Goal: Task Accomplishment & Management: Complete application form

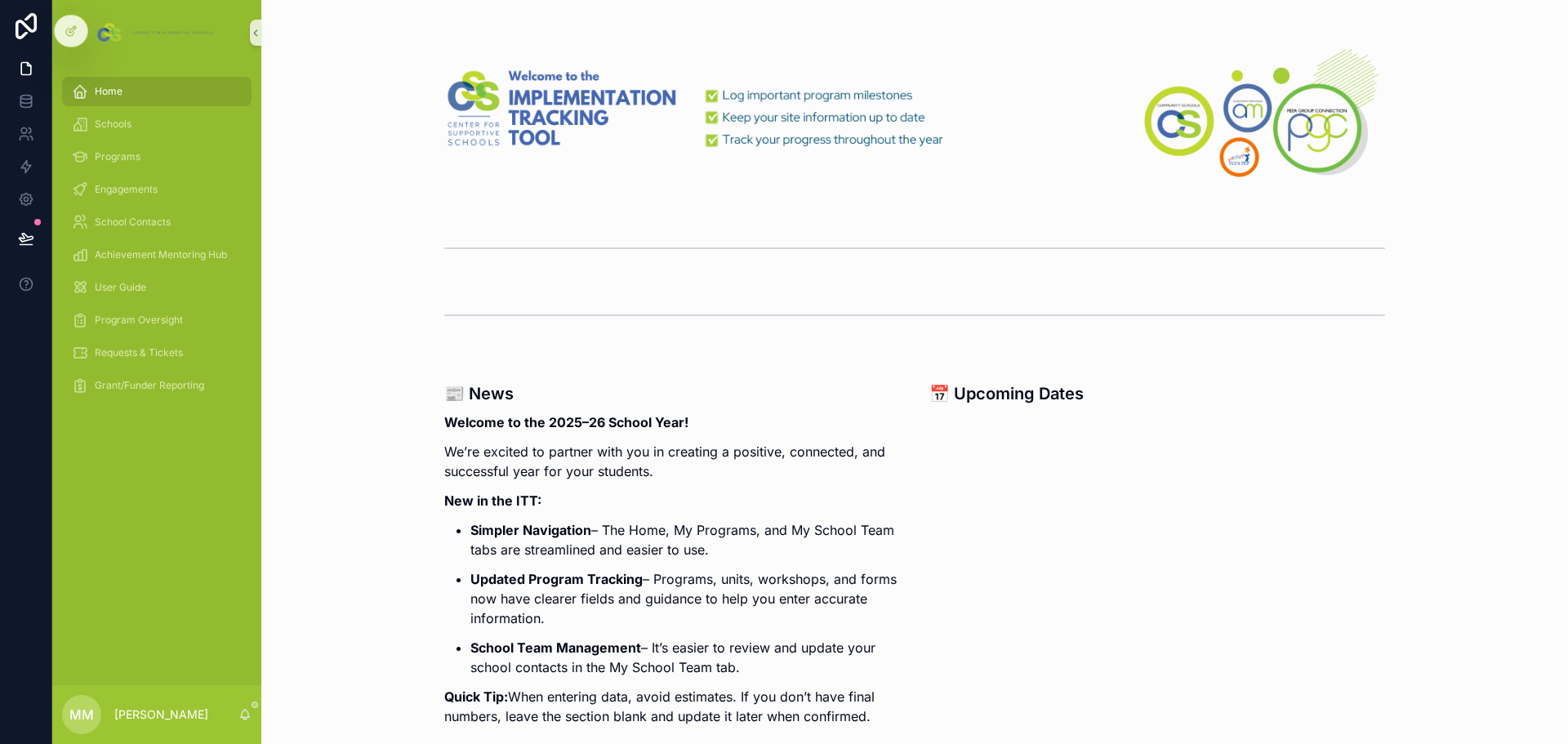
click at [141, 449] on div "Home Schools Programs Engagements School Contacts Achievement Mentoring Hub Use…" at bounding box center [156, 375] width 209 height 620
click at [139, 190] on span "Engagements" at bounding box center [125, 190] width 63 height 13
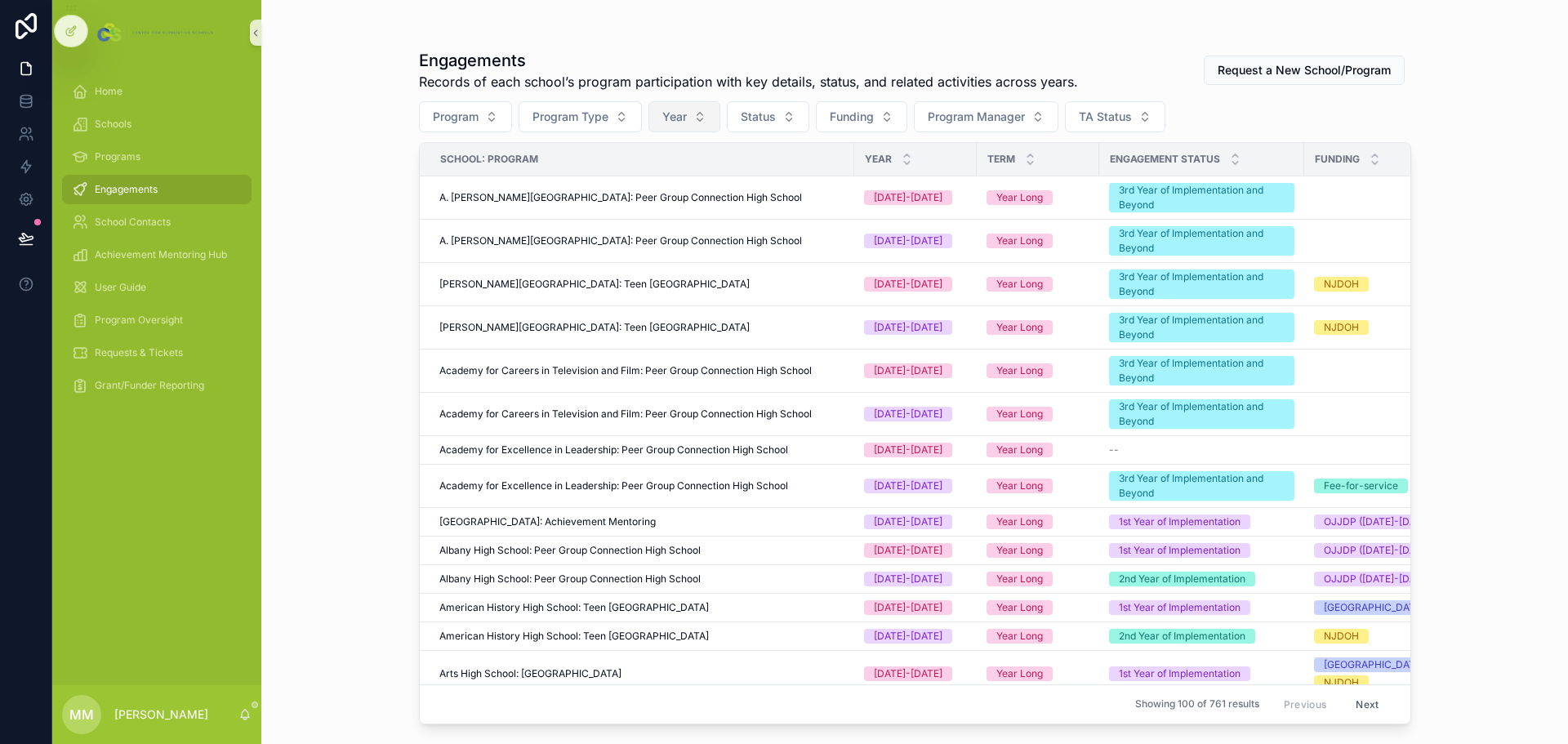
click at [692, 116] on button "Year" at bounding box center [684, 117] width 72 height 31
click at [655, 209] on div "[DATE]-[DATE]" at bounding box center [685, 208] width 196 height 26
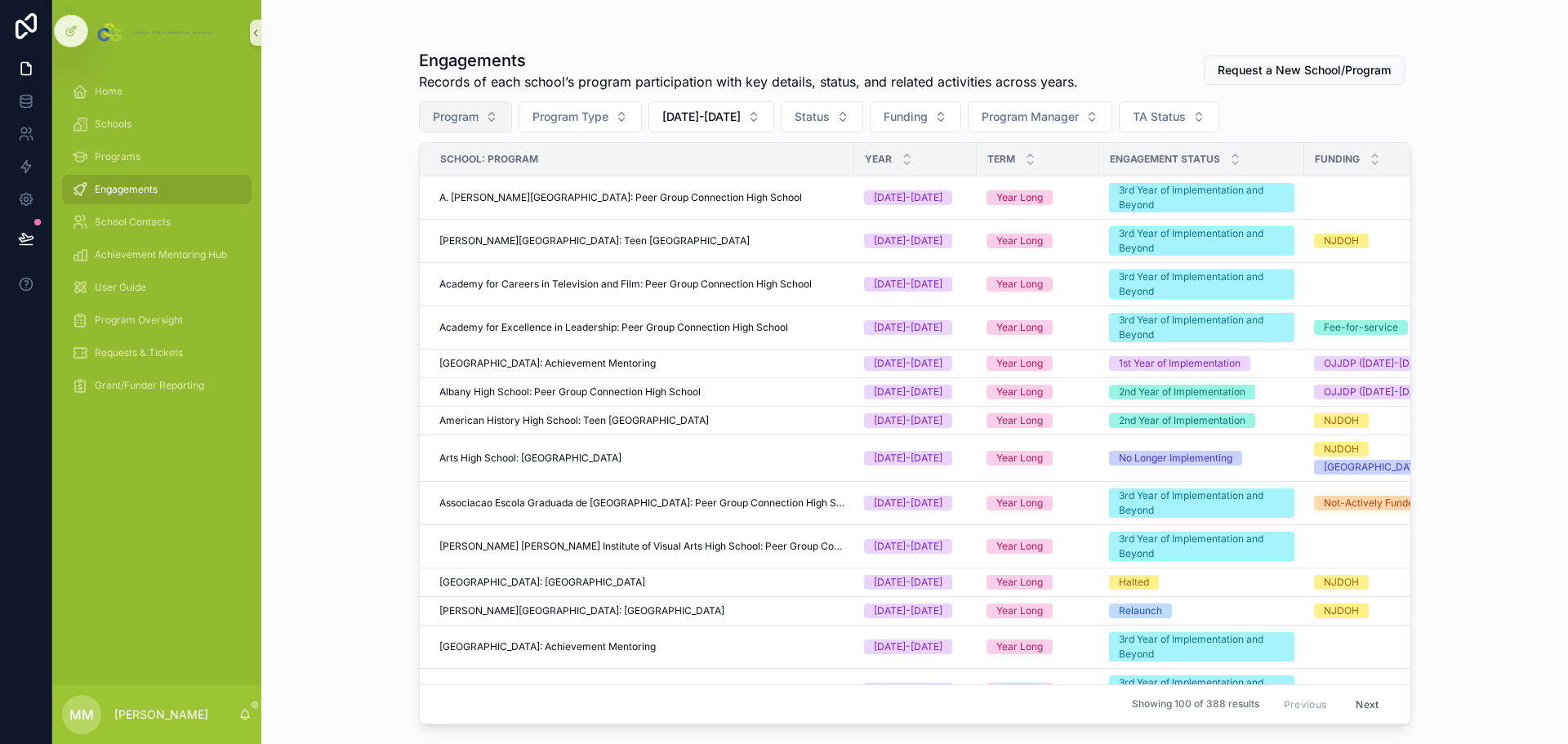
click at [487, 121] on button "Program" at bounding box center [465, 117] width 93 height 31
click at [561, 105] on button "Program Type" at bounding box center [580, 117] width 123 height 31
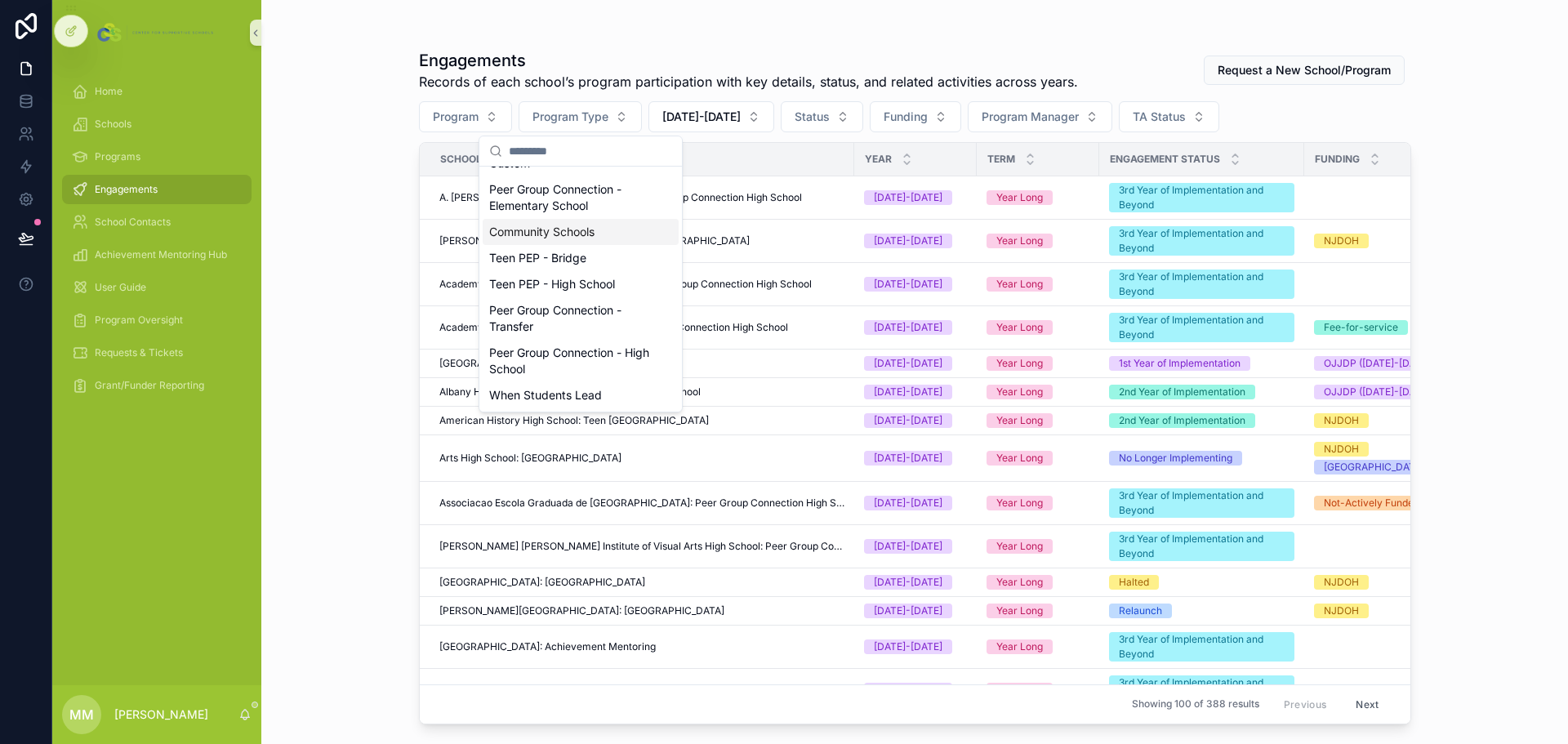
click at [563, 232] on div "Community Schools" at bounding box center [580, 231] width 196 height 26
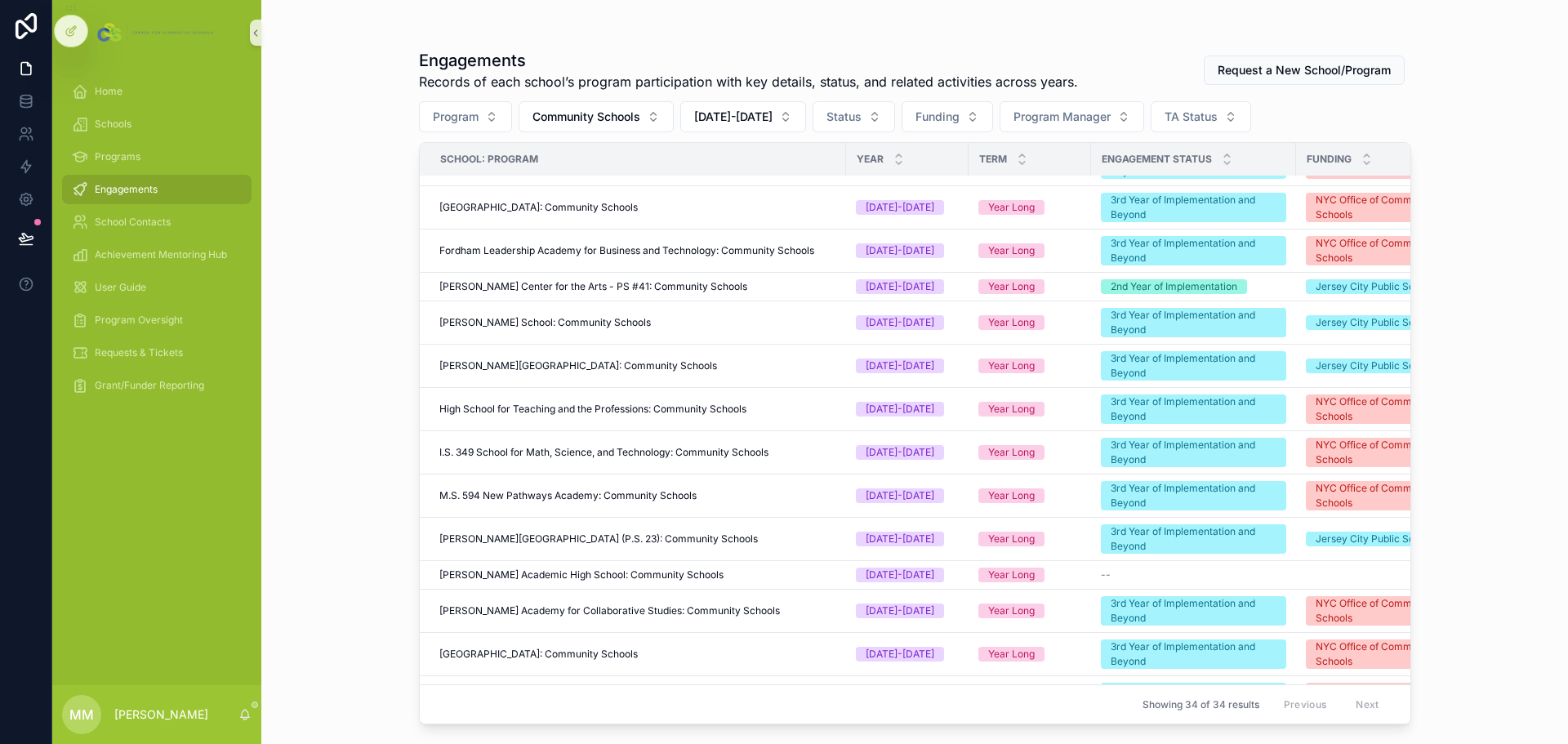
scroll to position [491, 0]
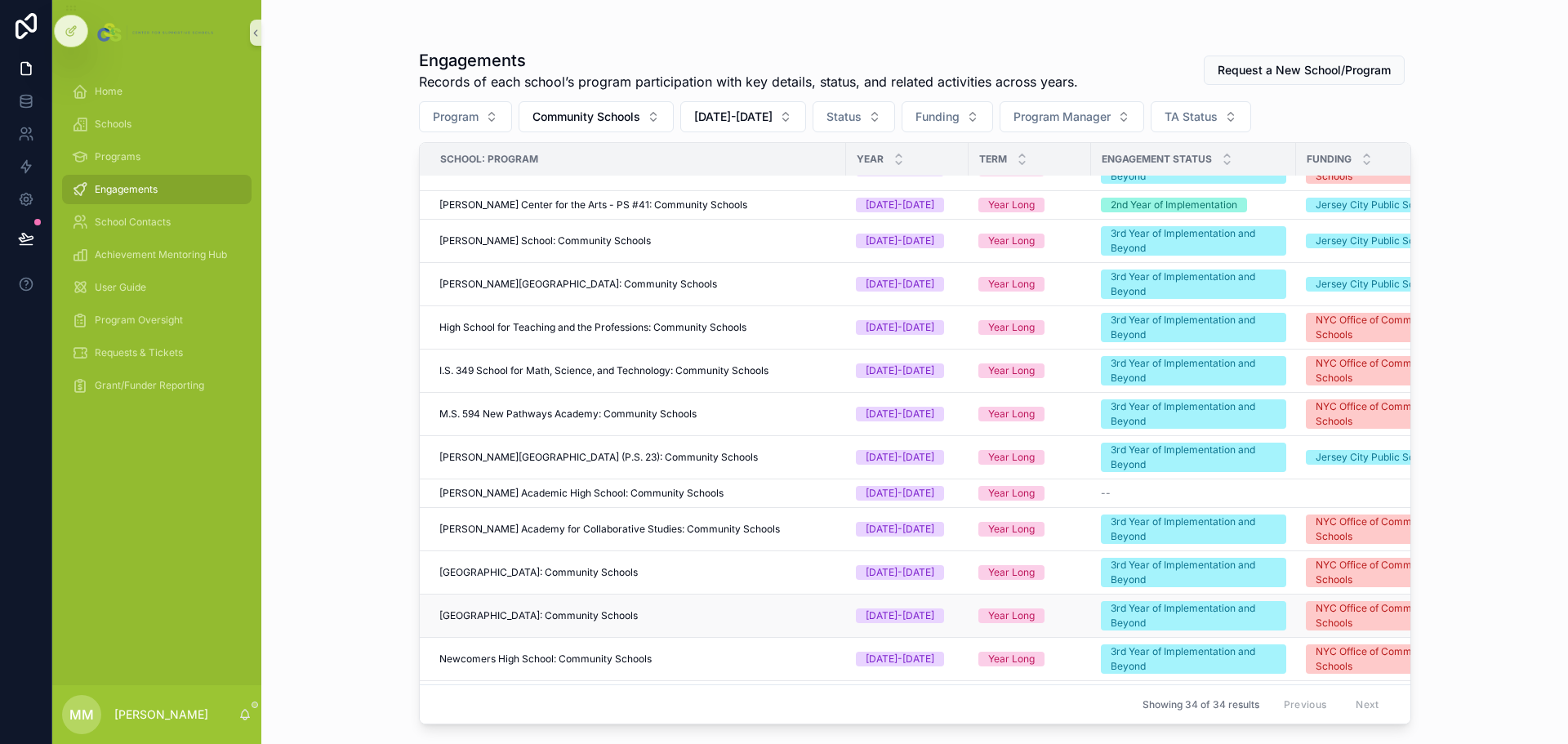
click at [612, 449] on span "New Millennium Bronx Academy of the Arts: Community Schools" at bounding box center [539, 616] width 199 height 13
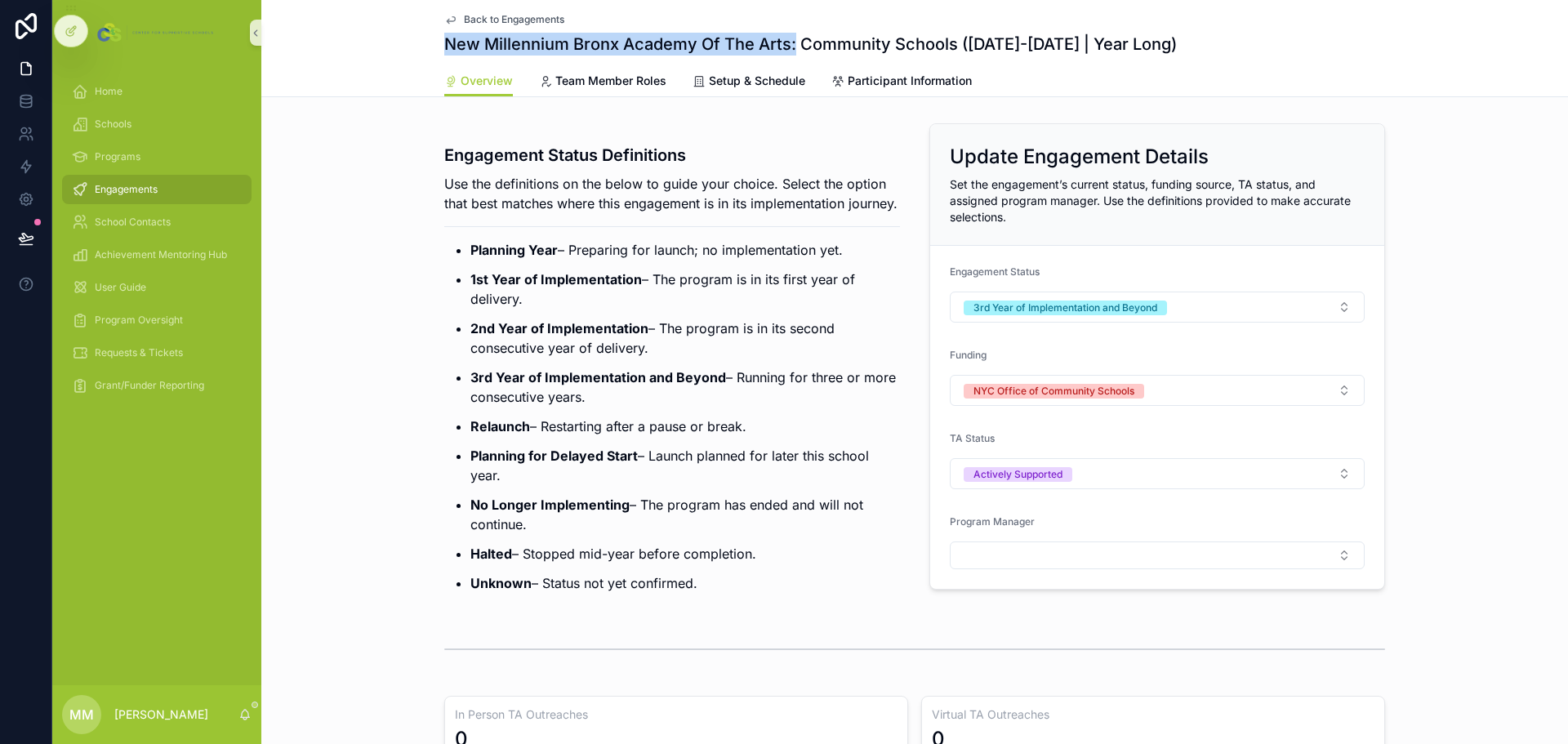
drag, startPoint x: 788, startPoint y: 45, endPoint x: 423, endPoint y: 48, distance: 365.0
click at [423, 48] on div "Back to Engagements New Millennium Bronx Academy Of The Arts: Community Schools…" at bounding box center [915, 48] width 1307 height 97
click at [159, 323] on span "Program Oversight" at bounding box center [139, 320] width 89 height 13
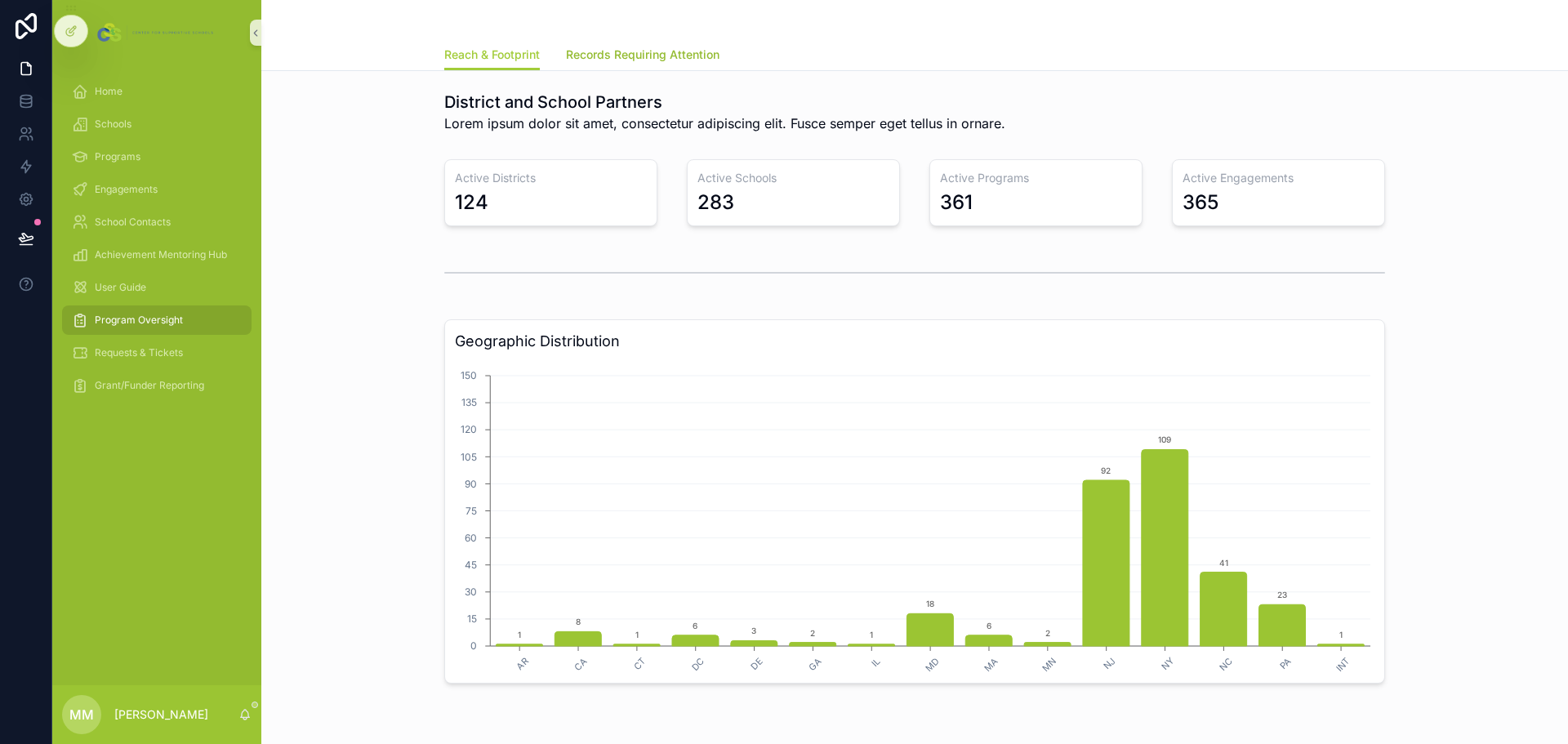
click at [679, 46] on span "Records Requiring Attention" at bounding box center [642, 54] width 153 height 16
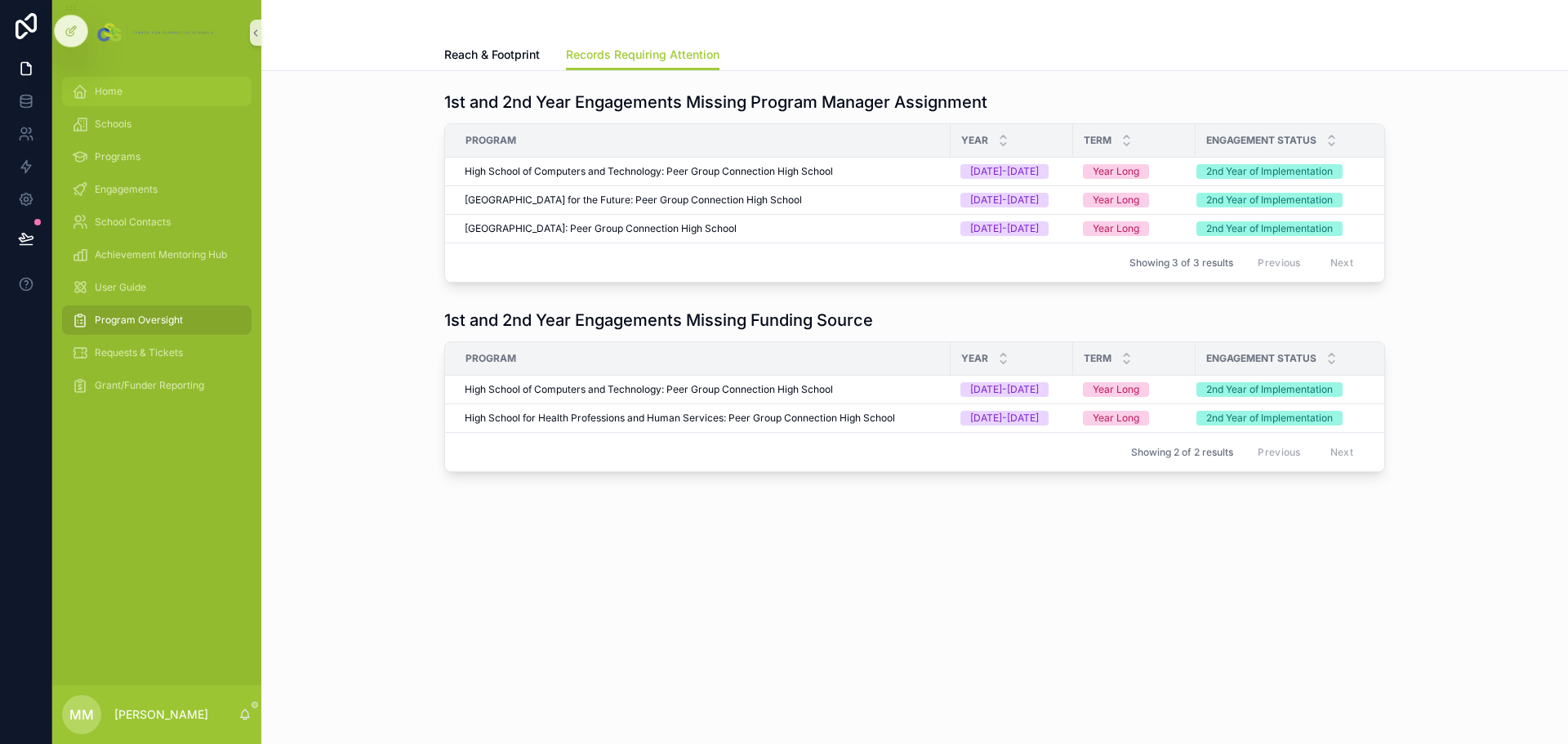
click at [120, 87] on span "Home" at bounding box center [108, 92] width 28 height 13
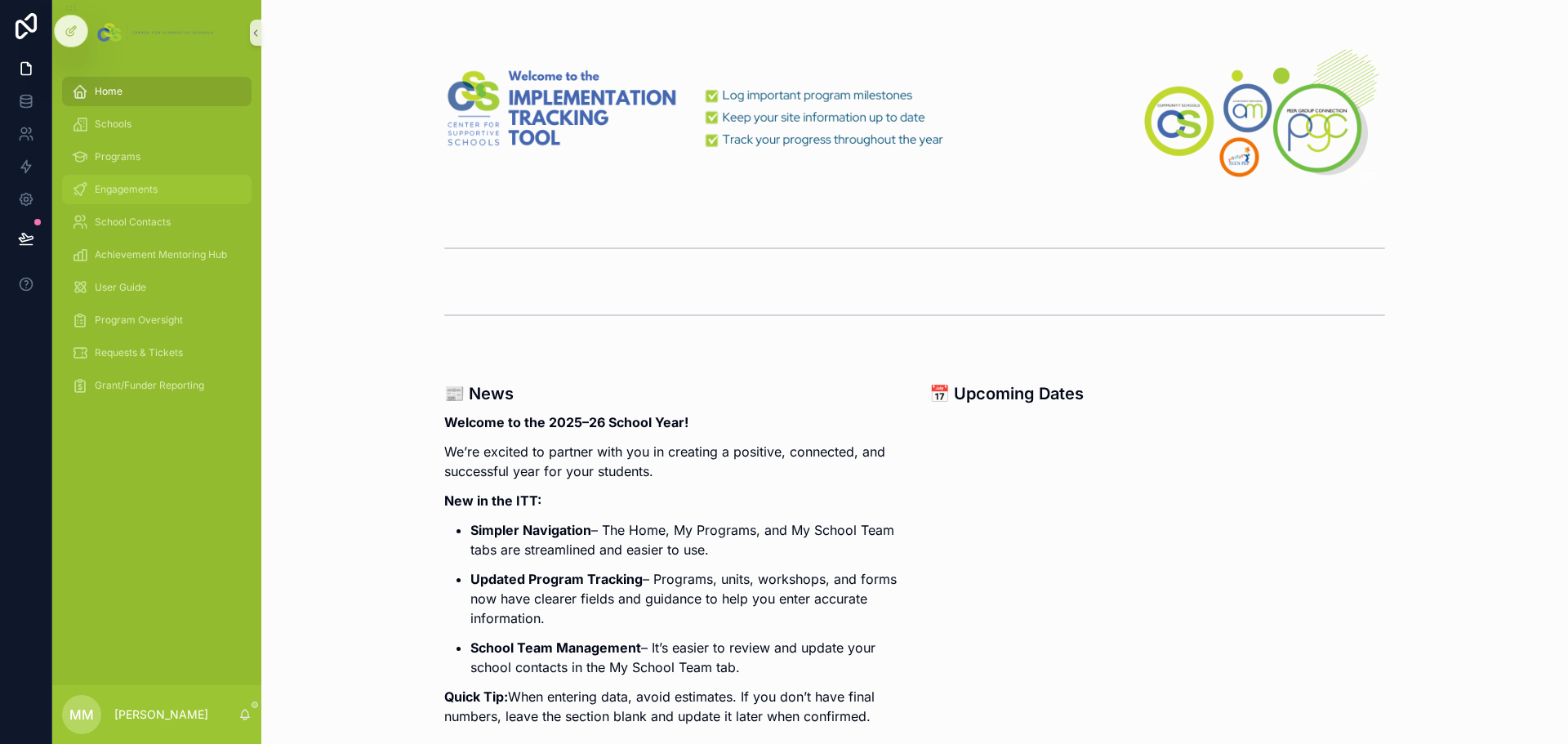
click at [135, 185] on span "Engagements" at bounding box center [125, 190] width 63 height 13
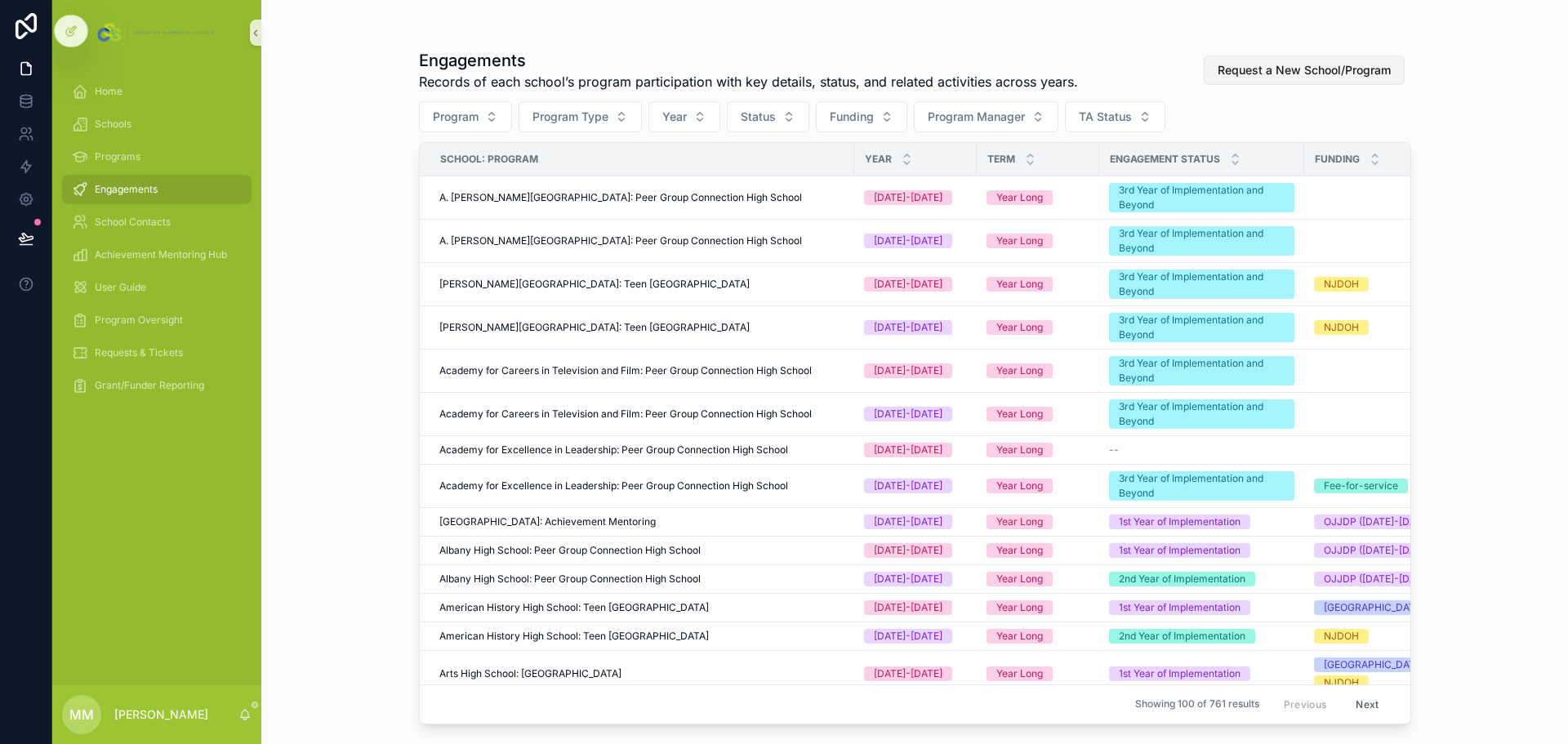
click at [1045, 76] on span "Request a New School/Program" at bounding box center [1305, 69] width 173 height 16
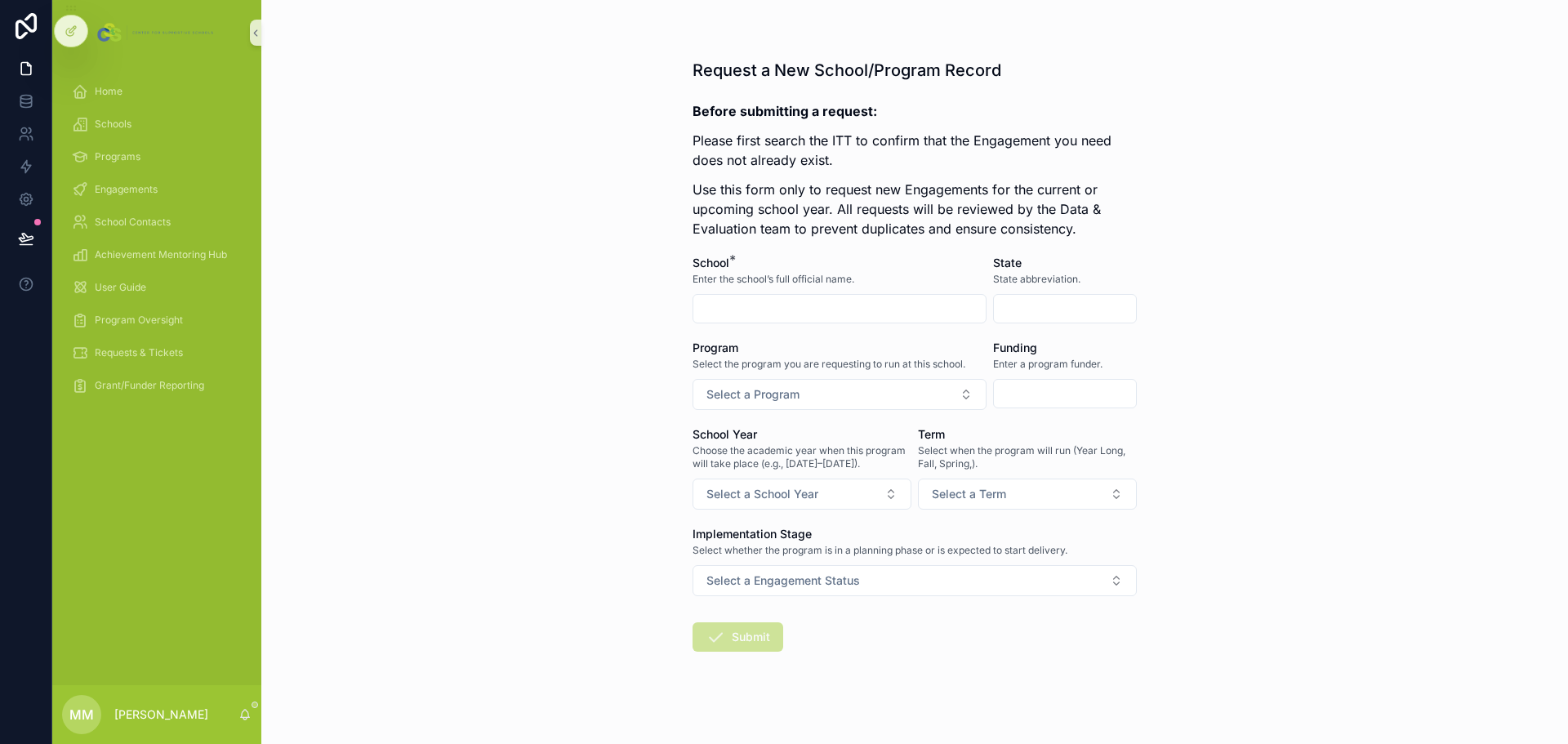
click at [1045, 304] on input "scrollable content" at bounding box center [1064, 308] width 142 height 23
click at [1045, 449] on button "Select a Engagement Status" at bounding box center [915, 580] width 444 height 31
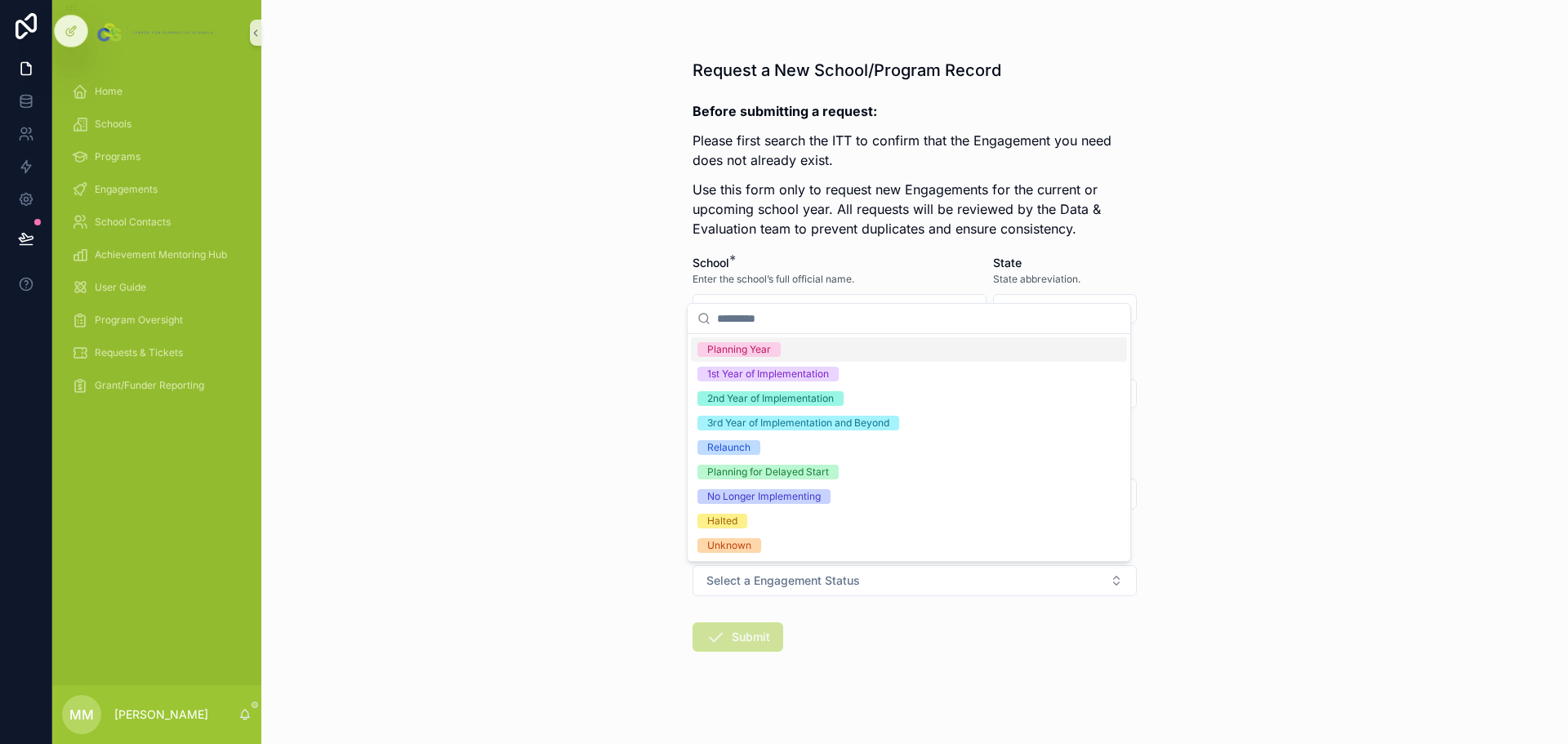
click at [1045, 449] on div "Request a New School/Program Record Before submitting a request: Please first s…" at bounding box center [915, 372] width 1307 height 744
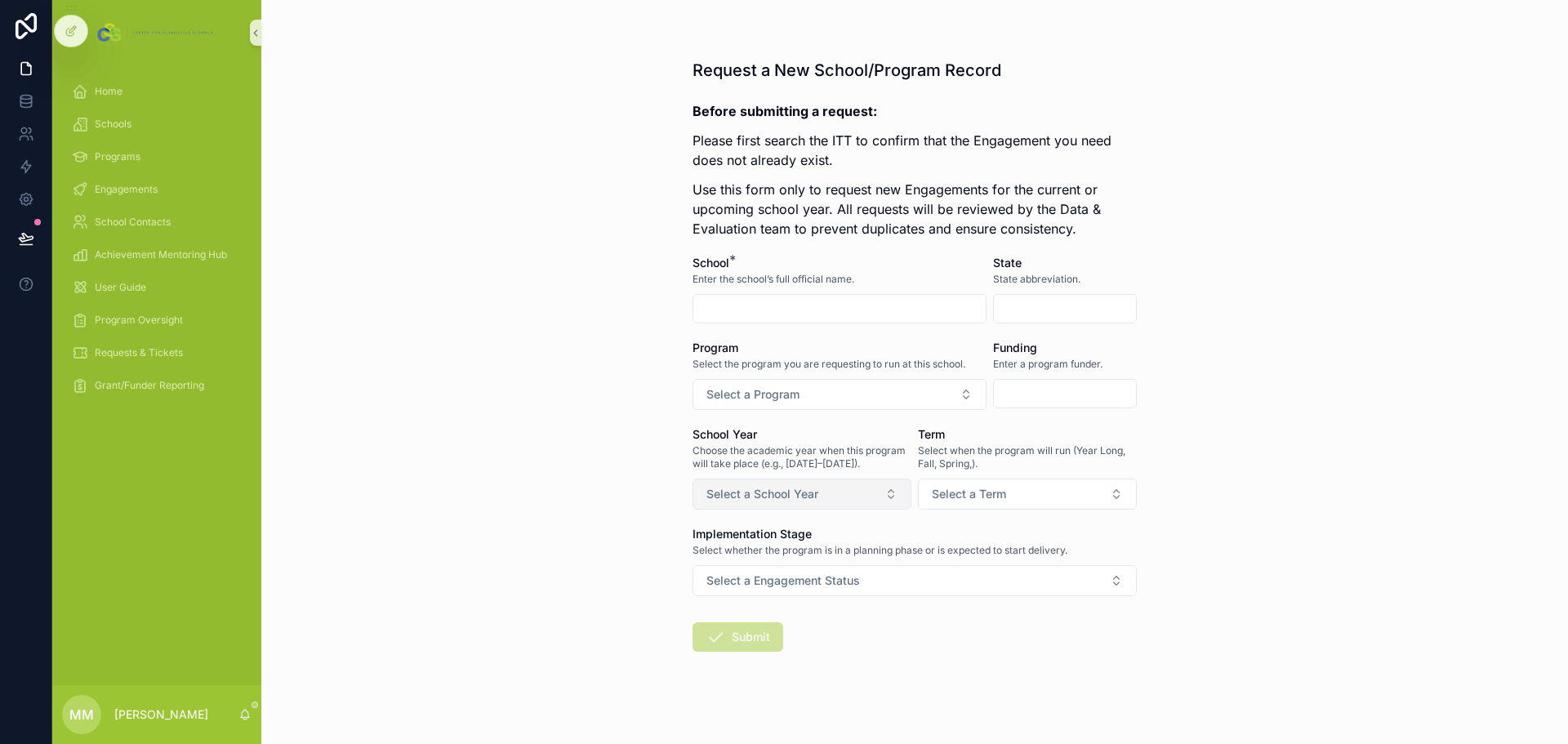
click at [831, 449] on button "Select a School Year" at bounding box center [802, 494] width 219 height 31
click at [542, 449] on div "Request a New School/Program Record Before submitting a request: Please first s…" at bounding box center [915, 372] width 1307 height 744
click at [1020, 449] on button "Select a Term" at bounding box center [1027, 494] width 219 height 31
click at [1045, 449] on div "Request a New School/Program Record Before submitting a request: Please first s…" at bounding box center [915, 372] width 1307 height 744
click at [155, 356] on span "Requests & Tickets" at bounding box center [139, 353] width 89 height 13
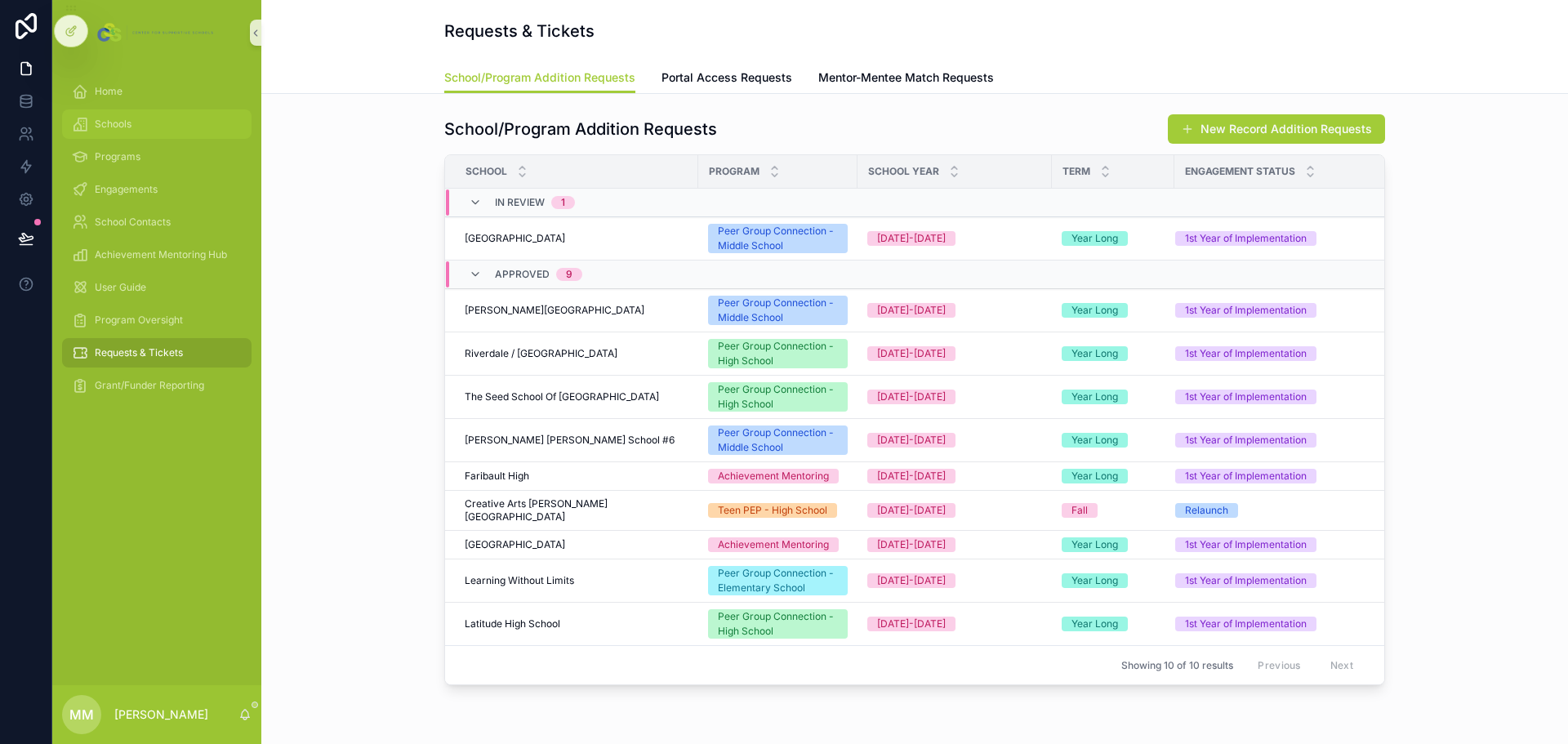
click at [152, 132] on div "Schools" at bounding box center [157, 123] width 170 height 26
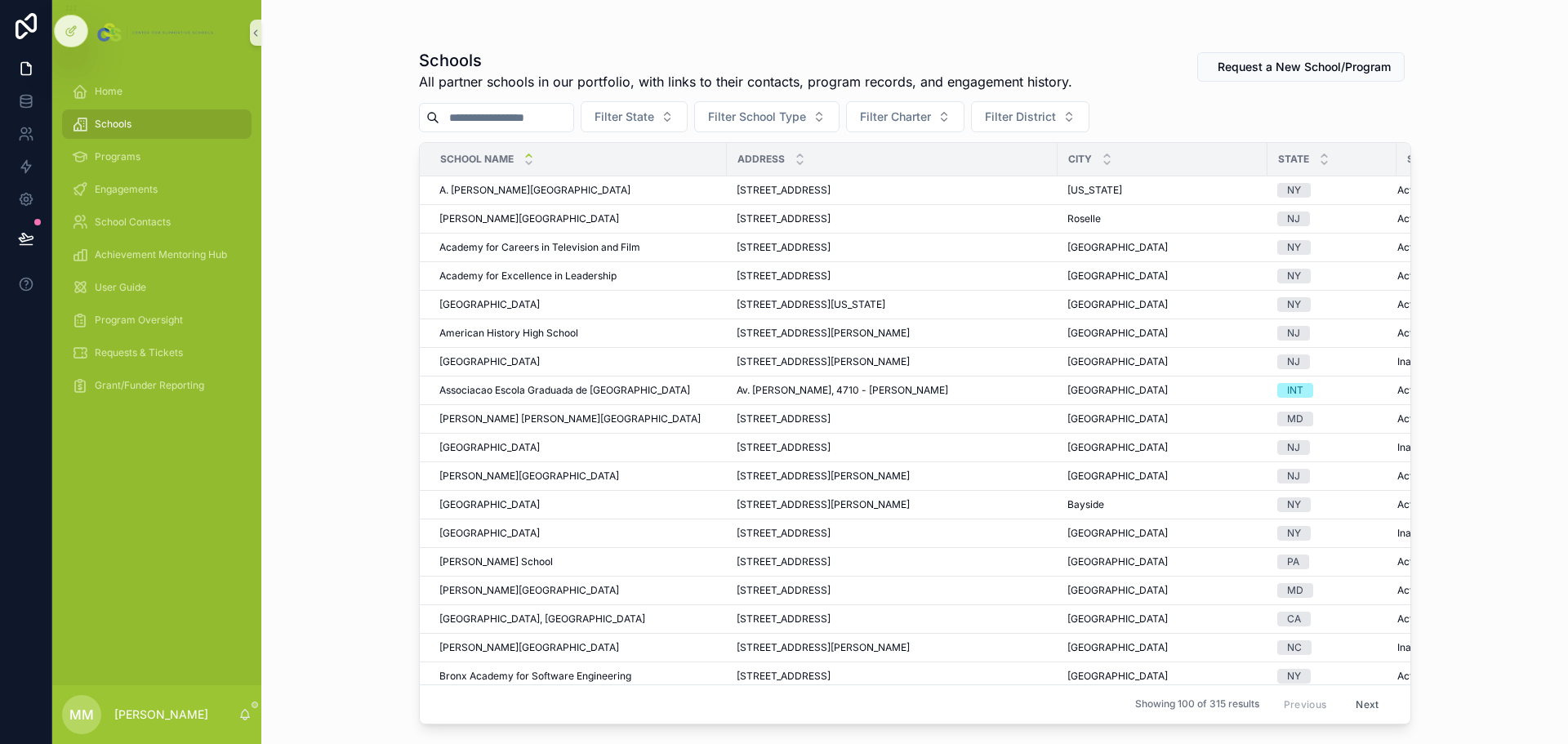
click at [516, 118] on input "scrollable content" at bounding box center [506, 118] width 134 height 23
type input "********"
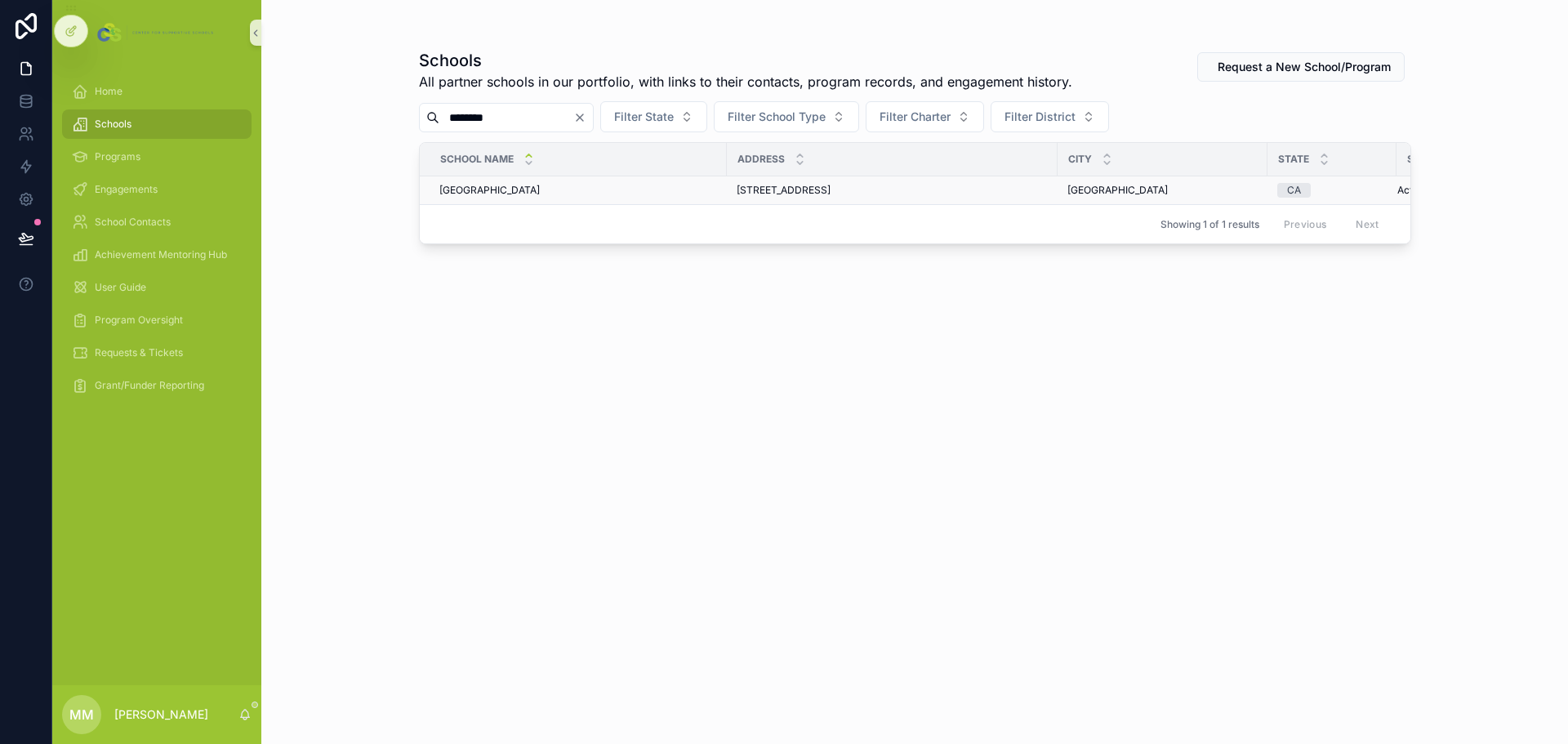
click at [523, 191] on span "[GEOGRAPHIC_DATA]" at bounding box center [490, 191] width 100 height 13
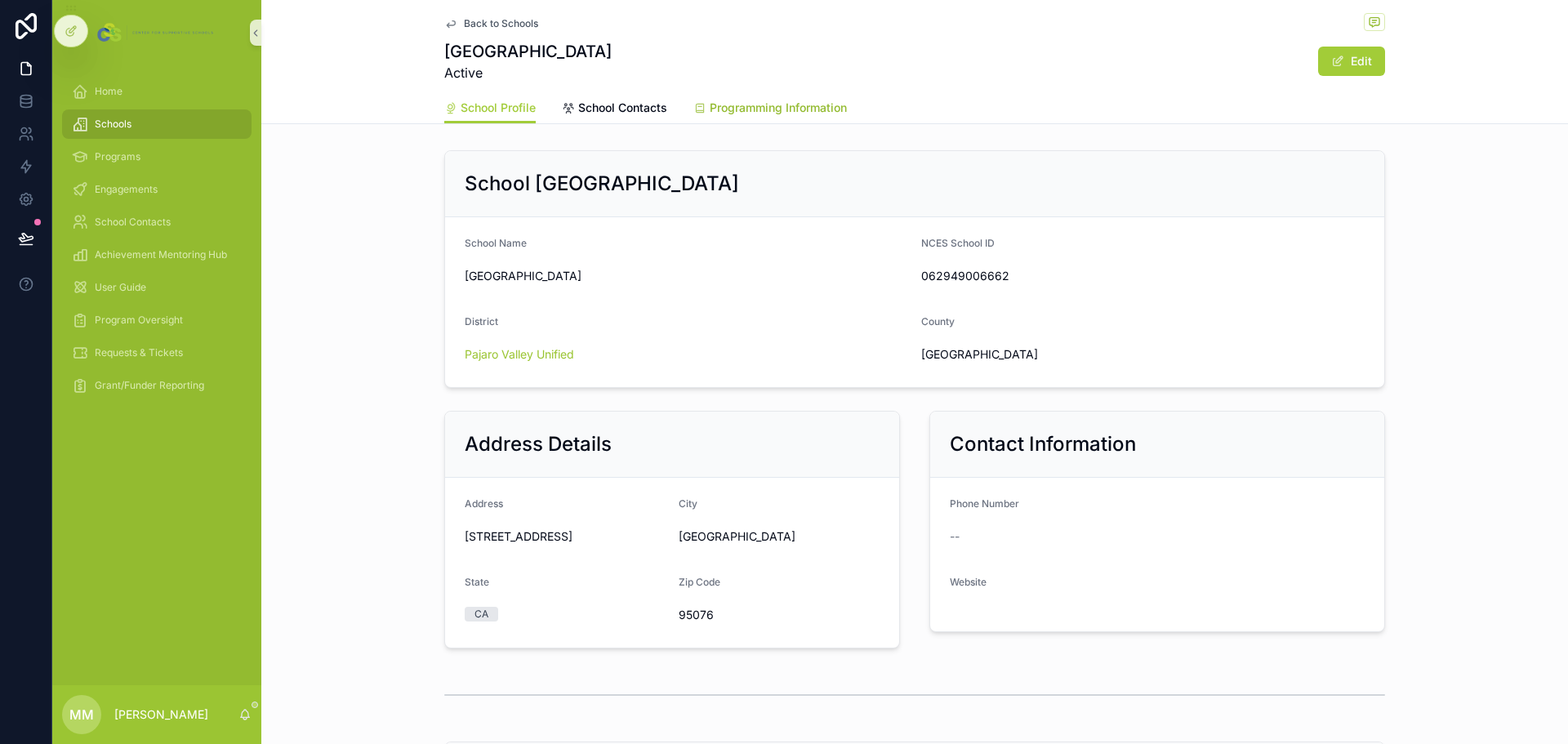
click at [731, 105] on span "Programming Information" at bounding box center [778, 107] width 137 height 16
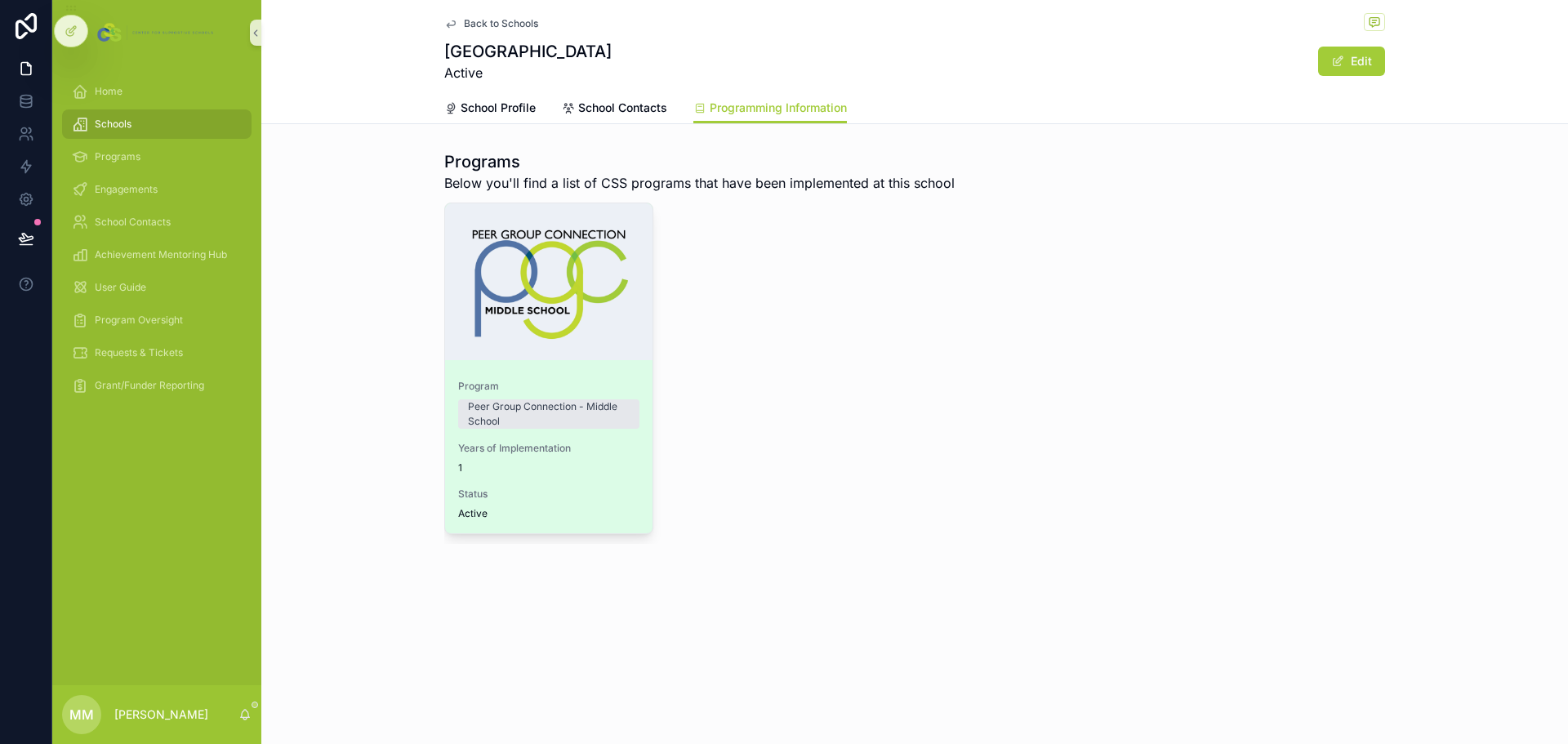
click at [602, 381] on span "Program" at bounding box center [548, 386] width 181 height 13
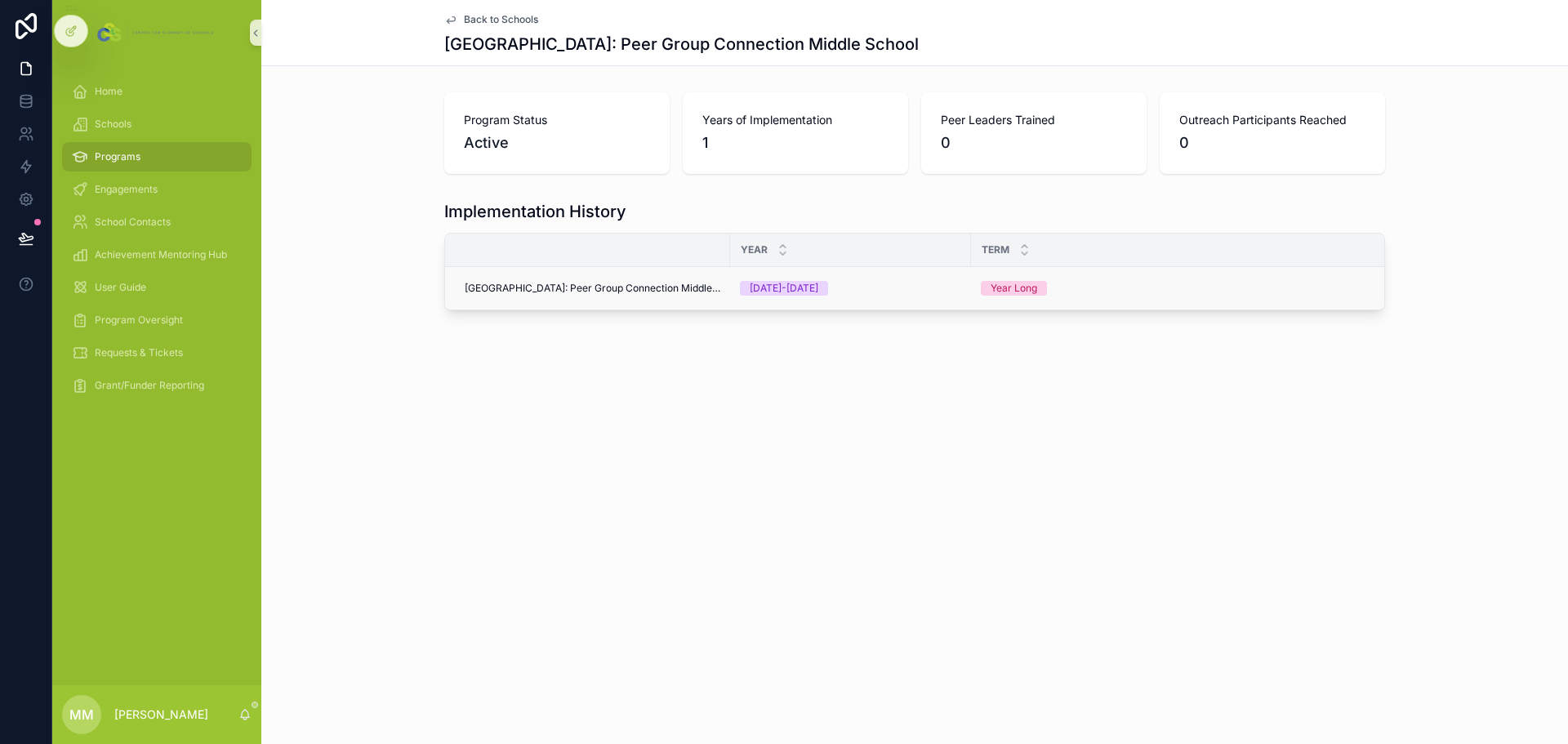
click at [622, 288] on span "[GEOGRAPHIC_DATA]: Peer Group Connection Middle School" at bounding box center [592, 288] width 255 height 13
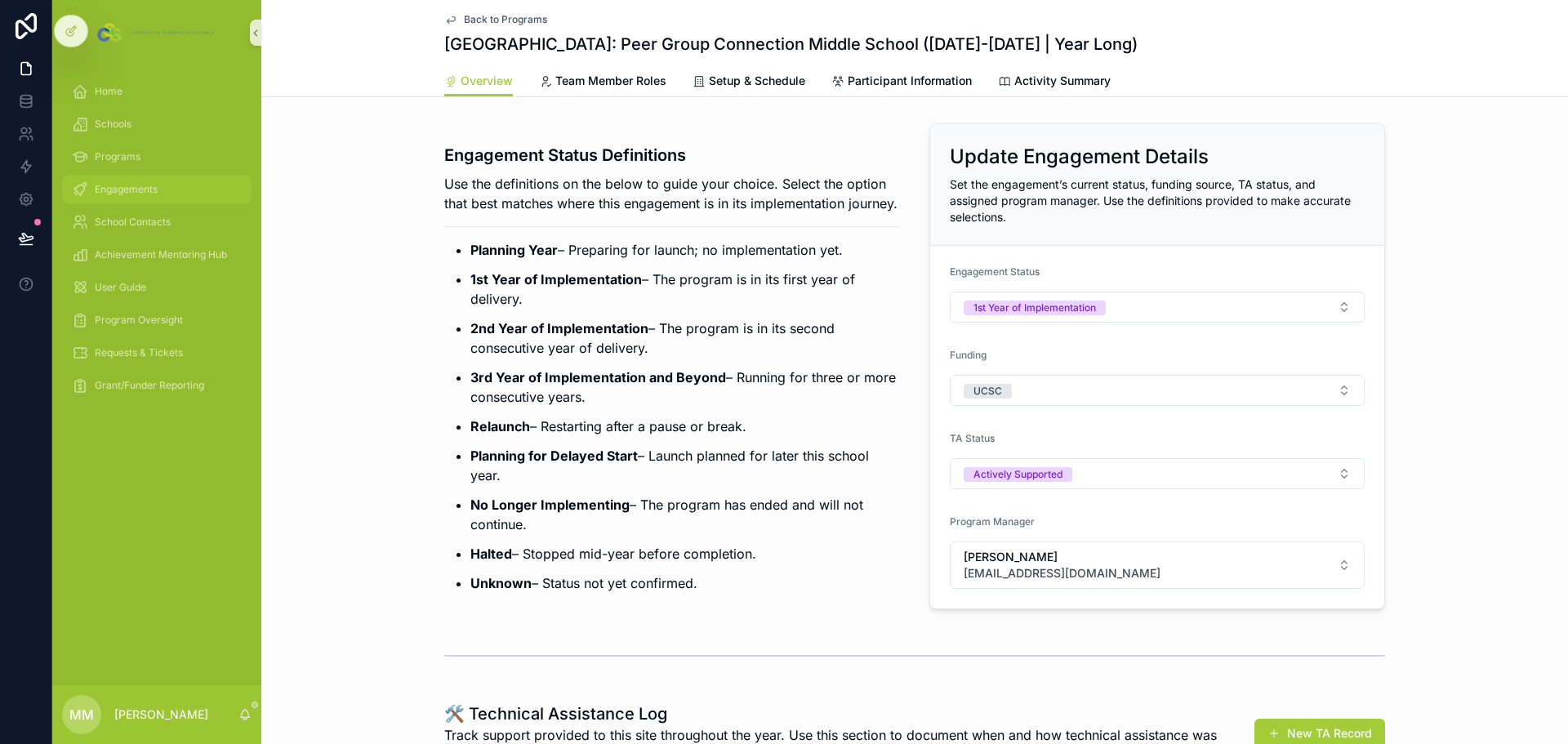
click at [115, 185] on span "Engagements" at bounding box center [125, 190] width 63 height 13
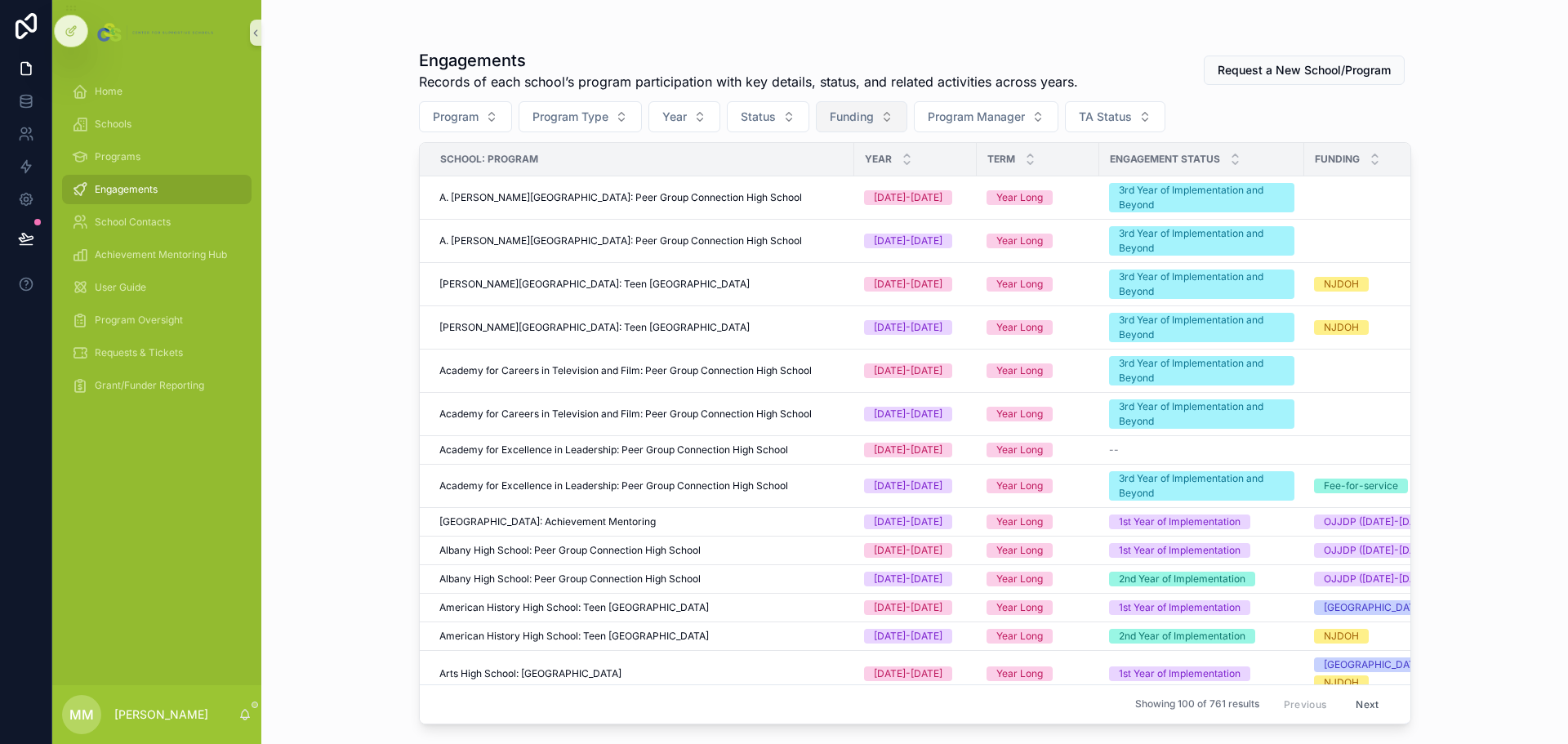
click at [896, 119] on button "Funding" at bounding box center [862, 117] width 92 height 31
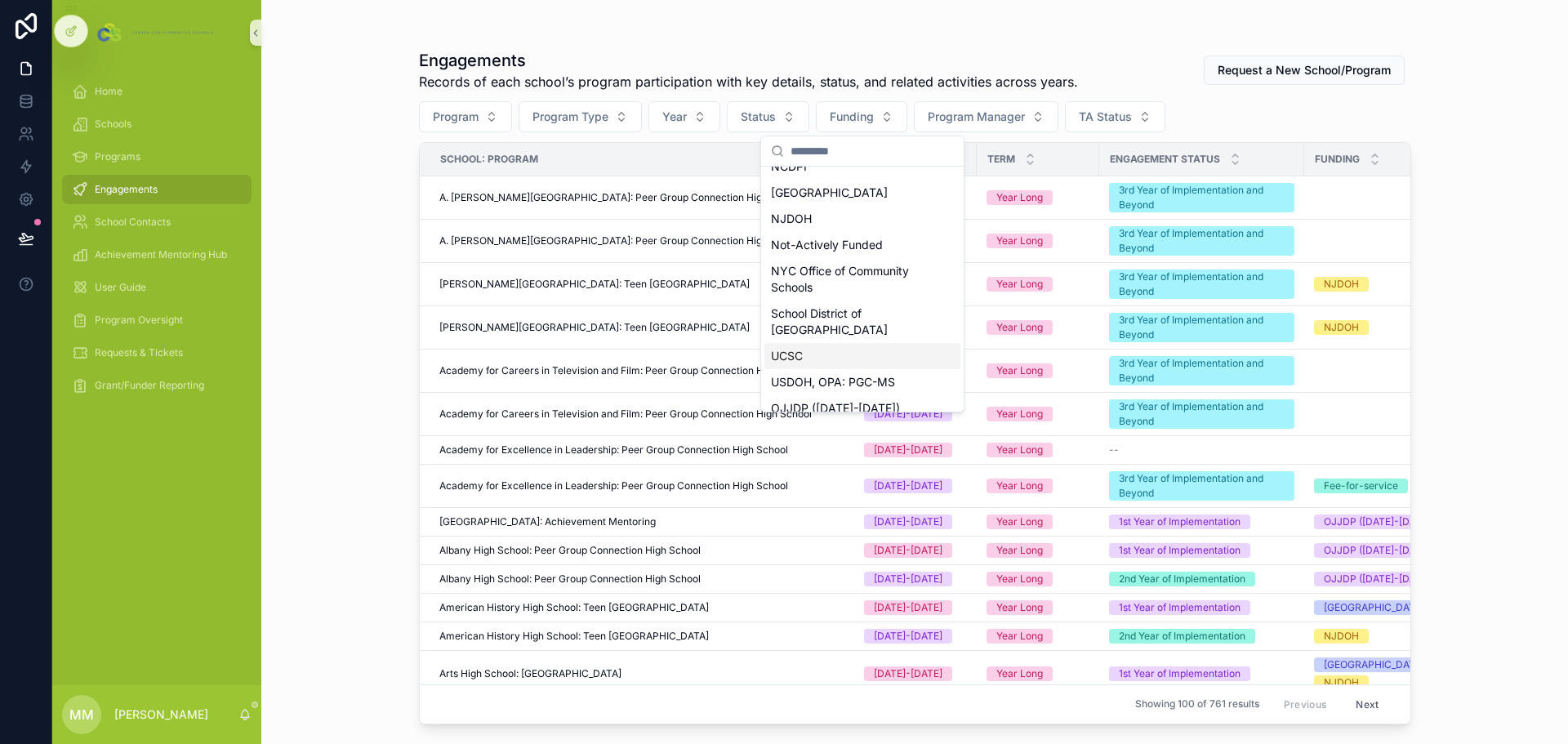
click at [824, 368] on div "UCSC" at bounding box center [862, 356] width 196 height 26
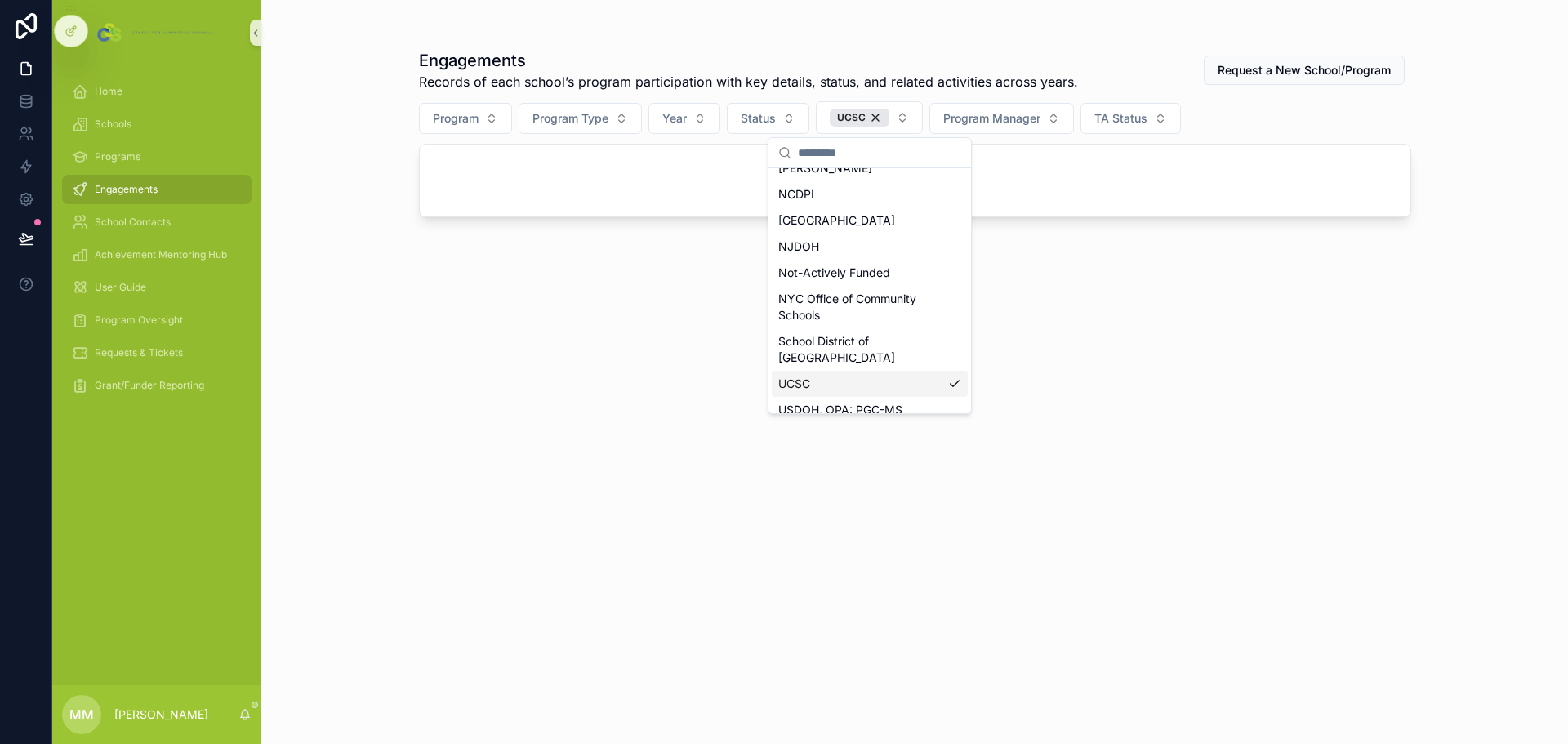
scroll to position [190, 0]
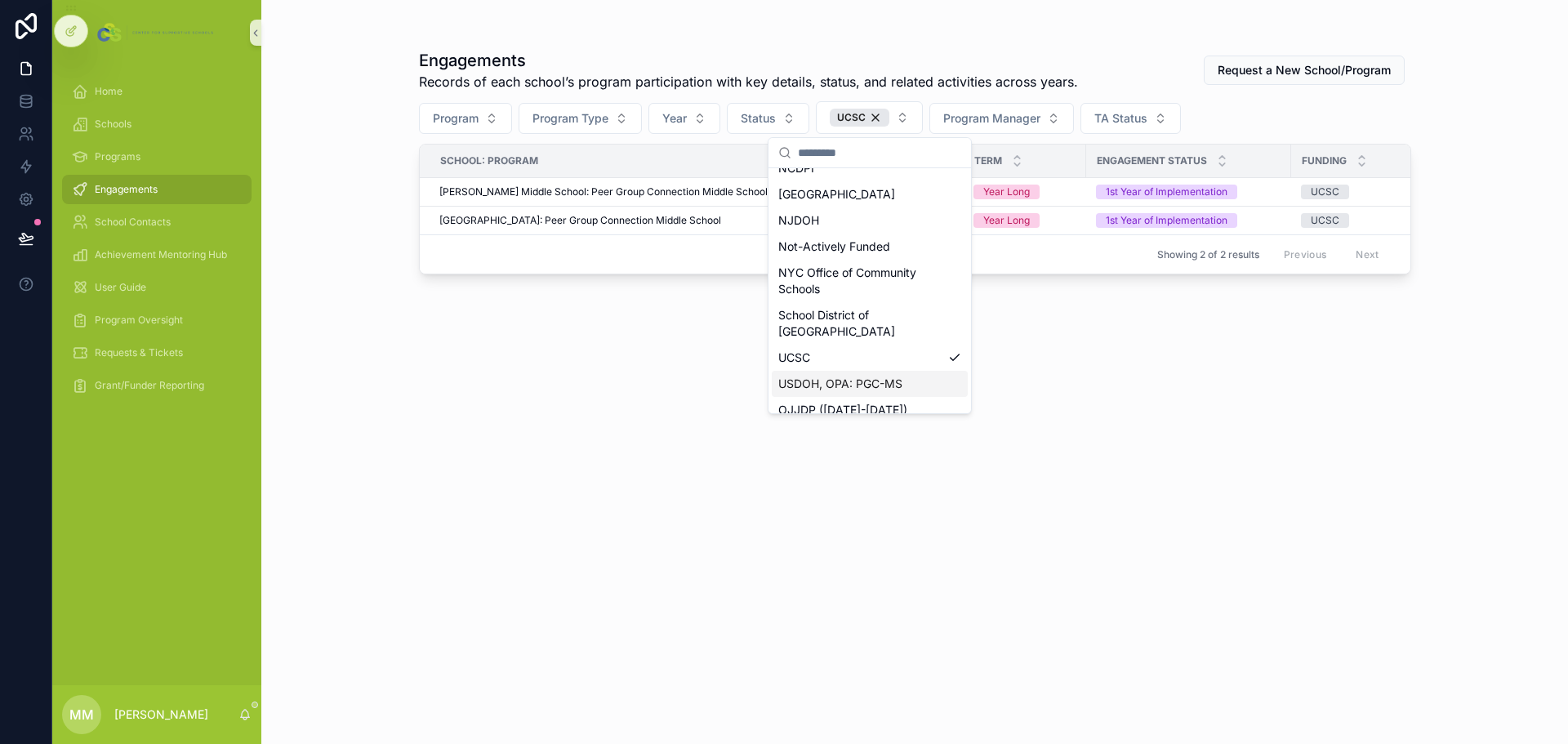
click at [522, 449] on div "Engagements Records of each school’s program participation with key details, st…" at bounding box center [916, 382] width 993 height 685
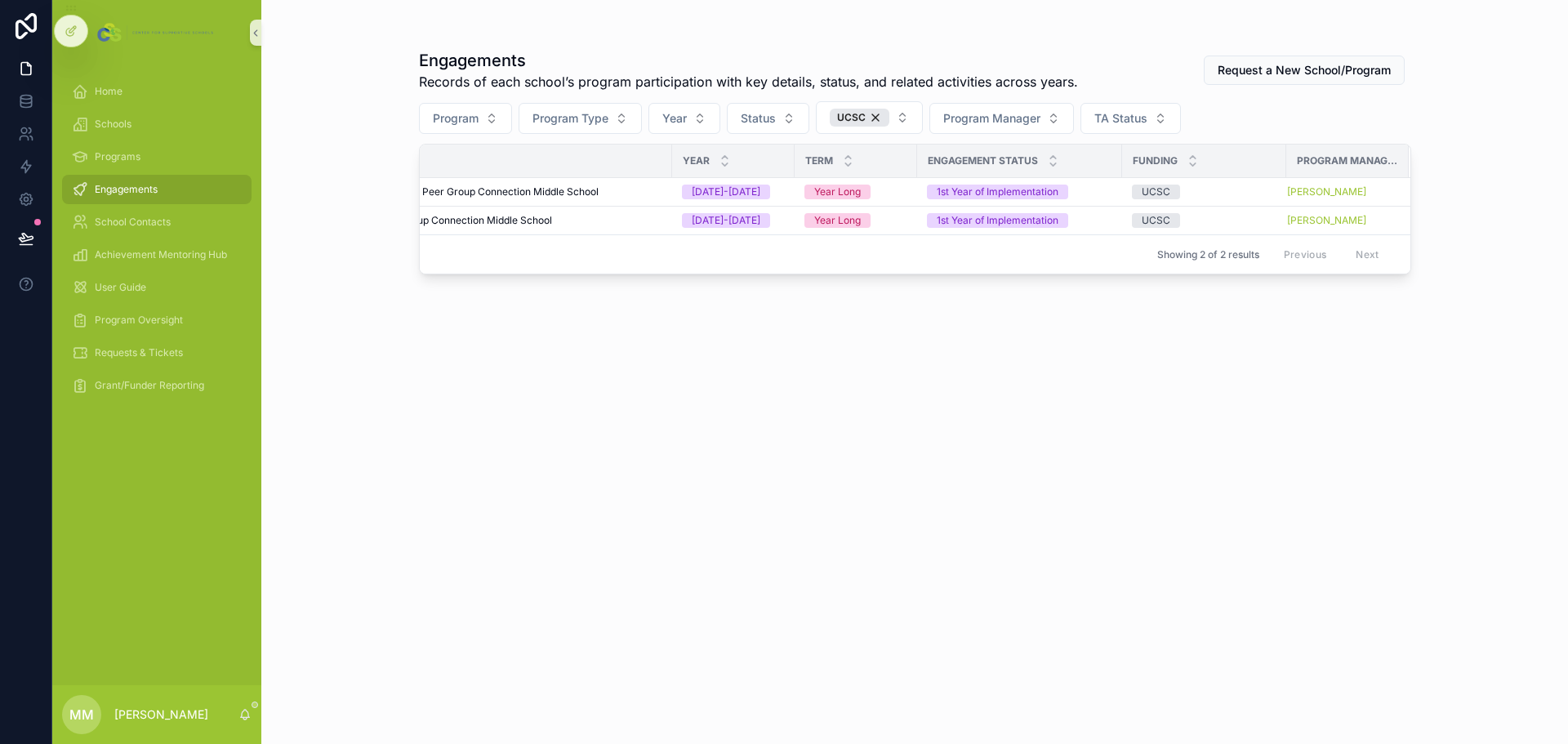
scroll to position [0, 0]
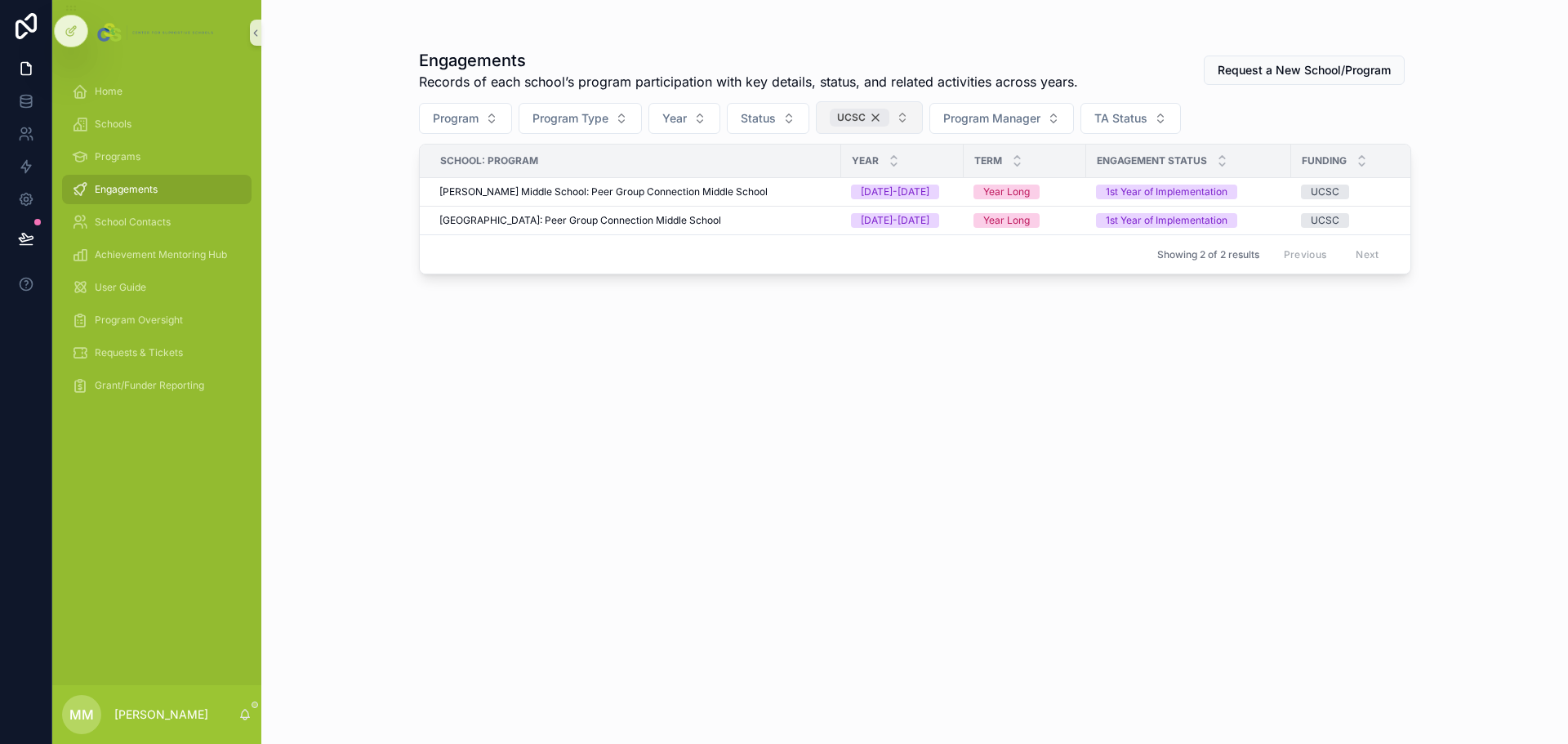
click at [887, 119] on div "UCSC" at bounding box center [860, 118] width 60 height 18
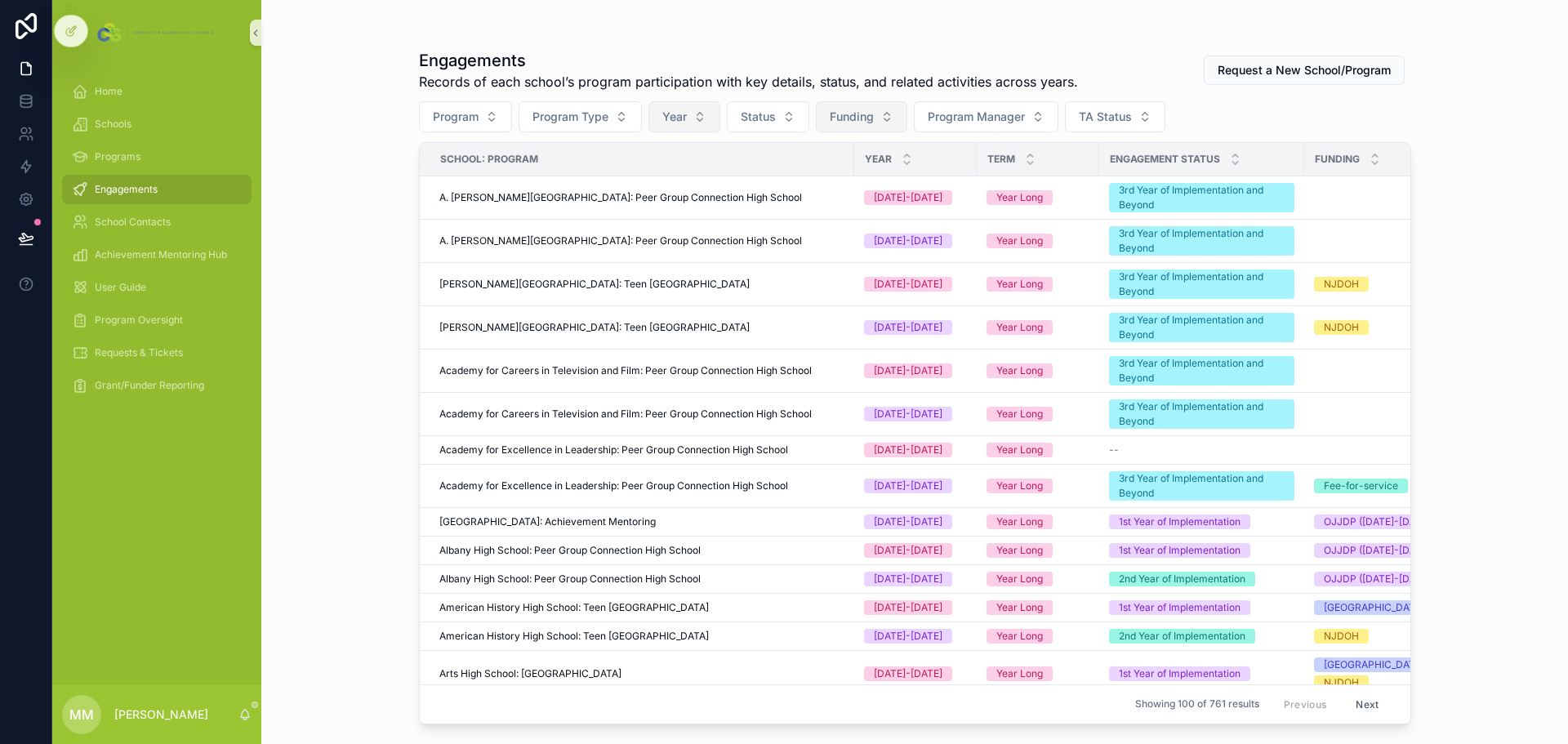
click at [708, 115] on button "Year" at bounding box center [684, 117] width 72 height 31
click at [691, 207] on div "[DATE]-[DATE]" at bounding box center [685, 208] width 196 height 26
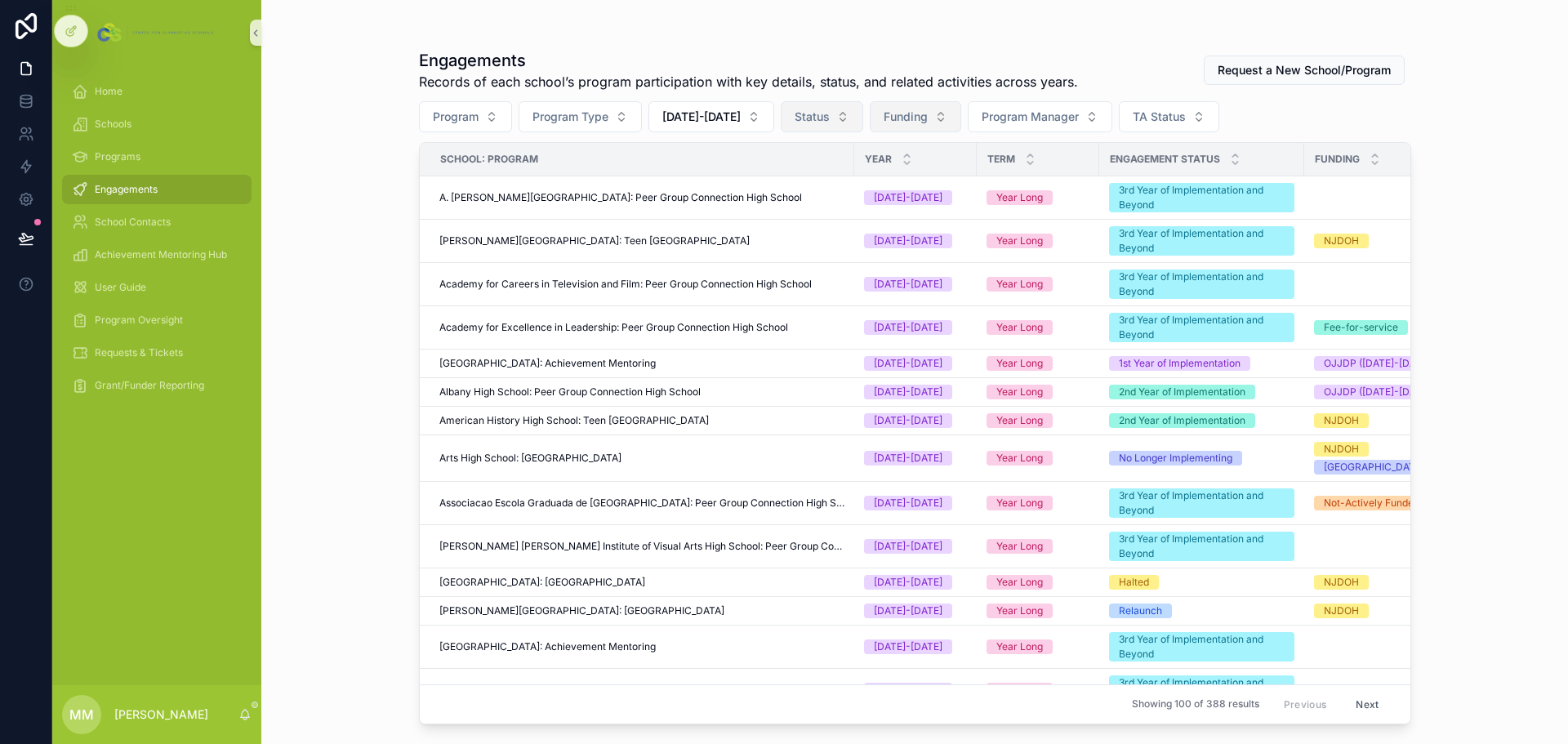
click at [815, 124] on button "Status" at bounding box center [822, 117] width 83 height 31
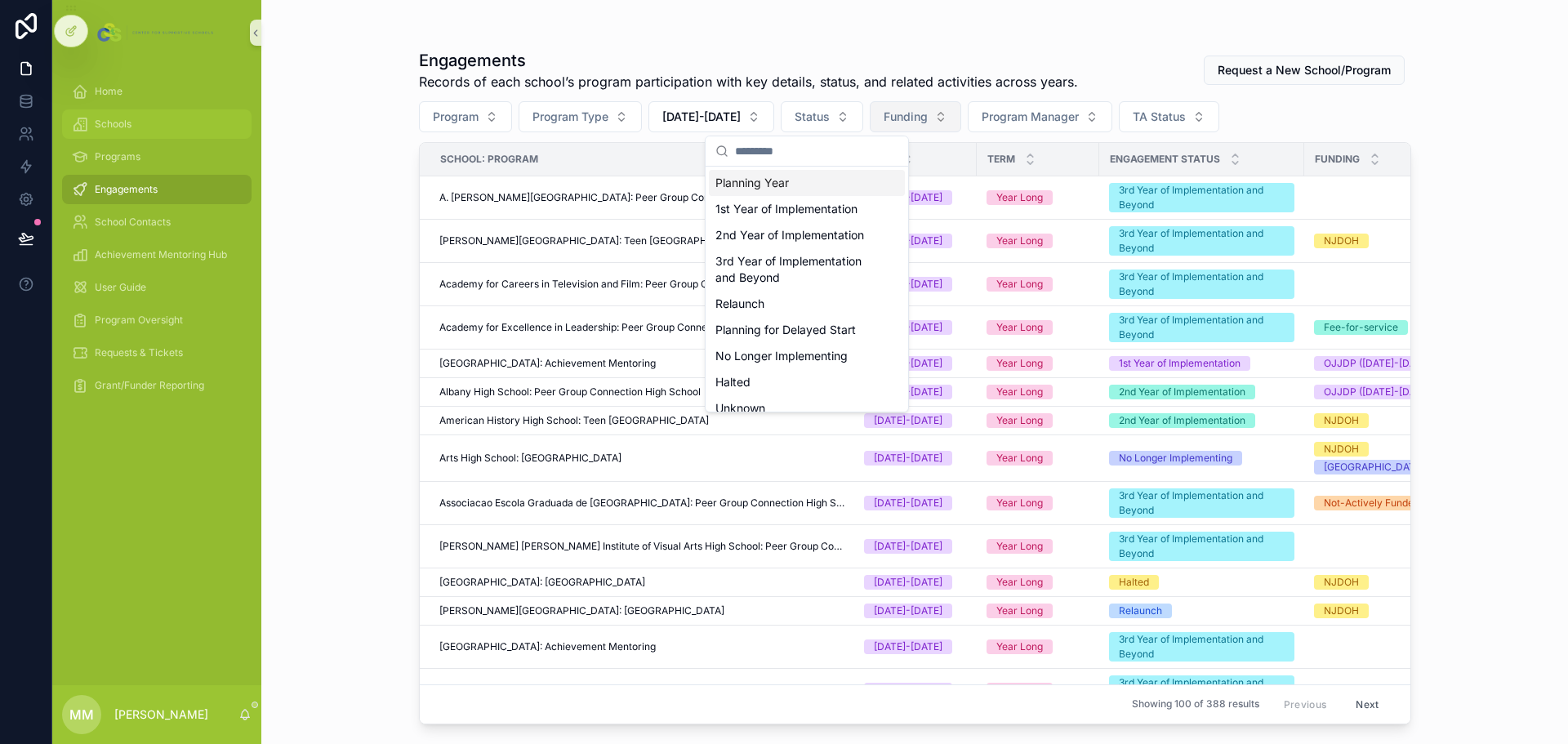
click at [120, 131] on div "Schools" at bounding box center [157, 123] width 170 height 26
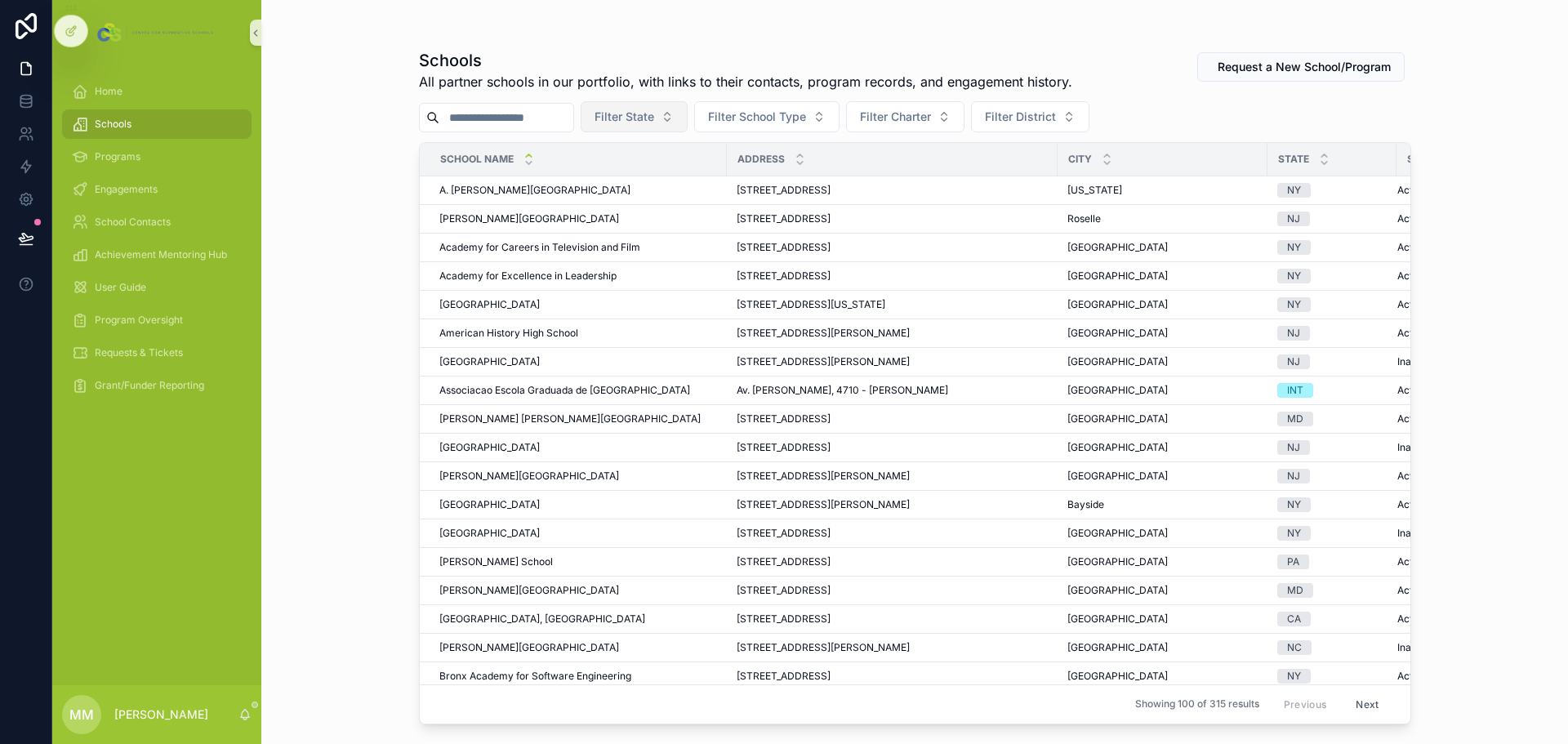
click at [654, 117] on span "Filter State" at bounding box center [625, 117] width 60 height 16
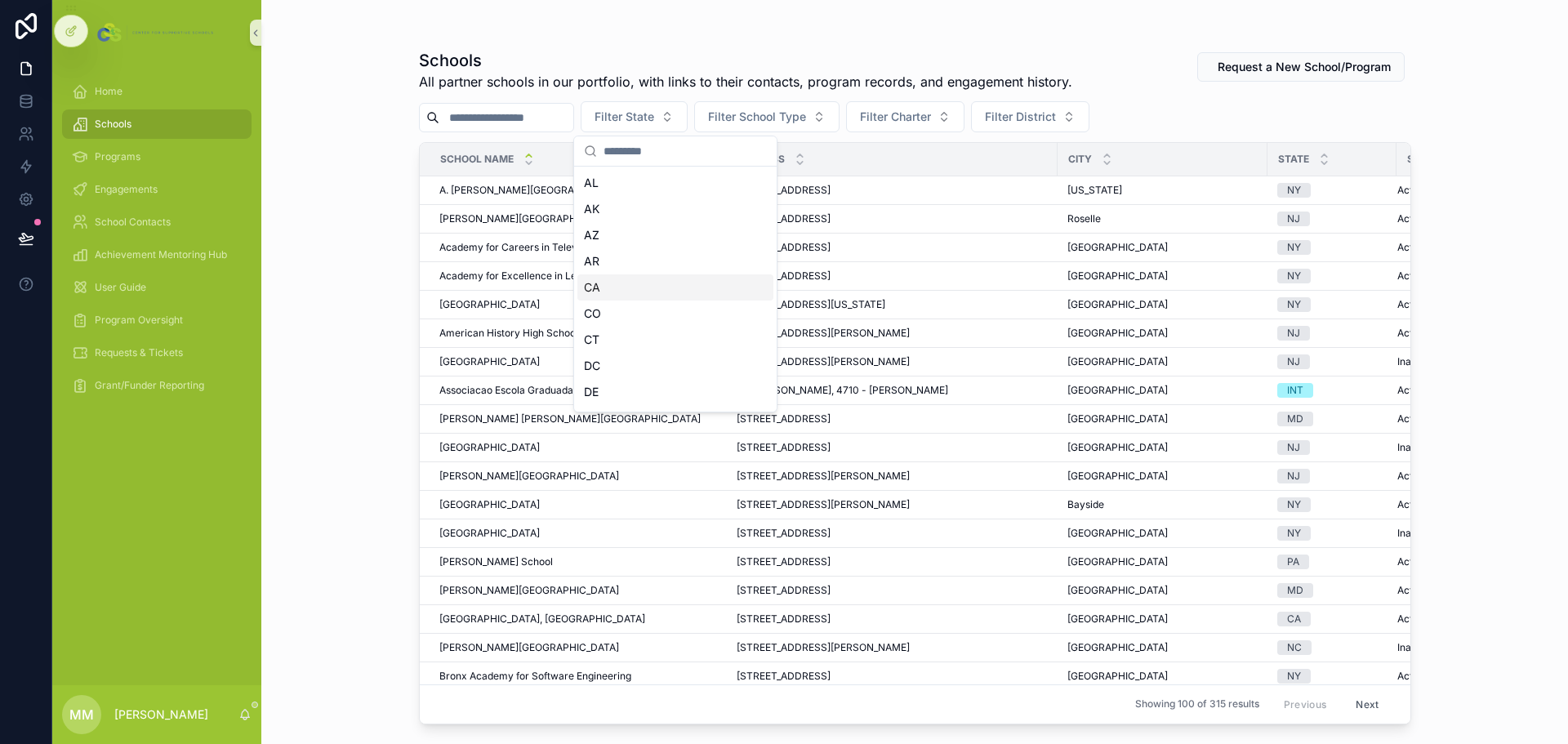
click at [637, 286] on div "CA" at bounding box center [675, 287] width 196 height 26
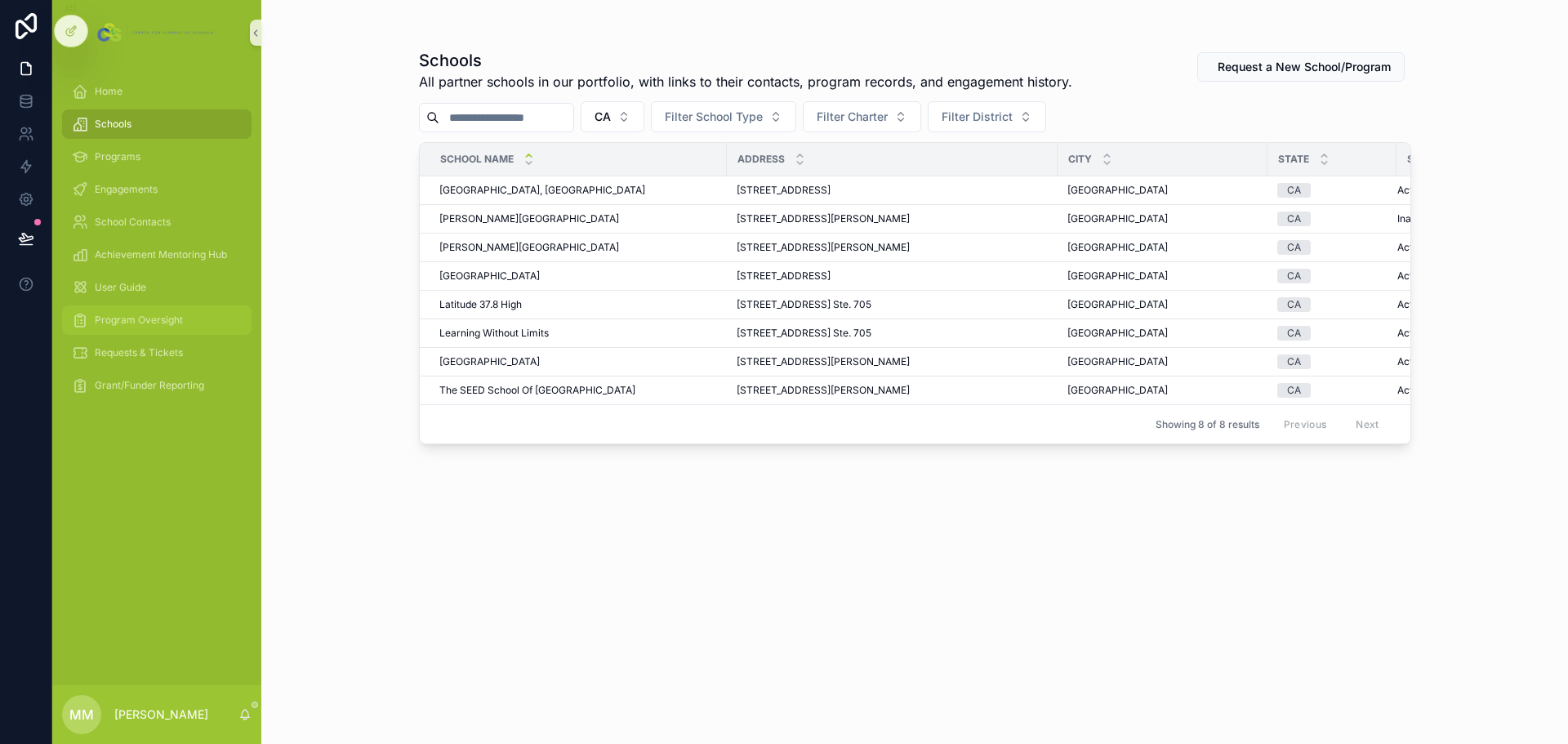
click at [104, 326] on span "Program Oversight" at bounding box center [139, 320] width 89 height 13
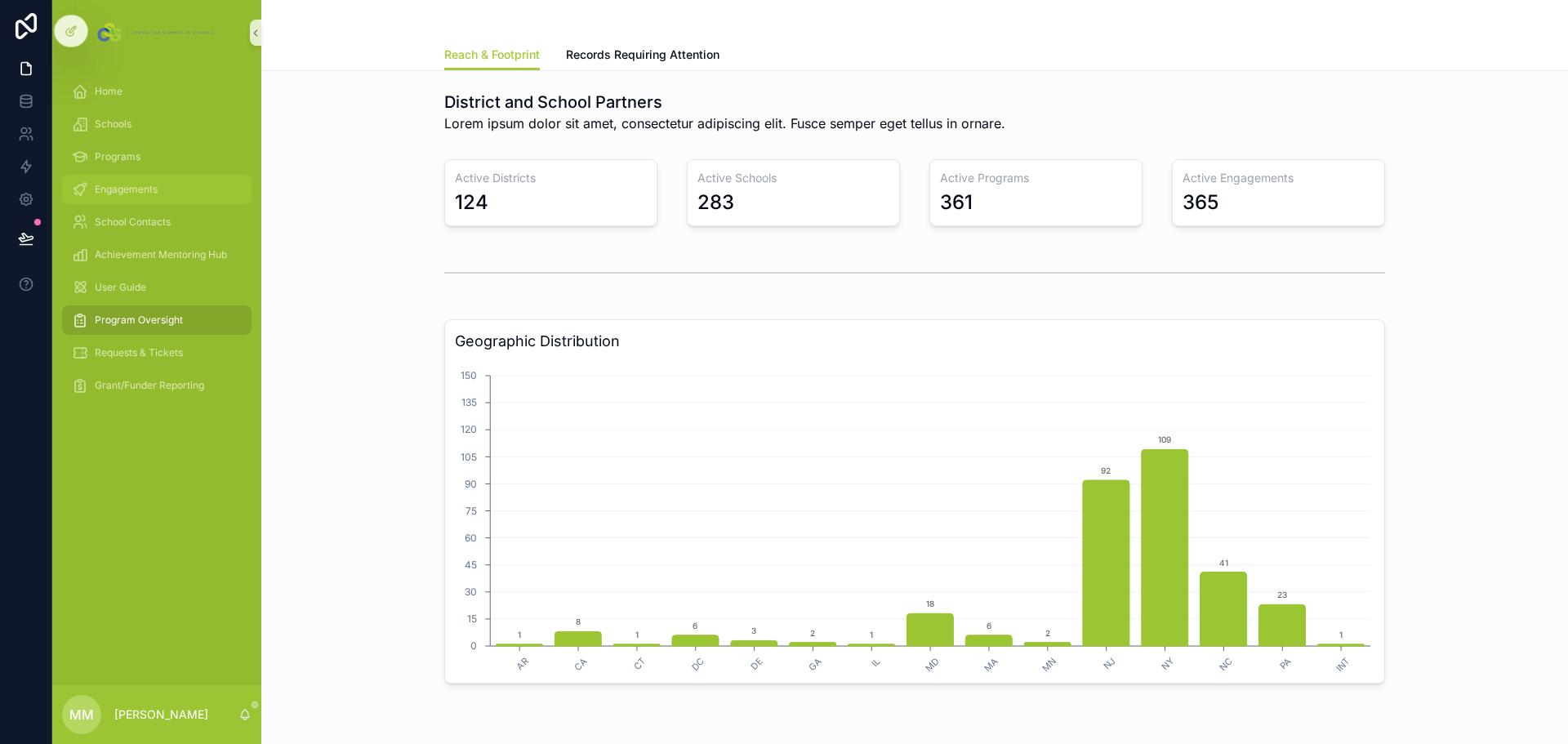
click at [121, 190] on span "Engagements" at bounding box center [125, 190] width 63 height 13
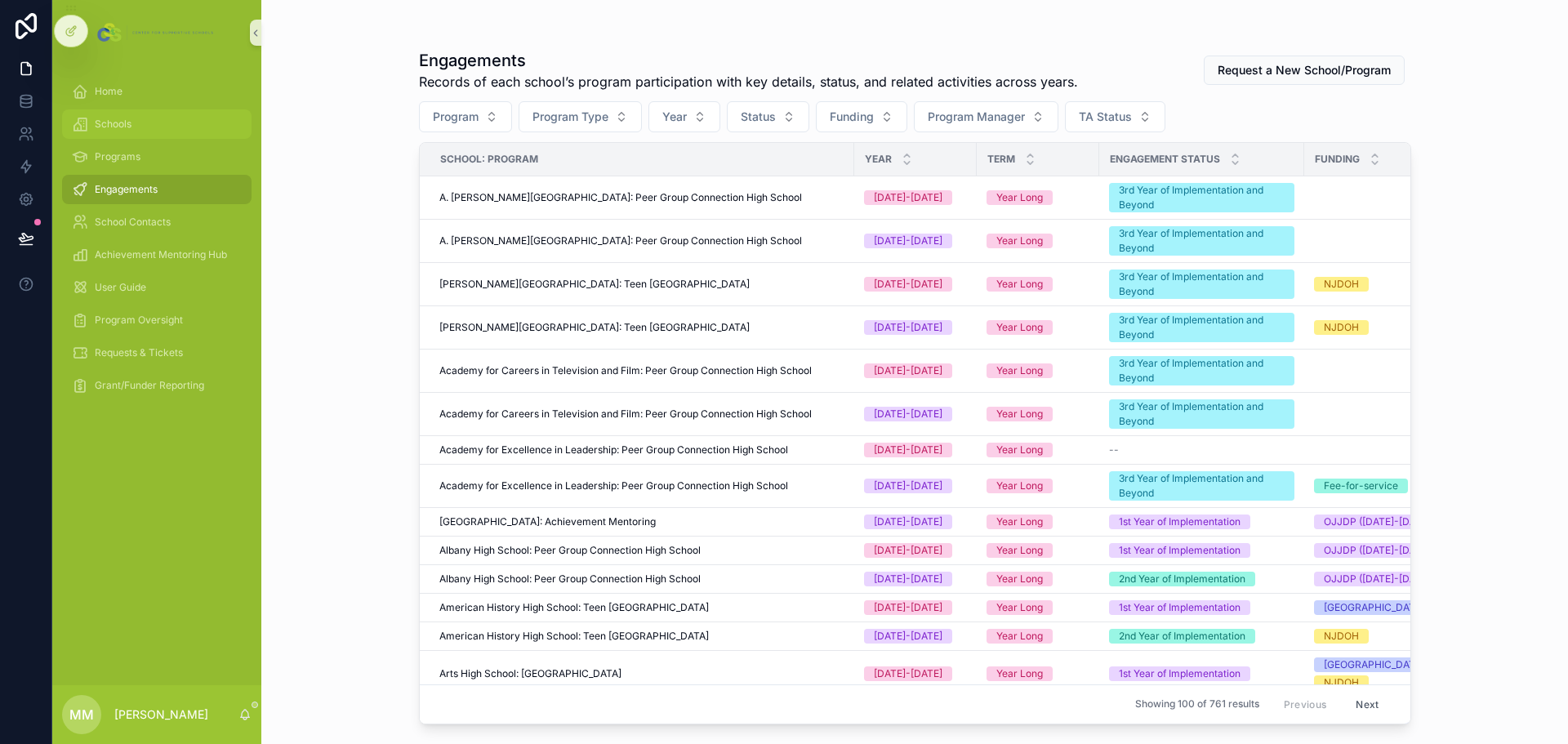
click at [139, 131] on div "Schools" at bounding box center [157, 123] width 170 height 26
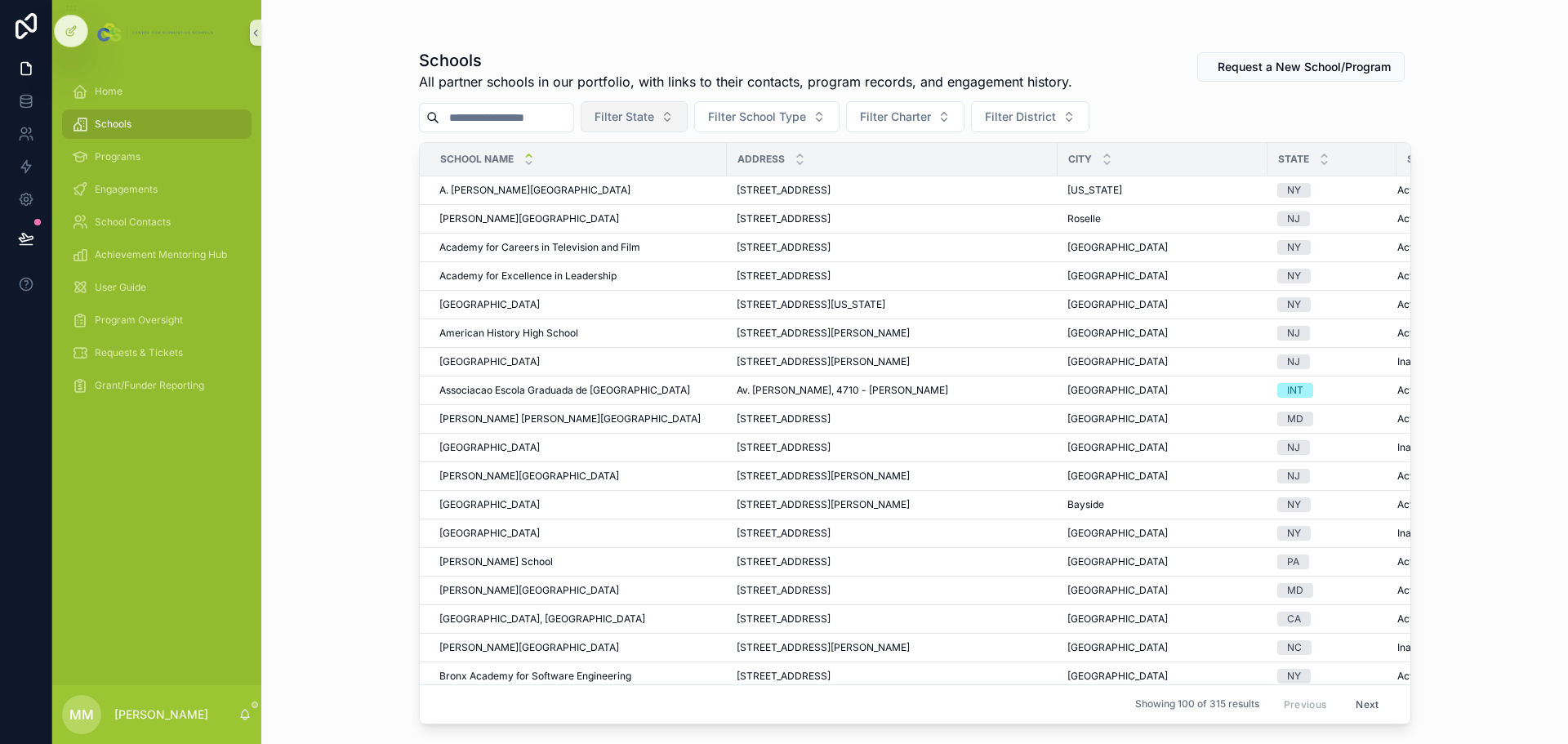
click at [654, 120] on span "Filter State" at bounding box center [625, 117] width 60 height 16
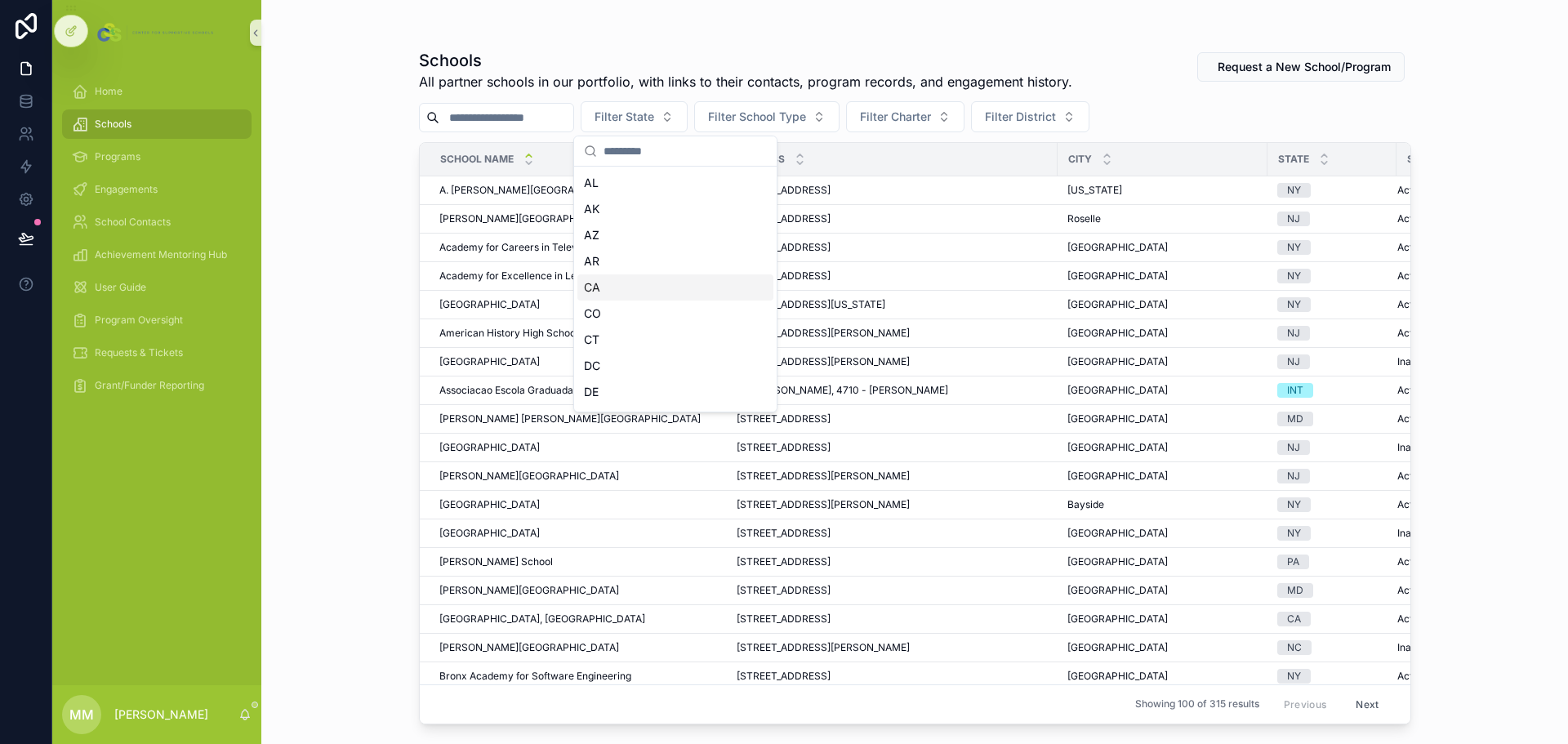
click at [619, 284] on div "CA" at bounding box center [675, 287] width 196 height 26
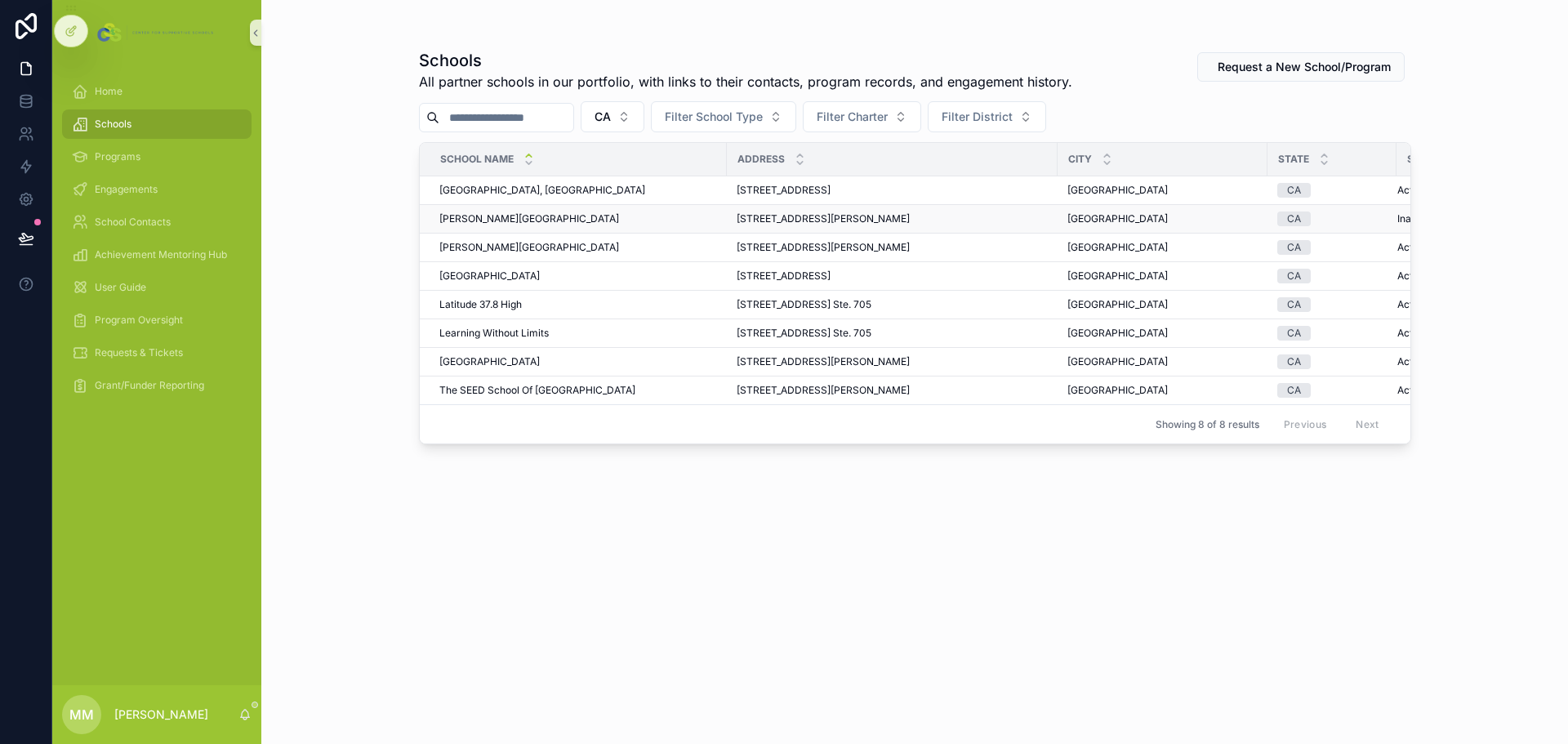
click at [527, 222] on span "Cesar E. Chavez Middle School" at bounding box center [529, 219] width 179 height 13
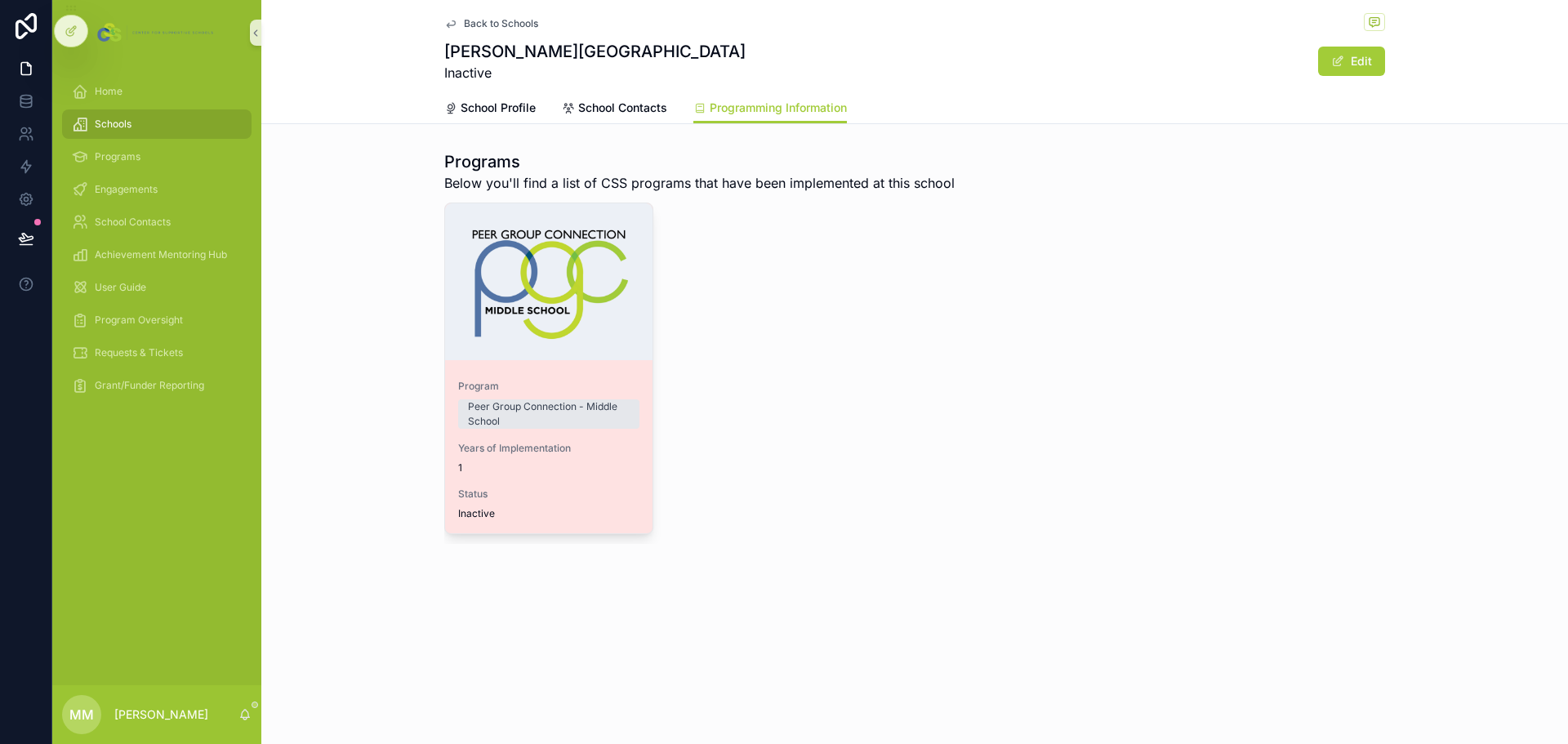
click at [600, 449] on div "Program Peer Group Connection - Middle School Years of Implementation 1 Status …" at bounding box center [548, 450] width 207 height 167
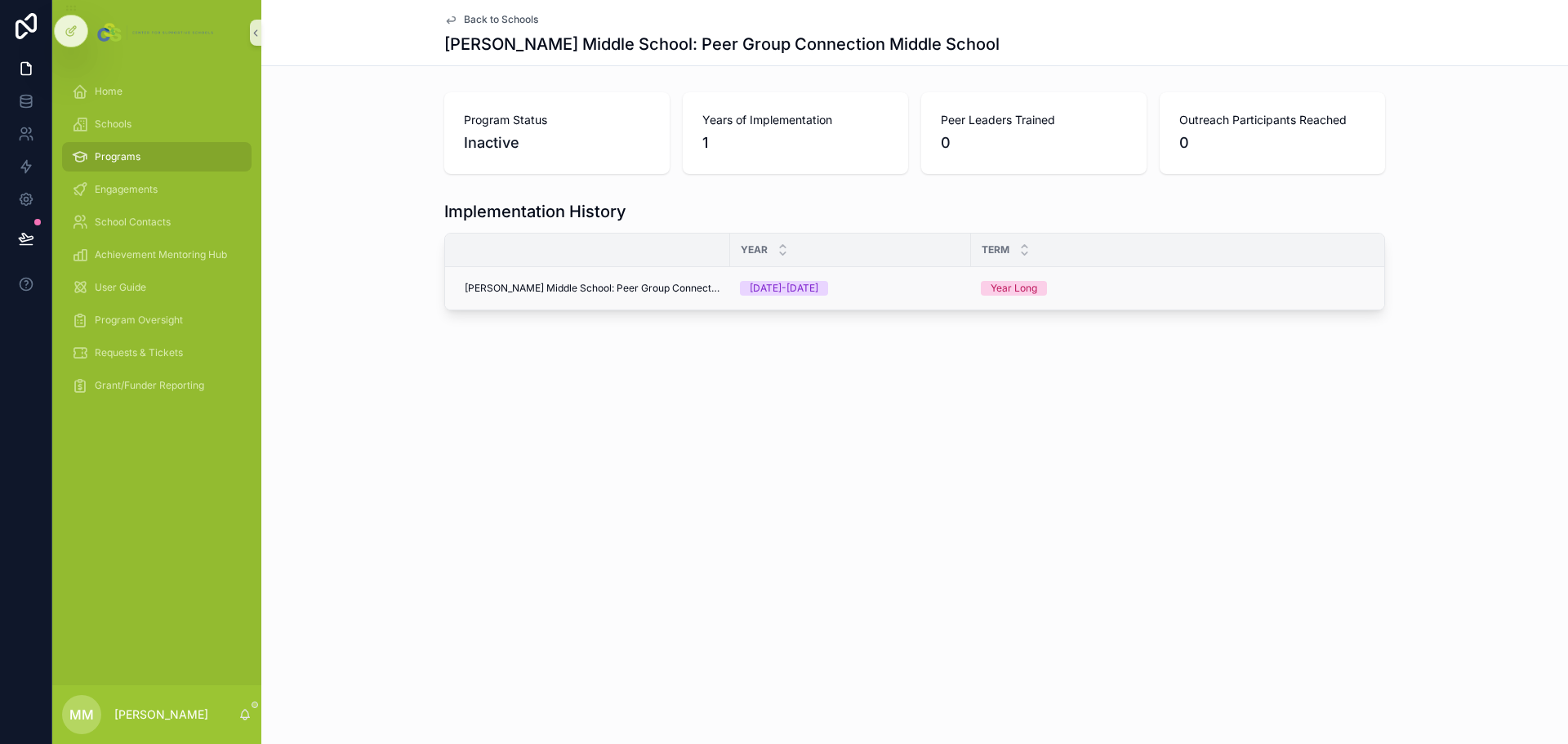
click at [635, 283] on span "Cesar E. Chavez Middle School: Peer Group Connection Middle School" at bounding box center [592, 288] width 255 height 13
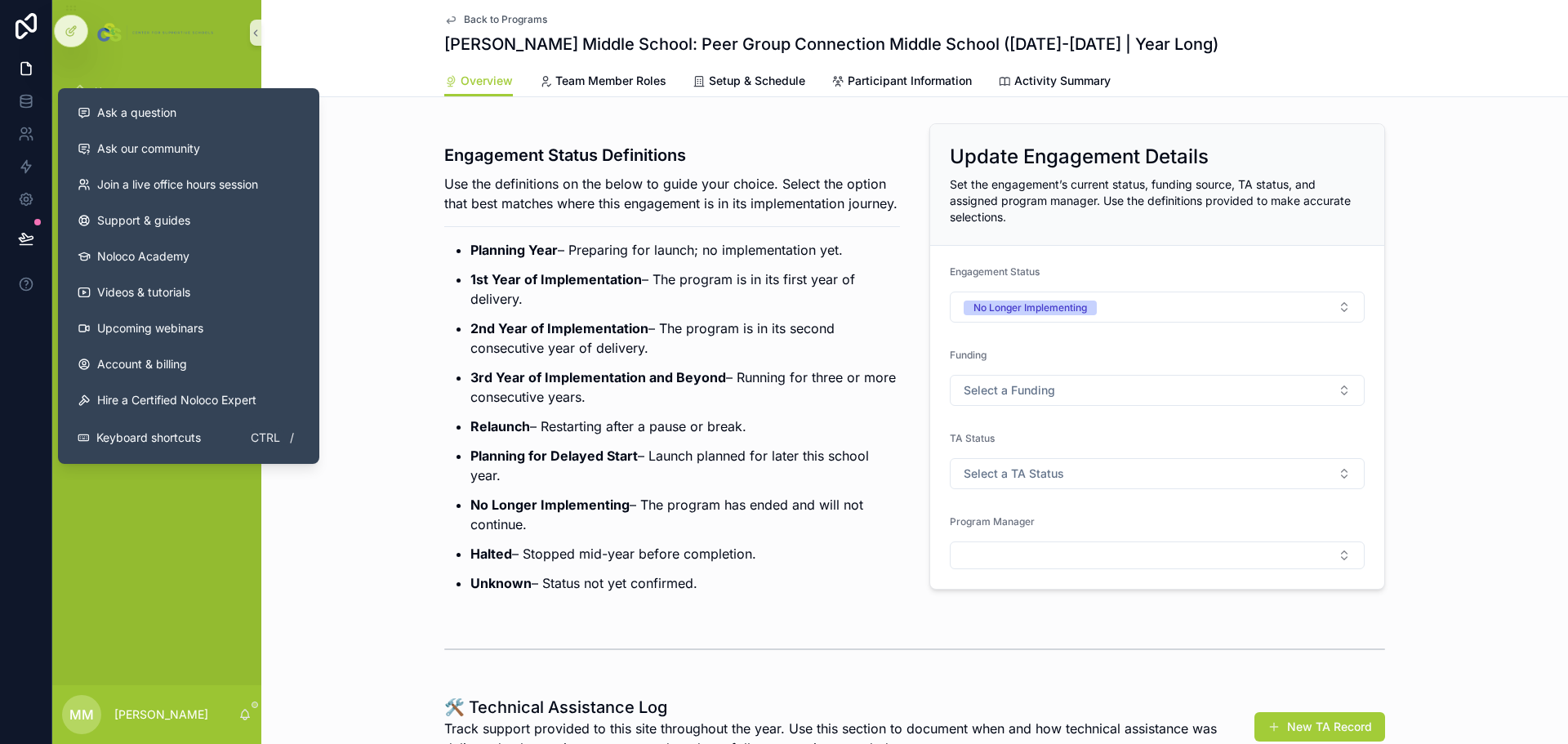
click at [178, 449] on div "Home Schools Programs Engagements School Contacts Achievement Mentoring Hub Use…" at bounding box center [156, 375] width 209 height 620
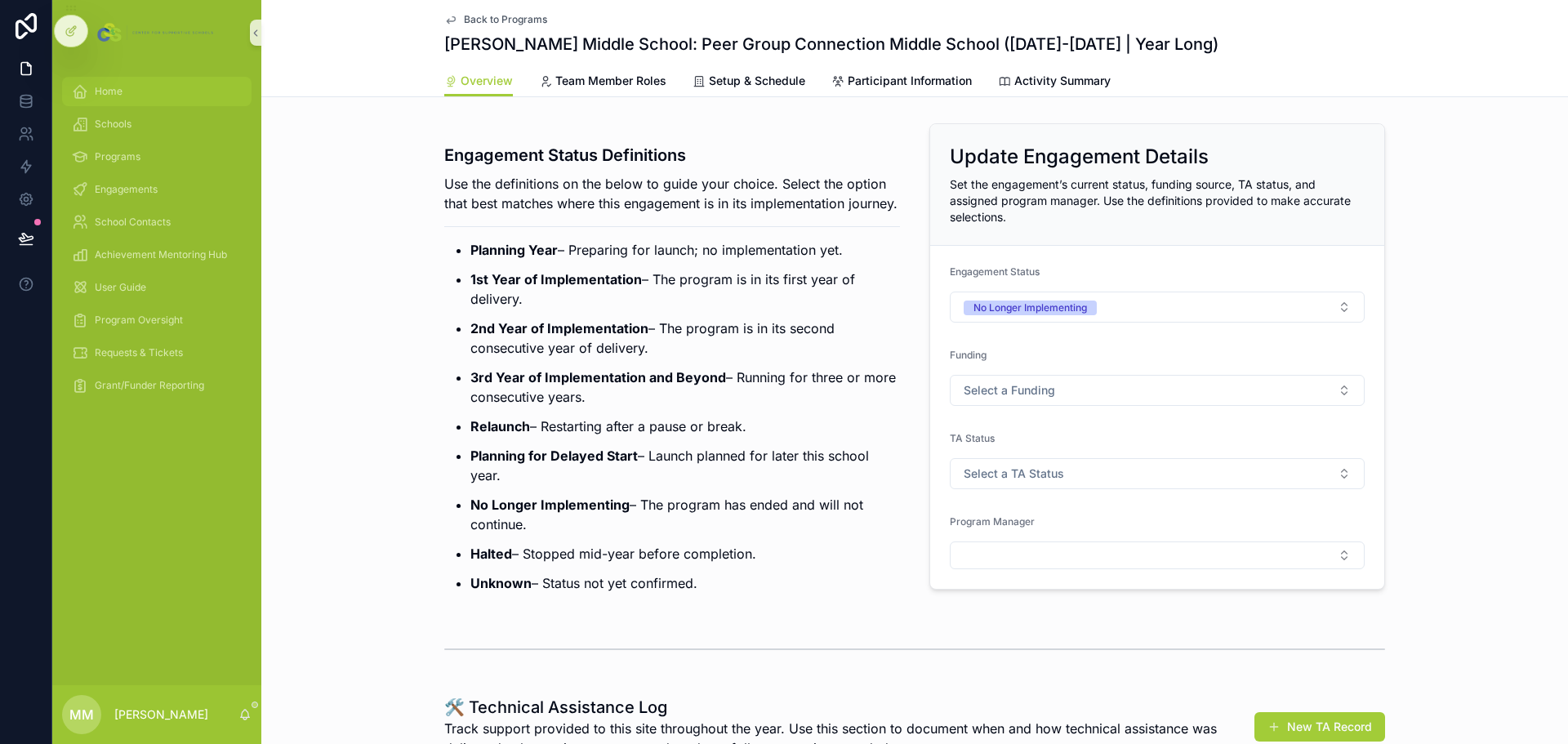
click at [93, 90] on div "Home" at bounding box center [157, 91] width 170 height 26
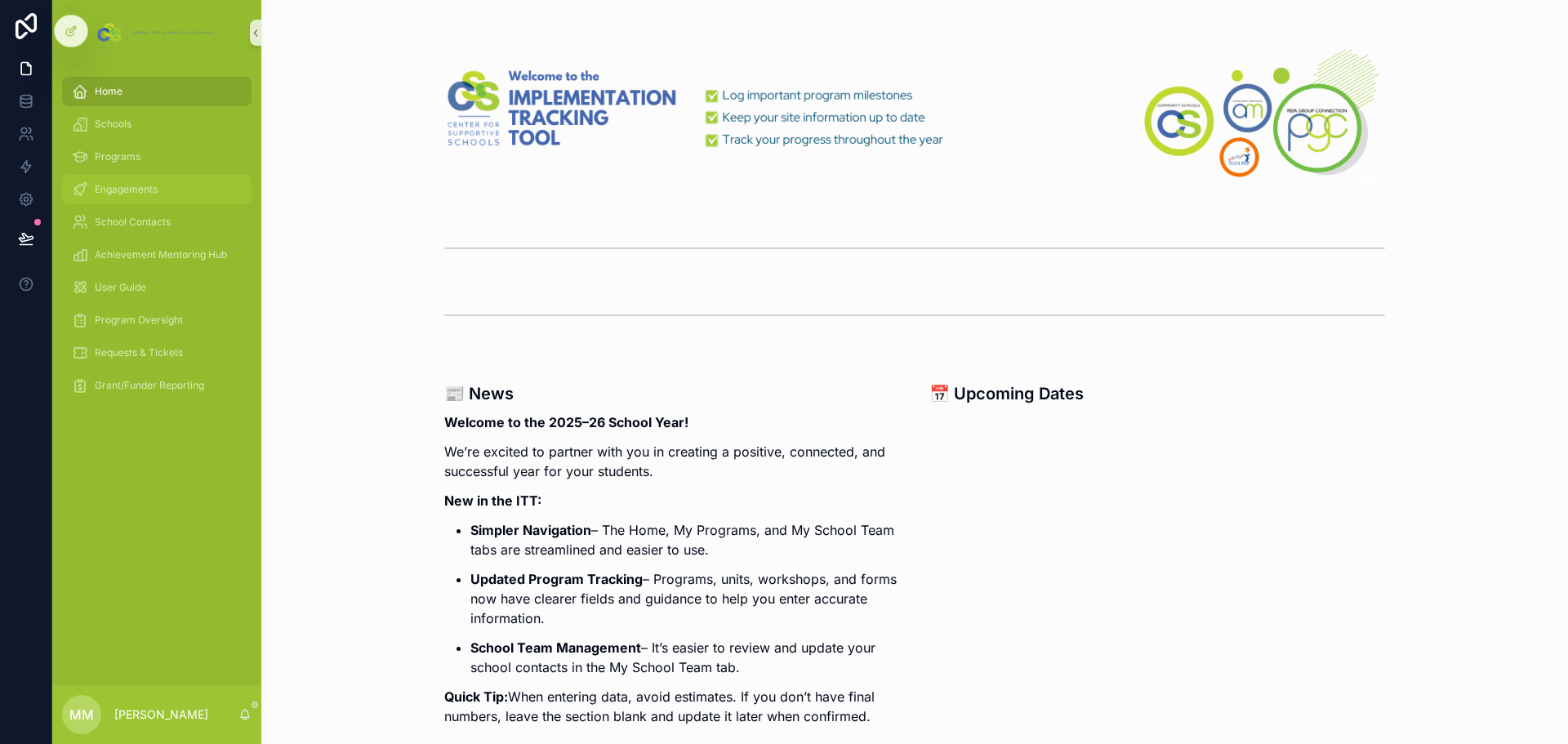
click at [137, 186] on span "Engagements" at bounding box center [125, 190] width 63 height 13
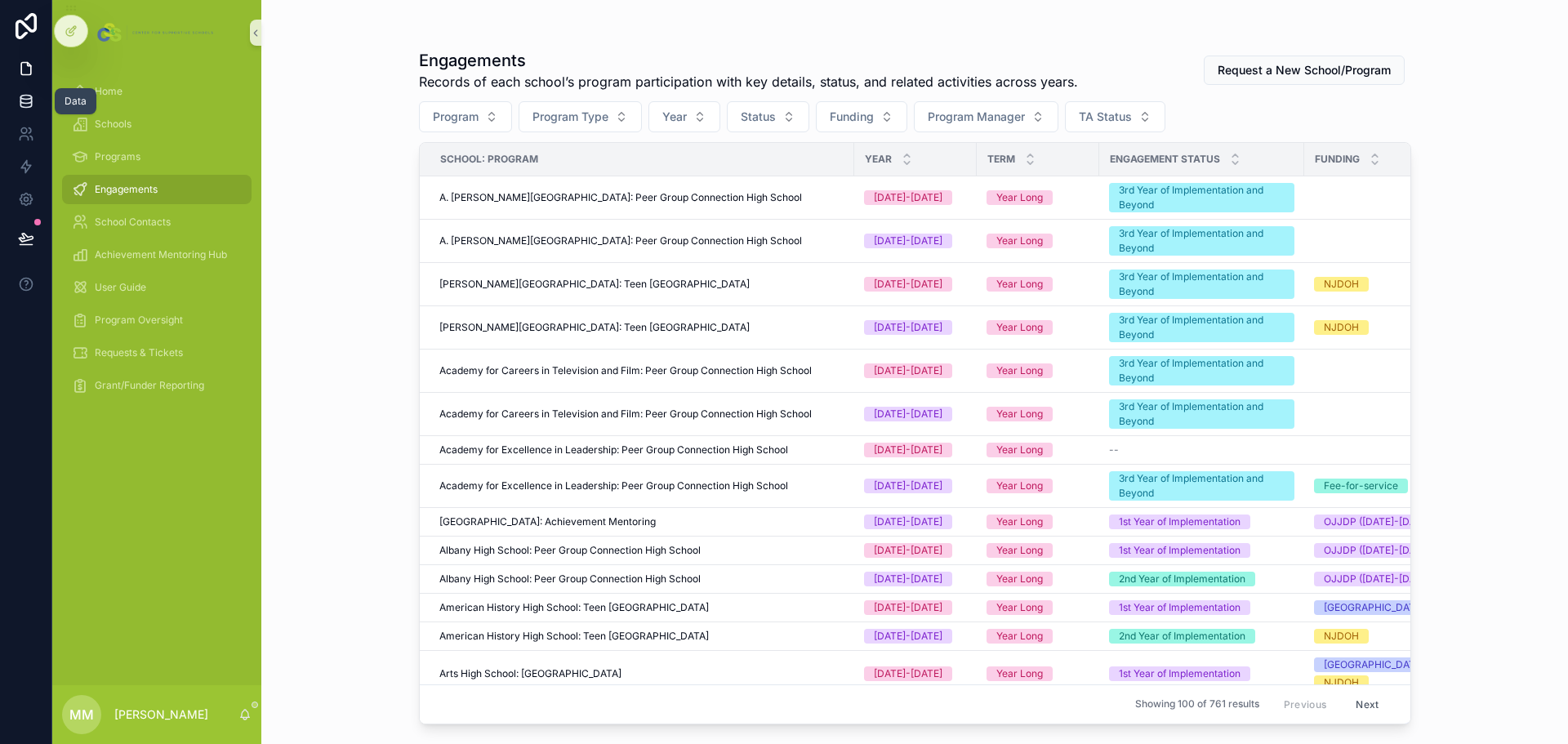
click at [26, 105] on icon at bounding box center [26, 101] width 16 height 16
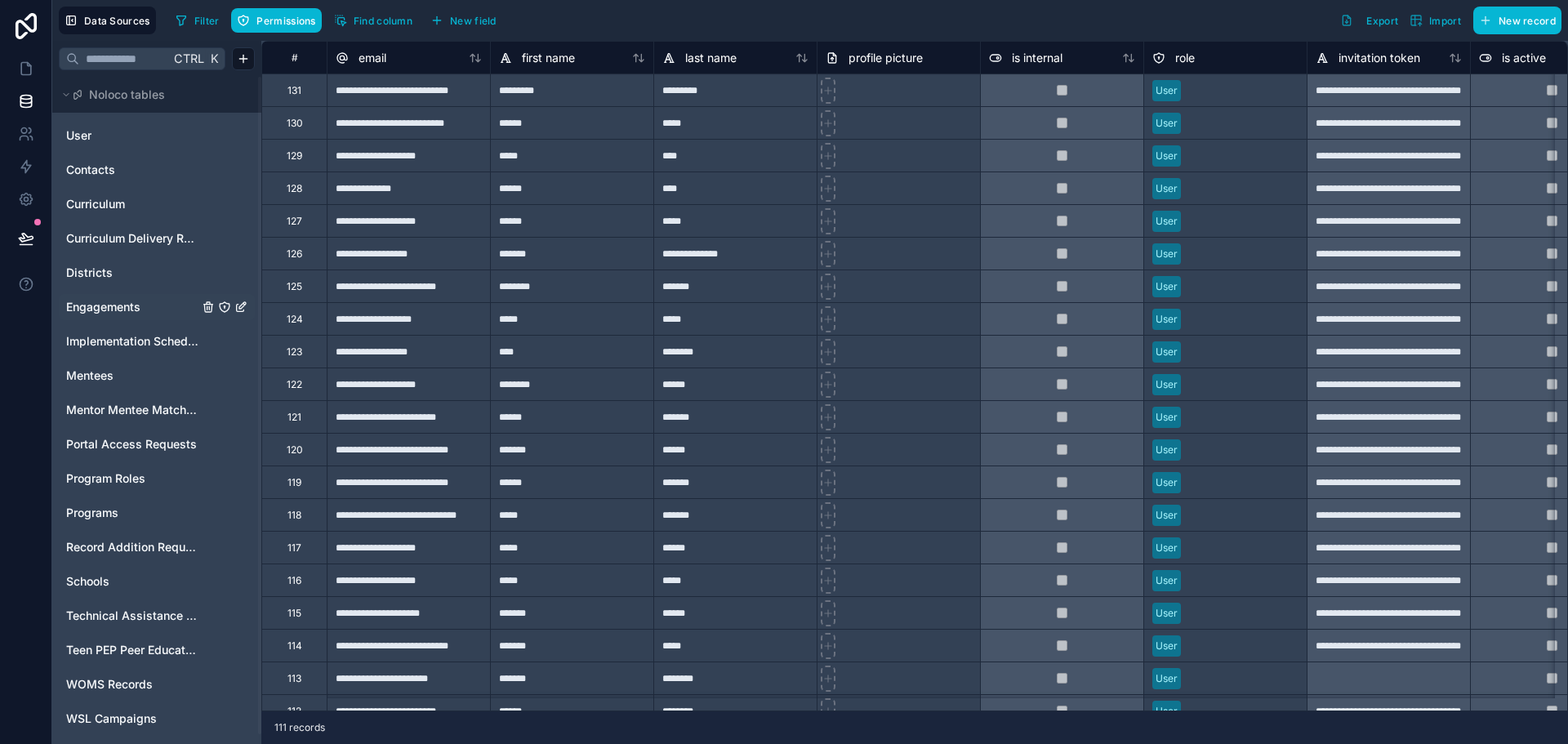
click at [92, 303] on span "Engagements" at bounding box center [103, 306] width 74 height 16
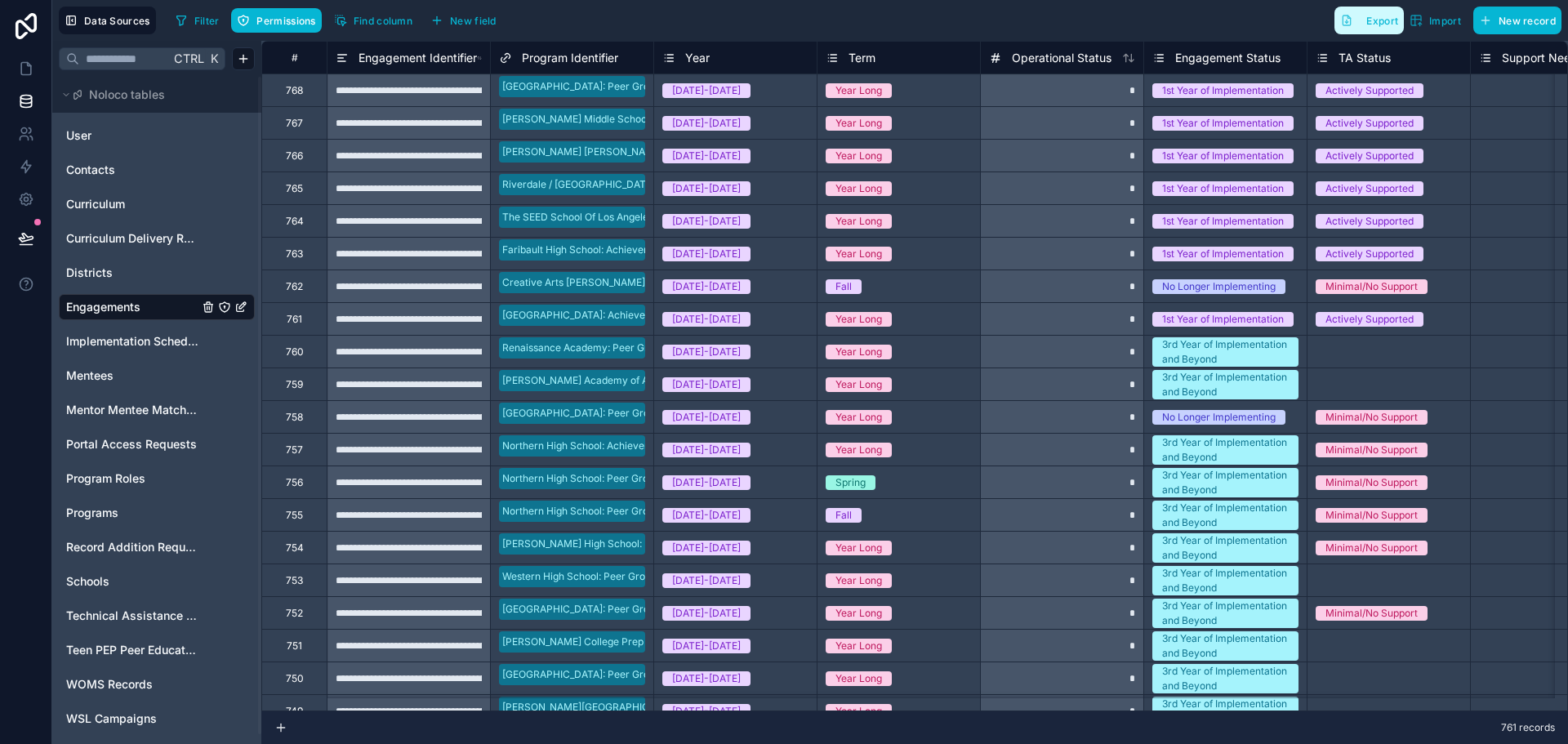
click at [1045, 23] on span "Export" at bounding box center [1382, 20] width 32 height 13
click at [30, 68] on icon at bounding box center [26, 68] width 16 height 16
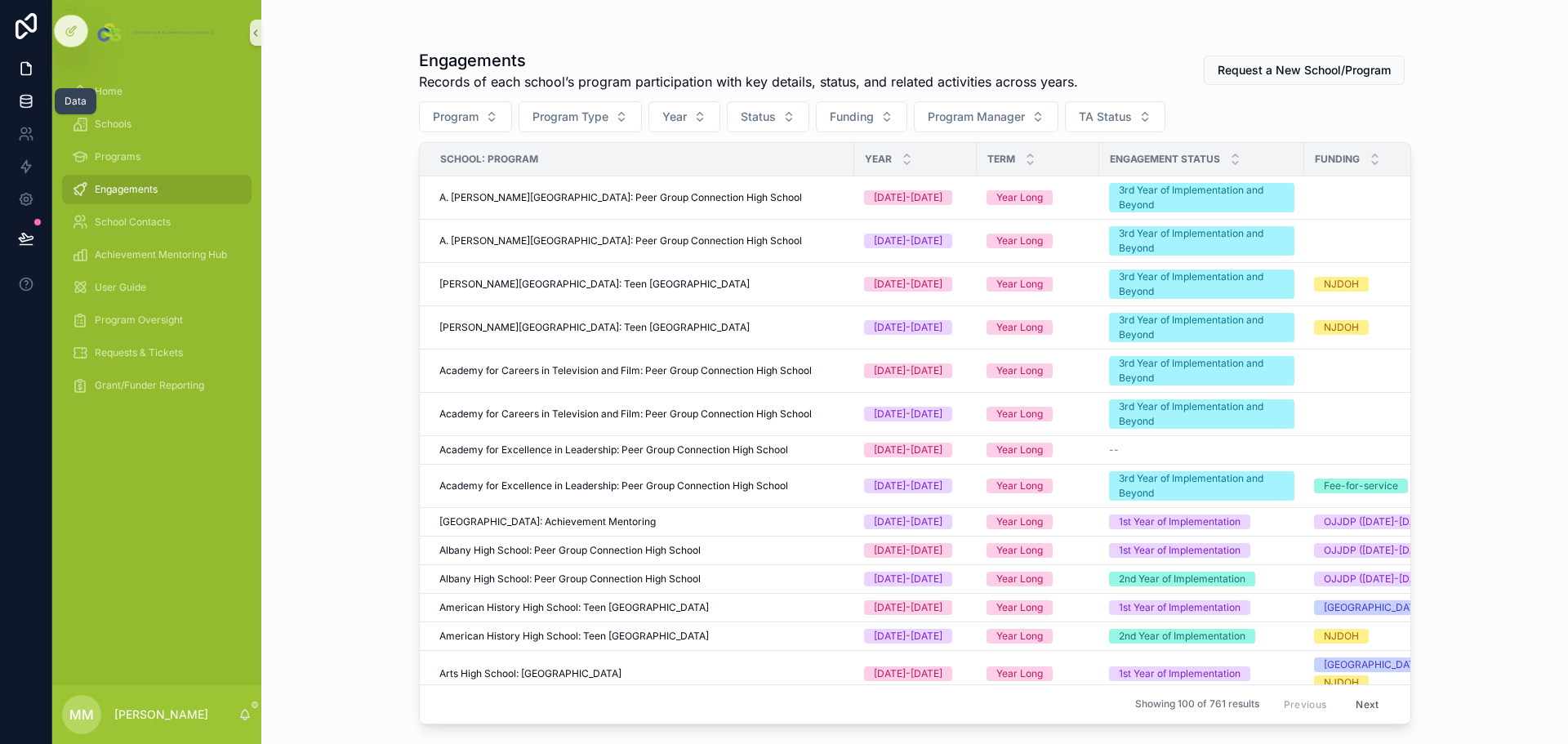
click at [15, 106] on link at bounding box center [25, 101] width 51 height 33
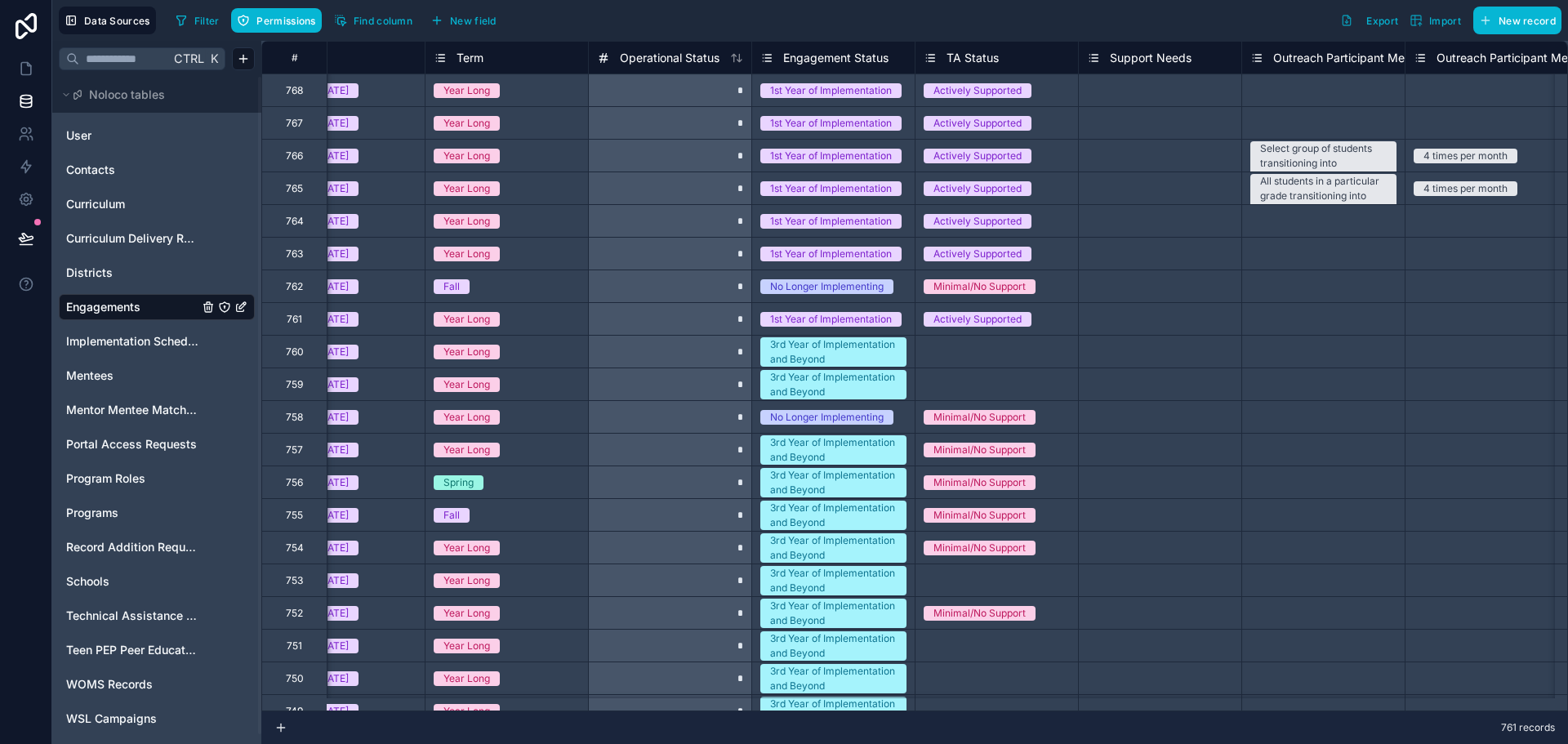
scroll to position [0, 400]
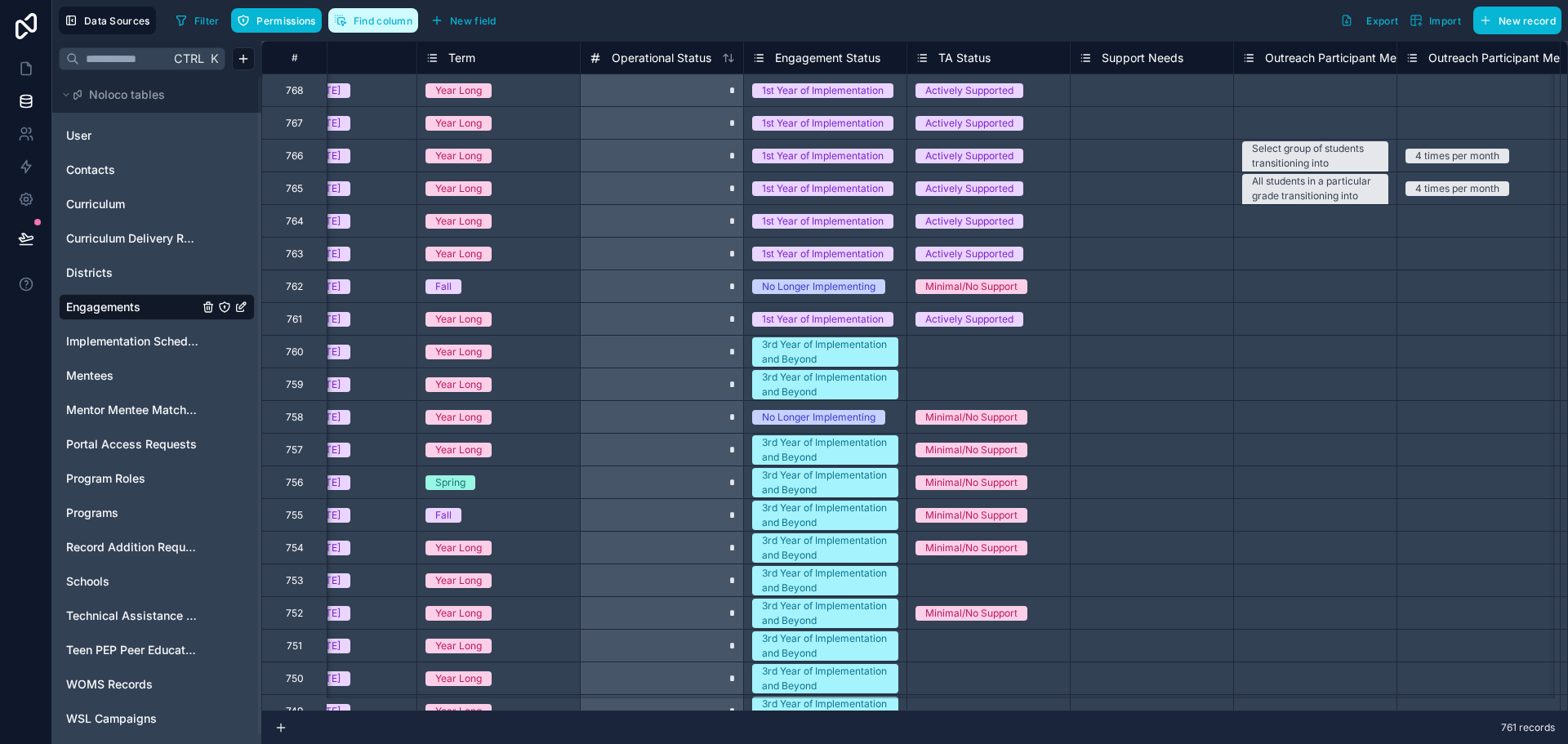
click at [393, 24] on span "Find column" at bounding box center [383, 20] width 59 height 13
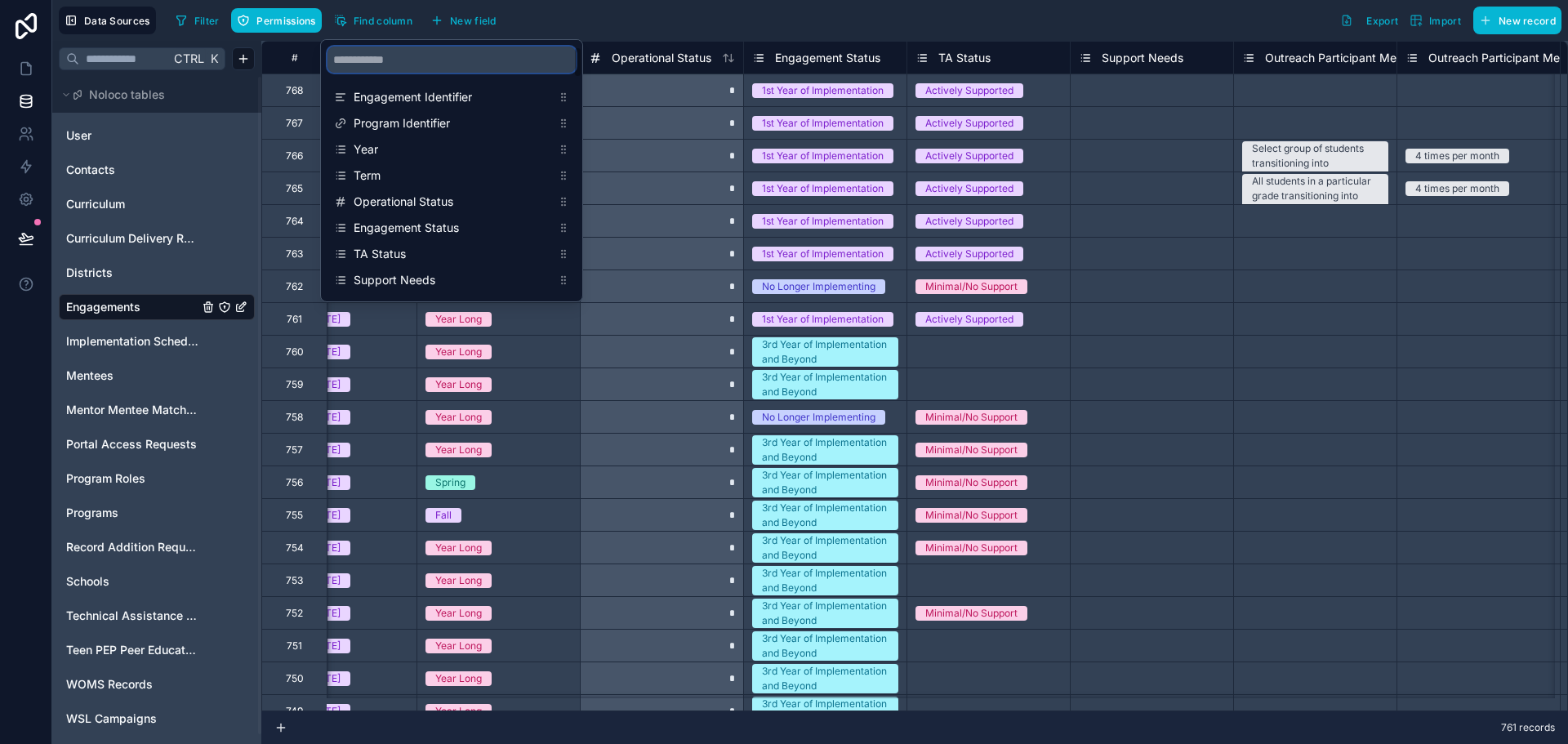
click at [395, 66] on input "scrollable content" at bounding box center [452, 59] width 249 height 26
type input "*****"
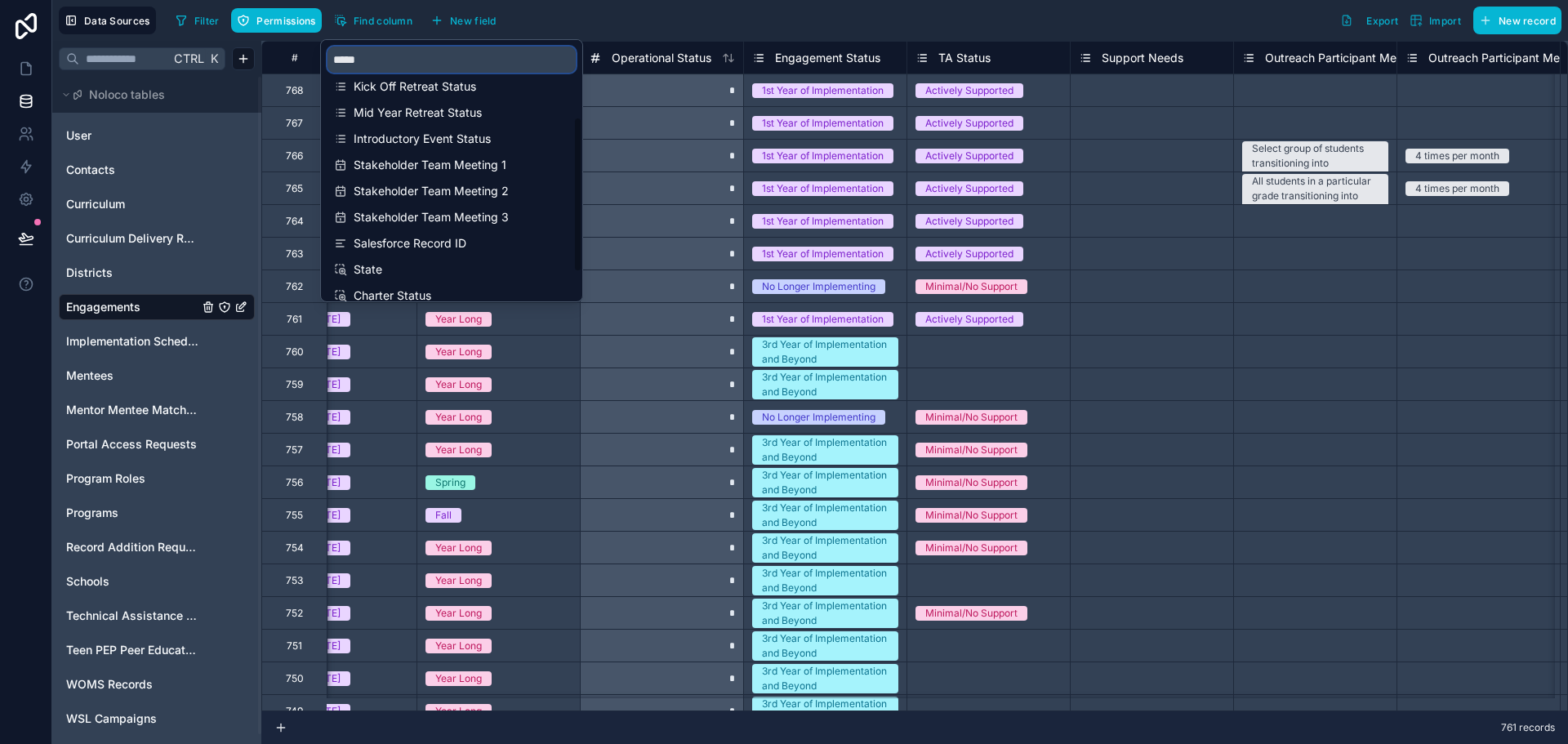
scroll to position [157, 0]
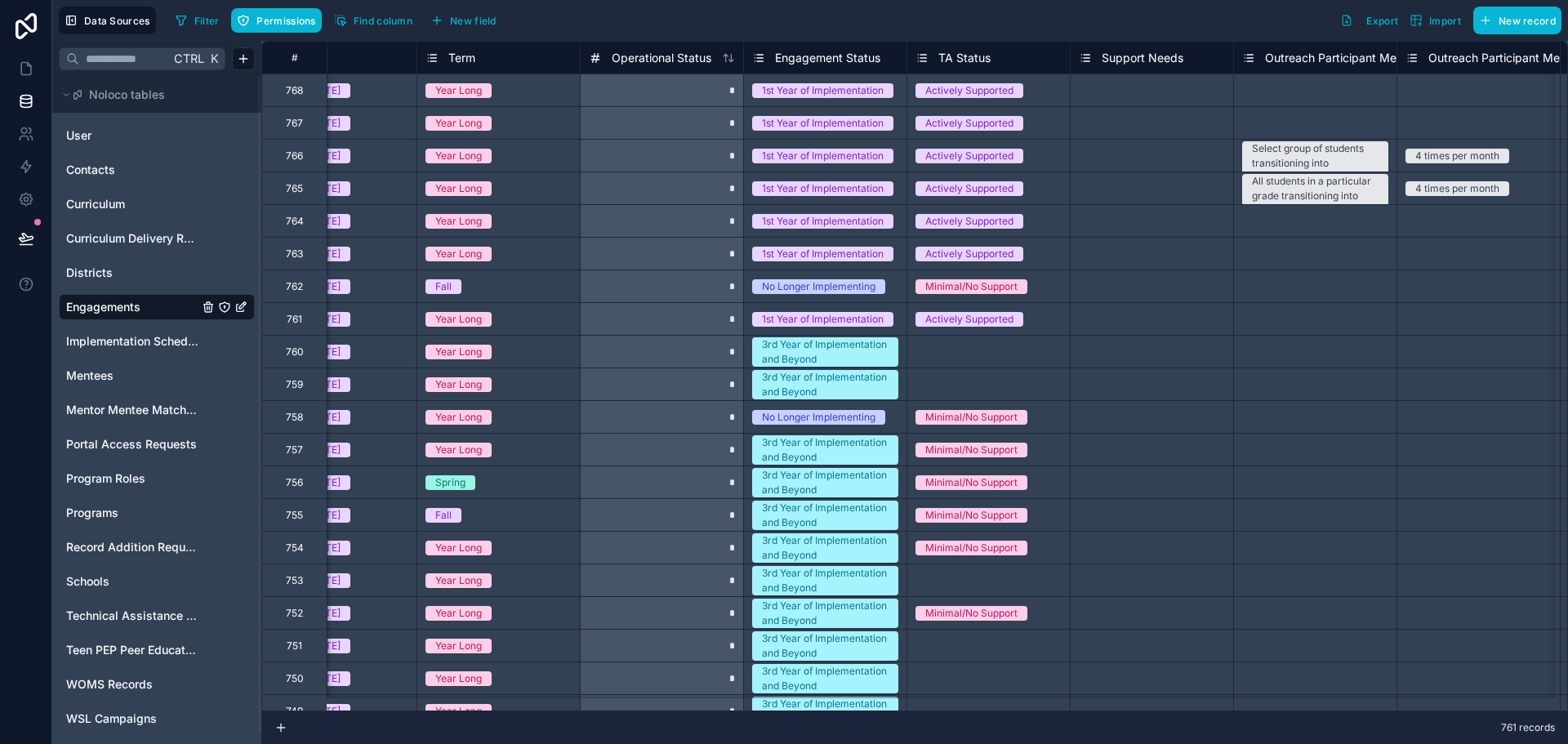
click at [696, 26] on div "Filter Permissions Find column New field Export Import New record" at bounding box center [864, 20] width 1393 height 28
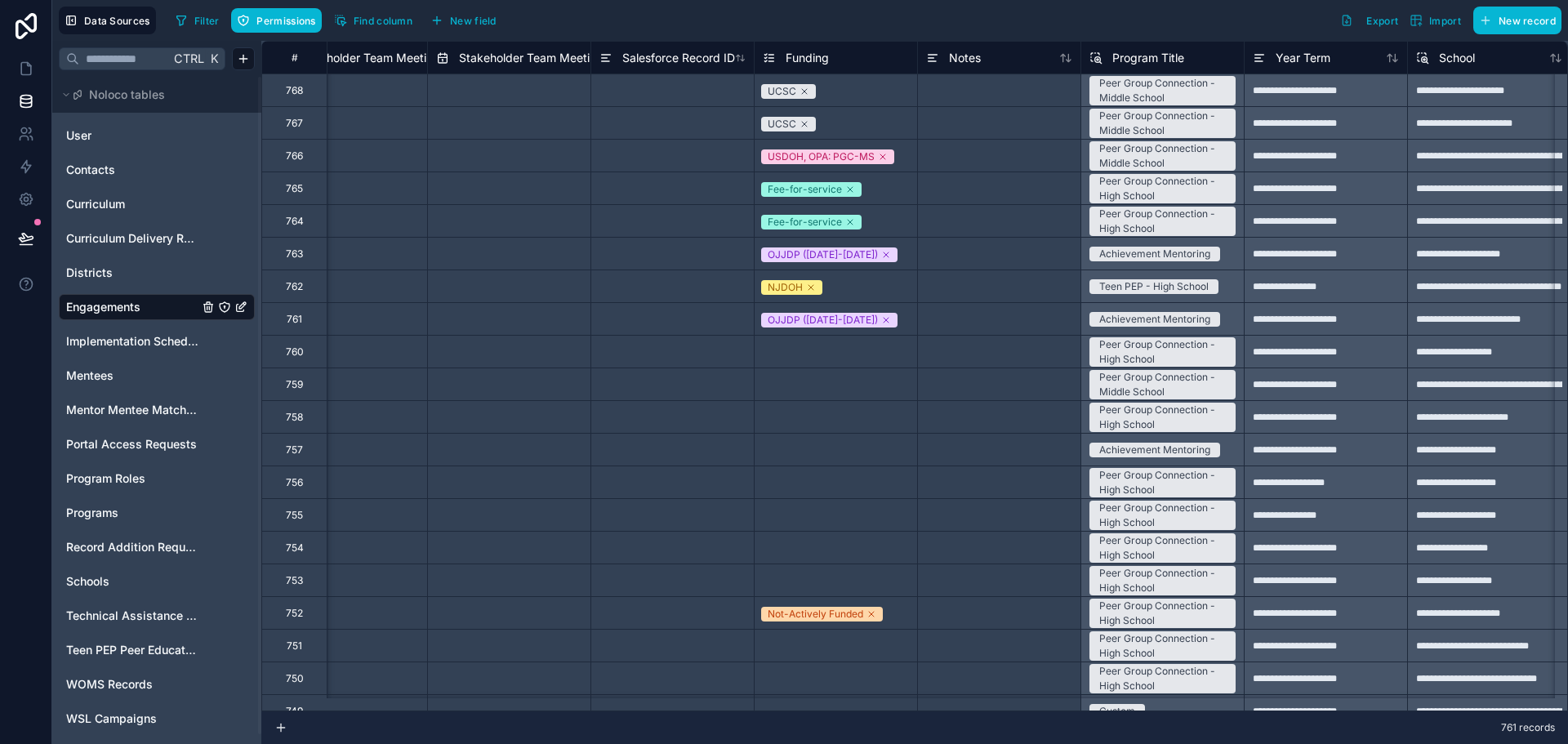
scroll to position [0, 8679]
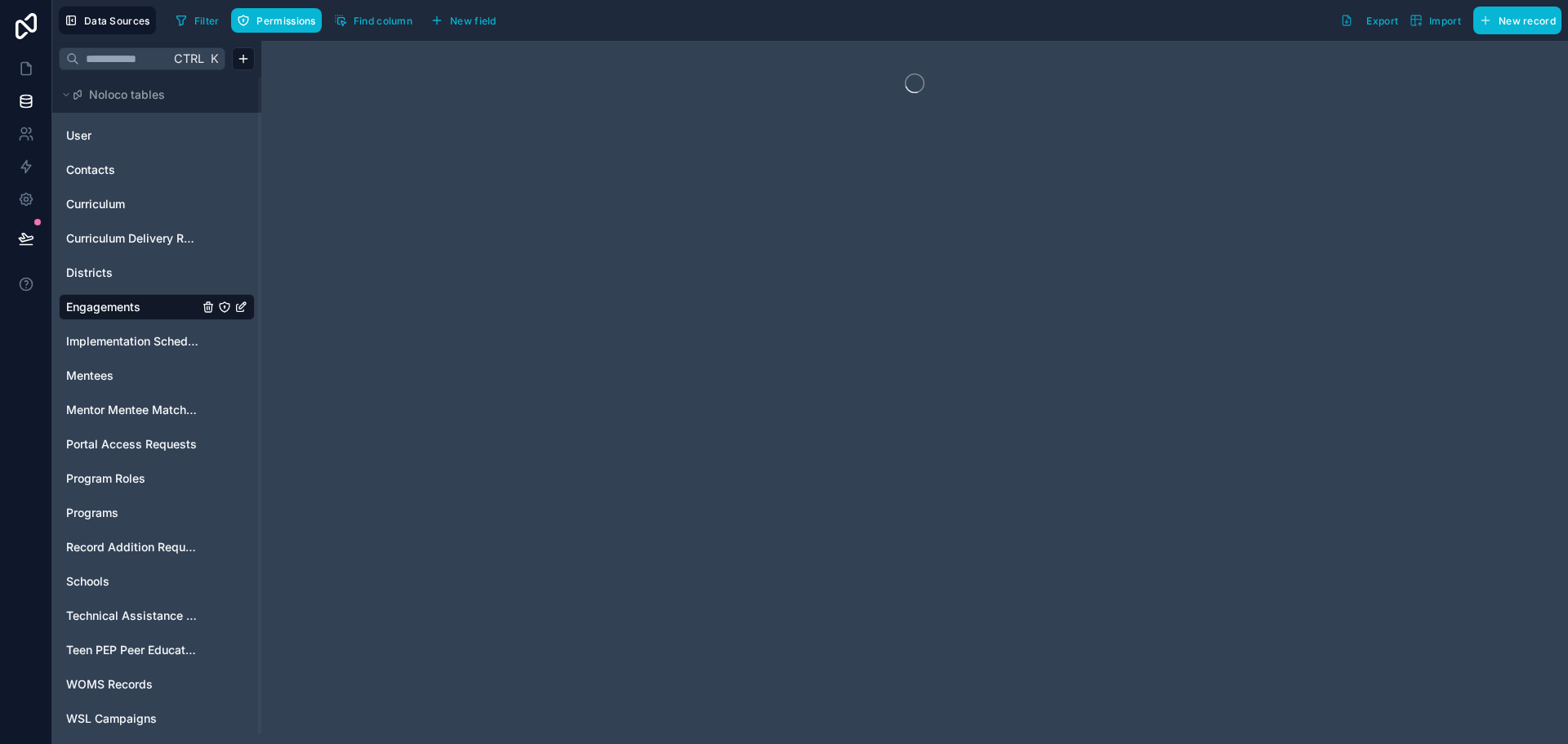
drag, startPoint x: 363, startPoint y: 705, endPoint x: 1079, endPoint y: 731, distance: 716.5
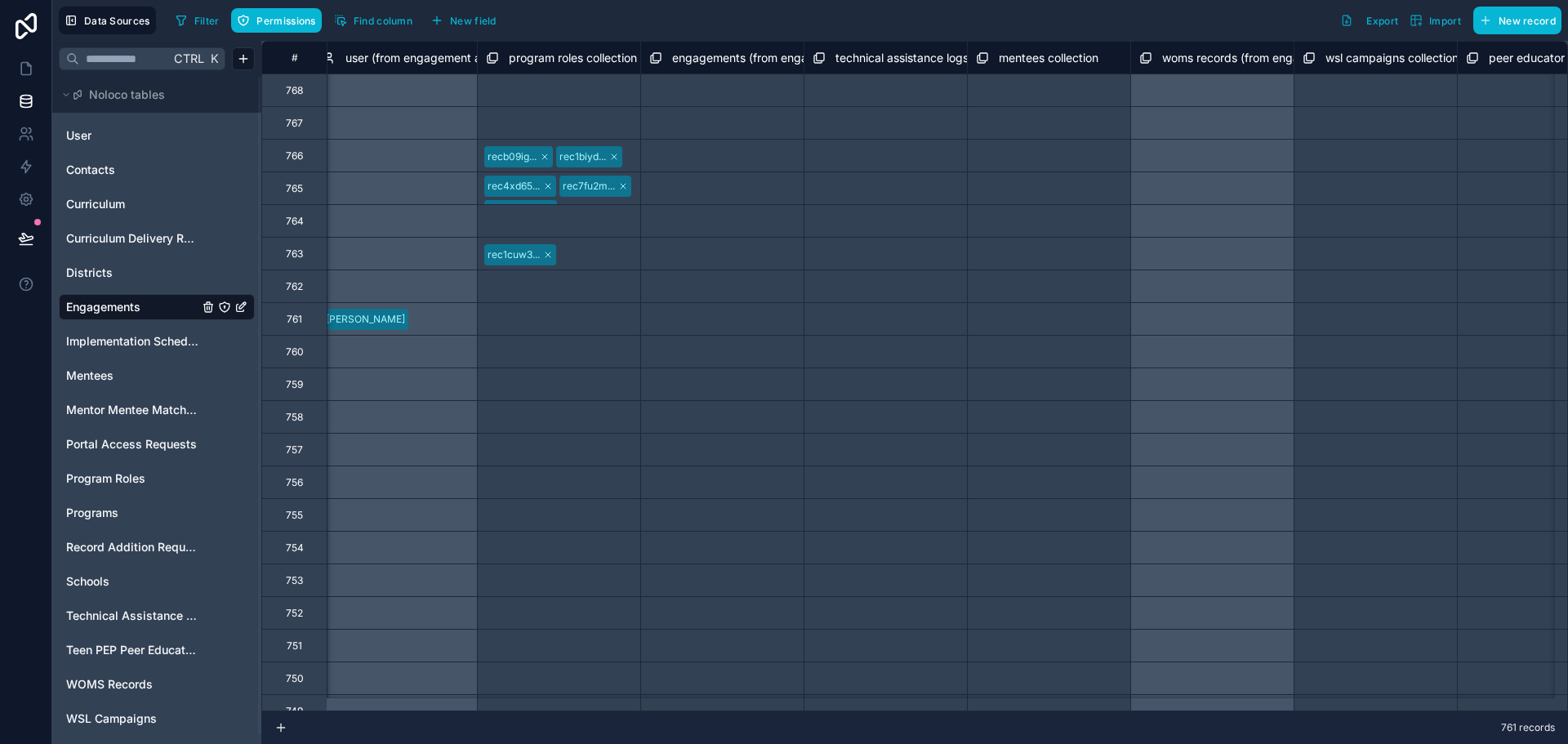
scroll to position [0, 11350]
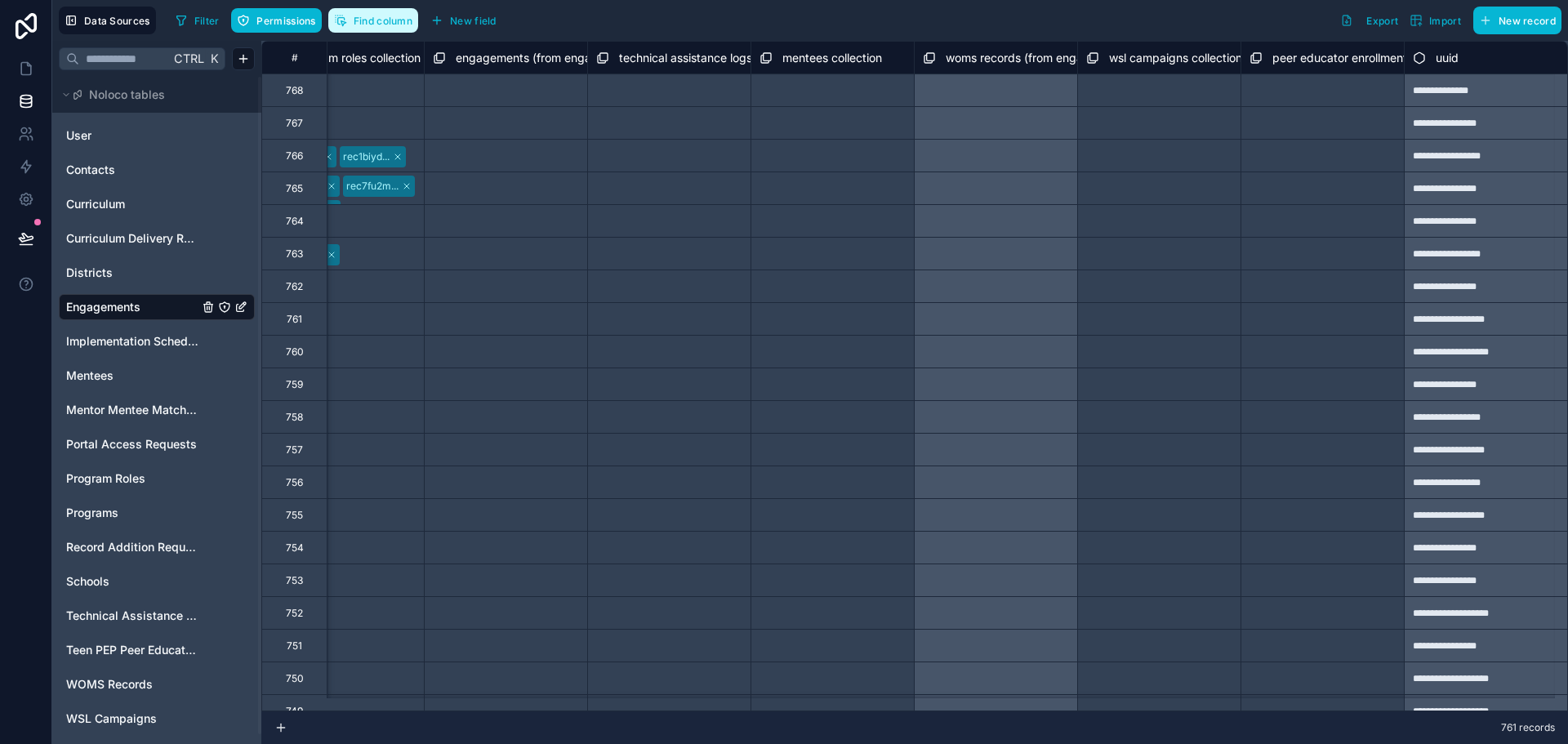
click at [393, 20] on span "Find column" at bounding box center [383, 20] width 59 height 13
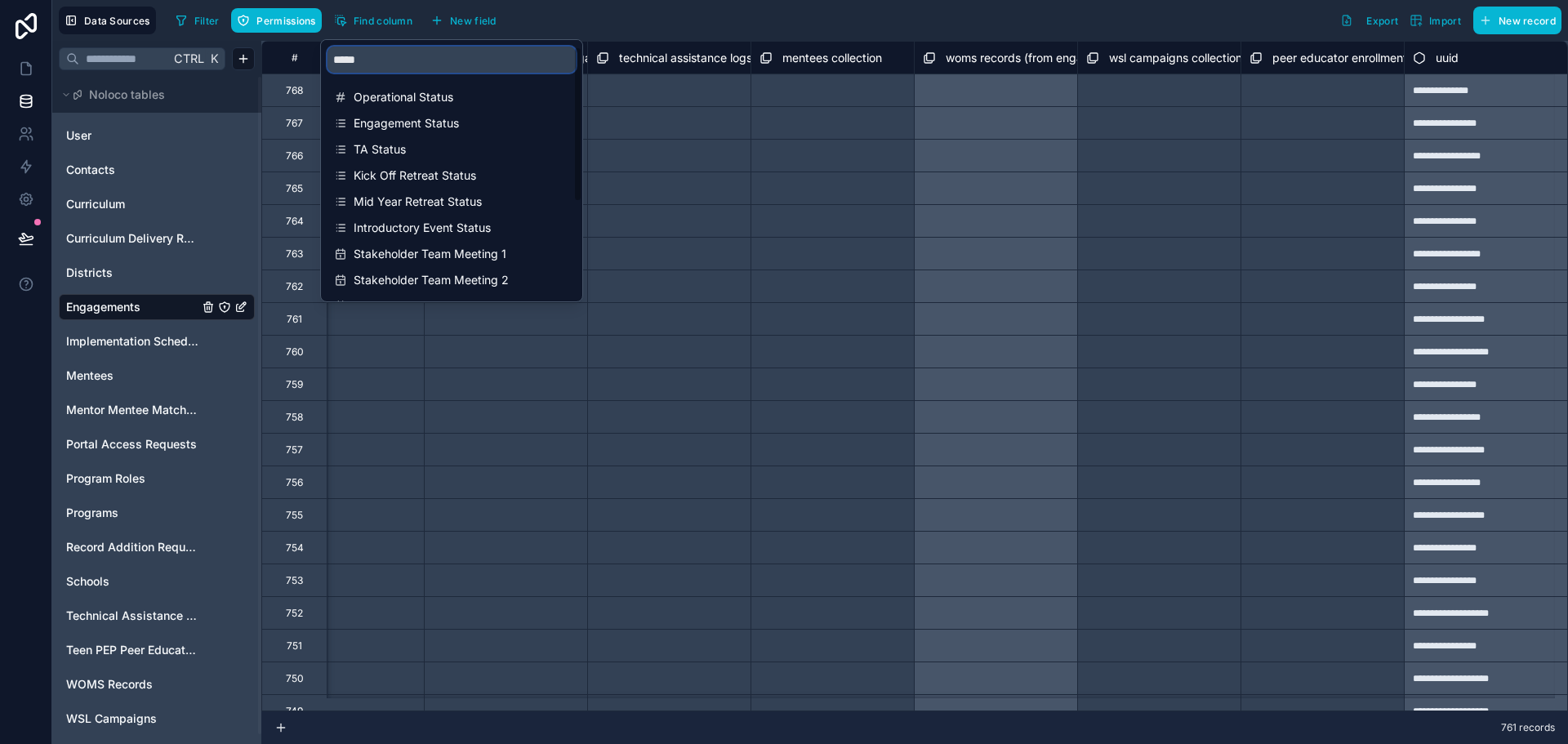
click at [389, 55] on input "*****" at bounding box center [452, 59] width 249 height 26
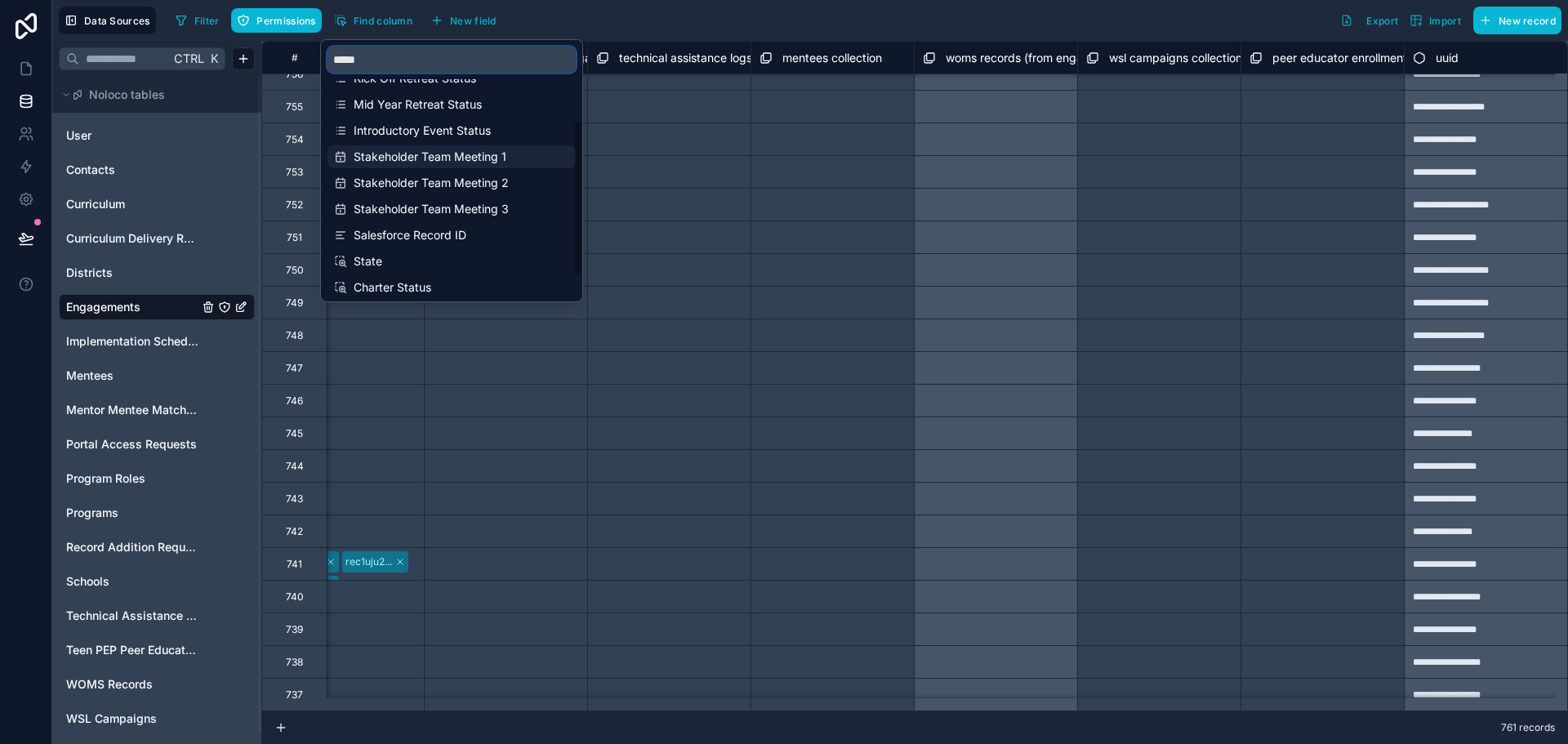
scroll to position [157, 0]
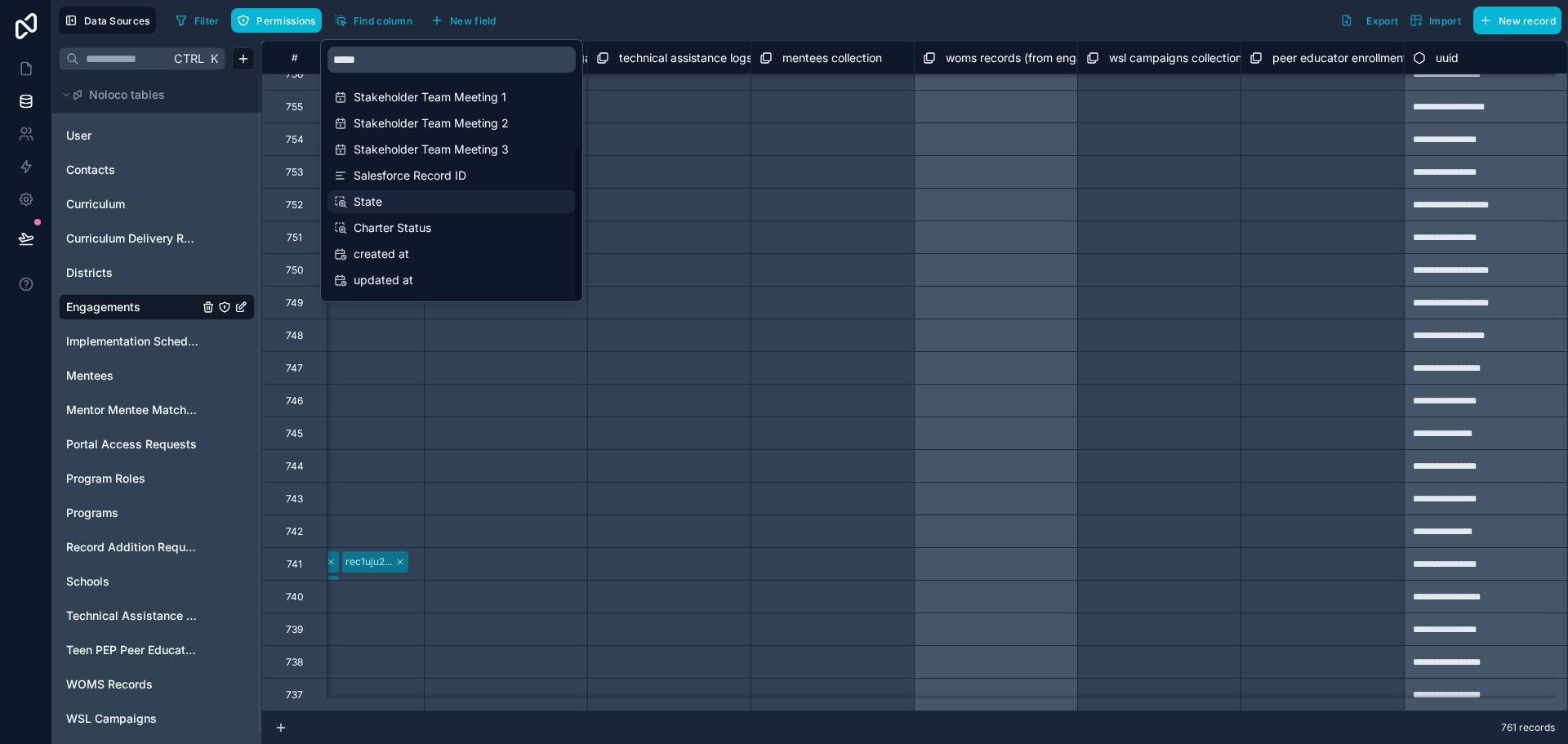
click at [385, 204] on span "State" at bounding box center [452, 201] width 198 height 16
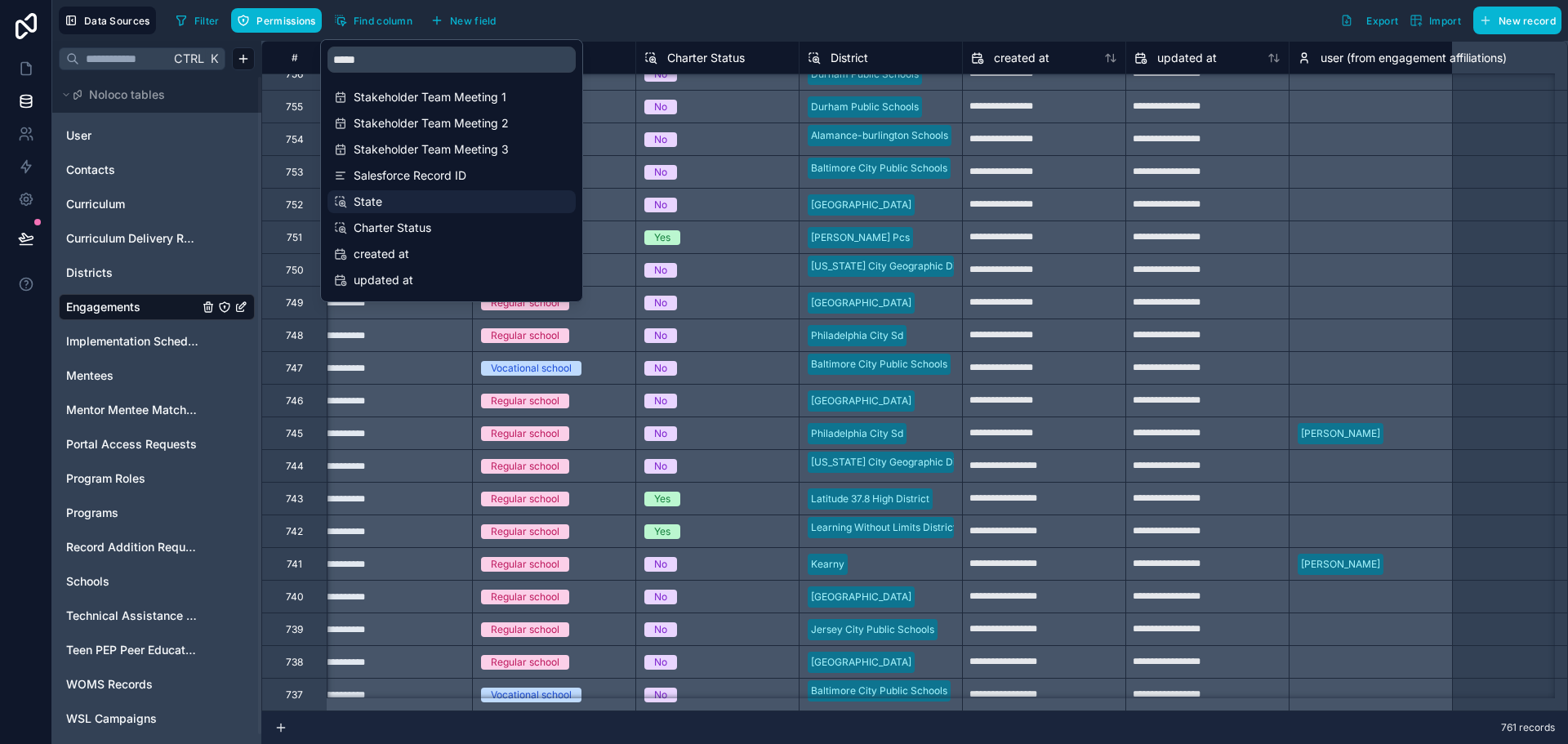
scroll to position [409, 9801]
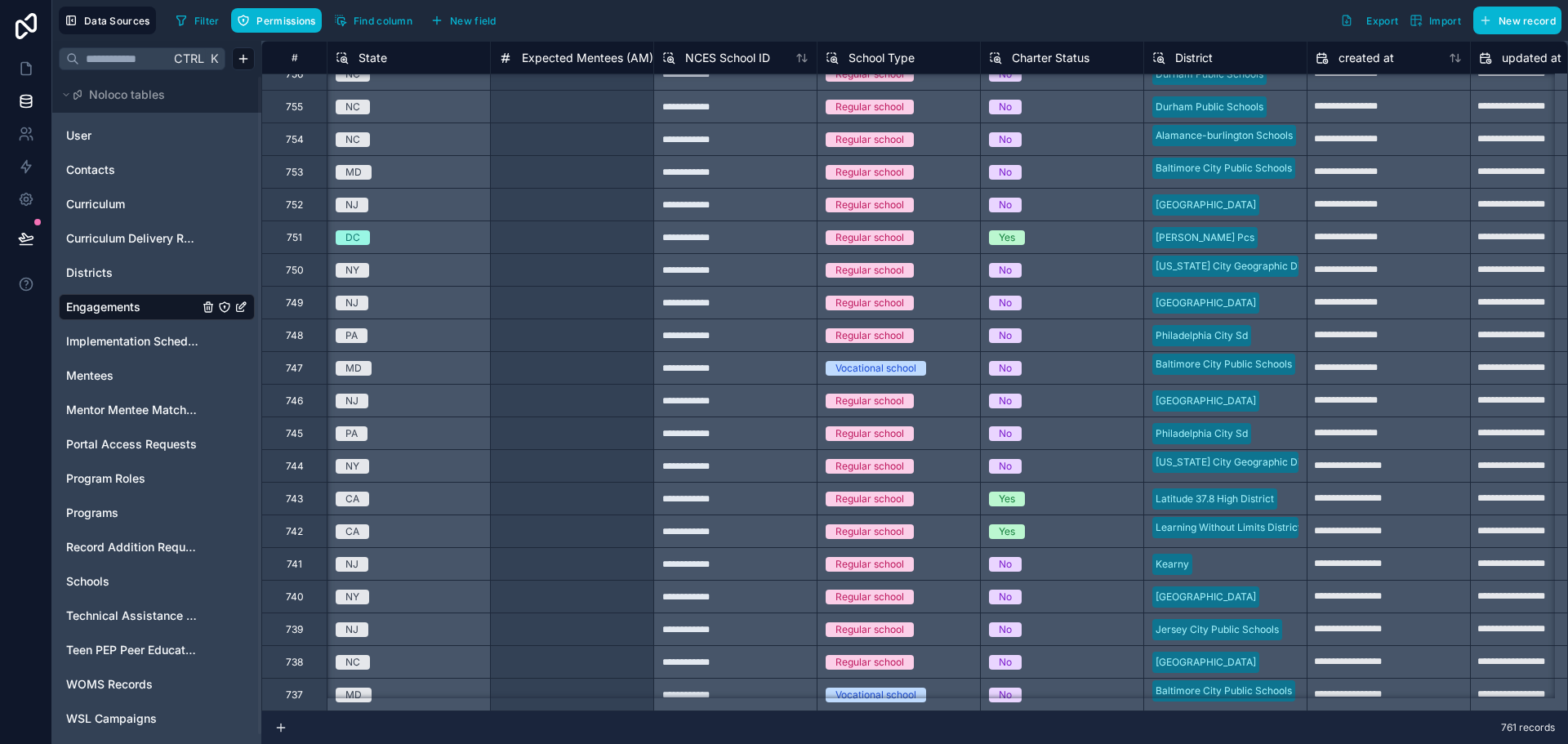
click at [676, 28] on div "Filter Permissions Find column New field Export Import New record" at bounding box center [864, 20] width 1393 height 28
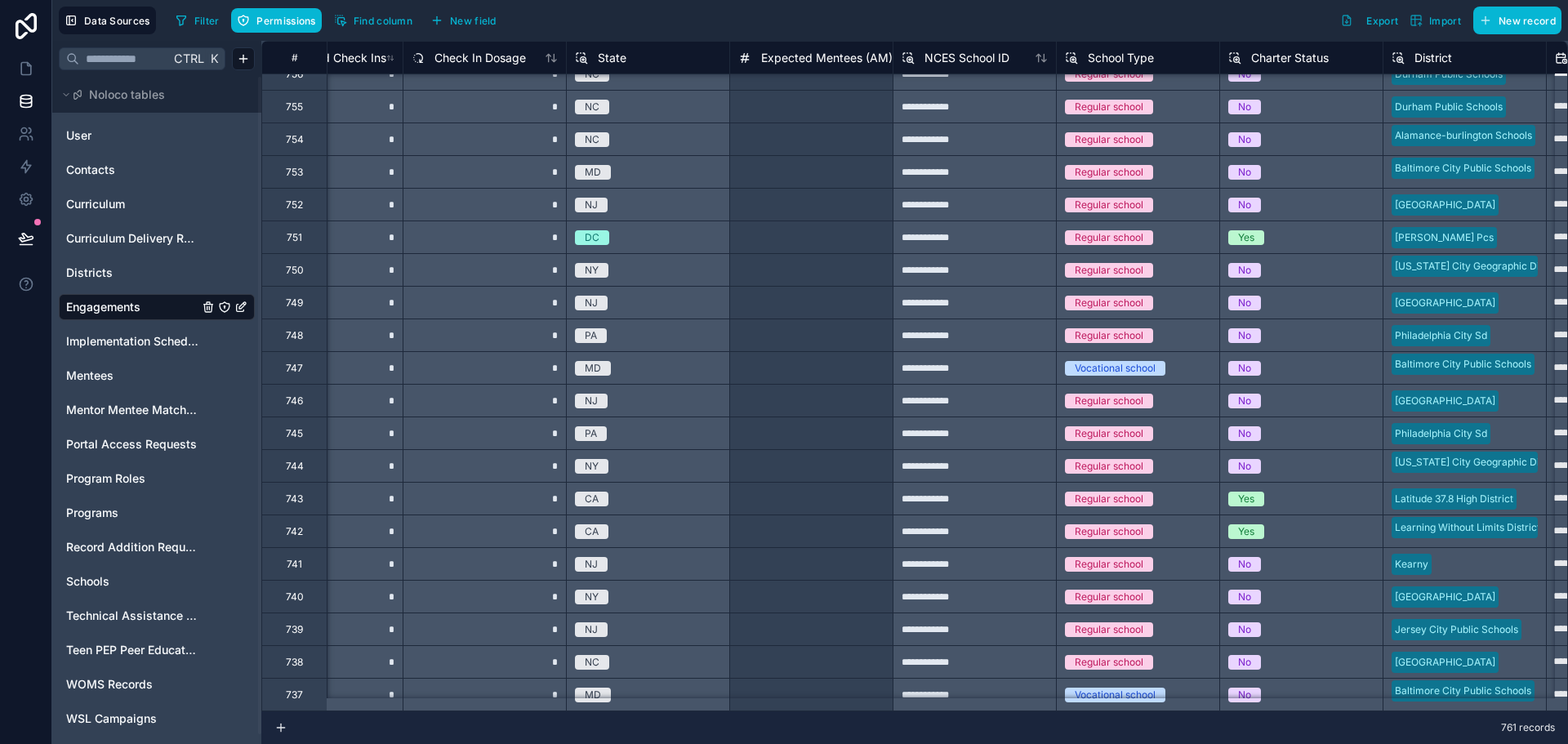
scroll to position [409, 9504]
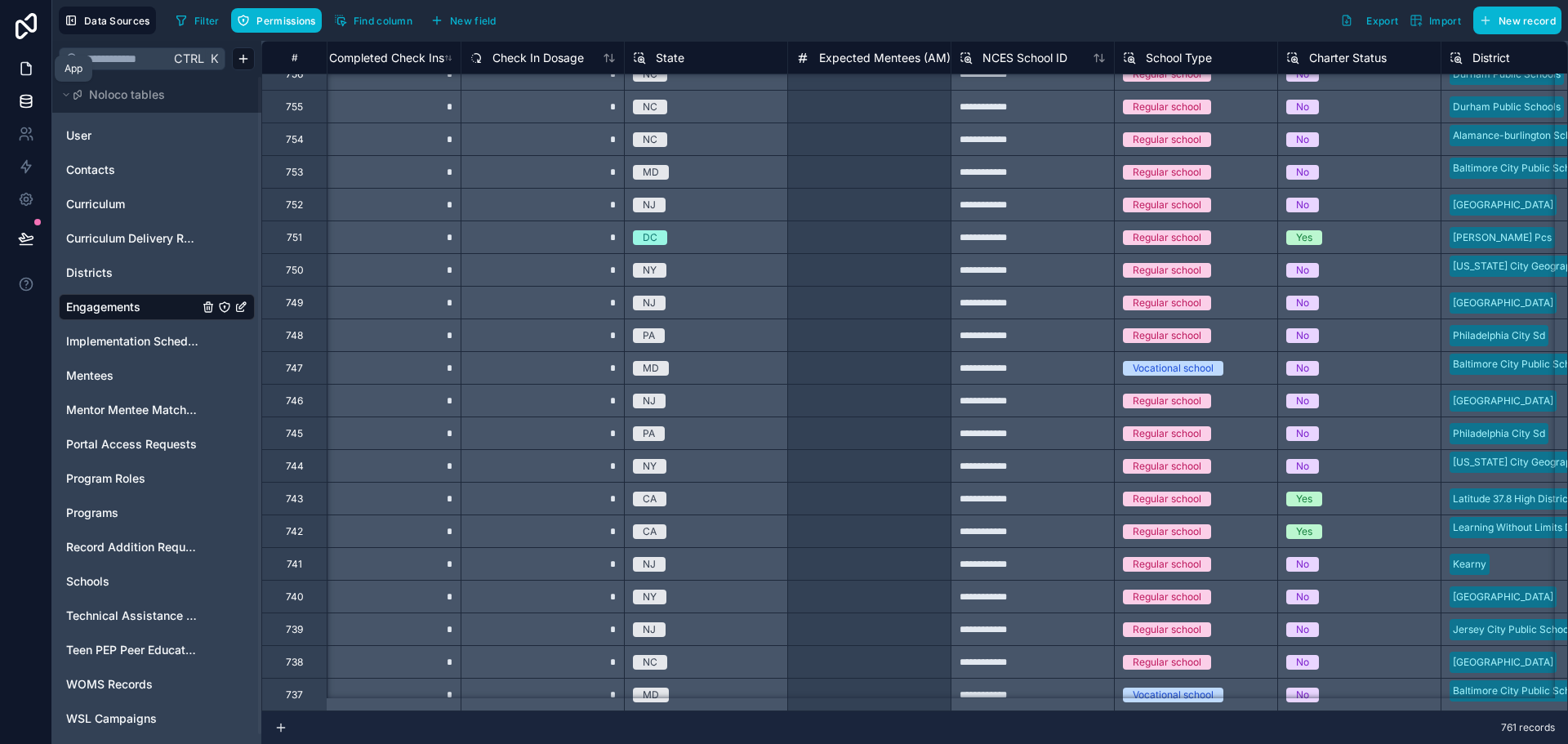
click at [21, 72] on icon at bounding box center [26, 68] width 10 height 13
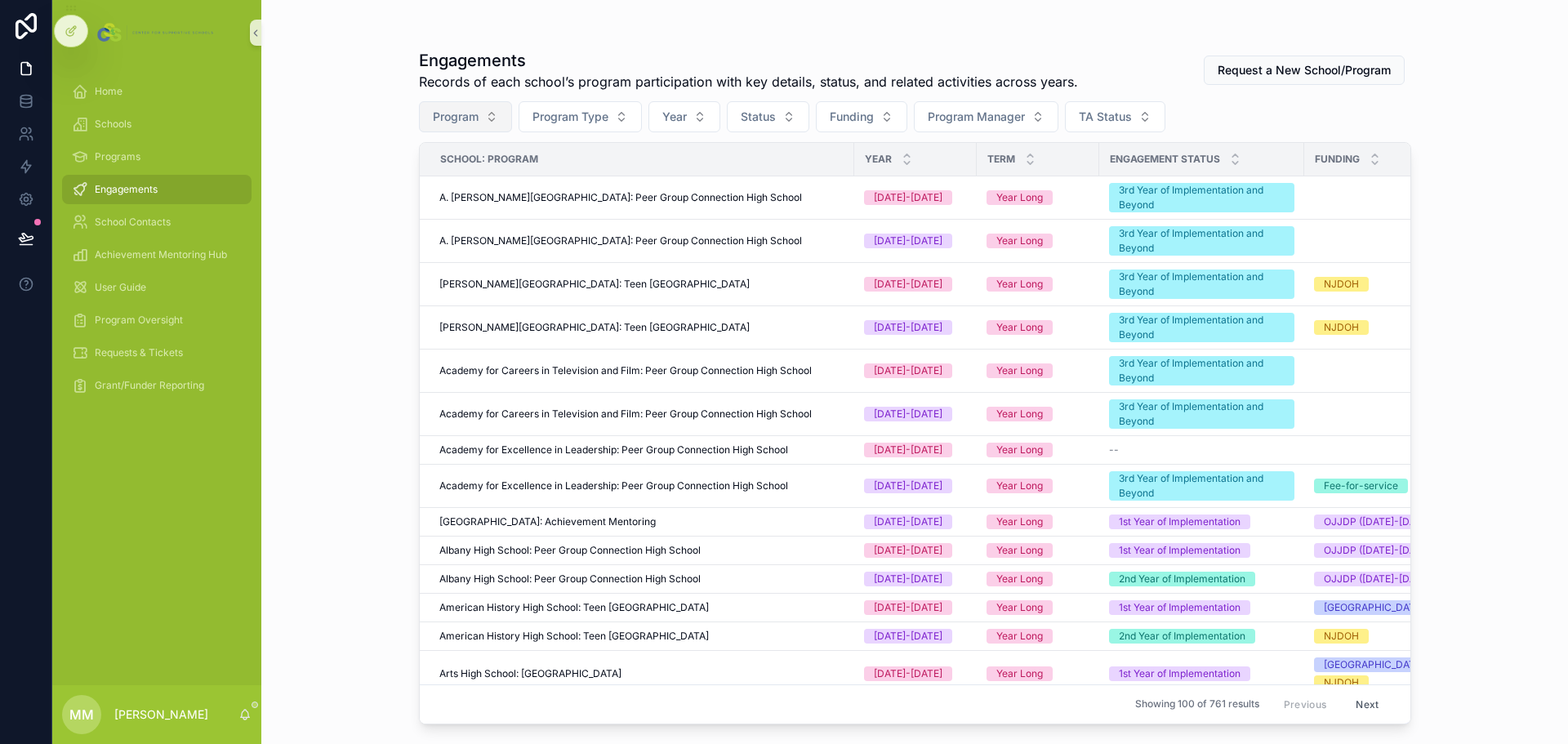
click at [463, 110] on span "Program" at bounding box center [455, 117] width 45 height 16
type input "*******"
click at [441, 219] on span "New Millennium Bronx Academy of the Arts: Community Schools" at bounding box center [468, 219] width 137 height 16
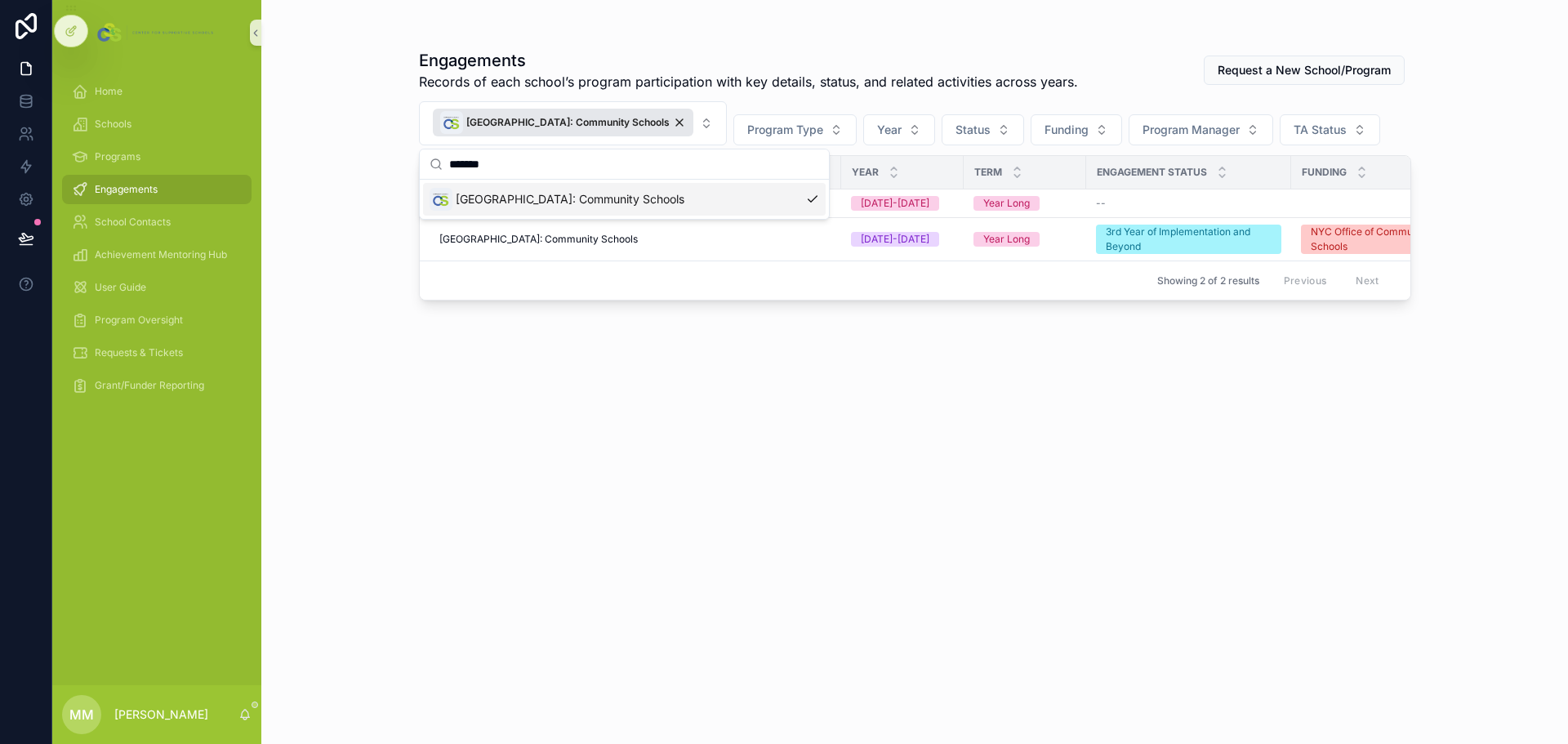
click at [719, 431] on div "Engagements Records of each school’s program participation with key details, st…" at bounding box center [916, 382] width 993 height 685
click at [638, 246] on span "New Millennium Bronx Academy of the Arts: Community Schools" at bounding box center [539, 240] width 199 height 13
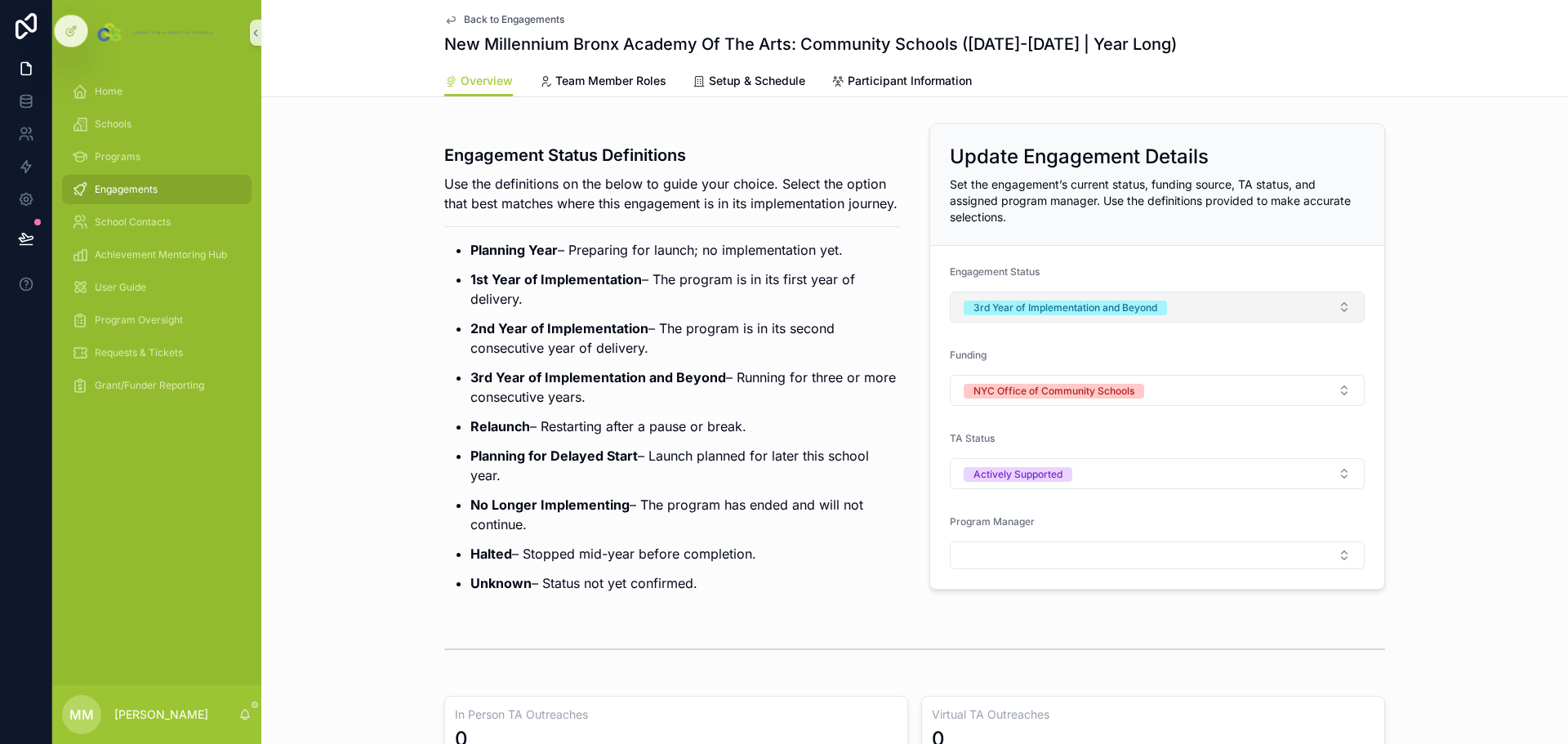
click at [1045, 306] on button "3rd Year of Implementation and Beyond" at bounding box center [1157, 307] width 415 height 31
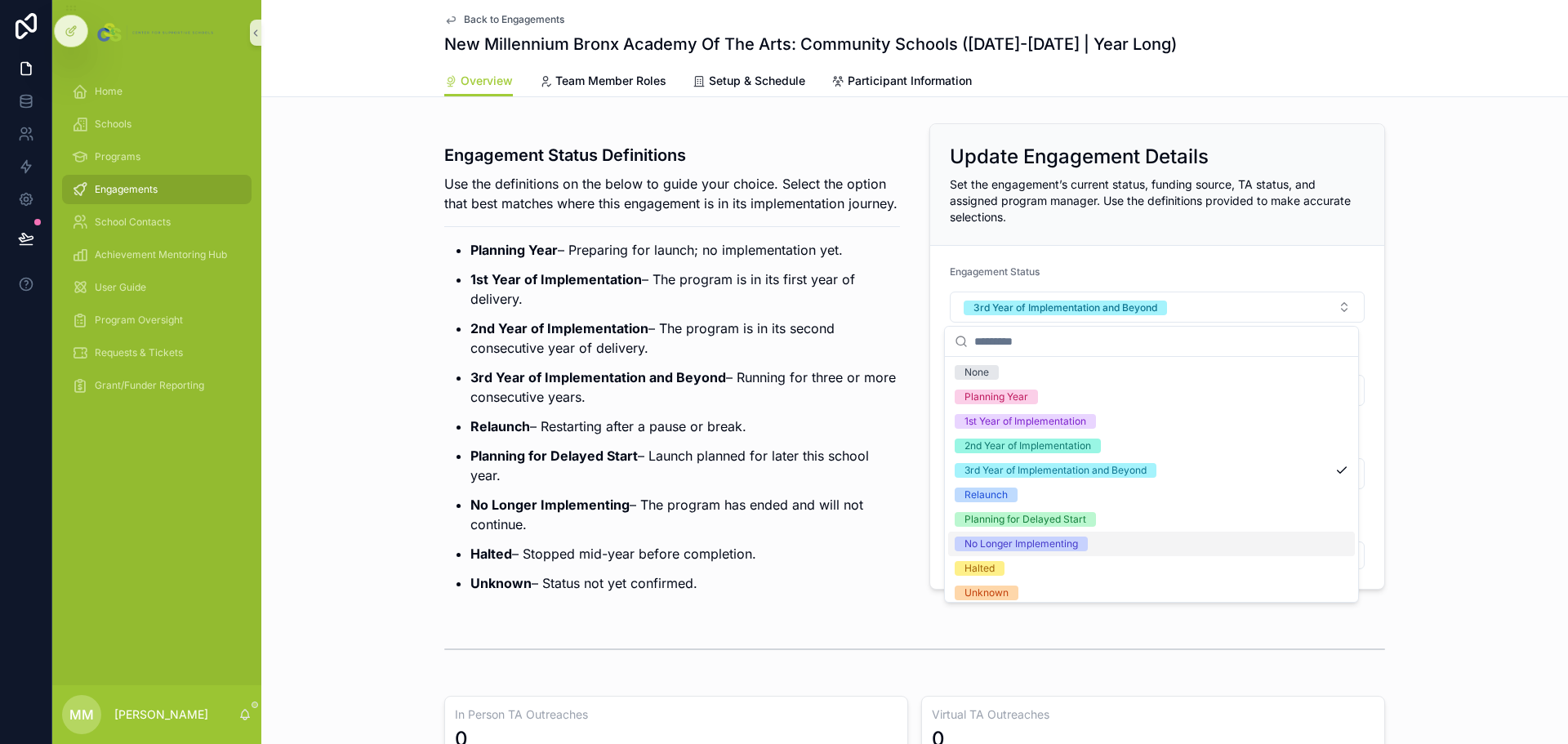
click at [1045, 449] on div "No Longer Implementing" at bounding box center [1022, 544] width 114 height 14
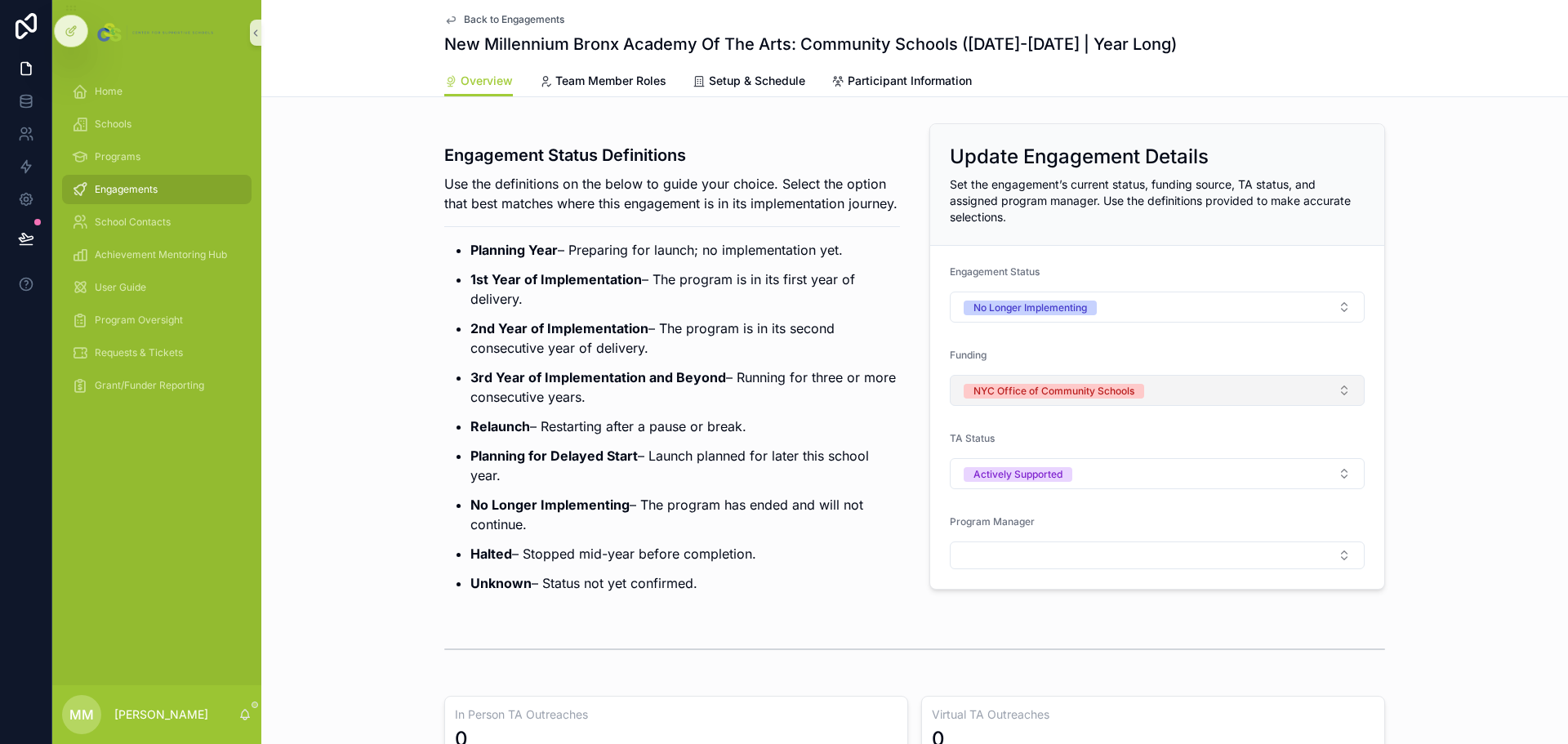
click at [1045, 390] on button "NYC Office of Community Schools" at bounding box center [1157, 390] width 415 height 31
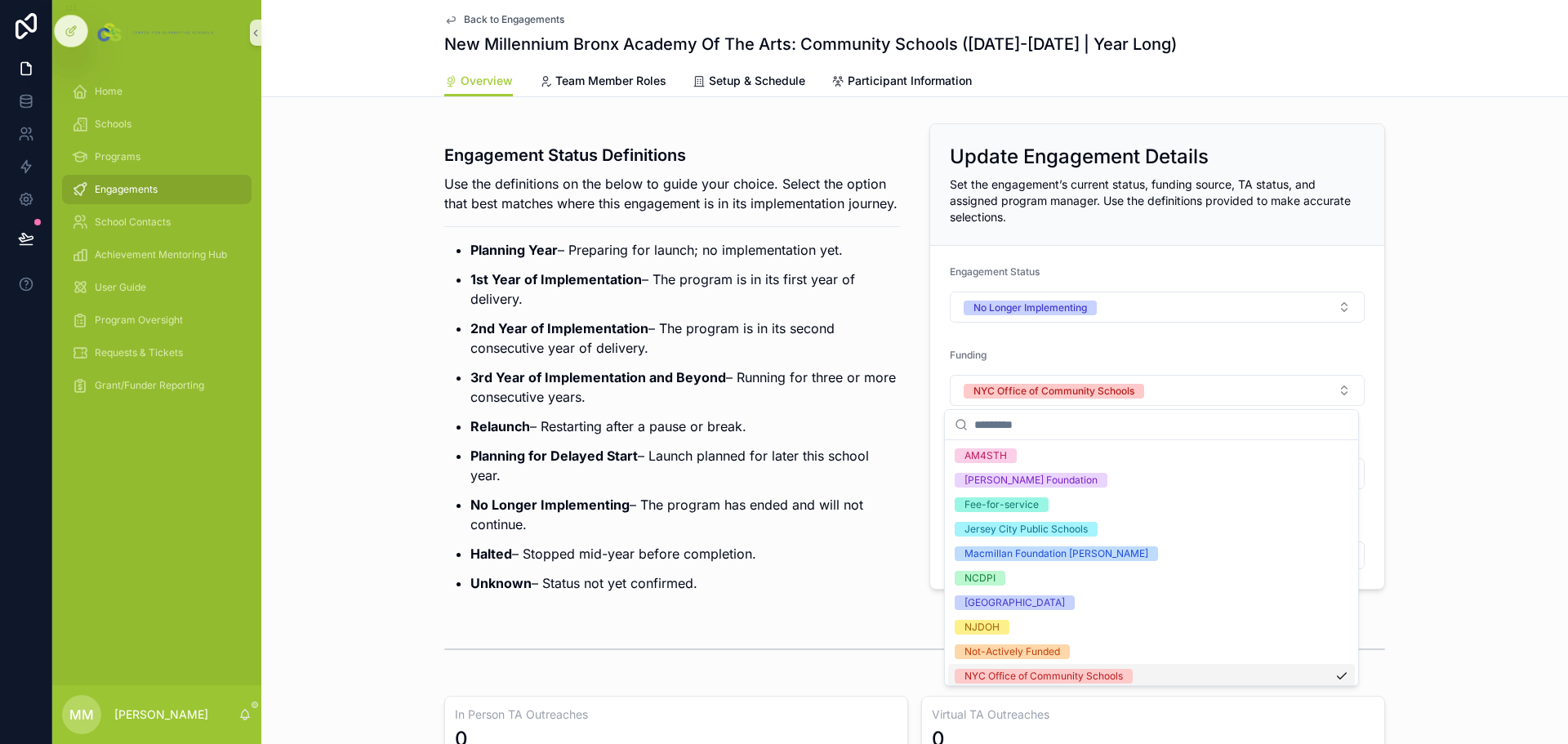
click at [1045, 449] on div "NYC Office of Community Schools" at bounding box center [1044, 676] width 158 height 14
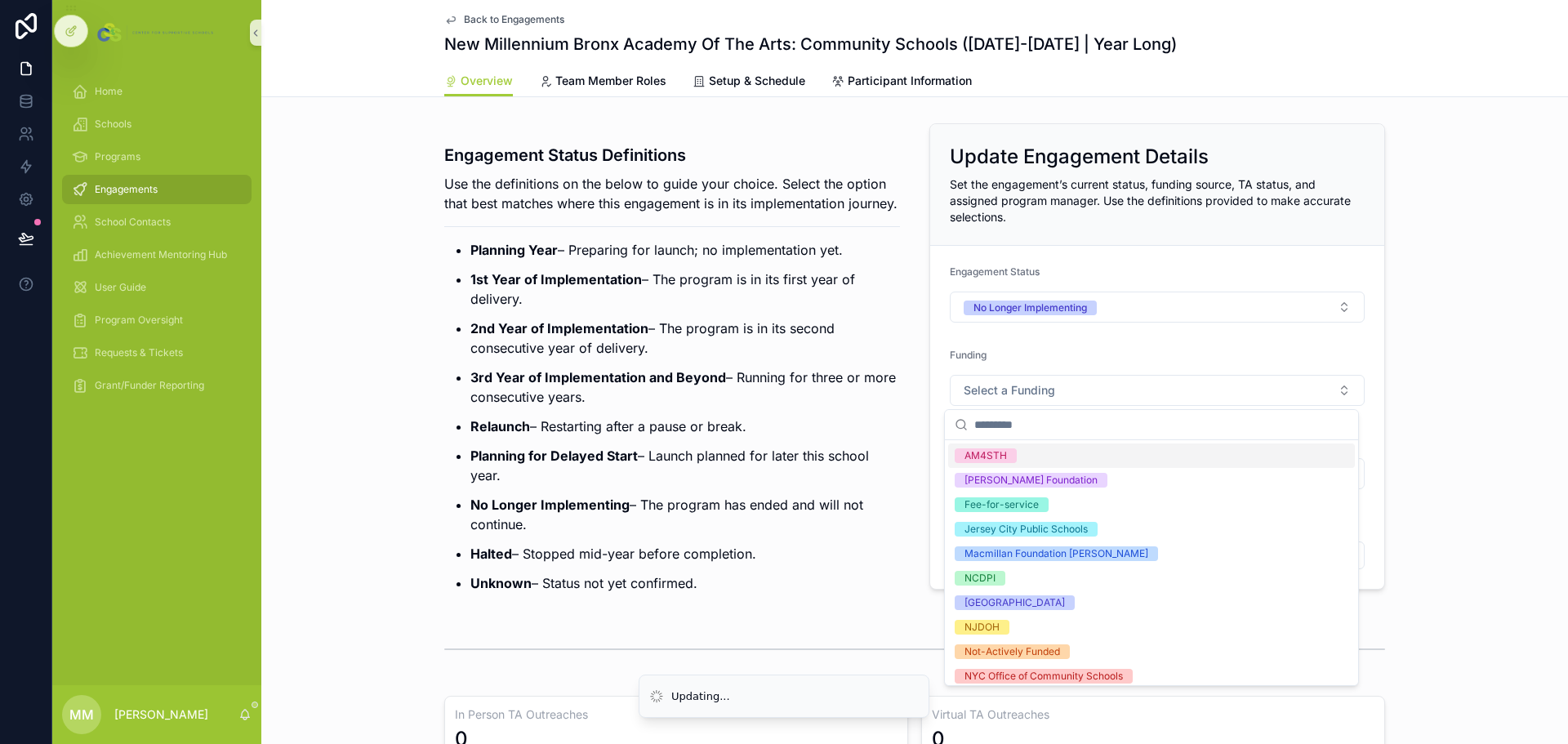
click at [1045, 400] on div "Engagement Status Definitions Use the definitions on the below to guide your ch…" at bounding box center [915, 362] width 1307 height 492
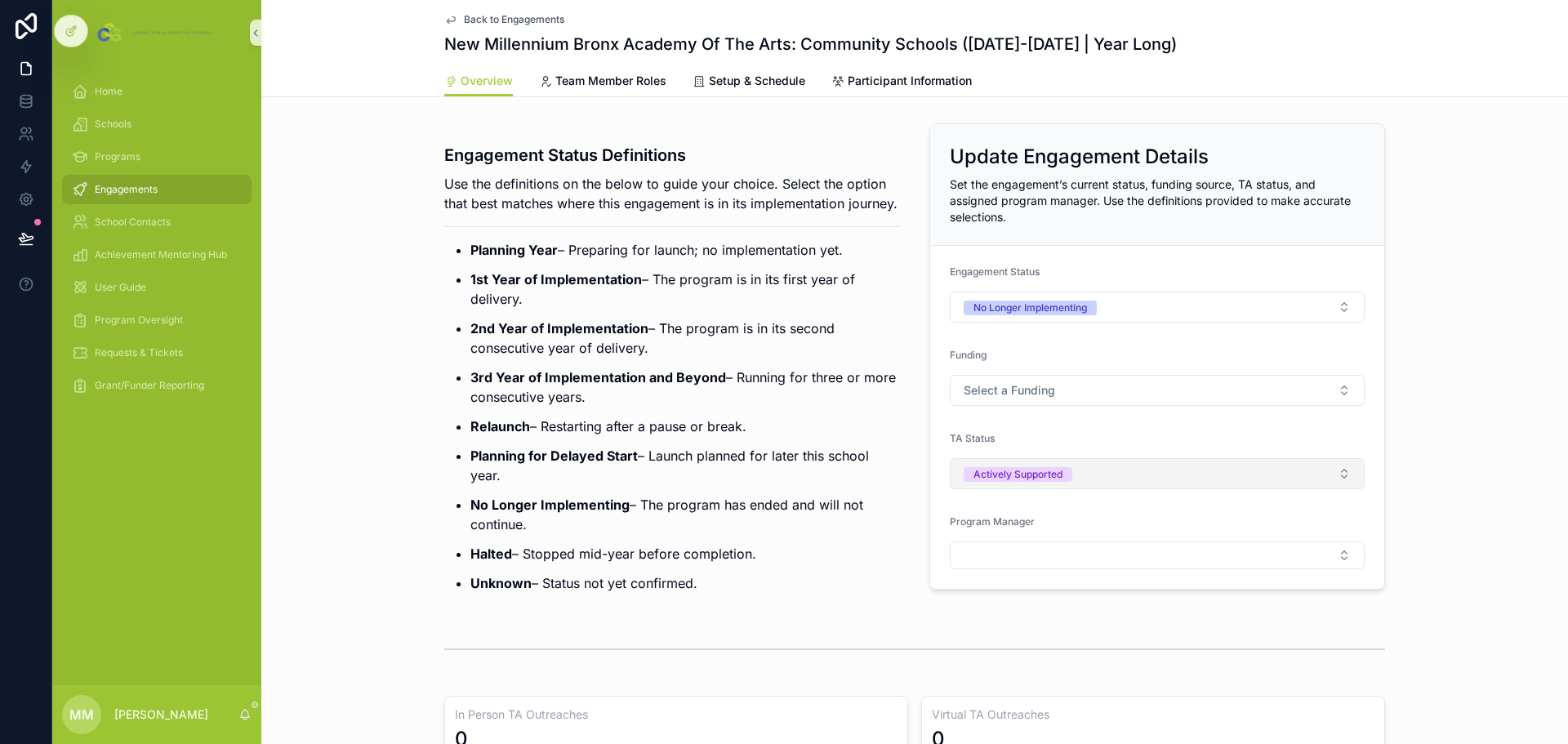
click at [1045, 449] on span "Actively Supported" at bounding box center [1018, 474] width 109 height 14
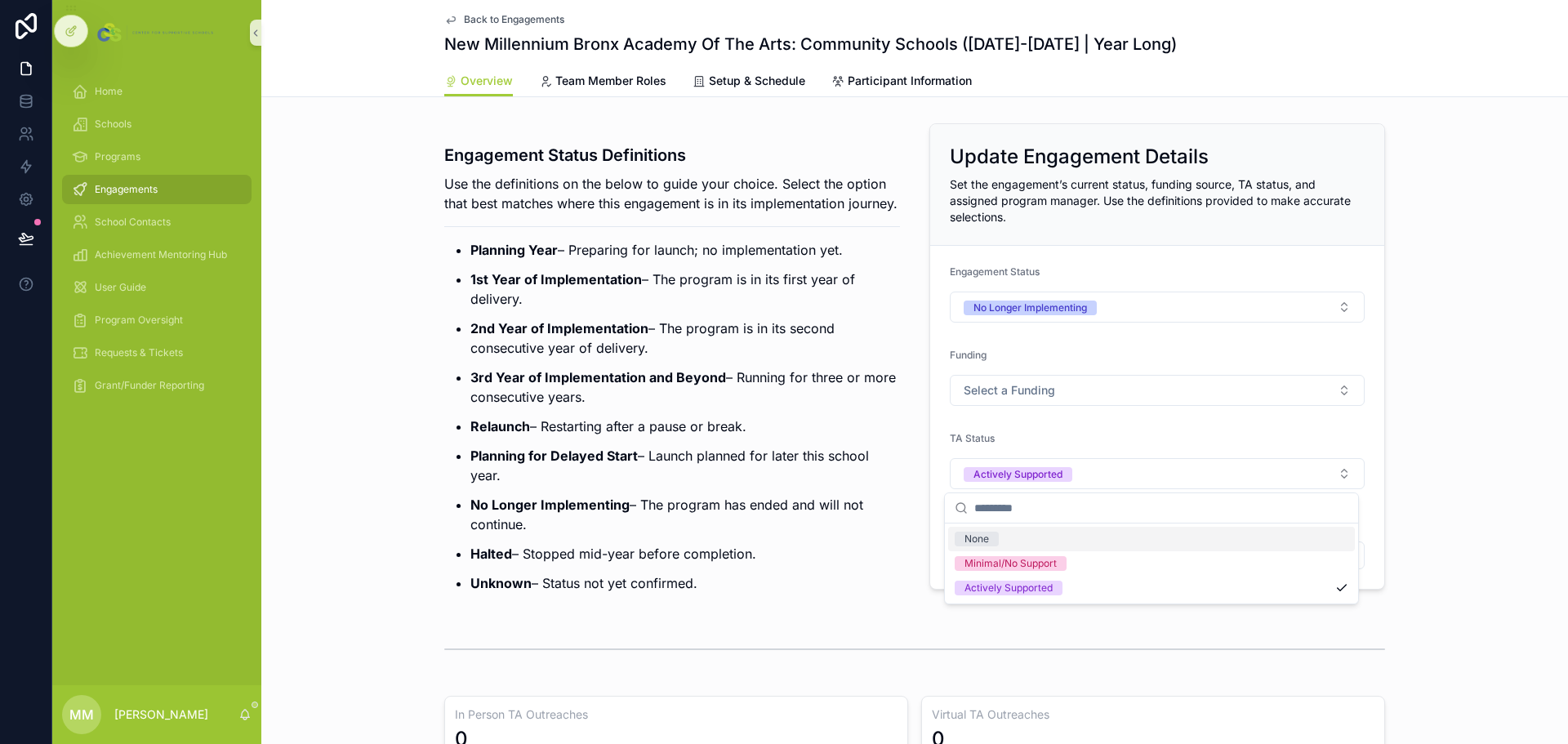
click at [992, 449] on span "None" at bounding box center [977, 539] width 44 height 14
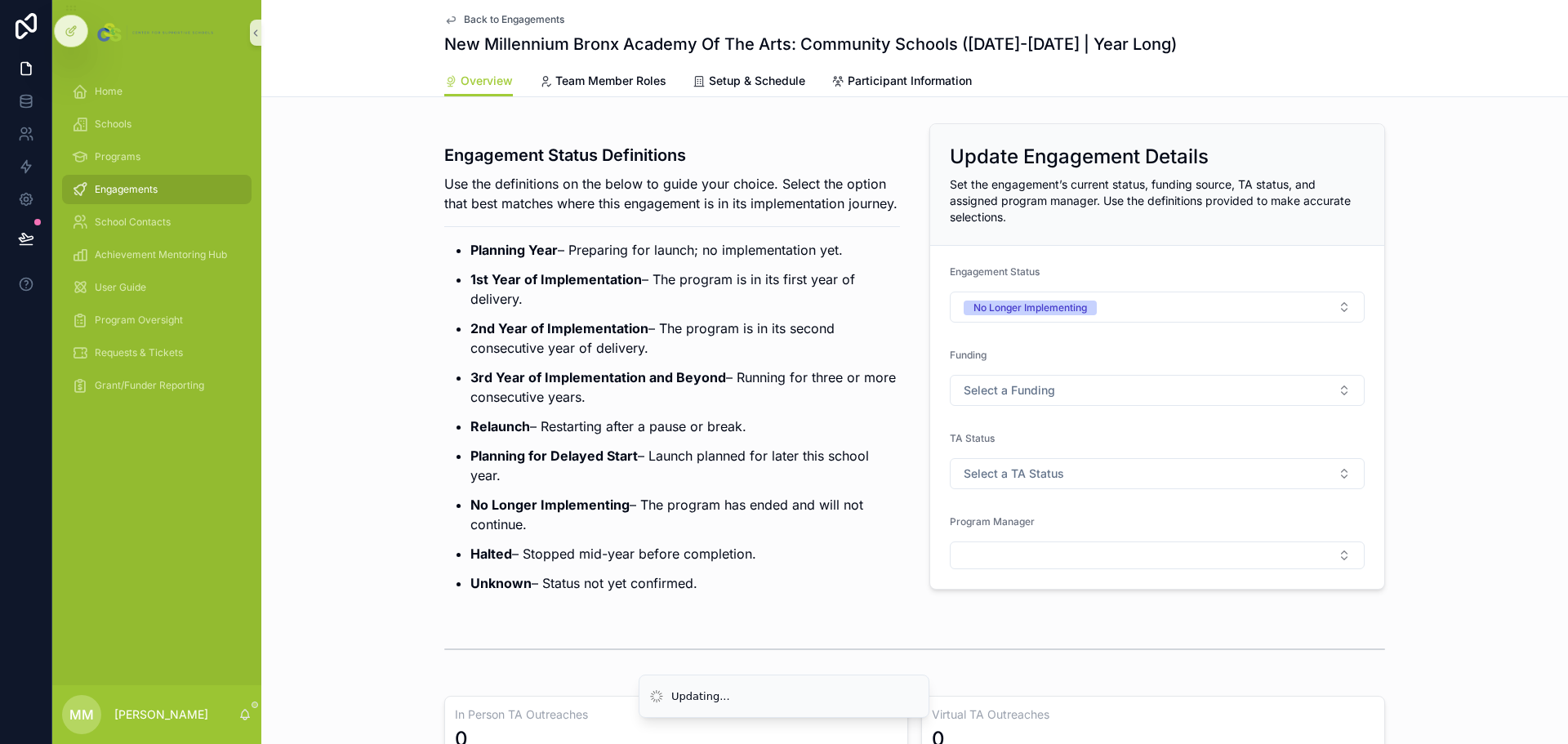
click at [1045, 449] on div "Engagement Status Definitions Use the definitions on the below to guide your ch…" at bounding box center [915, 362] width 1307 height 492
click at [489, 13] on span "Back to Engagements" at bounding box center [514, 20] width 100 height 13
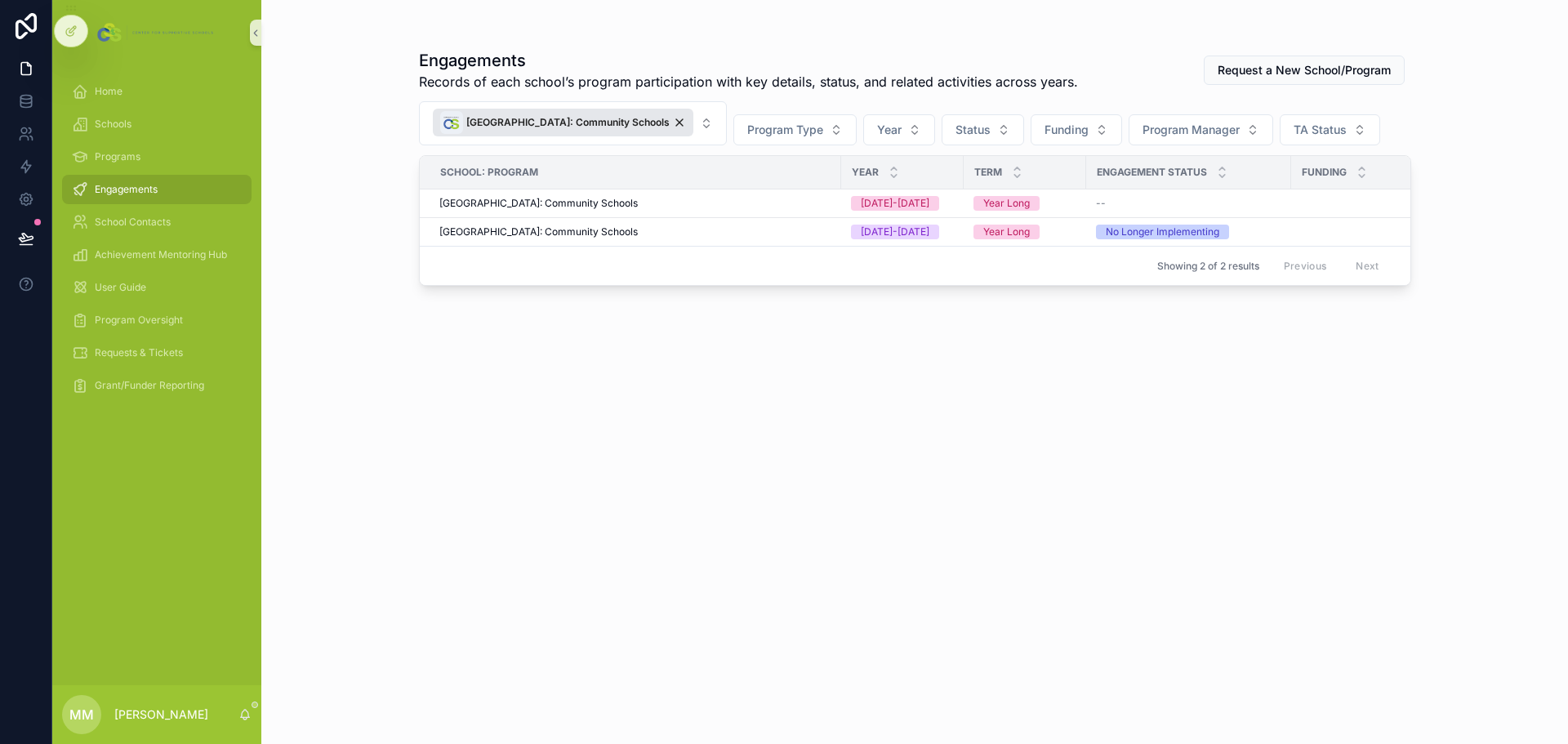
click at [189, 188] on div "Engagements" at bounding box center [157, 189] width 170 height 26
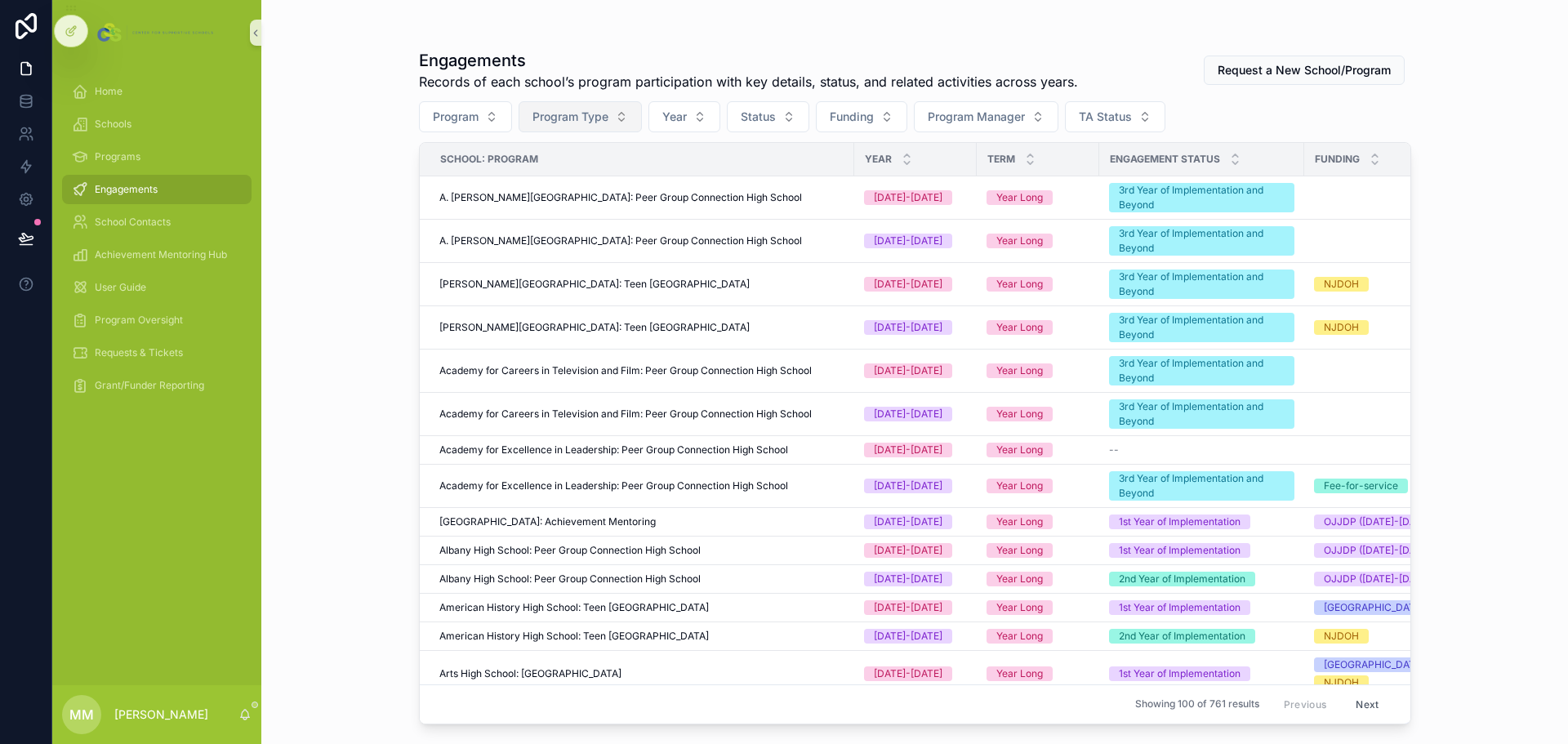
click at [634, 122] on button "Program Type" at bounding box center [580, 117] width 123 height 31
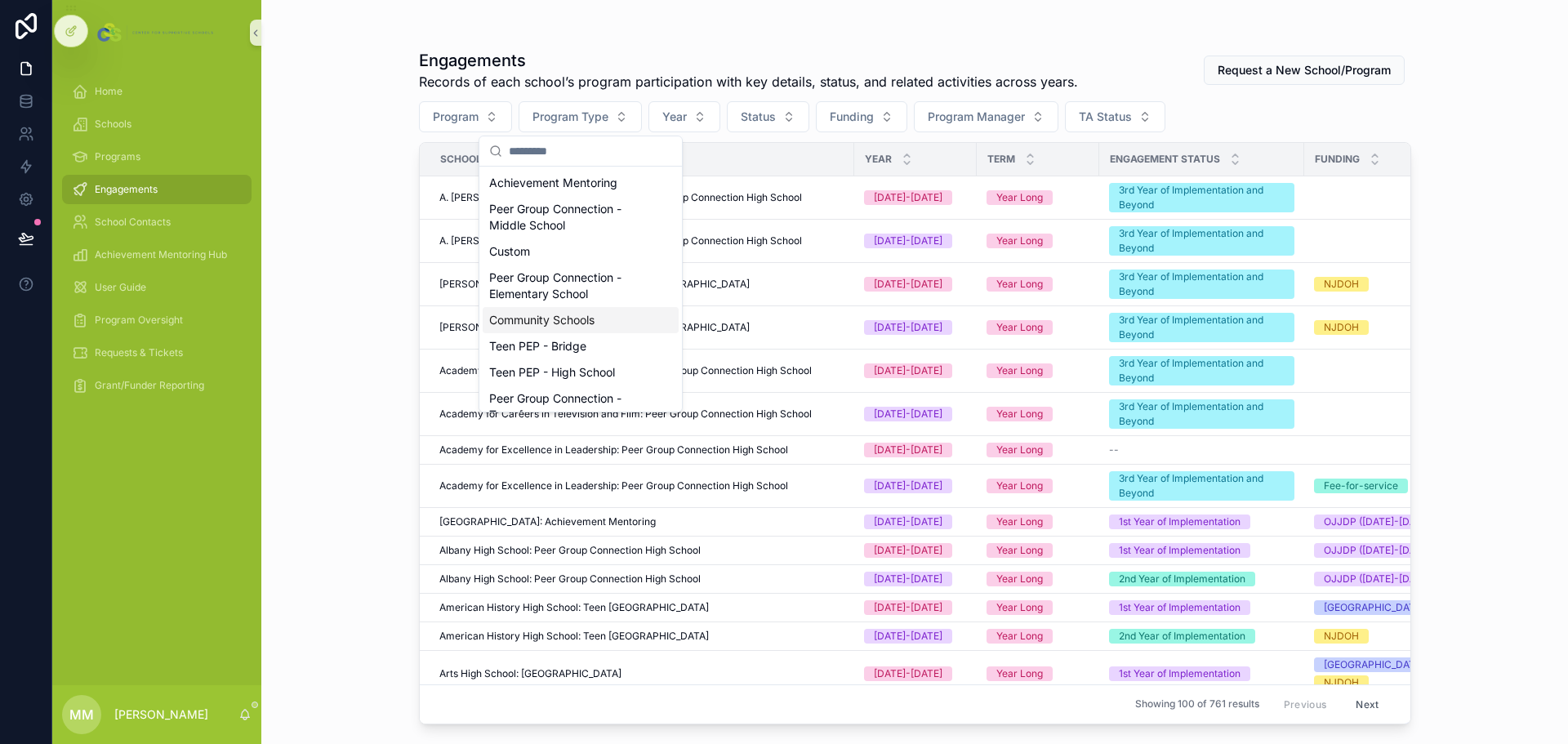
click at [562, 330] on div "Community Schools" at bounding box center [580, 320] width 196 height 26
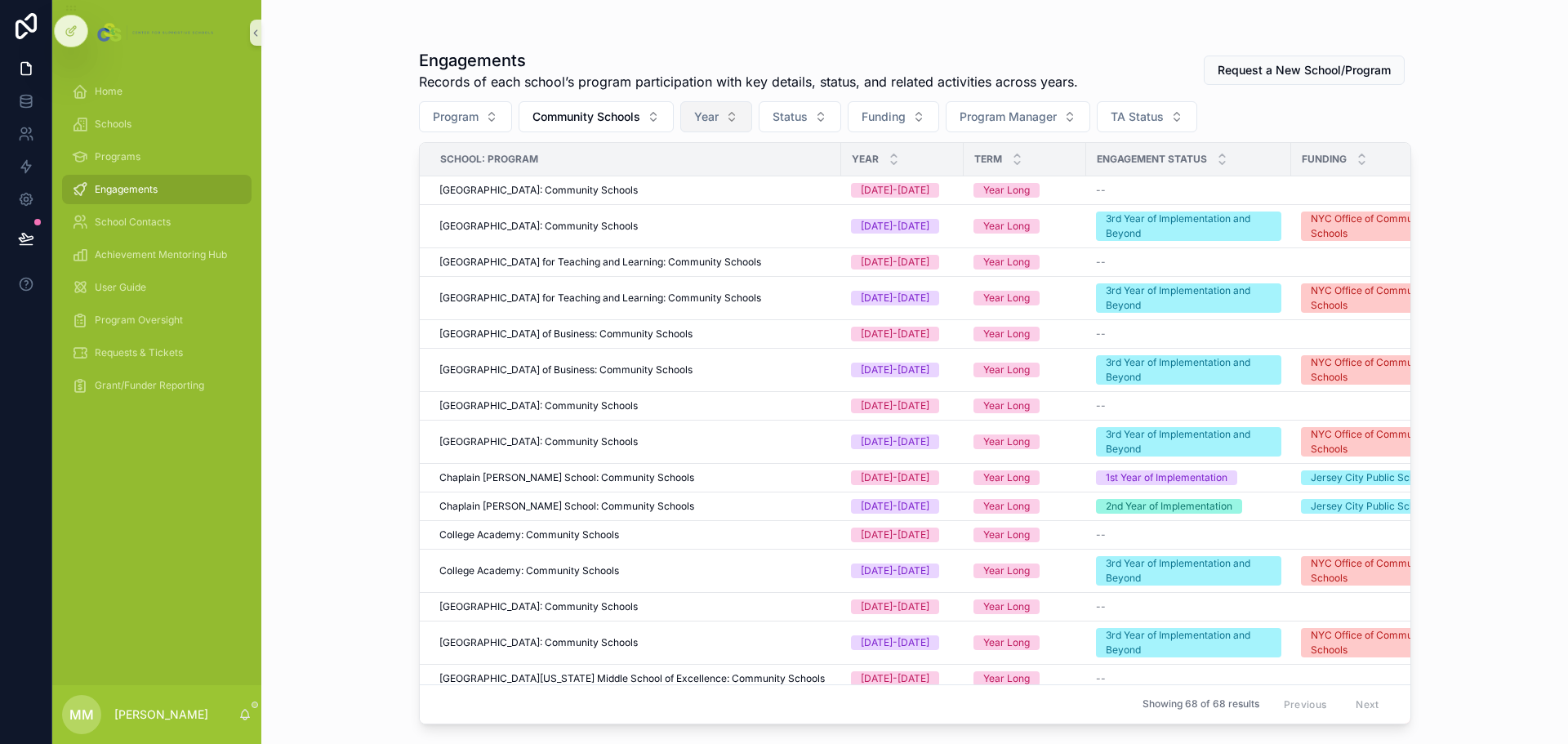
click at [729, 117] on button "Year" at bounding box center [716, 117] width 72 height 31
click at [692, 201] on div "[DATE]-[DATE]" at bounding box center [718, 208] width 196 height 26
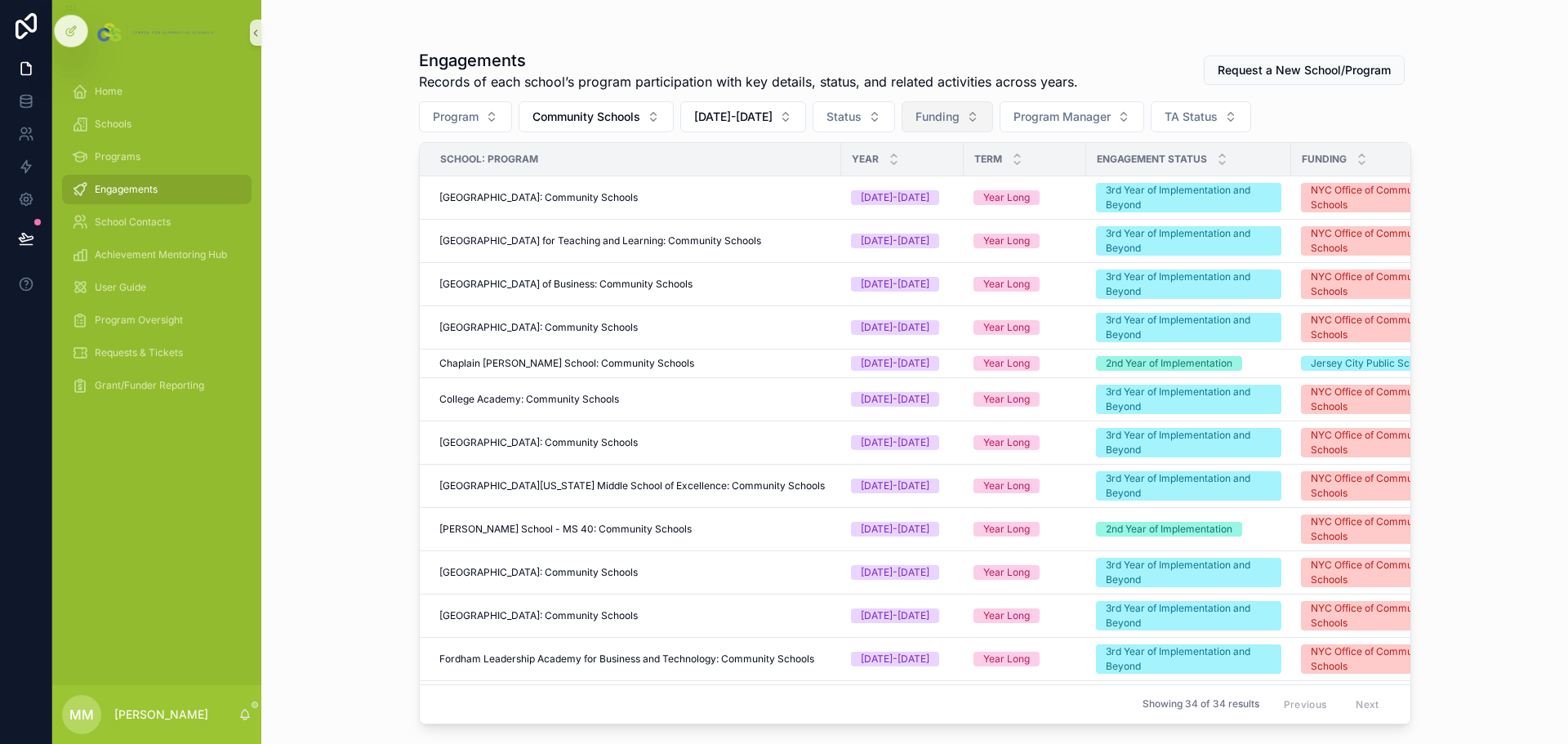
click at [933, 116] on span "Funding" at bounding box center [938, 117] width 44 height 16
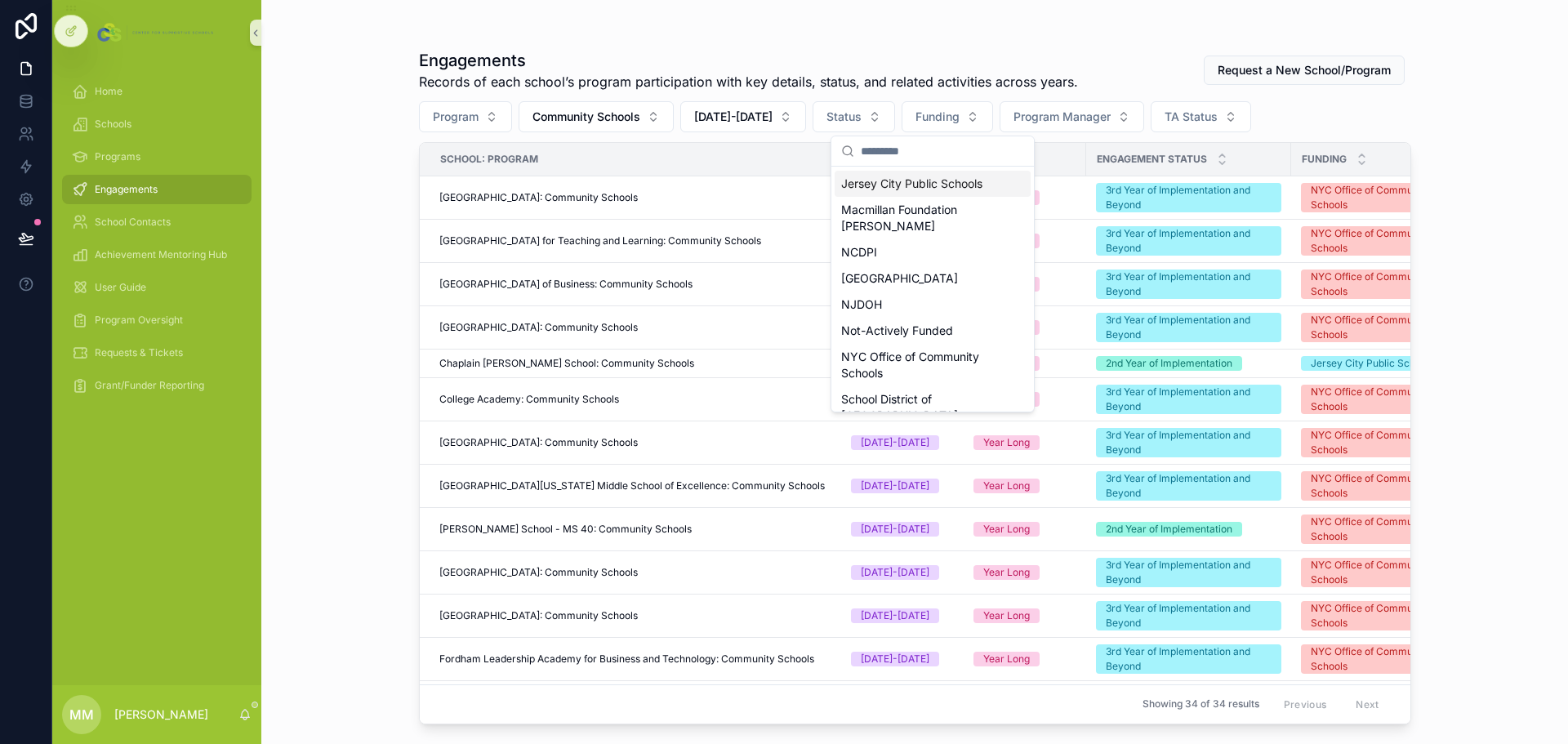
scroll to position [254, 0]
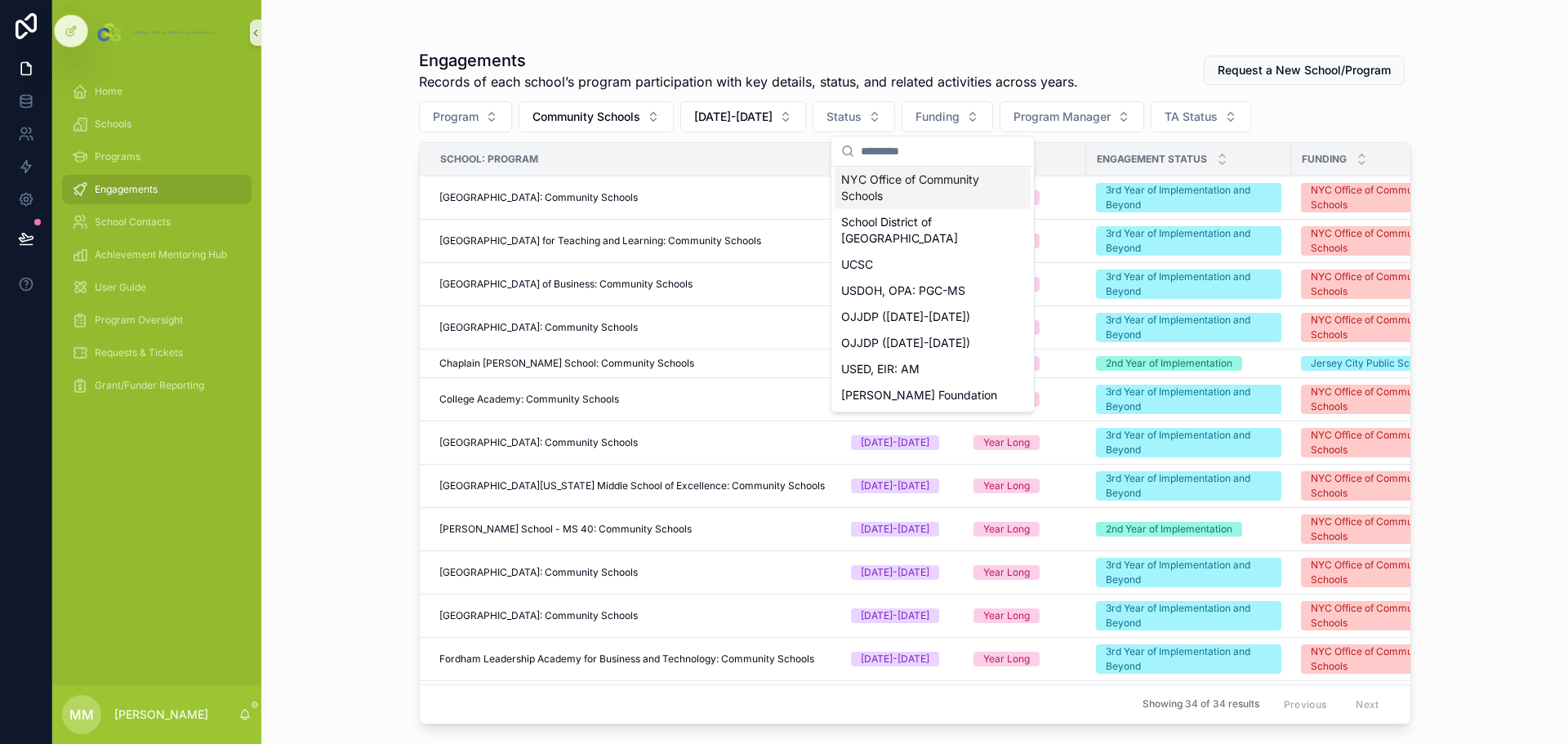
click at [915, 187] on div "NYC Office of Community Schools" at bounding box center [932, 188] width 196 height 42
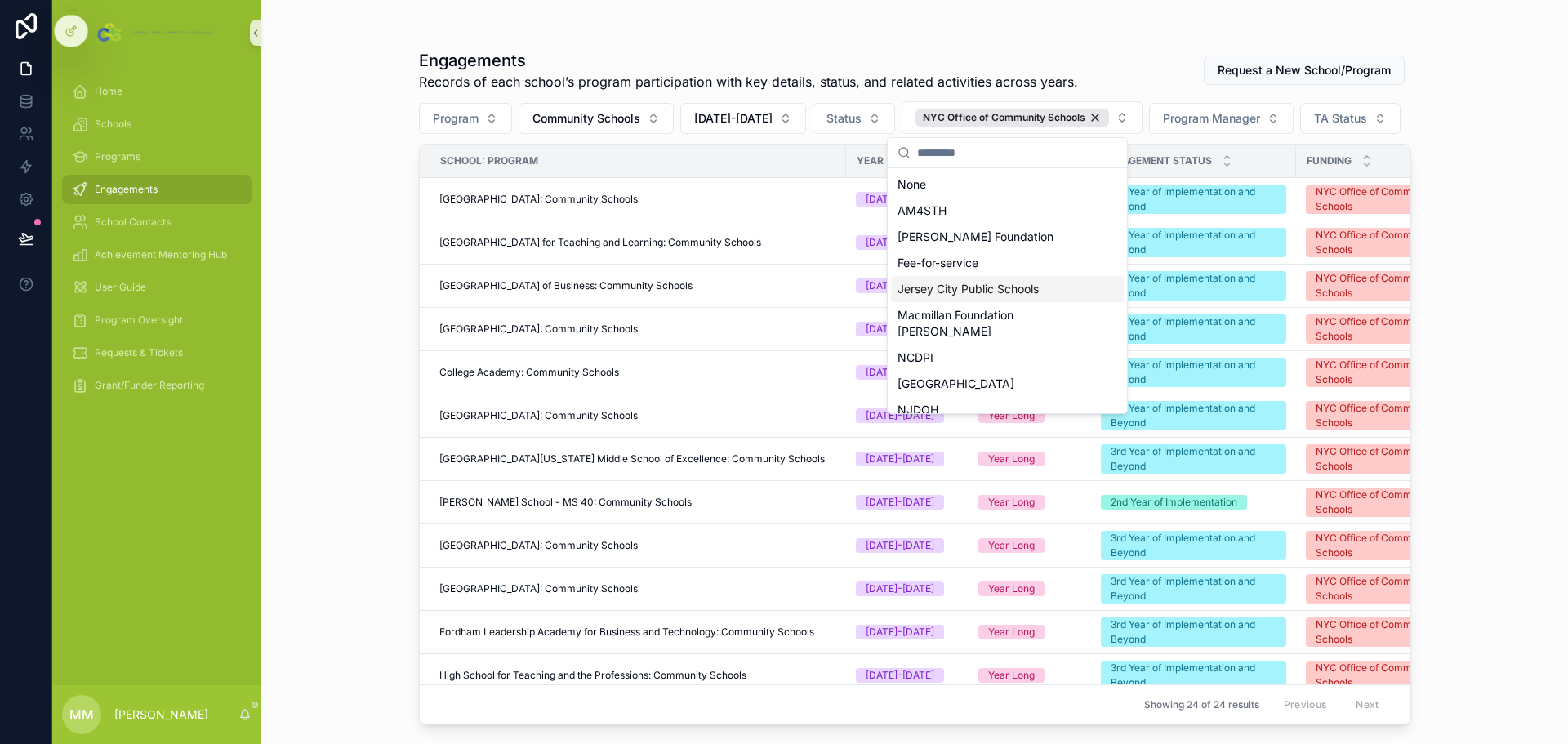
click at [977, 288] on div "Jersey City Public Schools" at bounding box center [1008, 288] width 233 height 26
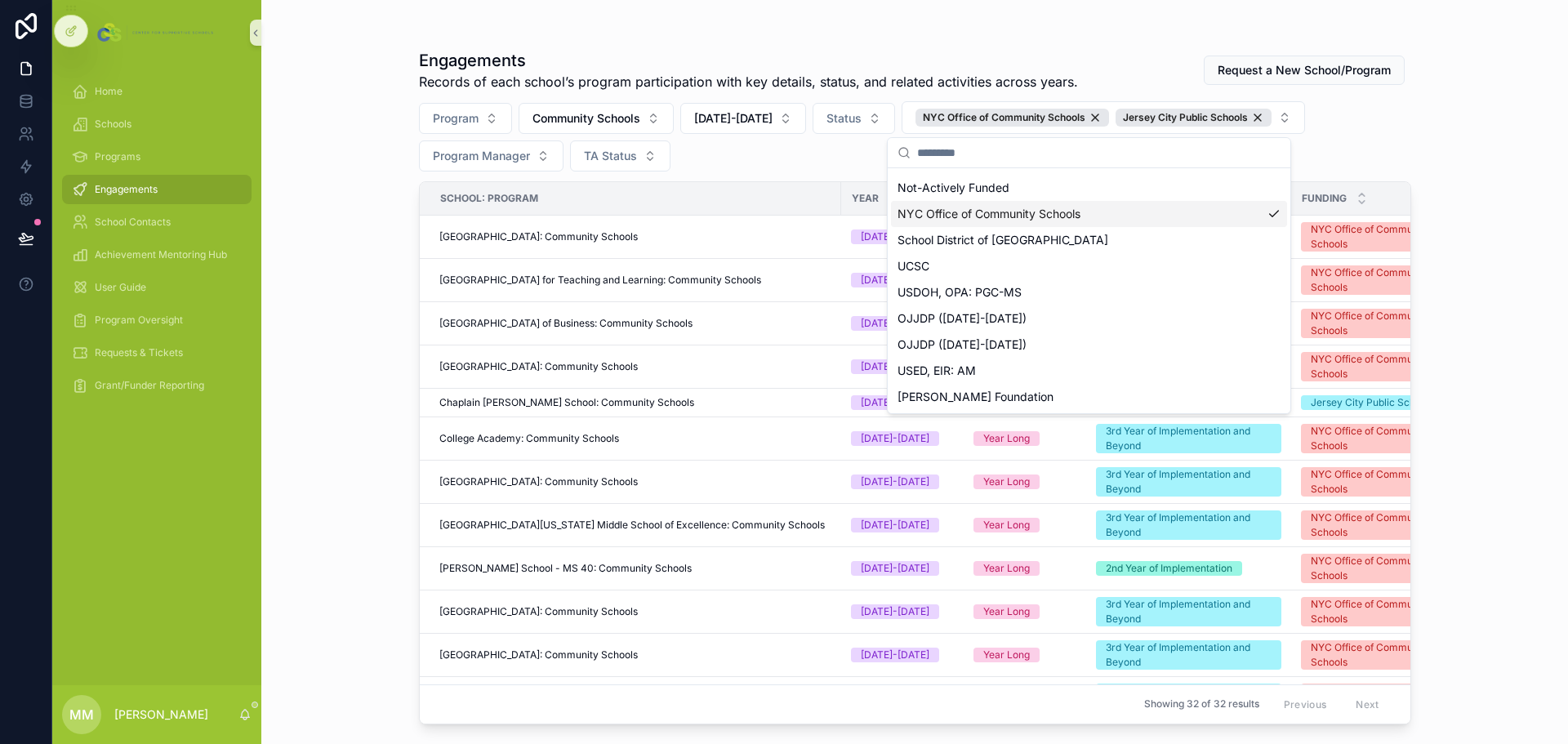
click at [977, 215] on div "NYC Office of Community Schools" at bounding box center [1089, 213] width 396 height 26
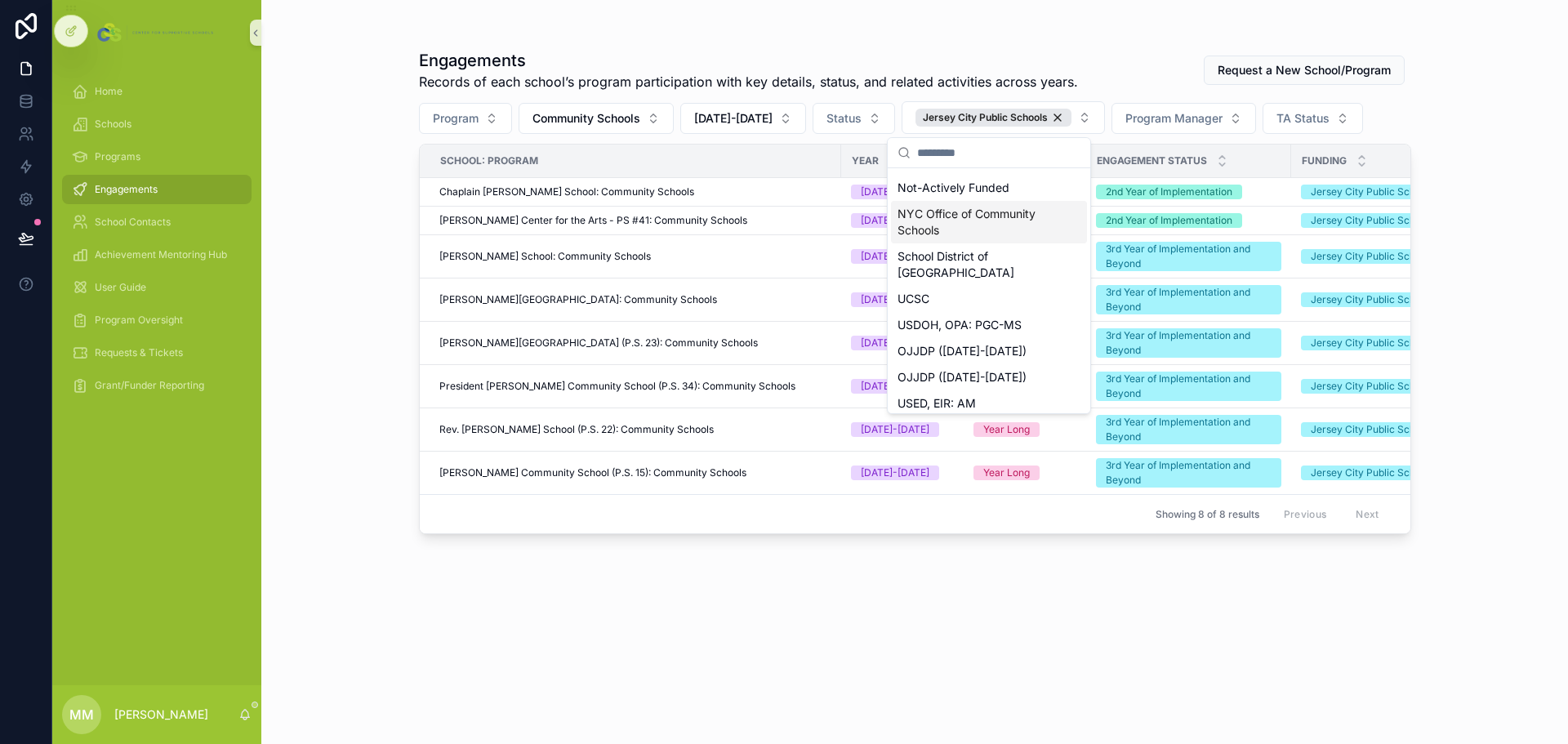
click at [1045, 403] on div "Engagements Records of each school’s program participation with key details, st…" at bounding box center [915, 372] width 1307 height 744
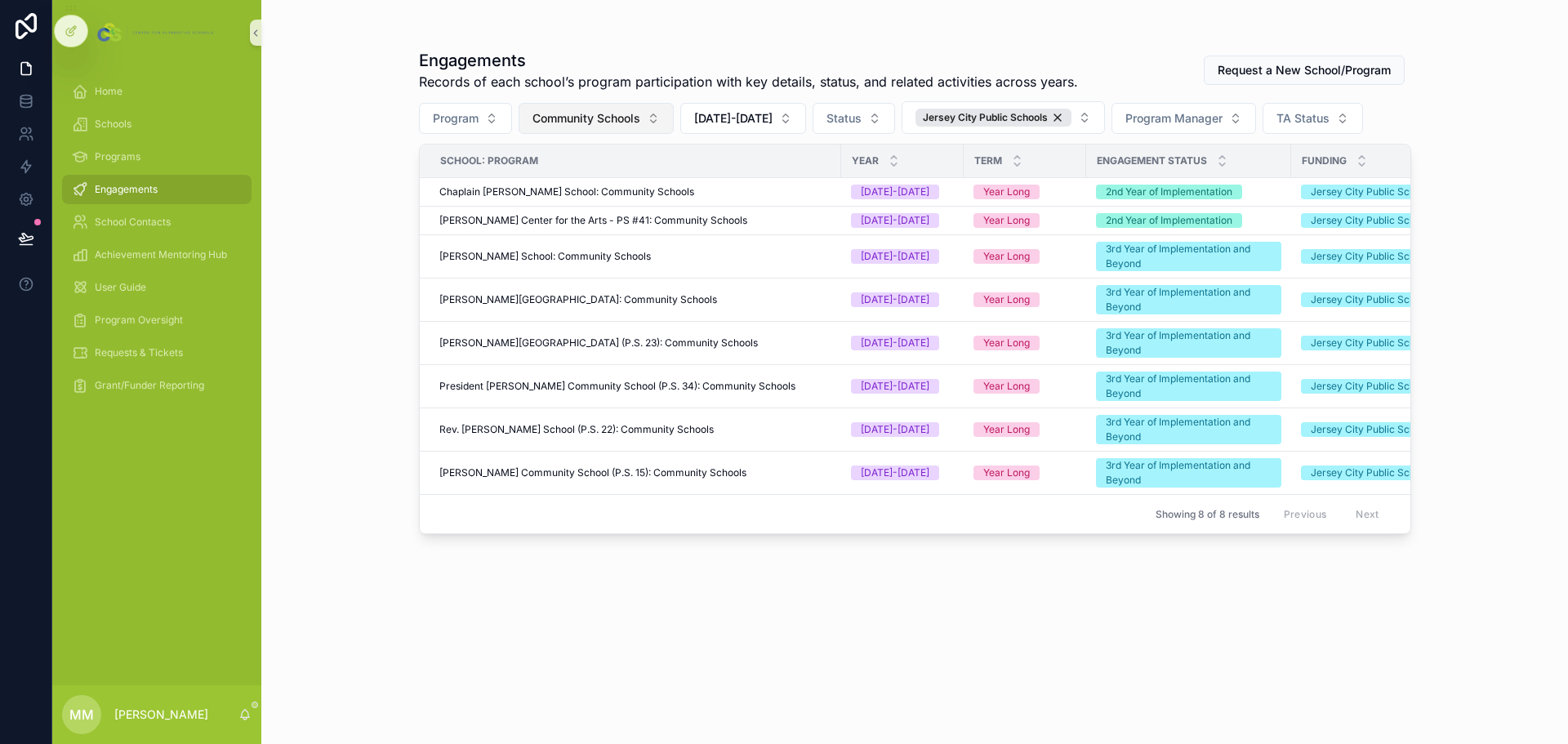
drag, startPoint x: 1038, startPoint y: 115, endPoint x: 631, endPoint y: 126, distance: 407.1
click at [1038, 115] on div "Jersey City Public Schools" at bounding box center [994, 118] width 156 height 18
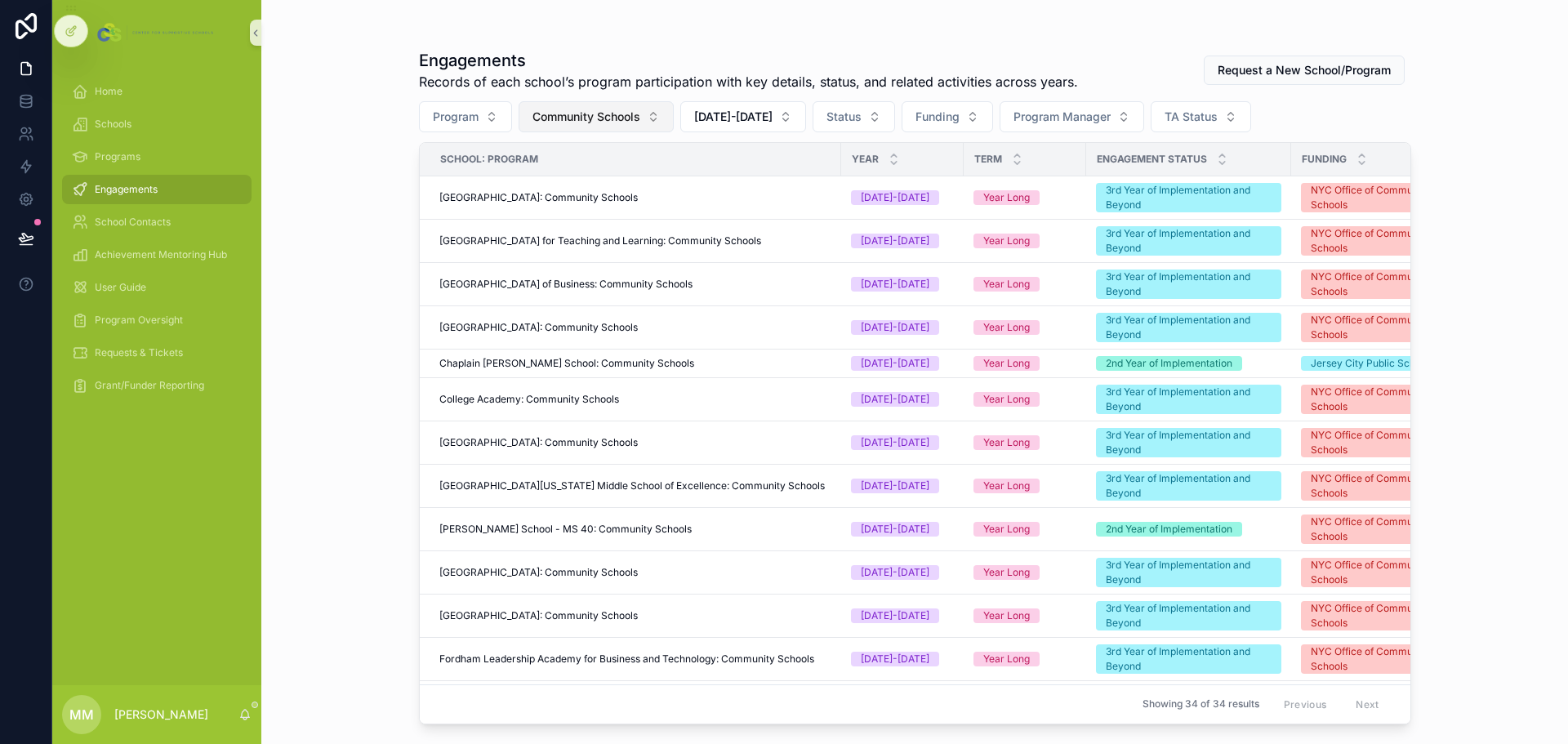
click at [640, 111] on span "Community Schools" at bounding box center [587, 117] width 108 height 16
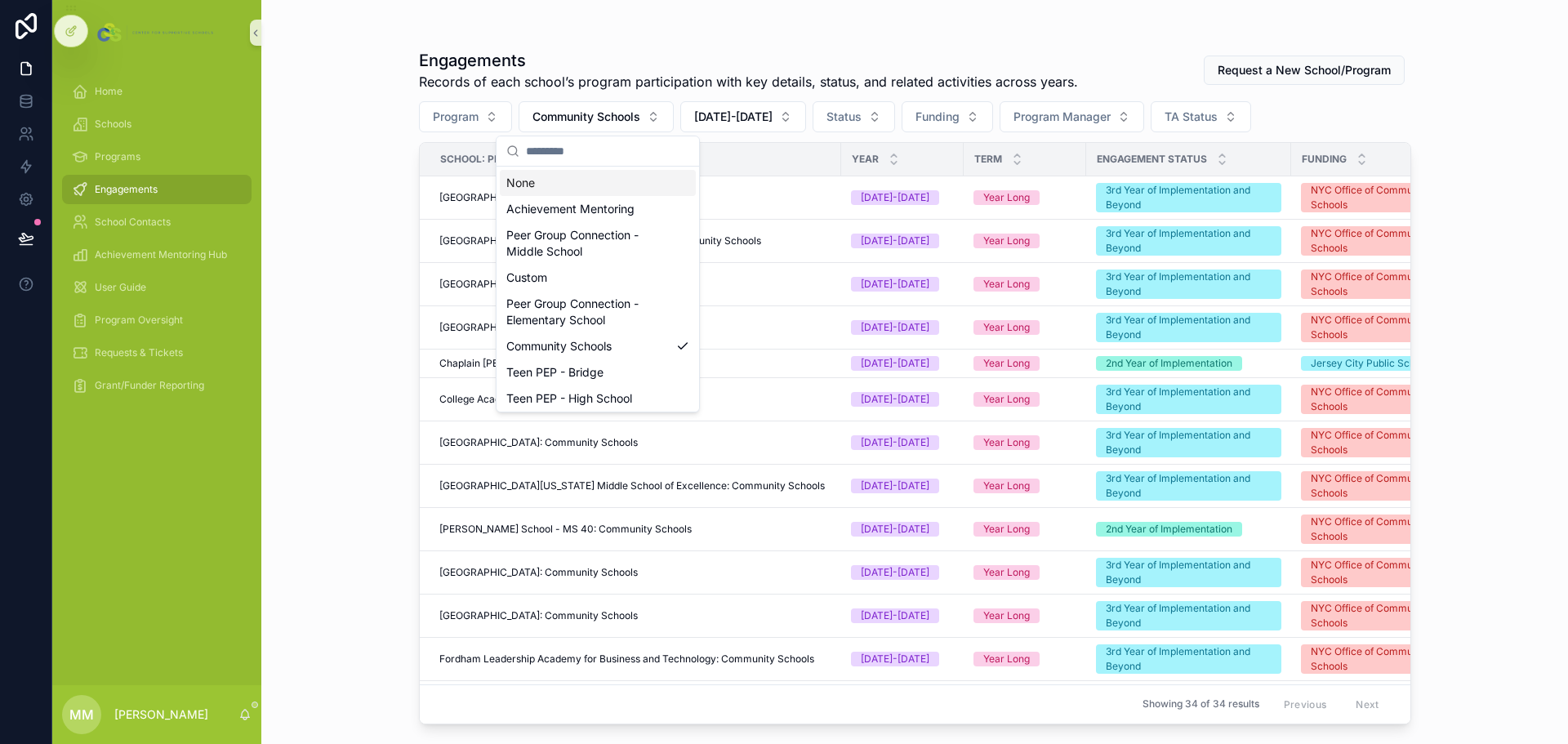
click at [549, 184] on div "None" at bounding box center [598, 182] width 196 height 26
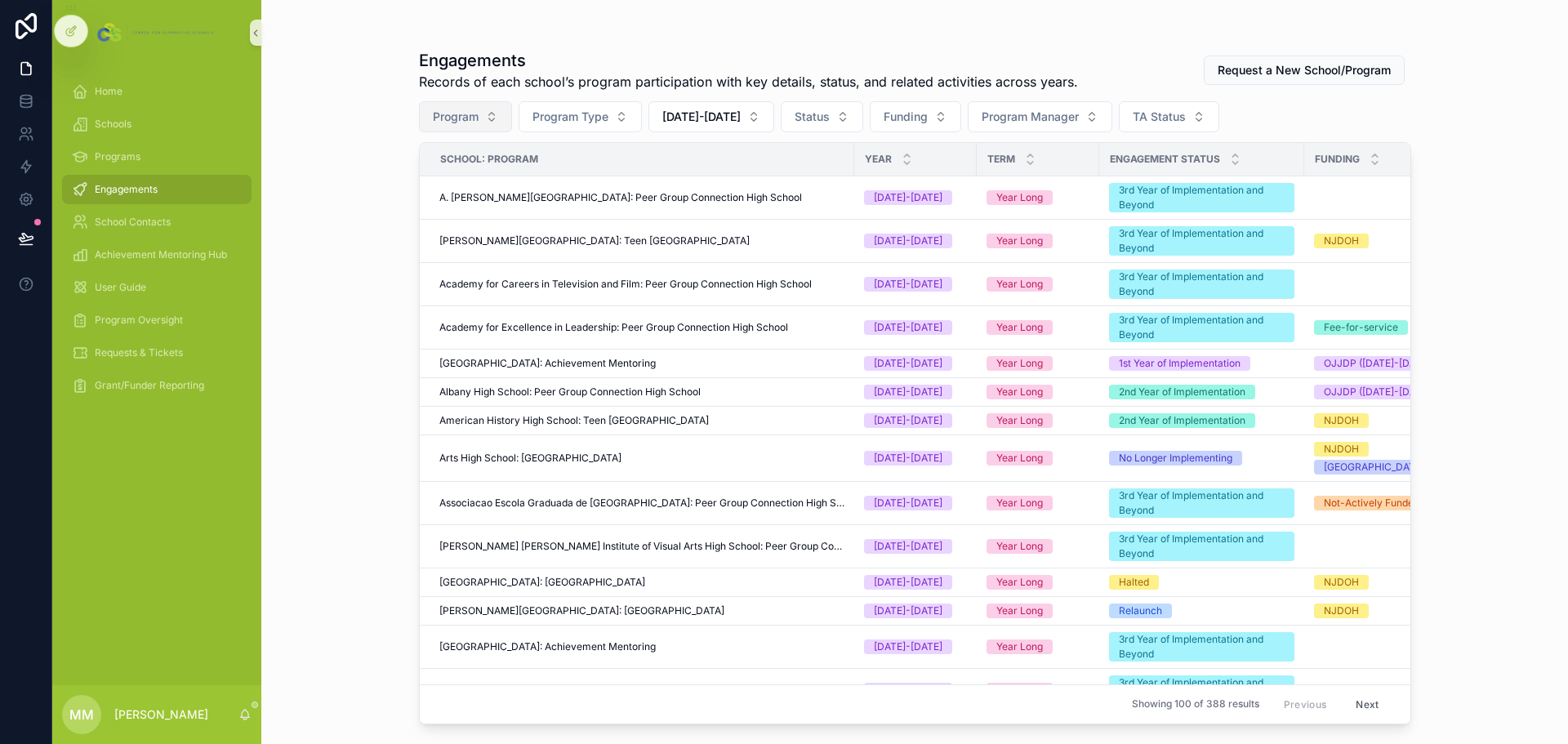
click at [465, 119] on span "Program" at bounding box center [455, 117] width 45 height 16
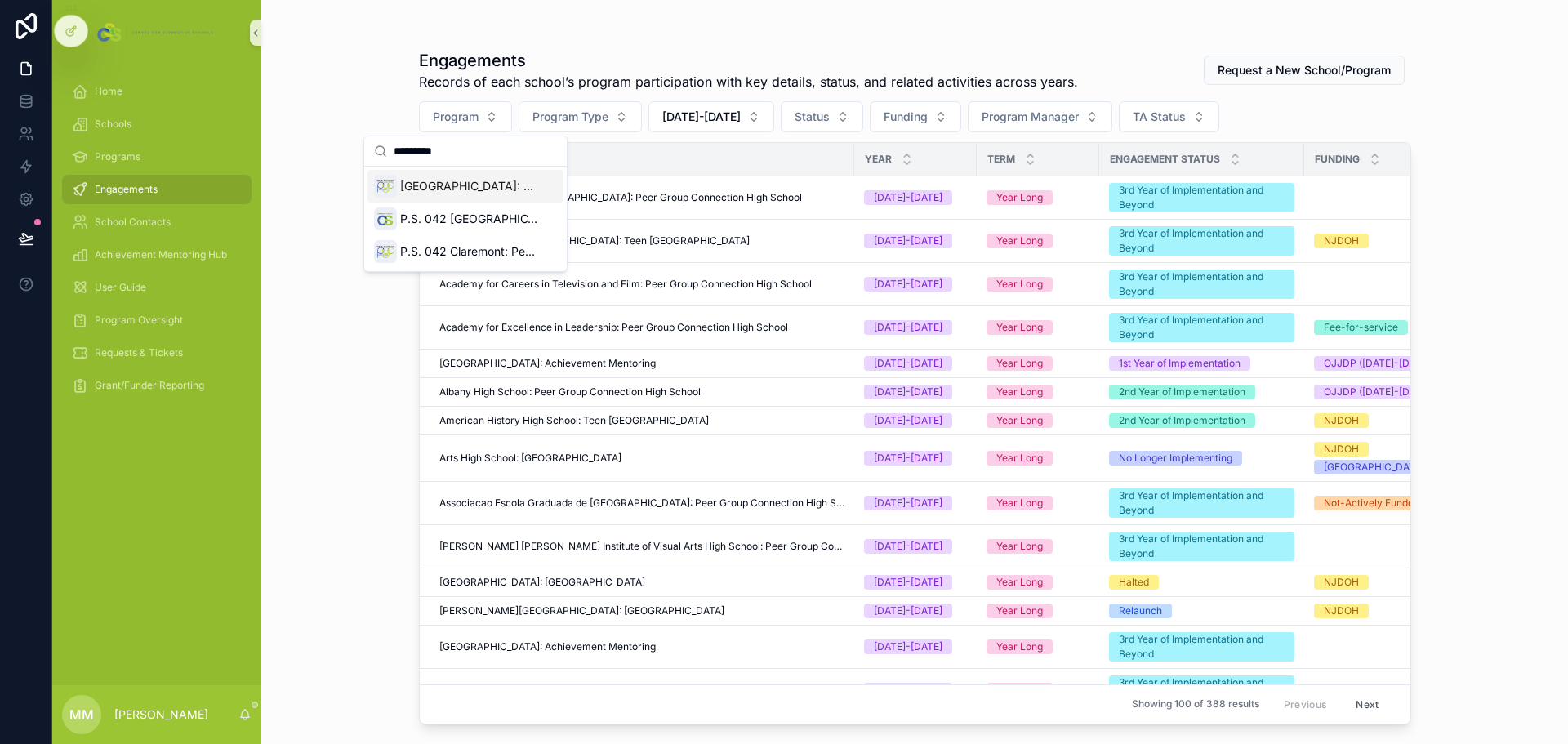
type input "*********"
click at [440, 187] on span "Claremont International High School: Peer Group Connection High School" at bounding box center [468, 186] width 137 height 16
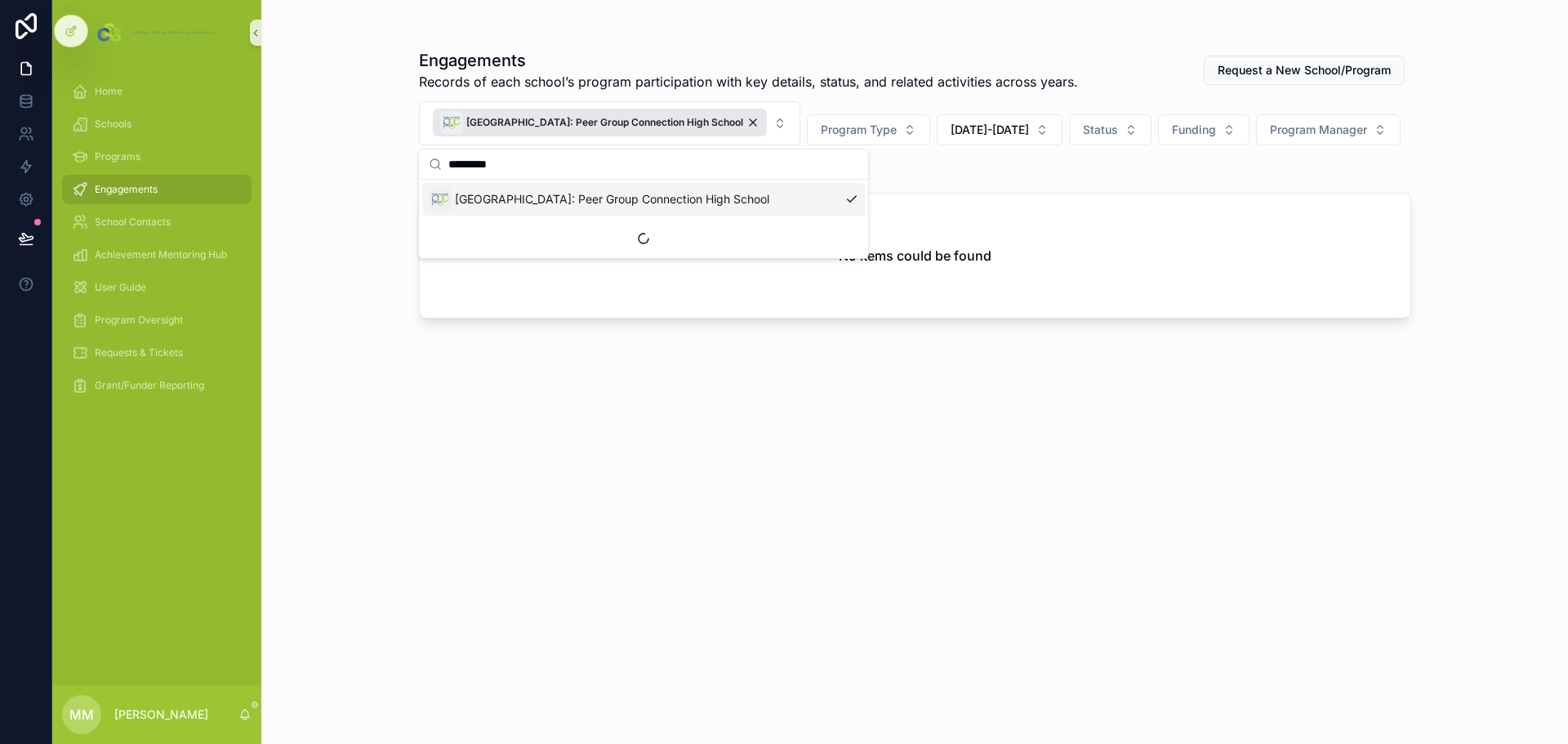
click at [696, 198] on span "Claremont International High School: Peer Group Connection High School" at bounding box center [612, 199] width 314 height 16
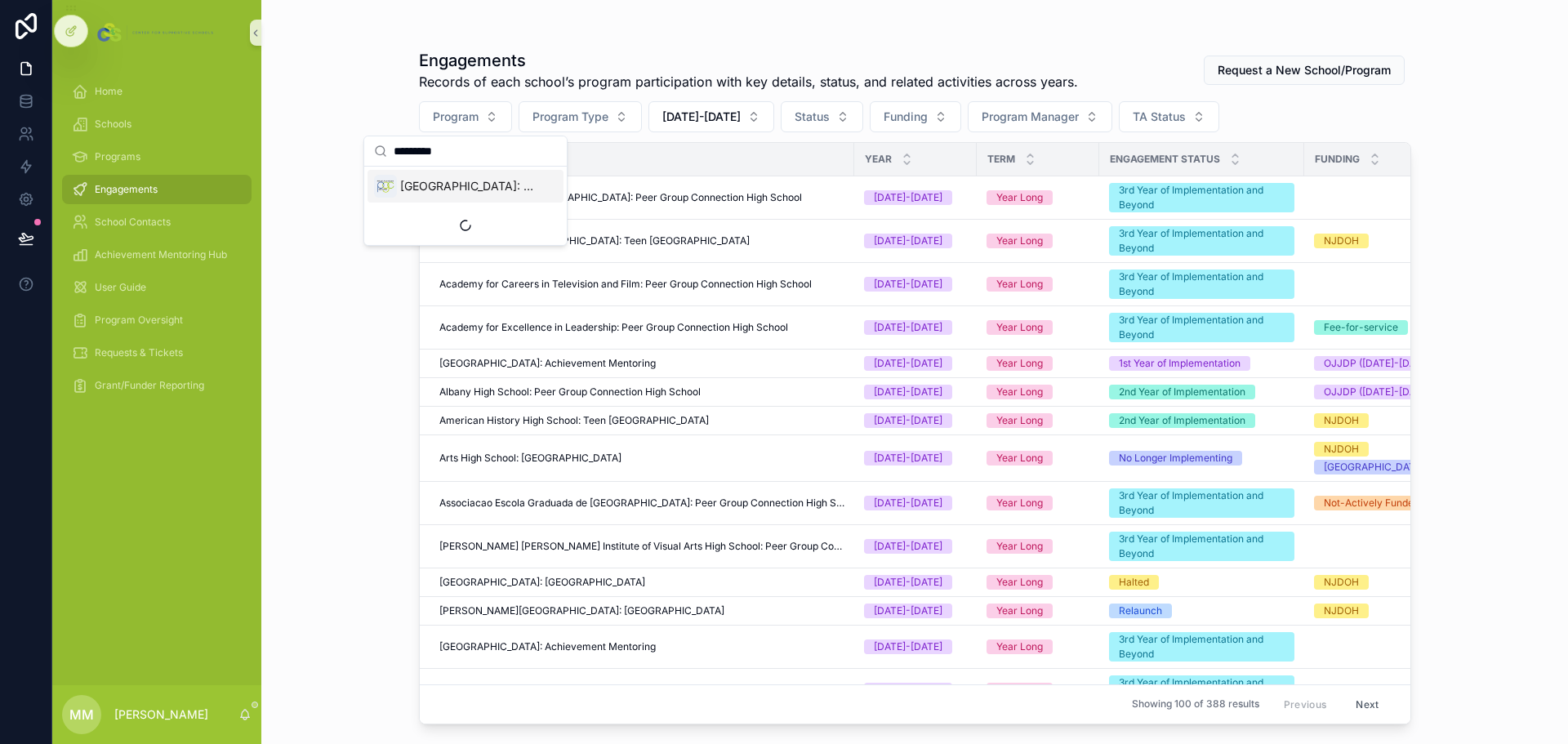
click at [432, 190] on span "Claremont International High School: Peer Group Connection High School" at bounding box center [468, 186] width 137 height 16
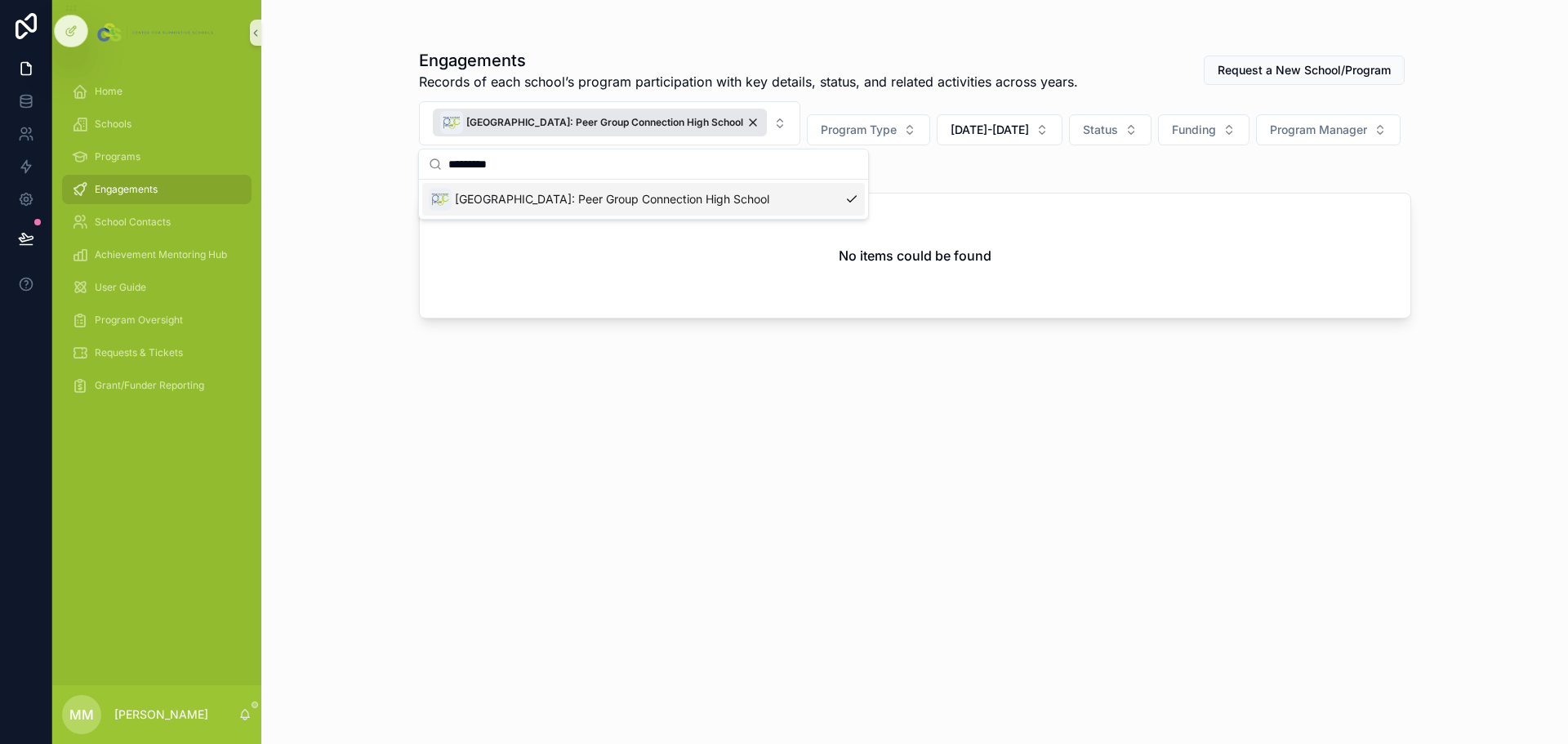
click at [1045, 432] on div "Engagements Records of each school’s program participation with key details, st…" at bounding box center [916, 382] width 993 height 685
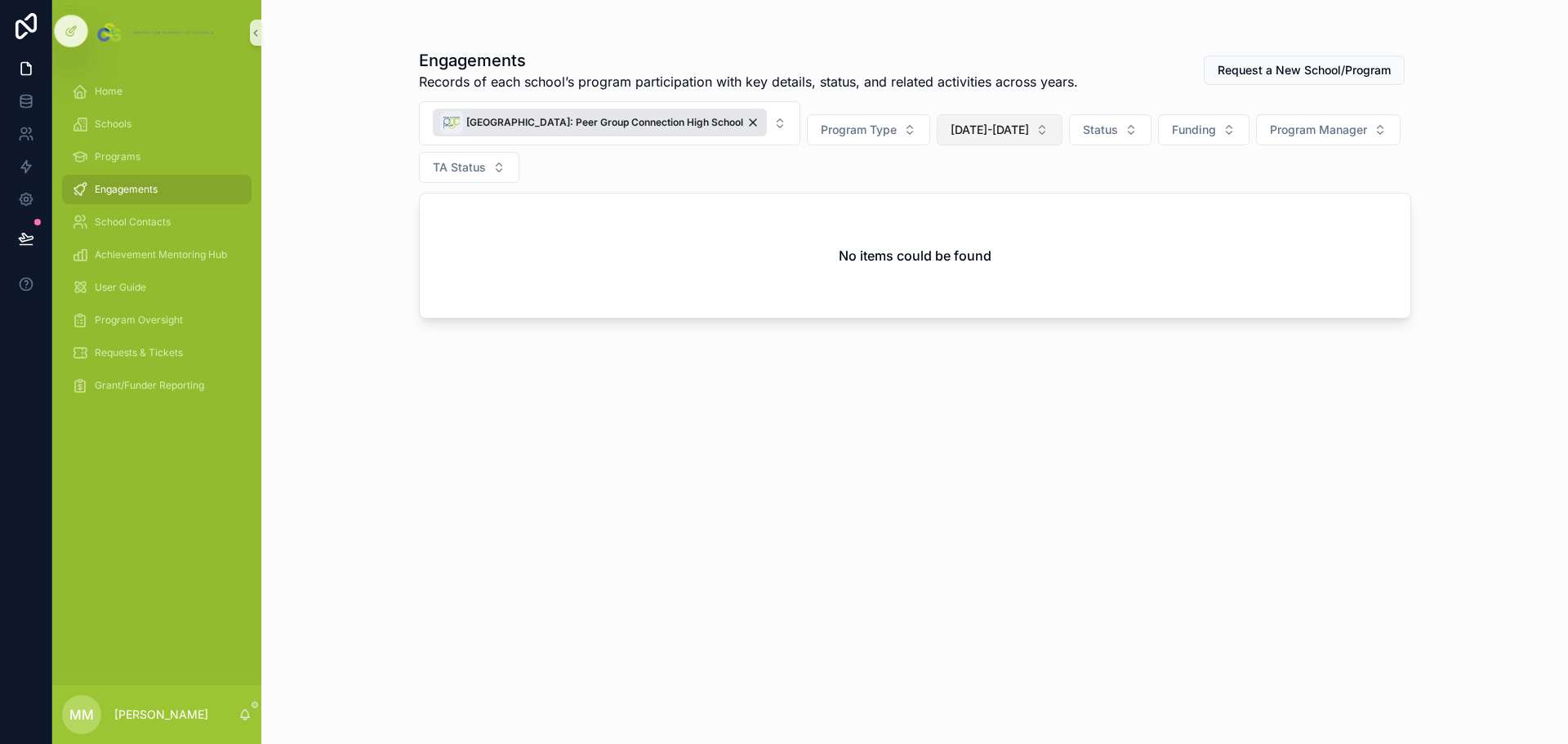
click at [1029, 131] on span "2025-2026" at bounding box center [989, 129] width 78 height 16
click at [1005, 201] on div "None" at bounding box center [1060, 196] width 196 height 26
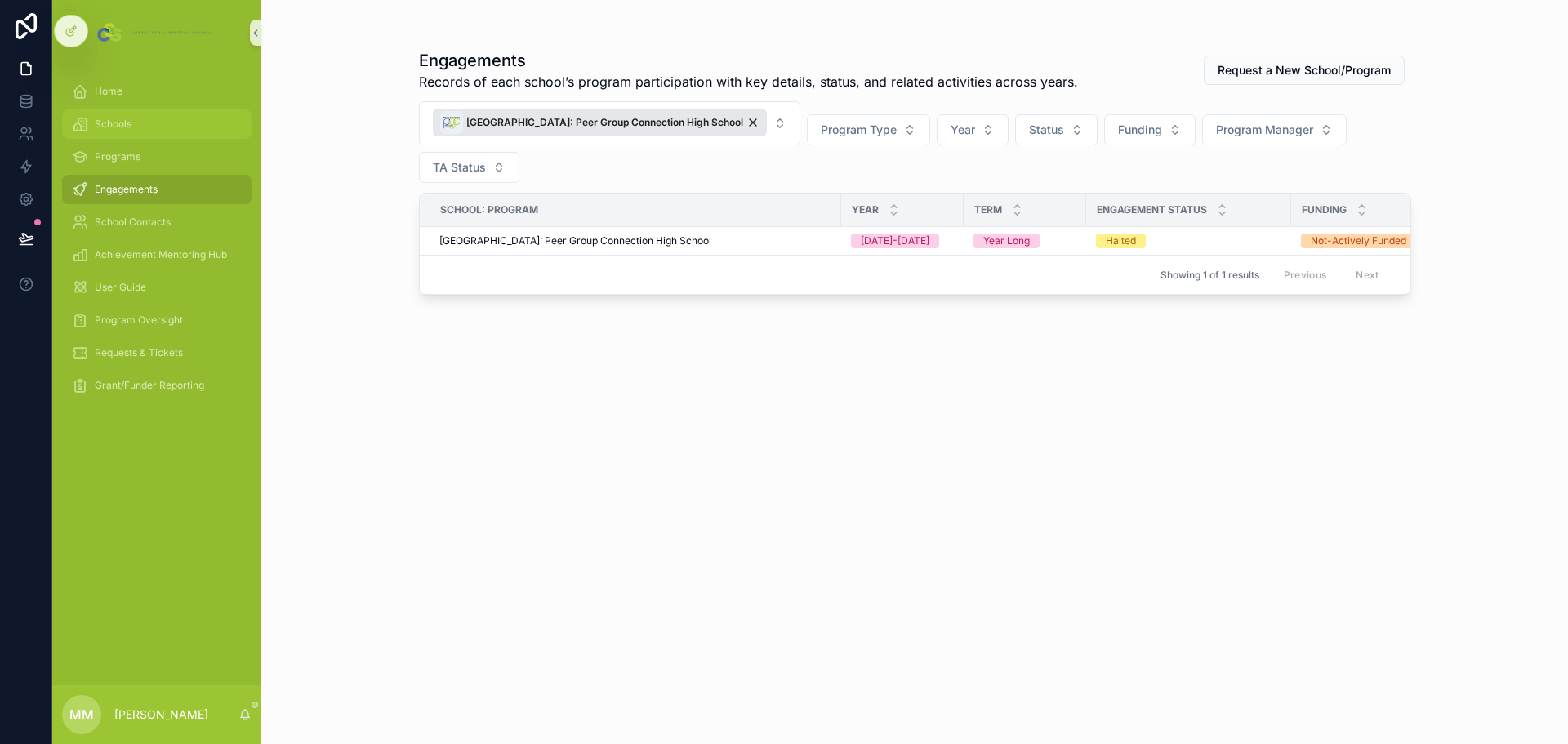
click at [132, 118] on div "Schools" at bounding box center [157, 123] width 170 height 26
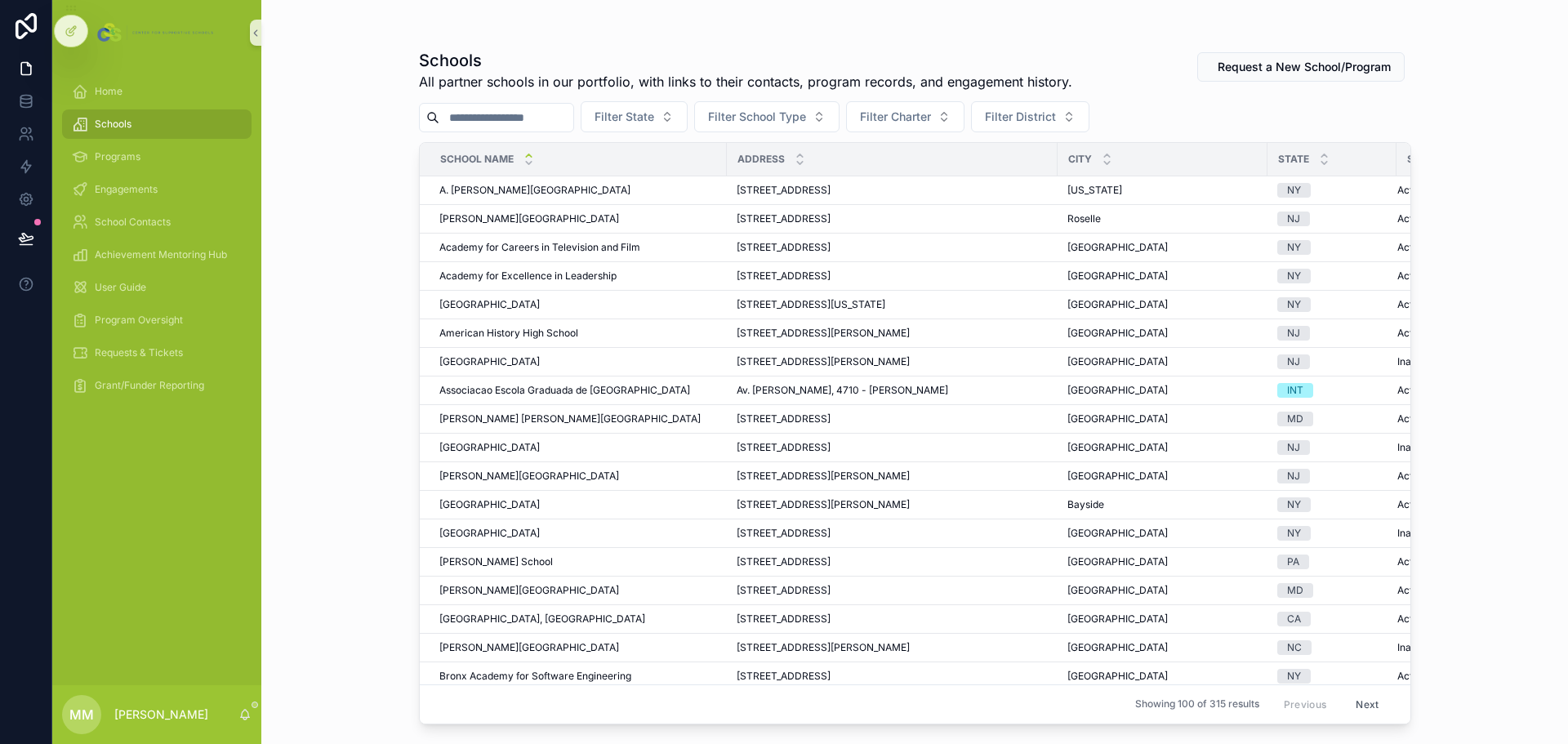
click at [512, 126] on input "scrollable content" at bounding box center [506, 118] width 134 height 23
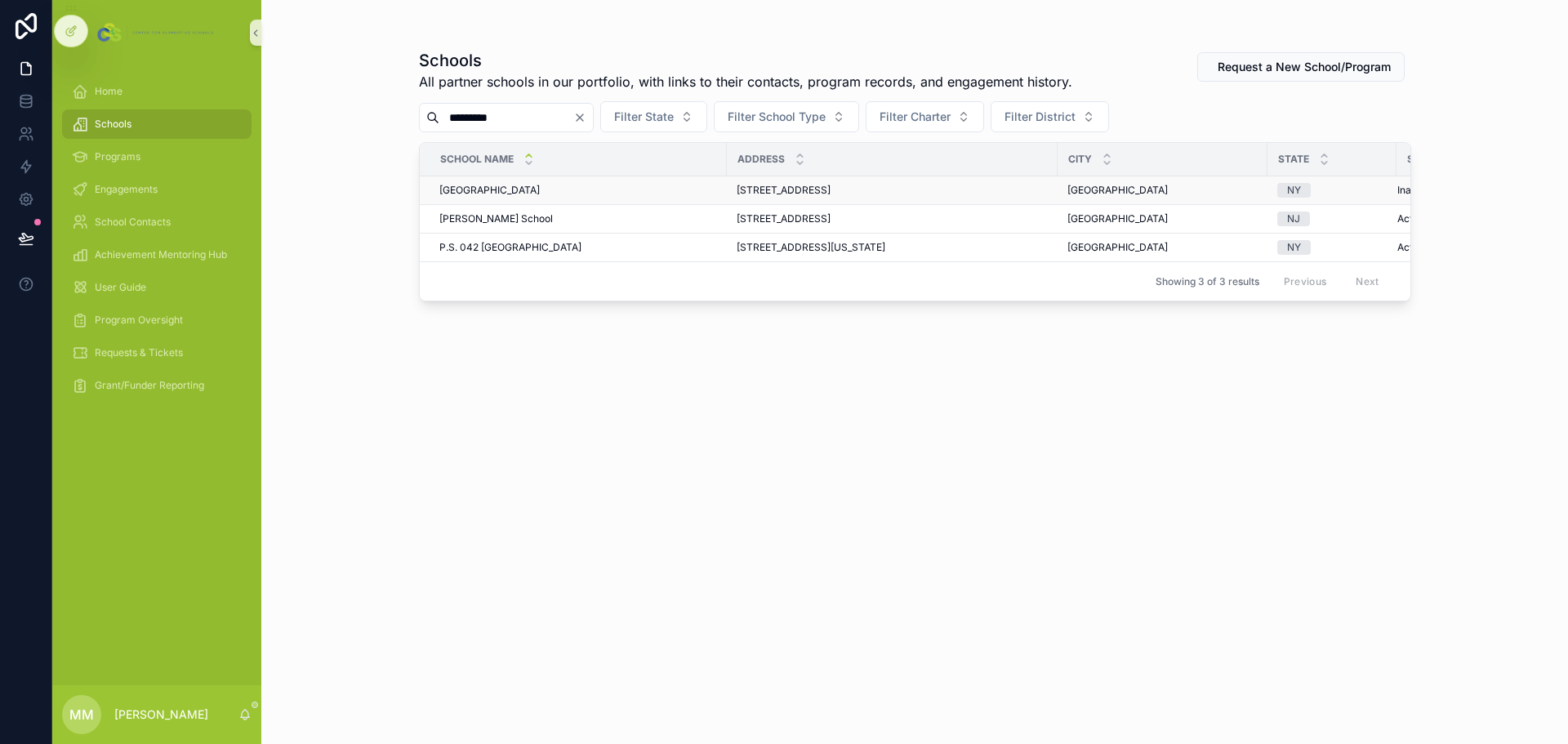
type input "*********"
click at [506, 196] on span "Claremont International High School" at bounding box center [490, 191] width 100 height 13
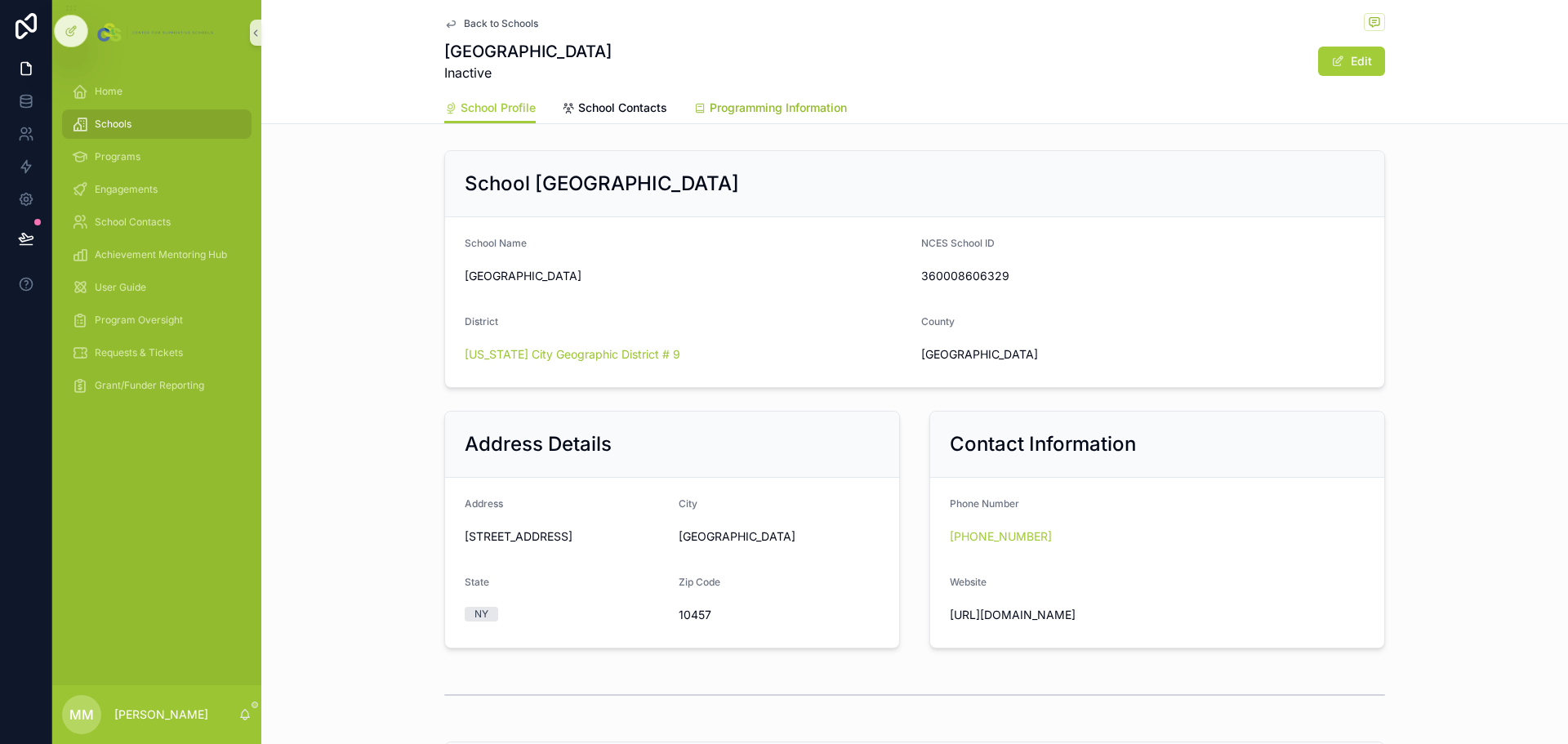
click at [830, 95] on link "Programming Information" at bounding box center [770, 110] width 153 height 33
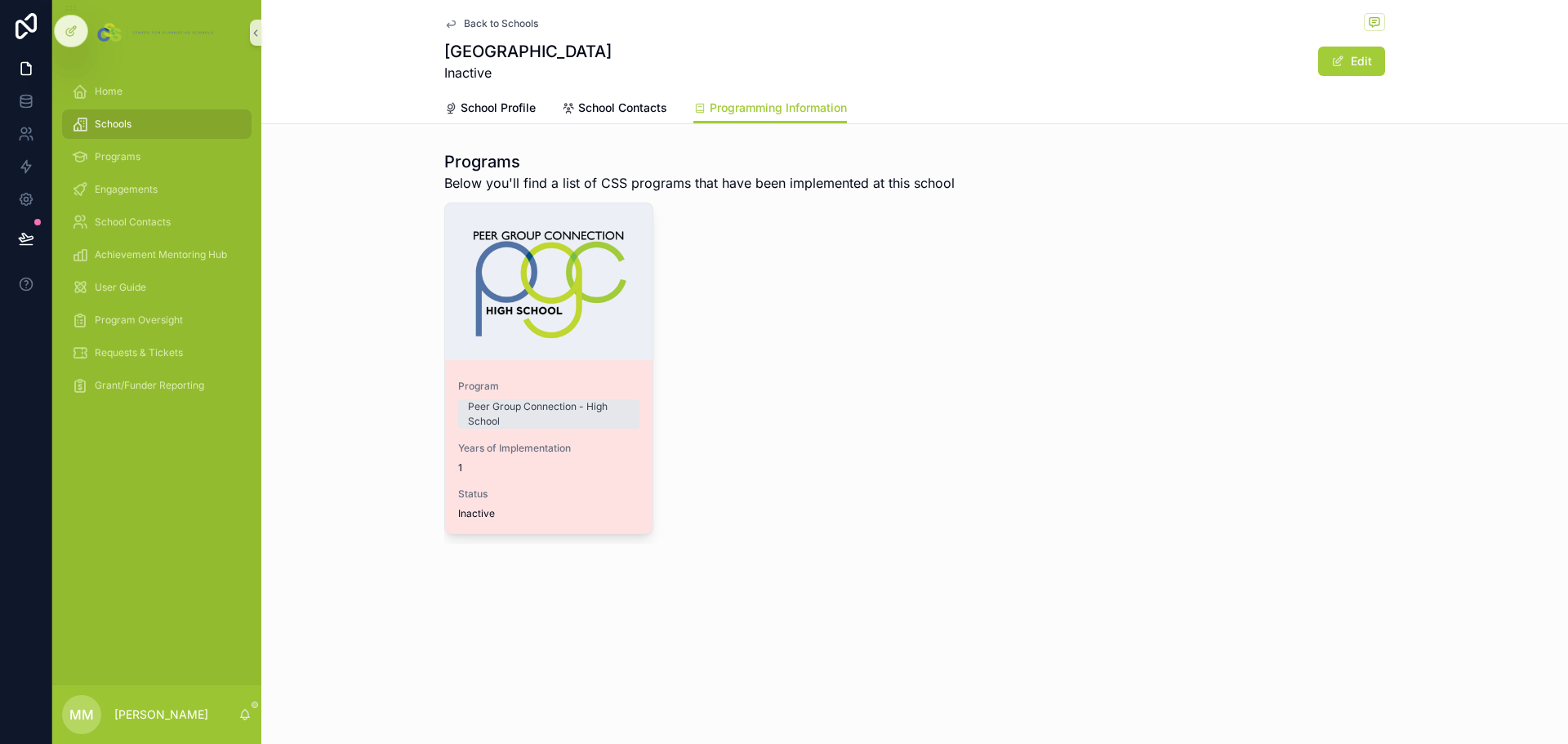
click at [581, 365] on link "Program Peer Group Connection - High School Years of Implementation 1 Status In…" at bounding box center [548, 368] width 209 height 332
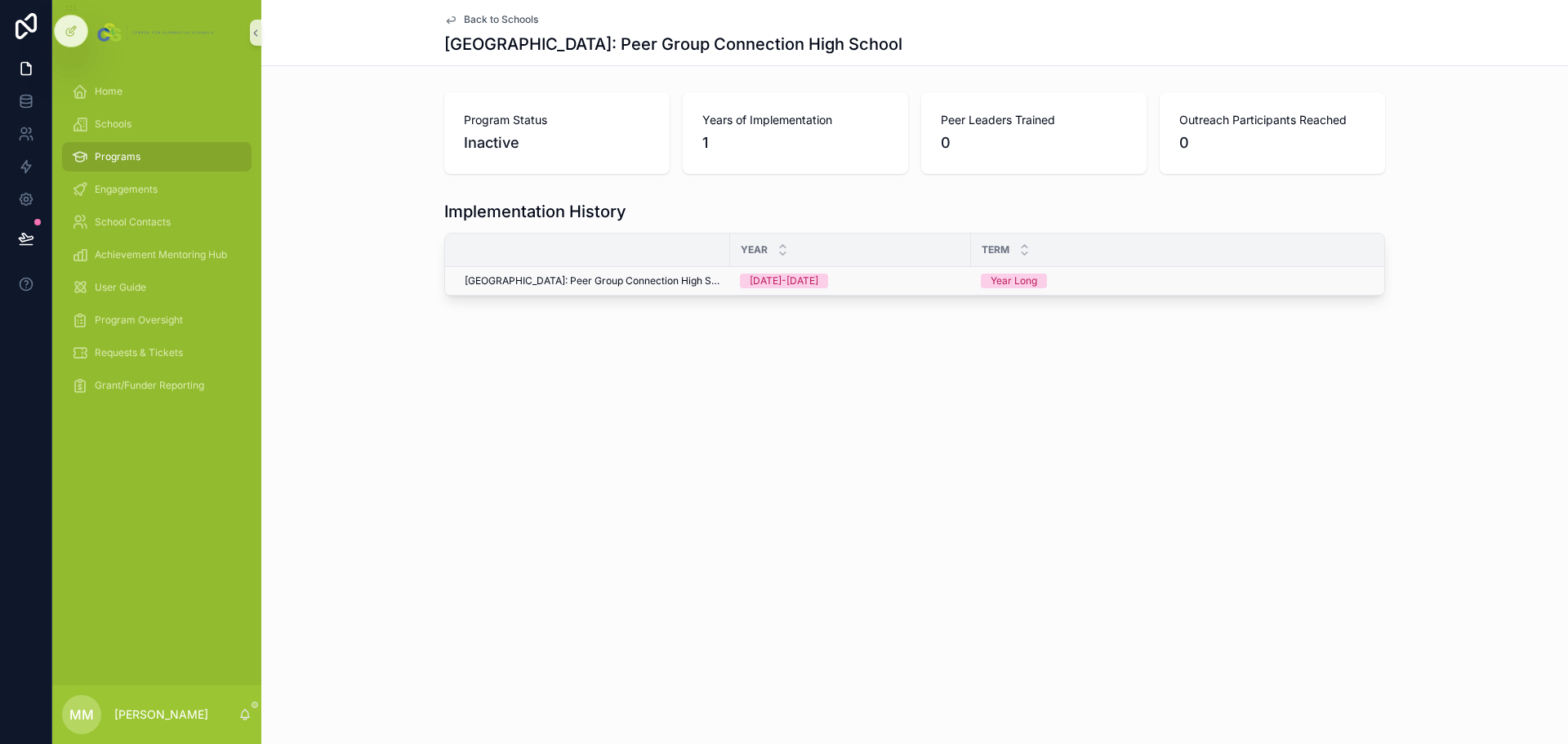
click at [646, 283] on span "Claremont International High School: Peer Group Connection High School" at bounding box center [592, 281] width 255 height 13
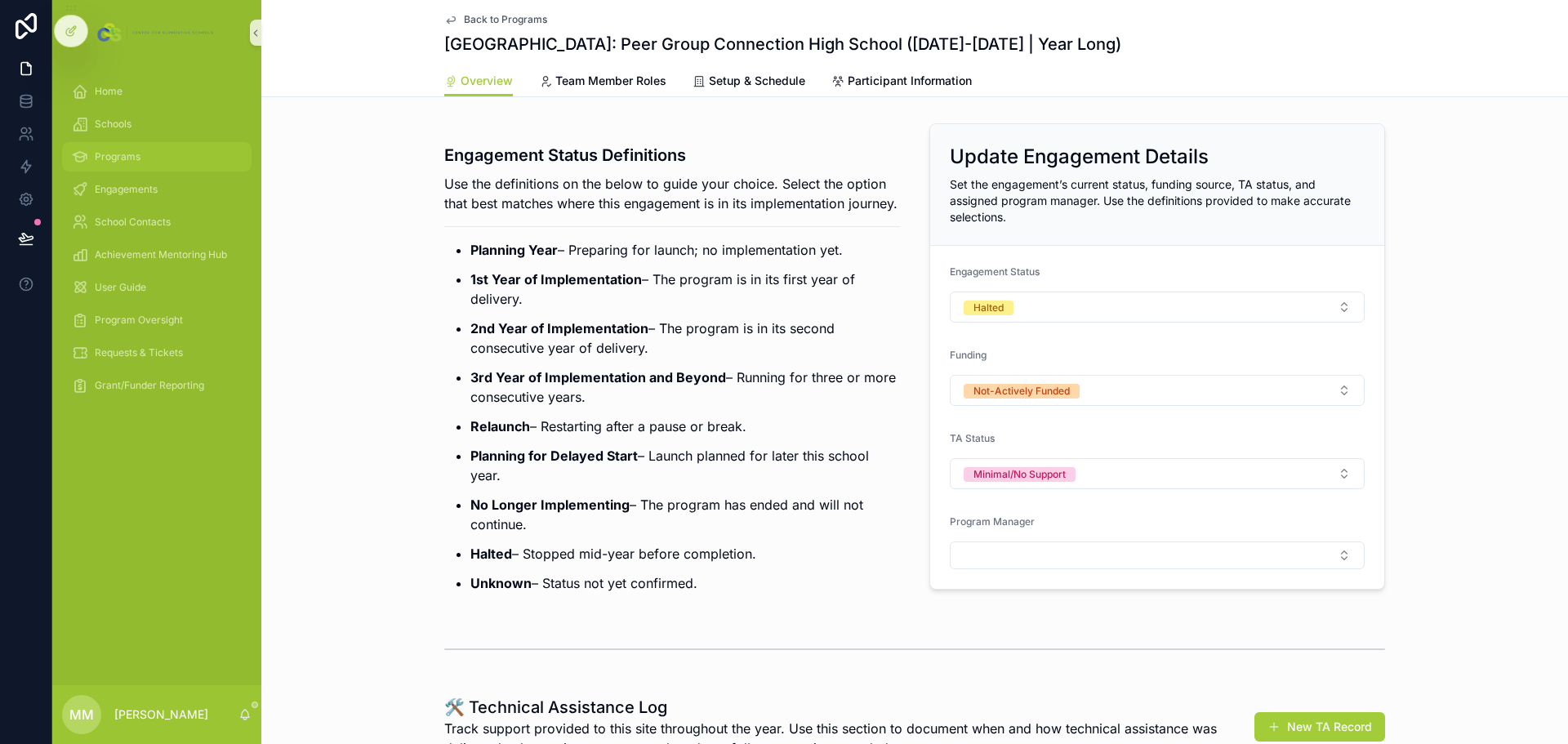
click at [136, 159] on span "Programs" at bounding box center [117, 157] width 45 height 13
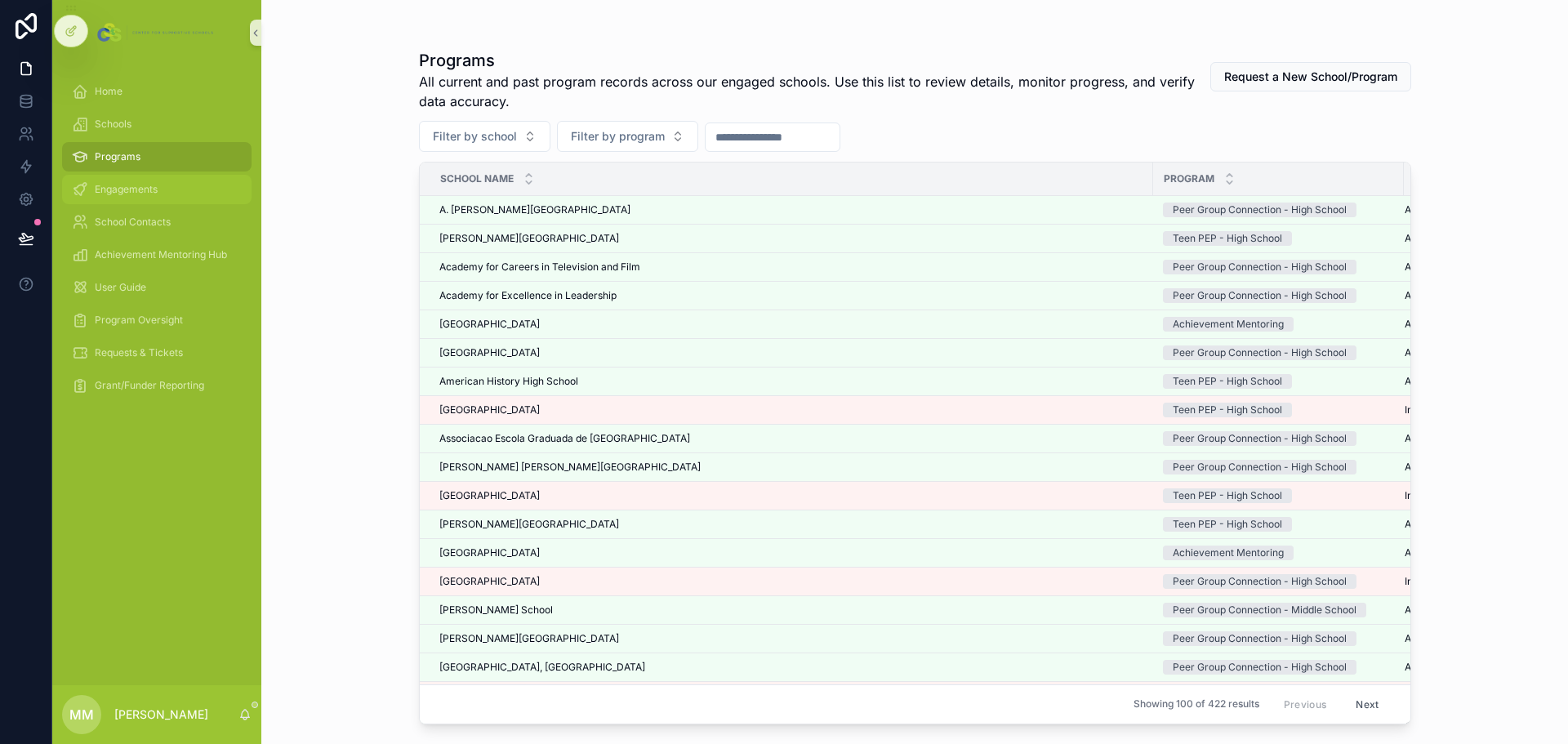
click at [121, 190] on span "Engagements" at bounding box center [125, 190] width 63 height 13
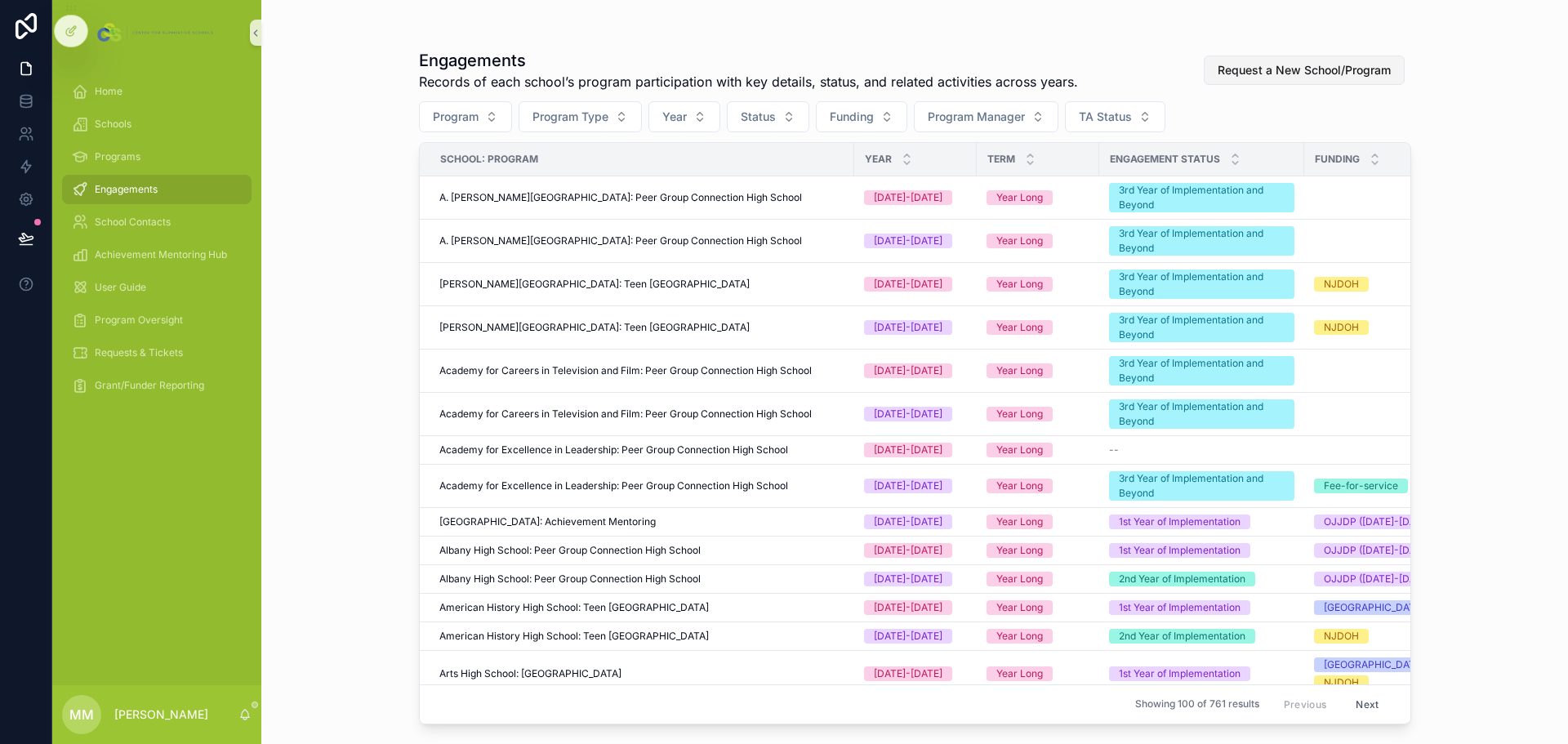
click at [1045, 68] on span "Request a New School/Program" at bounding box center [1305, 69] width 173 height 16
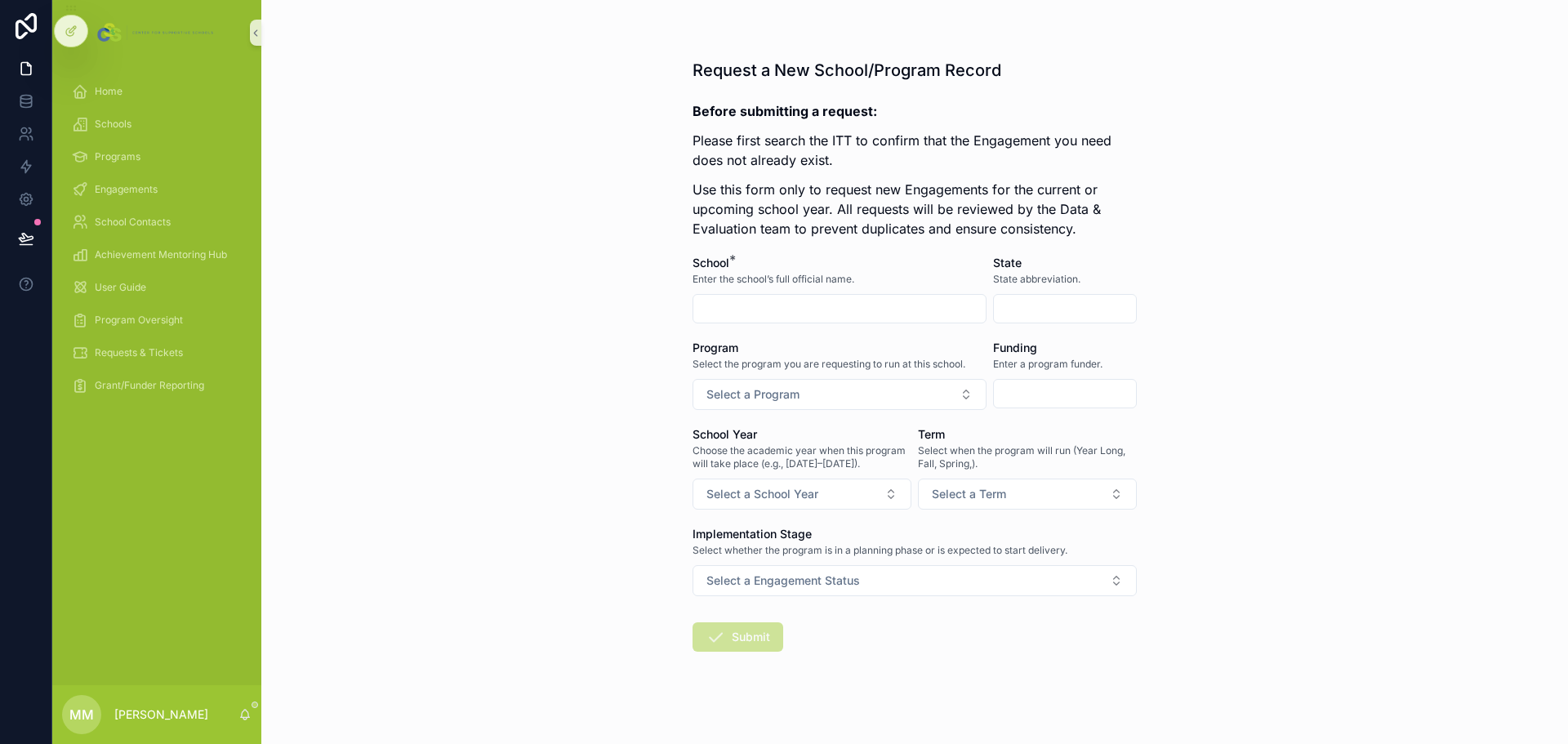
click at [782, 306] on input "scrollable content" at bounding box center [839, 308] width 292 height 23
click at [152, 120] on div "Schools" at bounding box center [157, 123] width 170 height 26
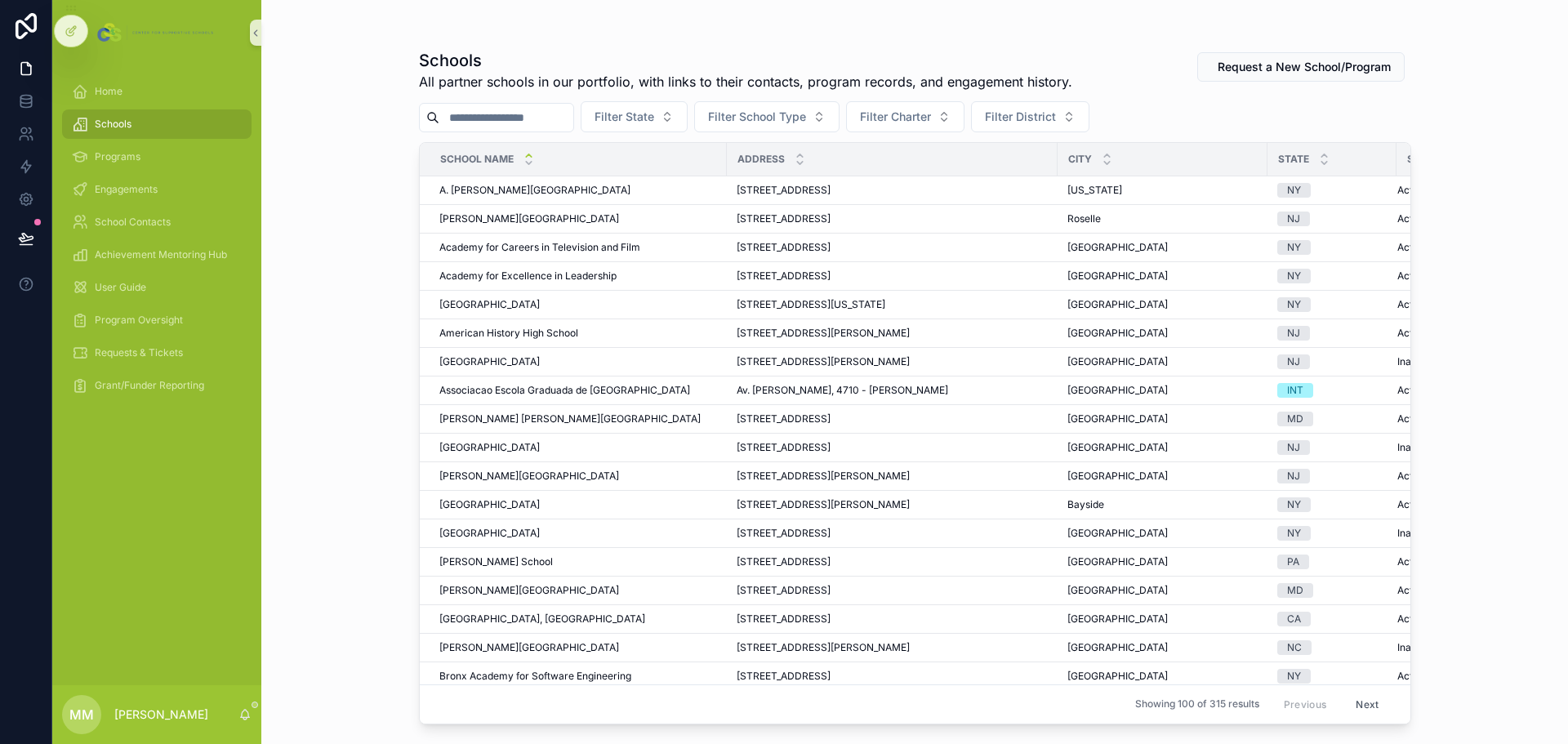
click at [512, 115] on input "scrollable content" at bounding box center [506, 118] width 134 height 23
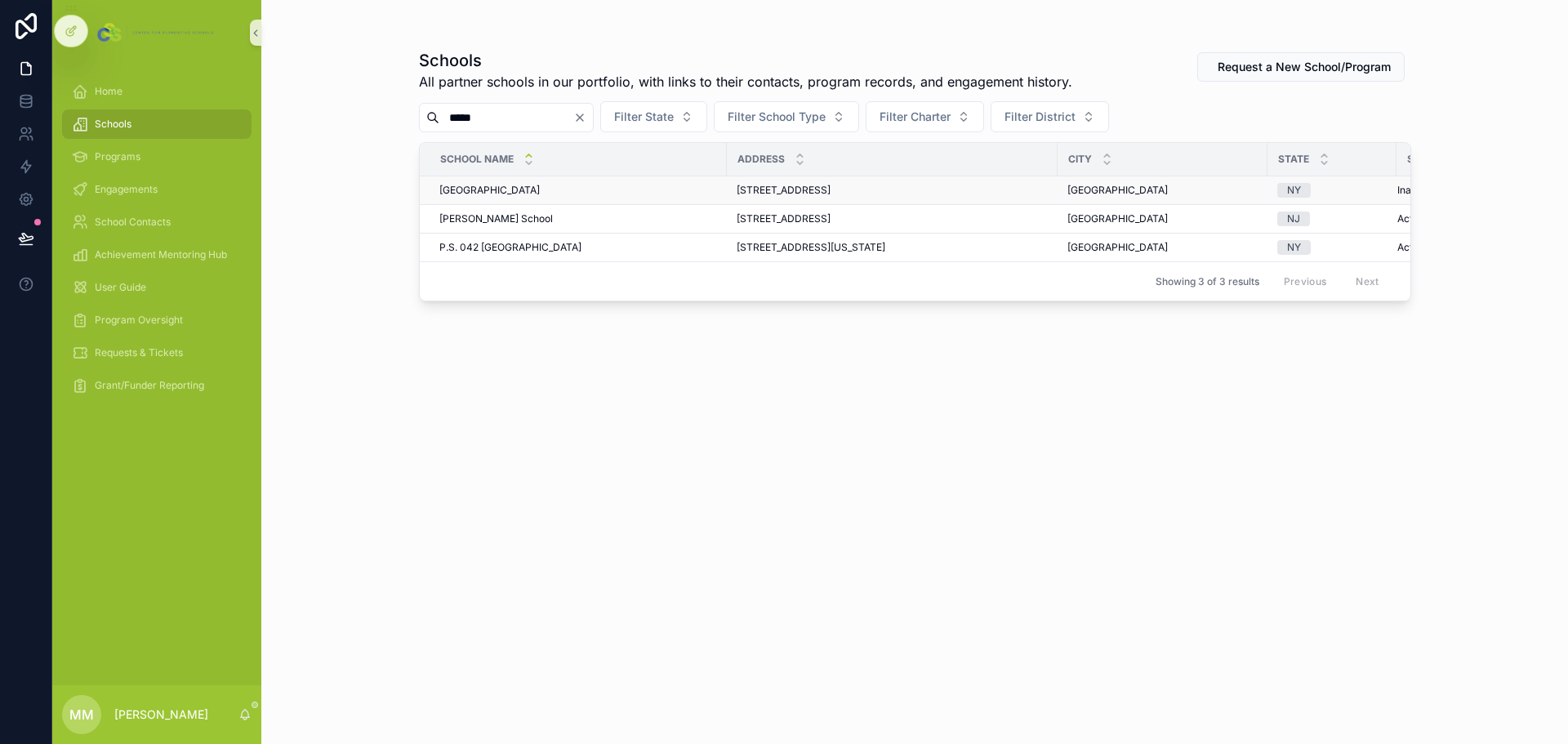
type input "*****"
click at [522, 194] on span "Claremont International High School" at bounding box center [490, 191] width 100 height 13
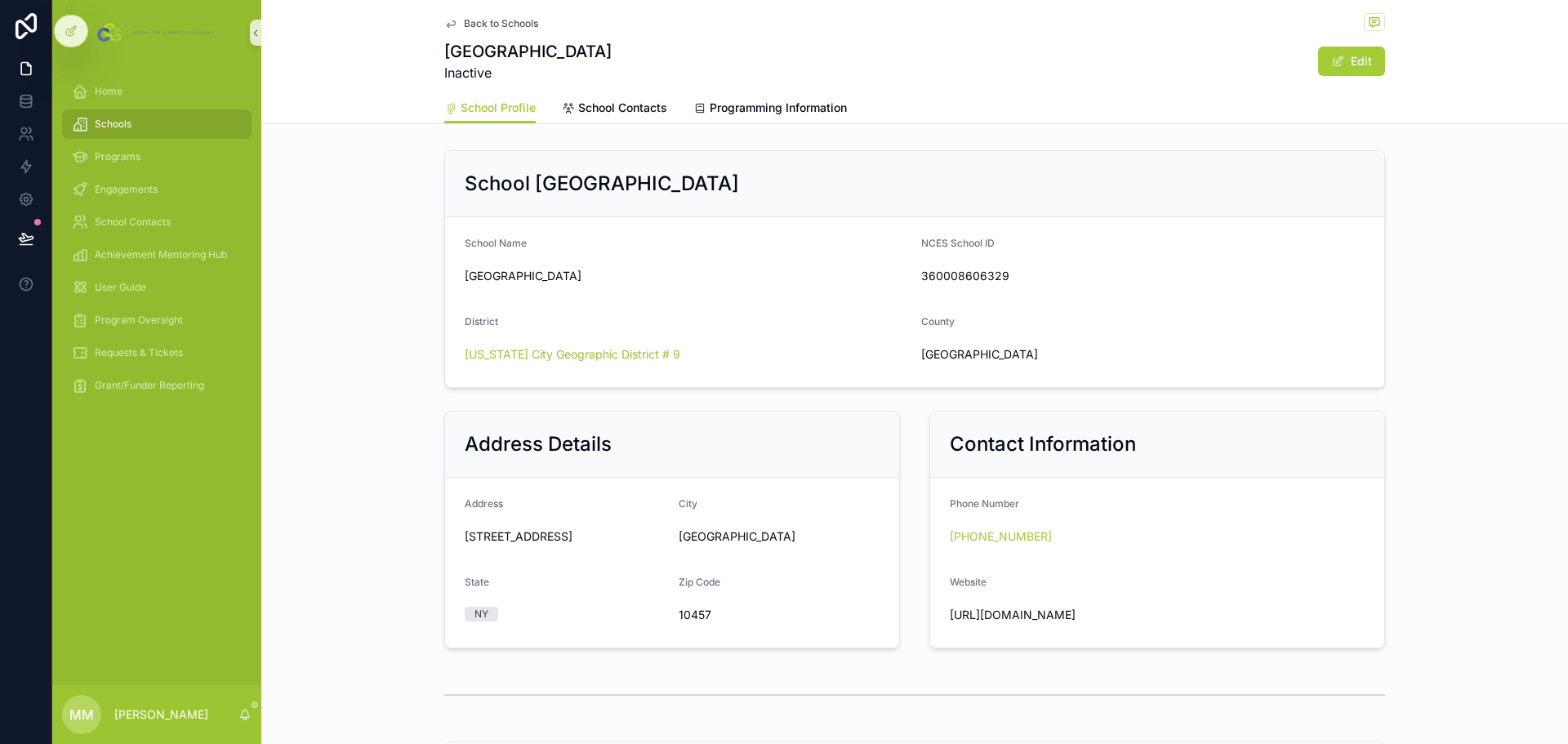
drag, startPoint x: 651, startPoint y: 279, endPoint x: 445, endPoint y: 280, distance: 206.0
click at [445, 280] on form "School Name Claremont International High School NCES School ID 360008606329 Dis…" at bounding box center [915, 302] width 940 height 170
copy span "Claremont International High School"
click at [120, 93] on span "Home" at bounding box center [108, 92] width 28 height 13
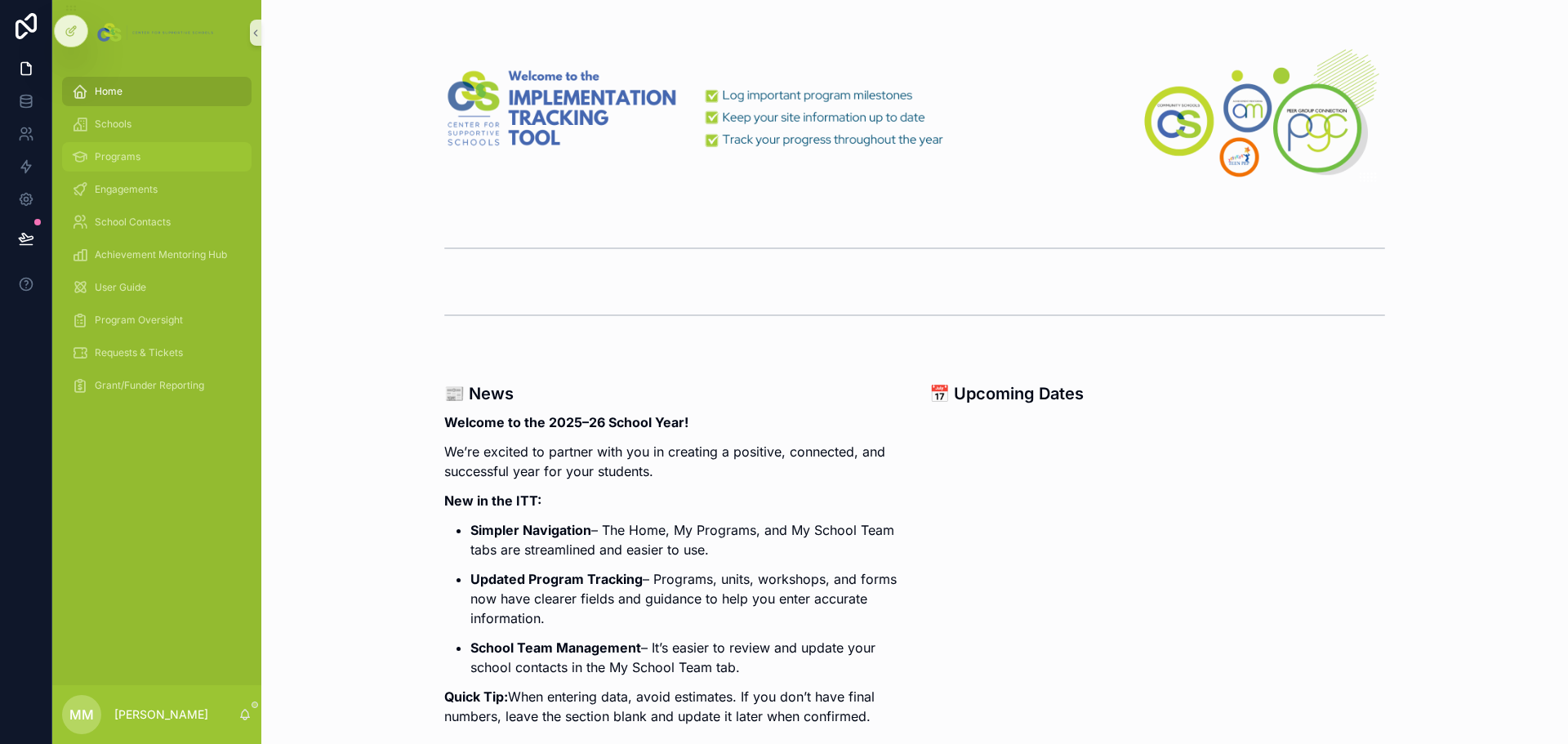
click at [138, 162] on span "Programs" at bounding box center [117, 157] width 45 height 13
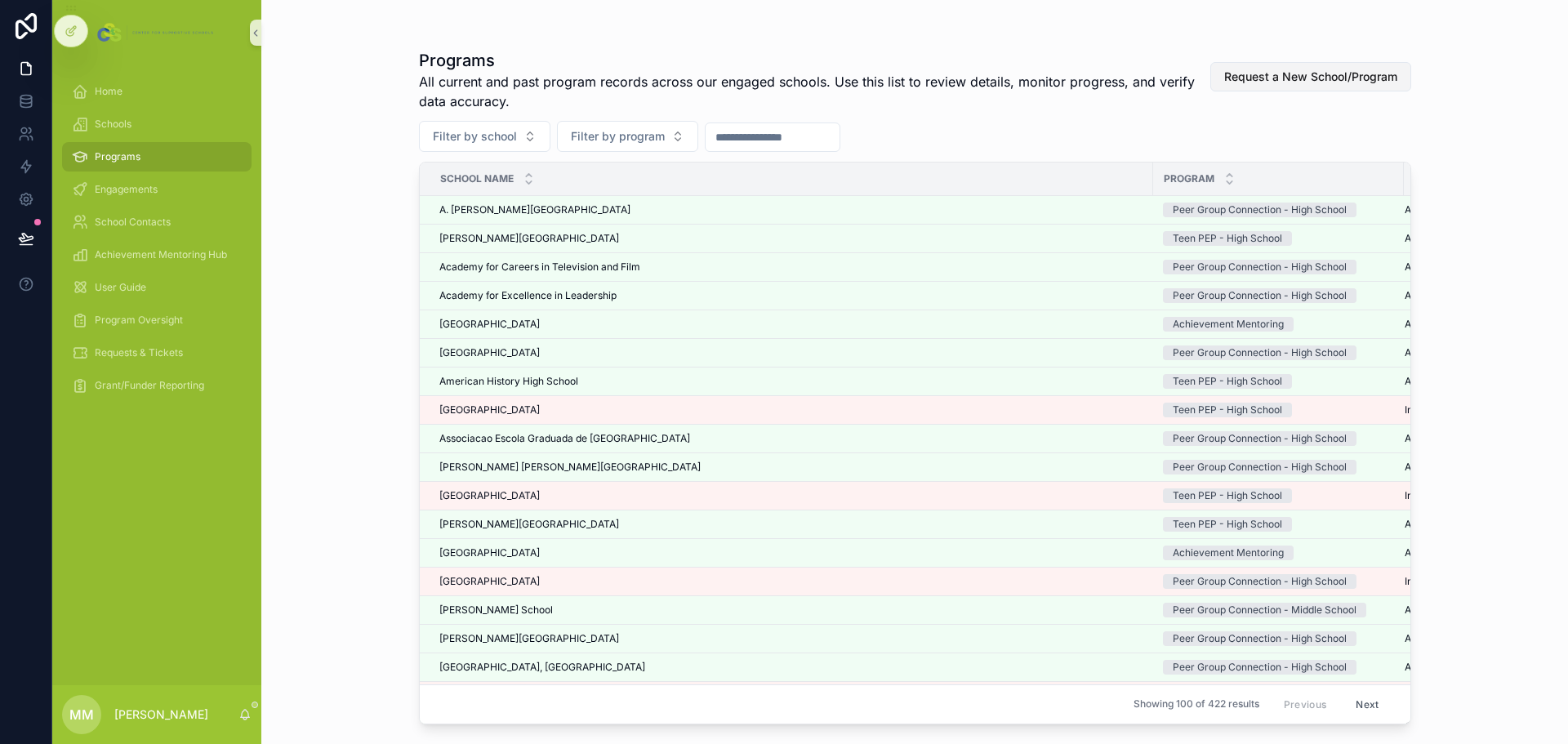
click at [1045, 78] on span "Request a New School/Program" at bounding box center [1311, 76] width 173 height 16
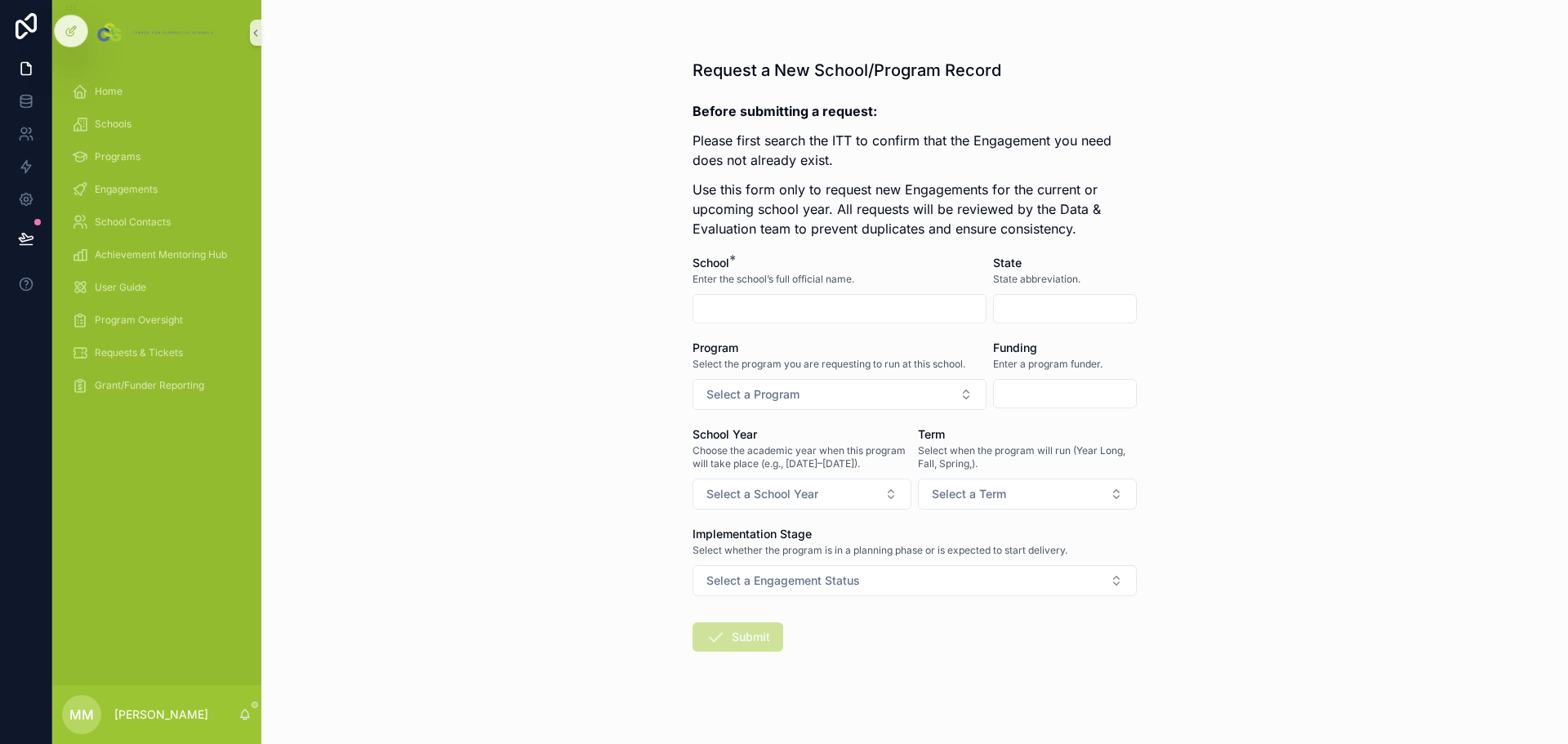
click at [798, 319] on input "scrollable content" at bounding box center [839, 308] width 292 height 23
paste input "**********"
type input "**********"
click at [1005, 305] on input "scrollable content" at bounding box center [1064, 308] width 142 height 23
type input "**"
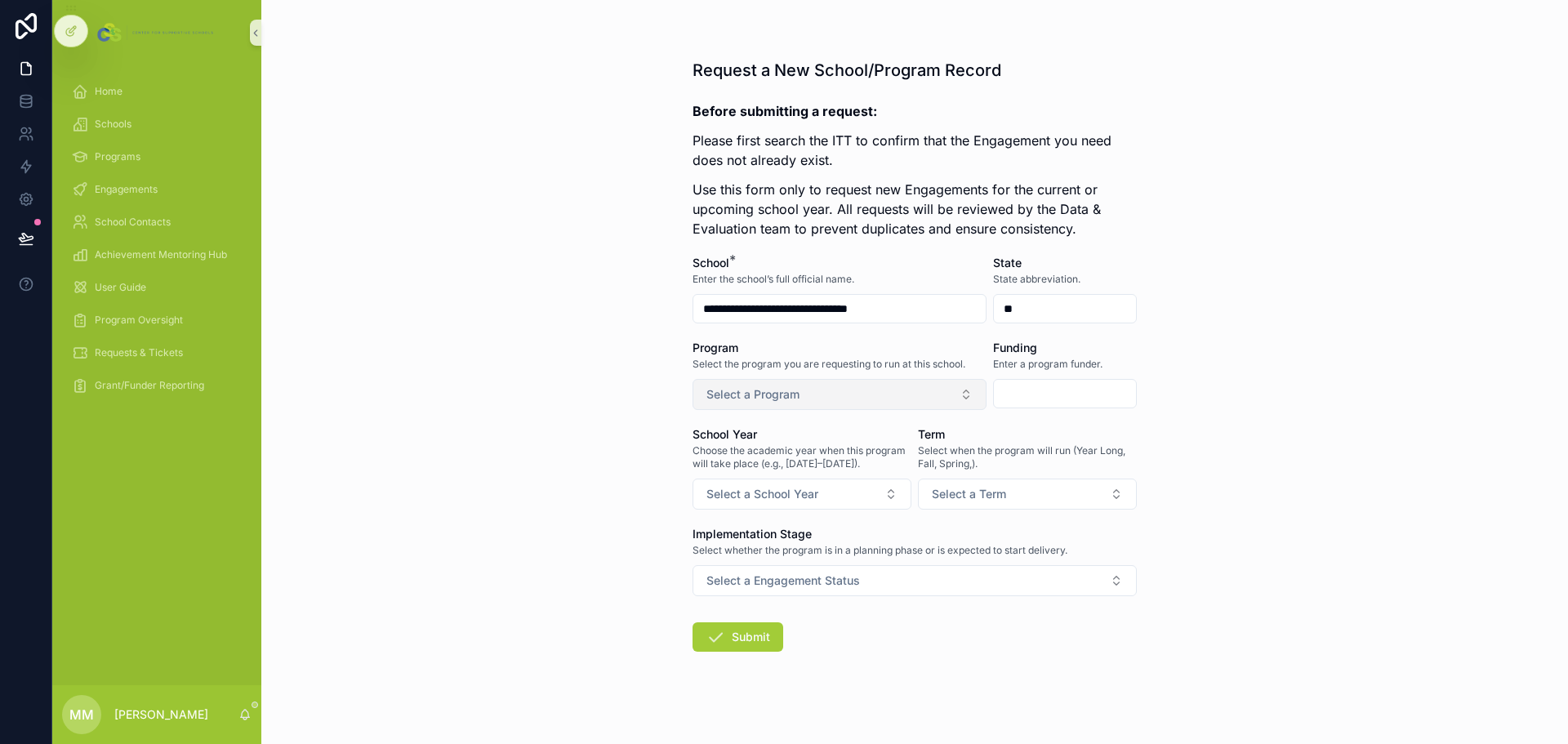
click at [893, 406] on button "Select a Program" at bounding box center [839, 394] width 294 height 31
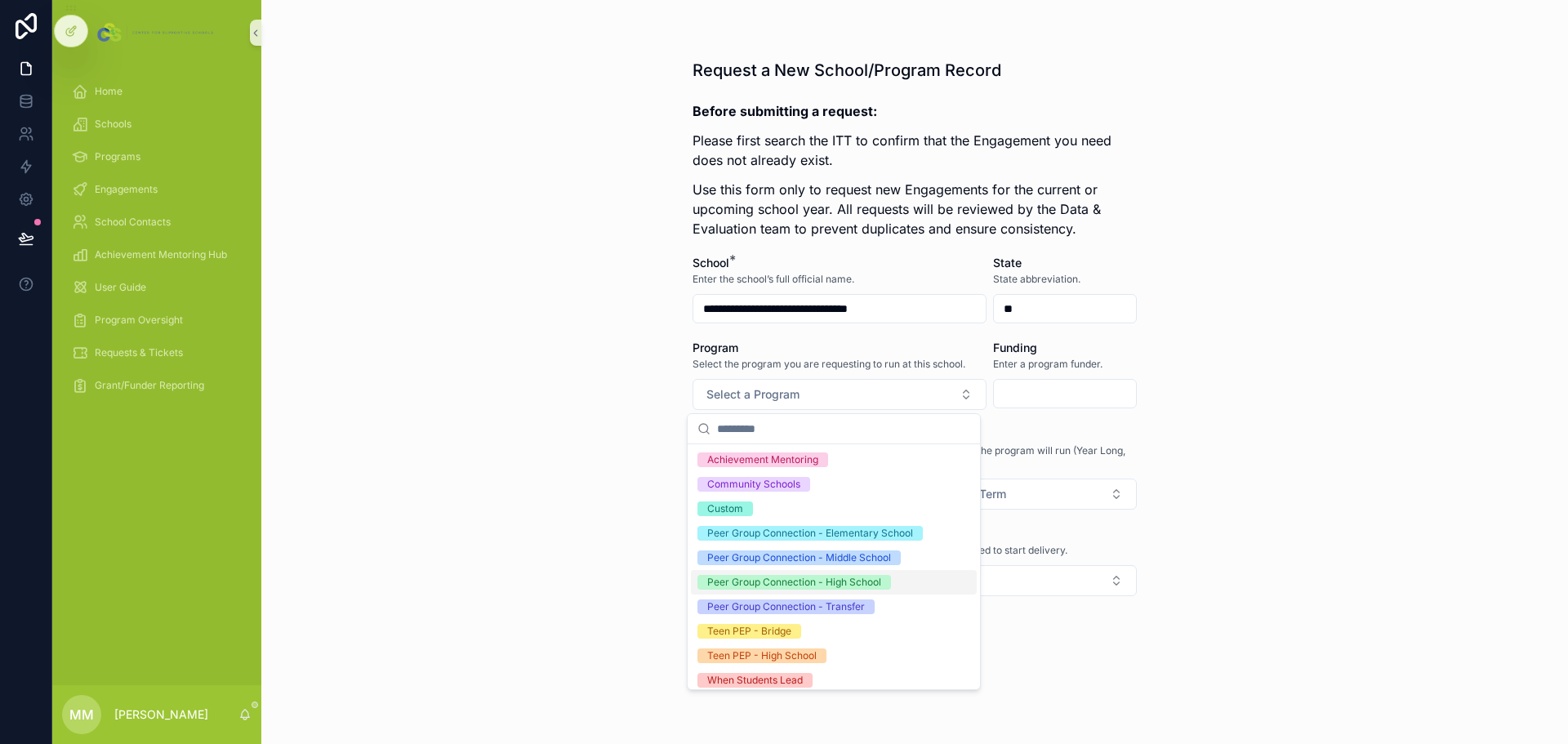
click at [864, 449] on div "Peer Group Connection - High School" at bounding box center [794, 582] width 174 height 14
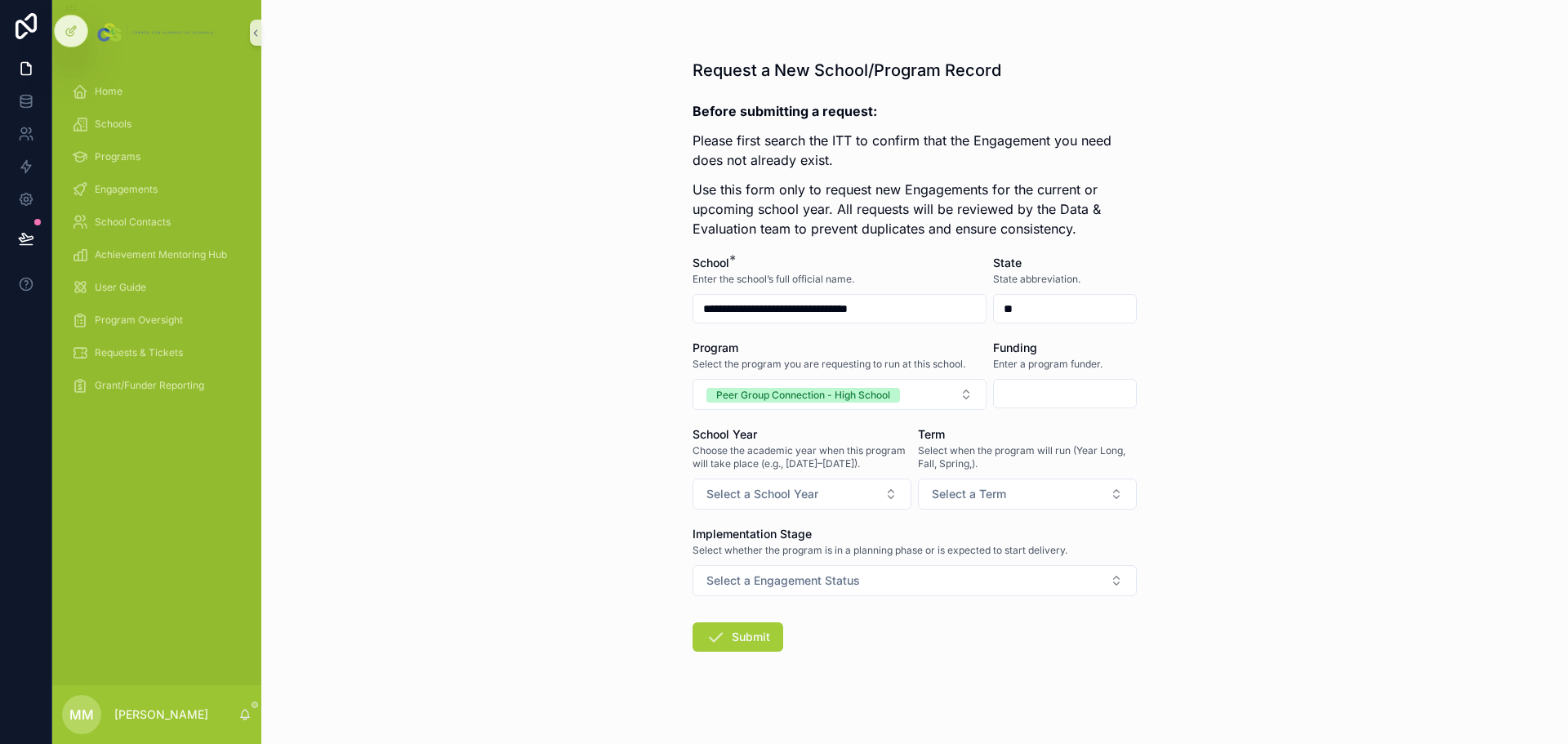
click at [1045, 391] on input "scrollable content" at bounding box center [1064, 394] width 142 height 23
type input "**********"
click at [841, 449] on button "Select a School Year" at bounding box center [802, 494] width 219 height 31
click at [752, 449] on div "2025-2026" at bounding box center [741, 559] width 68 height 14
click at [948, 449] on span "Select a Term" at bounding box center [969, 493] width 74 height 16
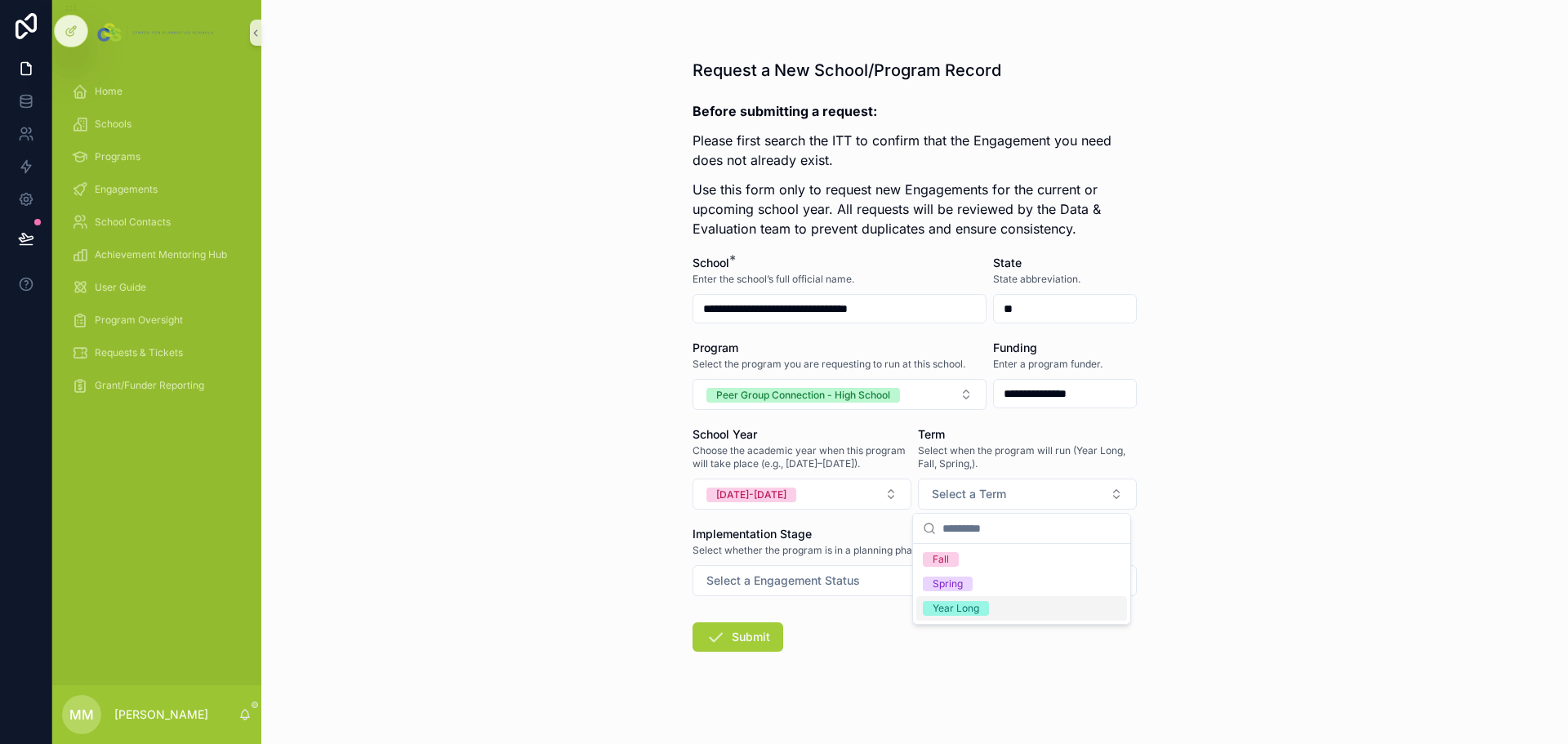
click at [977, 449] on div "Year Long" at bounding box center [1022, 608] width 211 height 24
click at [820, 449] on span "Select a Engagement Status" at bounding box center [783, 580] width 153 height 16
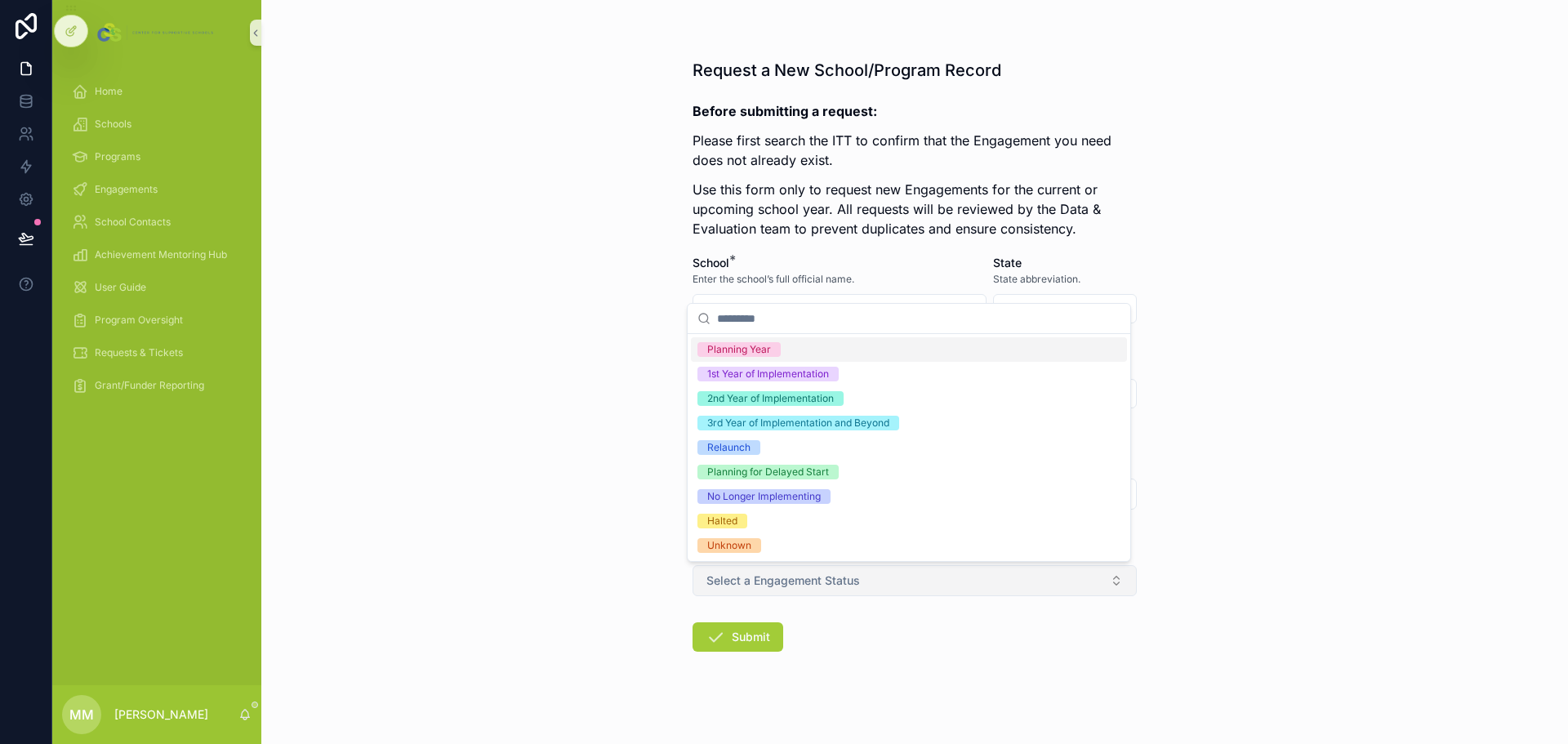
drag, startPoint x: 1125, startPoint y: 574, endPoint x: 1111, endPoint y: 580, distance: 15.2
click at [1045, 449] on button "Select a Engagement Status" at bounding box center [915, 580] width 444 height 31
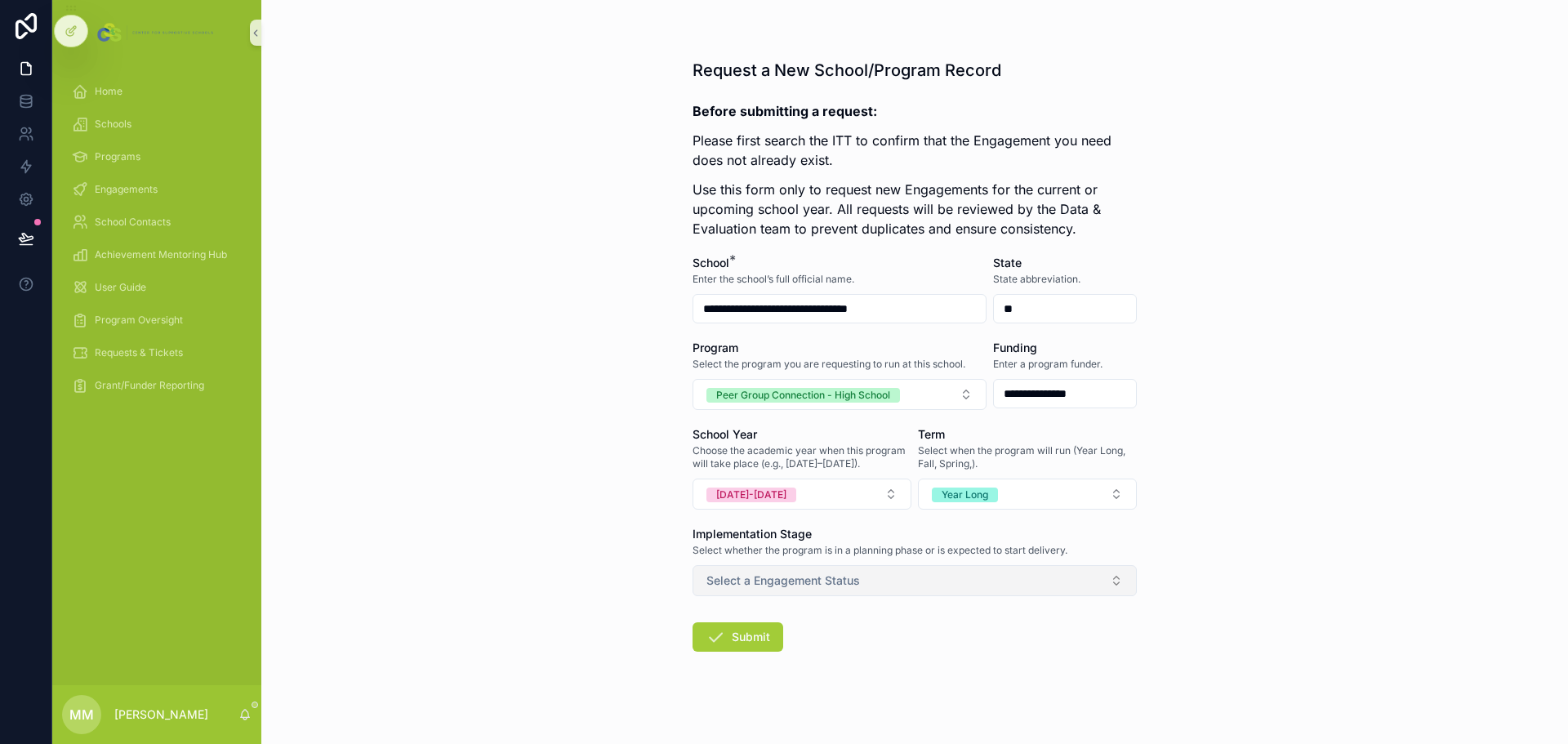
click at [935, 449] on button "Select a Engagement Status" at bounding box center [915, 580] width 444 height 31
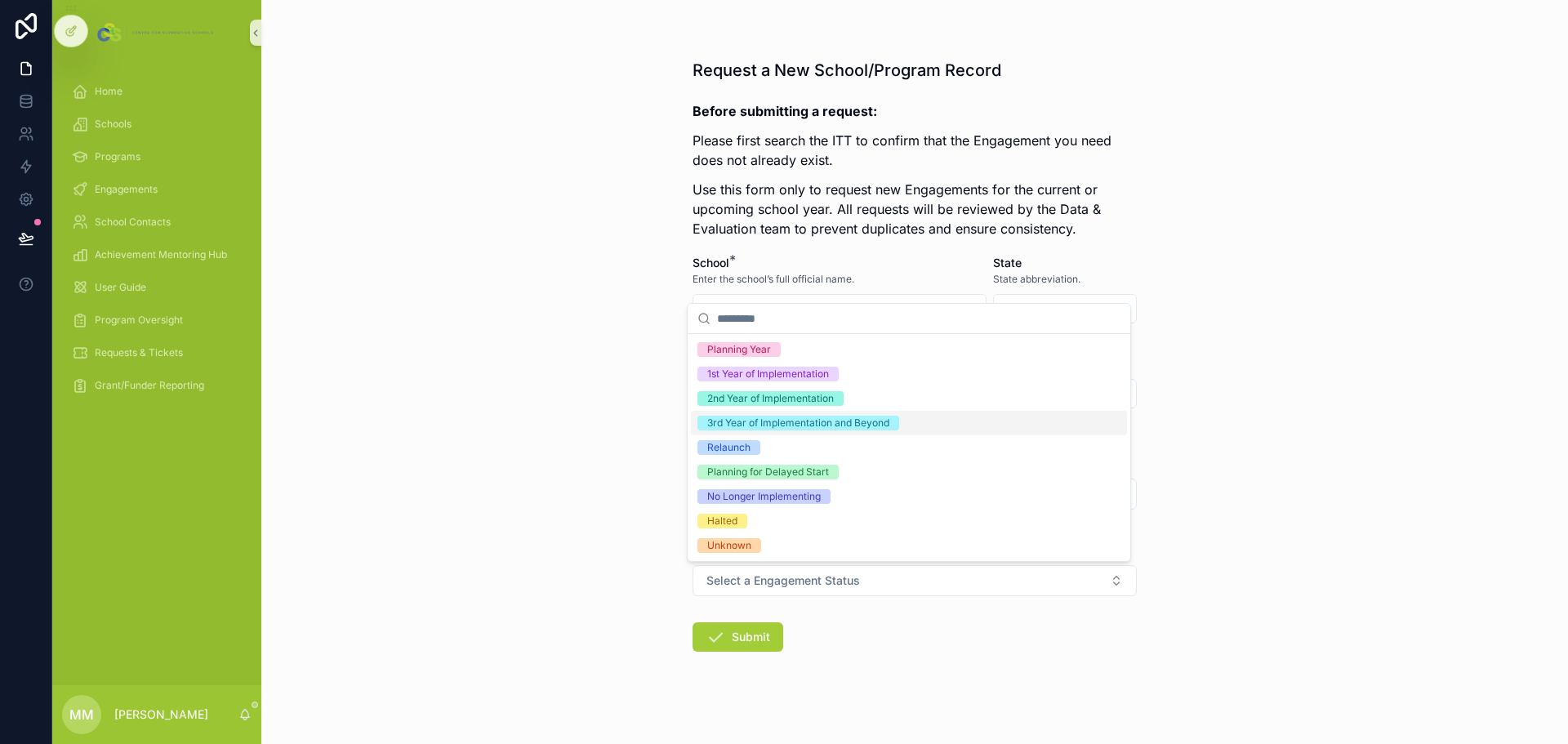
click at [870, 420] on div "3rd Year of Implementation and Beyond" at bounding box center [798, 422] width 182 height 14
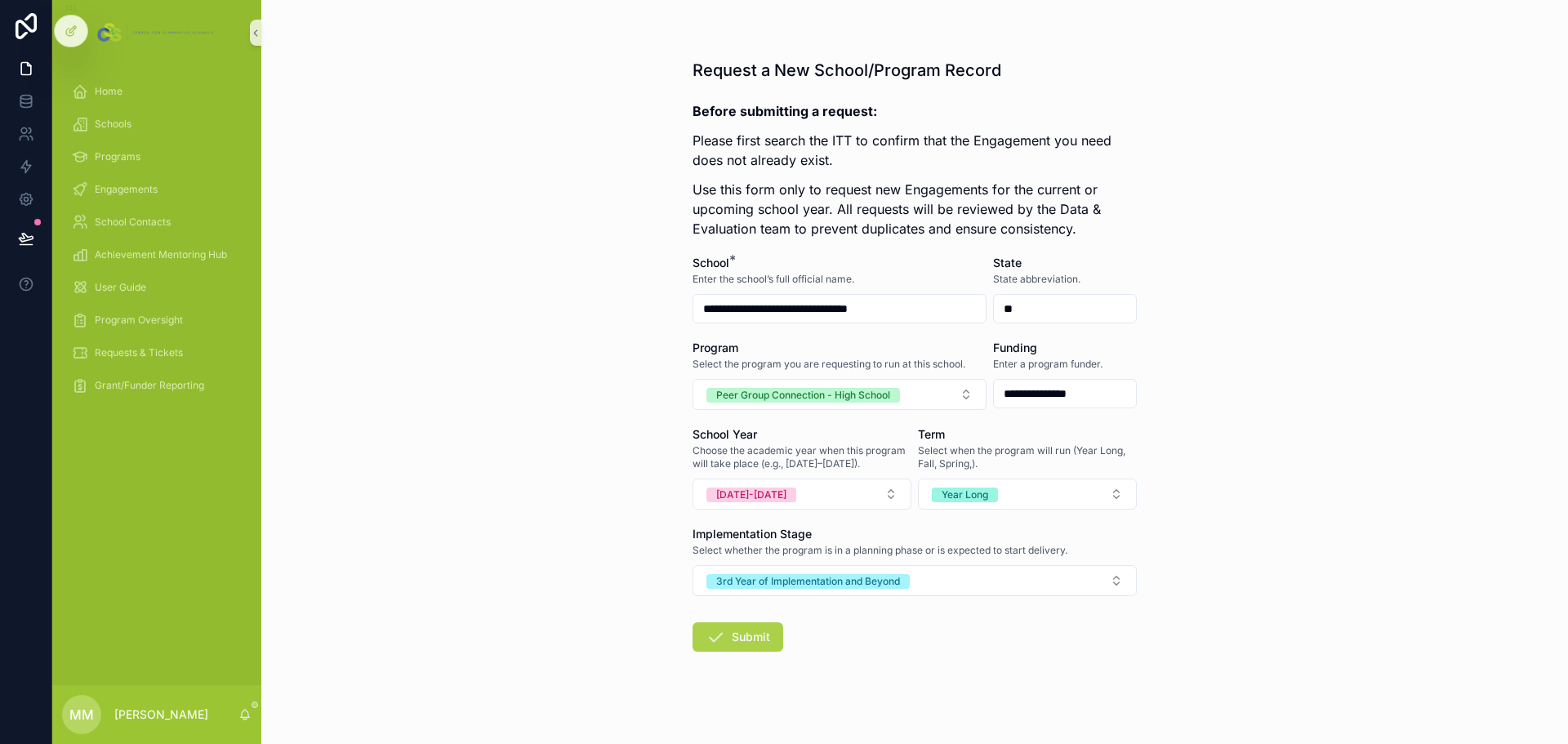
click at [747, 449] on button "Submit" at bounding box center [738, 637] width 91 height 30
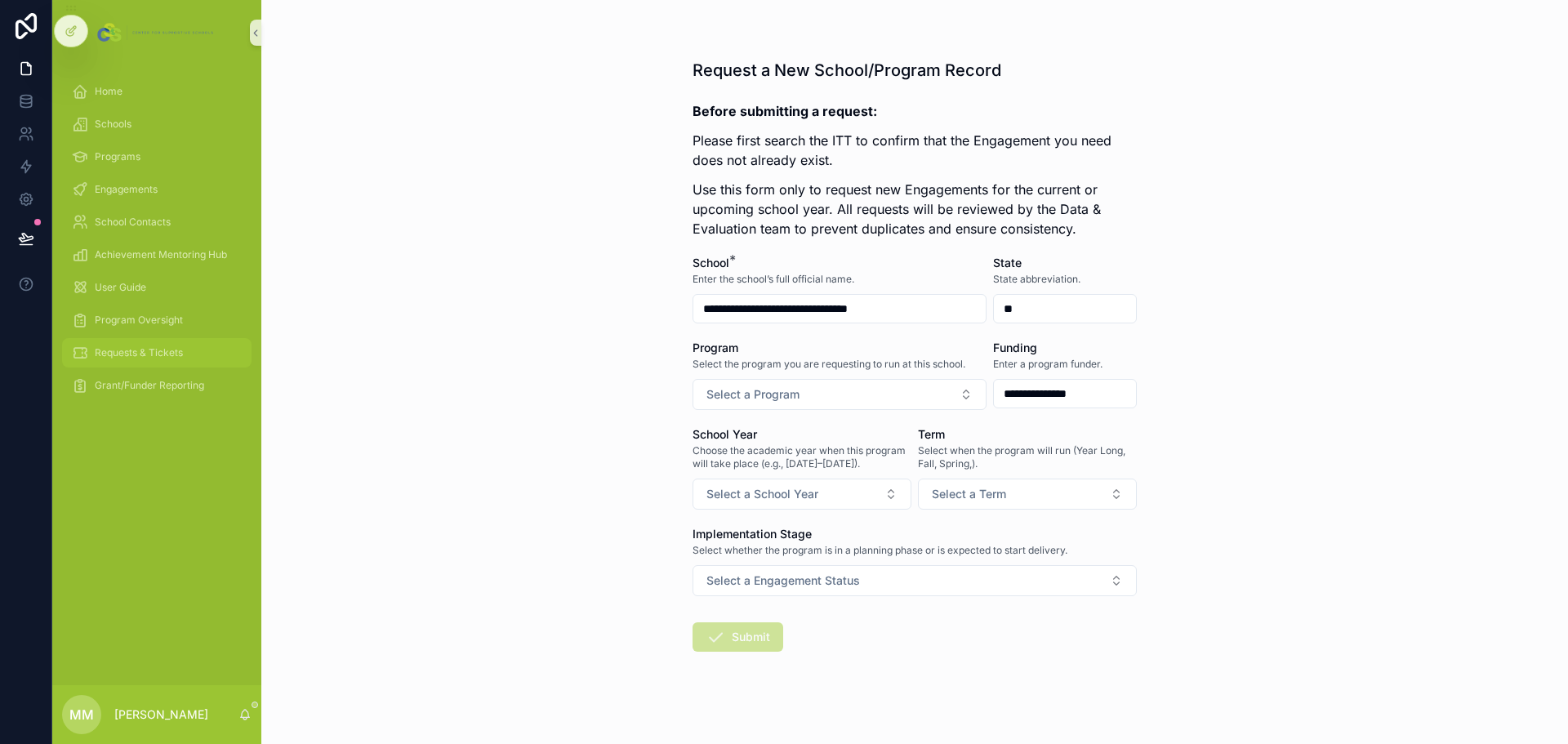
click at [146, 357] on span "Requests & Tickets" at bounding box center [139, 353] width 89 height 13
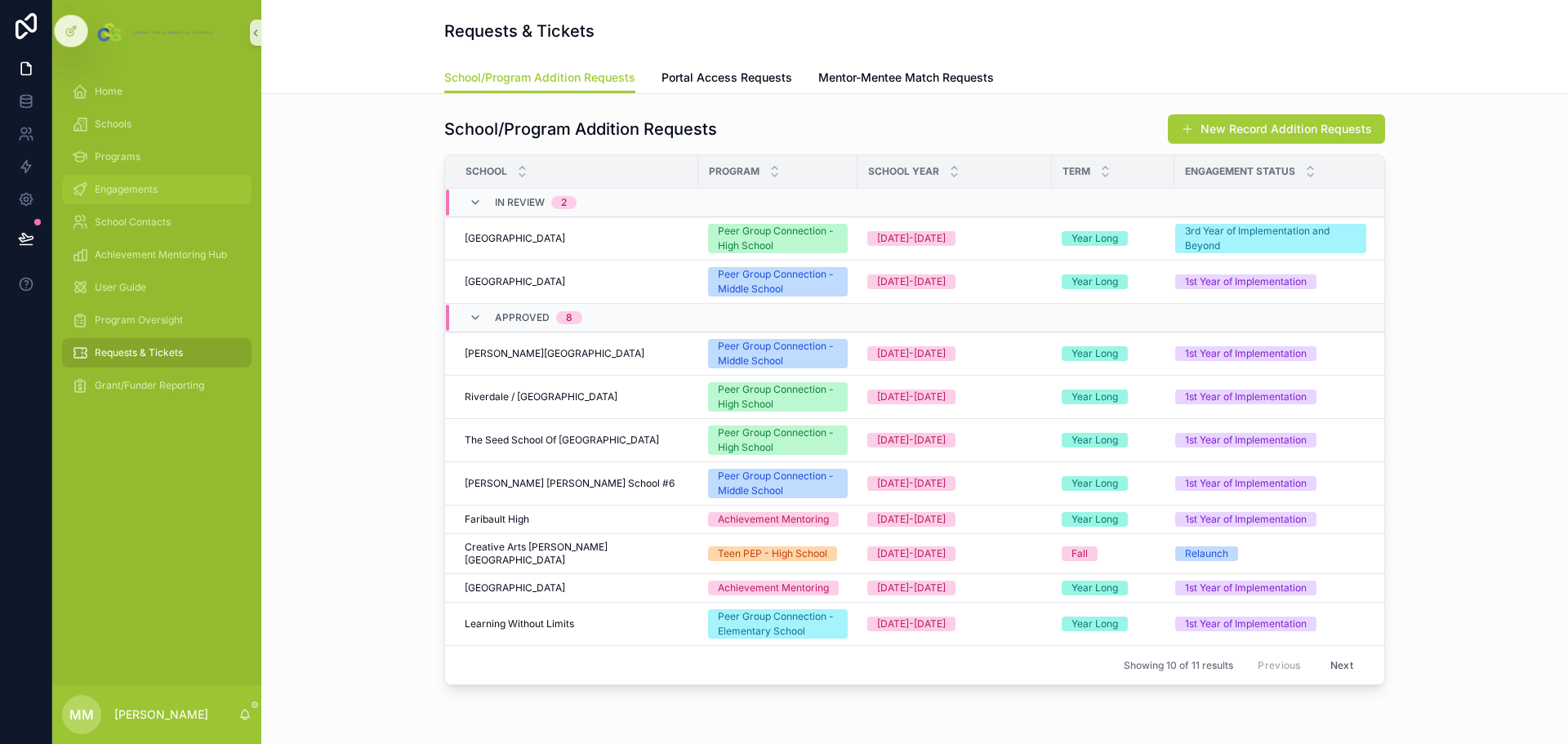
click at [150, 189] on span "Engagements" at bounding box center [125, 190] width 63 height 13
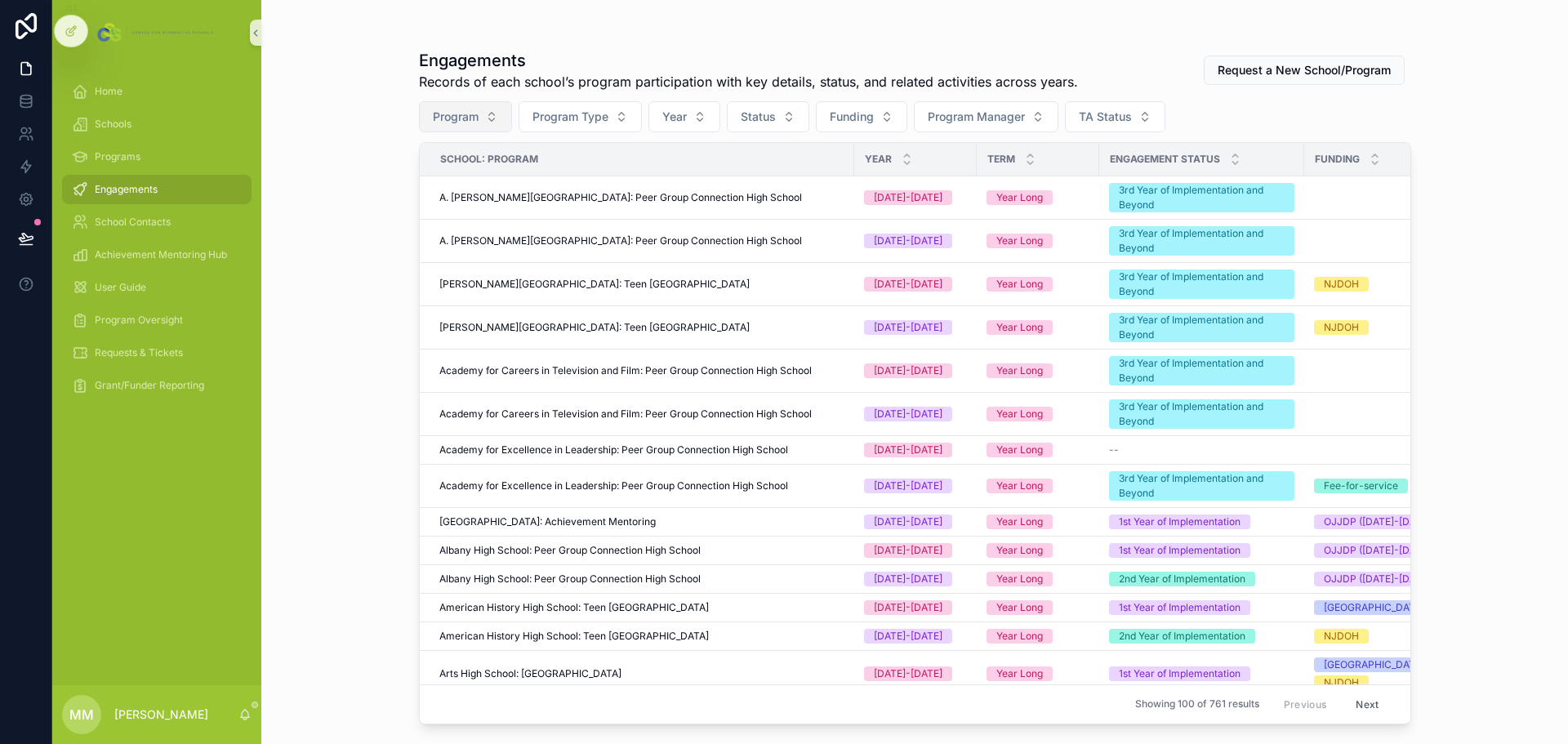
click at [484, 112] on button "Program" at bounding box center [465, 117] width 93 height 31
type input "**********"
click at [504, 185] on span "Union City High School: Achievement Mentoring" at bounding box center [468, 186] width 137 height 16
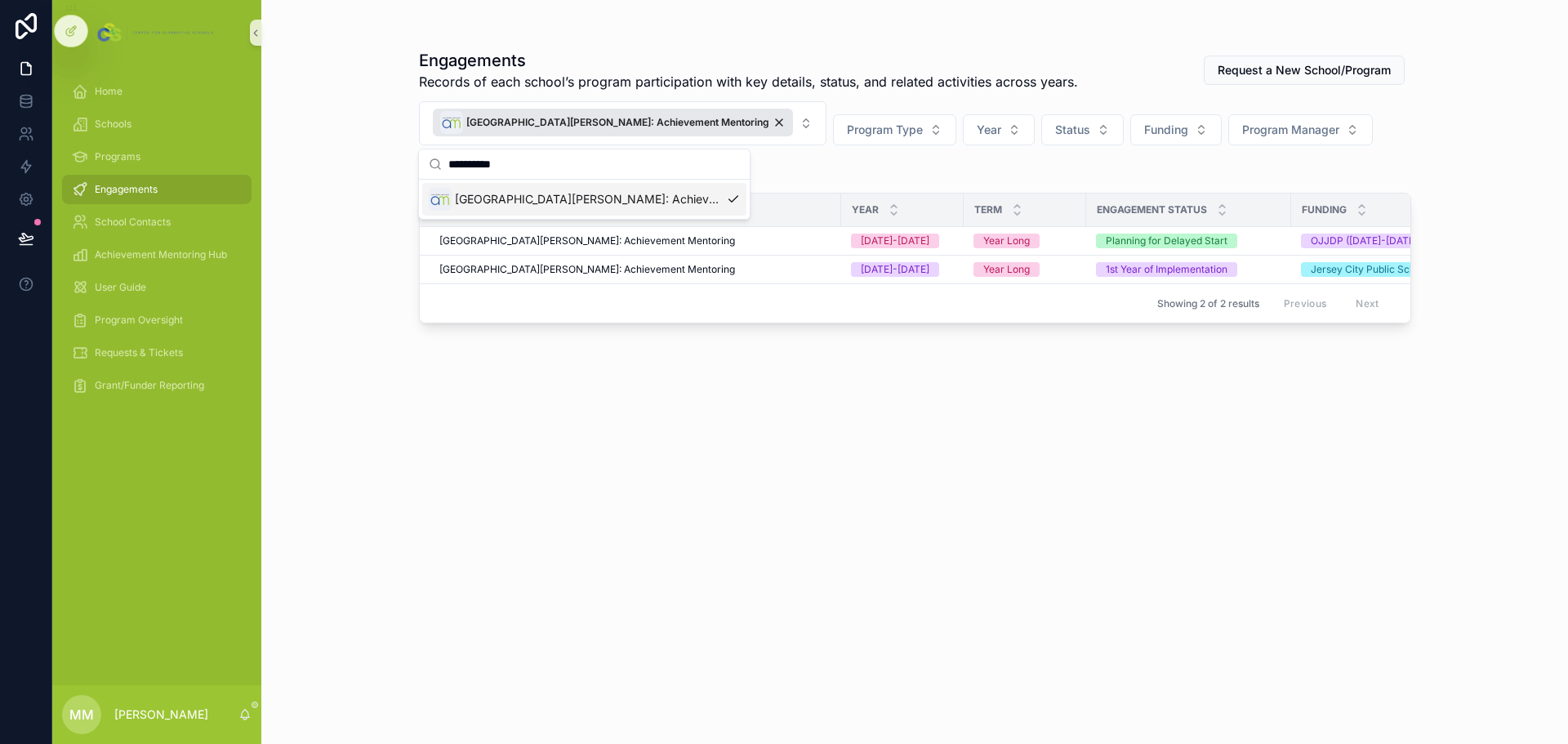
click at [895, 429] on div "Engagements Records of each school’s program participation with key details, st…" at bounding box center [916, 382] width 993 height 685
click at [630, 263] on span "Union City High School: Achievement Mentoring" at bounding box center [587, 270] width 296 height 13
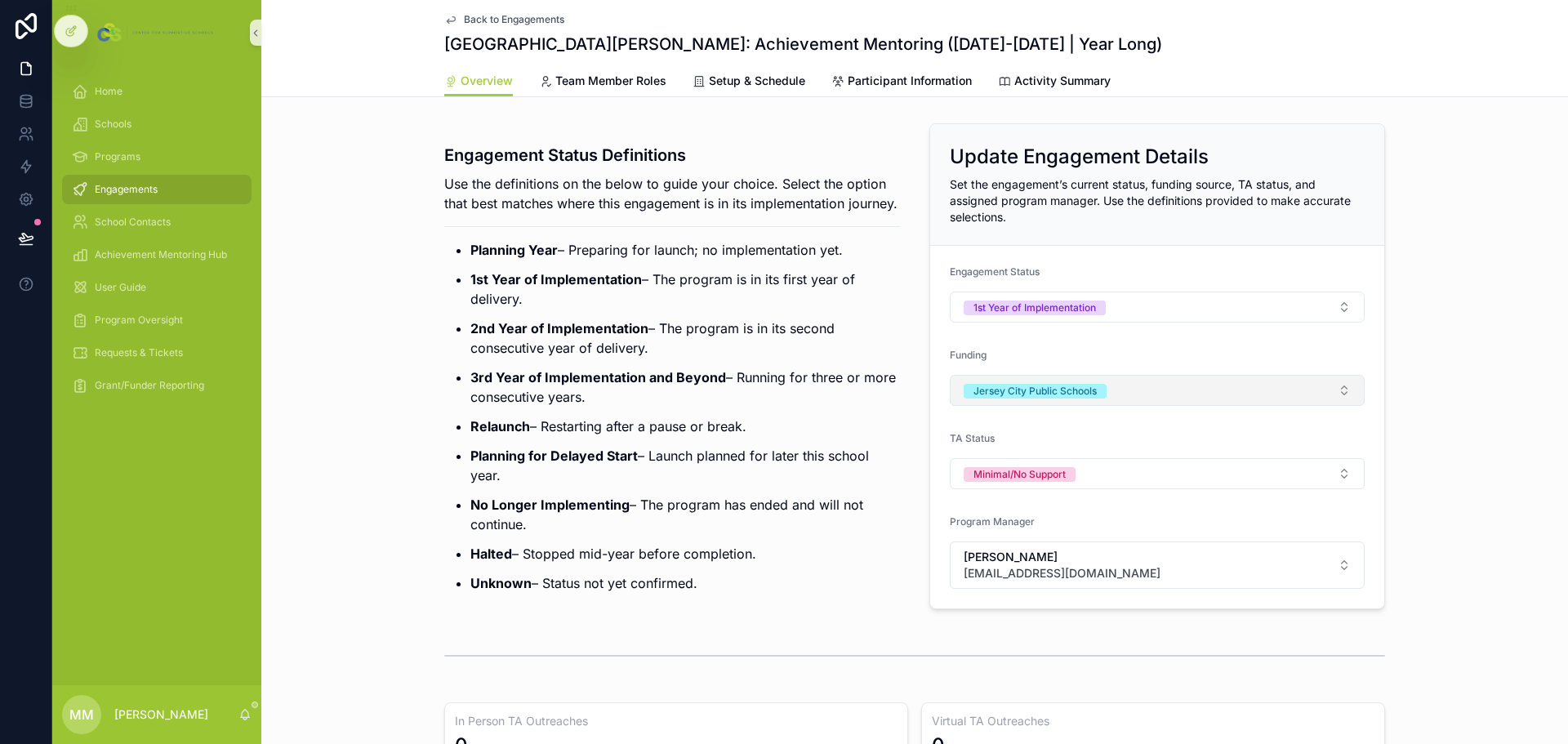
click at [1045, 390] on button "Jersey City Public Schools" at bounding box center [1157, 390] width 415 height 31
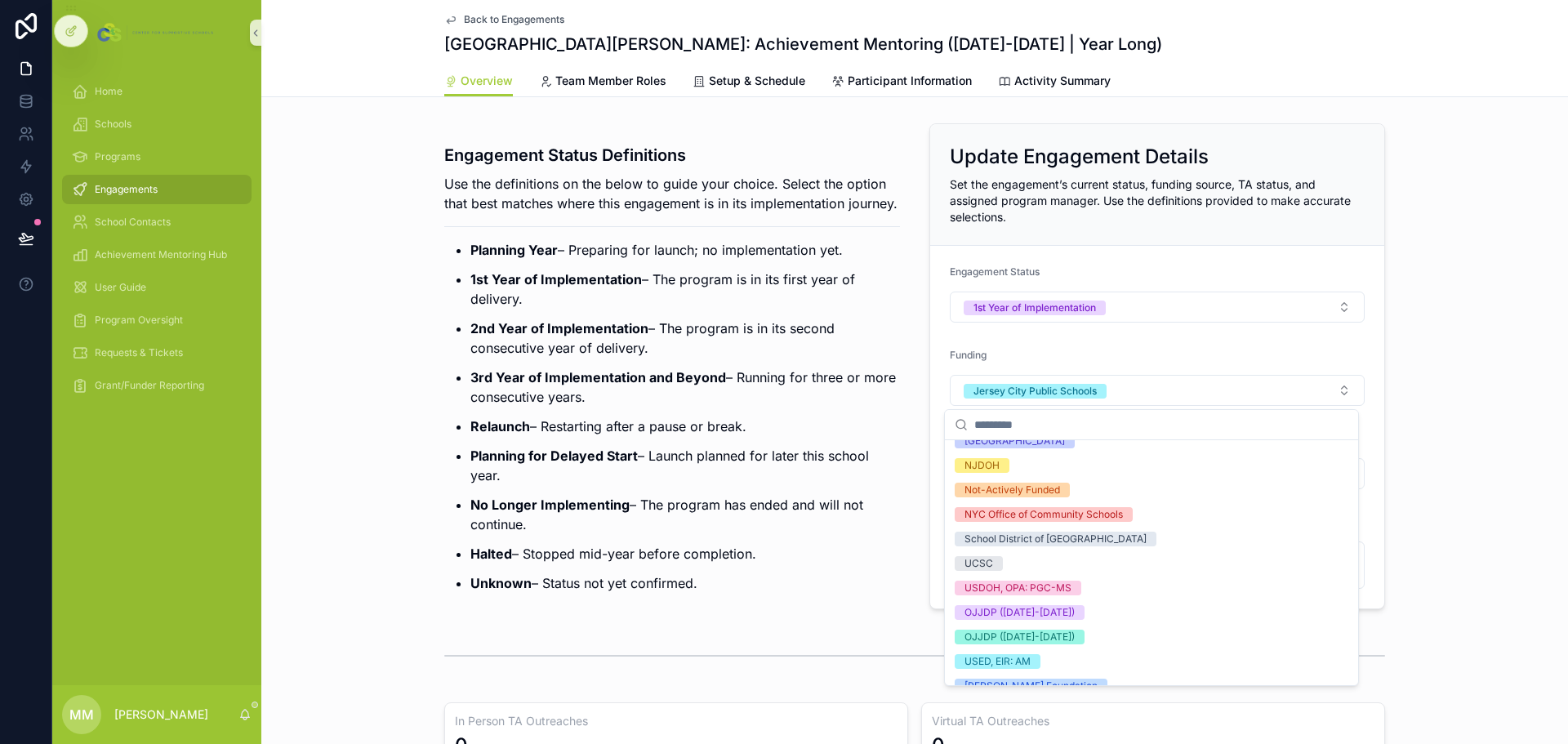
scroll to position [164, 0]
click at [1045, 449] on div "OJJDP ([DATE]-[DATE])" at bounding box center [1020, 610] width 110 height 14
click at [1045, 389] on div "Jersey City Public Schools" at bounding box center [1035, 390] width 123 height 14
click at [880, 437] on p "Relaunch – Restarting after a pause or break." at bounding box center [685, 426] width 430 height 19
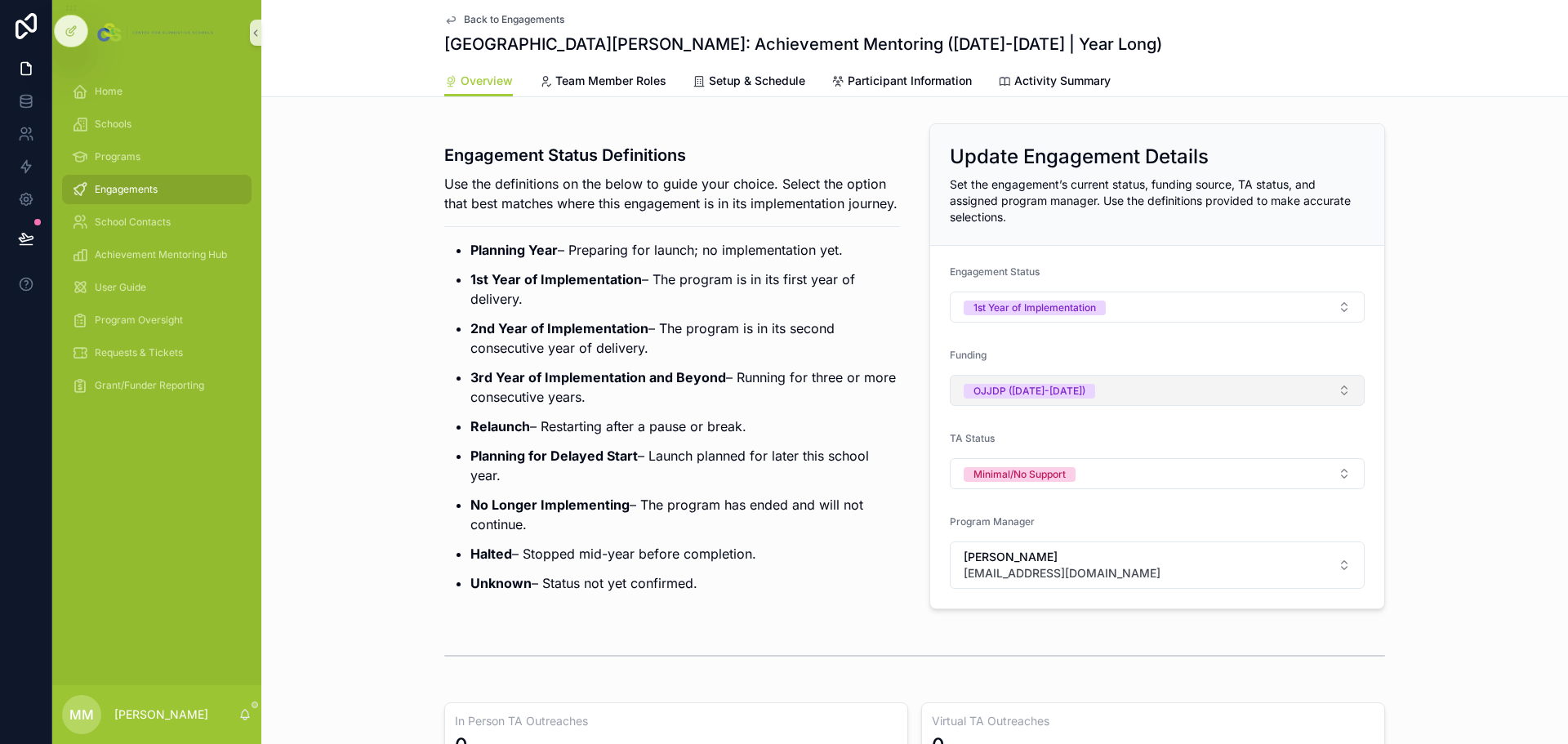
click at [533, 17] on span "Back to Engagements" at bounding box center [514, 20] width 100 height 13
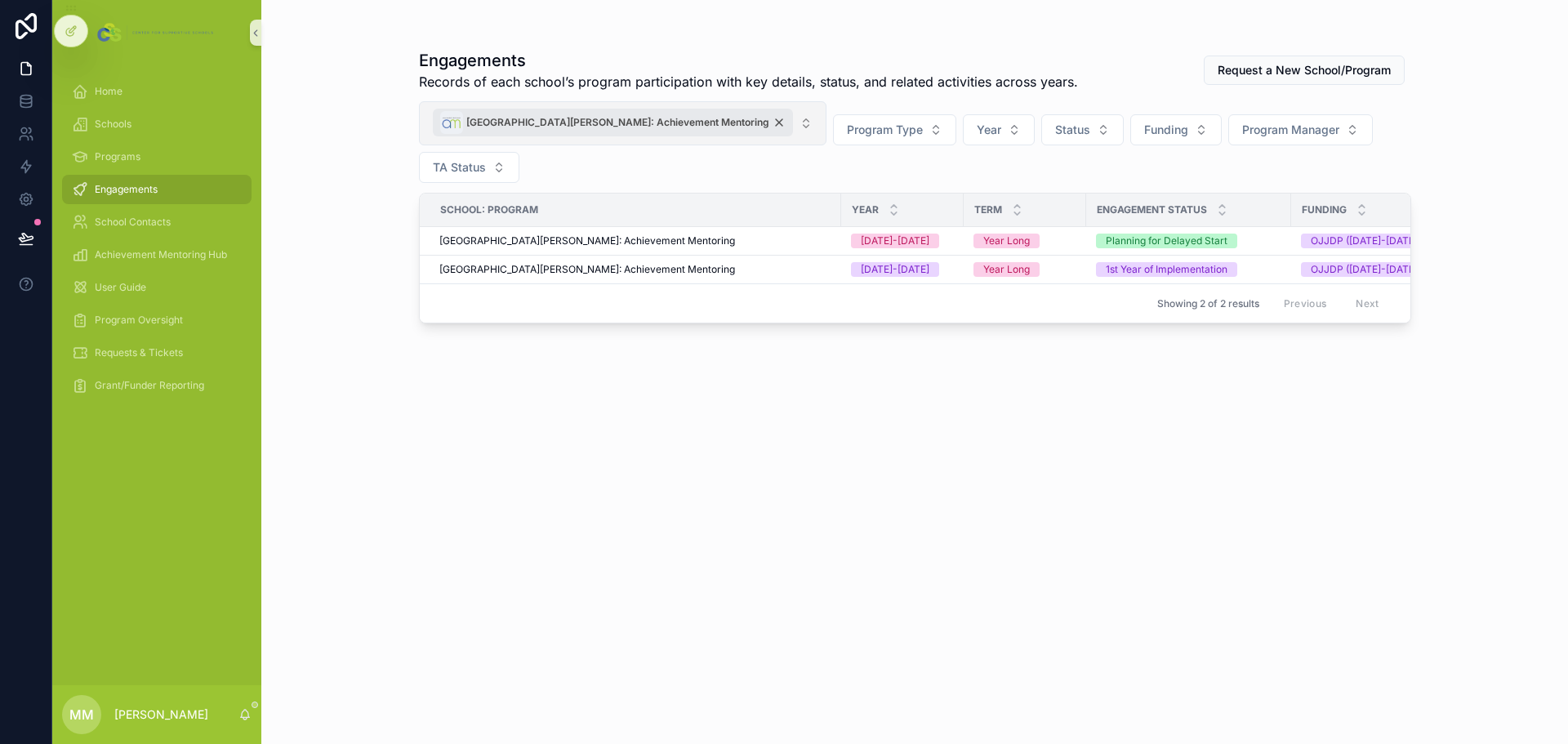
click at [705, 126] on div "Union City High School: Achievement Mentoring" at bounding box center [613, 122] width 360 height 28
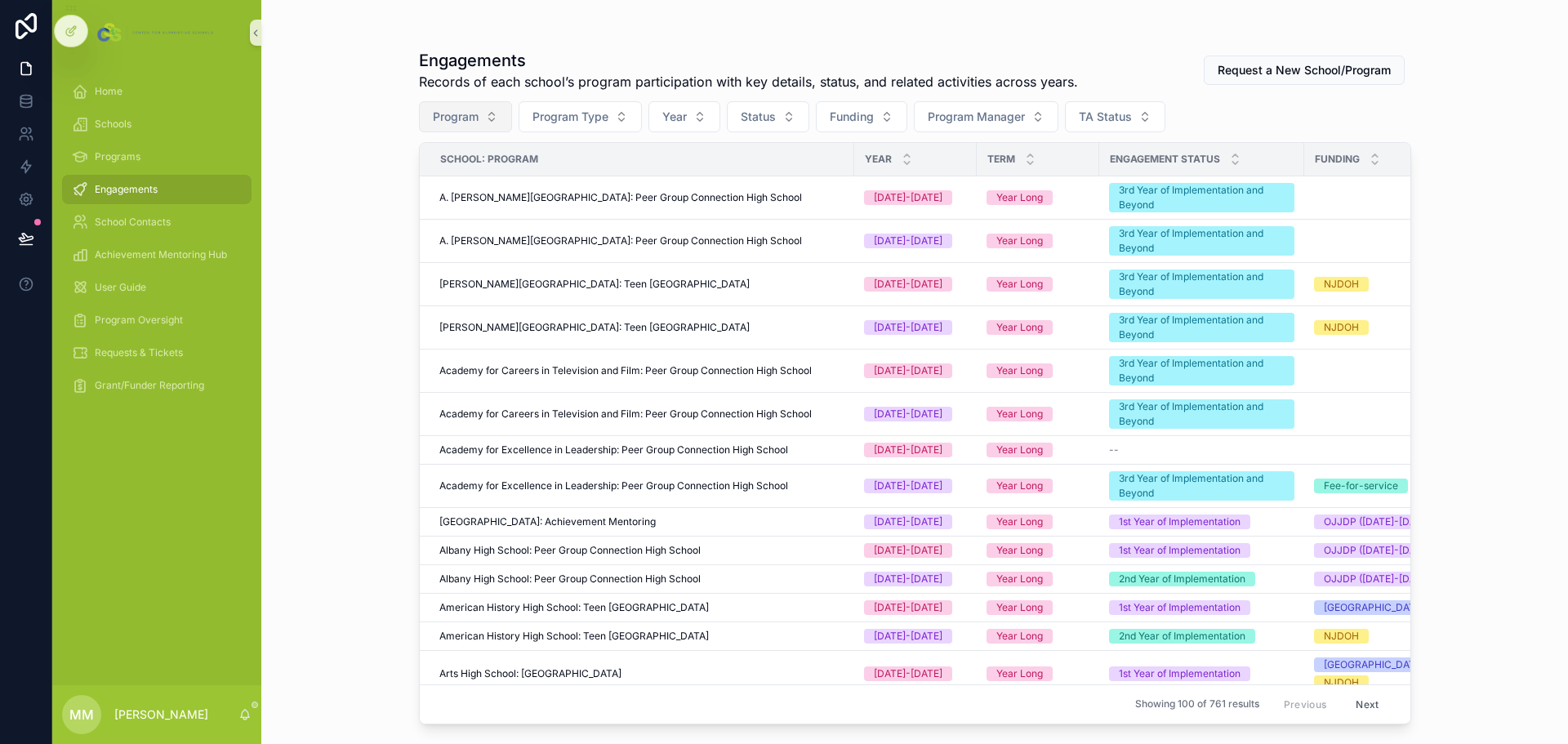
click at [471, 119] on span "Program" at bounding box center [455, 117] width 45 height 16
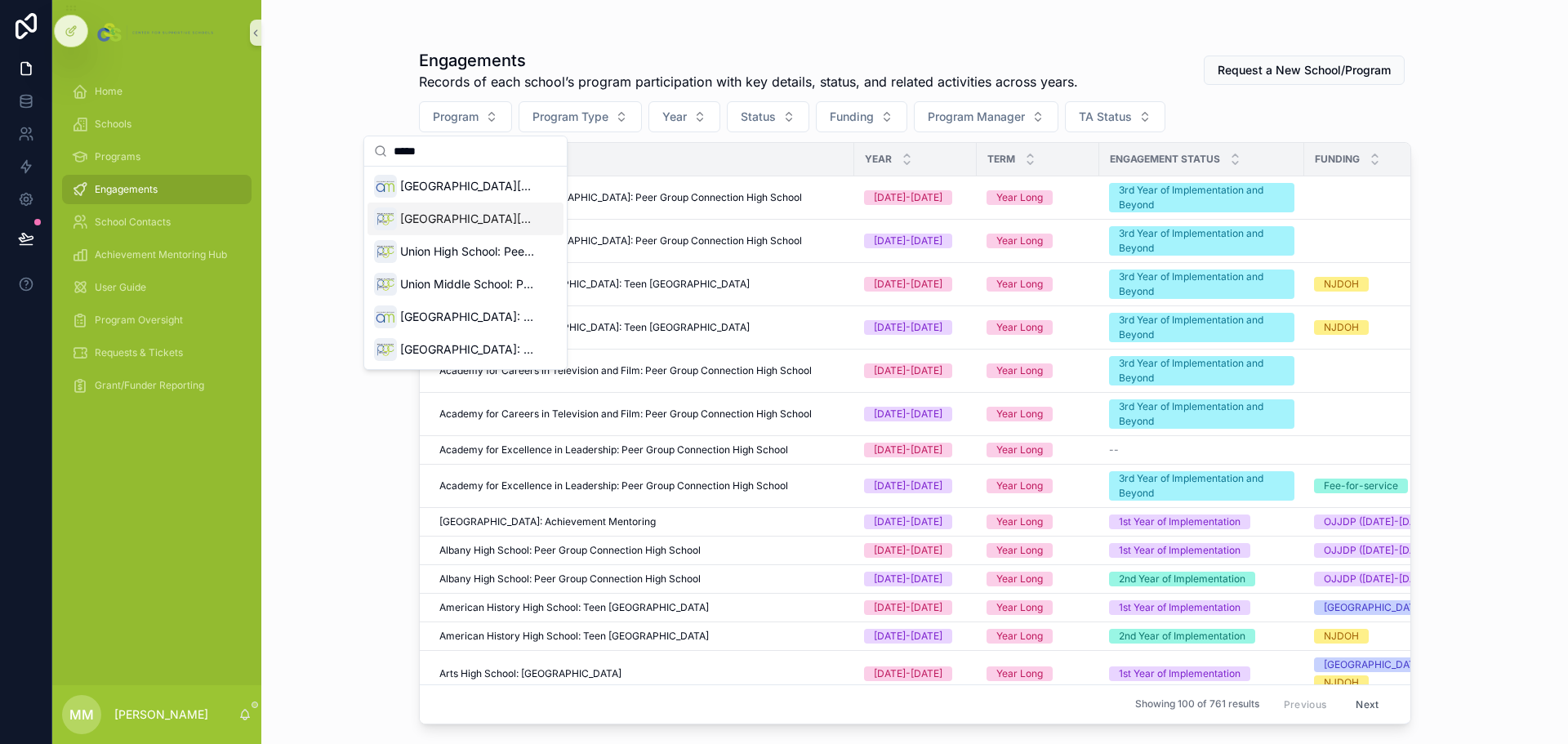
type input "*****"
click at [442, 220] on span "Union City High School: Peer Group Connection High School" at bounding box center [468, 219] width 137 height 16
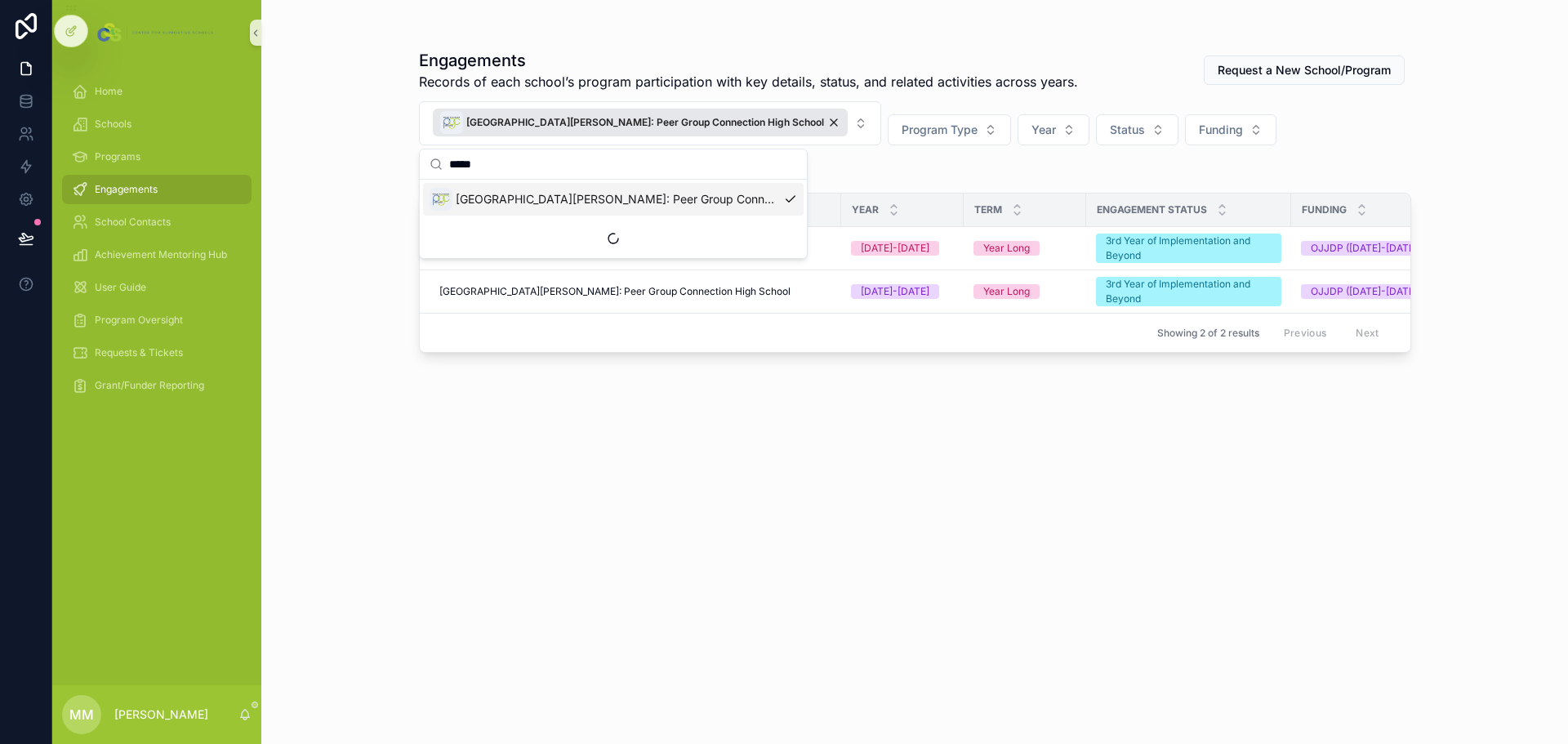
click at [315, 256] on div "Engagements Records of each school’s program participation with key details, st…" at bounding box center [915, 372] width 1307 height 744
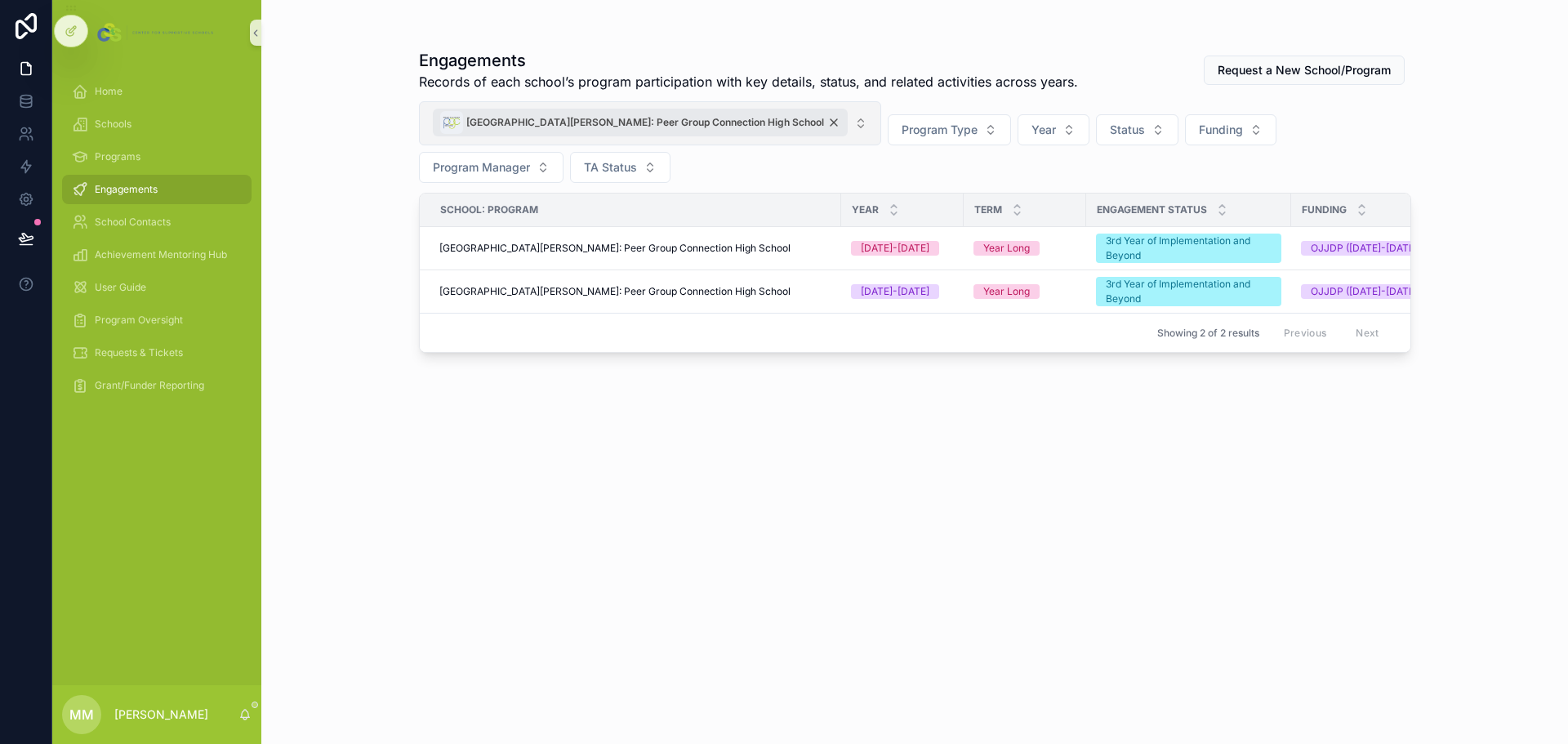
click at [765, 122] on div "Union City High School: Peer Group Connection High School" at bounding box center [640, 122] width 415 height 28
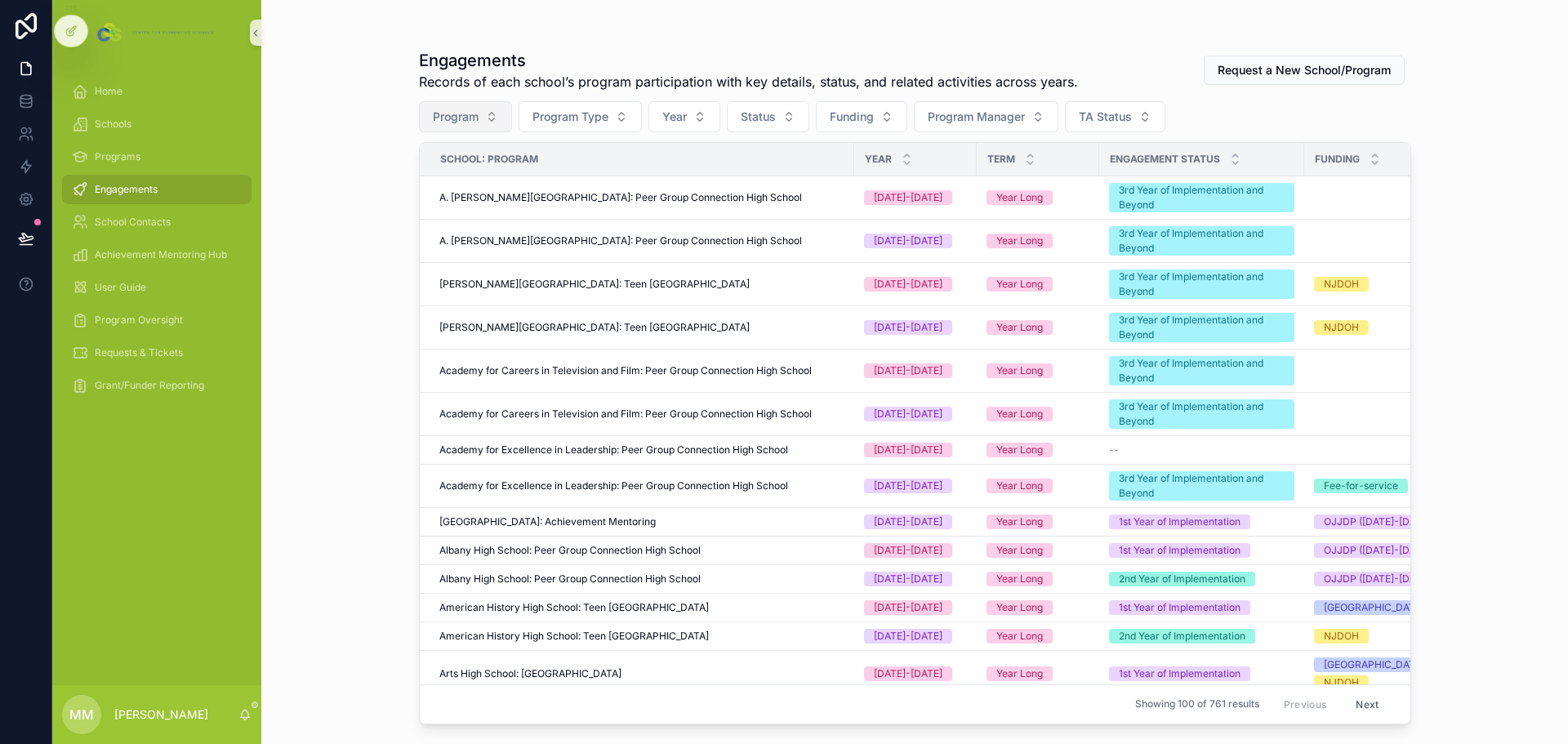
click at [470, 112] on span "Program" at bounding box center [455, 117] width 45 height 16
drag, startPoint x: 465, startPoint y: 152, endPoint x: 340, endPoint y: 149, distance: 125.0
click at [340, 149] on div "Home Schools Programs Engagements School Contacts Achievement Mentoring Hub Use…" at bounding box center [810, 372] width 1516 height 744
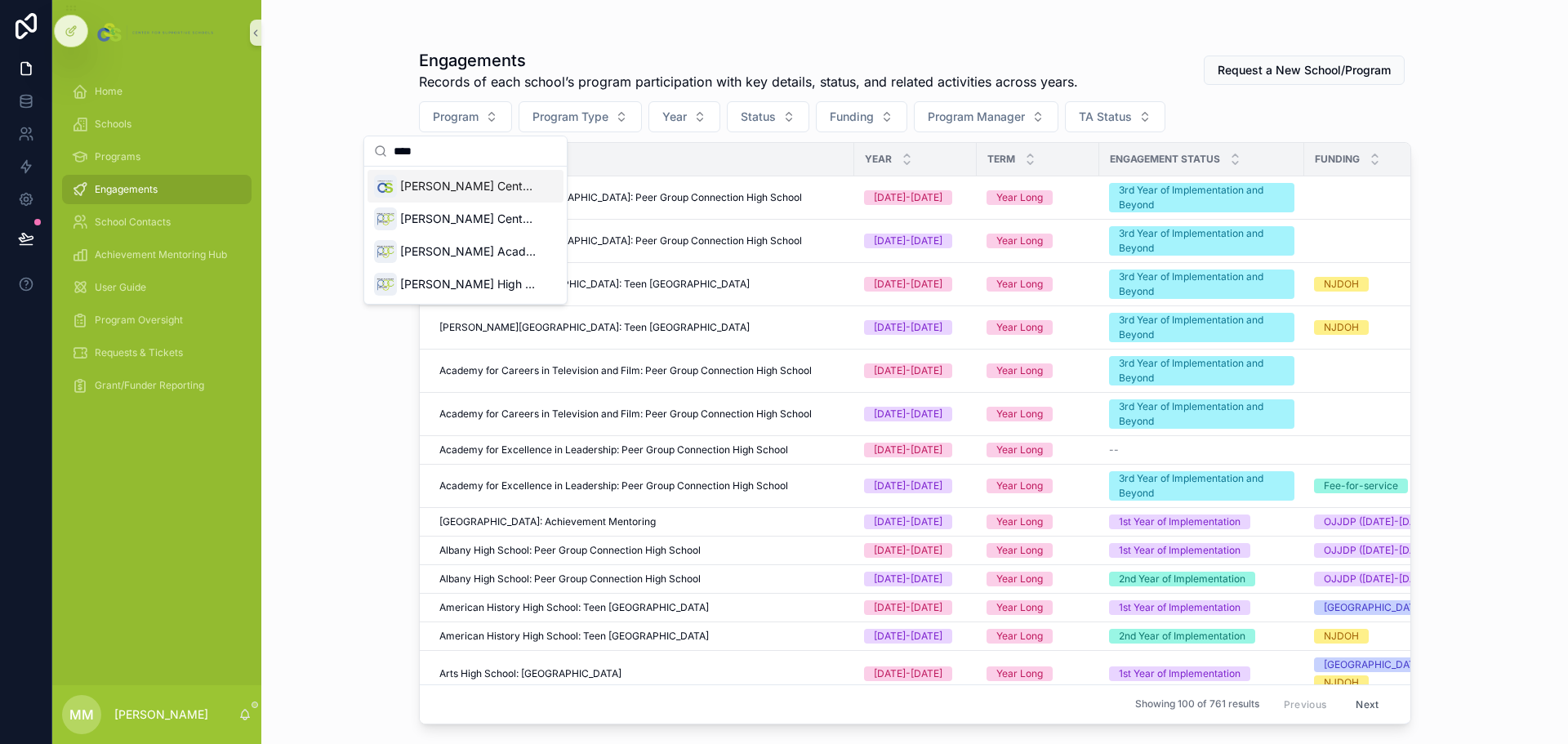
type input "****"
click at [348, 196] on div "Engagements Records of each school’s program participation with key details, st…" at bounding box center [915, 372] width 1307 height 744
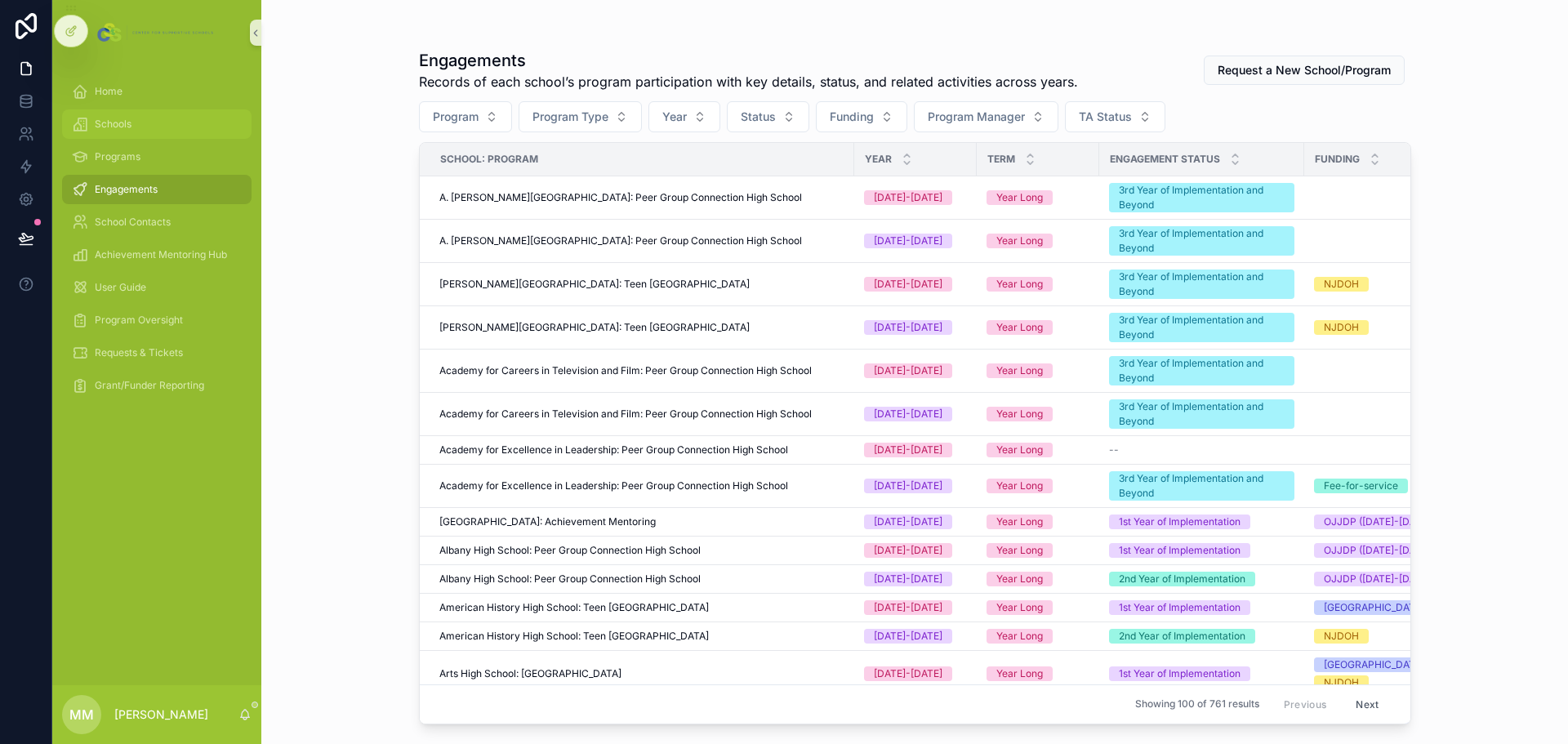
click at [136, 126] on div "Schools" at bounding box center [157, 123] width 170 height 26
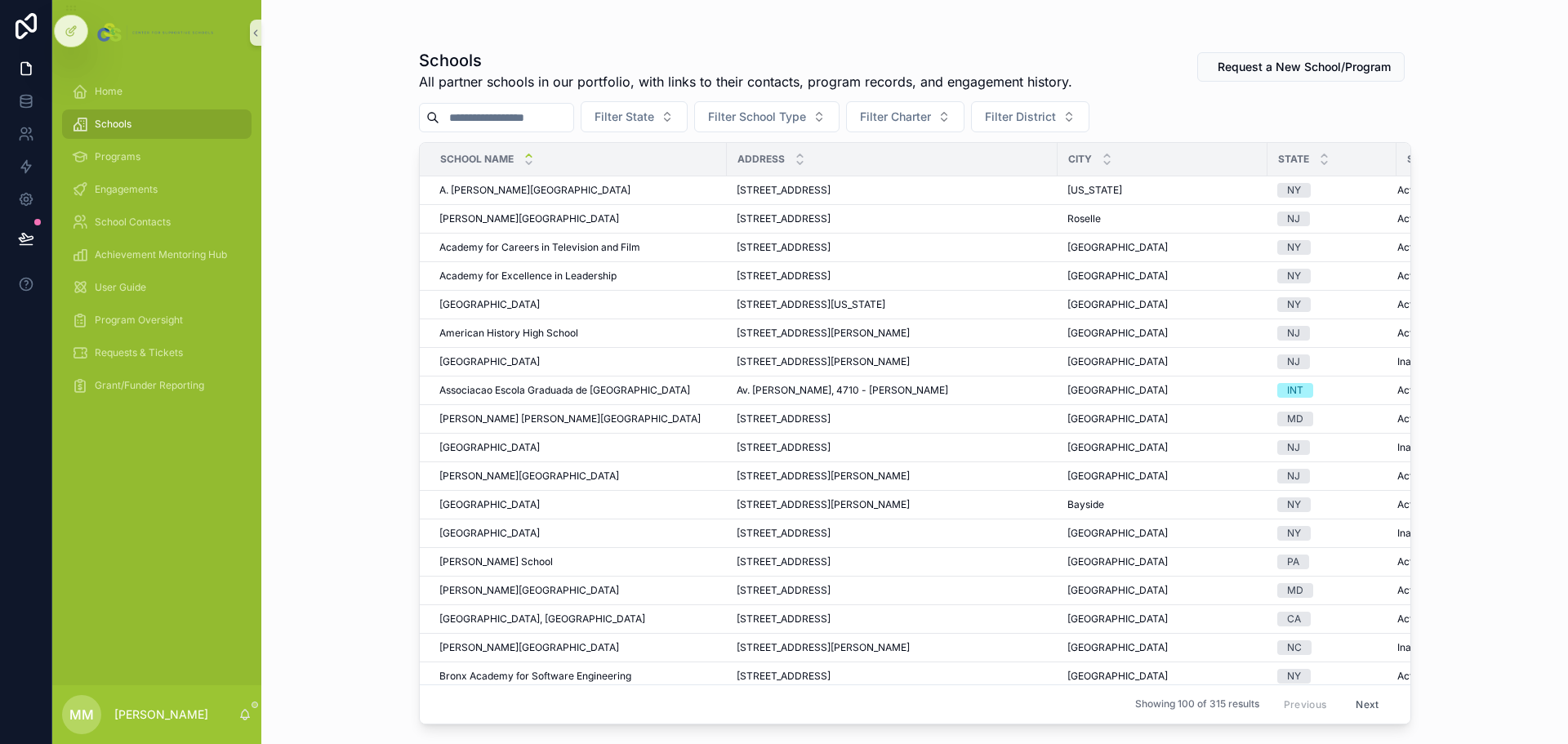
click at [557, 111] on input "scrollable content" at bounding box center [506, 118] width 134 height 23
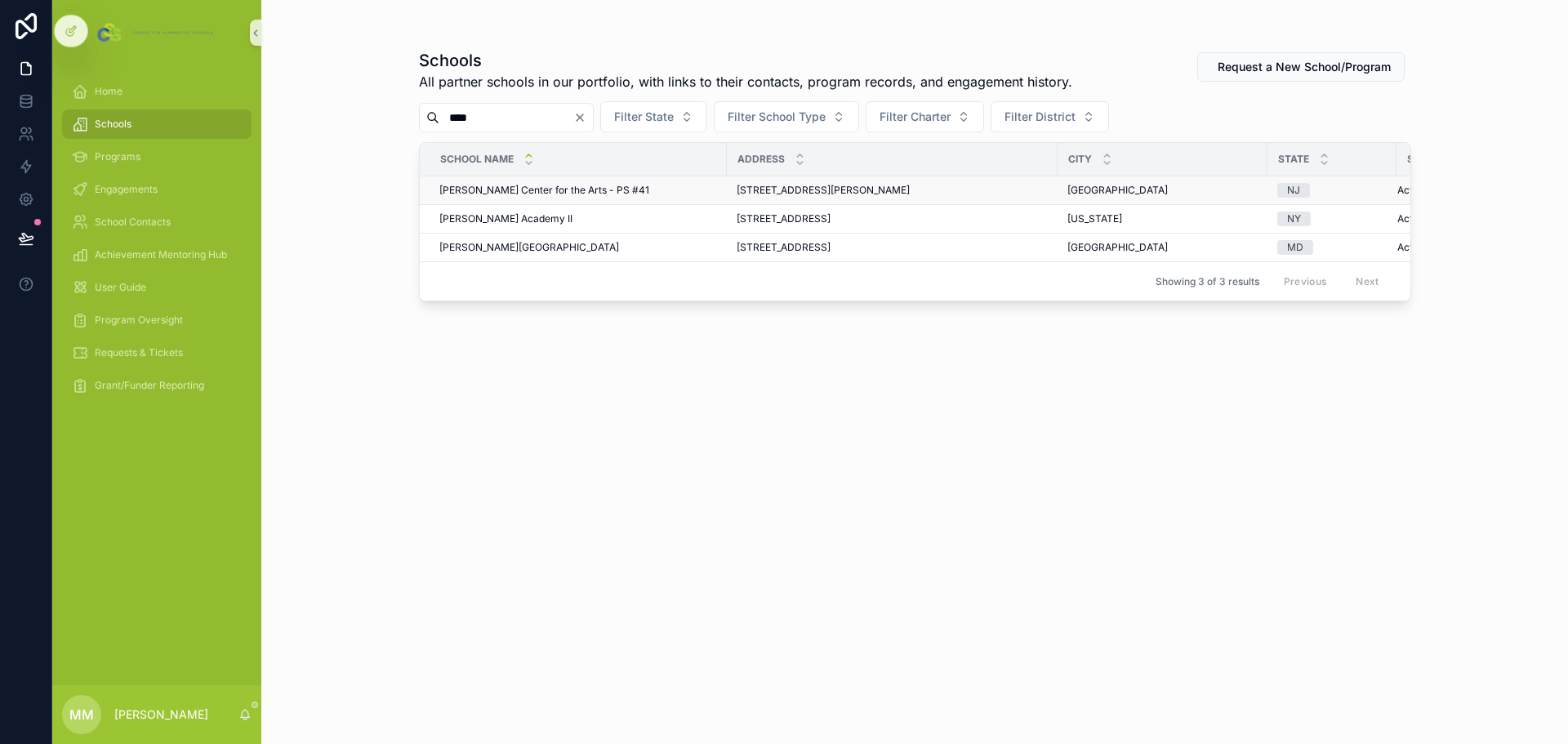
type input "****"
click at [529, 190] on span "Fred W. Martin Center for the Arts - PS #41" at bounding box center [545, 191] width 210 height 13
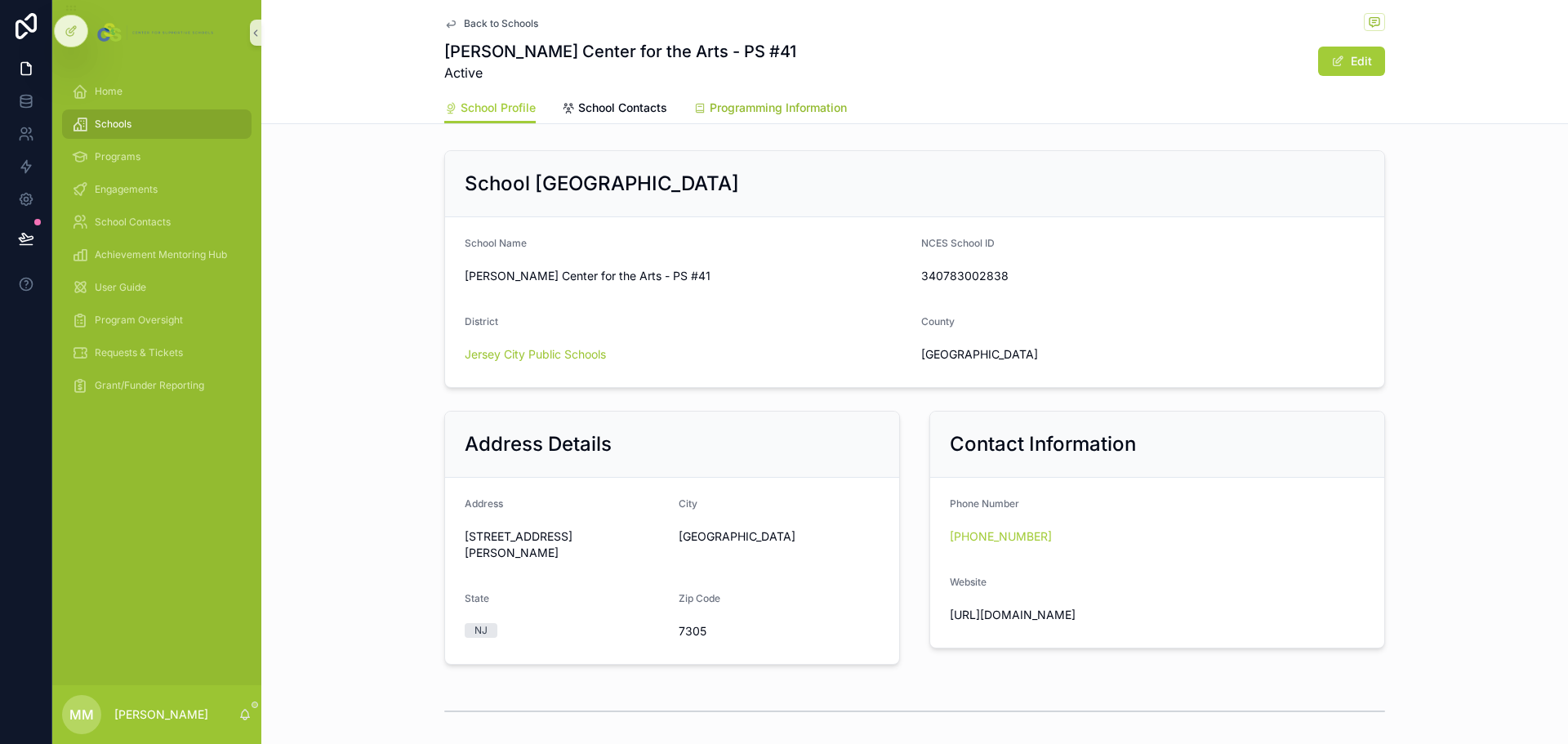
click at [709, 99] on span "Programming Information" at bounding box center [778, 107] width 137 height 16
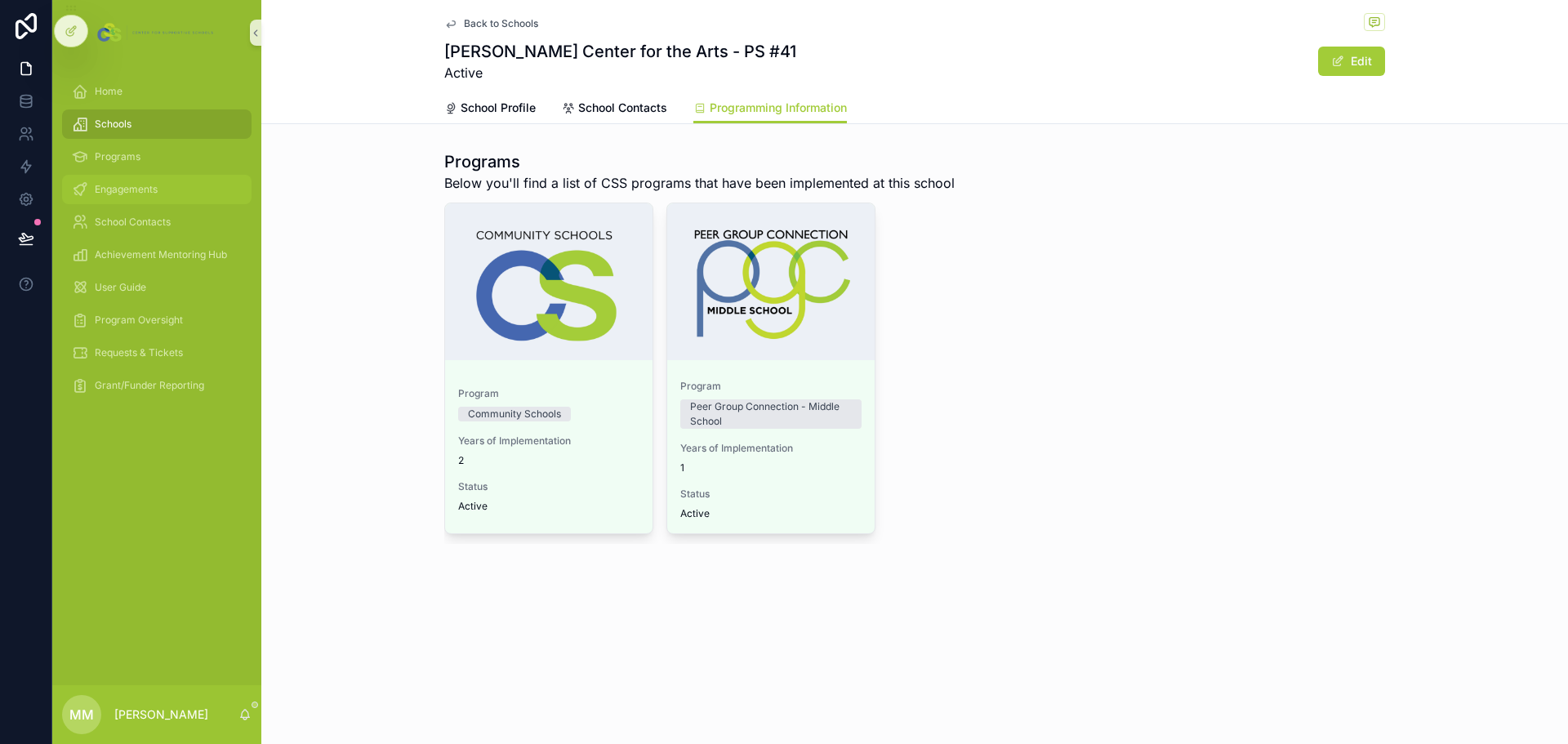
click at [131, 193] on span "Engagements" at bounding box center [125, 190] width 63 height 13
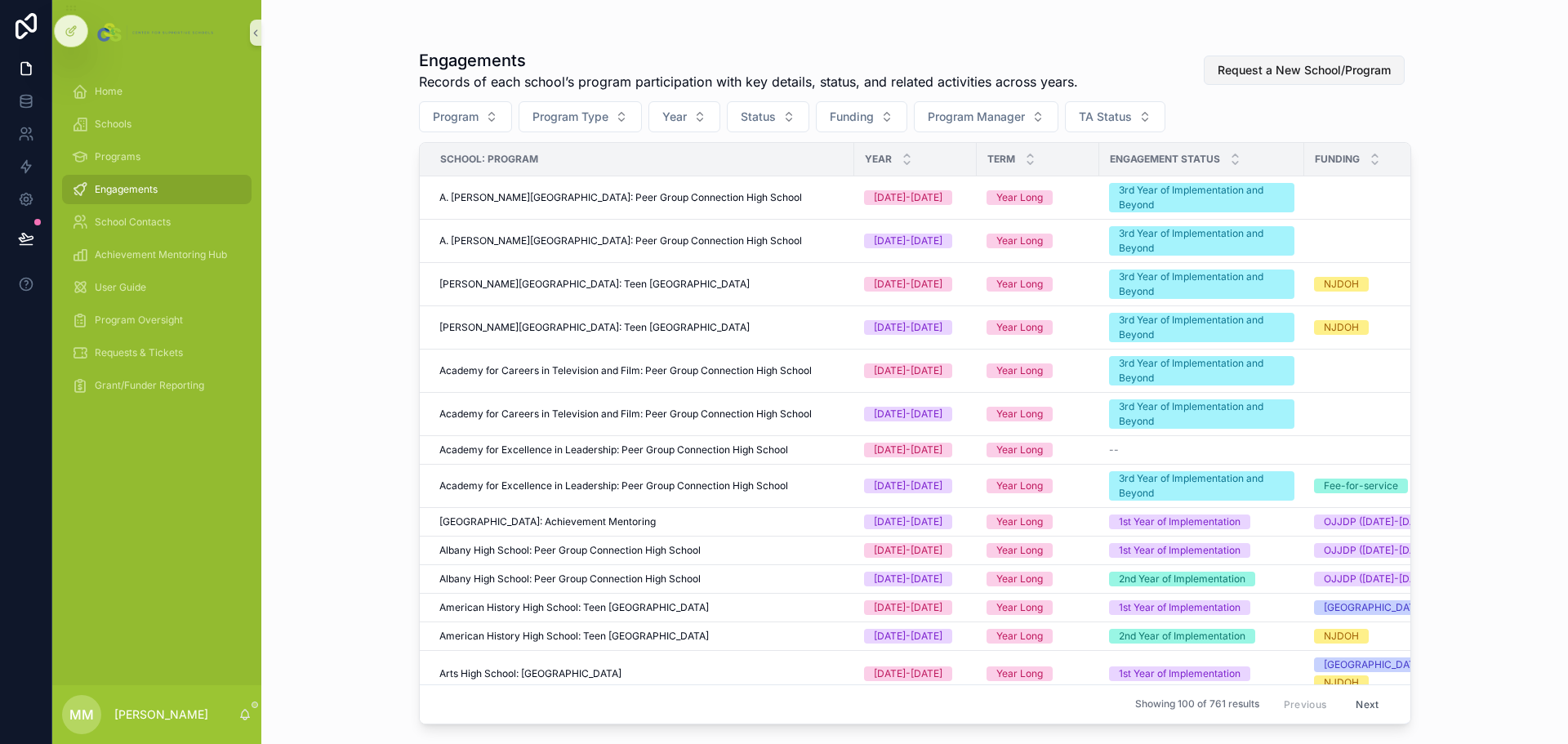
click at [1045, 66] on span "Request a New School/Program" at bounding box center [1305, 69] width 173 height 16
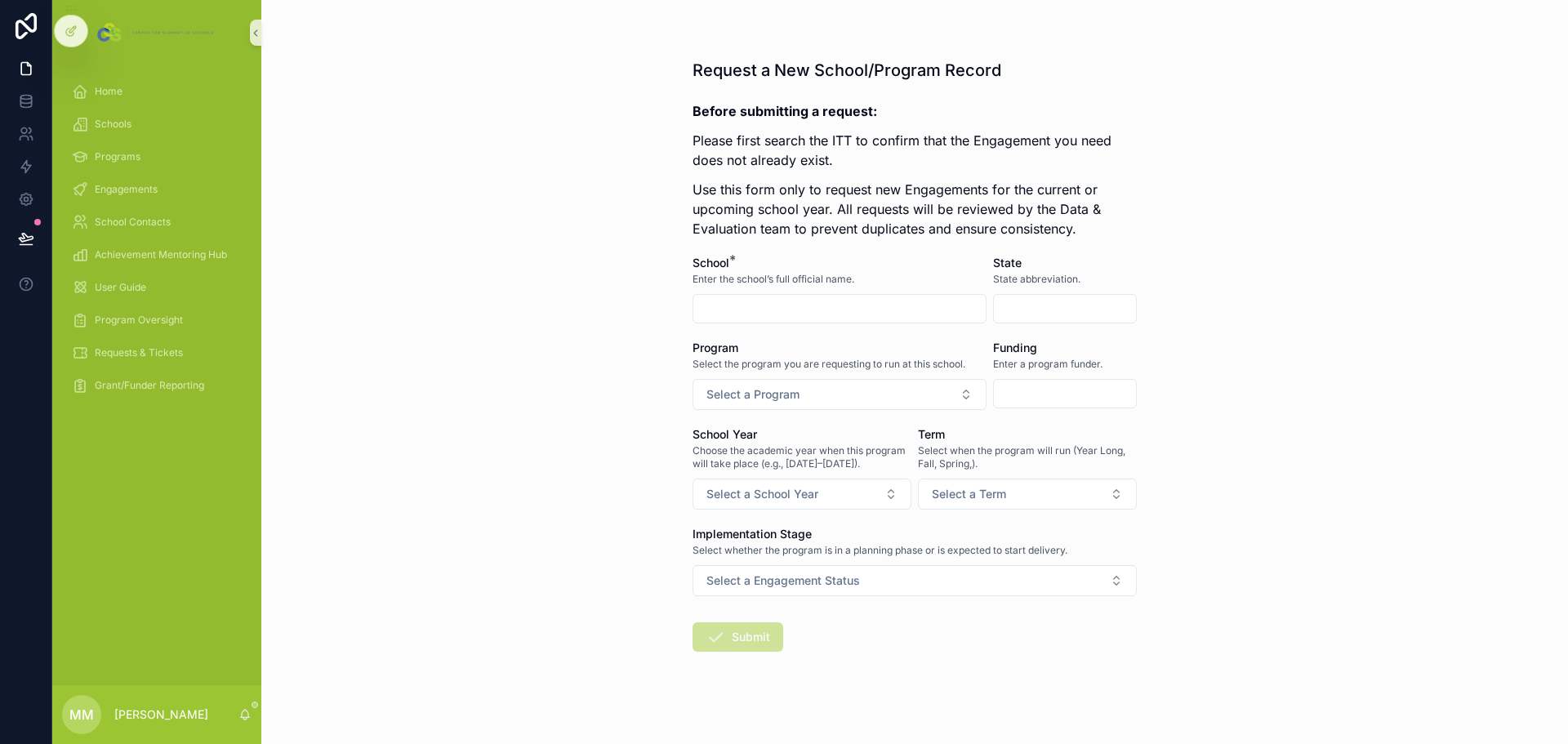
click at [865, 303] on input "scrollable content" at bounding box center [839, 308] width 292 height 23
paste input "**********"
type input "**********"
click at [1014, 308] on input "scrollable content" at bounding box center [1064, 308] width 142 height 23
type input "**"
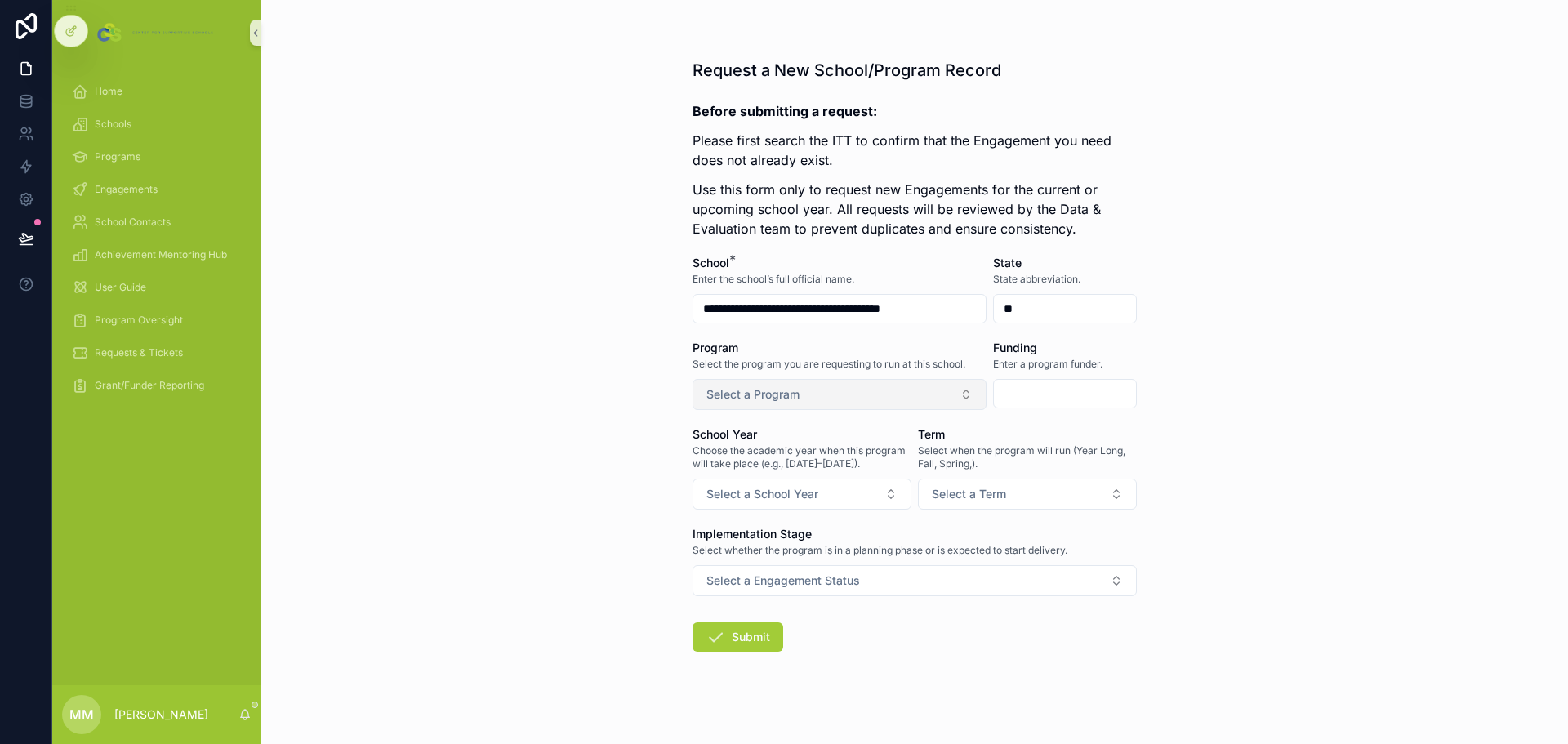
click at [820, 391] on button "Select a Program" at bounding box center [839, 394] width 294 height 31
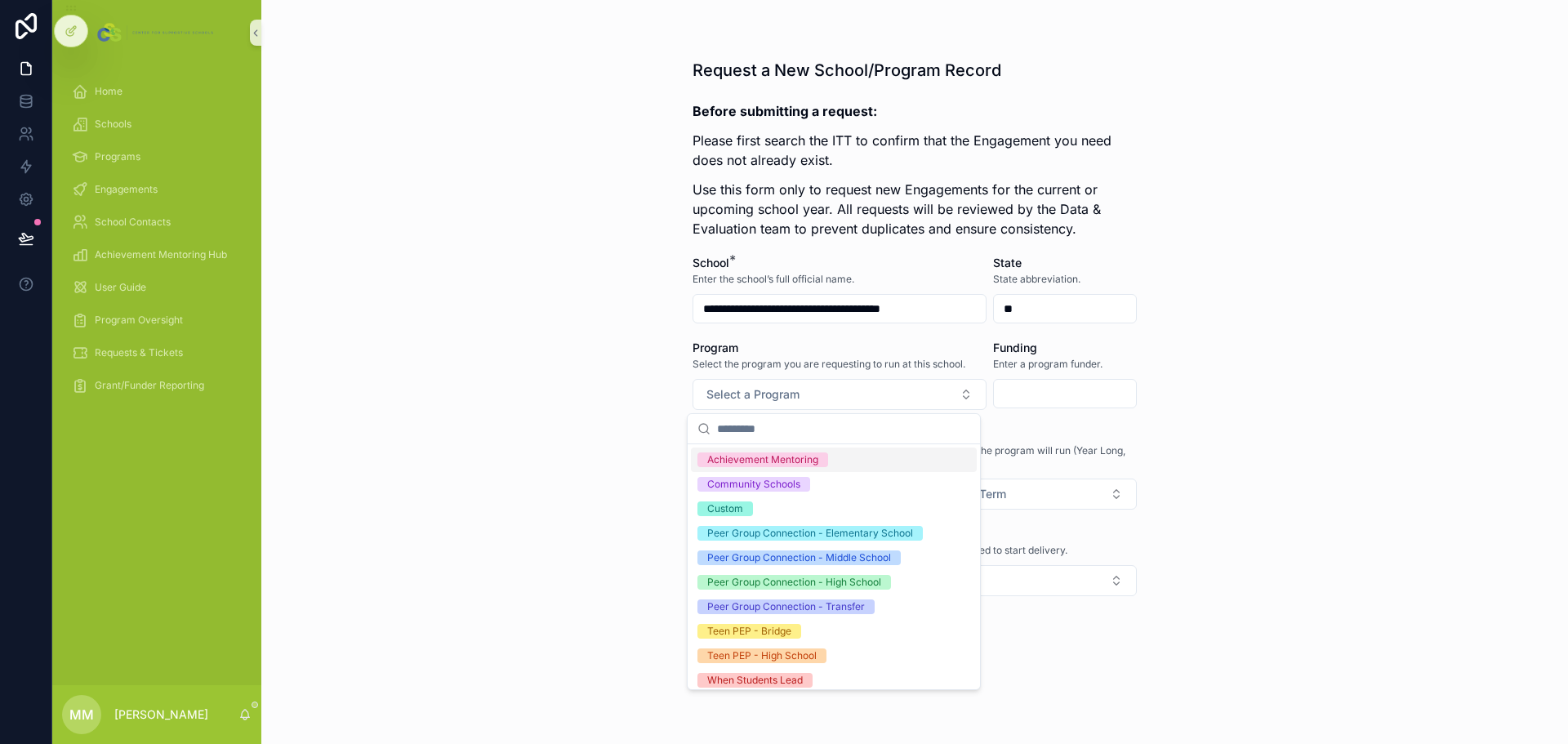
click at [795, 449] on div "Achievement Mentoring" at bounding box center [762, 460] width 111 height 14
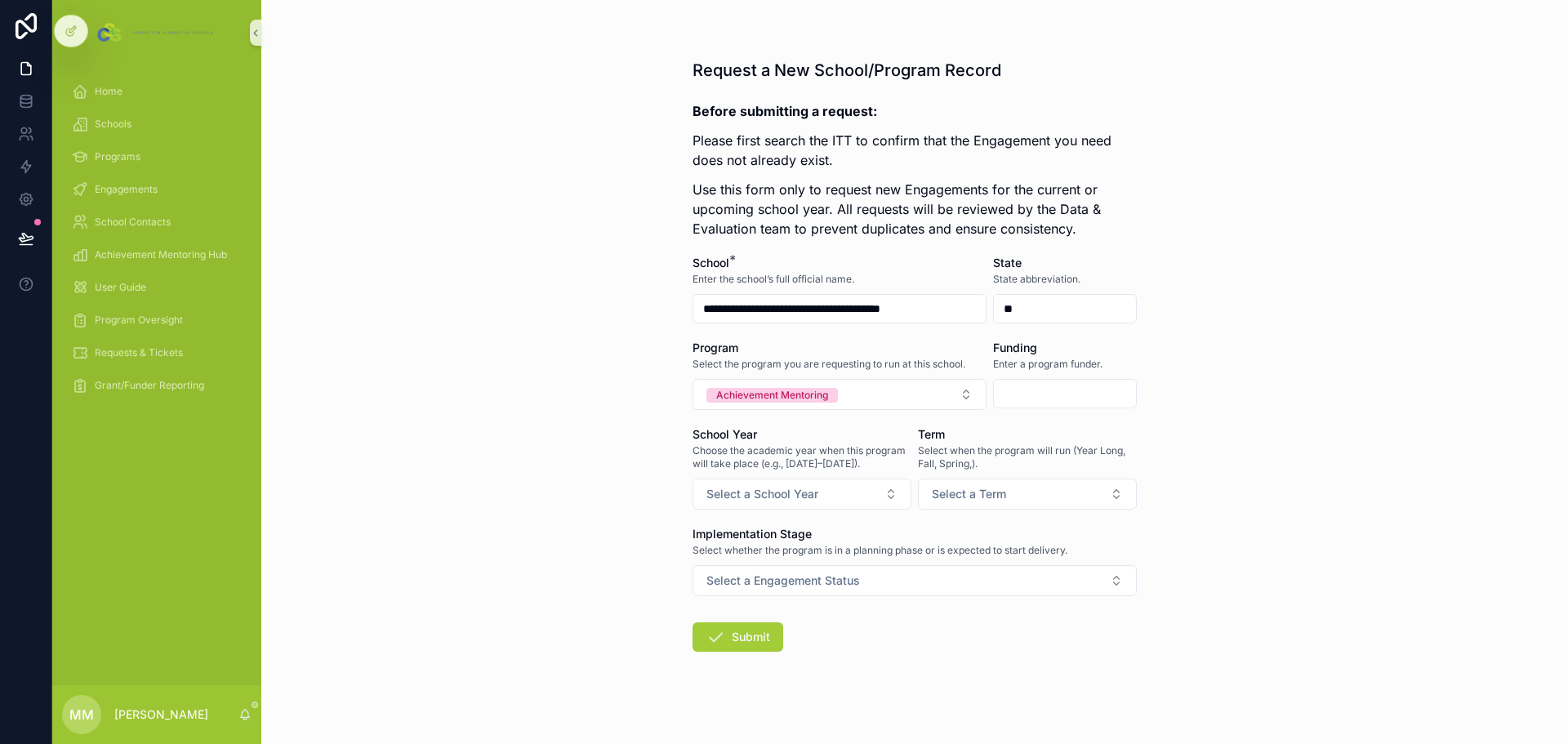
click at [1039, 393] on input "scrollable content" at bounding box center [1064, 394] width 142 height 23
click at [1045, 386] on input "scrollable content" at bounding box center [1064, 394] width 142 height 23
paste input "**********"
type input "**********"
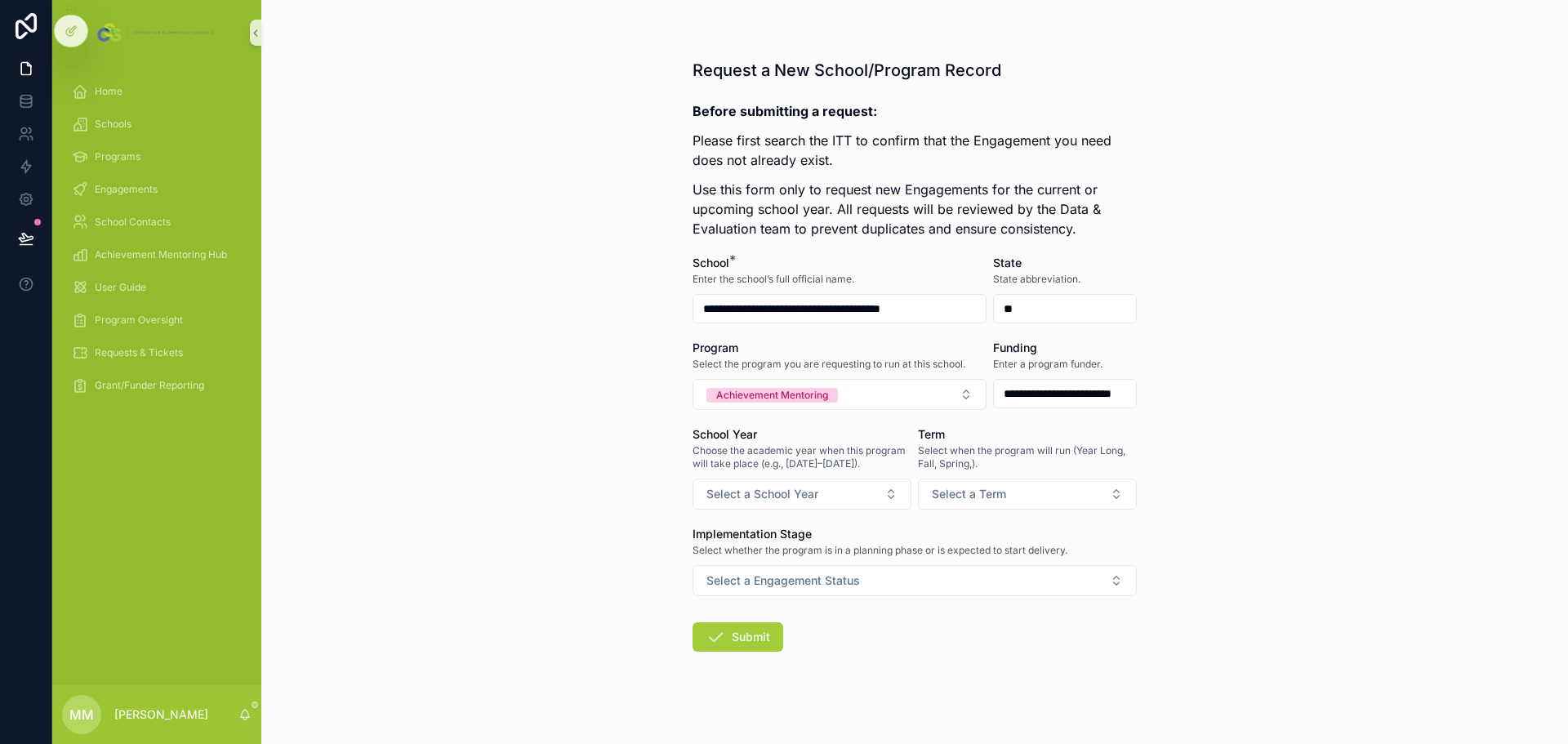
scroll to position [0, 0]
click at [1045, 411] on div "**********" at bounding box center [915, 372] width 1307 height 744
click at [835, 449] on button "Select a School Year" at bounding box center [802, 494] width 219 height 31
click at [745, 449] on div "2026-2027" at bounding box center [741, 583] width 68 height 14
click at [998, 449] on span "Select a Term" at bounding box center [969, 493] width 74 height 16
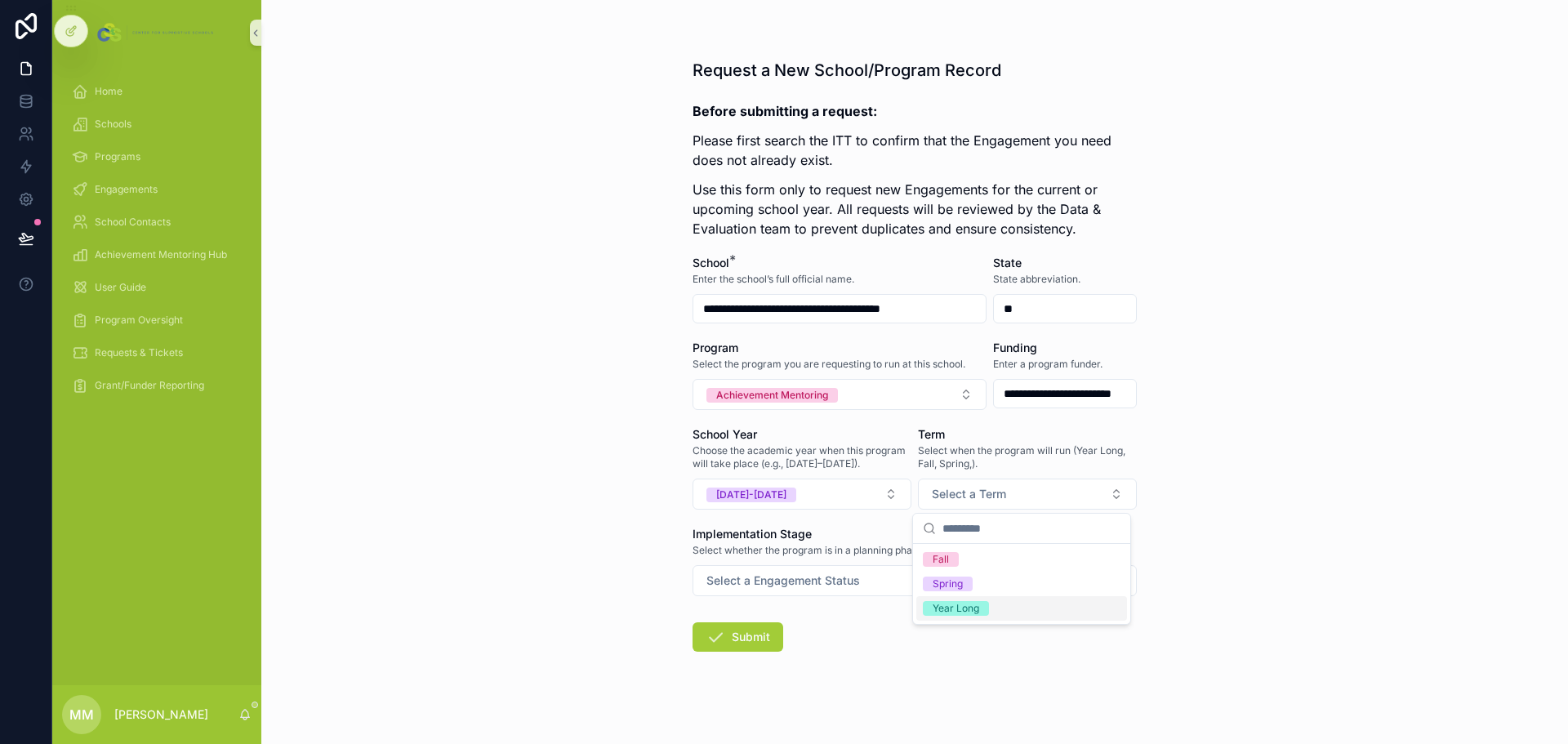
click at [964, 449] on div "Year Long" at bounding box center [956, 608] width 46 height 14
click at [962, 449] on button "Select a Engagement Status" at bounding box center [915, 580] width 444 height 31
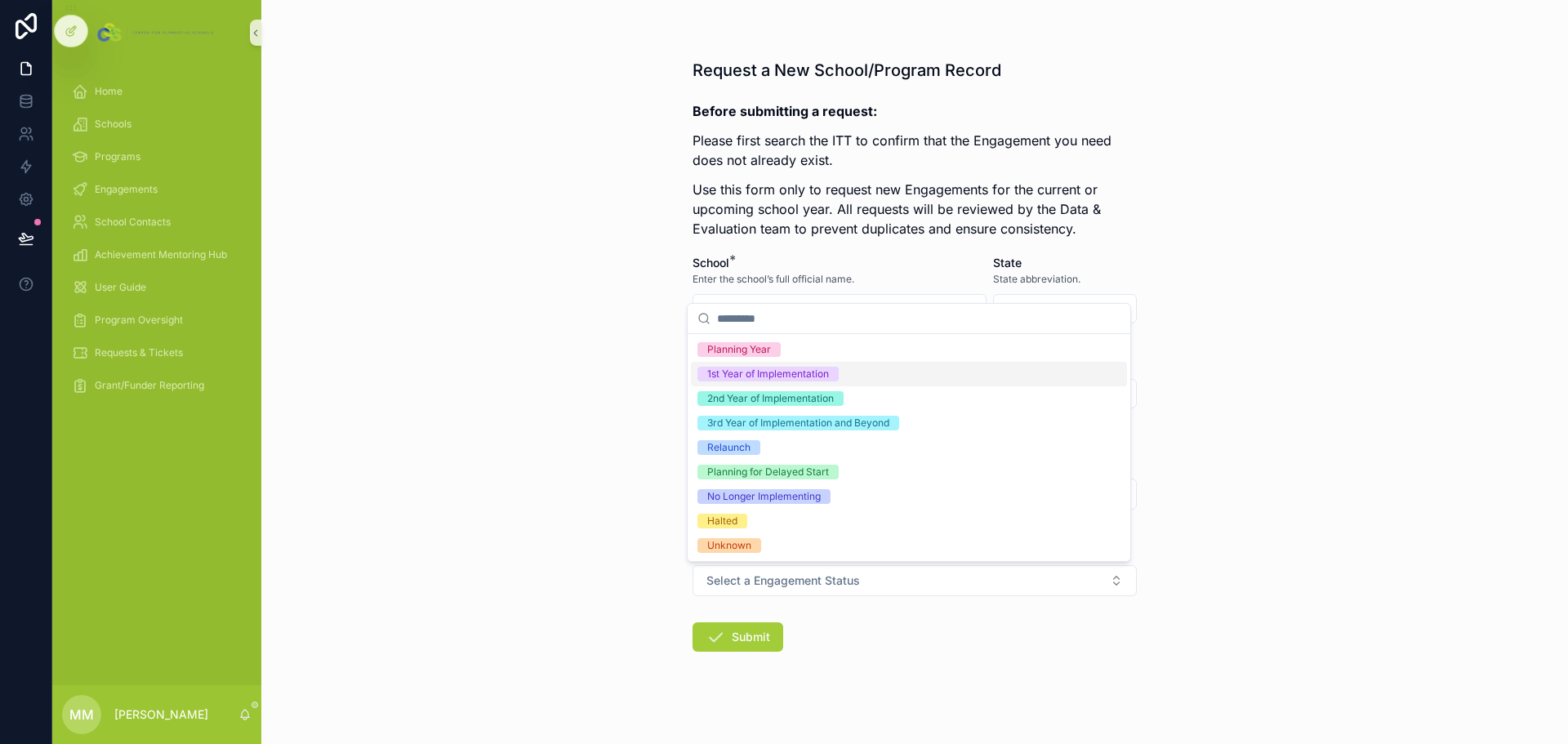
click at [800, 372] on div "1st Year of Implementation" at bounding box center [768, 374] width 121 height 14
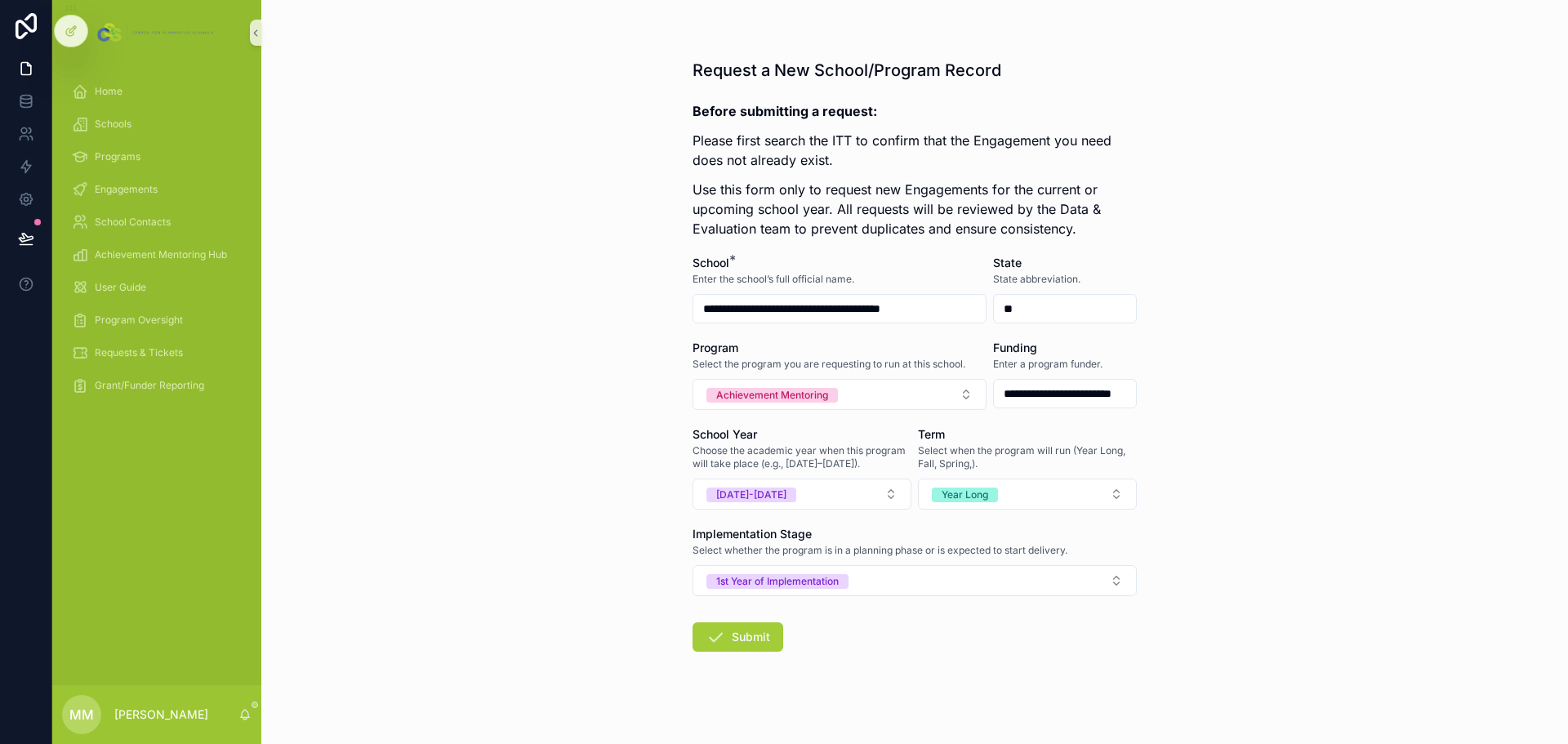
click at [1045, 449] on div "**********" at bounding box center [915, 378] width 470 height 757
click at [751, 449] on button "Submit" at bounding box center [738, 637] width 91 height 30
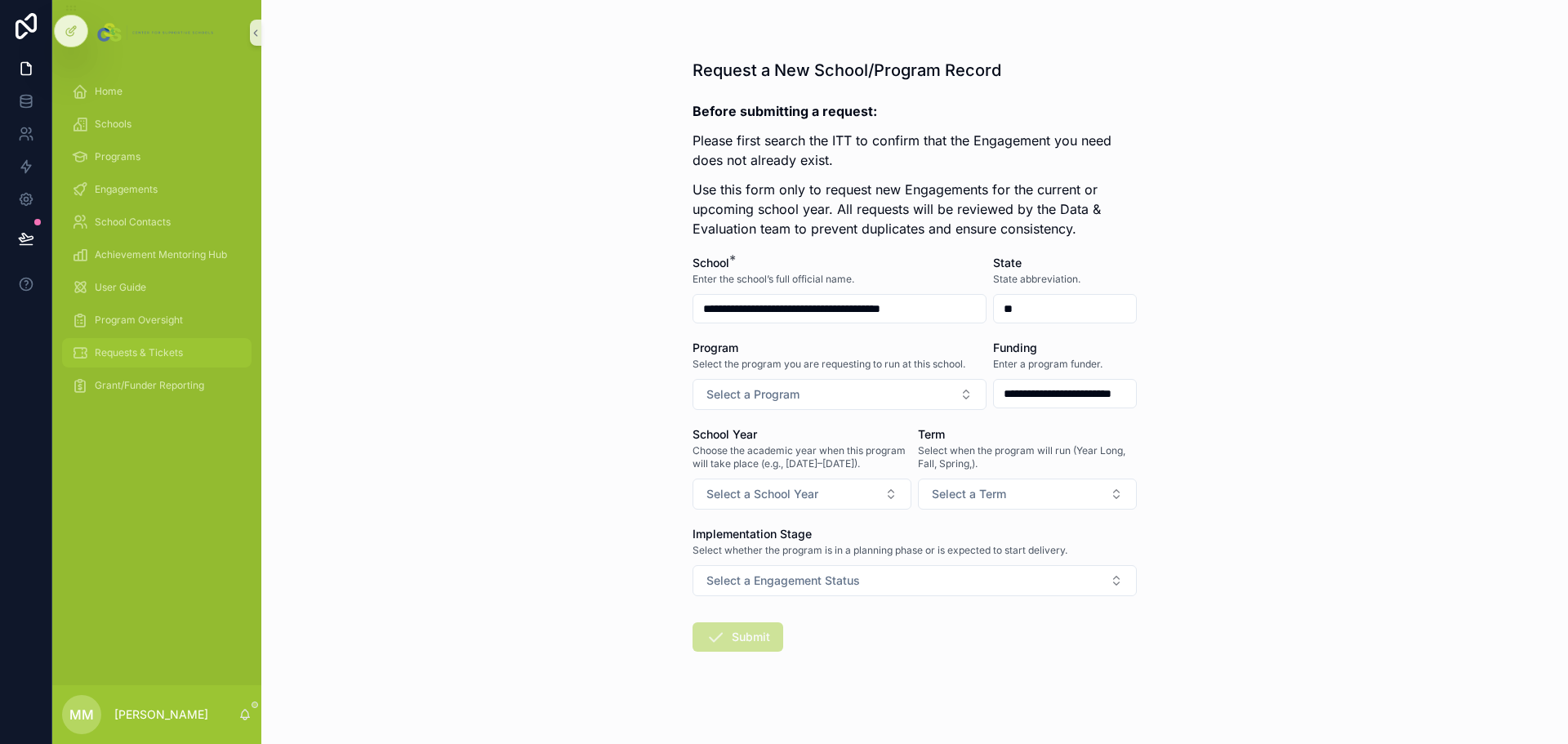
click at [157, 345] on div "Requests & Tickets" at bounding box center [157, 353] width 170 height 26
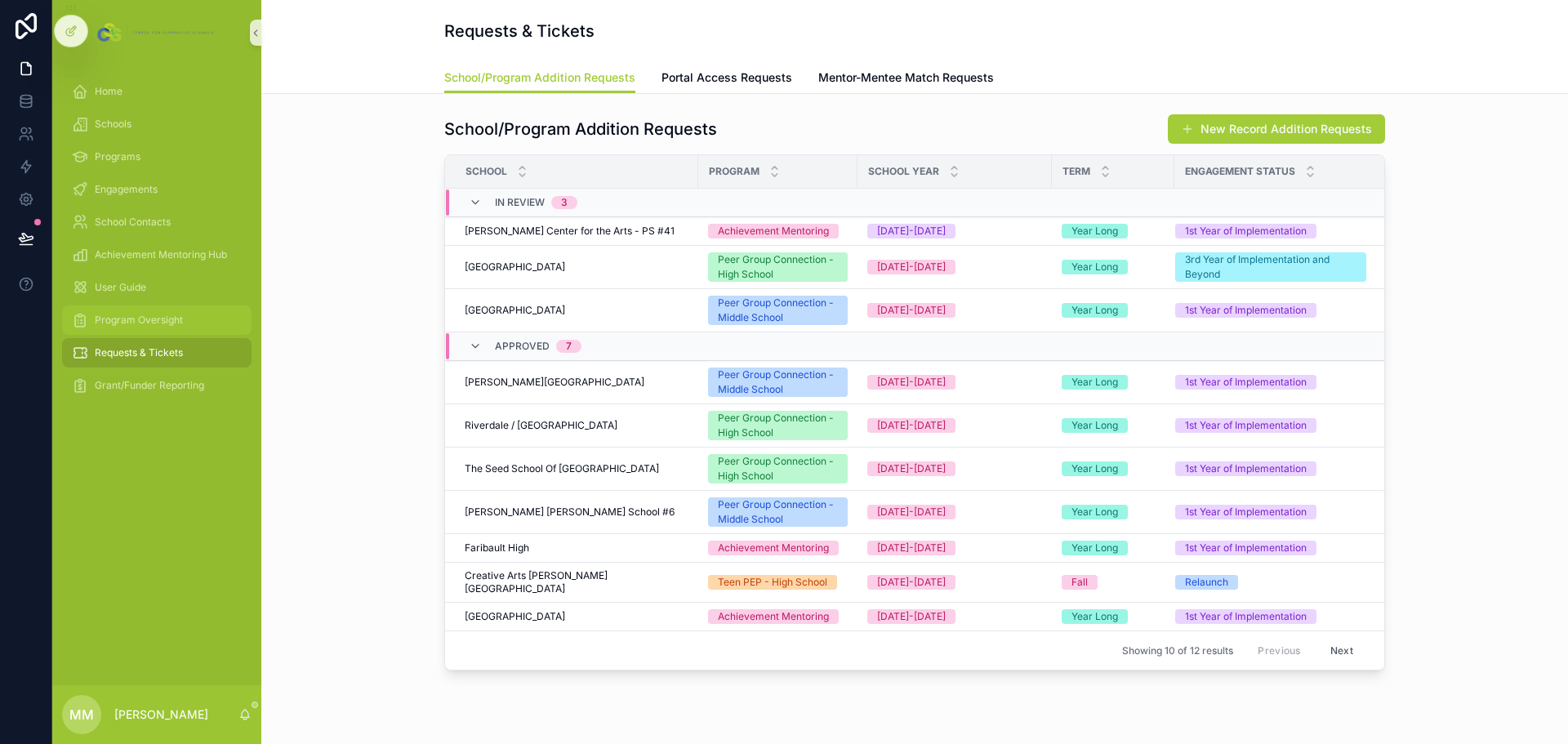
click at [148, 321] on span "Program Oversight" at bounding box center [139, 320] width 89 height 13
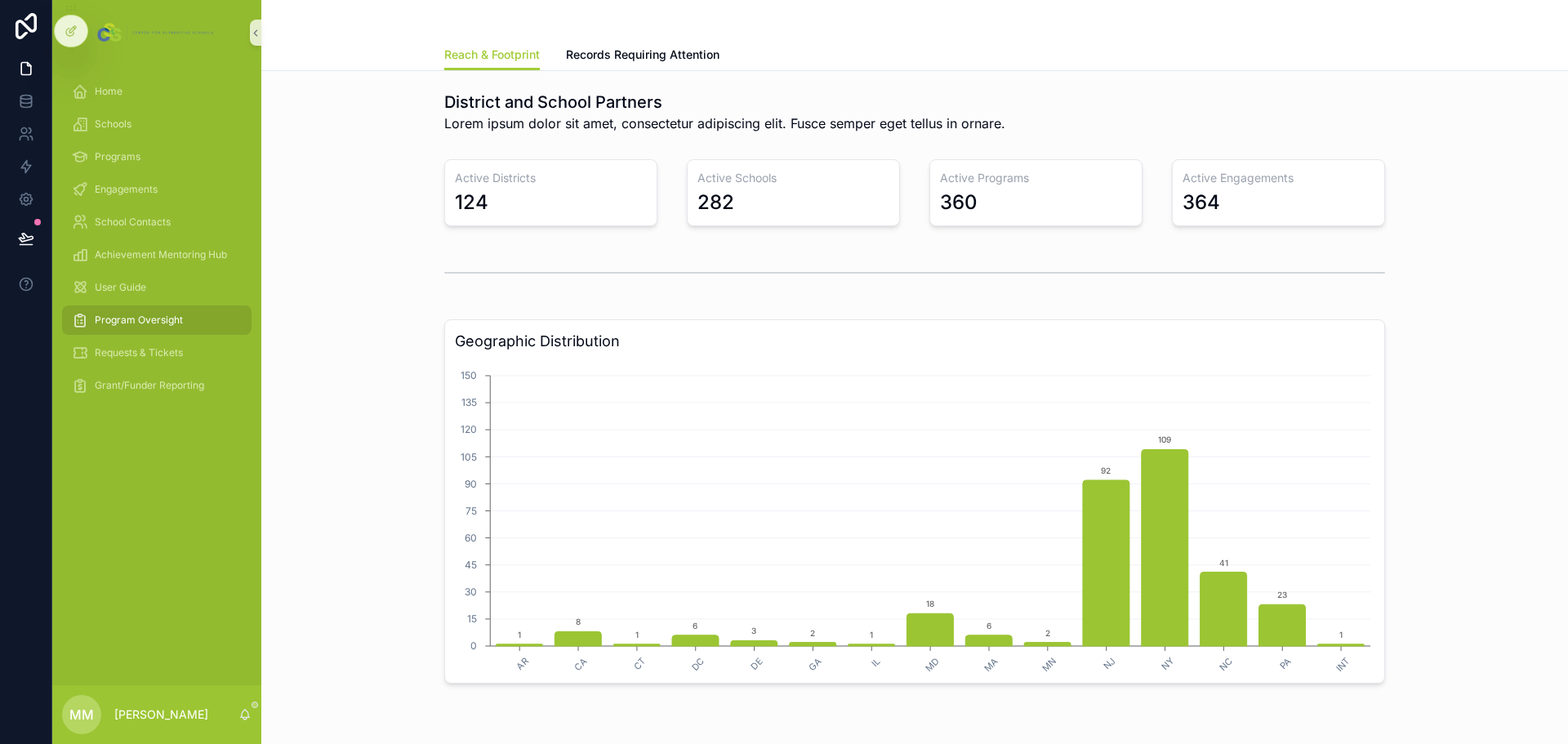
click at [192, 320] on div "Program Oversight" at bounding box center [157, 320] width 170 height 26
click at [149, 343] on div "Requests & Tickets" at bounding box center [157, 353] width 170 height 26
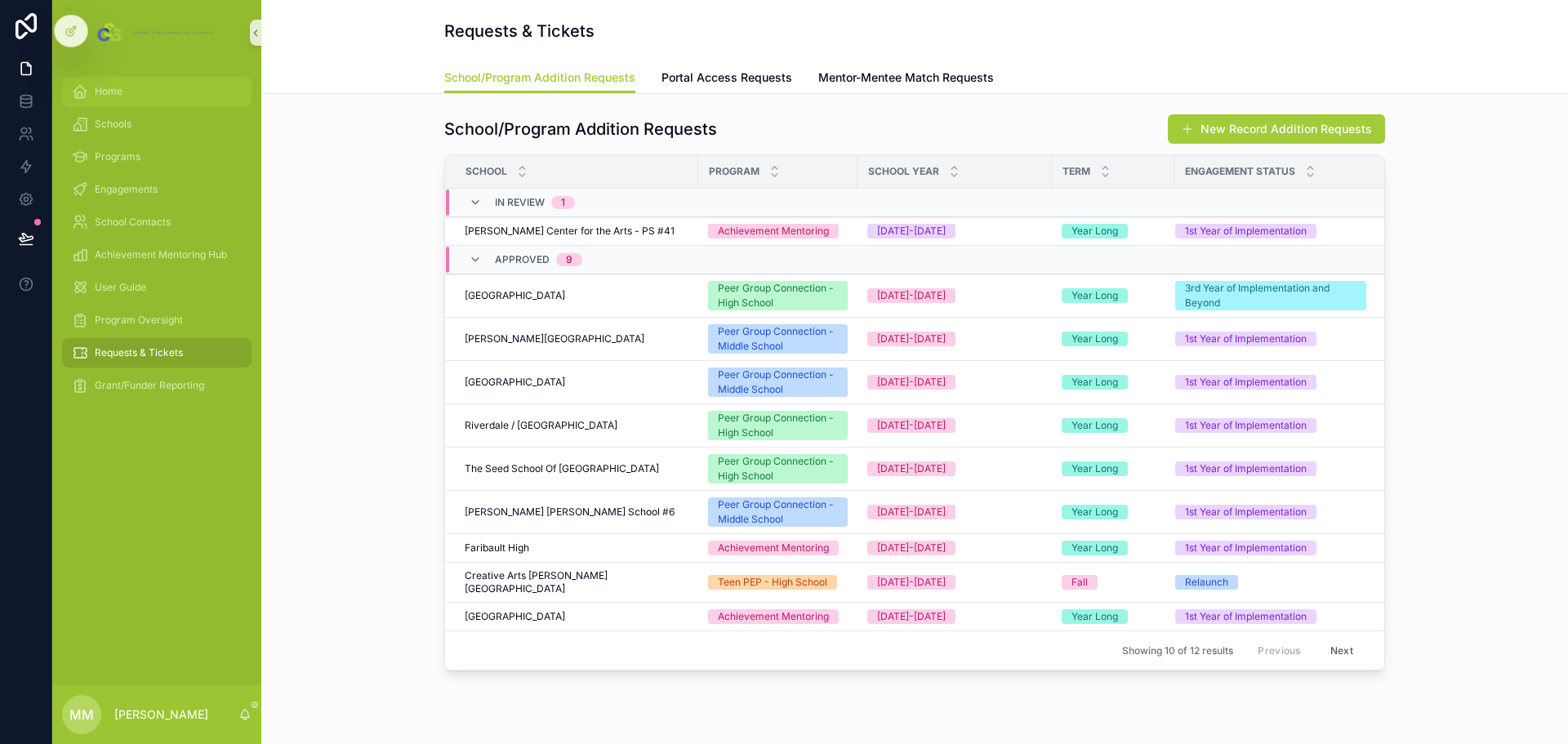
drag, startPoint x: 119, startPoint y: 89, endPoint x: 117, endPoint y: 99, distance: 10.2
click at [119, 89] on span "Home" at bounding box center [108, 92] width 28 height 13
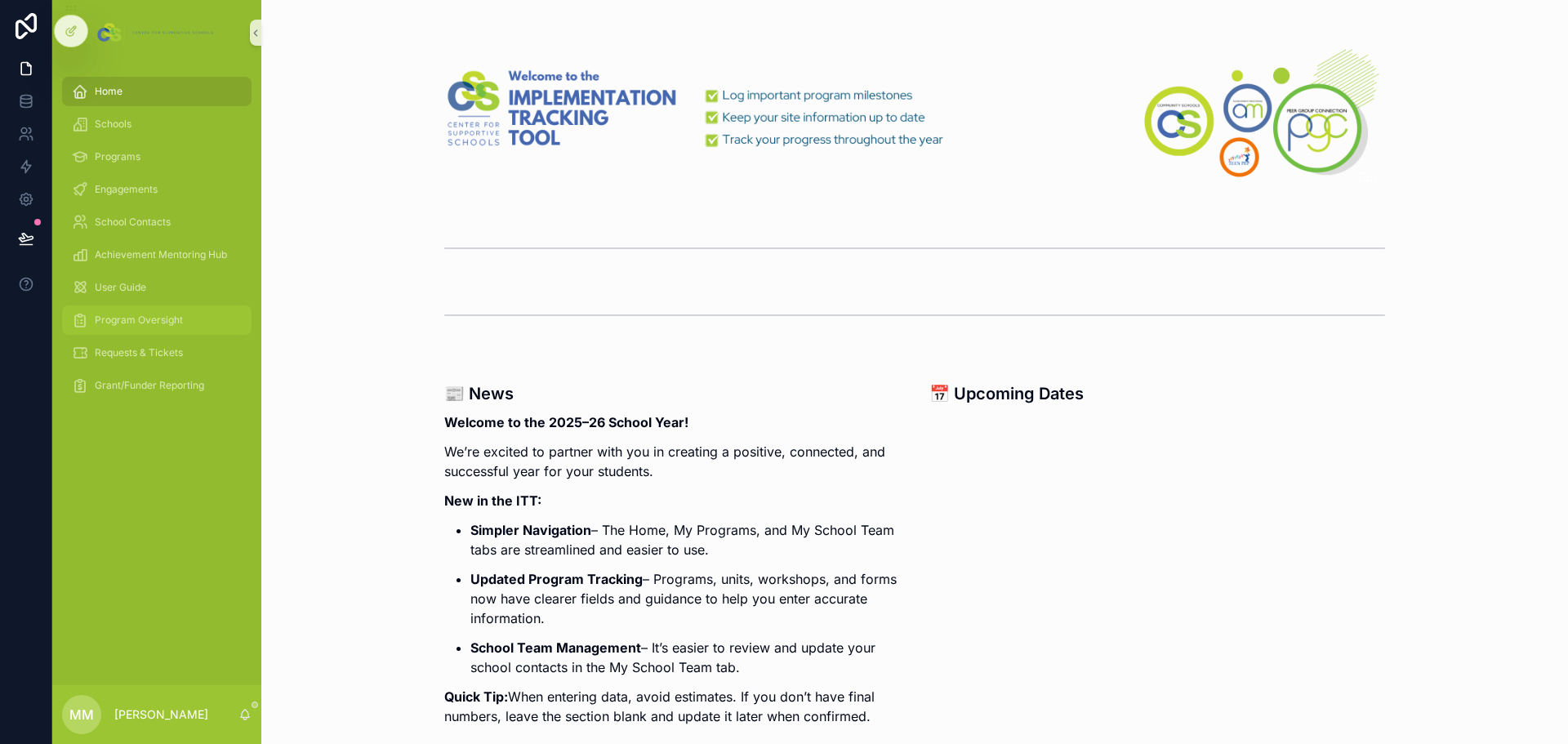
click at [169, 322] on span "Program Oversight" at bounding box center [139, 320] width 89 height 13
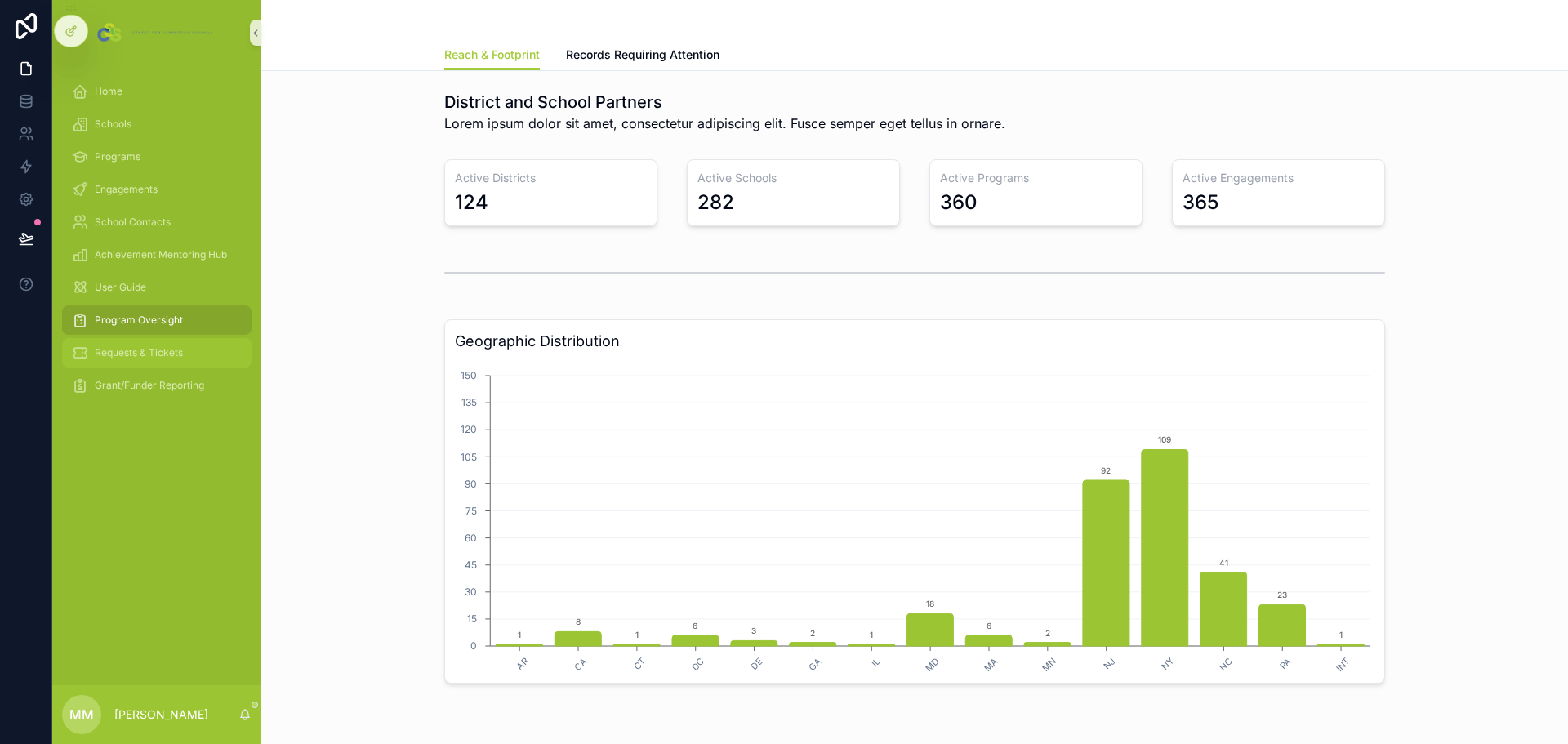
click at [142, 357] on span "Requests & Tickets" at bounding box center [139, 353] width 89 height 13
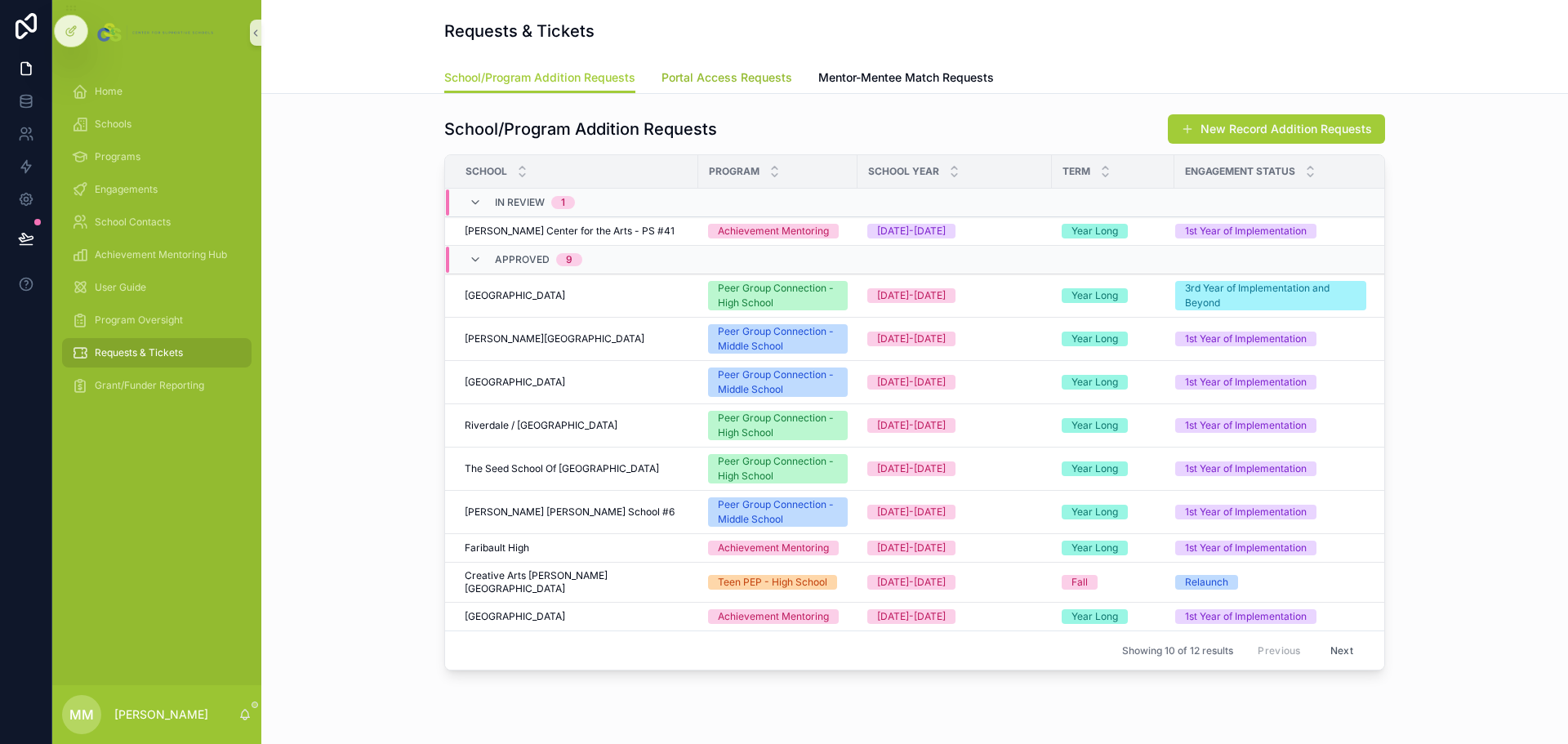
click at [763, 76] on span "Portal Access Requests" at bounding box center [727, 77] width 131 height 16
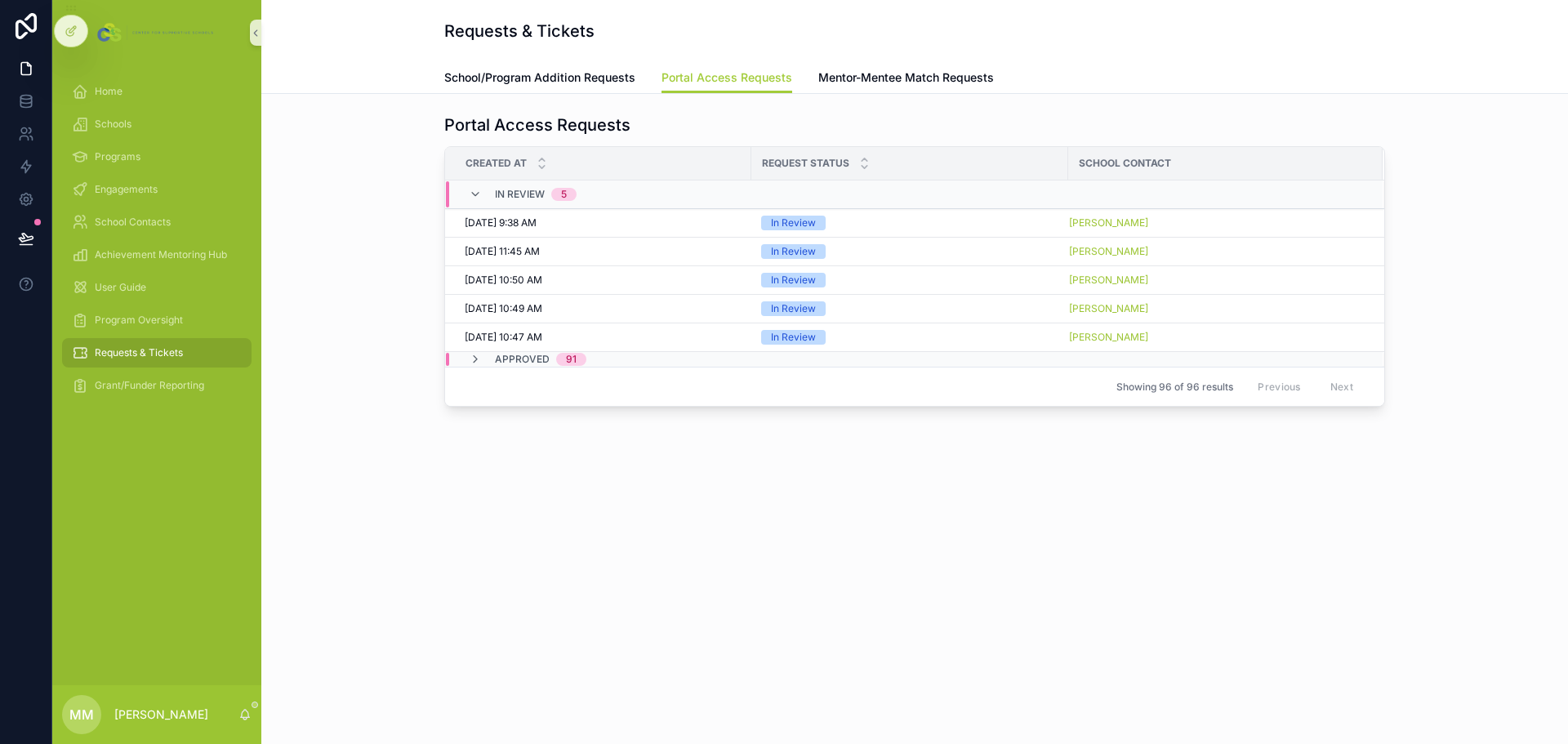
click at [885, 94] on div "Portal Access Requests Created at Request Status School Contact In Review 5 10/…" at bounding box center [915, 306] width 1307 height 424
click at [887, 79] on span "Mentor-Mentee Match Requests" at bounding box center [906, 77] width 175 height 16
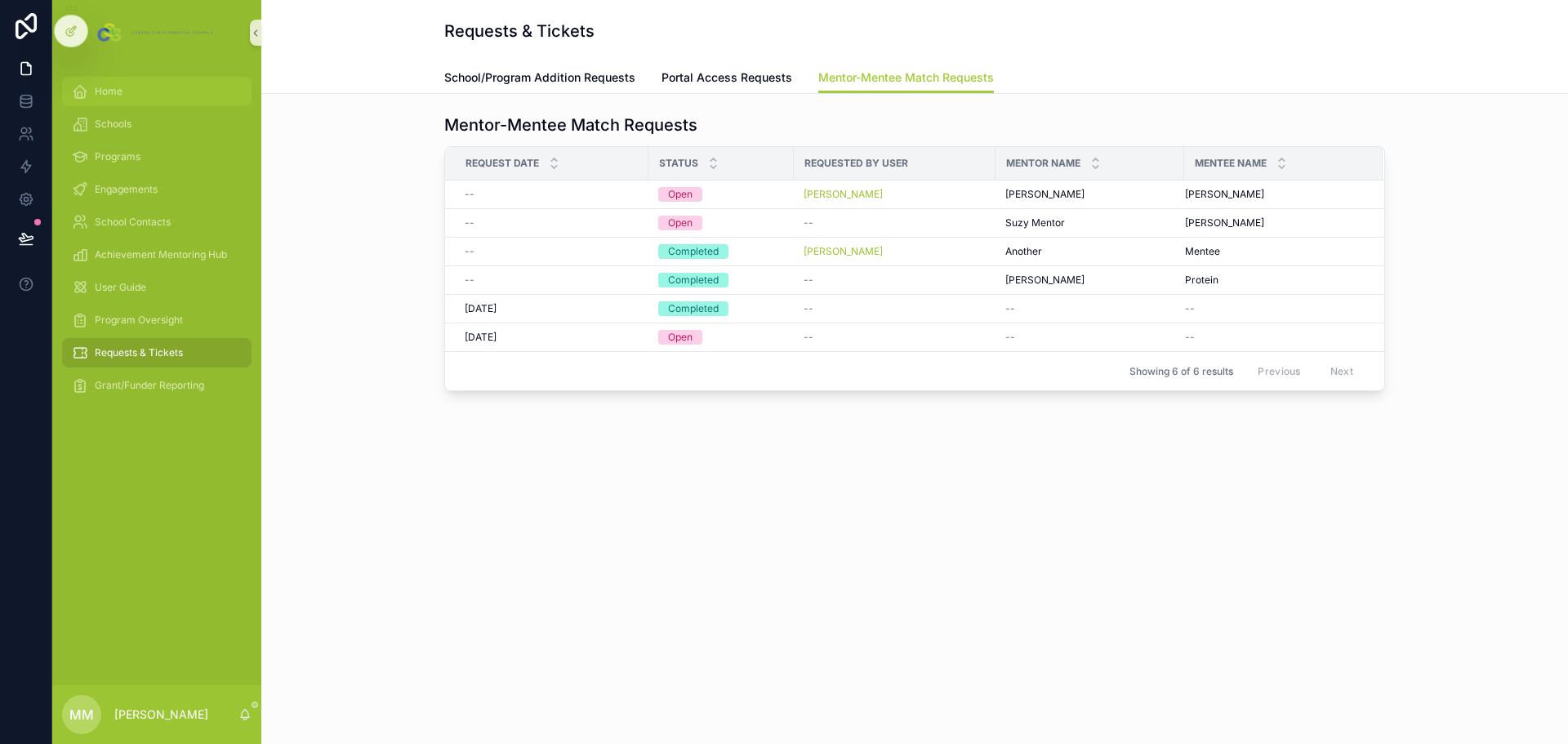
click at [168, 91] on div "Home" at bounding box center [157, 91] width 170 height 26
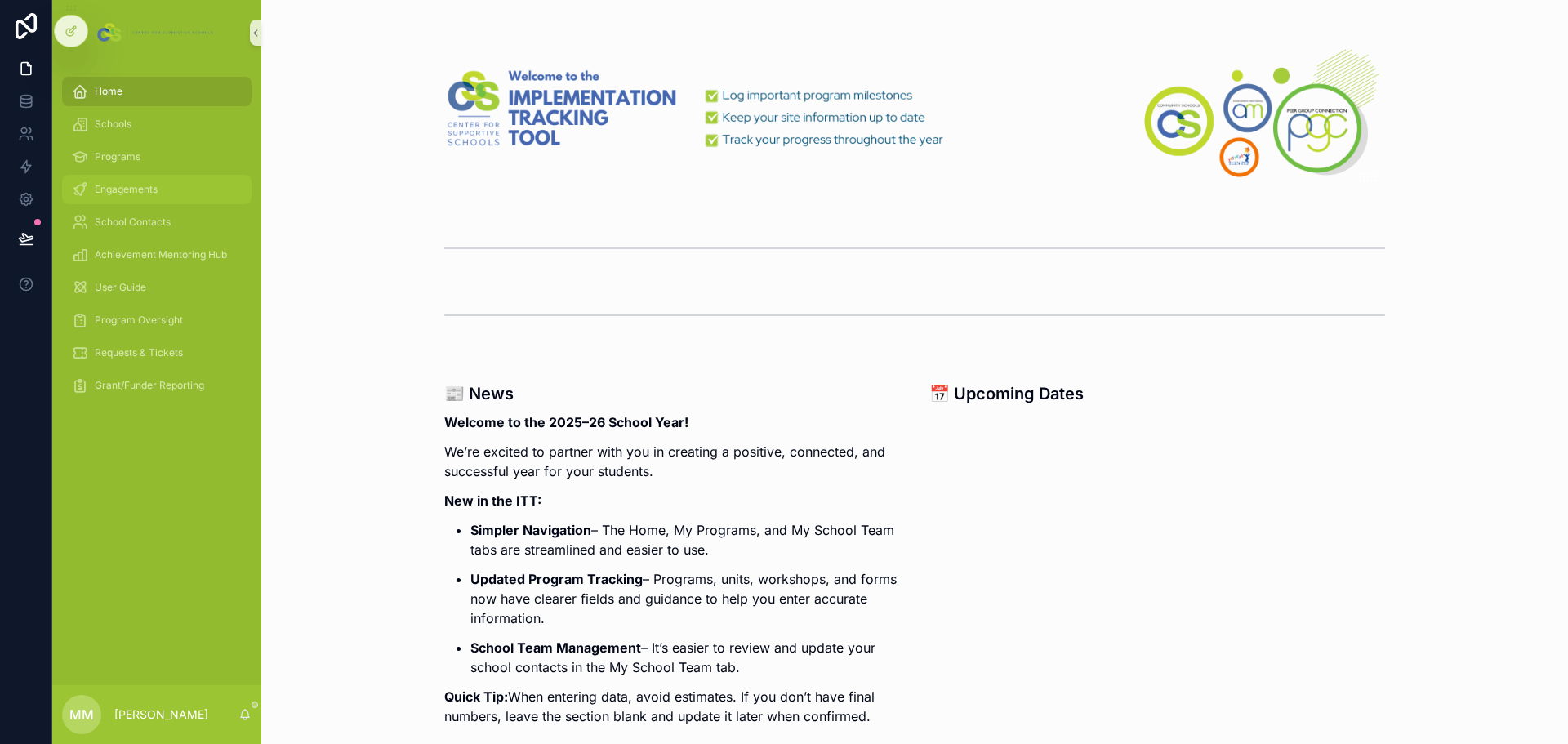
click at [148, 186] on span "Engagements" at bounding box center [125, 190] width 63 height 13
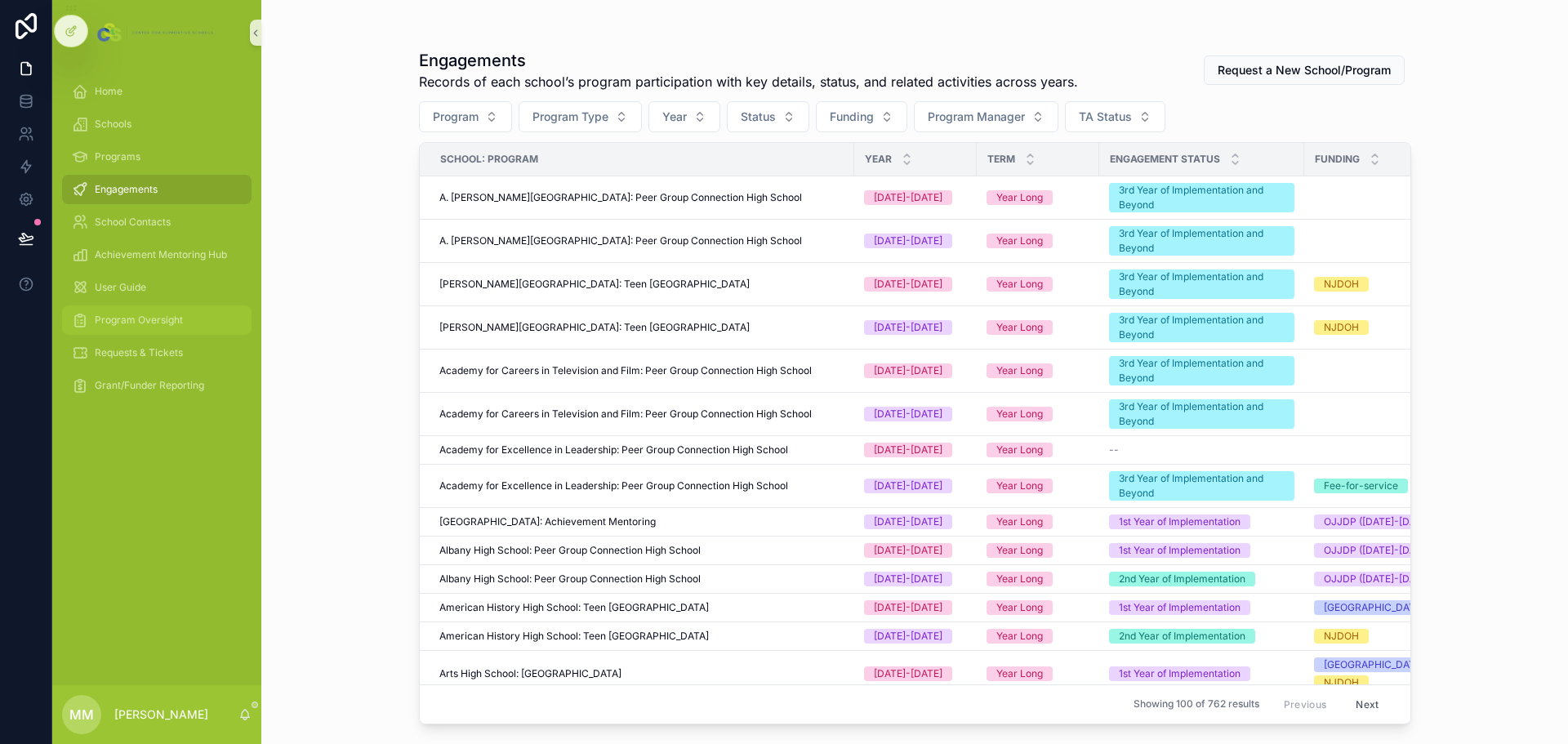
click at [130, 325] on span "Program Oversight" at bounding box center [139, 320] width 89 height 13
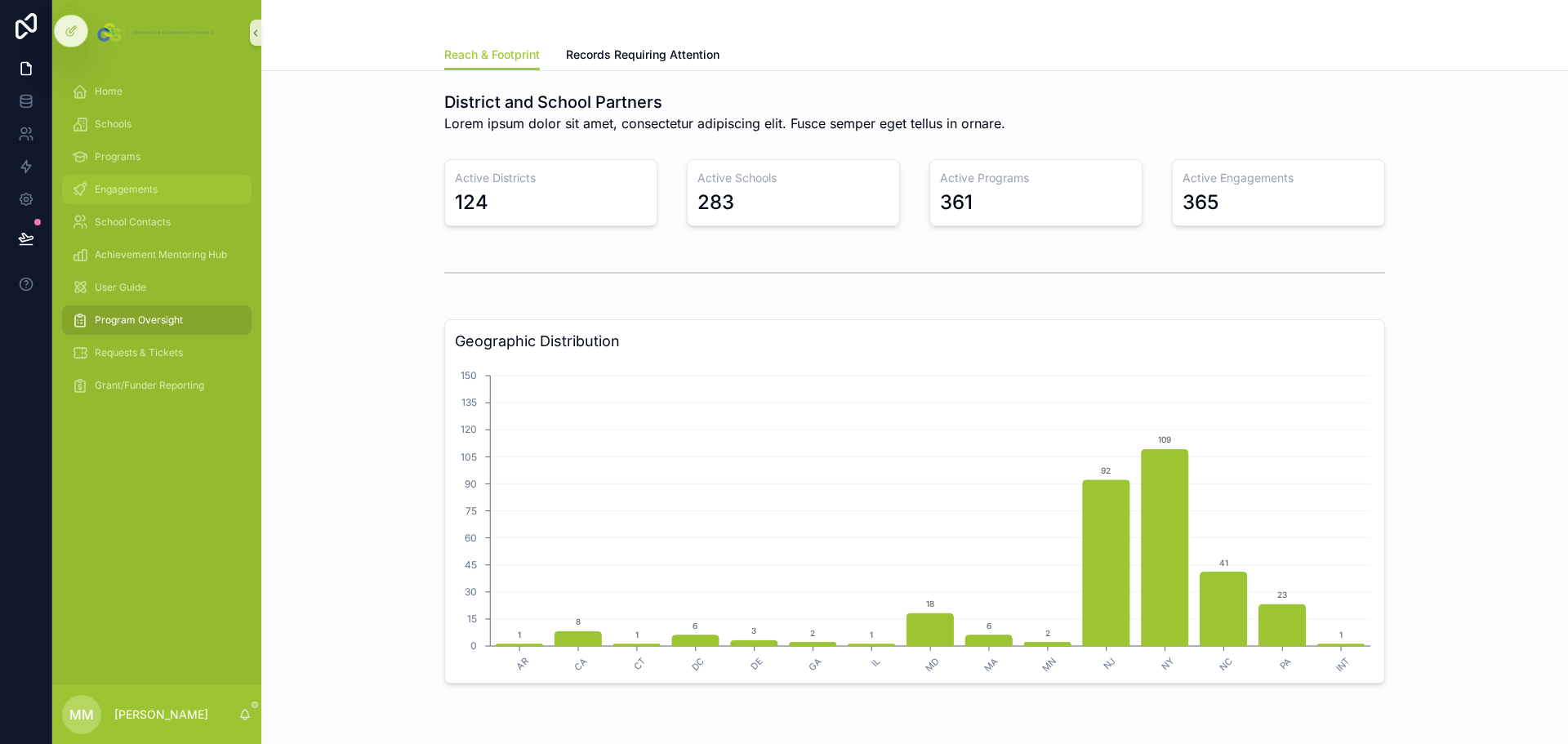
click at [147, 185] on span "Engagements" at bounding box center [125, 190] width 63 height 13
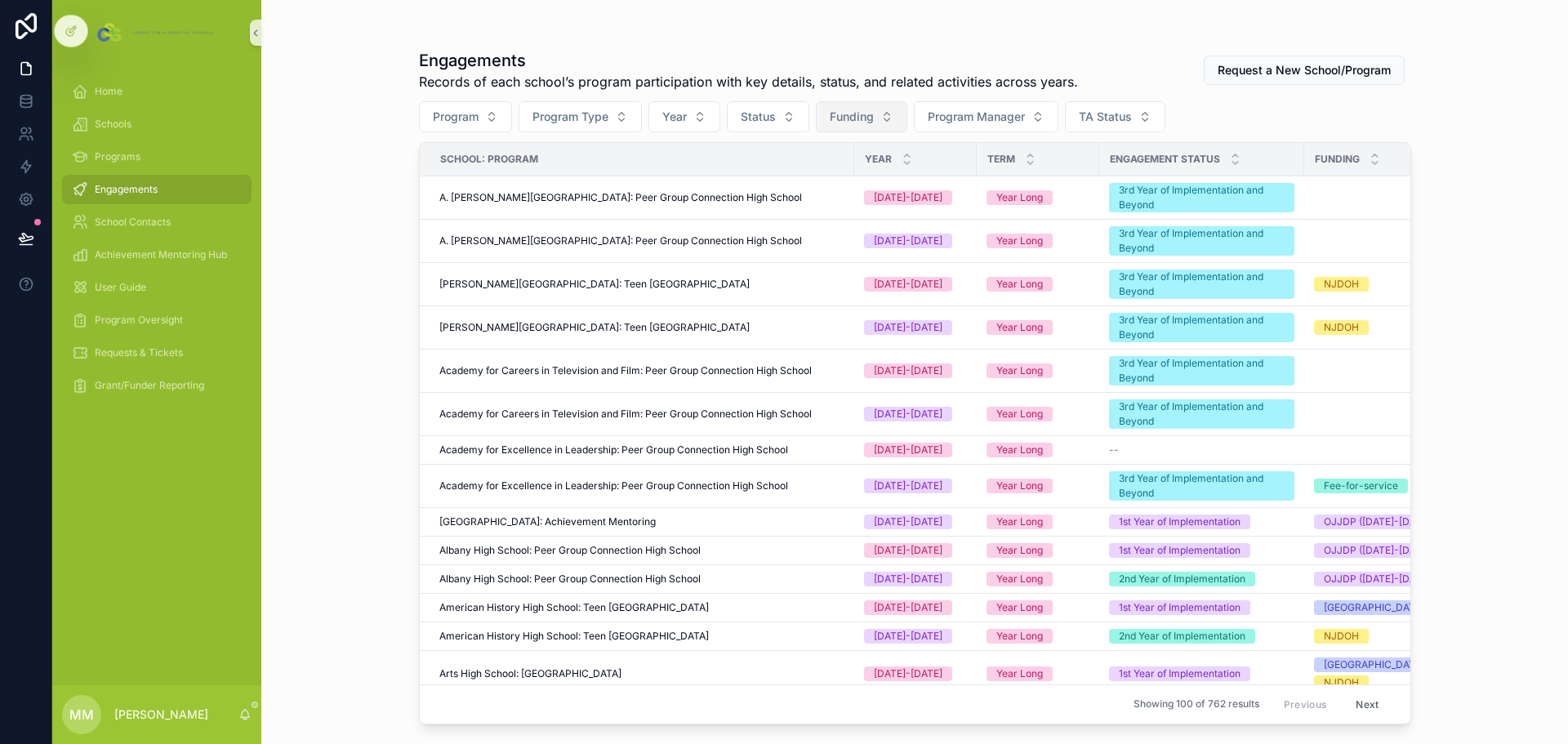
click at [852, 113] on span "Funding" at bounding box center [852, 117] width 44 height 16
type input "****"
click at [848, 186] on div "OJJDP ([DATE]-[DATE])" at bounding box center [862, 182] width 196 height 26
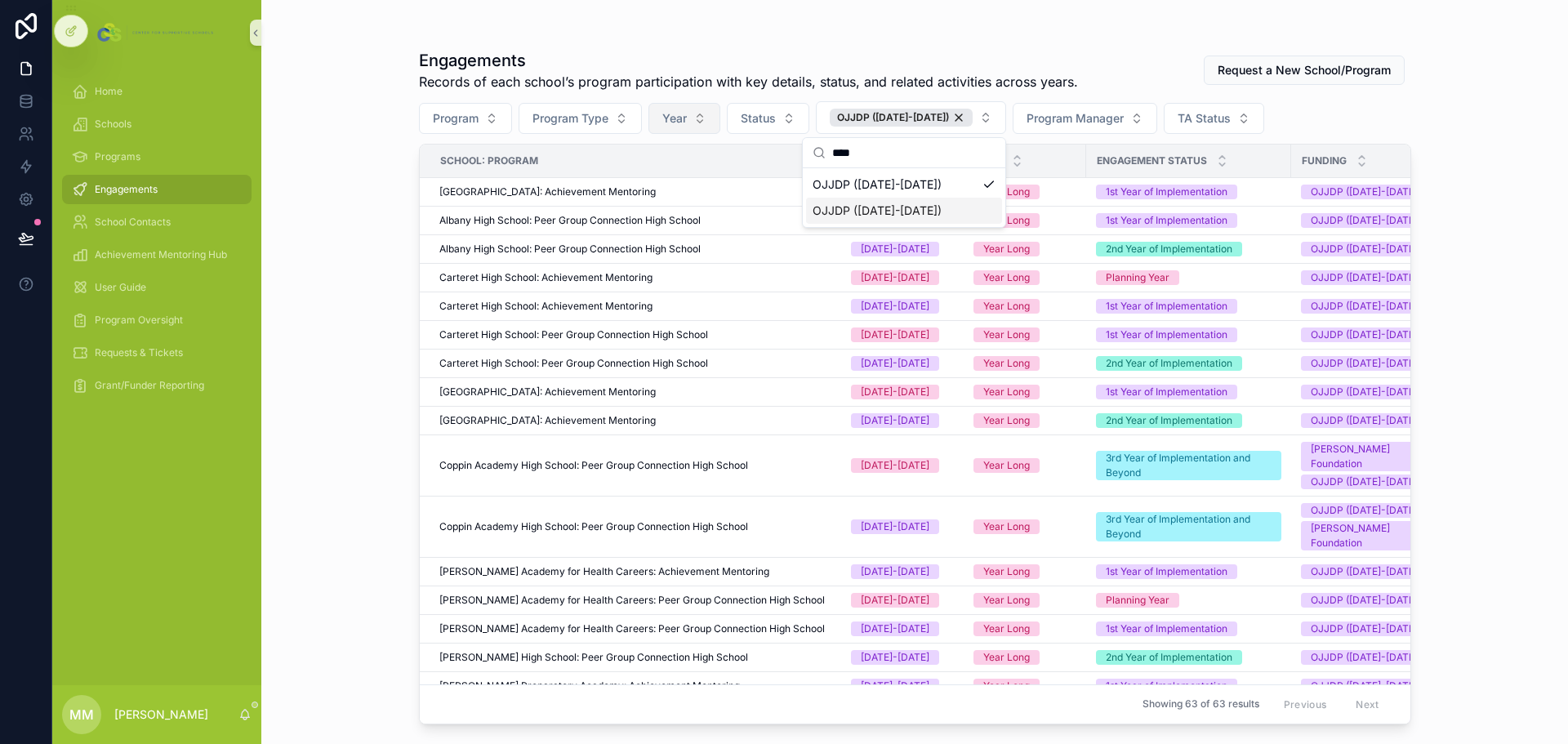
click at [704, 116] on button "Year" at bounding box center [684, 119] width 72 height 31
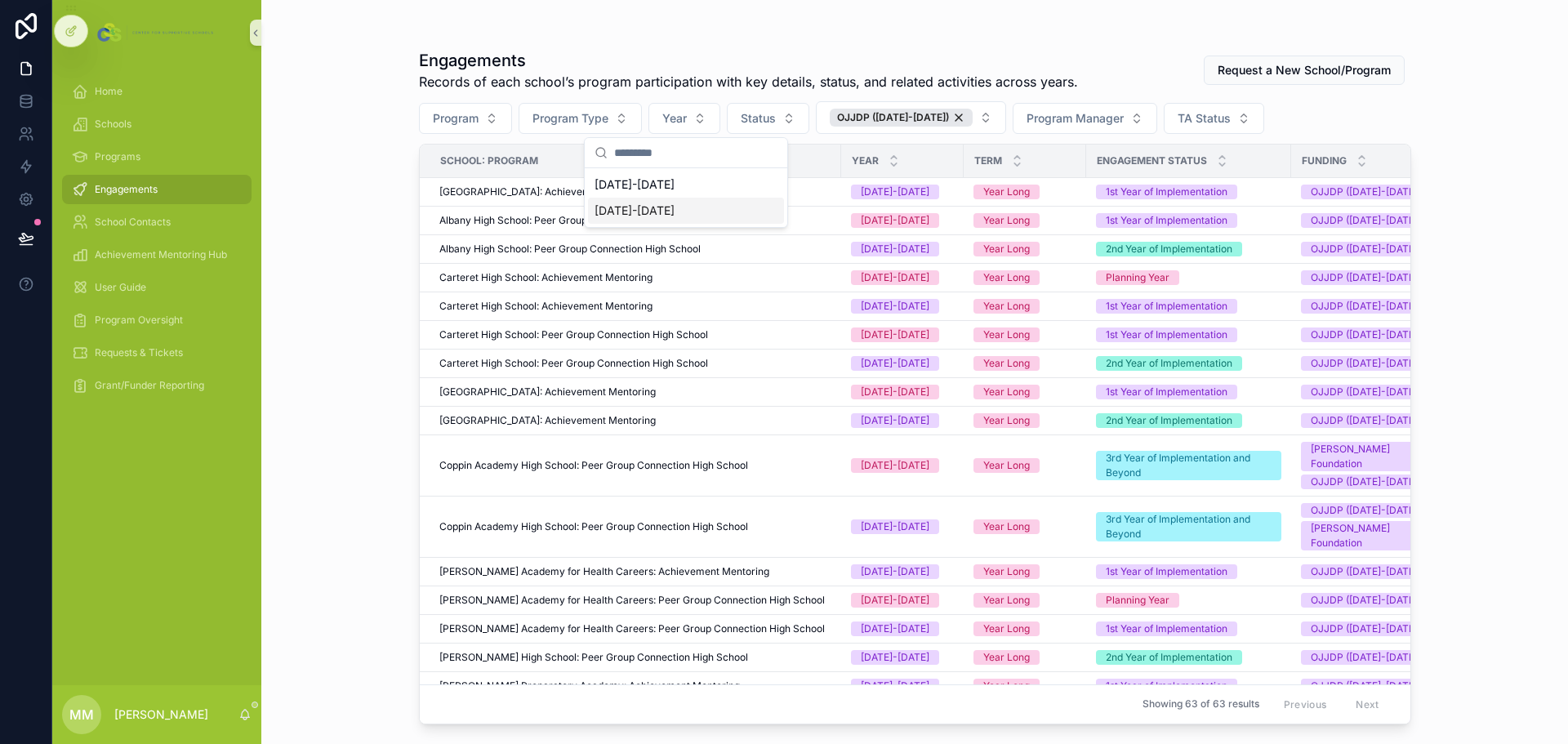
click at [694, 198] on div "2025-2026" at bounding box center [685, 210] width 196 height 26
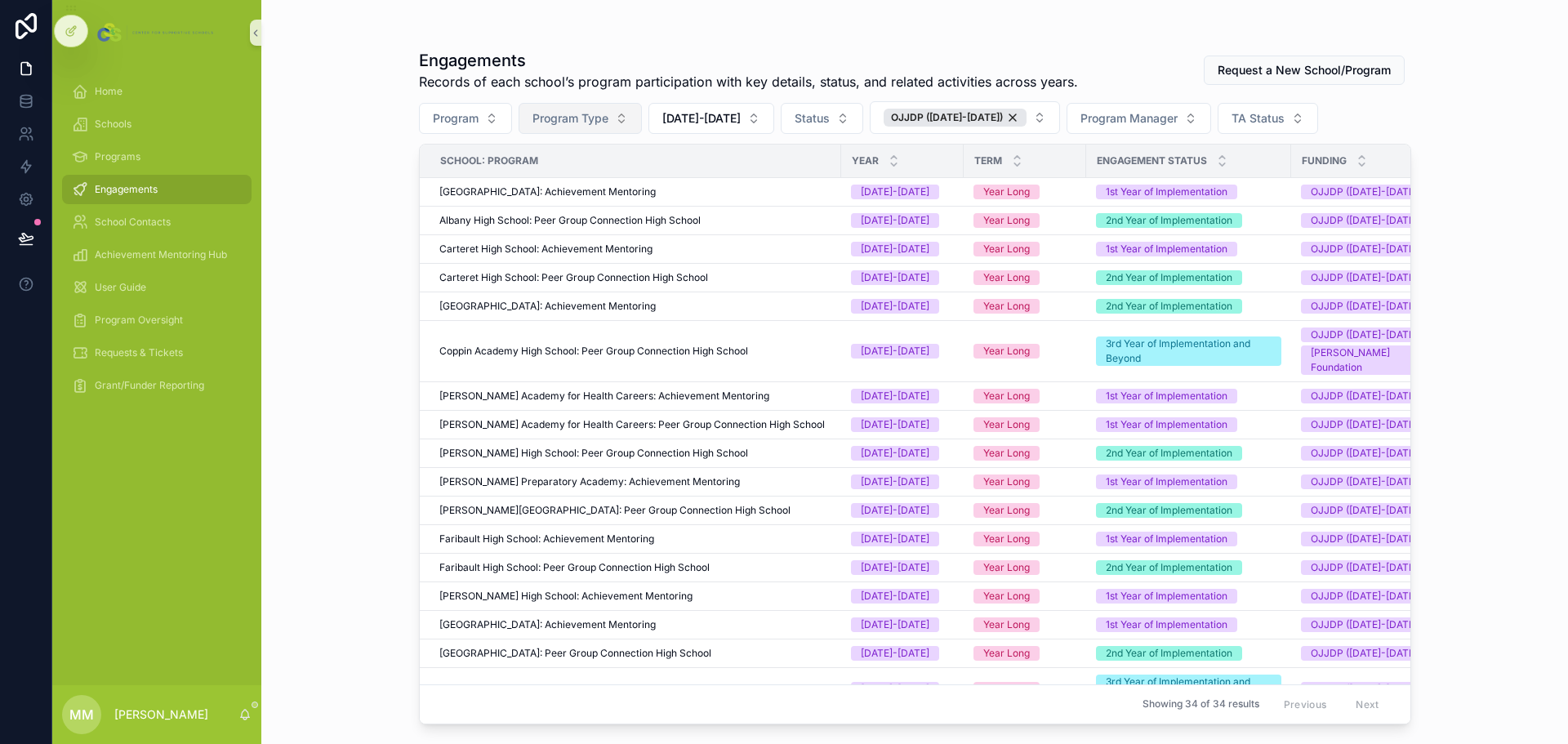
click at [618, 123] on button "Program Type" at bounding box center [580, 119] width 123 height 31
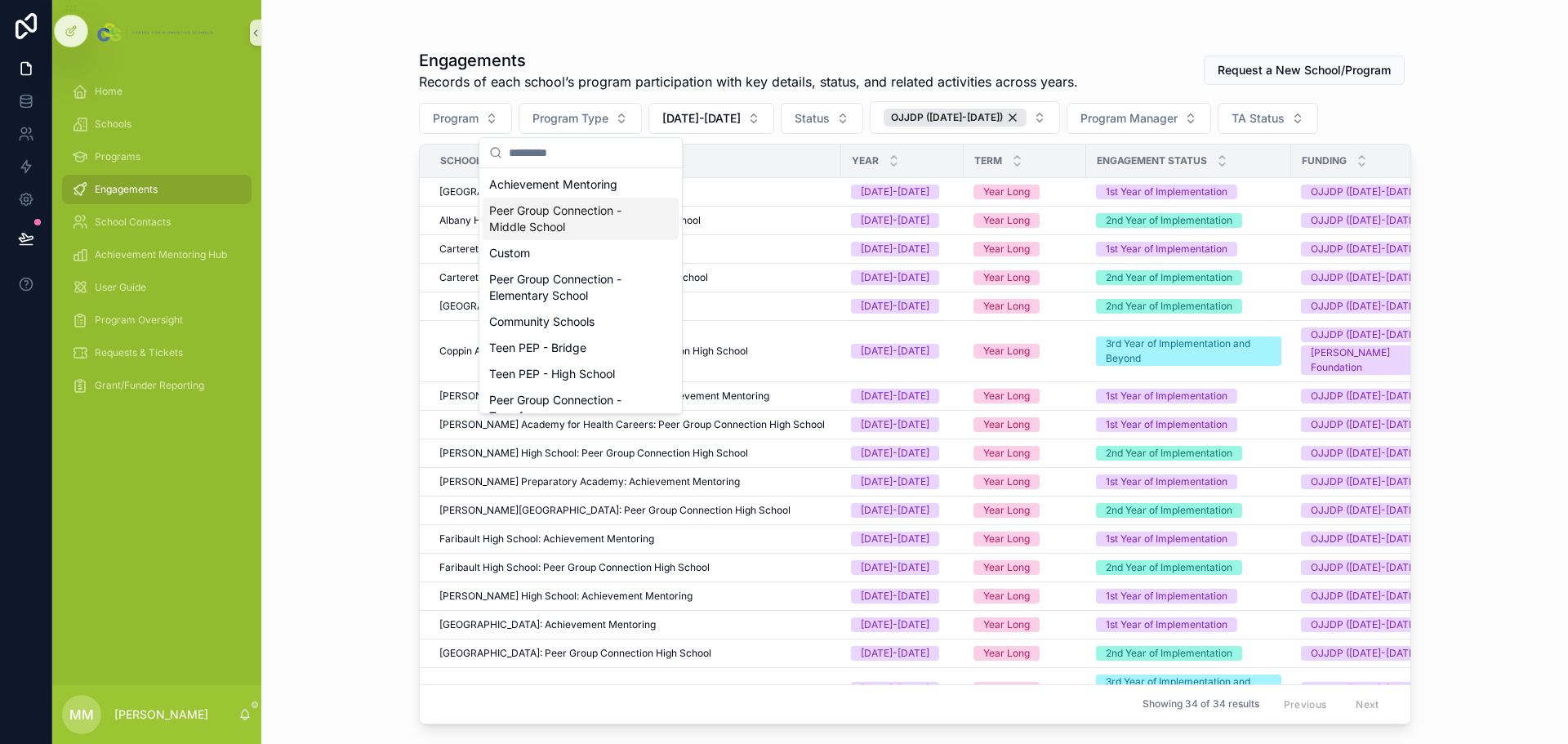
click at [615, 223] on div "Peer Group Connection - Middle School" at bounding box center [580, 219] width 196 height 42
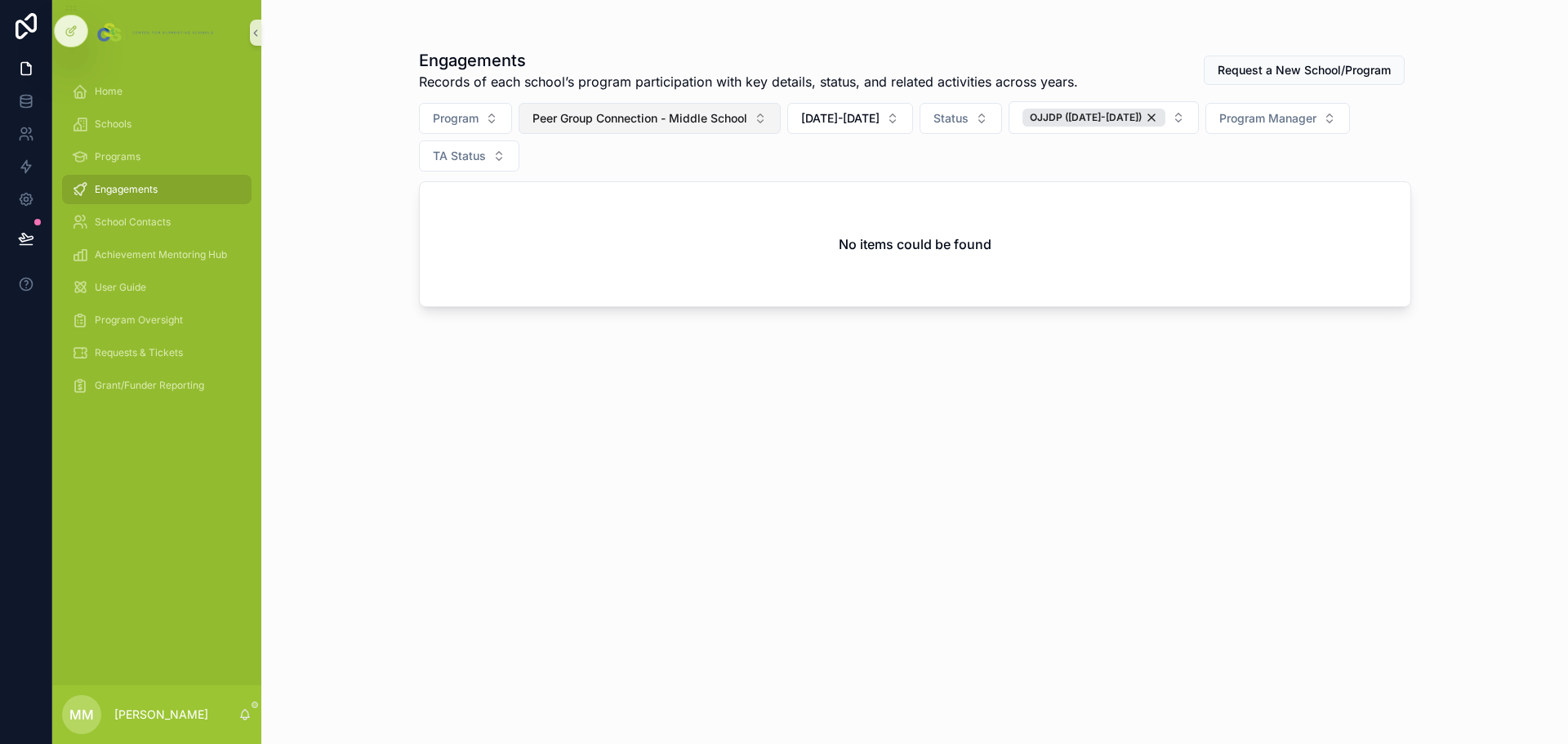
click at [615, 117] on span "Peer Group Connection - Middle School" at bounding box center [640, 118] width 215 height 16
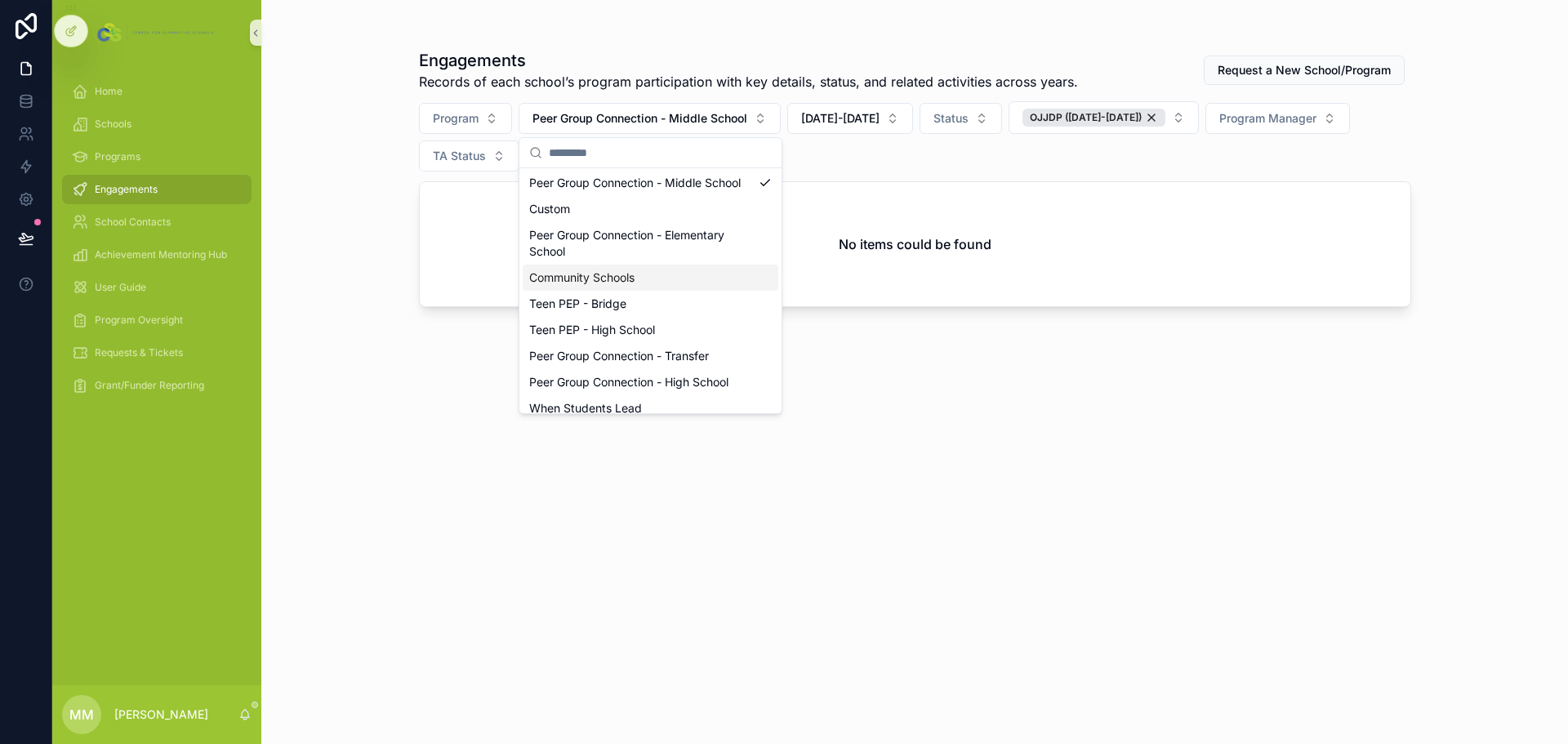
scroll to position [82, 0]
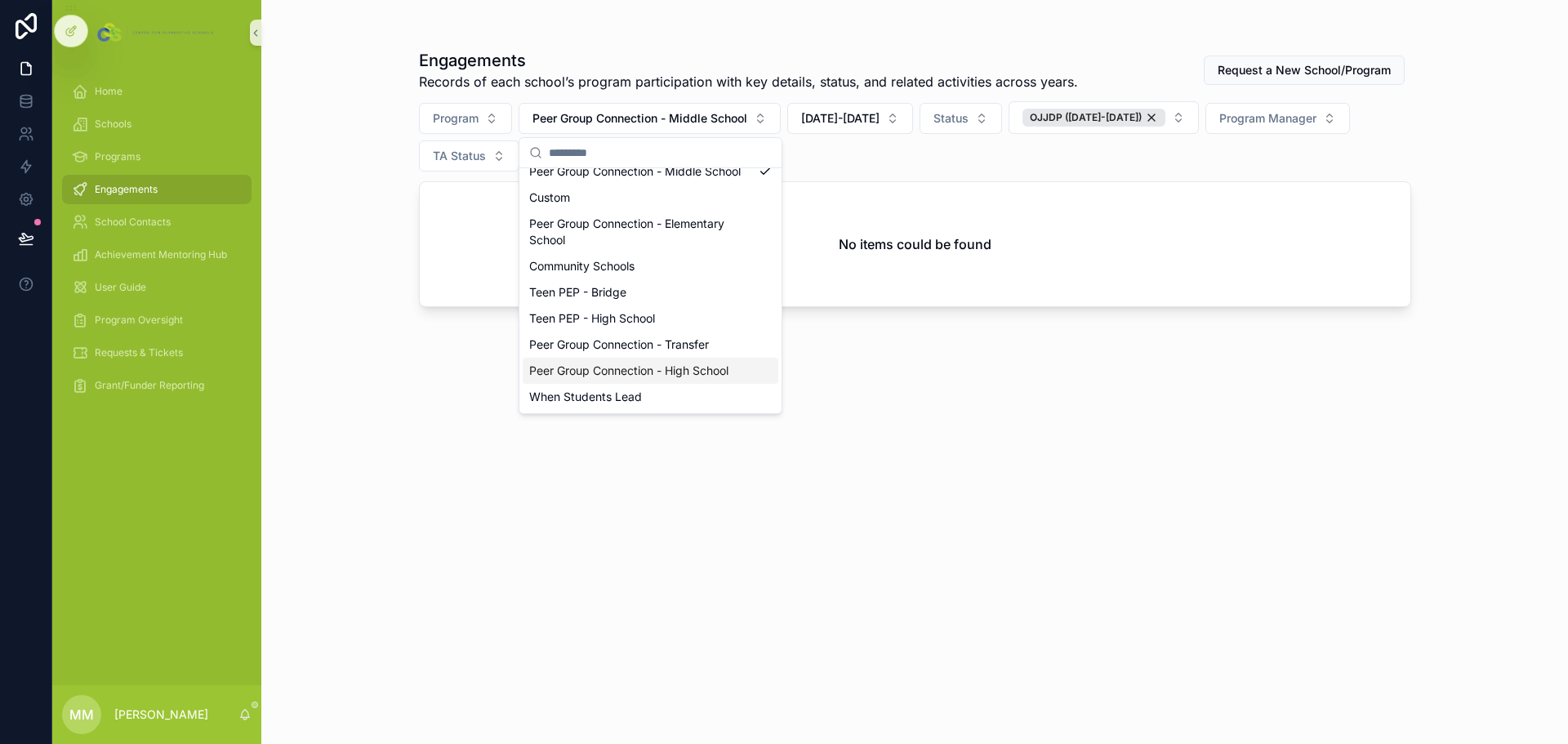
click at [678, 374] on div "Peer Group Connection - High School" at bounding box center [650, 370] width 255 height 26
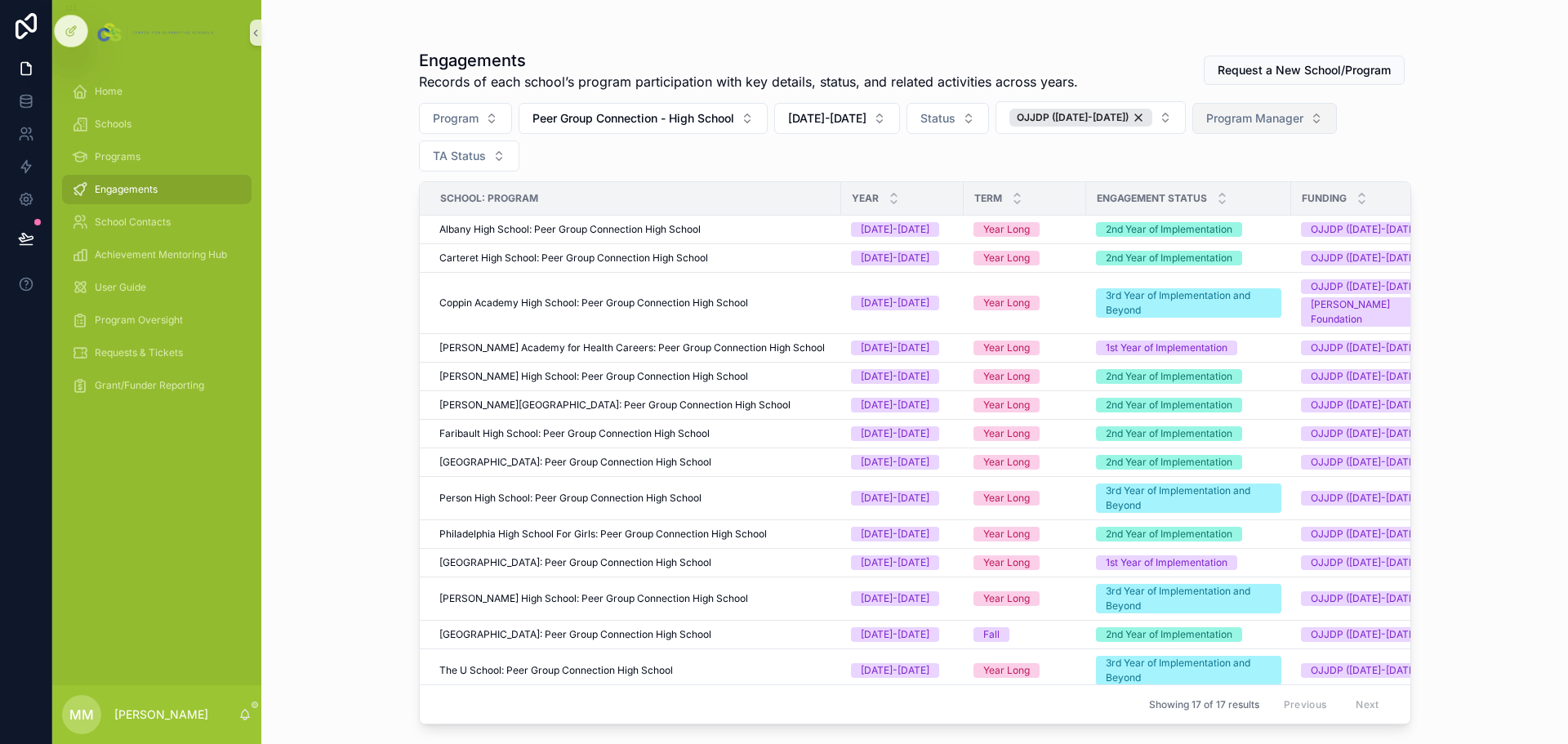
click at [1045, 107] on button "Program Manager" at bounding box center [1264, 119] width 145 height 31
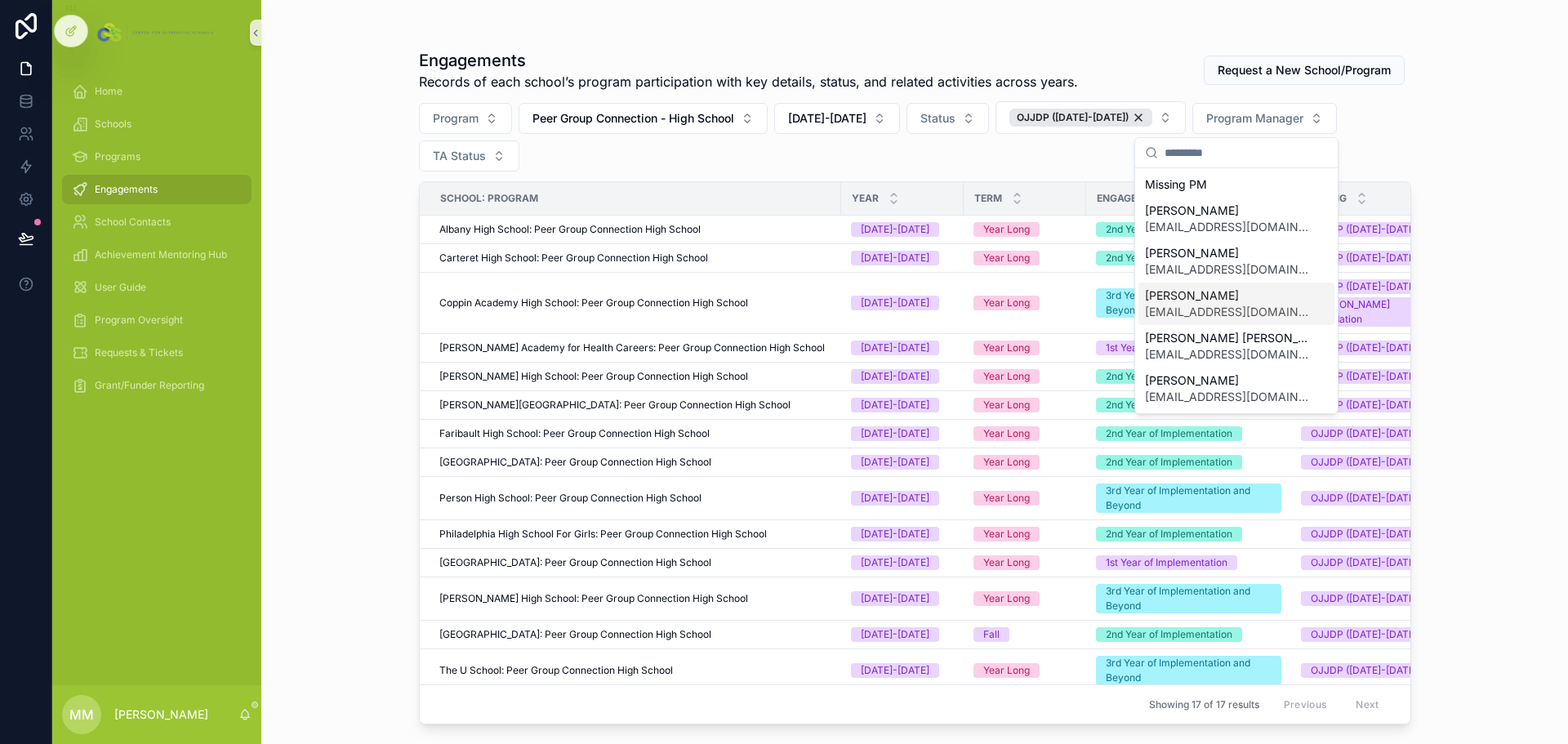
scroll to position [82, 0]
click at [1045, 406] on span "ptaylor@supportiveschools.org" at bounding box center [1227, 400] width 164 height 16
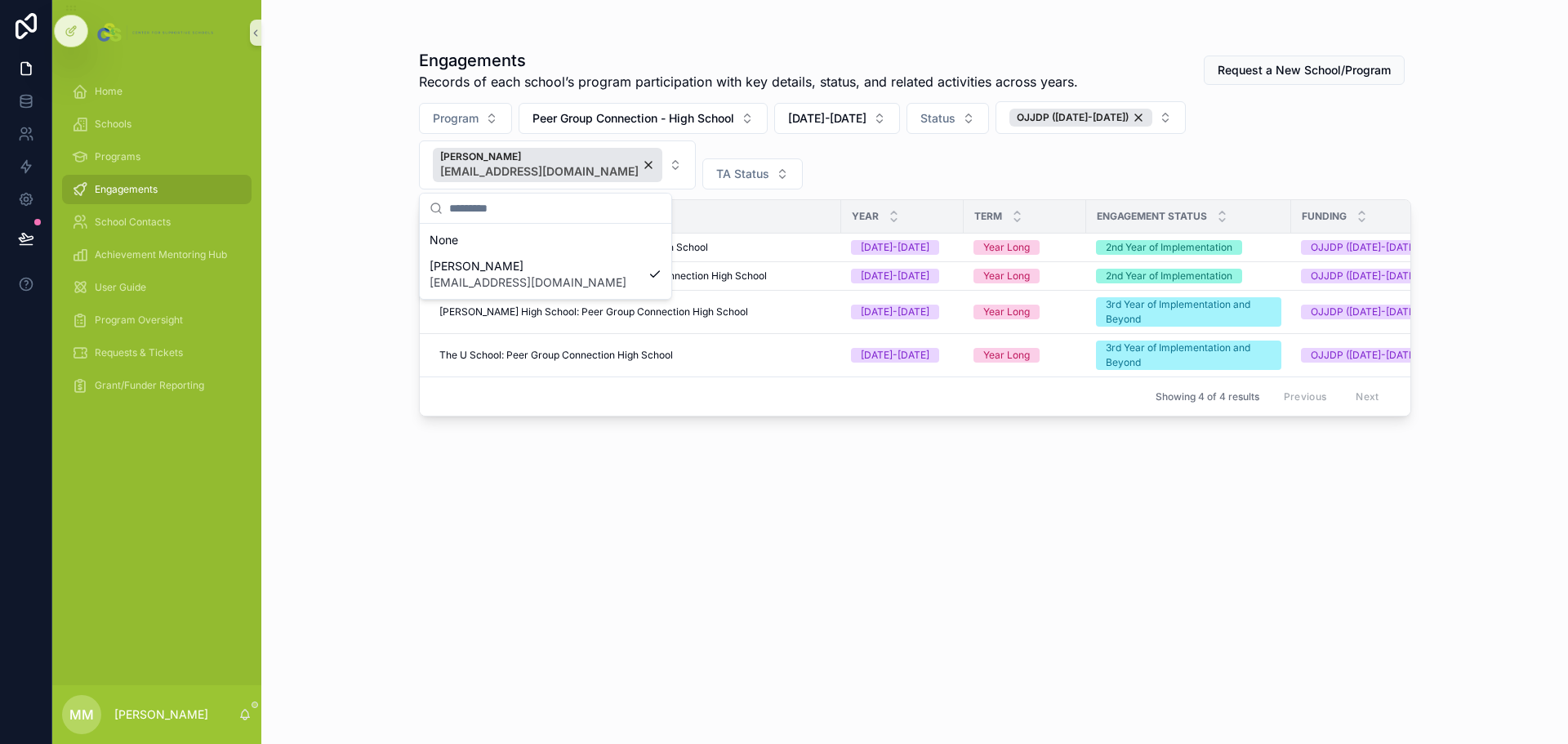
click at [301, 319] on div "Engagements Records of each school’s program participation with key details, st…" at bounding box center [915, 372] width 1307 height 744
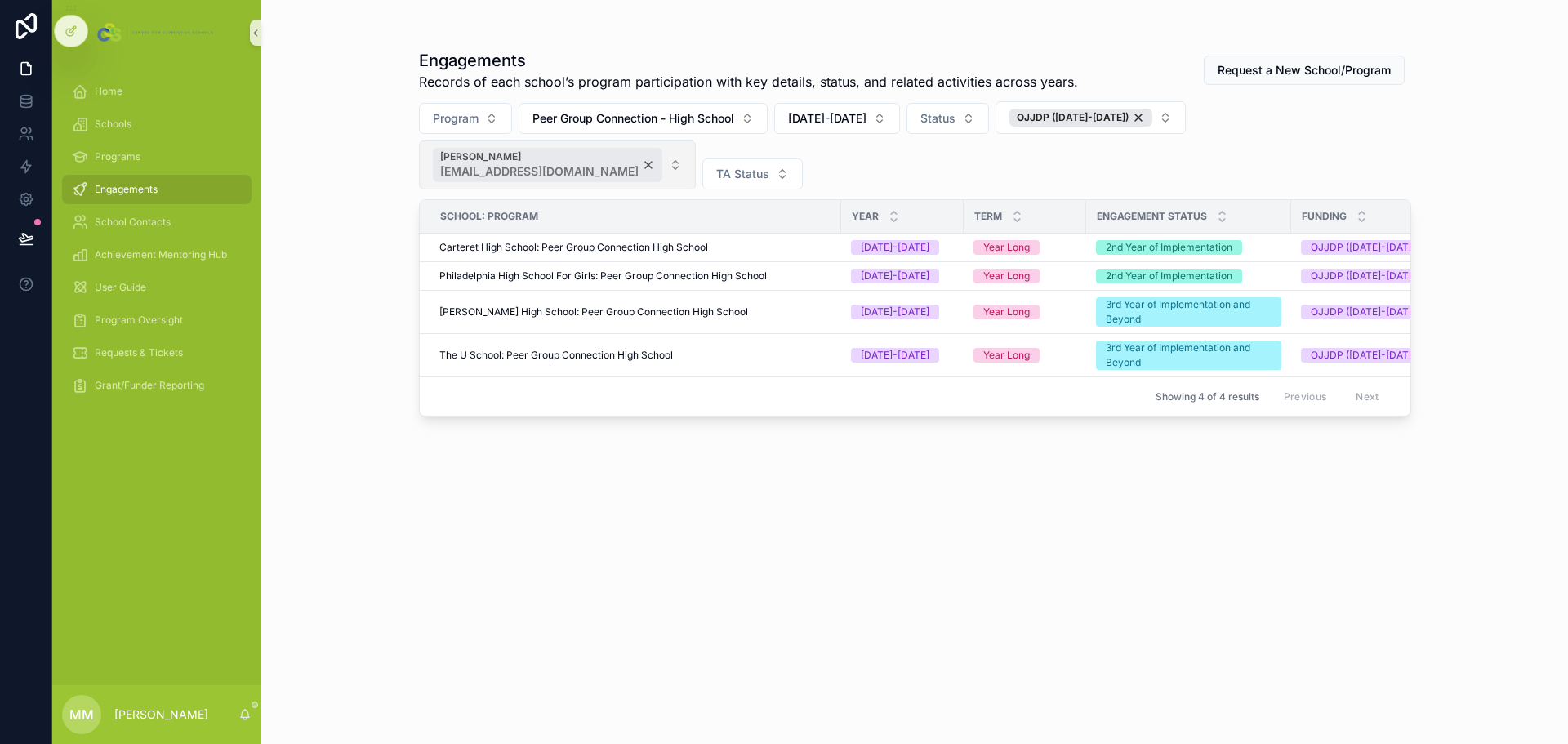
click at [628, 160] on div "Pamela Taylor ptaylor@supportiveschools.org" at bounding box center [547, 165] width 229 height 35
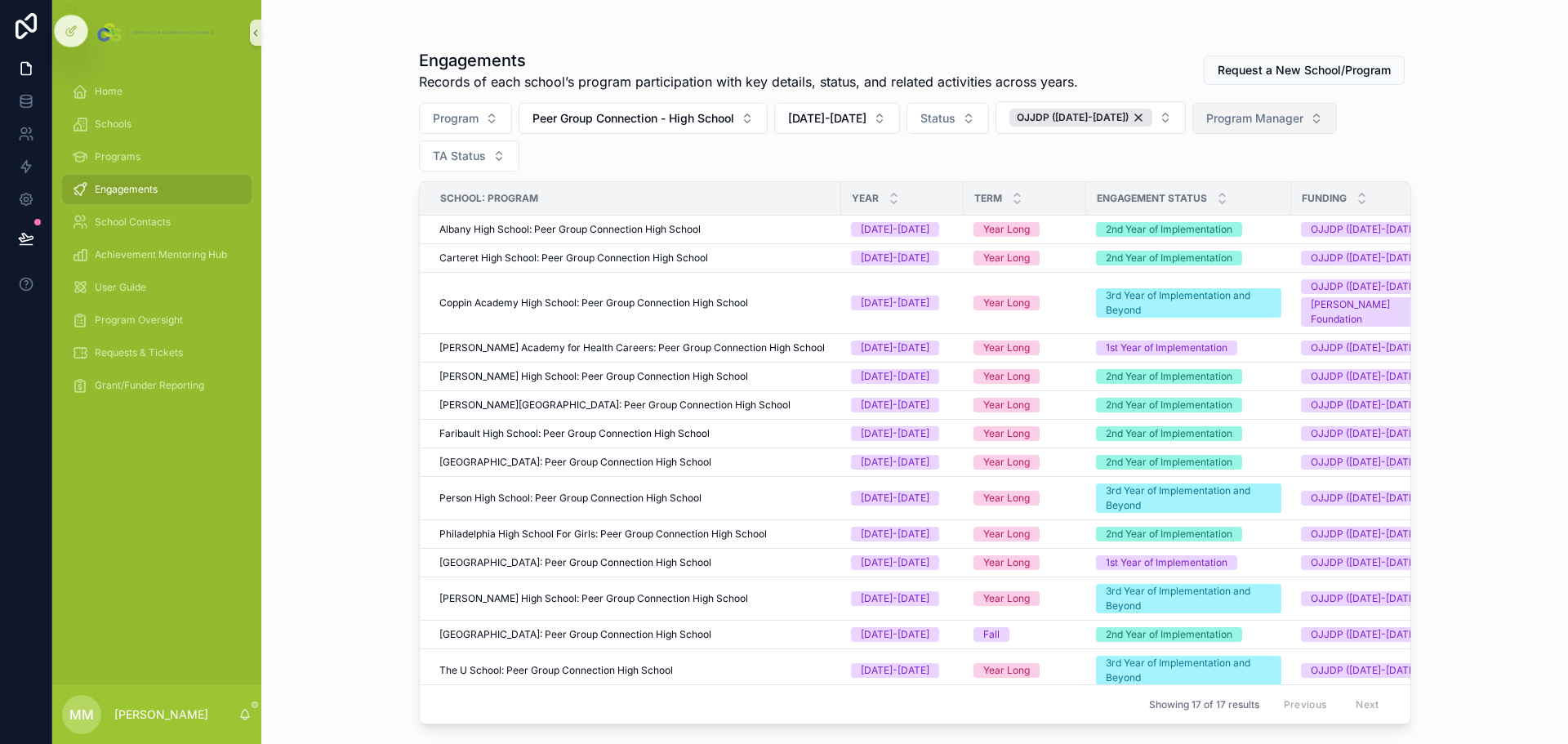
click at [1045, 115] on span "Program Manager" at bounding box center [1255, 118] width 97 height 16
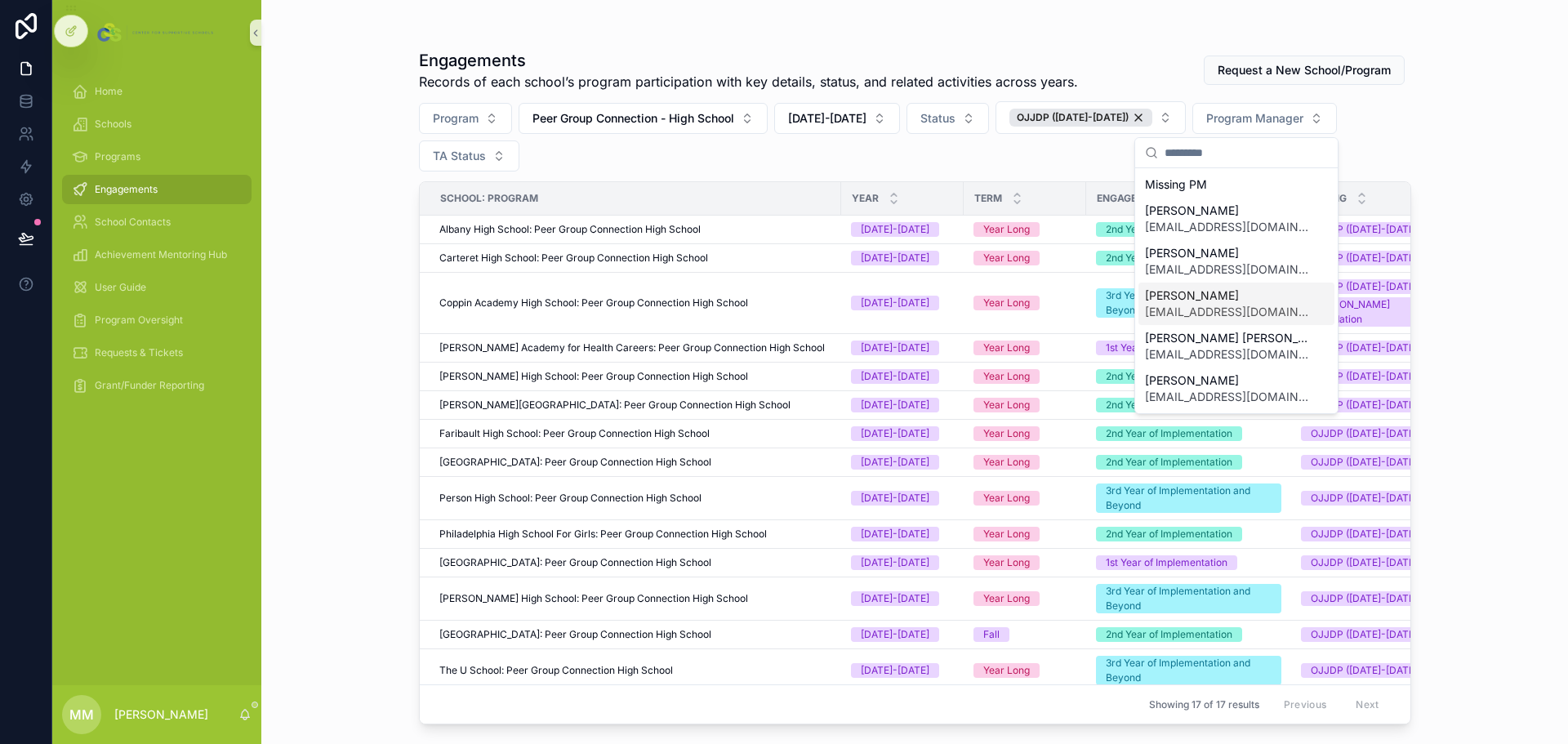
click at [1045, 295] on span "Kayla Maguire" at bounding box center [1227, 295] width 164 height 16
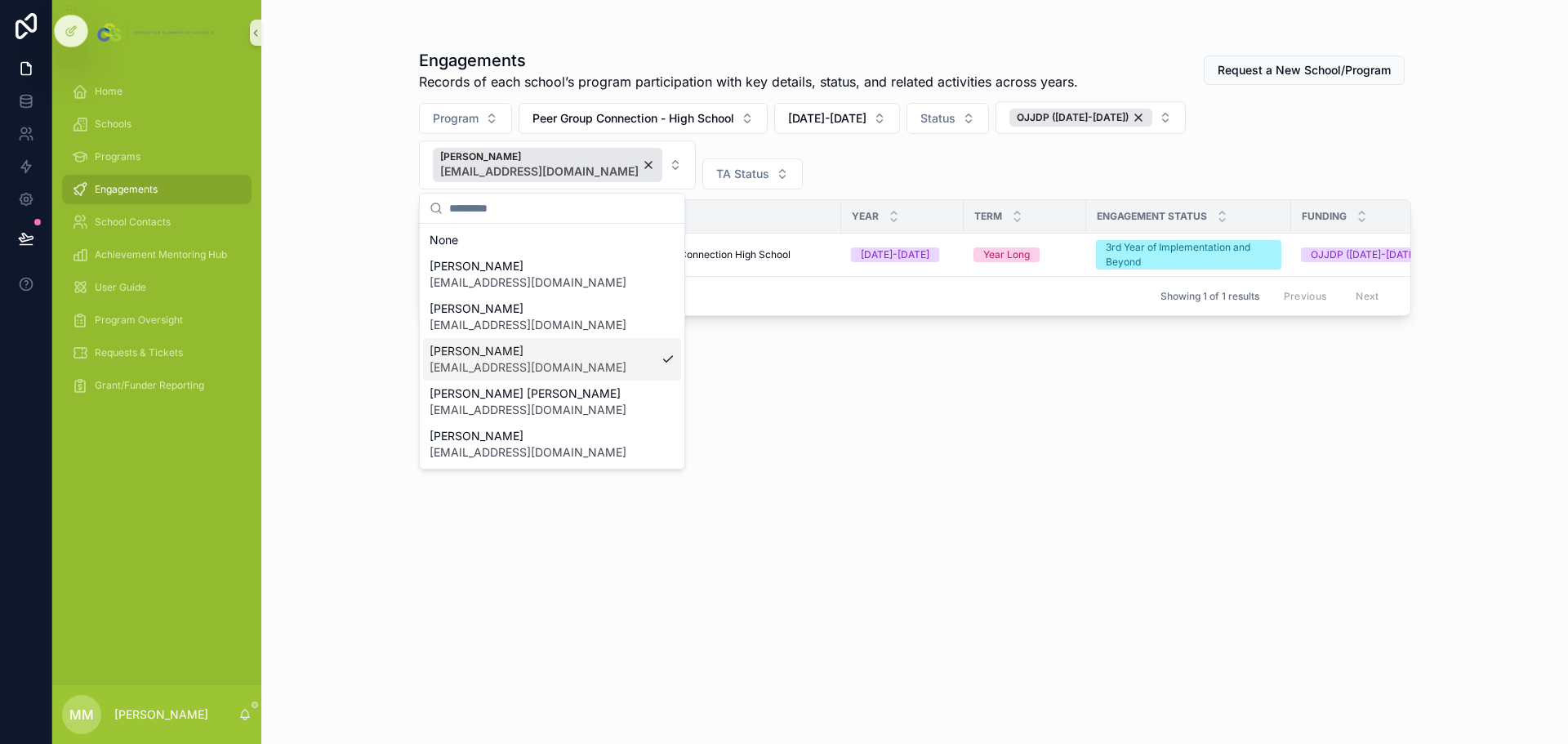
click at [1043, 443] on div "Engagements Records of each school’s program participation with key details, st…" at bounding box center [916, 382] width 993 height 685
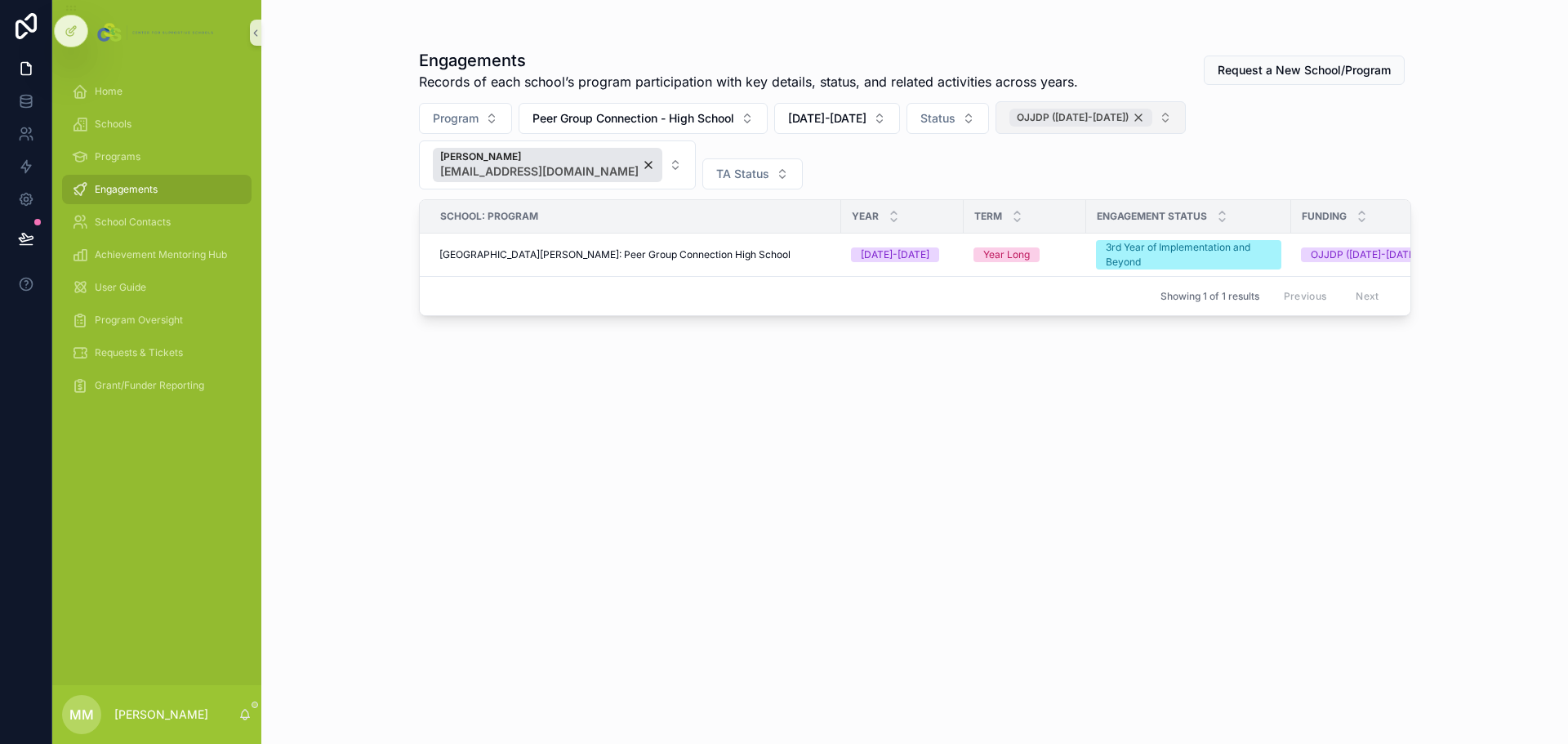
click at [1045, 116] on div "OJJDP ([DATE]-[DATE])" at bounding box center [1081, 118] width 143 height 18
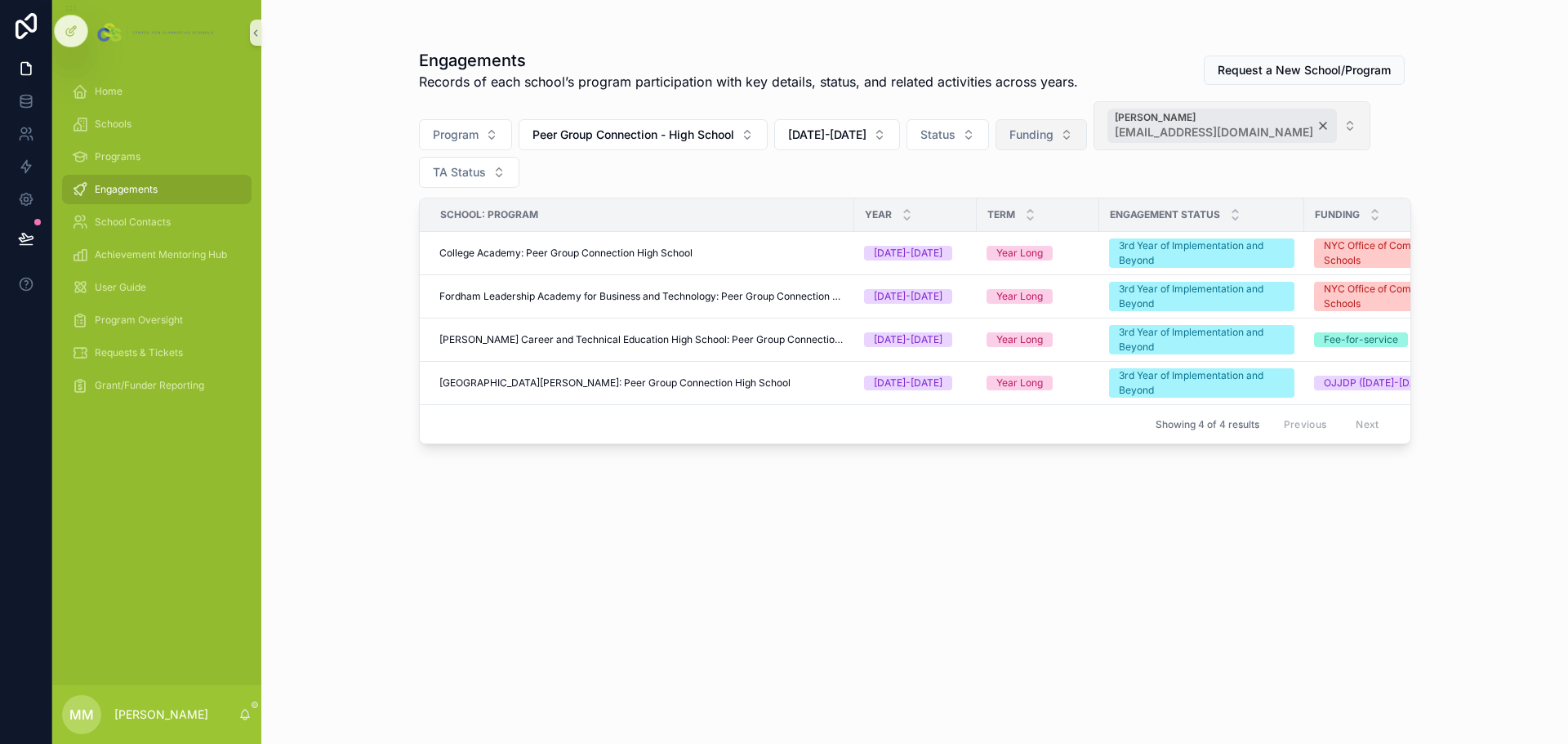
click at [1045, 120] on div "Kayla Maguire kmaguire@supportiveschools.org" at bounding box center [1222, 126] width 229 height 35
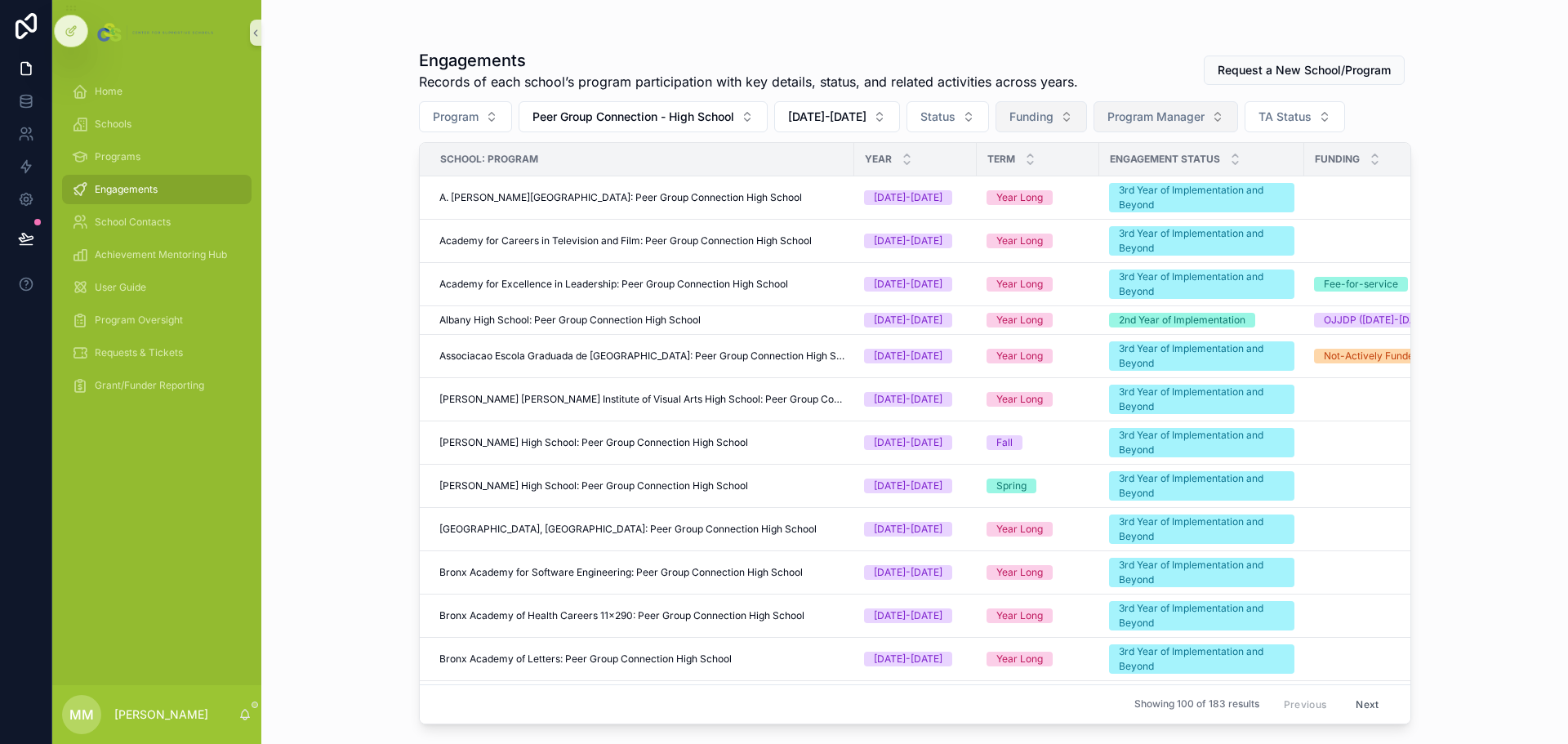
click at [1045, 124] on span "Program Manager" at bounding box center [1156, 117] width 97 height 16
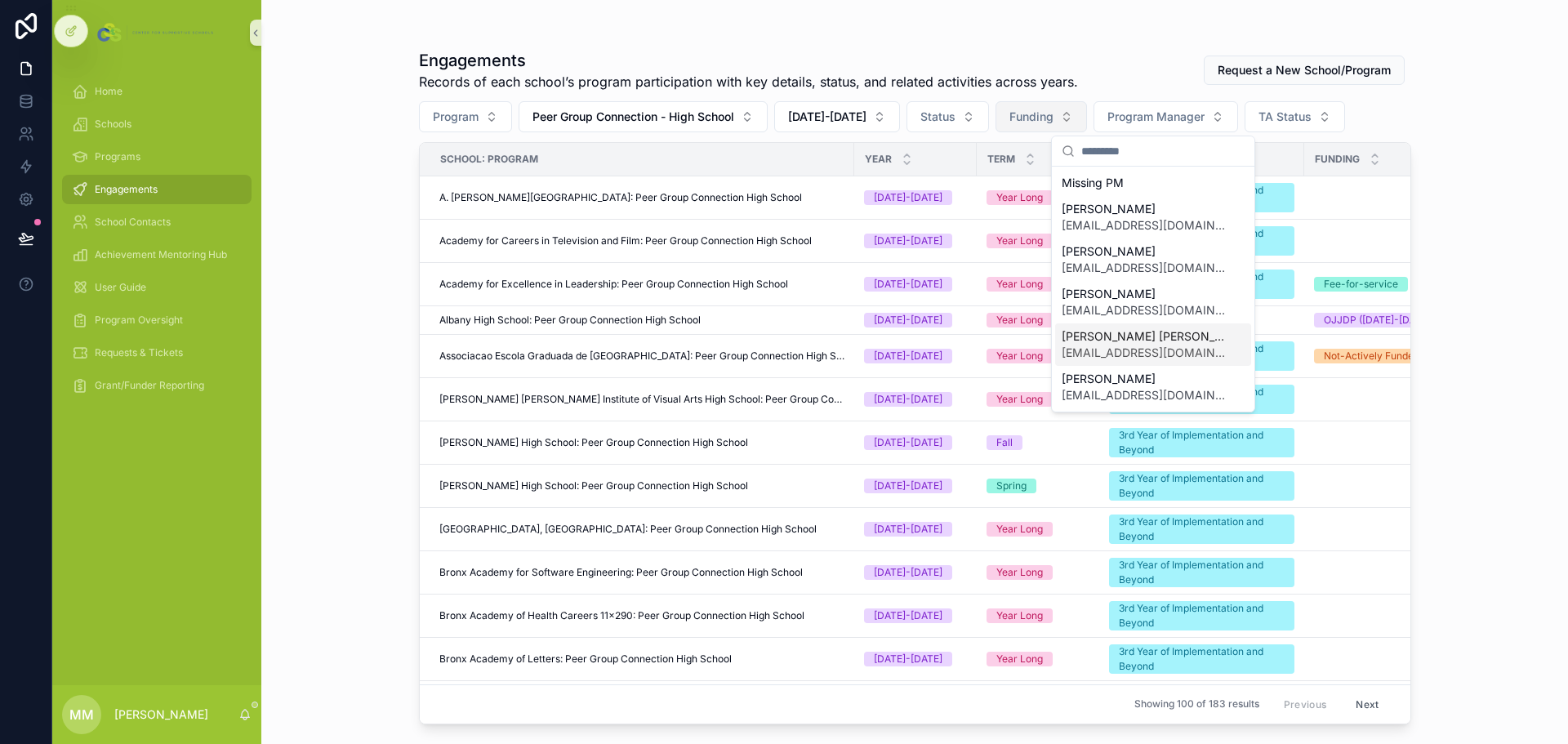
click at [1045, 357] on span "lstephenson@supportiveschools.org" at bounding box center [1144, 353] width 164 height 16
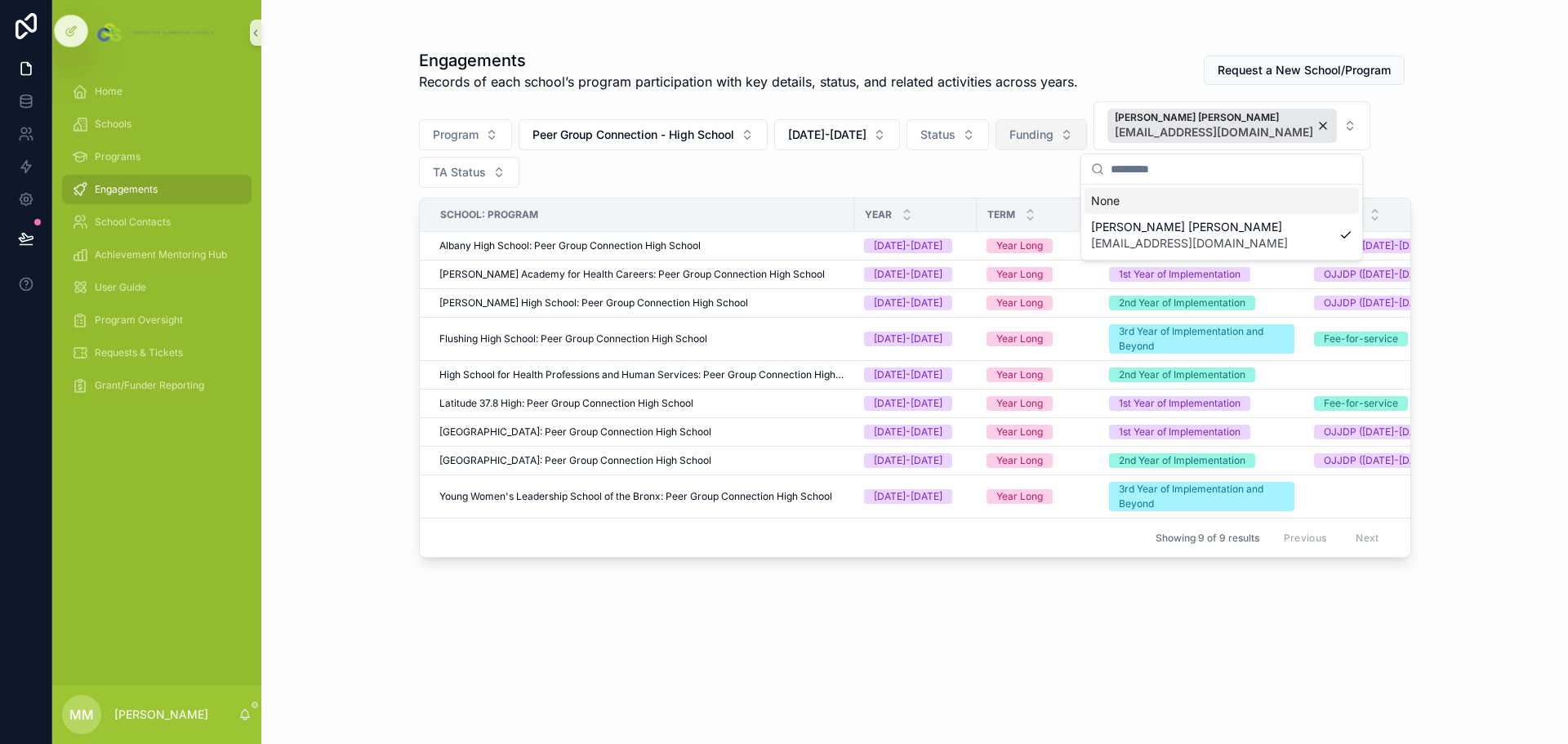
click at [1042, 449] on div "Engagements Records of each school’s program participation with key details, st…" at bounding box center [916, 382] width 993 height 685
click at [1031, 141] on span "Funding" at bounding box center [1032, 134] width 44 height 16
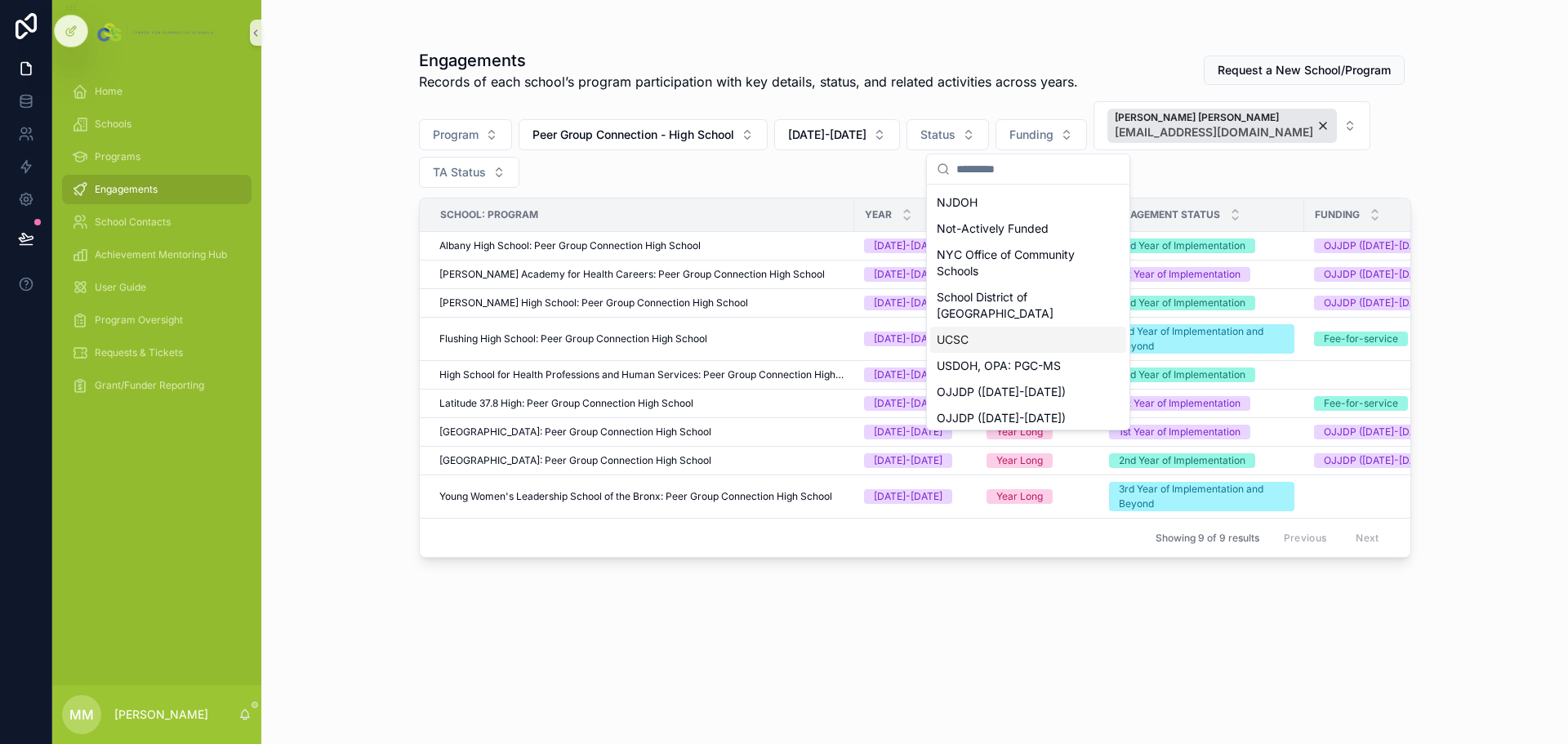
scroll to position [245, 0]
click at [1023, 351] on div "OJJDP ([DATE]-[DATE])" at bounding box center [1027, 344] width 196 height 26
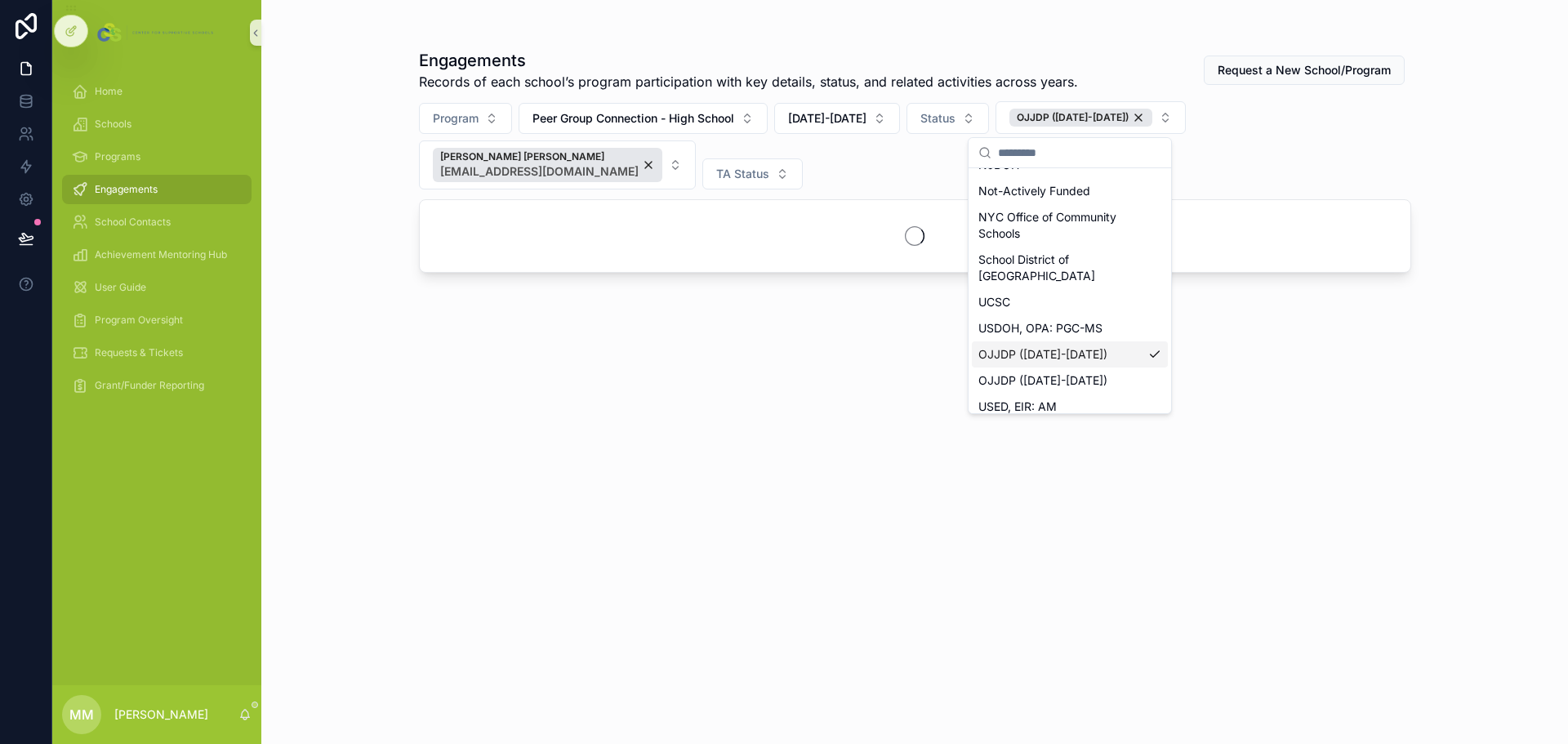
scroll to position [271, 0]
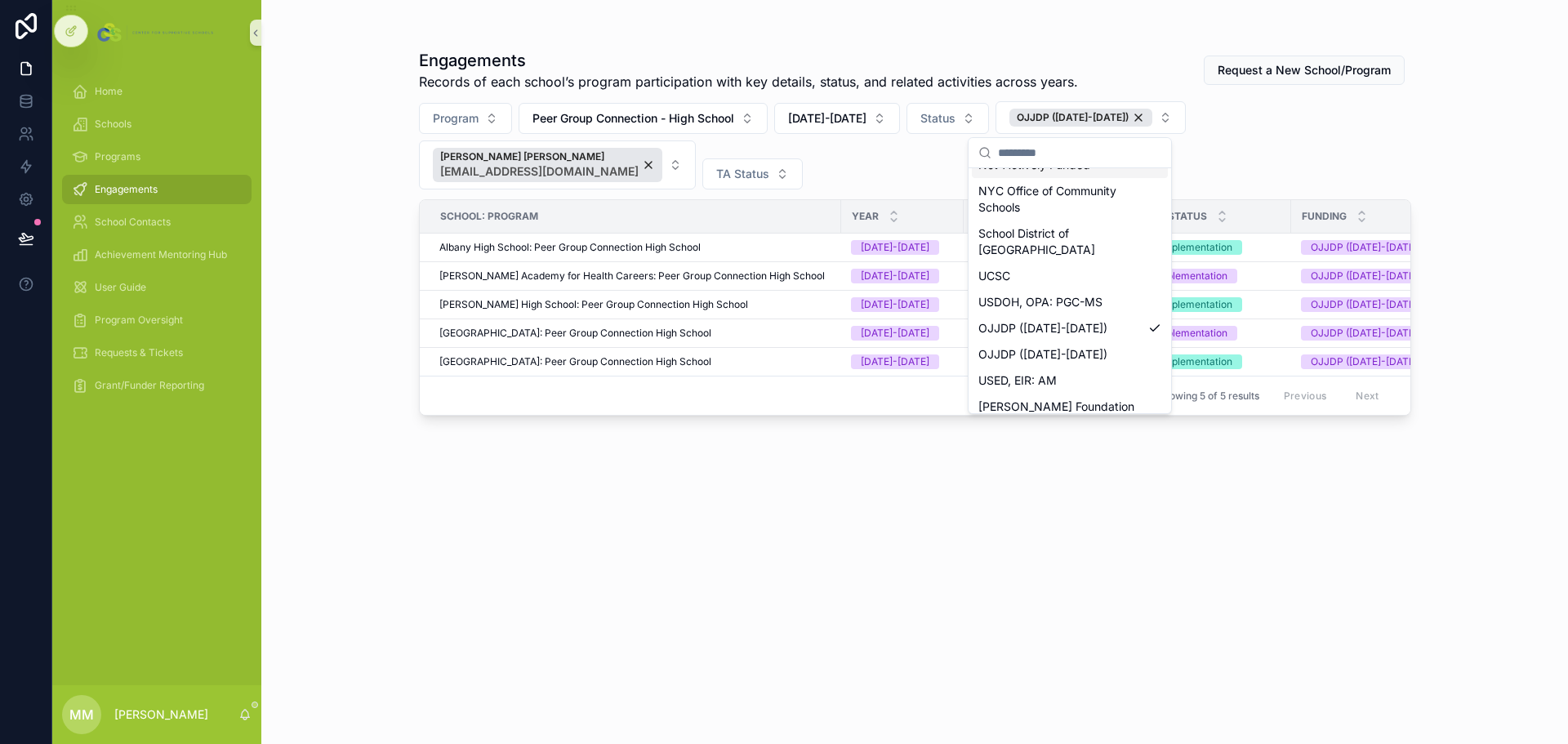
click at [1045, 158] on div "Program Peer Group Connection - High School 2025-2026 Status OJJDP (2023-2026) …" at bounding box center [916, 146] width 993 height 89
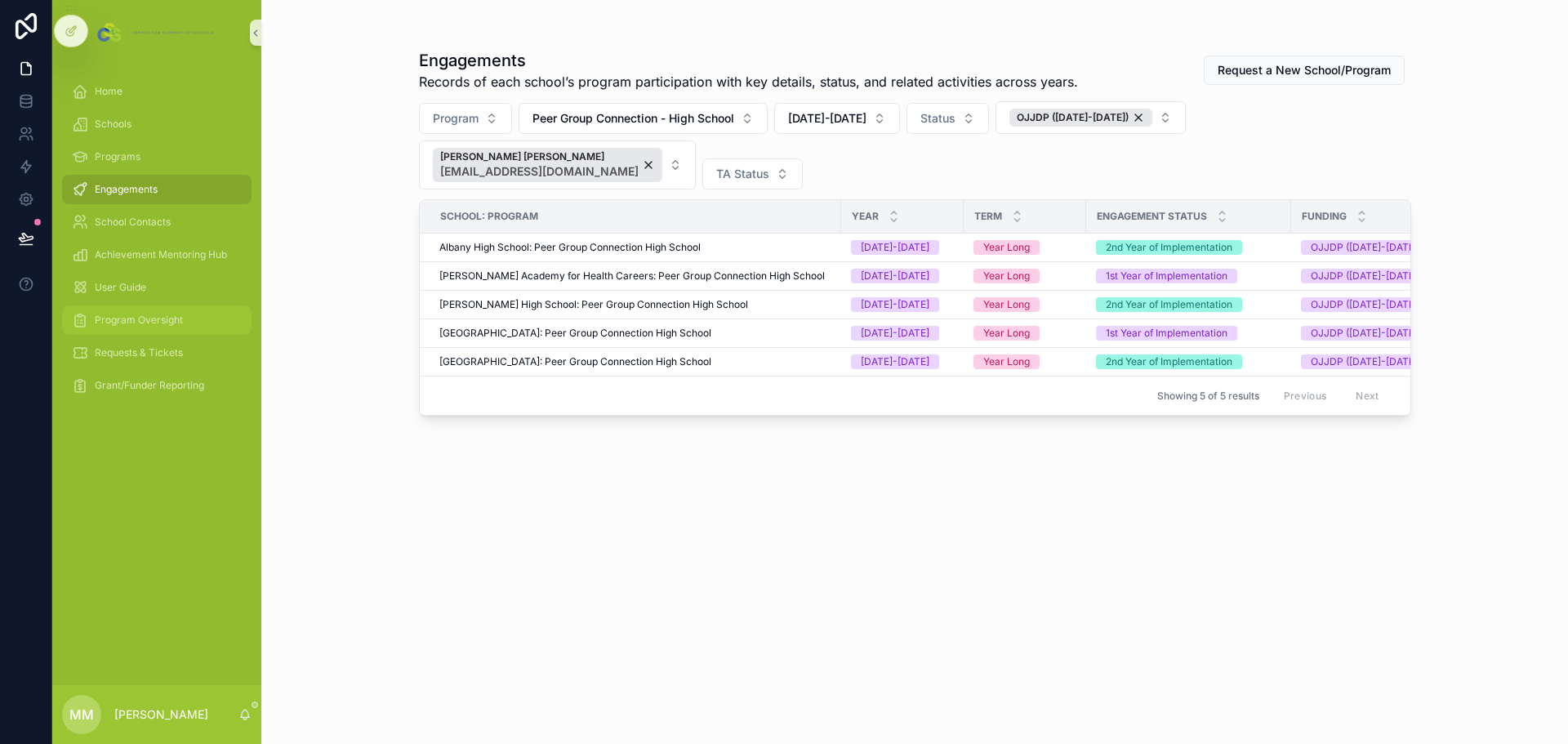
click at [111, 318] on span "Program Oversight" at bounding box center [139, 320] width 89 height 13
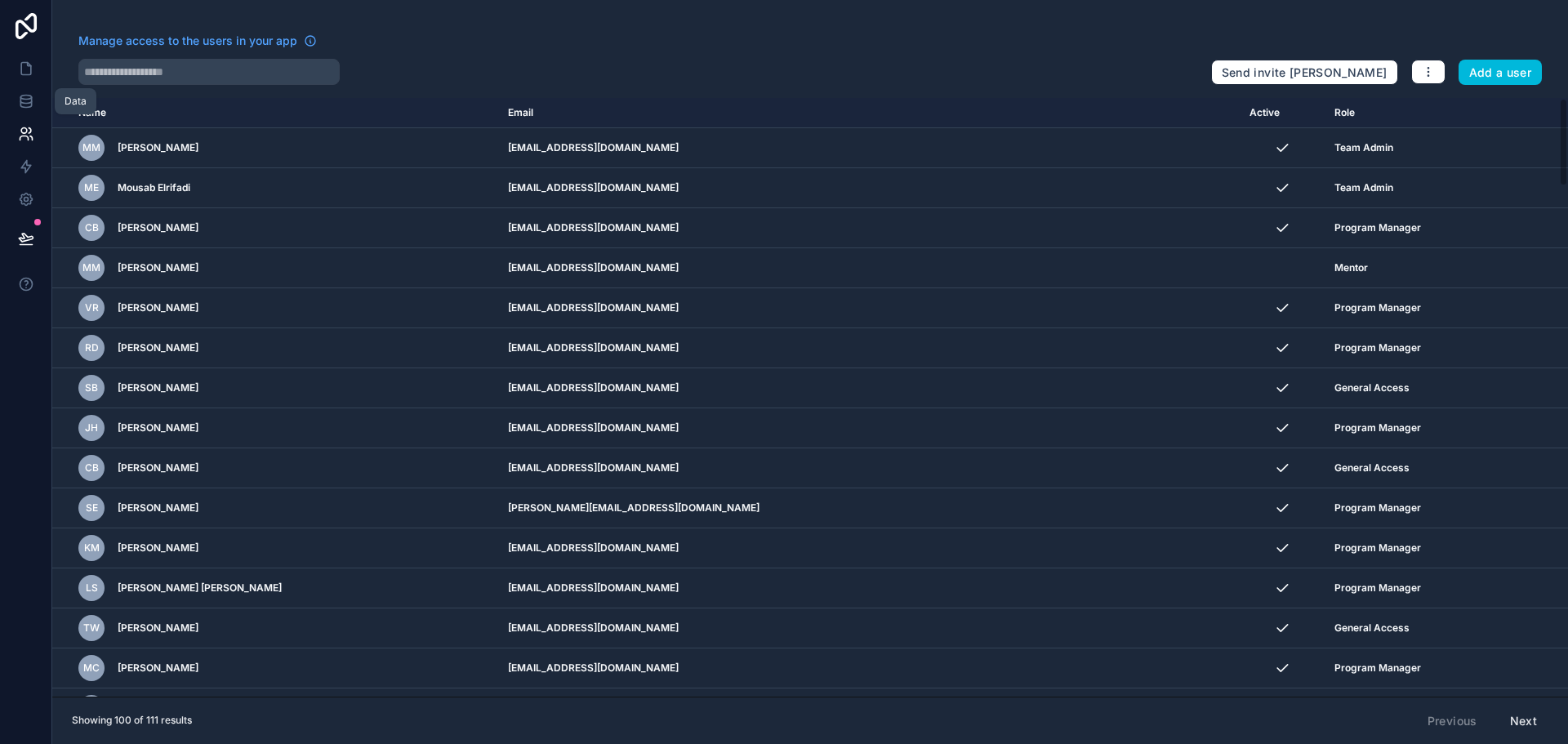
click at [15, 100] on link at bounding box center [25, 101] width 51 height 33
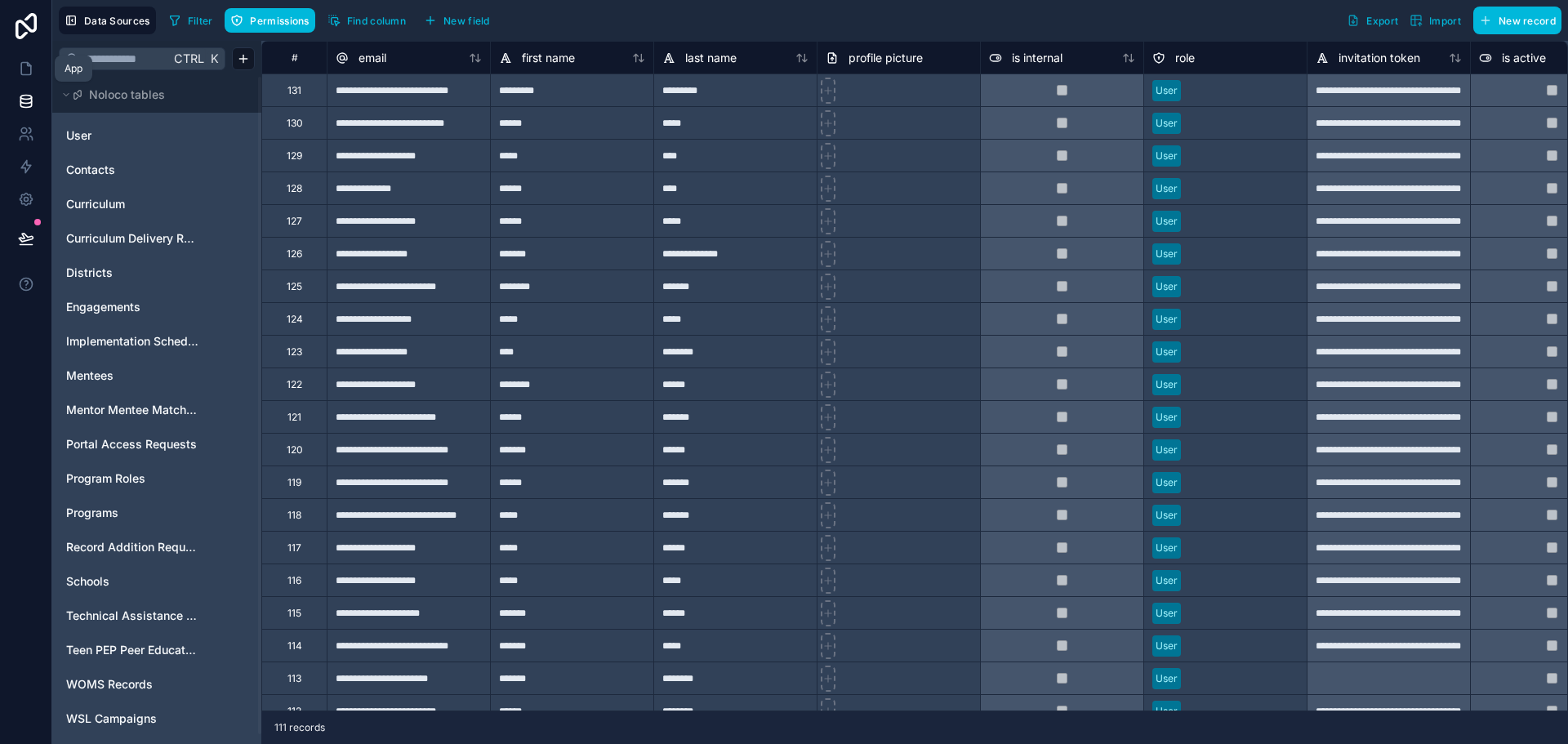
click at [16, 68] on link at bounding box center [25, 68] width 51 height 33
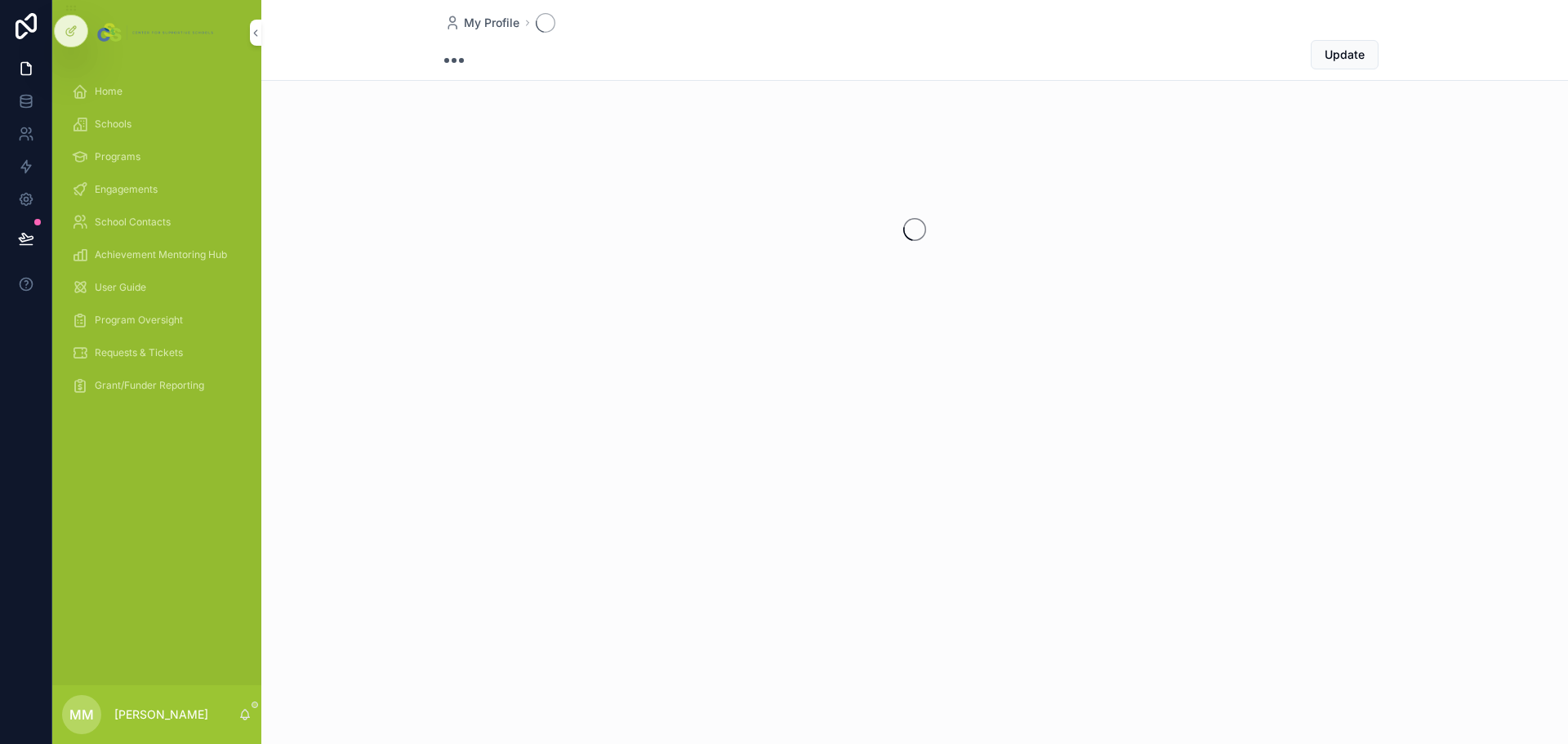
click at [142, 125] on div "Schools" at bounding box center [157, 123] width 170 height 26
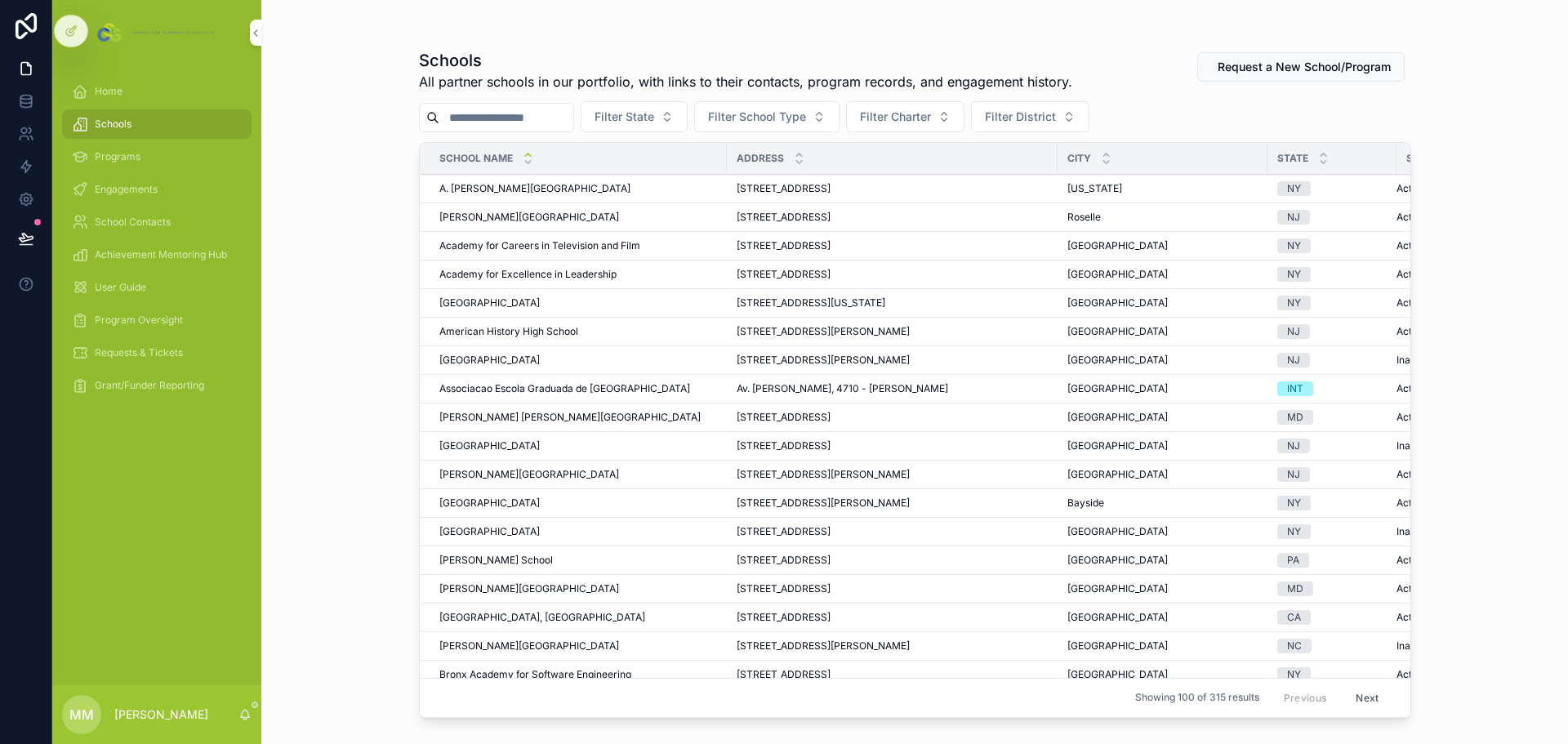
click at [494, 120] on input "scrollable content" at bounding box center [506, 118] width 134 height 23
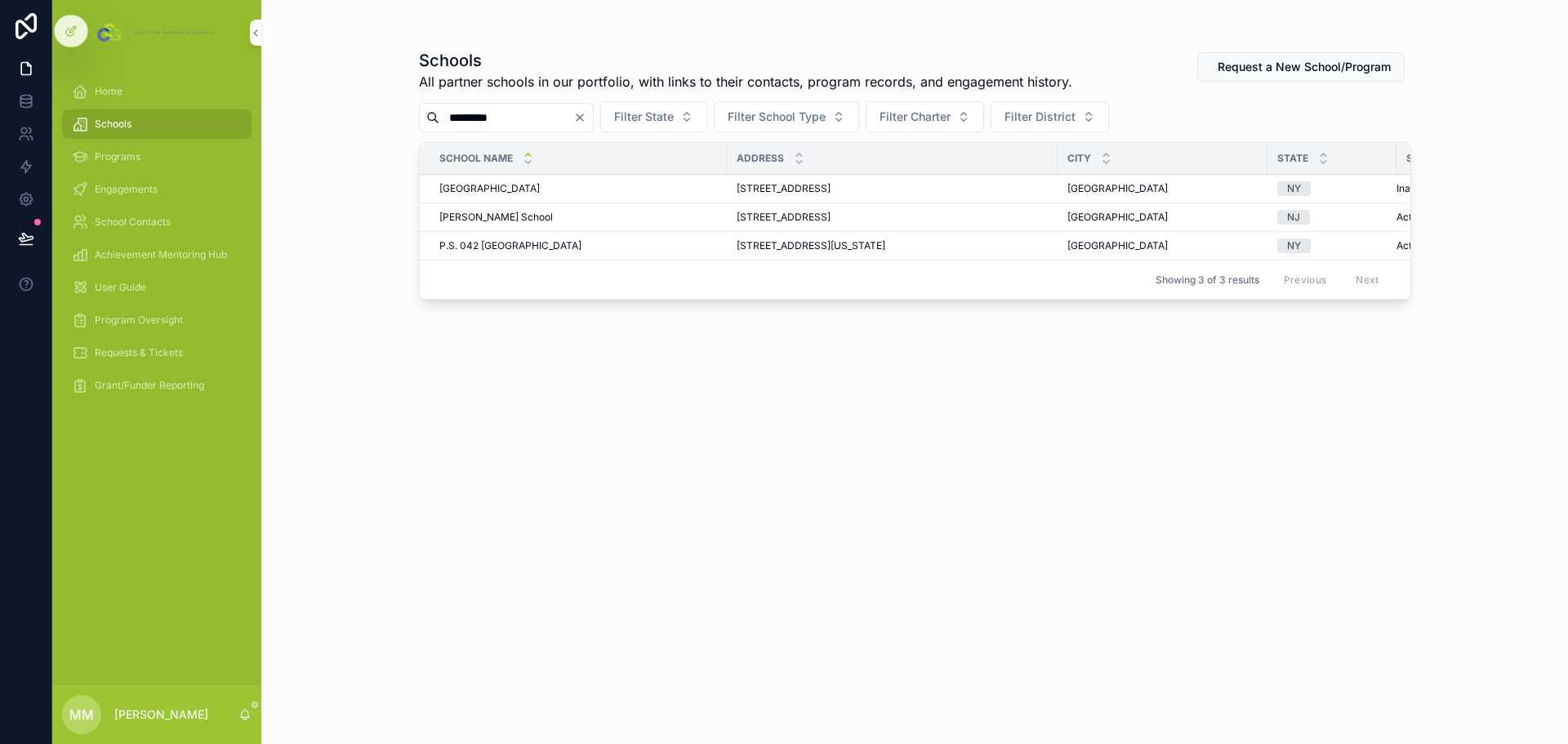
type input "*********"
click at [537, 191] on span "[GEOGRAPHIC_DATA]" at bounding box center [490, 189] width 100 height 13
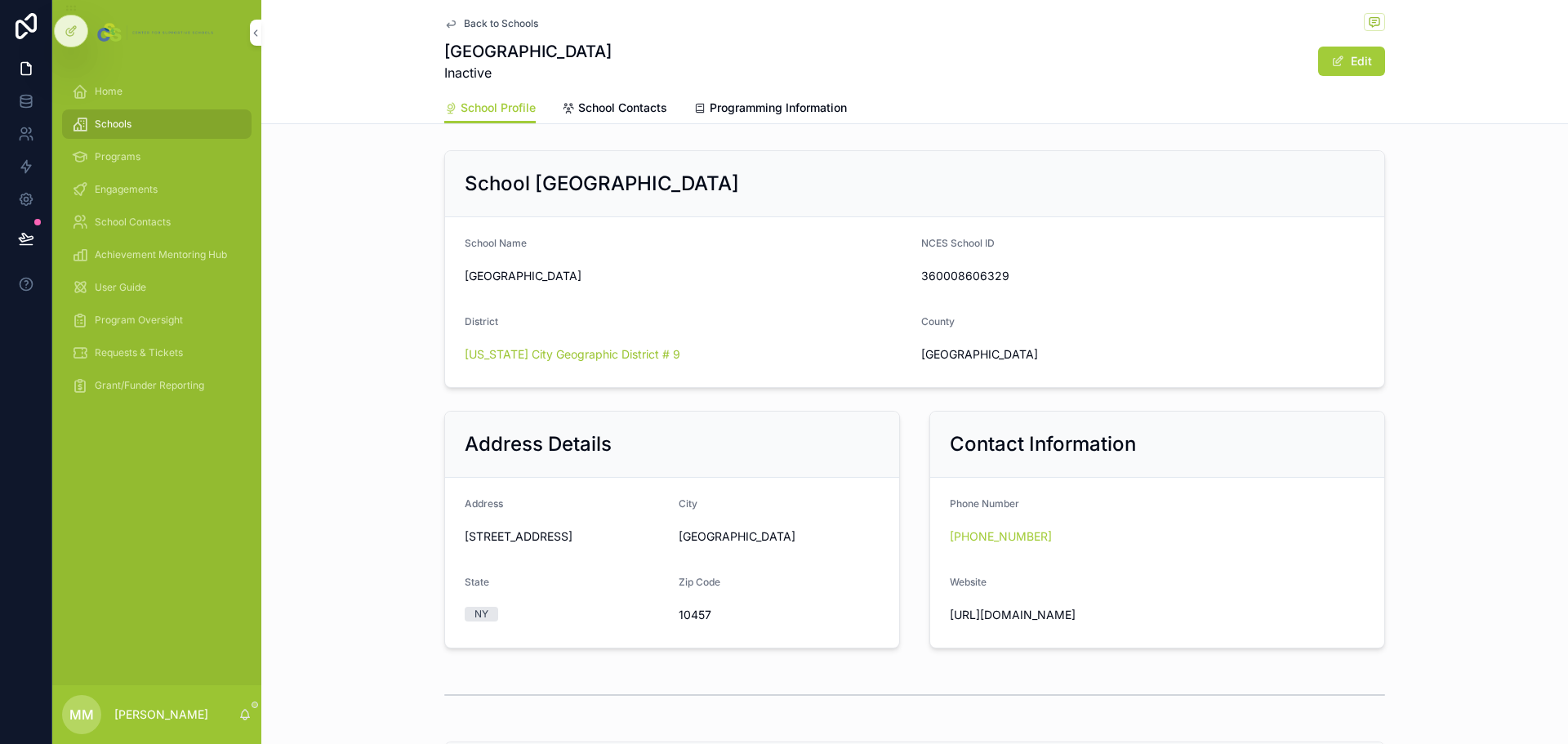
click at [720, 111] on span "Programming Information" at bounding box center [778, 107] width 137 height 16
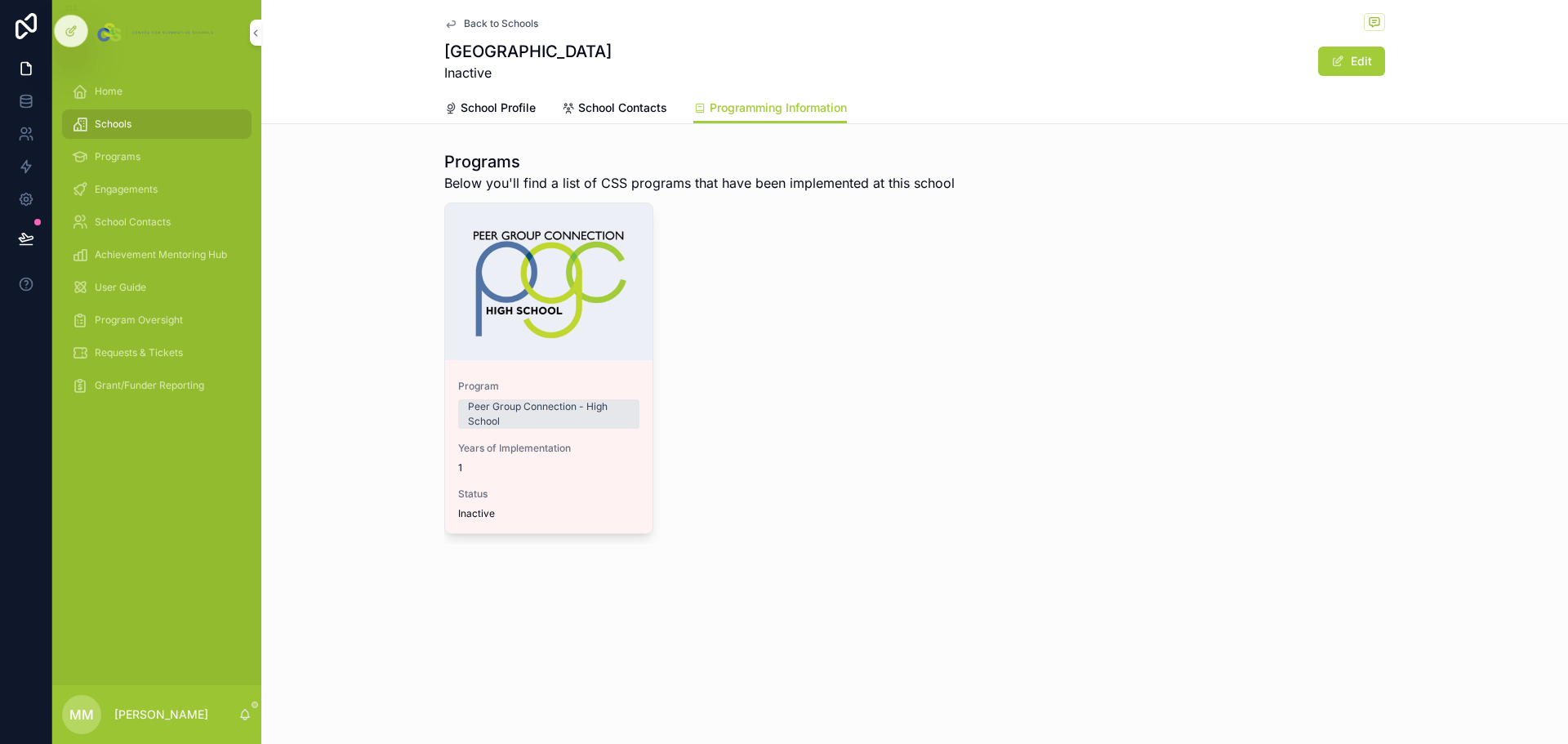
click at [493, 23] on span "Back to Schools" at bounding box center [500, 24] width 74 height 13
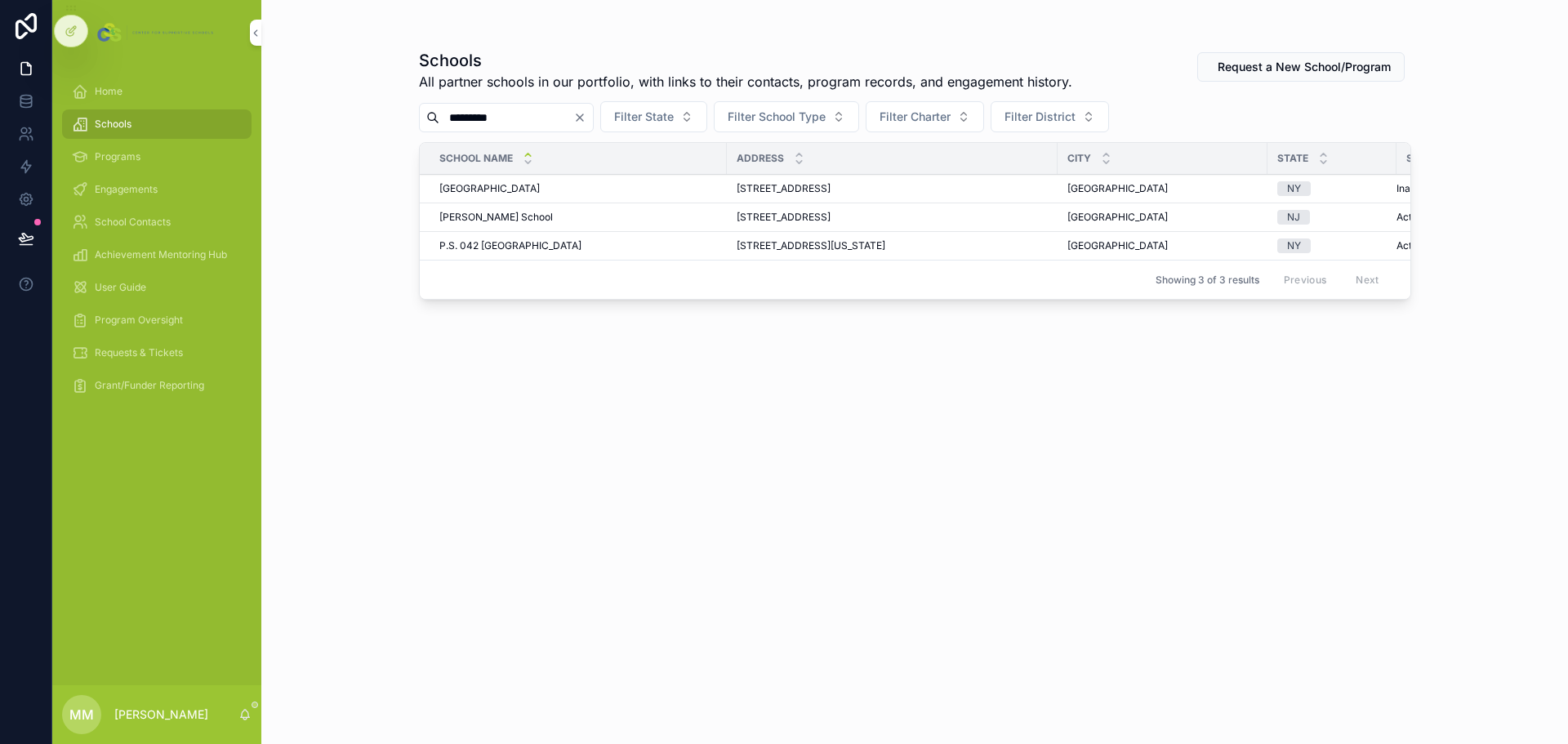
drag, startPoint x: 524, startPoint y: 115, endPoint x: 394, endPoint y: 110, distance: 130.1
click at [394, 110] on div "Schools All partner schools in our portfolio, with links to their contacts, pro…" at bounding box center [916, 362] width 1045 height 725
type input "*"
type input "****"
click at [618, 187] on span "[PERSON_NAME] Center for the Arts - PS #41" at bounding box center [545, 189] width 210 height 13
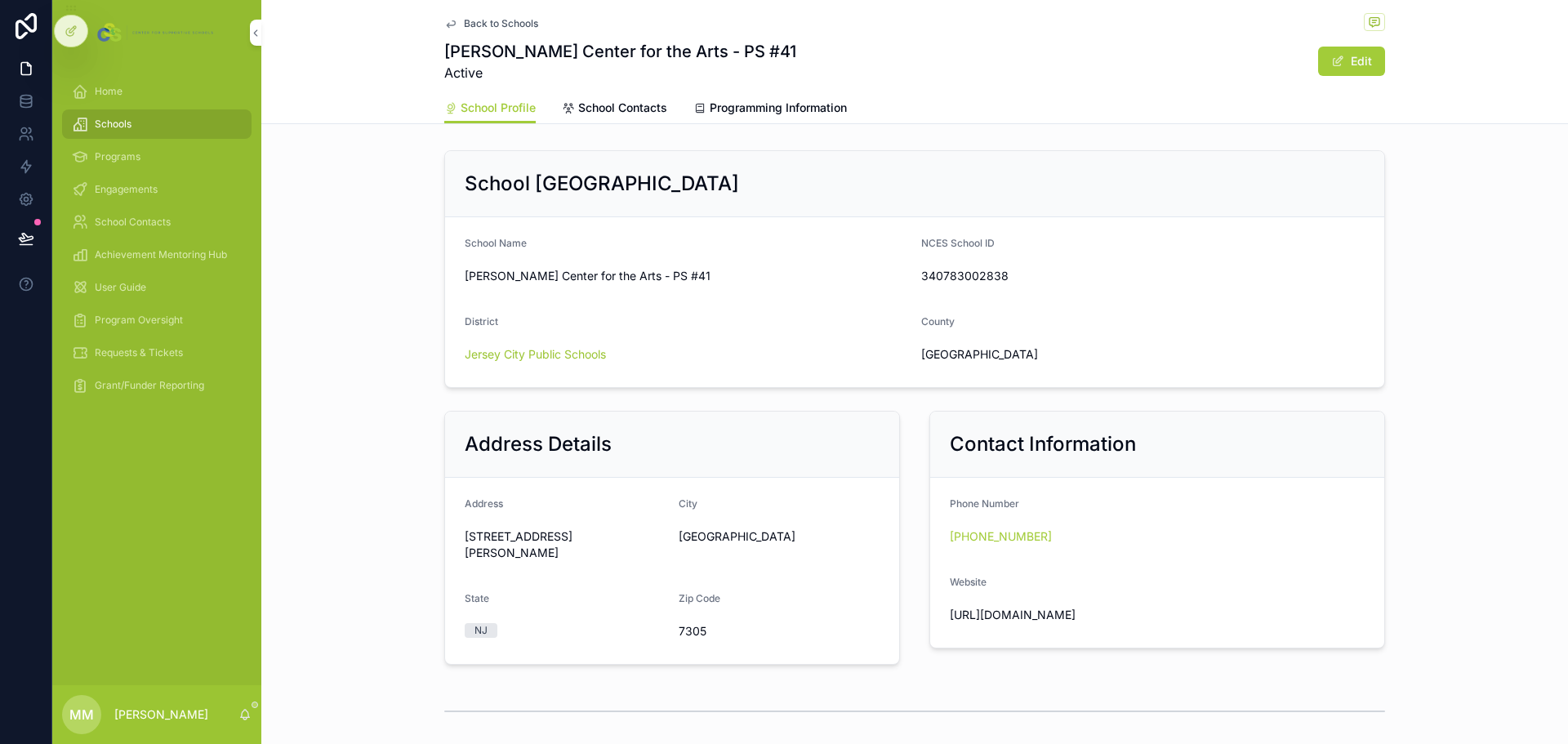
drag, startPoint x: 697, startPoint y: 278, endPoint x: 434, endPoint y: 279, distance: 263.0
click at [435, 279] on div "School ID & District School Name Fred W. Martin Center for the Arts - PS #41 NC…" at bounding box center [915, 269] width 961 height 251
copy span "[PERSON_NAME] Center for the Arts - PS #41"
click at [147, 190] on span "Engagements" at bounding box center [125, 190] width 63 height 13
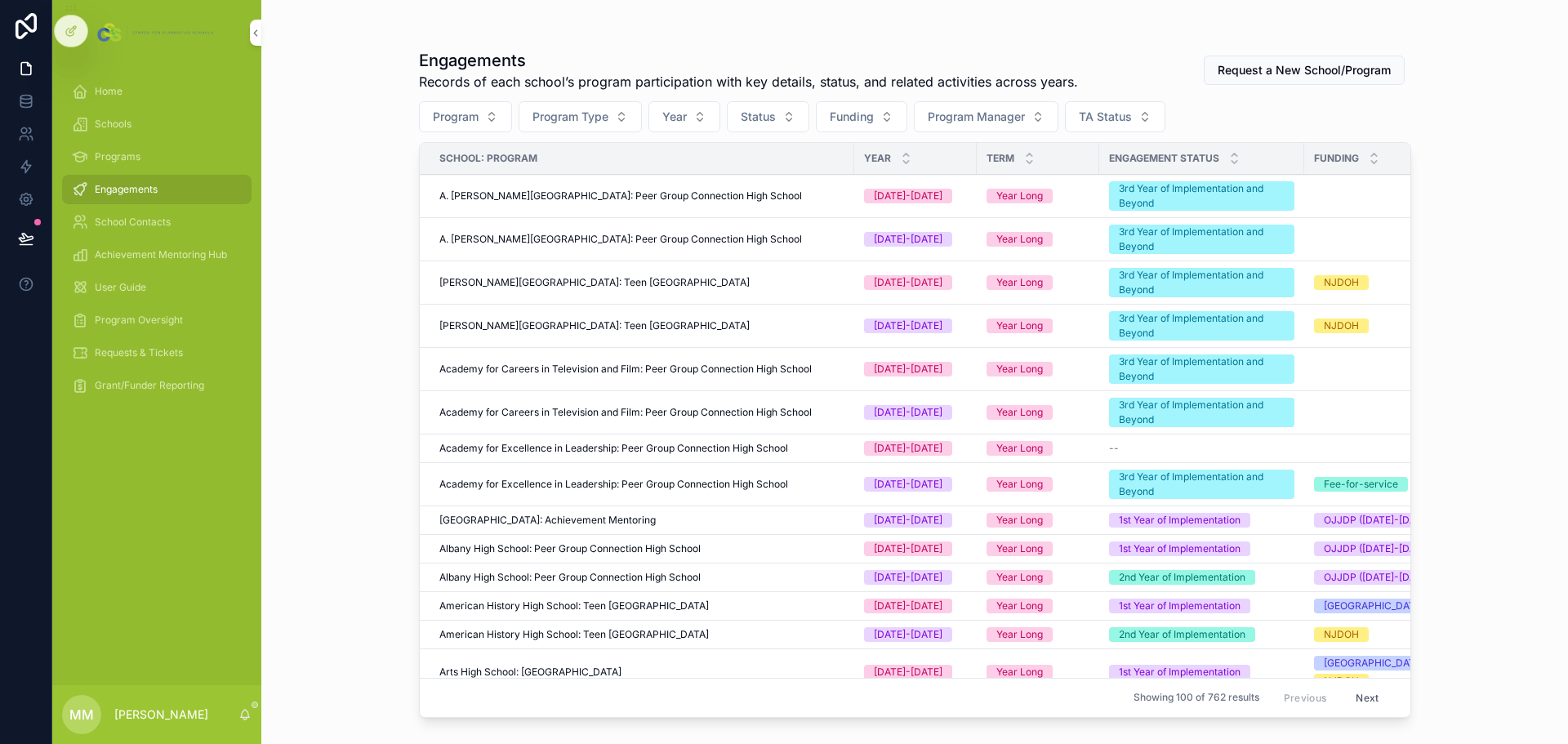
click at [467, 118] on span "Program" at bounding box center [455, 117] width 45 height 16
type input "***"
click at [367, 87] on div "Engagements Records of each school’s program participation with key details, st…" at bounding box center [915, 372] width 1307 height 744
click at [173, 351] on span "Requests & Tickets" at bounding box center [139, 353] width 89 height 13
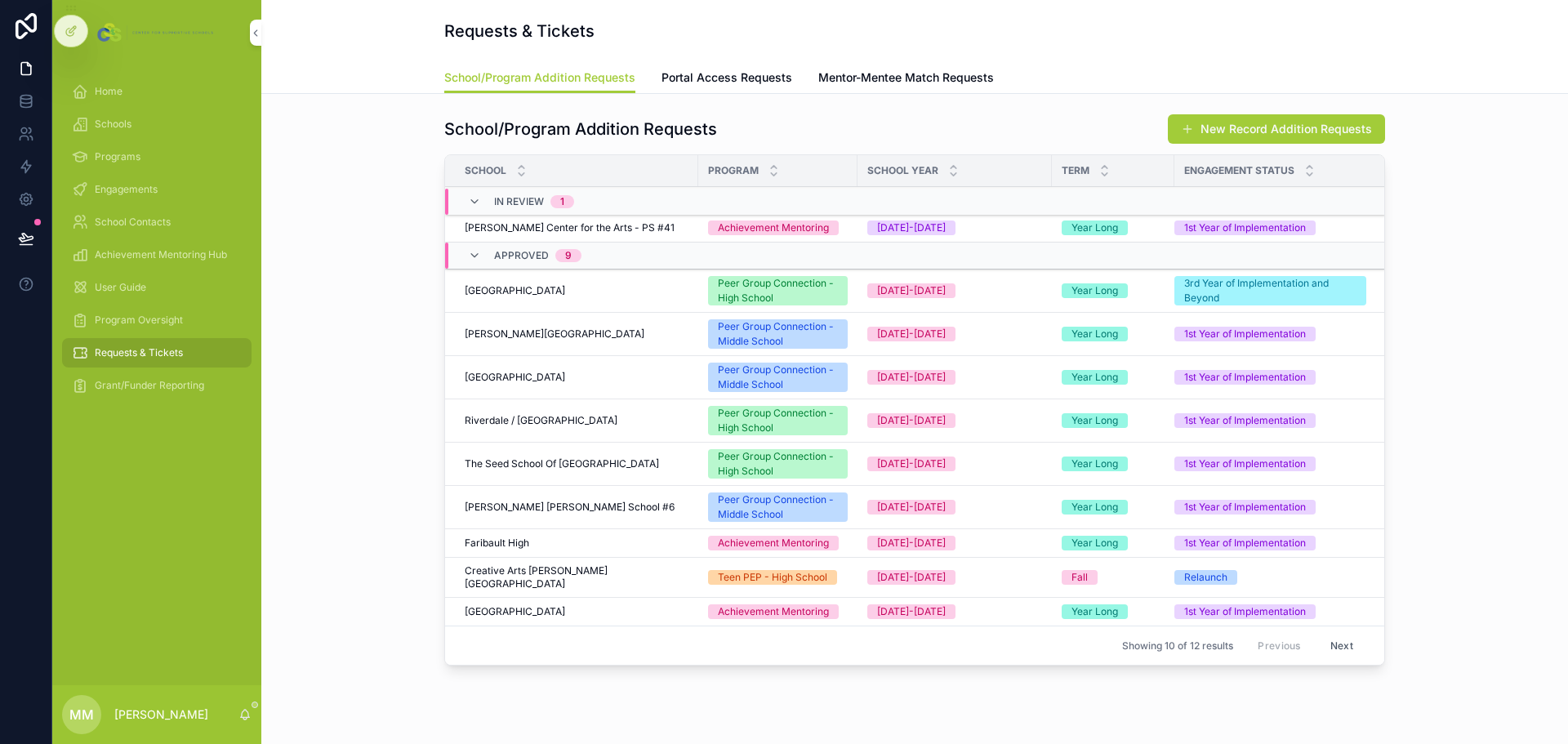
click at [146, 316] on span "Program Oversight" at bounding box center [139, 320] width 89 height 13
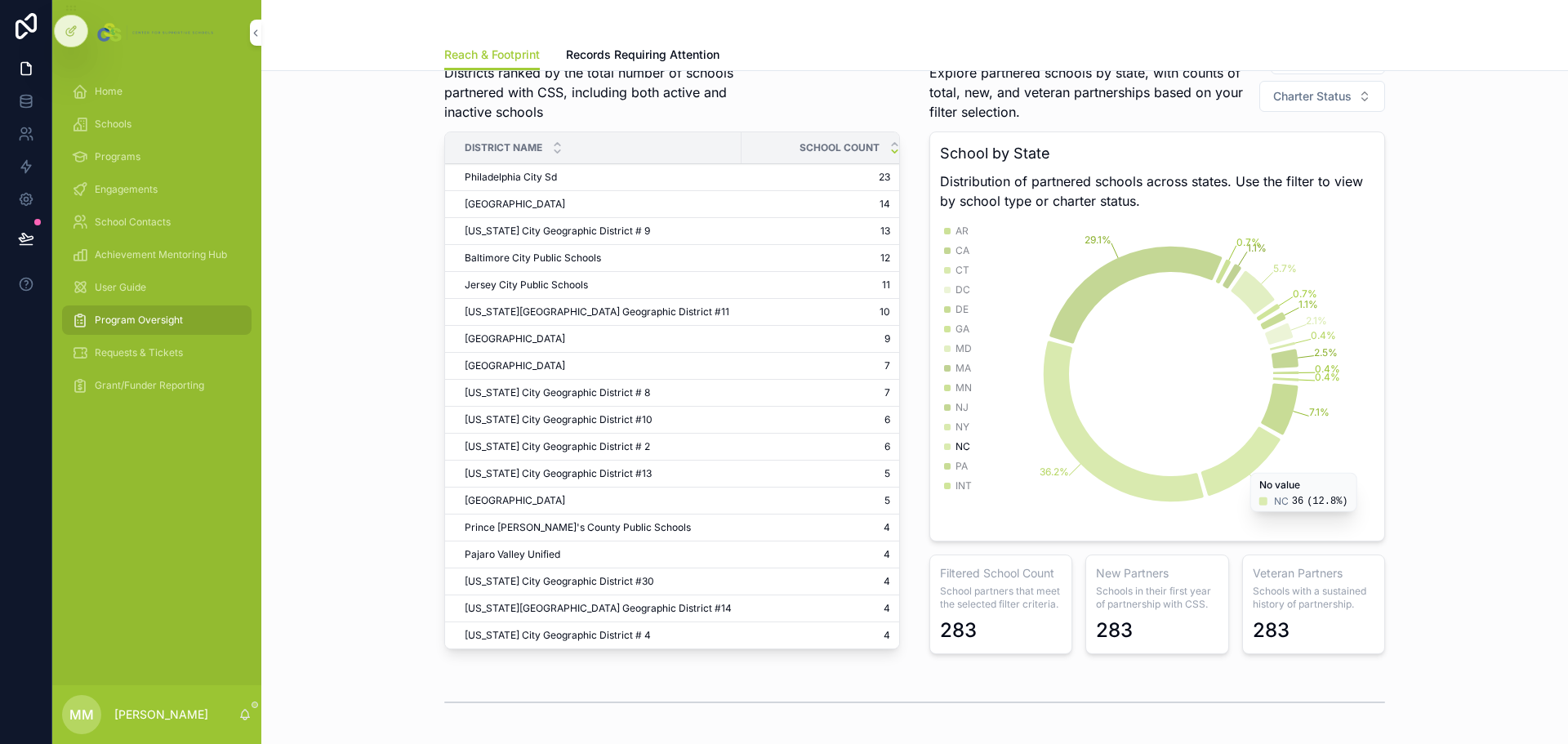
scroll to position [82, 0]
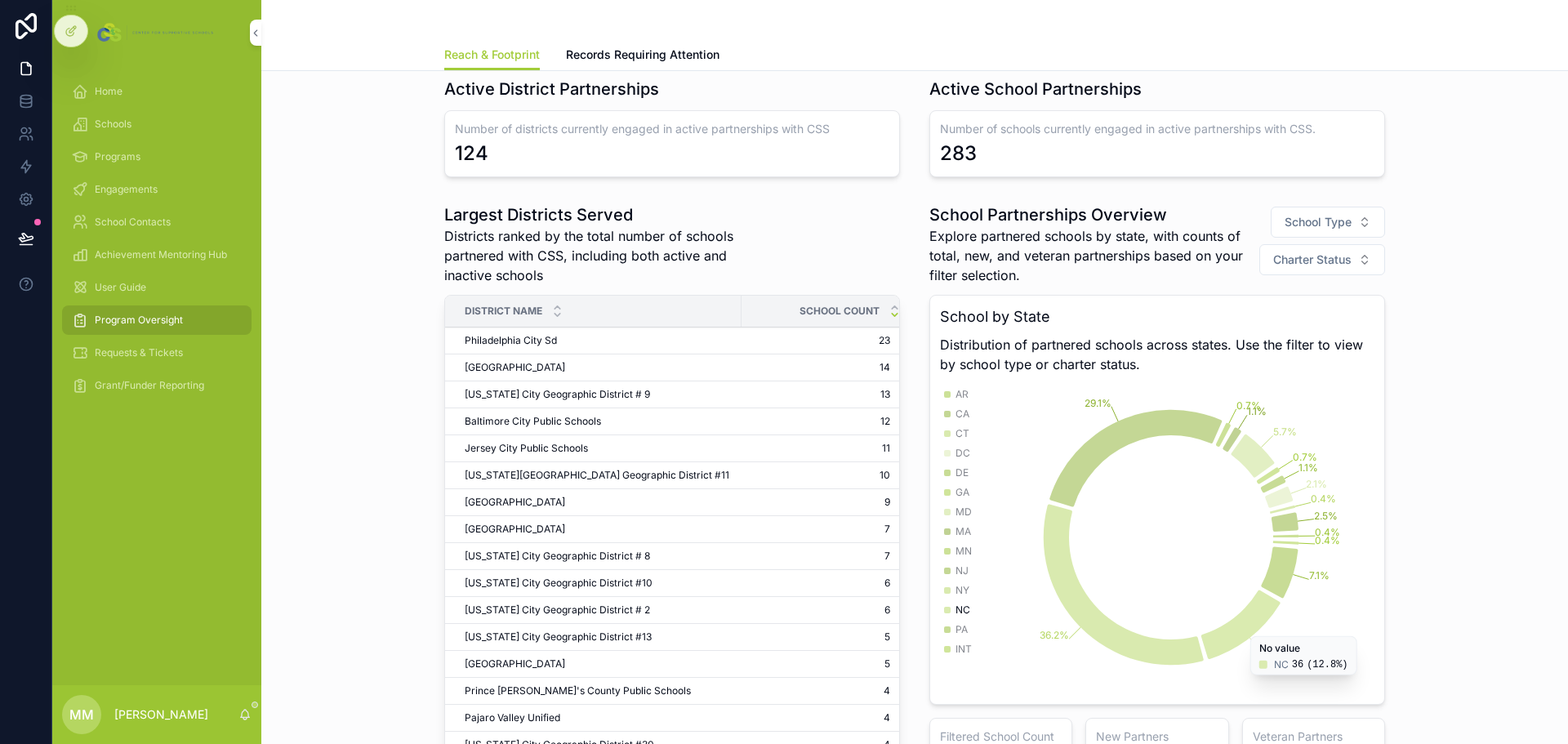
click at [1357, 224] on button "School Type" at bounding box center [1328, 222] width 115 height 31
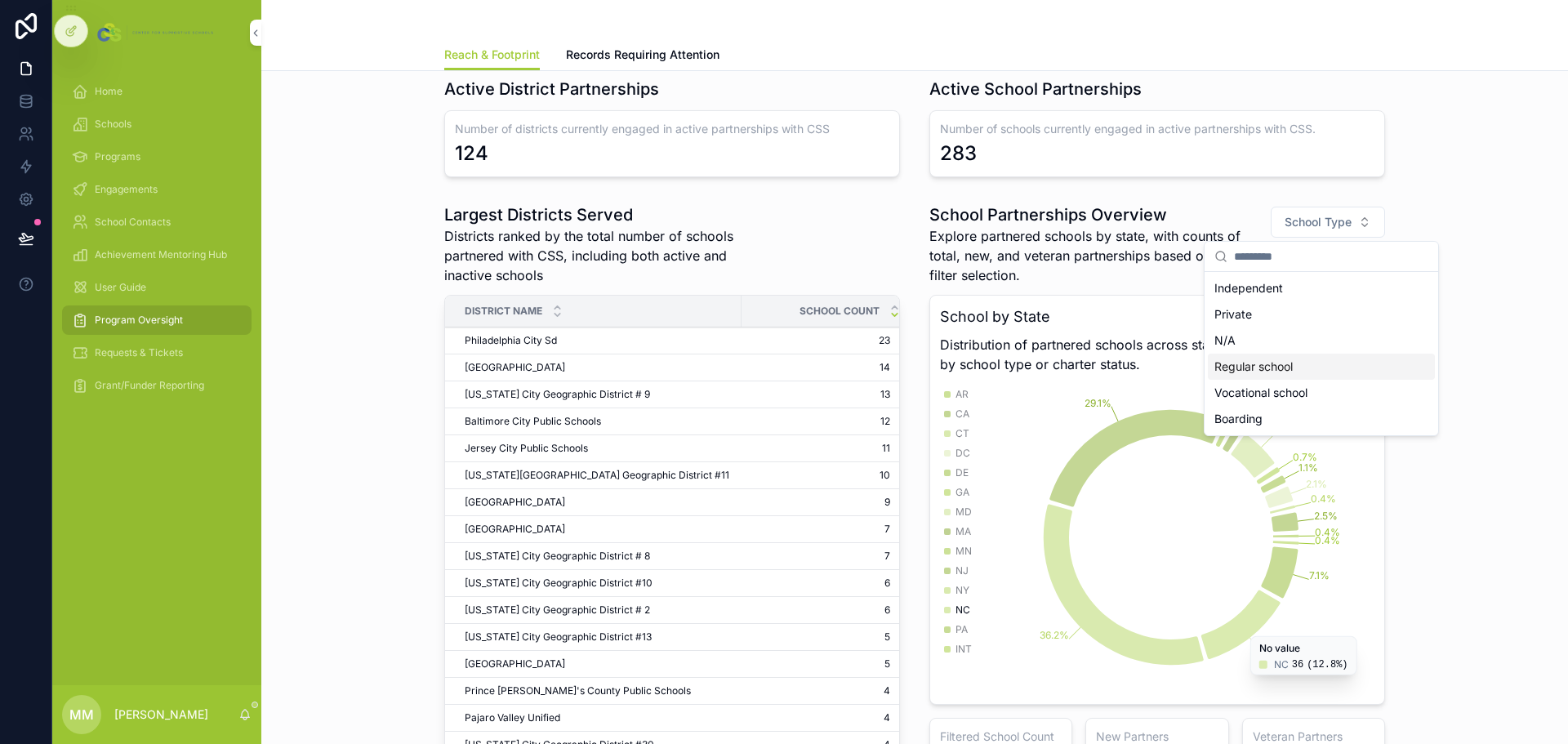
click at [1289, 372] on div "Regular school" at bounding box center [1321, 366] width 227 height 26
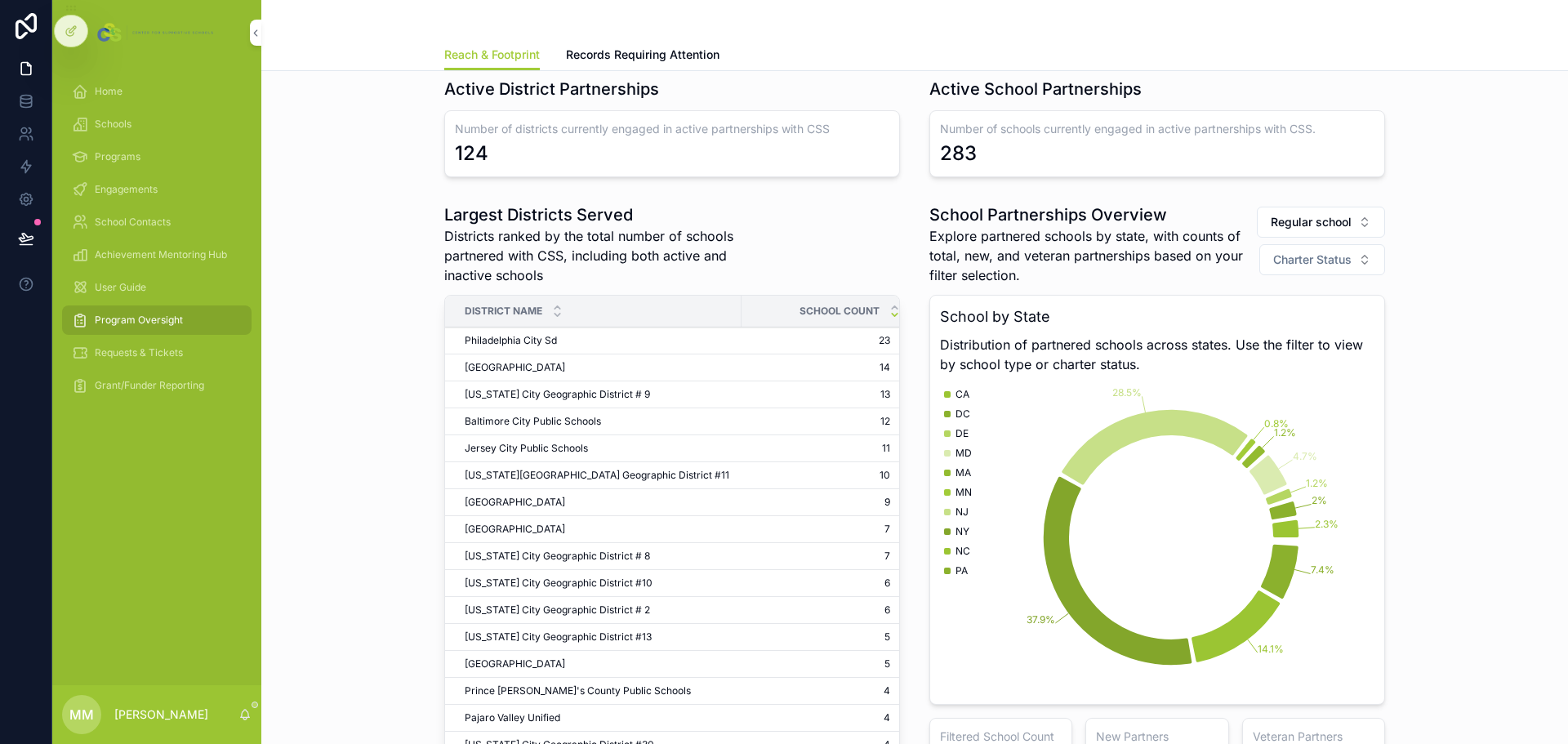
click at [1341, 220] on span "Regular school" at bounding box center [1312, 222] width 81 height 16
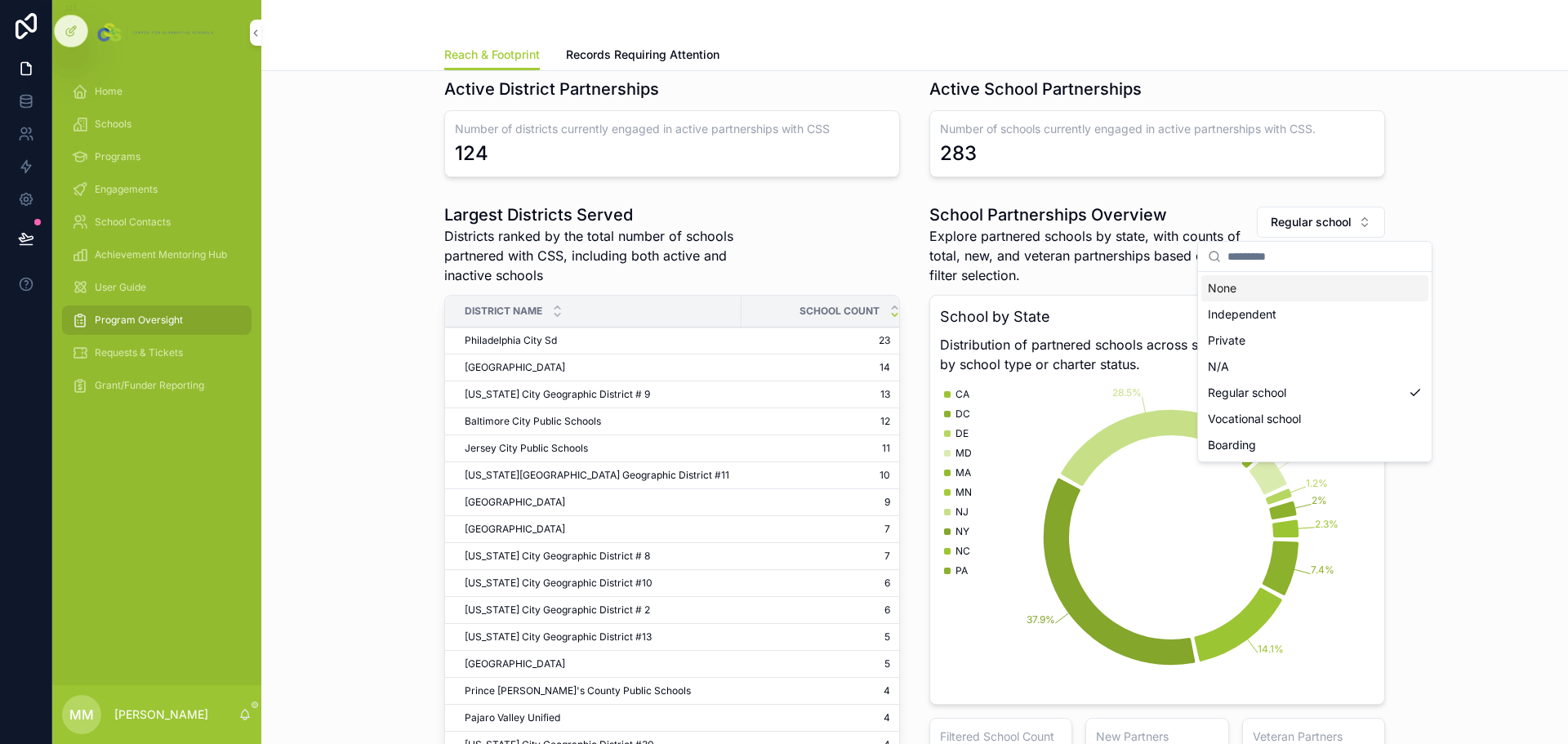
click at [1244, 290] on div "None" at bounding box center [1316, 288] width 227 height 26
click at [1483, 292] on div "Largest Districts Served Districts ranked by the total number of schools partne…" at bounding box center [915, 511] width 1281 height 629
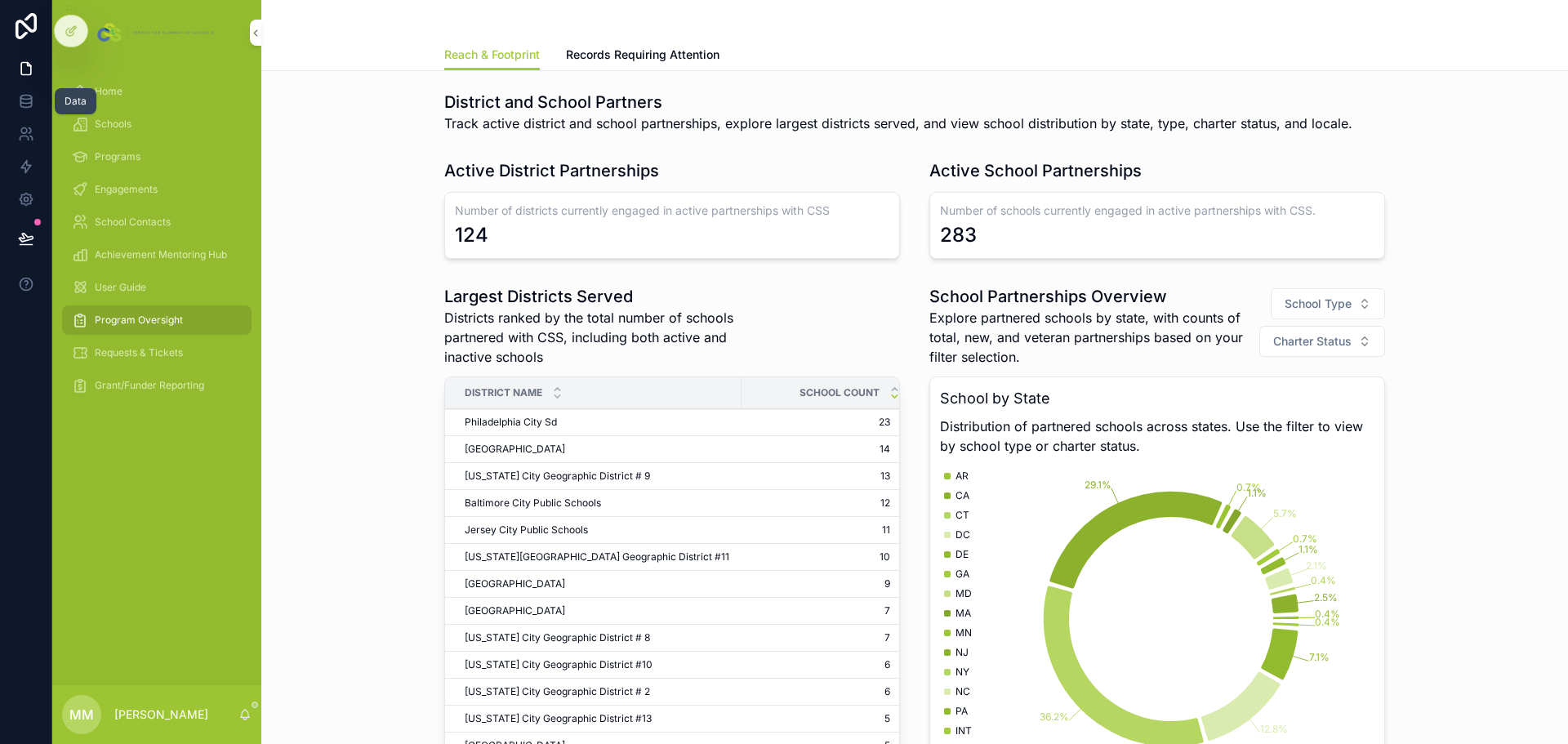
click at [27, 103] on icon at bounding box center [25, 100] width 11 height 7
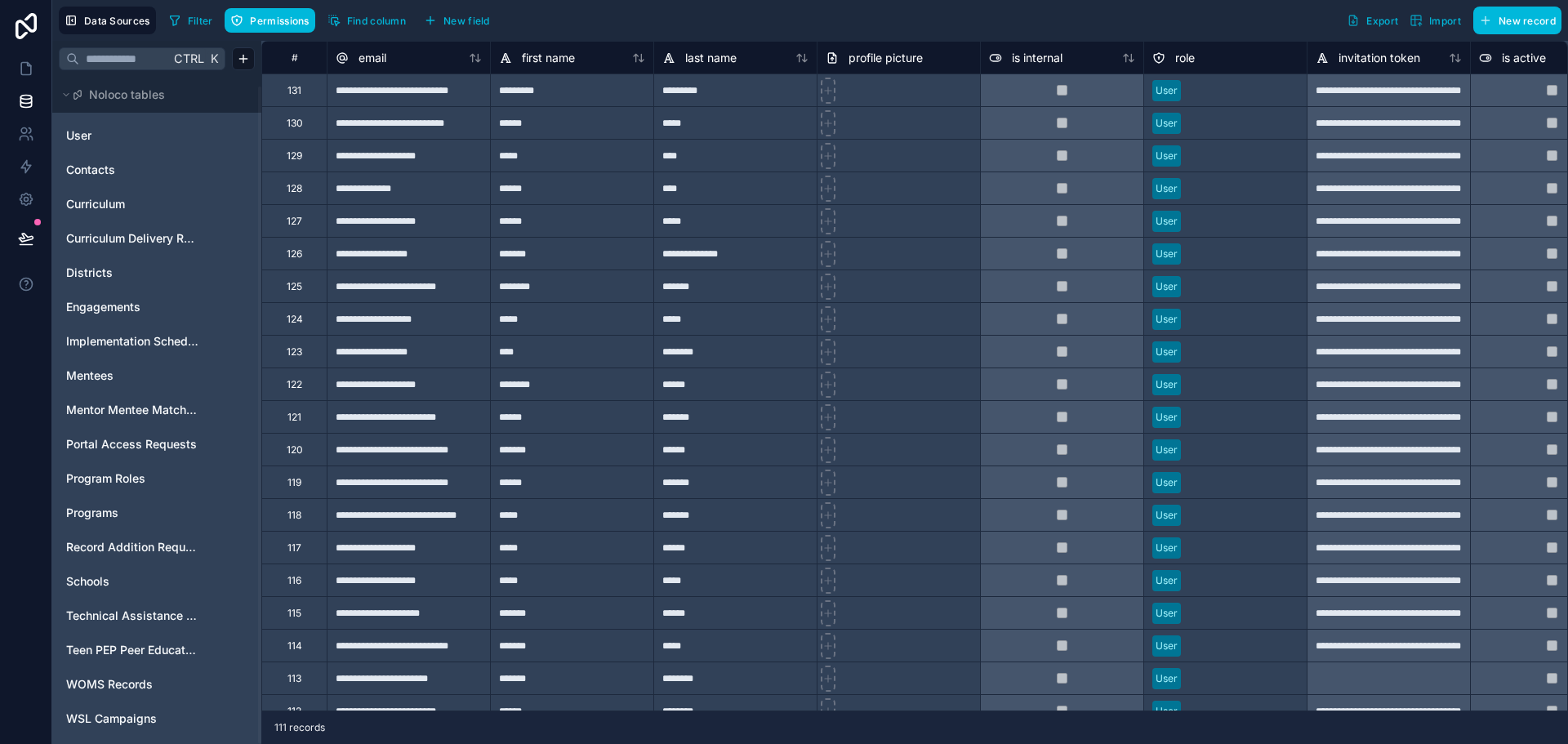
scroll to position [10, 0]
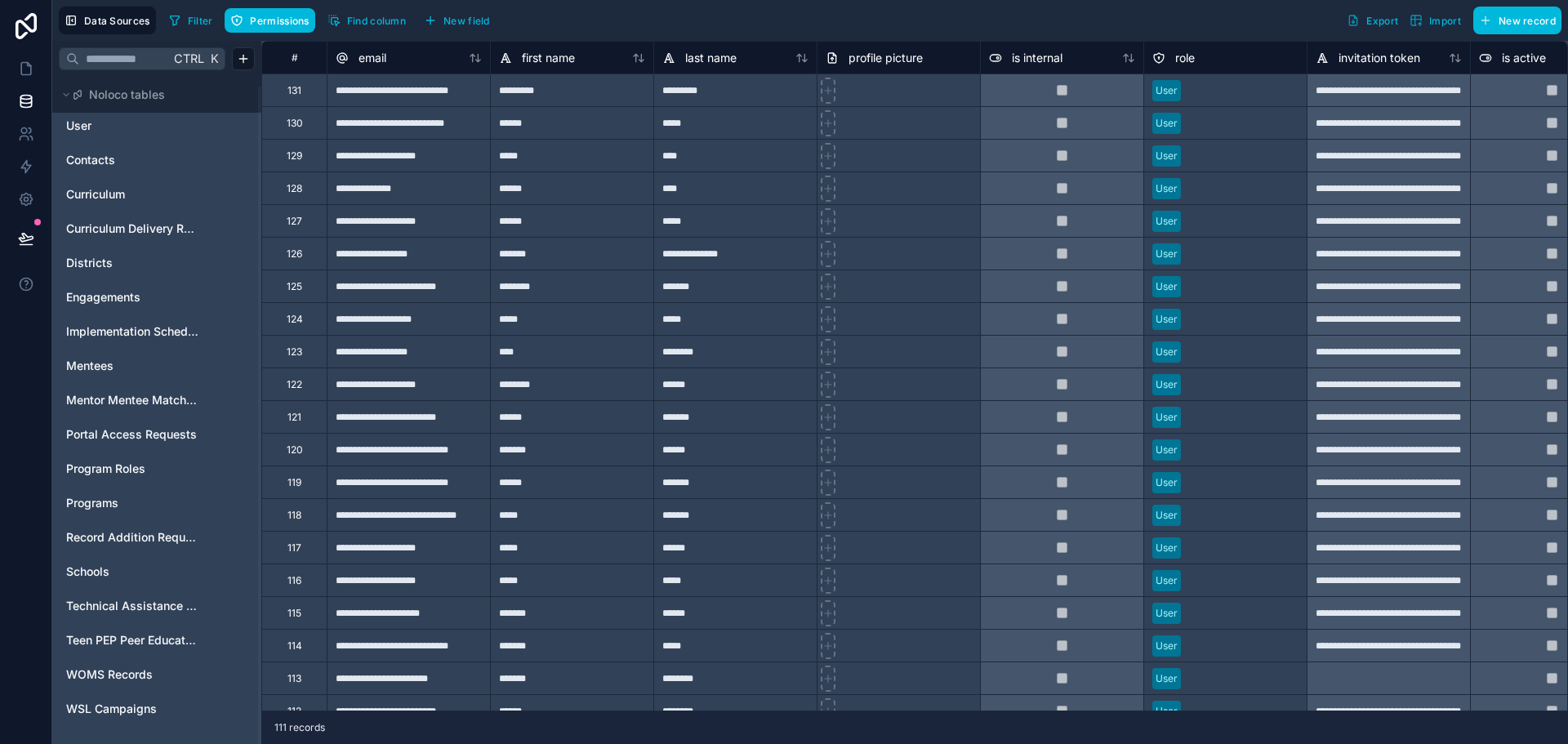
click at [104, 299] on span "Engagements" at bounding box center [103, 297] width 74 height 16
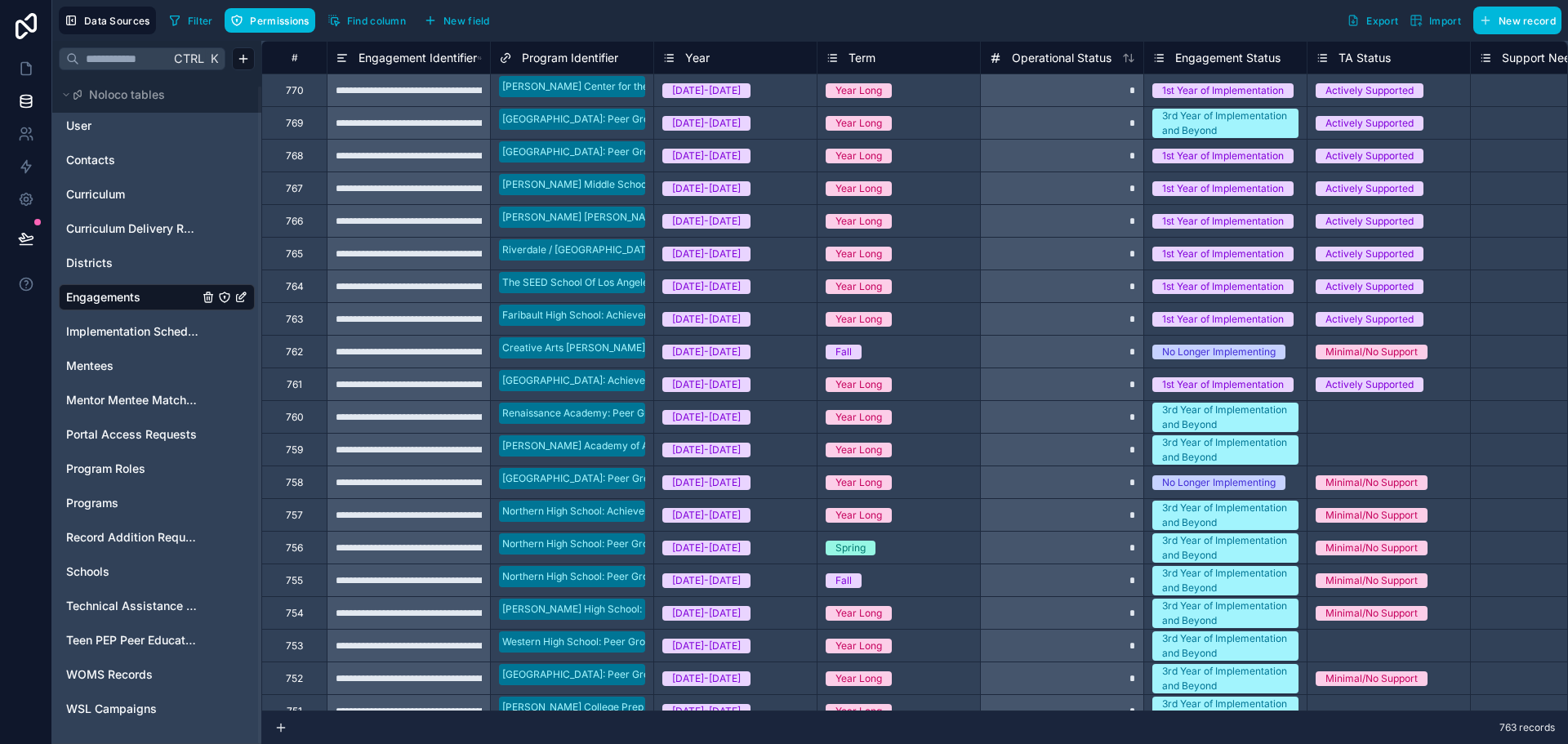
click at [1383, 21] on span "Export" at bounding box center [1382, 20] width 32 height 13
click at [24, 67] on icon at bounding box center [26, 68] width 16 height 16
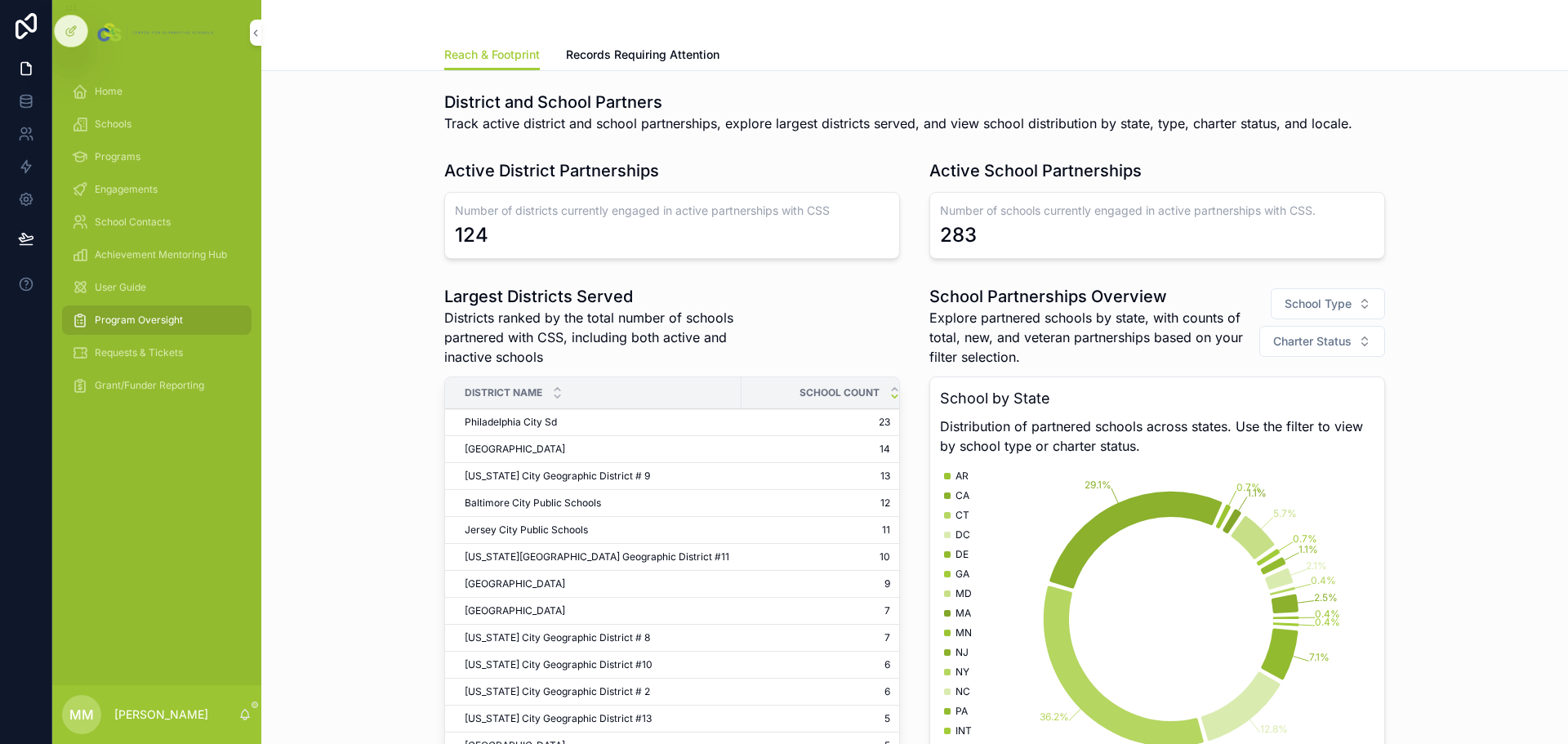
click at [564, 473] on span "[US_STATE] City Geographic District # 9" at bounding box center [557, 476] width 185 height 13
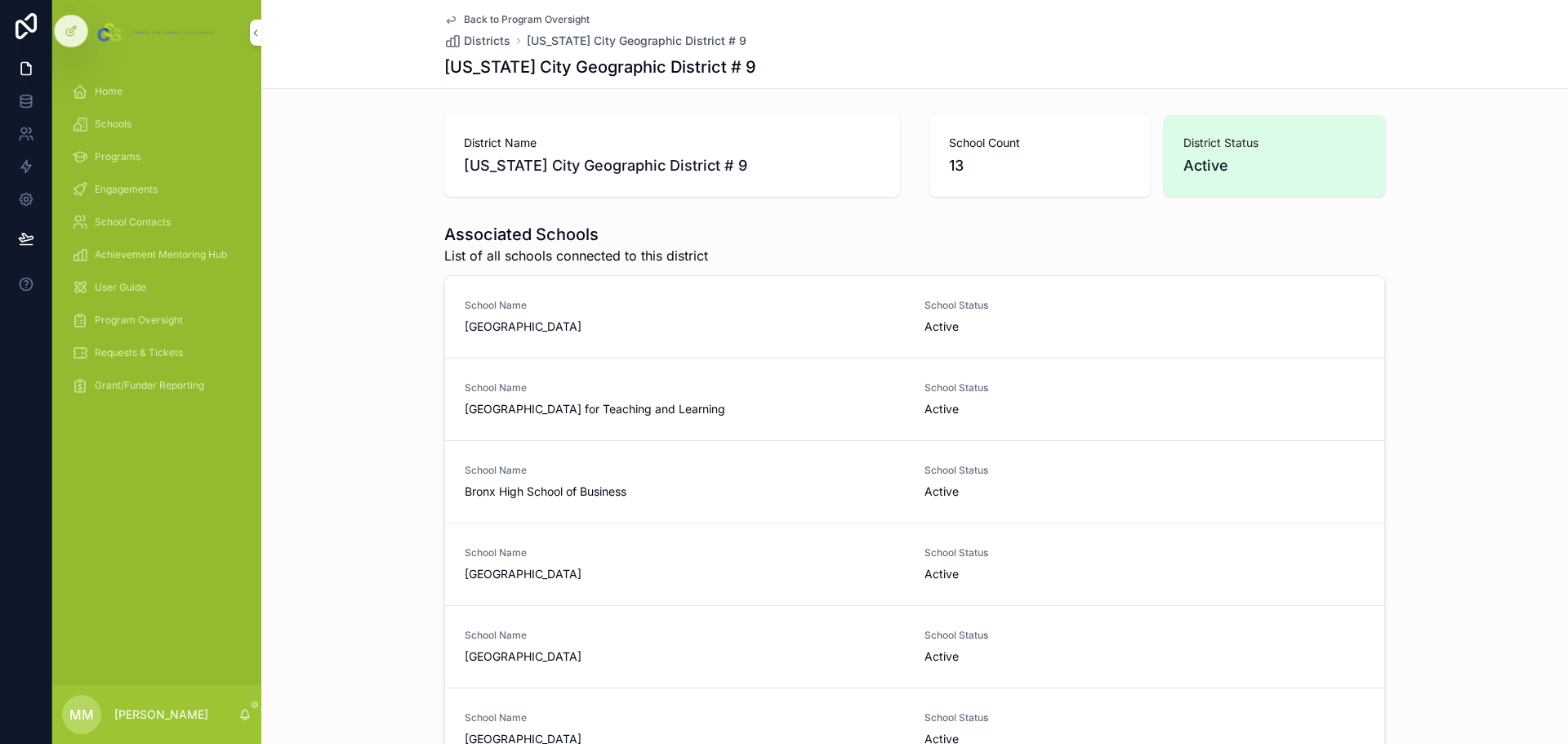
click at [470, 18] on span "Back to Program Oversight" at bounding box center [526, 20] width 126 height 13
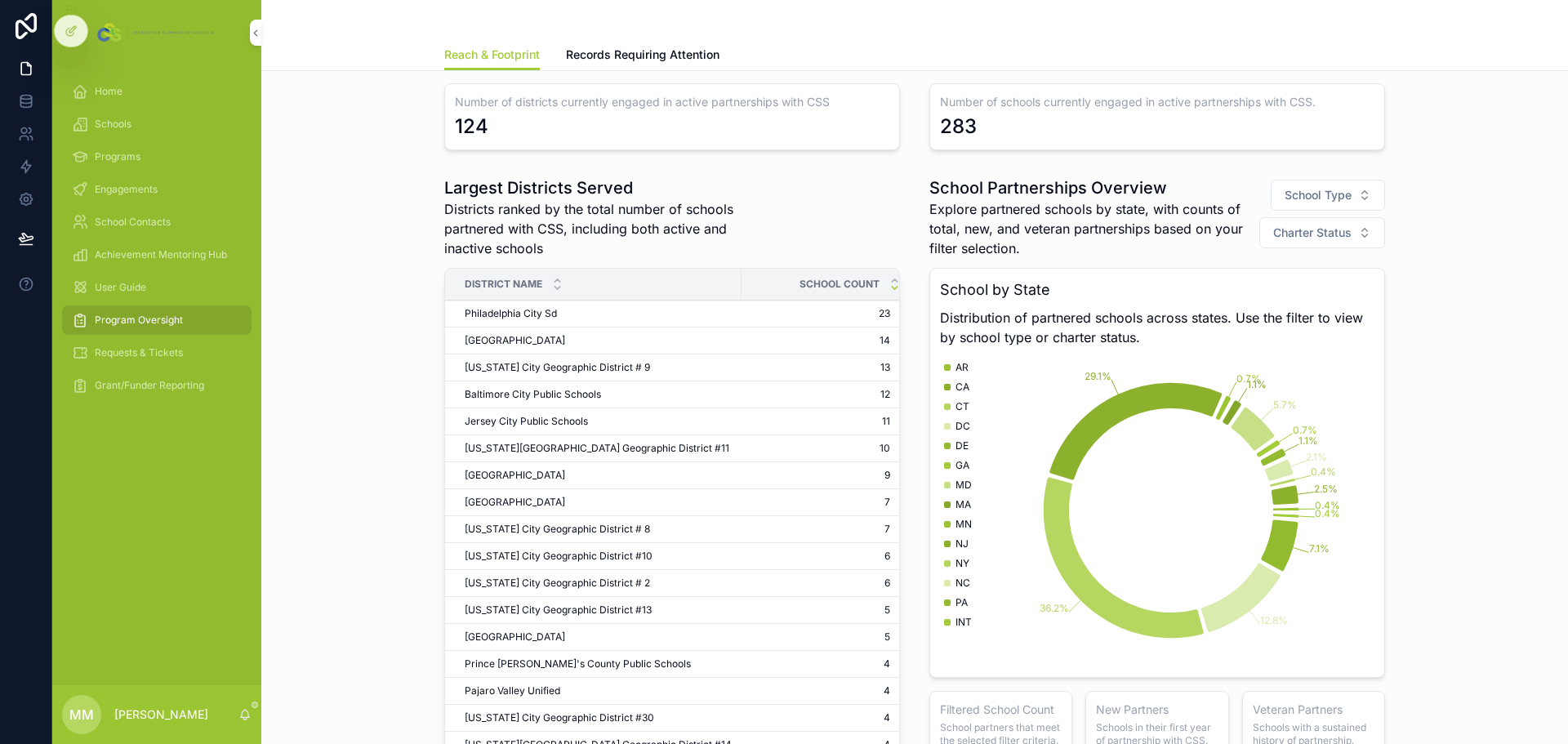
scroll to position [82, 0]
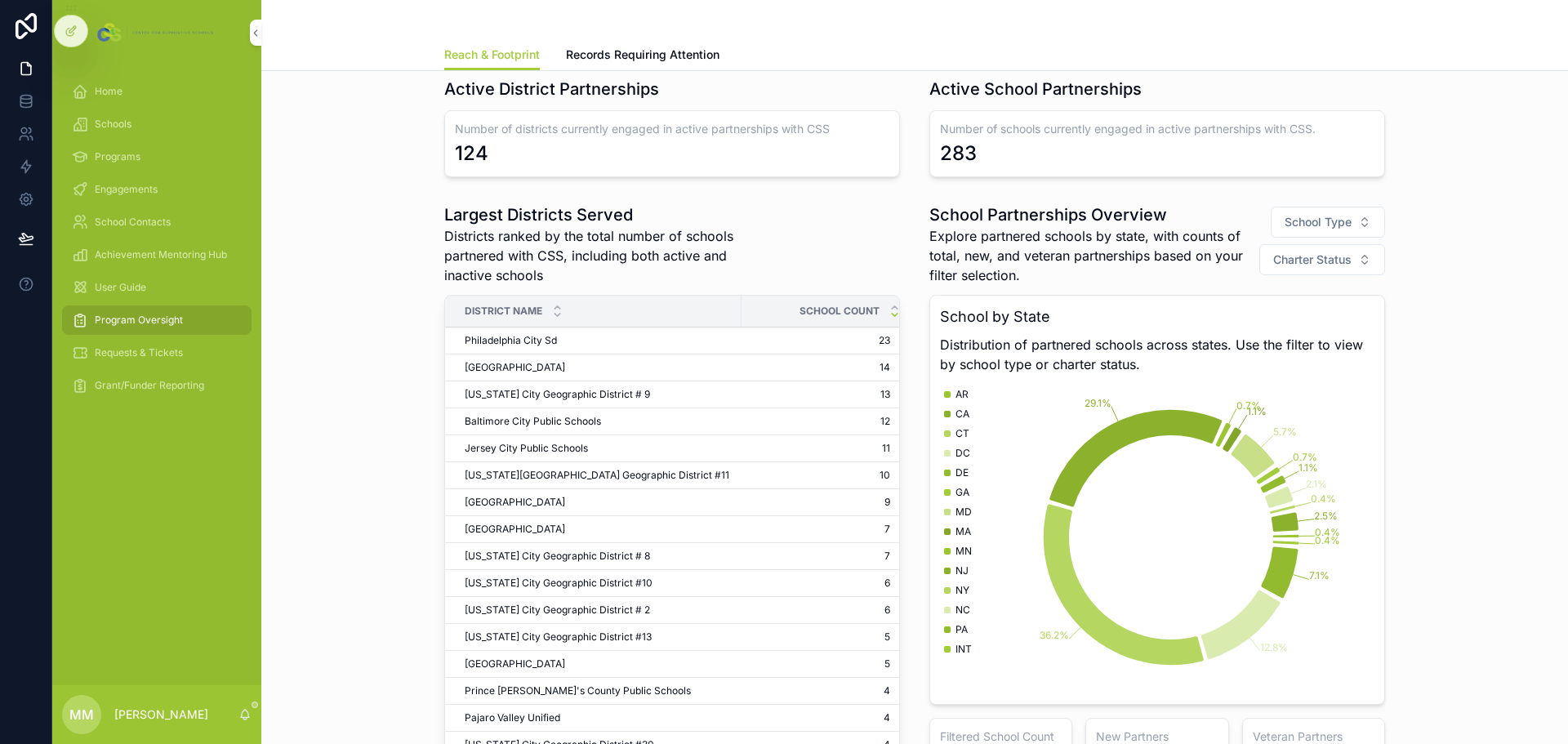
click at [675, 63] on link "Records Requiring Attention" at bounding box center [642, 57] width 153 height 33
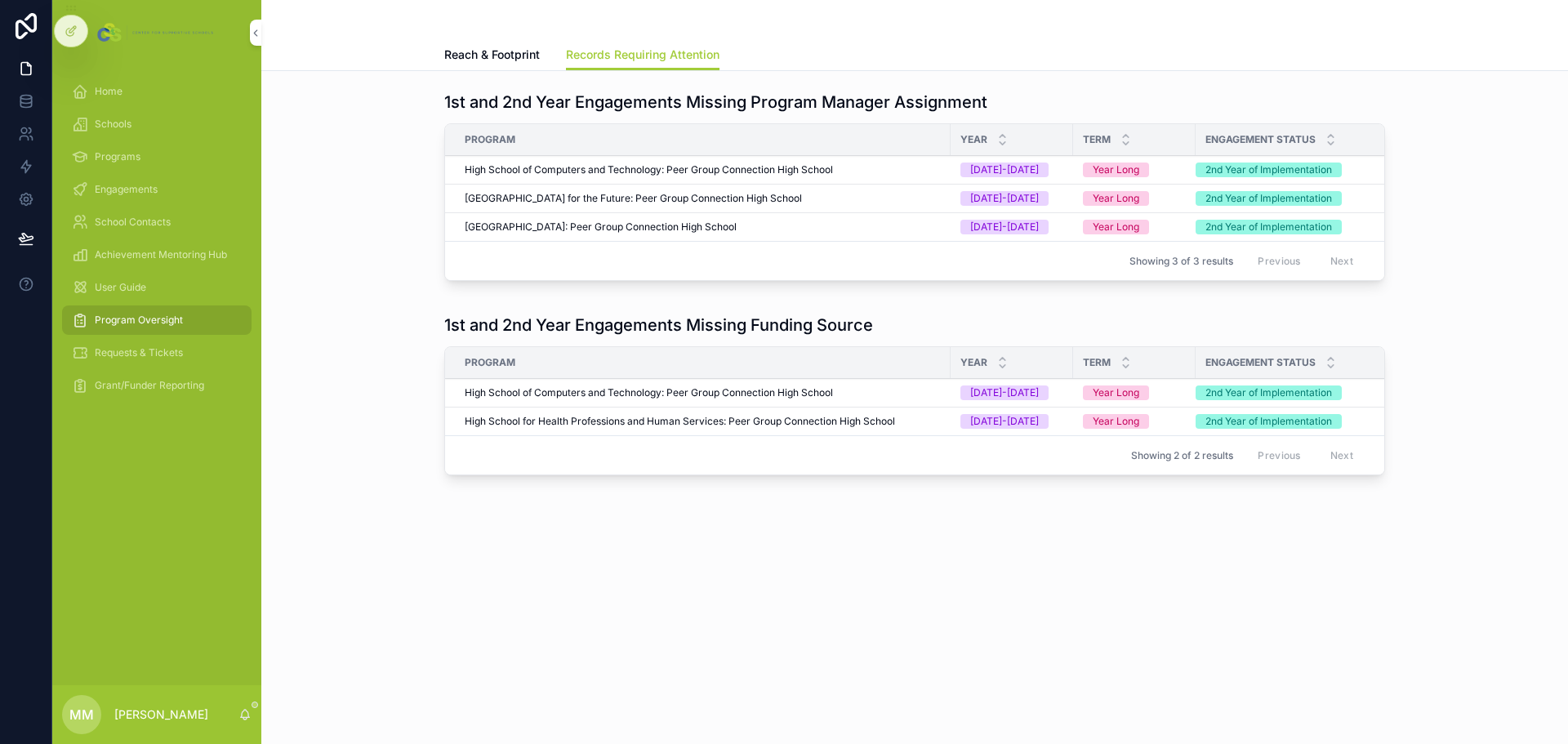
click at [510, 54] on span "Reach & Footprint" at bounding box center [492, 54] width 95 height 16
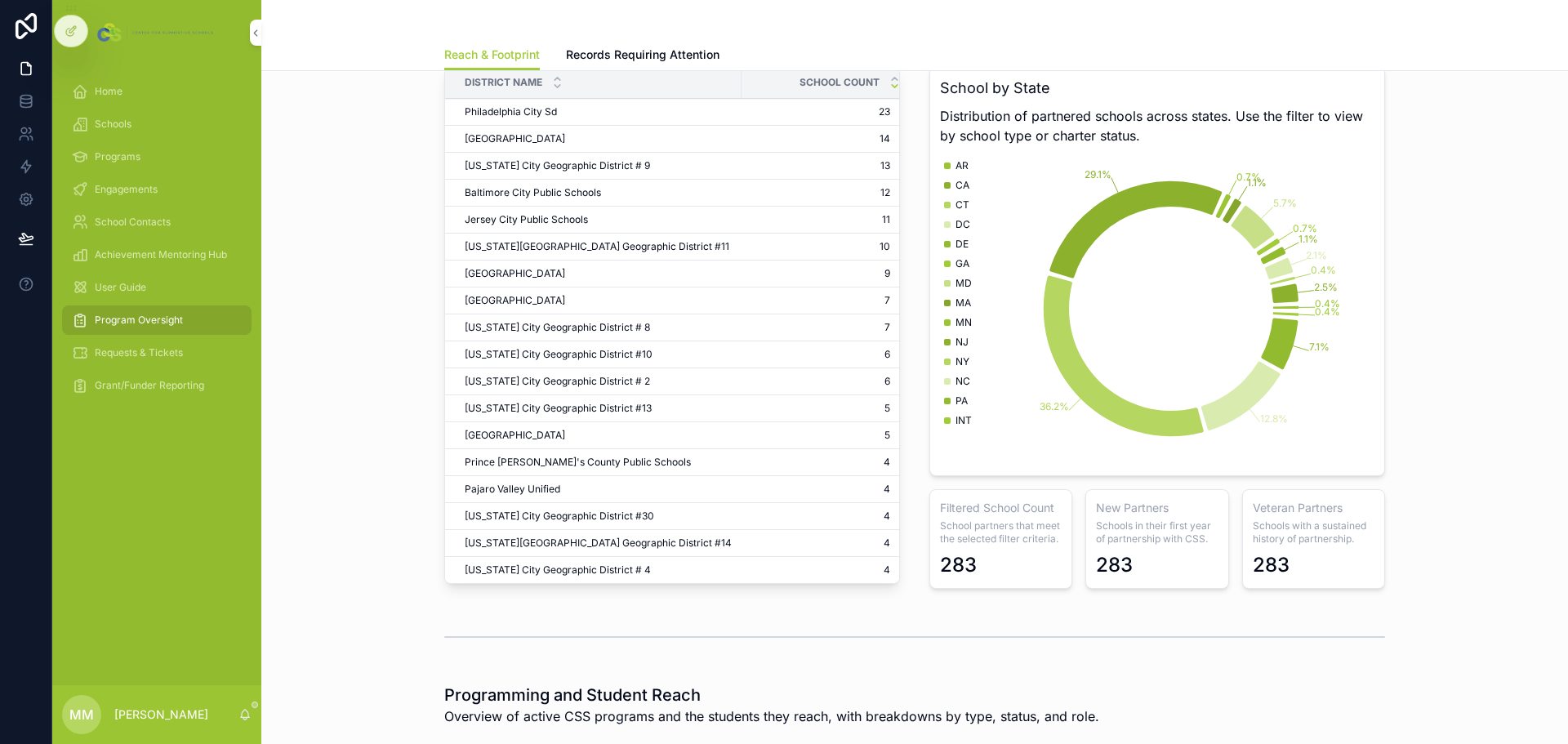
scroll to position [327, 0]
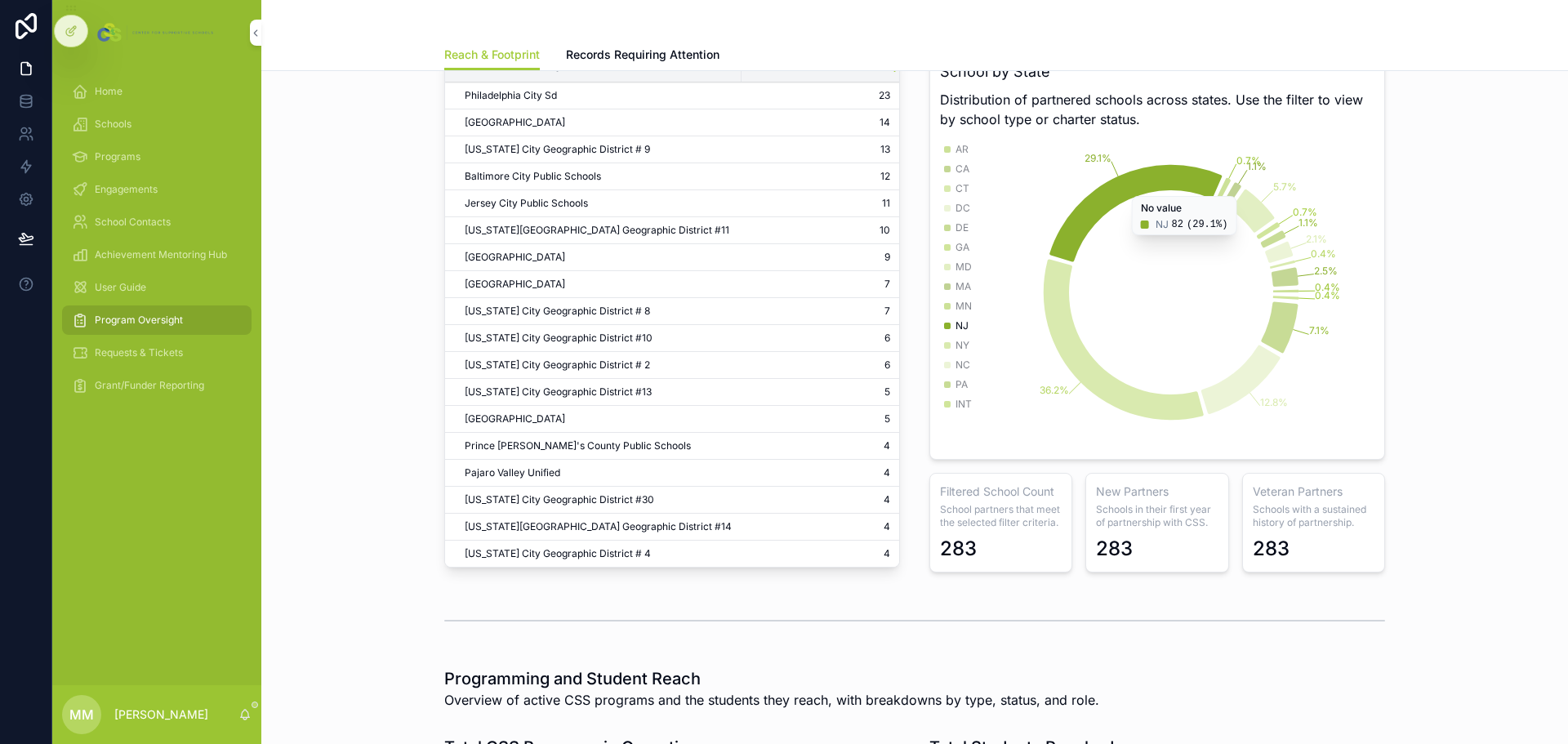
click at [1133, 181] on icon "chart" at bounding box center [1135, 213] width 173 height 97
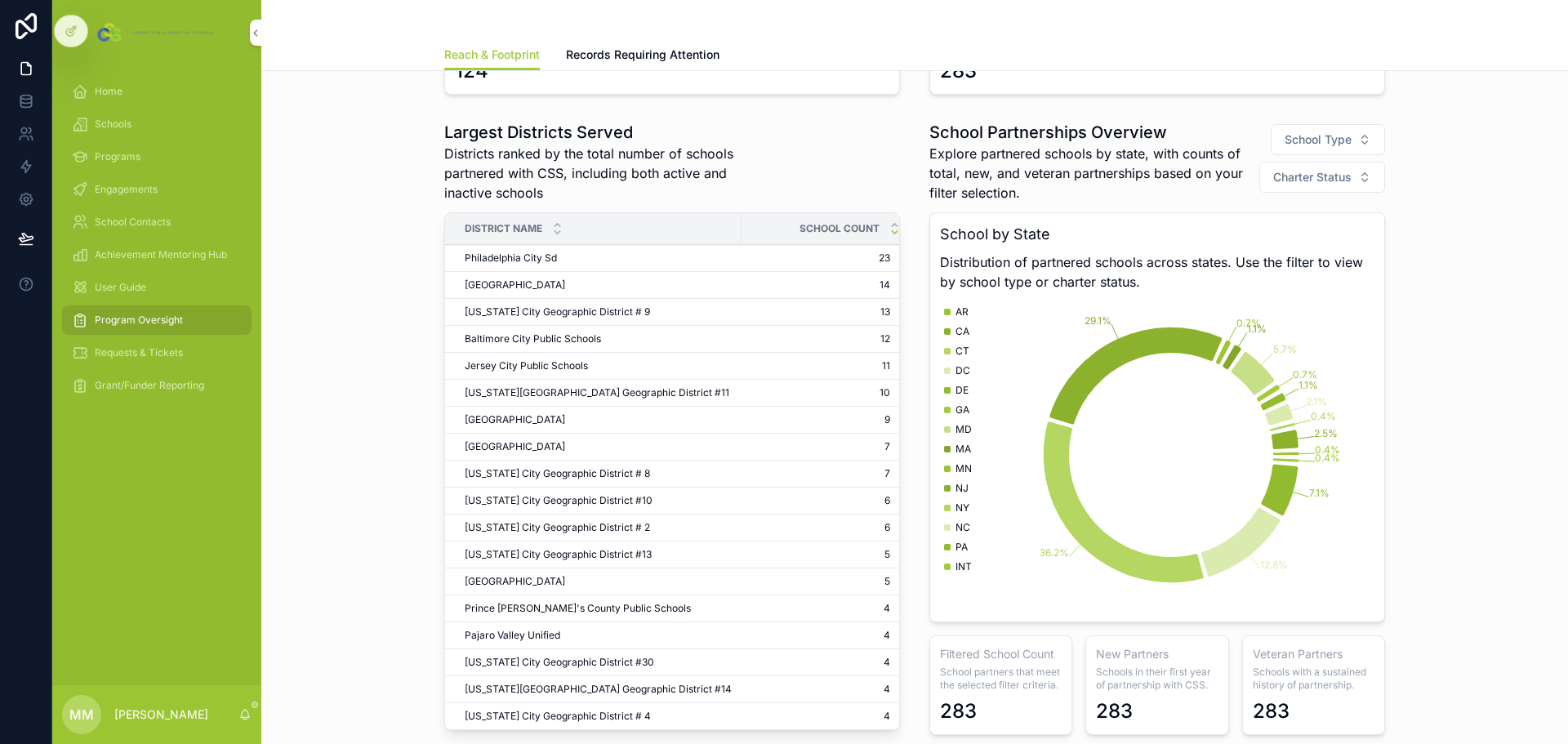
scroll to position [62, 0]
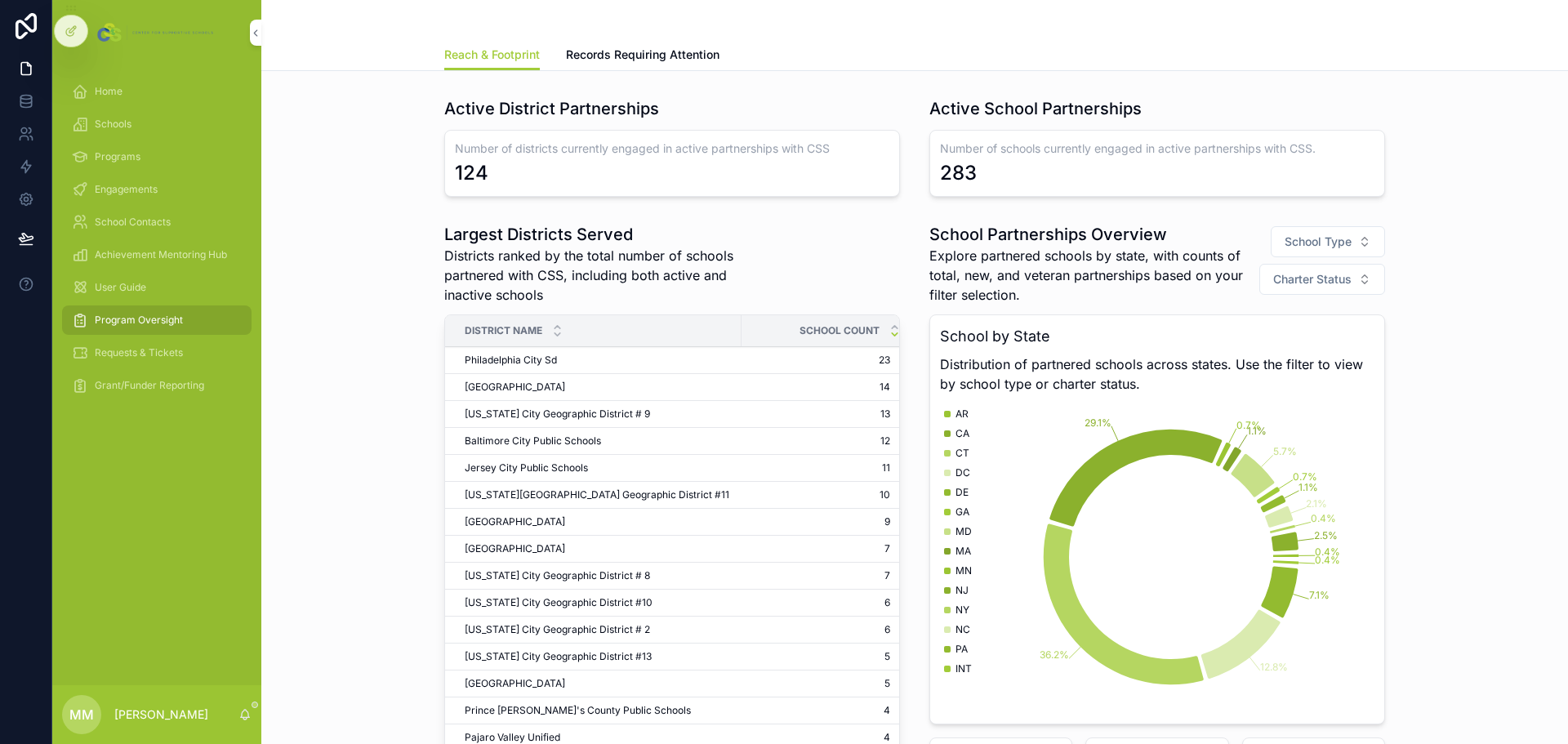
drag, startPoint x: 816, startPoint y: 360, endPoint x: 1410, endPoint y: 308, distance: 596.3
click at [1410, 308] on div "Largest Districts Served Districts ranked by the total number of schools partne…" at bounding box center [915, 531] width 1281 height 629
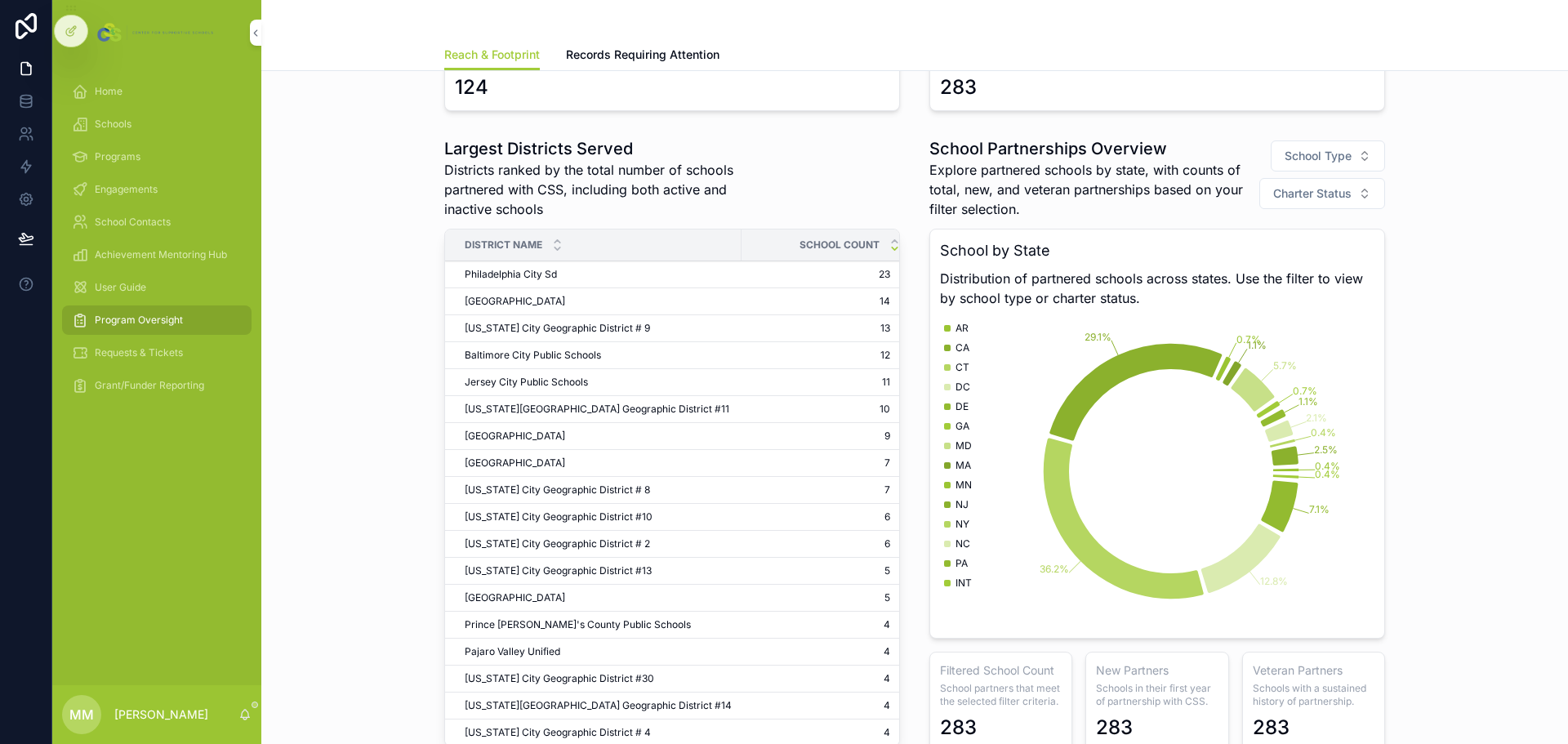
scroll to position [0, 0]
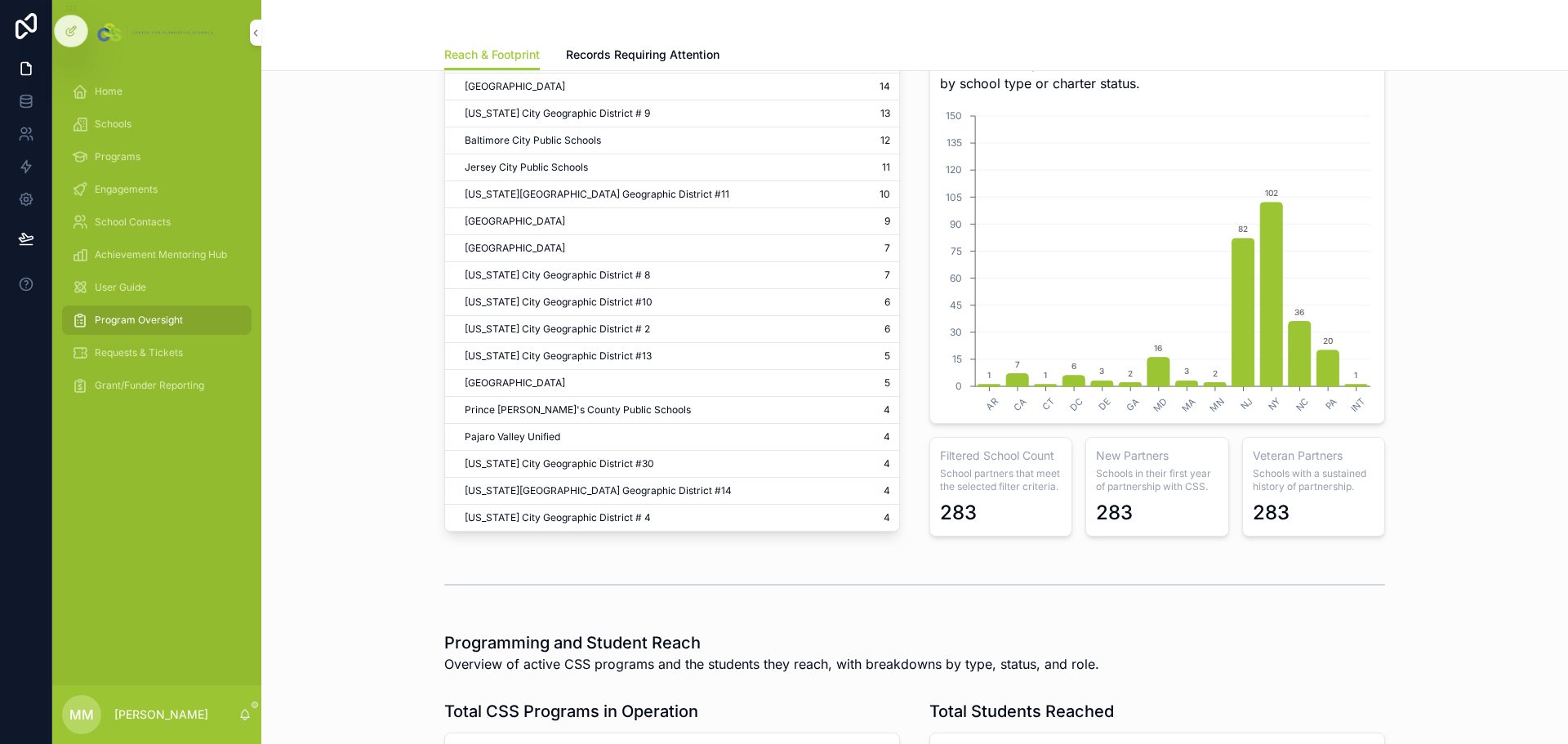
scroll to position [118, 0]
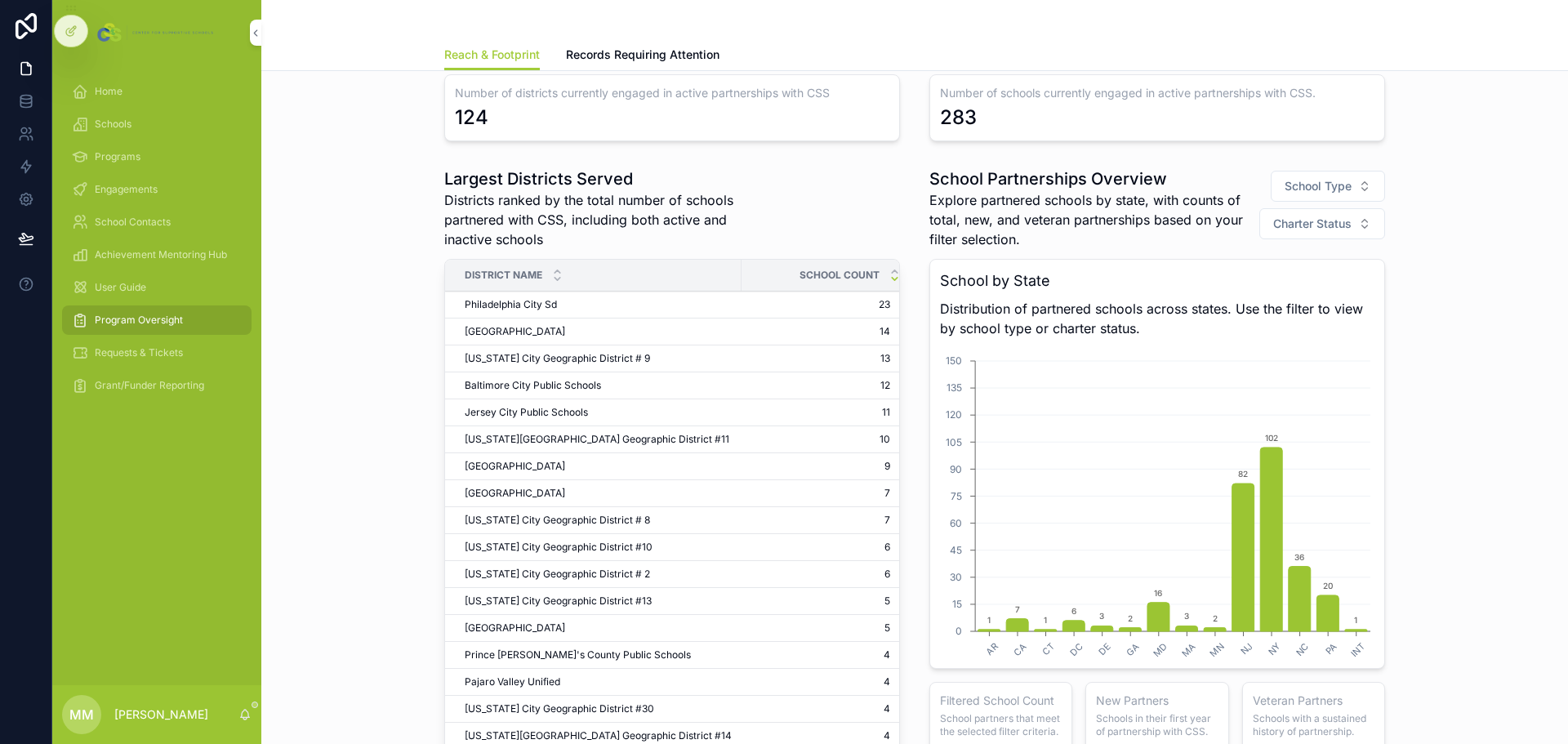
click at [1342, 183] on span "School Type" at bounding box center [1317, 186] width 66 height 16
click at [1408, 167] on div "Largest Districts Served Districts ranked by the total number of schools partne…" at bounding box center [915, 475] width 1281 height 629
click at [1351, 218] on button "Charter Status" at bounding box center [1322, 224] width 126 height 31
click at [1224, 293] on div "Yes" at bounding box center [1316, 289] width 227 height 26
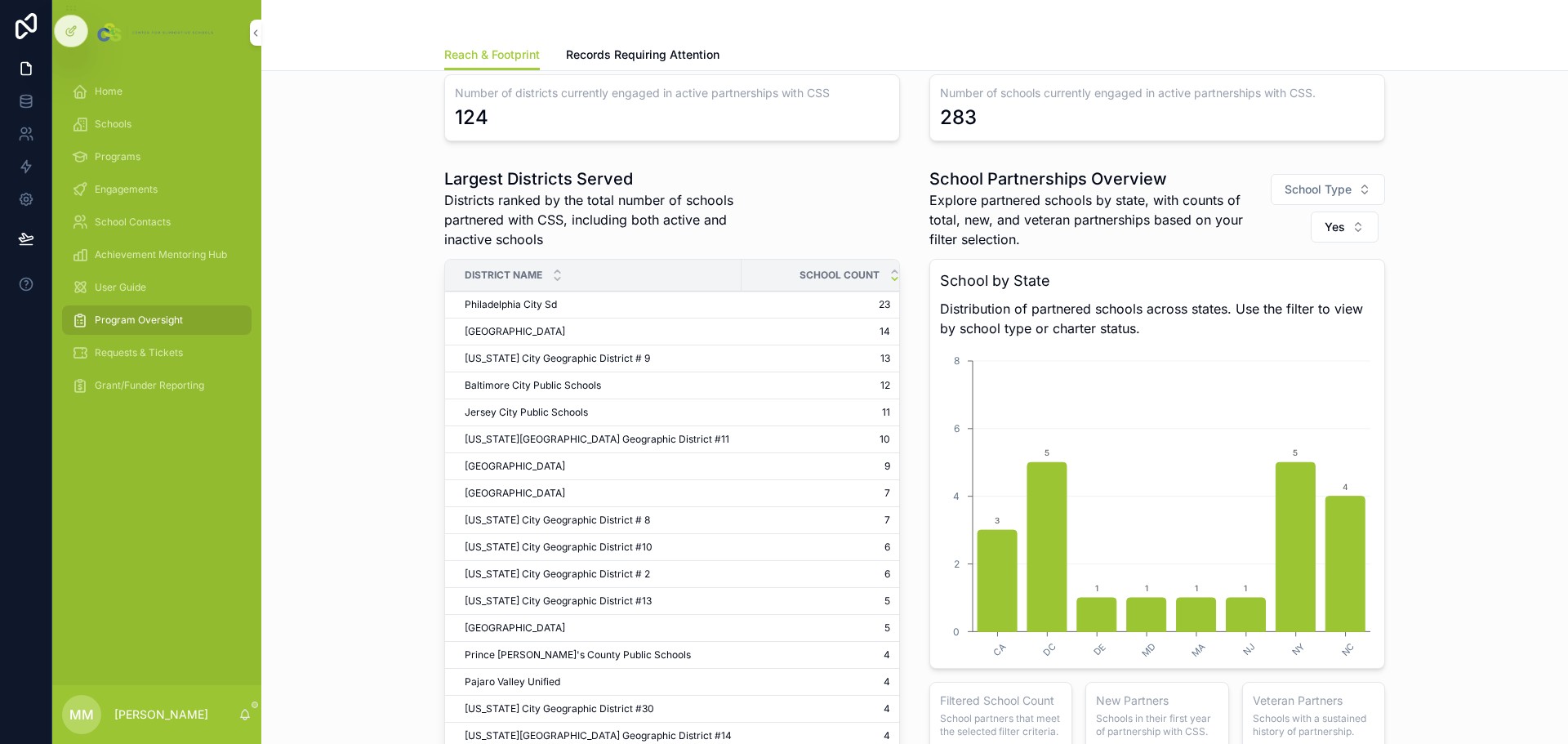
click at [1351, 226] on button "Yes" at bounding box center [1344, 227] width 67 height 31
click at [1281, 338] on div "No" at bounding box center [1339, 345] width 227 height 26
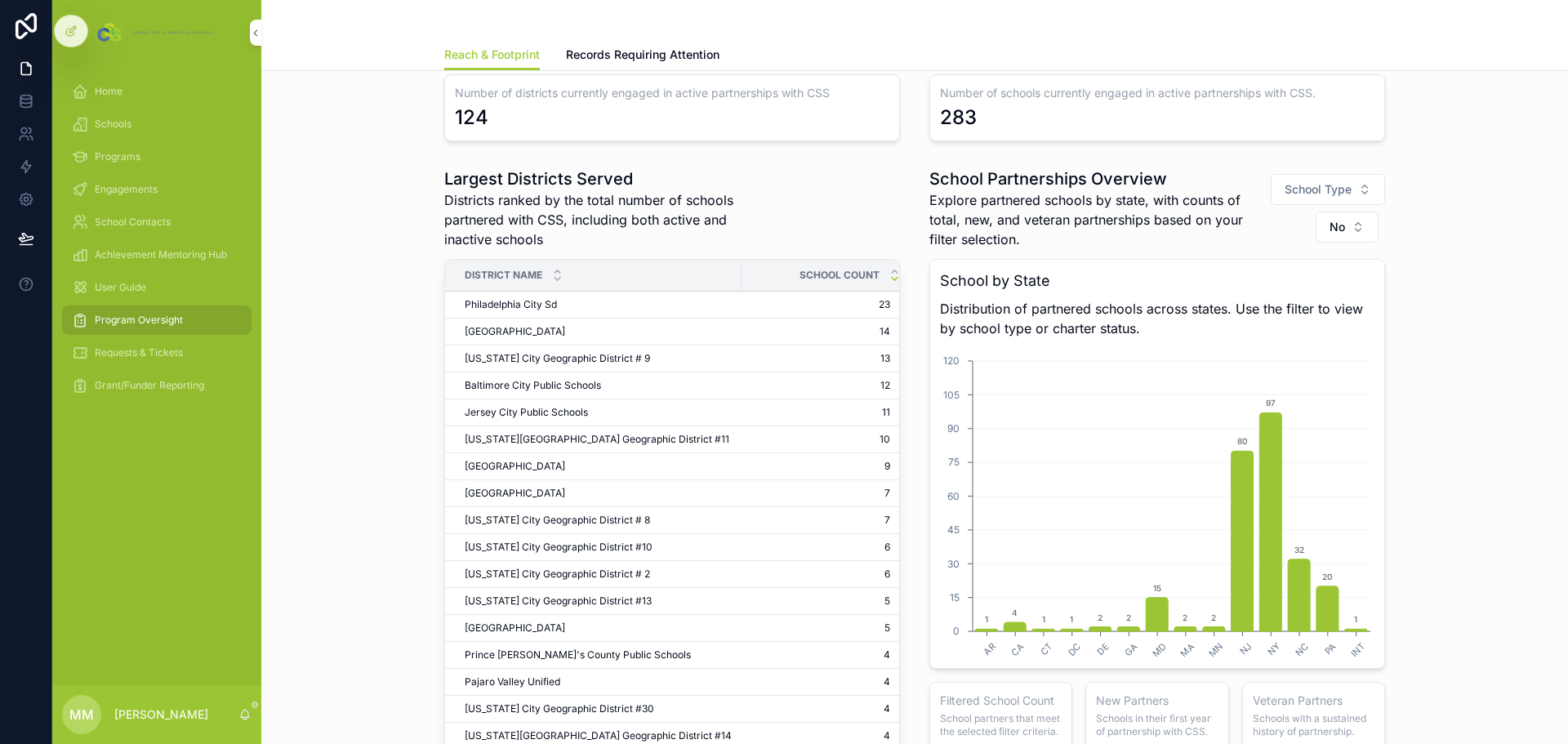
click at [1361, 223] on button "No" at bounding box center [1346, 227] width 63 height 31
click at [1276, 308] on div "Yes" at bounding box center [1342, 319] width 227 height 26
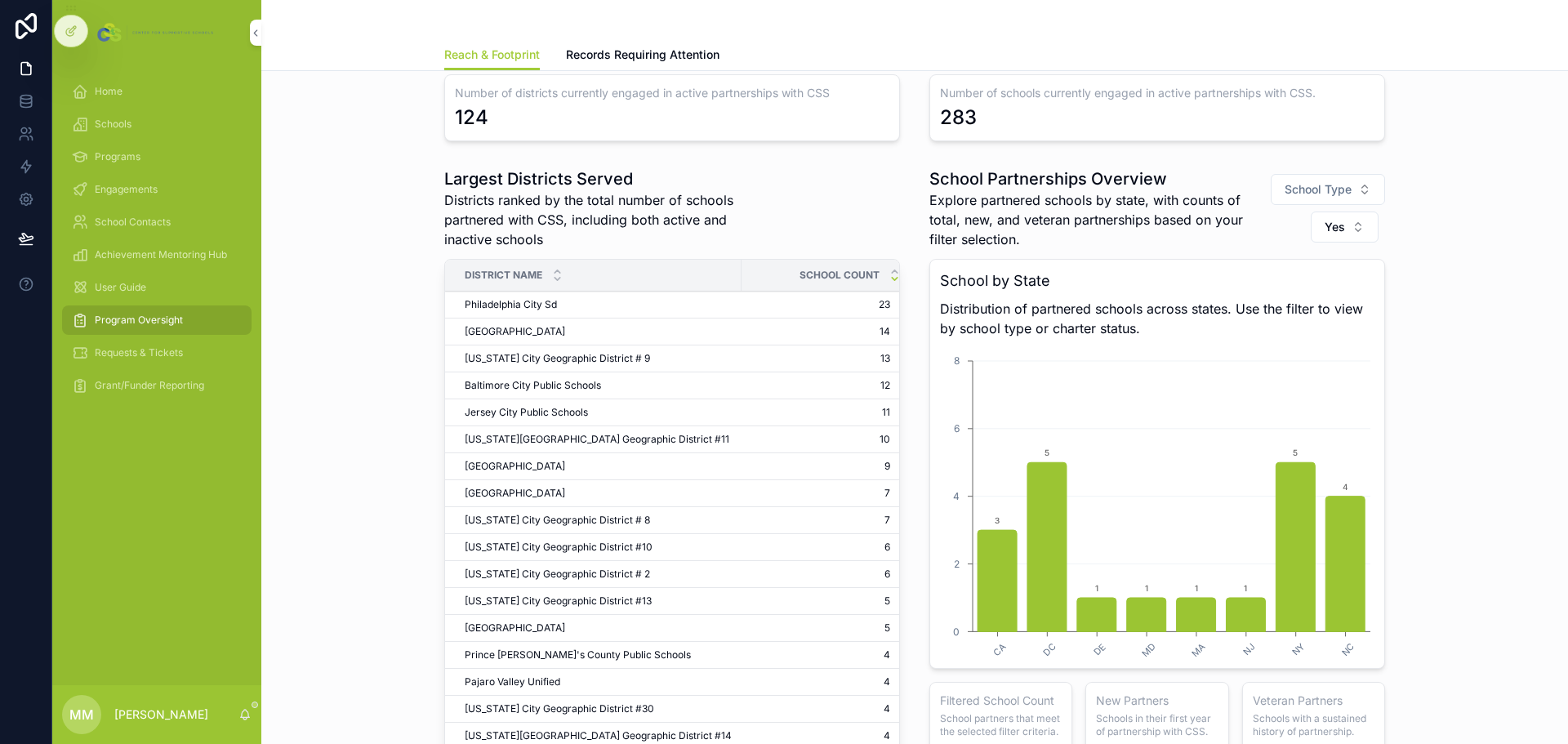
click at [1350, 214] on button "Yes" at bounding box center [1344, 227] width 67 height 31
click at [1311, 262] on input "scrollable content" at bounding box center [1348, 261] width 195 height 30
click at [1282, 299] on div "None" at bounding box center [1339, 293] width 227 height 26
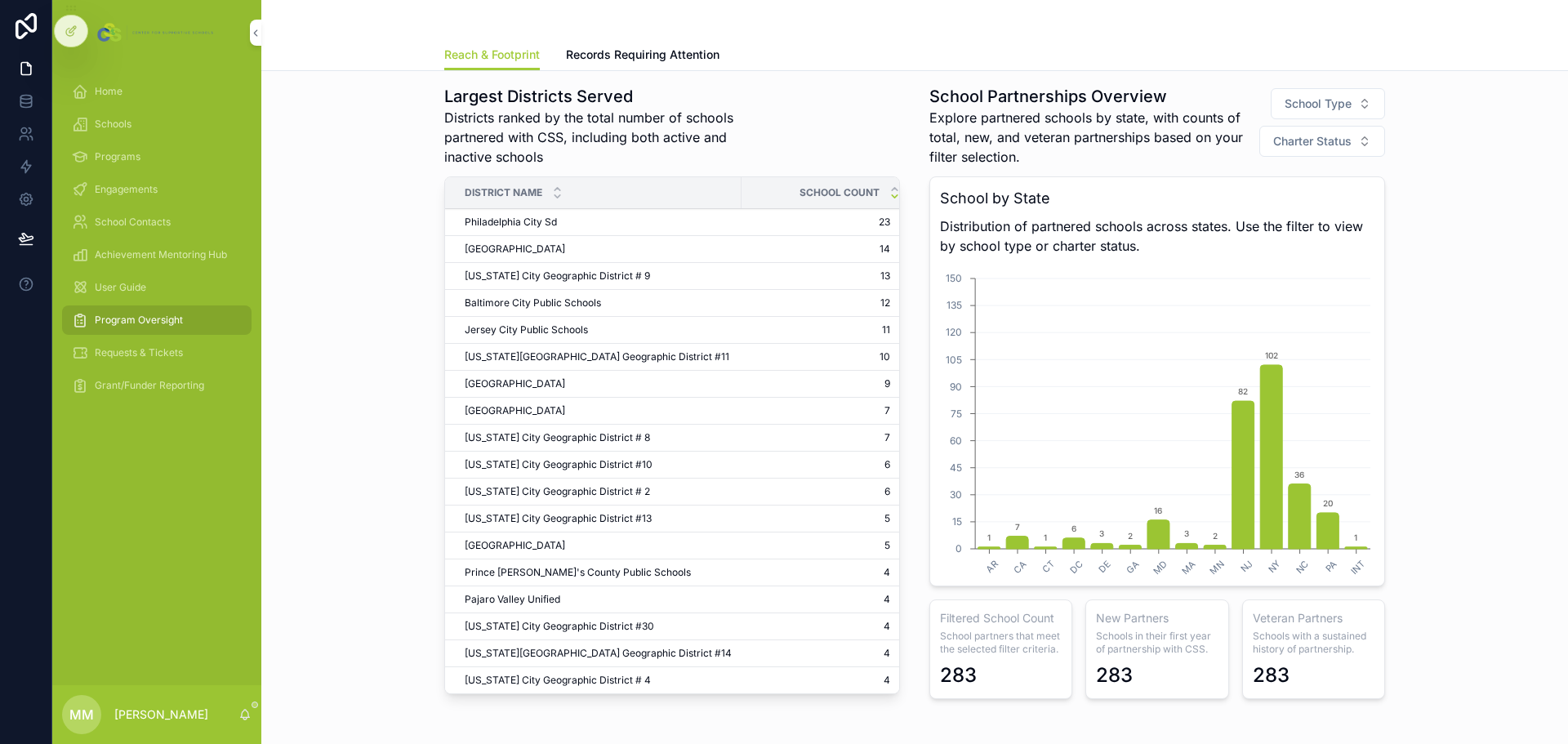
scroll to position [199, 0]
click at [1358, 109] on button "School Type" at bounding box center [1328, 104] width 115 height 31
click at [1258, 260] on div "Regular school" at bounding box center [1321, 249] width 227 height 26
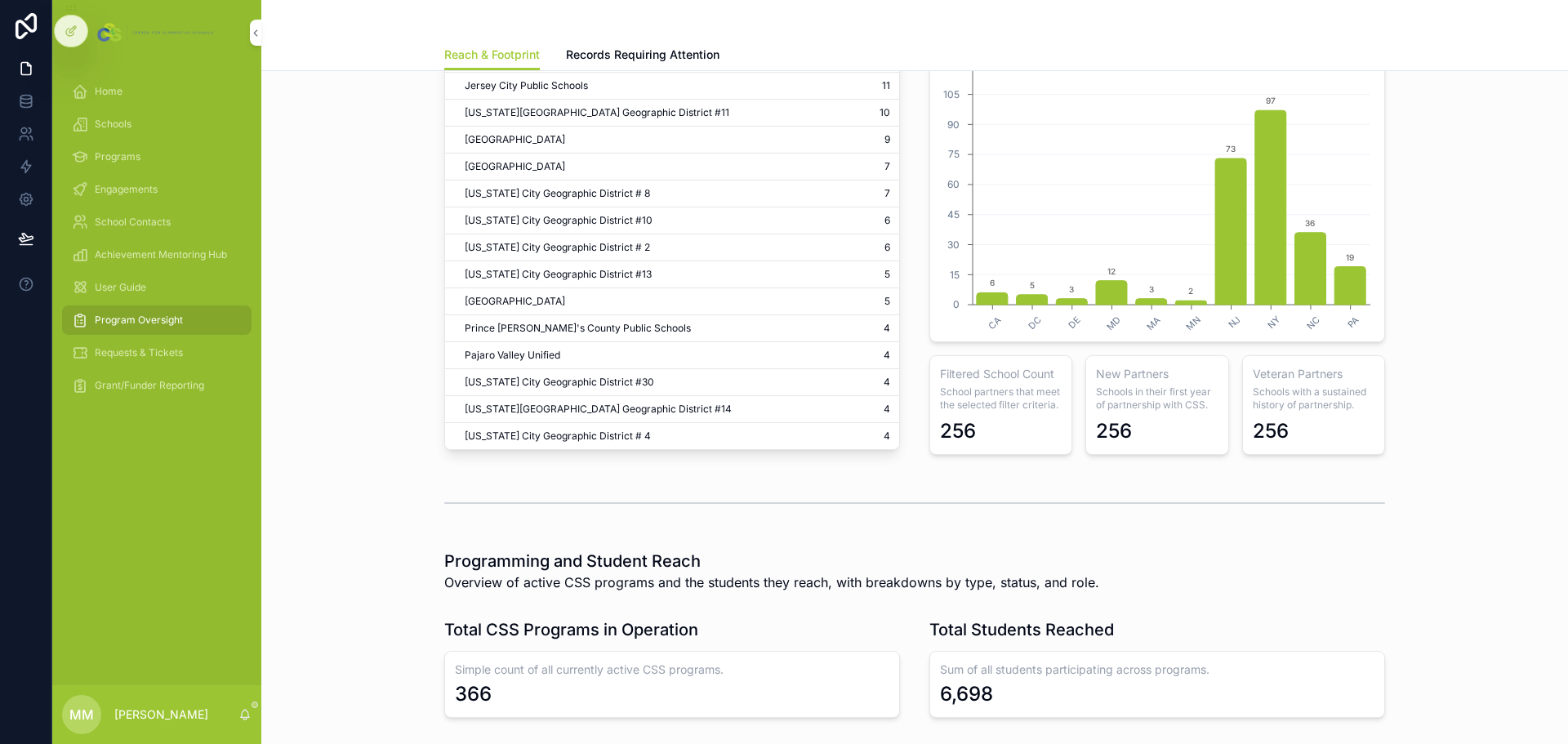
scroll to position [199, 0]
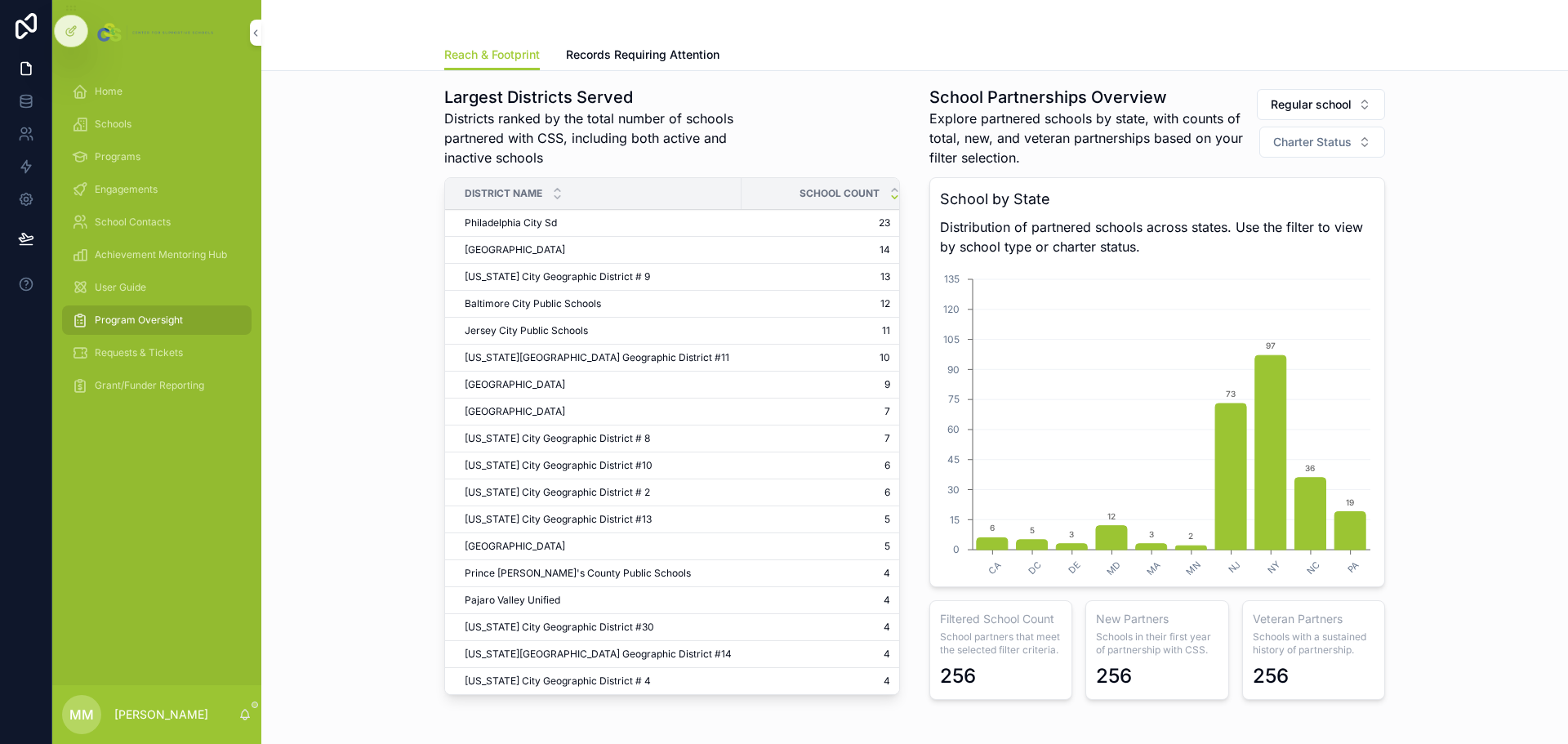
click at [1322, 142] on span "Charter Status" at bounding box center [1312, 142] width 78 height 16
click at [1236, 217] on div "Yes" at bounding box center [1316, 208] width 227 height 26
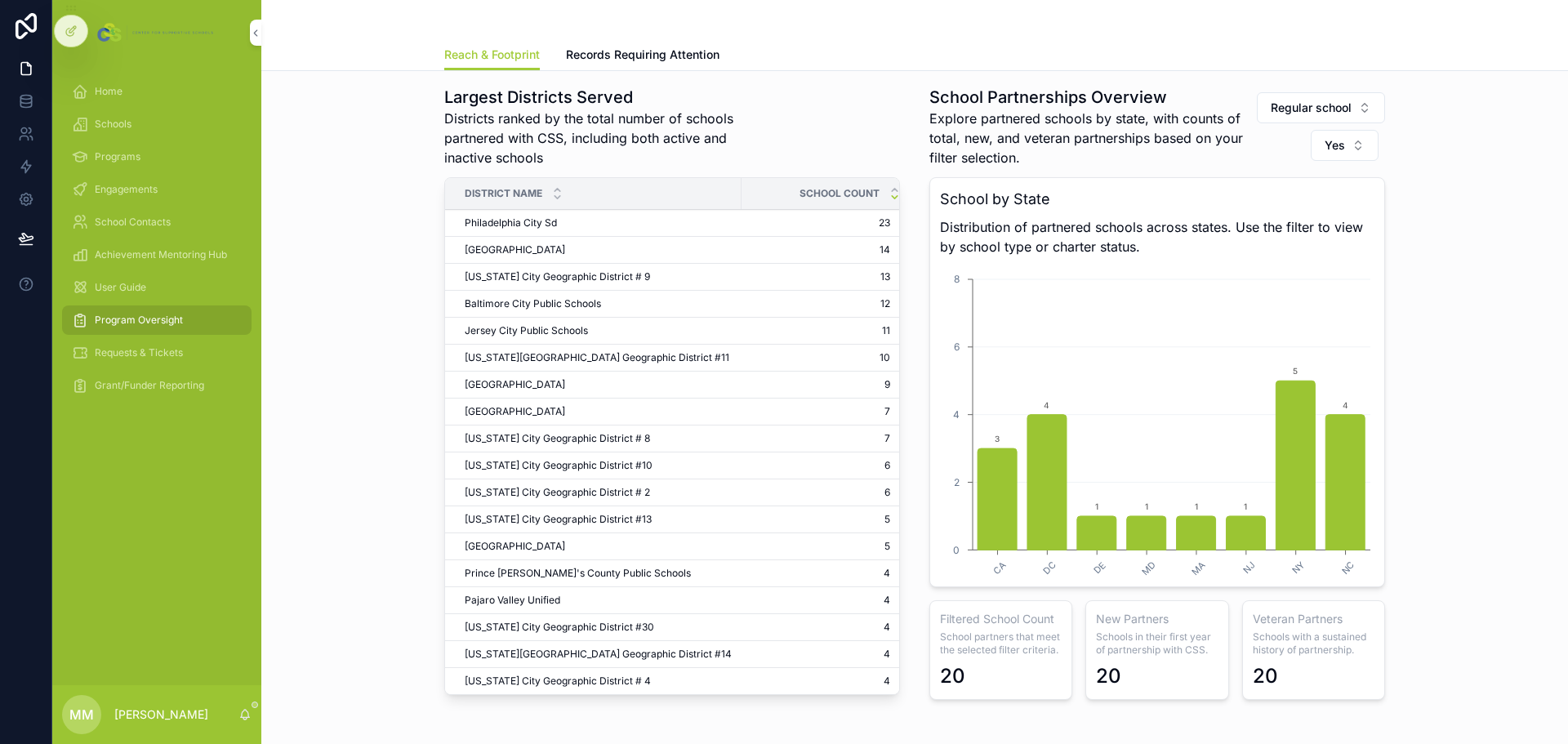
click at [1341, 147] on button "Yes" at bounding box center [1344, 146] width 67 height 31
click at [1262, 271] on div "No" at bounding box center [1339, 263] width 227 height 26
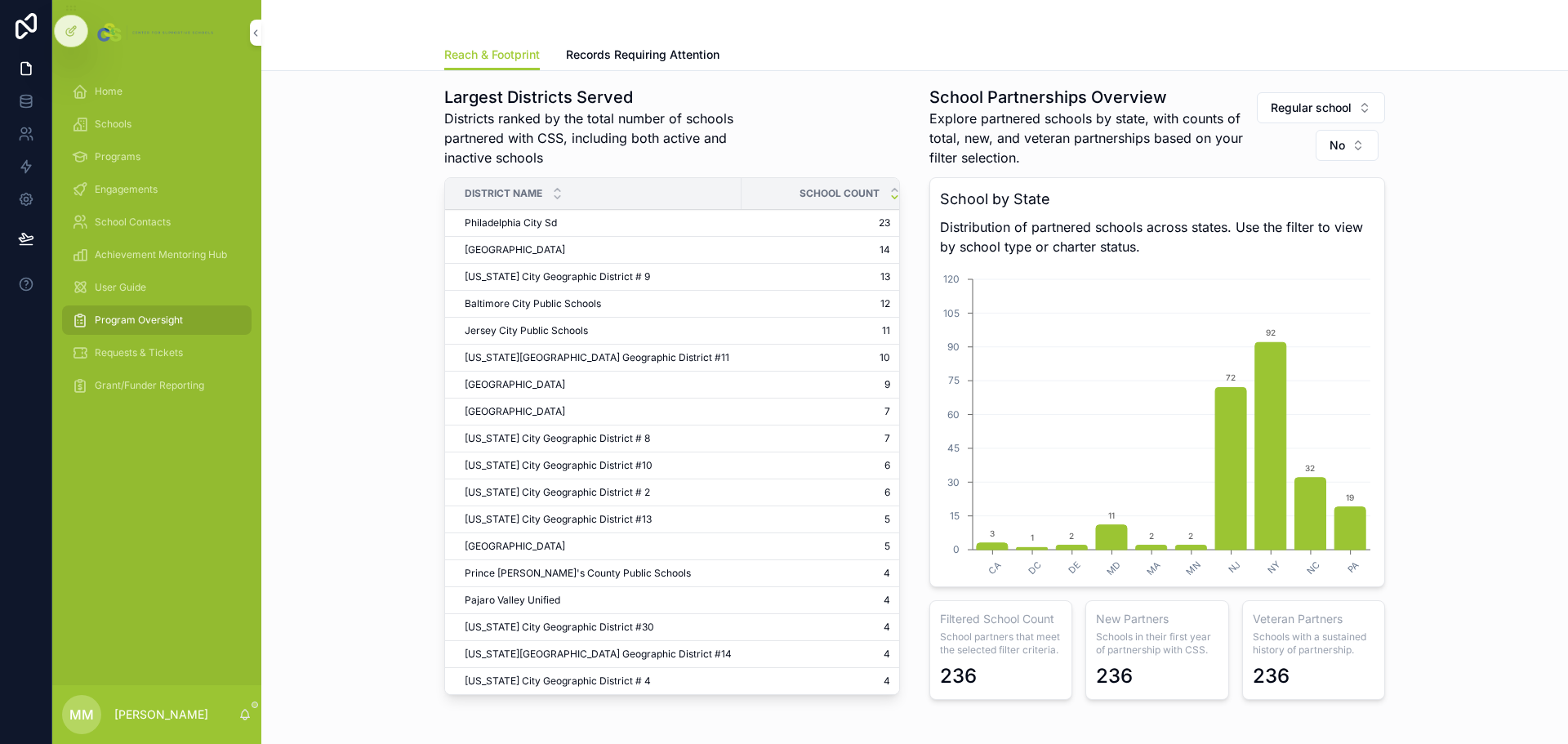
click at [1330, 144] on span "No" at bounding box center [1338, 145] width 15 height 16
click at [1263, 228] on div "Yes" at bounding box center [1342, 237] width 227 height 26
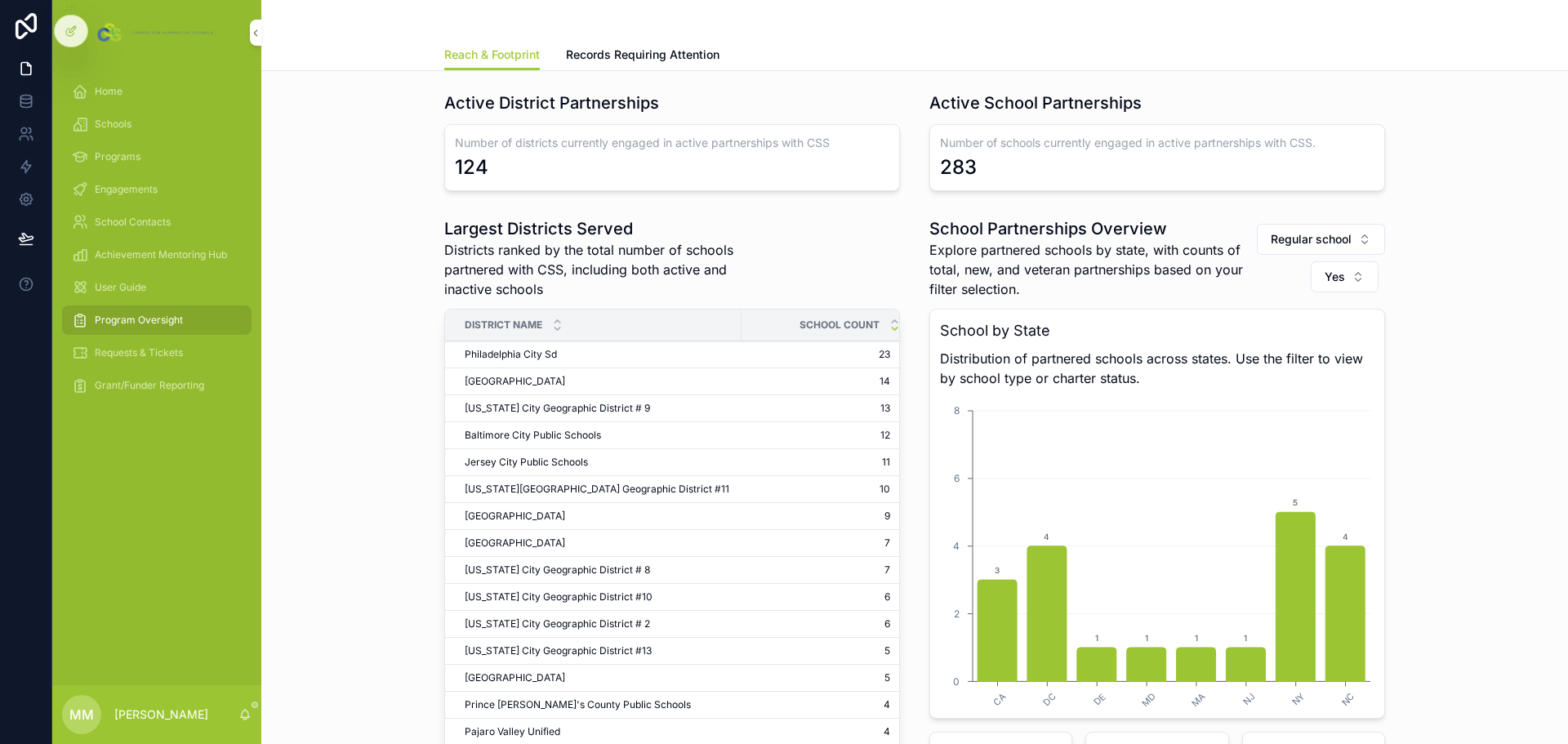
scroll to position [36, 0]
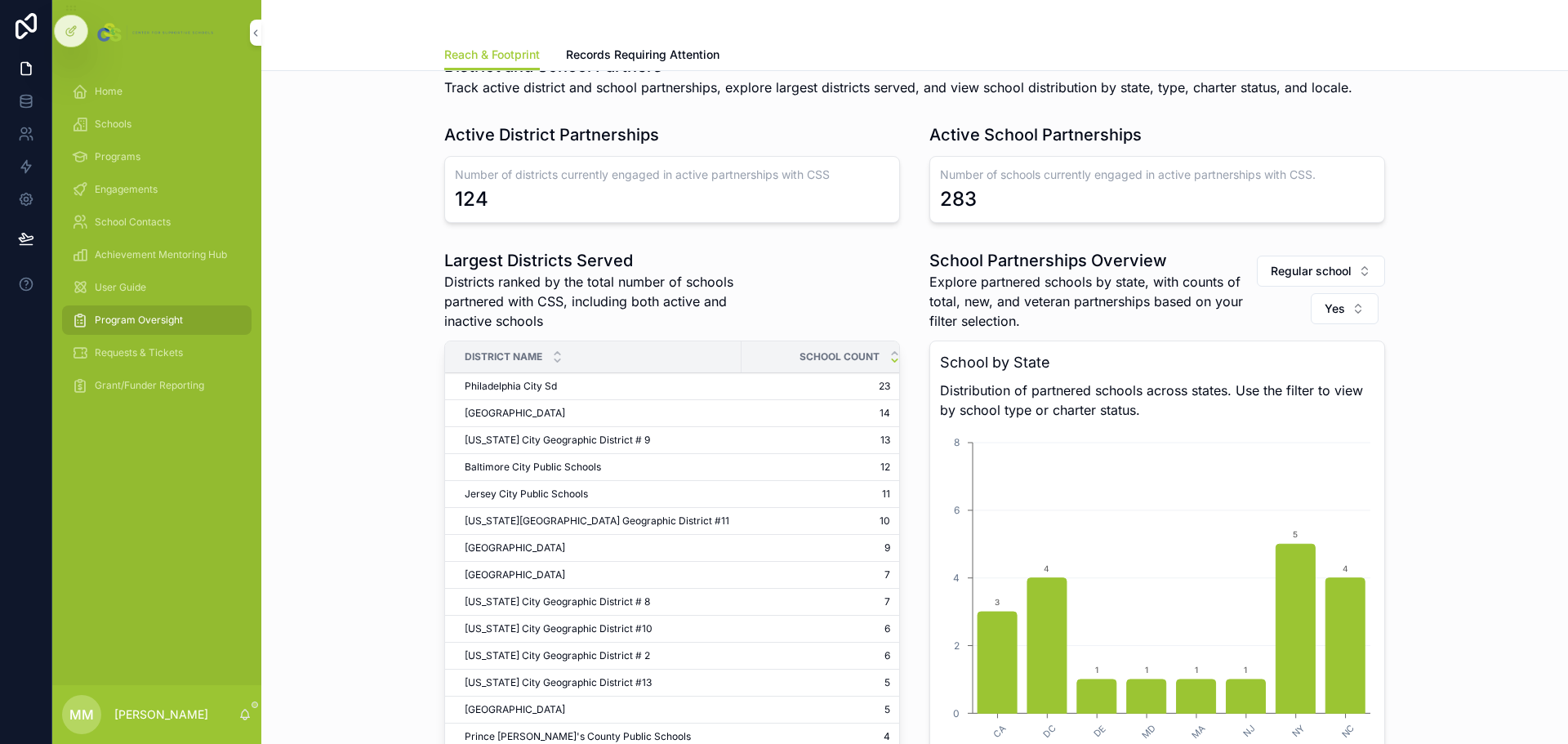
click at [1287, 266] on span "Regular school" at bounding box center [1312, 271] width 81 height 16
click at [1235, 334] on div "None" at bounding box center [1316, 336] width 227 height 26
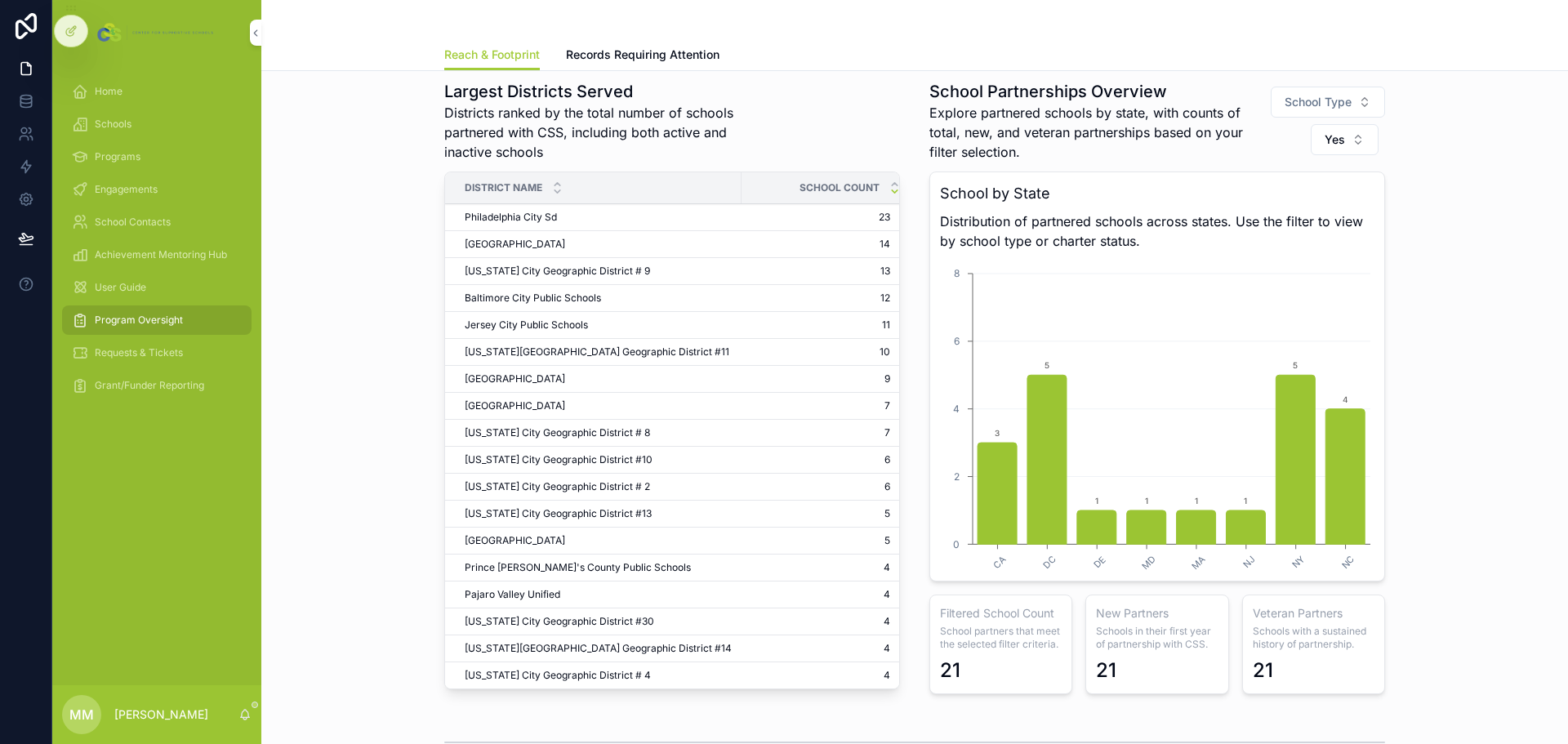
scroll to position [199, 0]
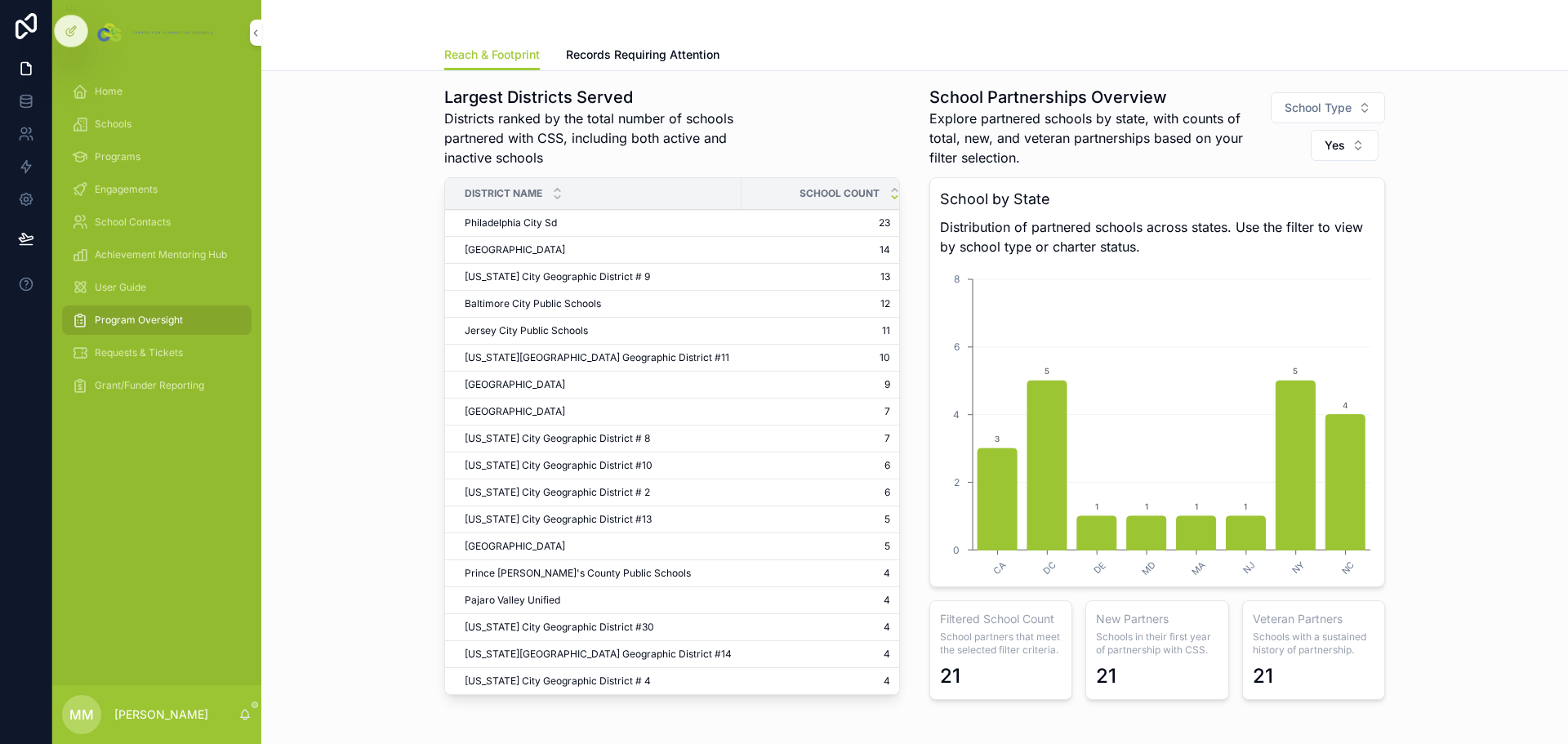
click at [1346, 147] on button "Yes" at bounding box center [1344, 146] width 67 height 31
click at [1280, 210] on div "None" at bounding box center [1339, 211] width 227 height 26
click at [1342, 113] on button "School Type" at bounding box center [1328, 104] width 115 height 31
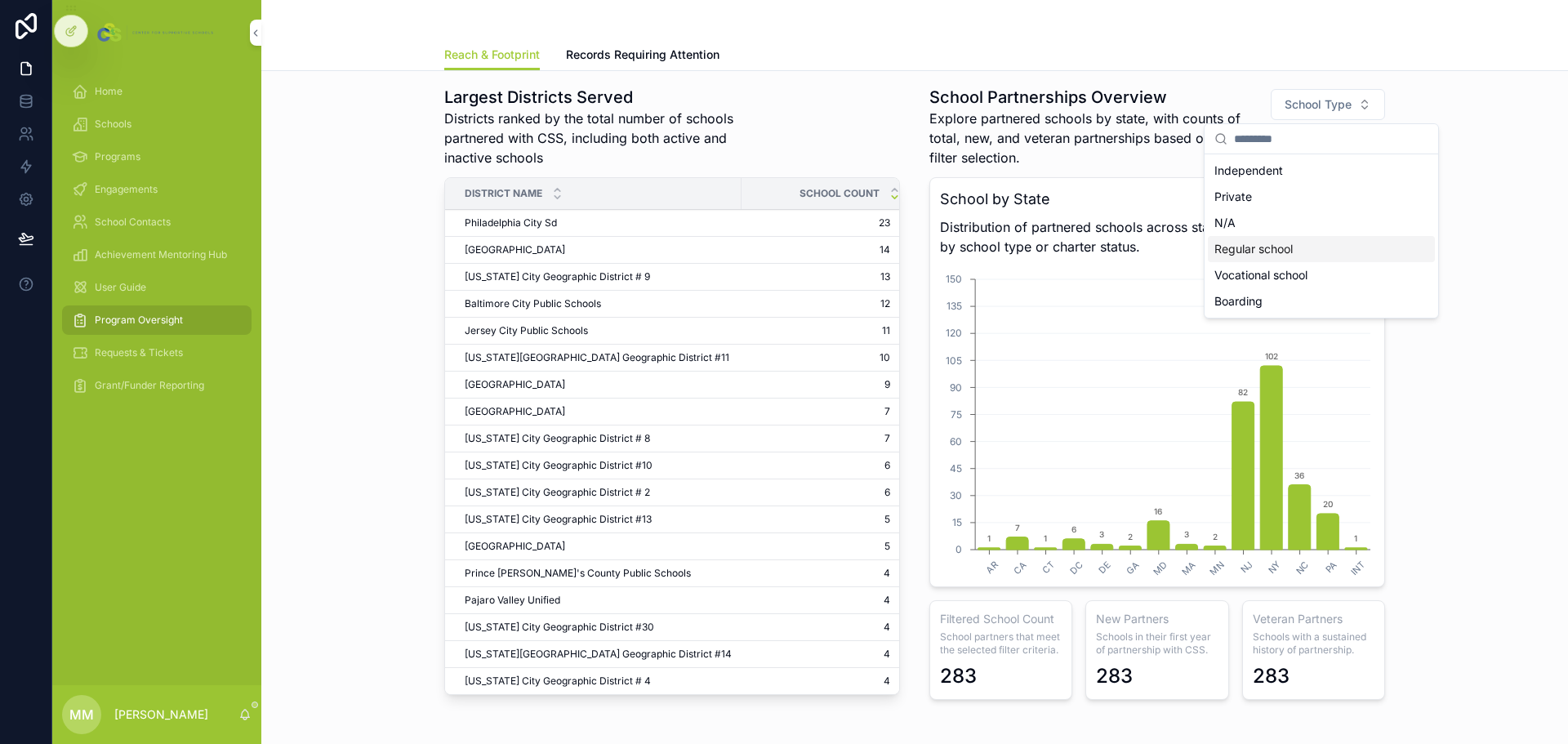
drag, startPoint x: 1280, startPoint y: 250, endPoint x: 1335, endPoint y: 123, distance: 138.4
click at [1280, 251] on div "Regular school" at bounding box center [1321, 249] width 227 height 26
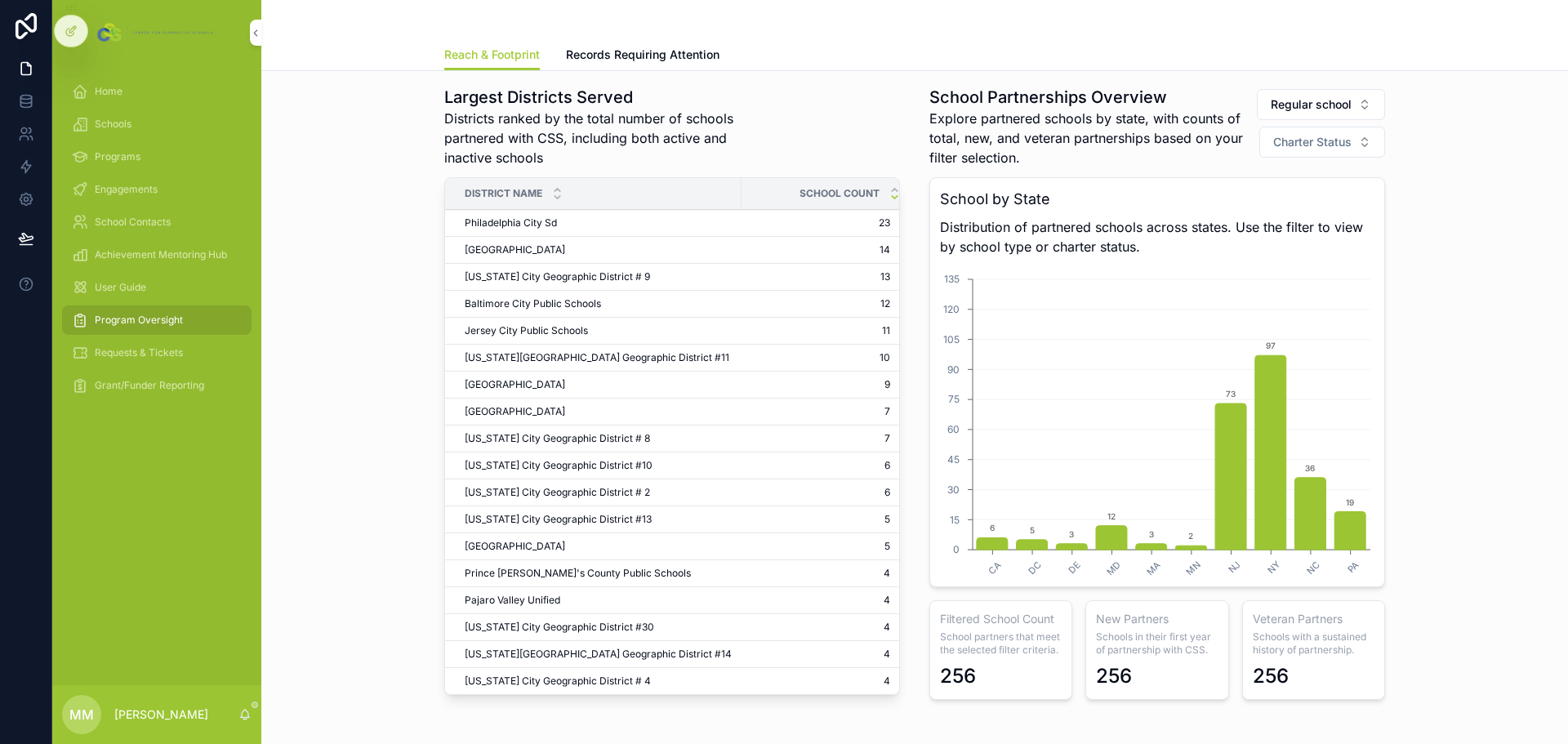
click at [1317, 148] on span "Charter Status" at bounding box center [1312, 142] width 78 height 16
click at [1250, 234] on div "No" at bounding box center [1316, 234] width 227 height 26
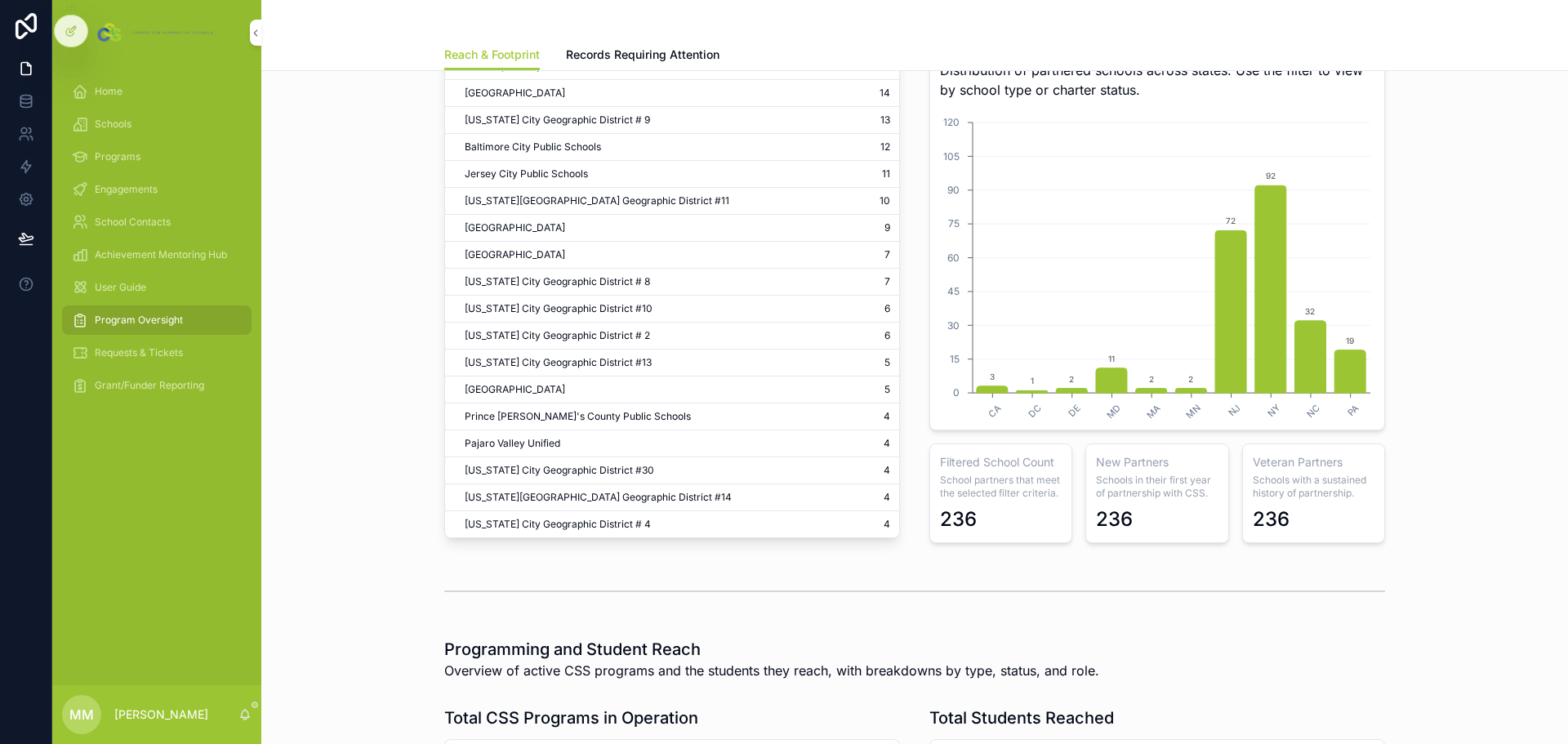
scroll to position [199, 0]
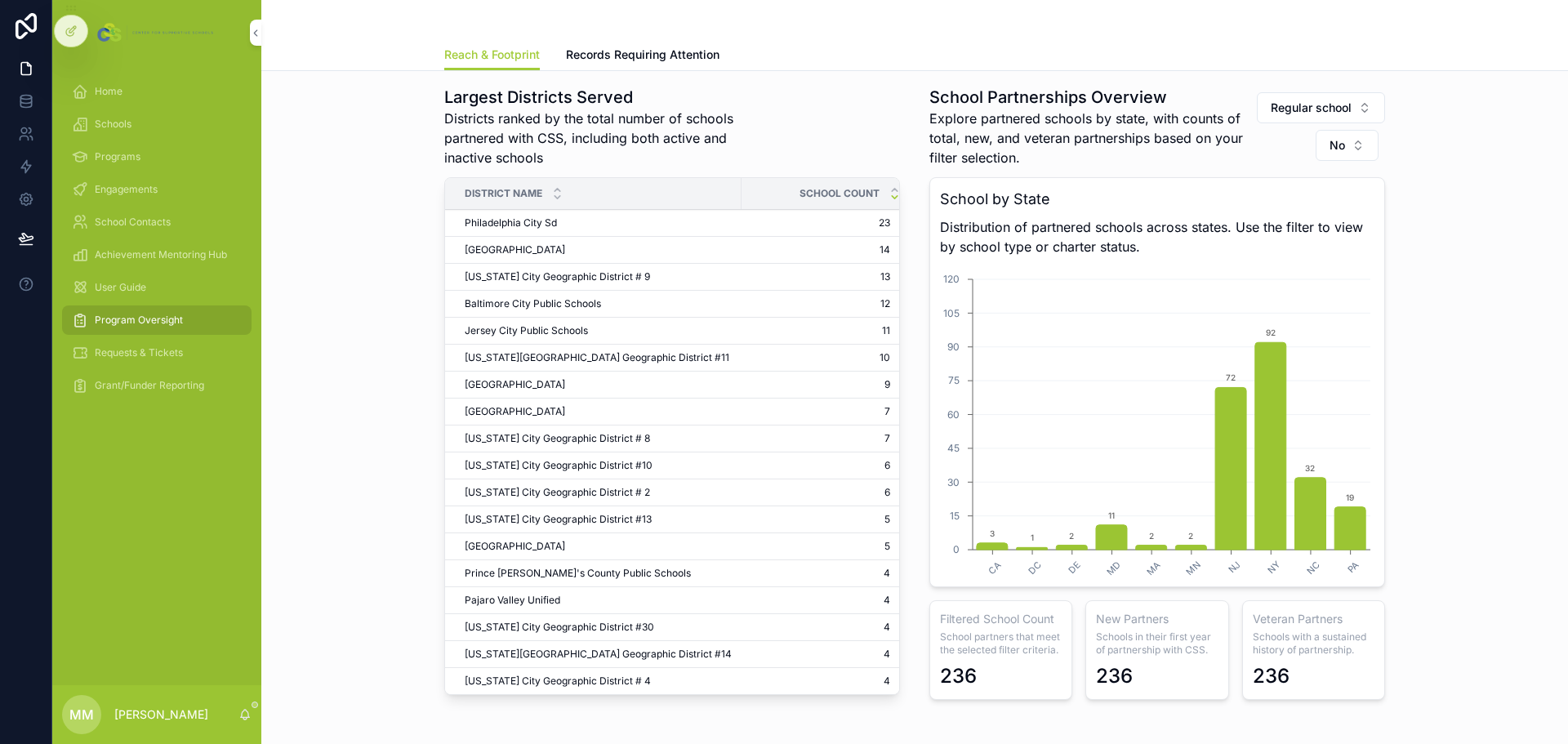
click at [1320, 107] on span "Regular school" at bounding box center [1312, 107] width 81 height 16
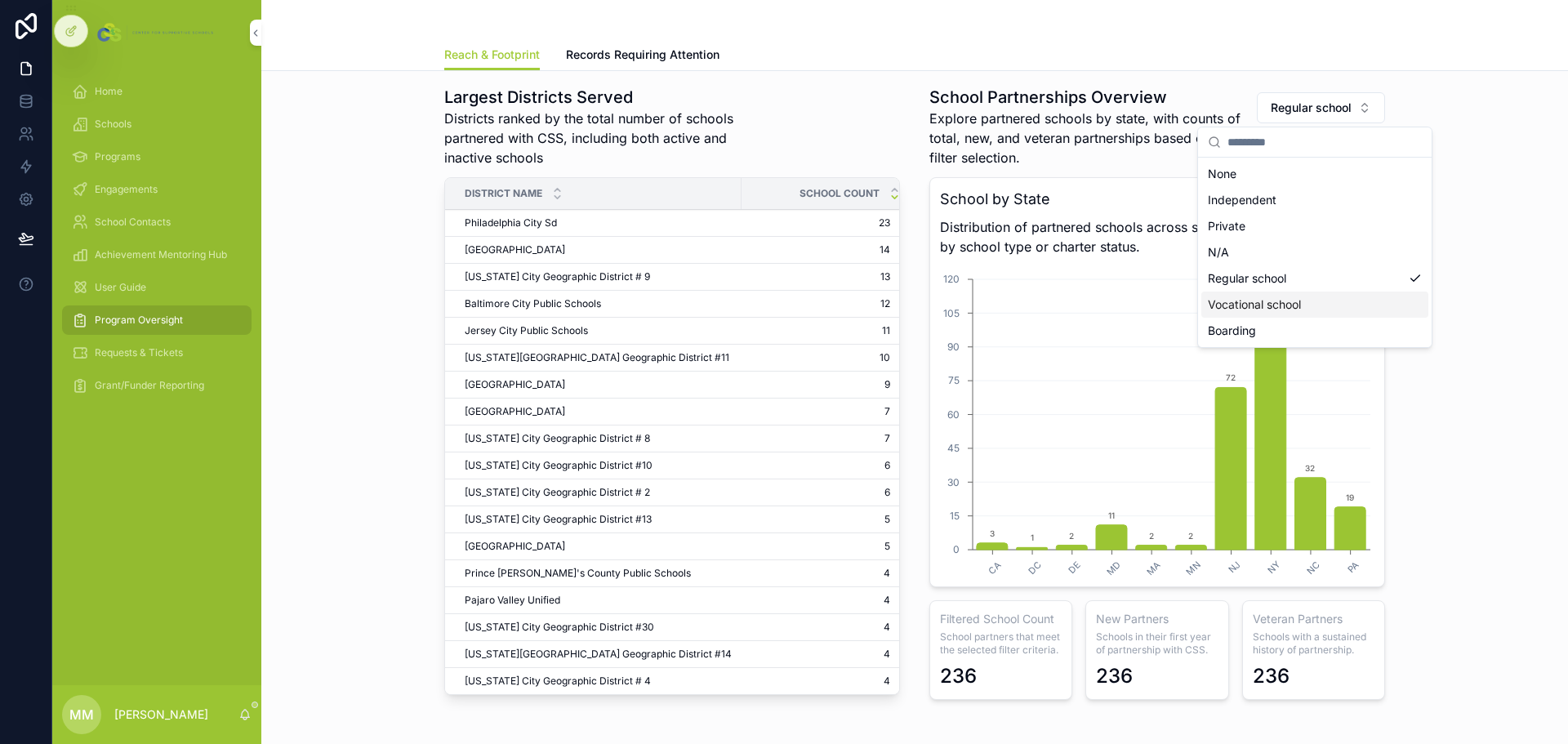
click at [1308, 302] on div "Vocational school" at bounding box center [1316, 305] width 227 height 26
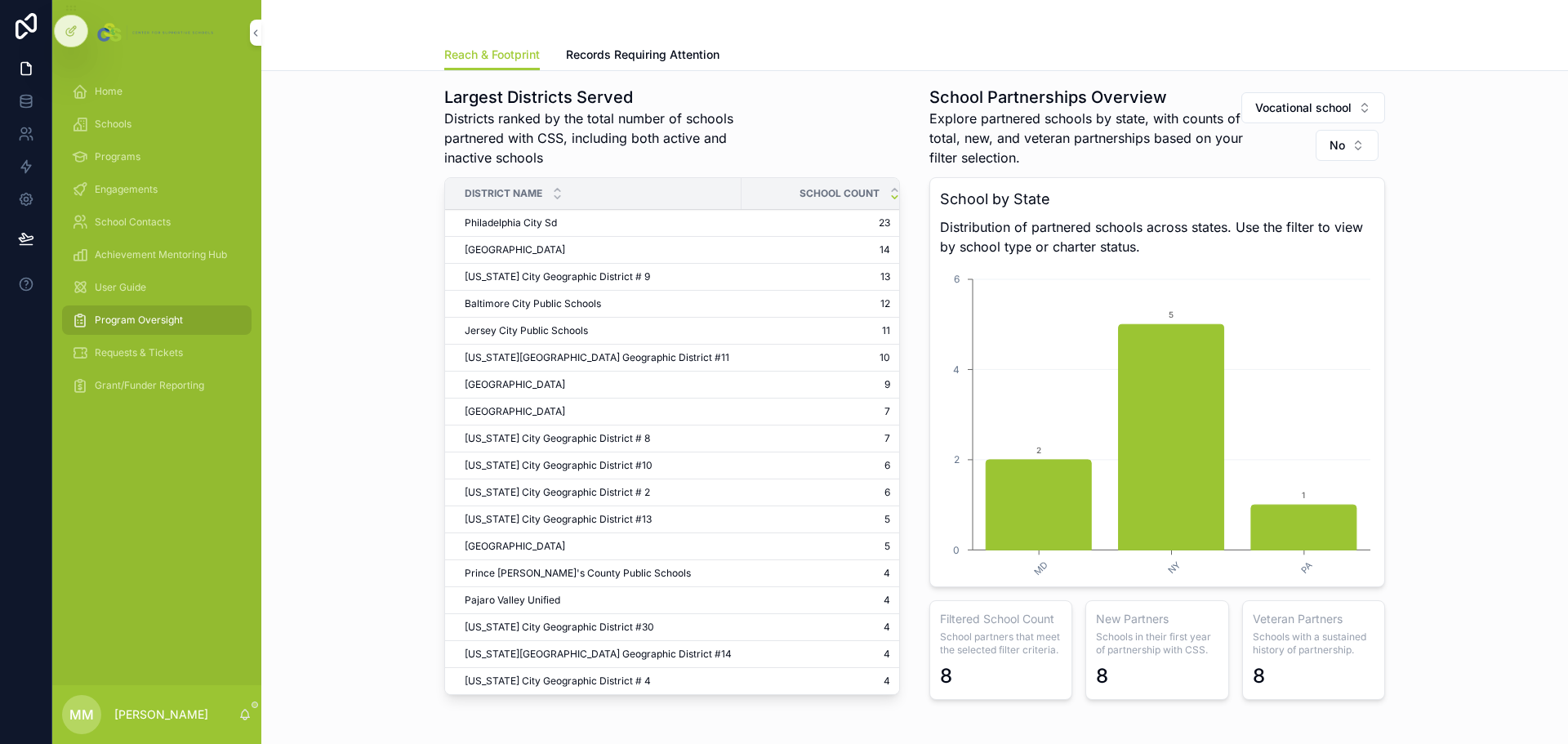
click at [1349, 142] on button "No" at bounding box center [1346, 146] width 63 height 31
click at [1400, 146] on div "Largest Districts Served Districts ranked by the total number of schools partne…" at bounding box center [915, 393] width 1281 height 629
click at [1330, 109] on span "Vocational school" at bounding box center [1304, 107] width 96 height 16
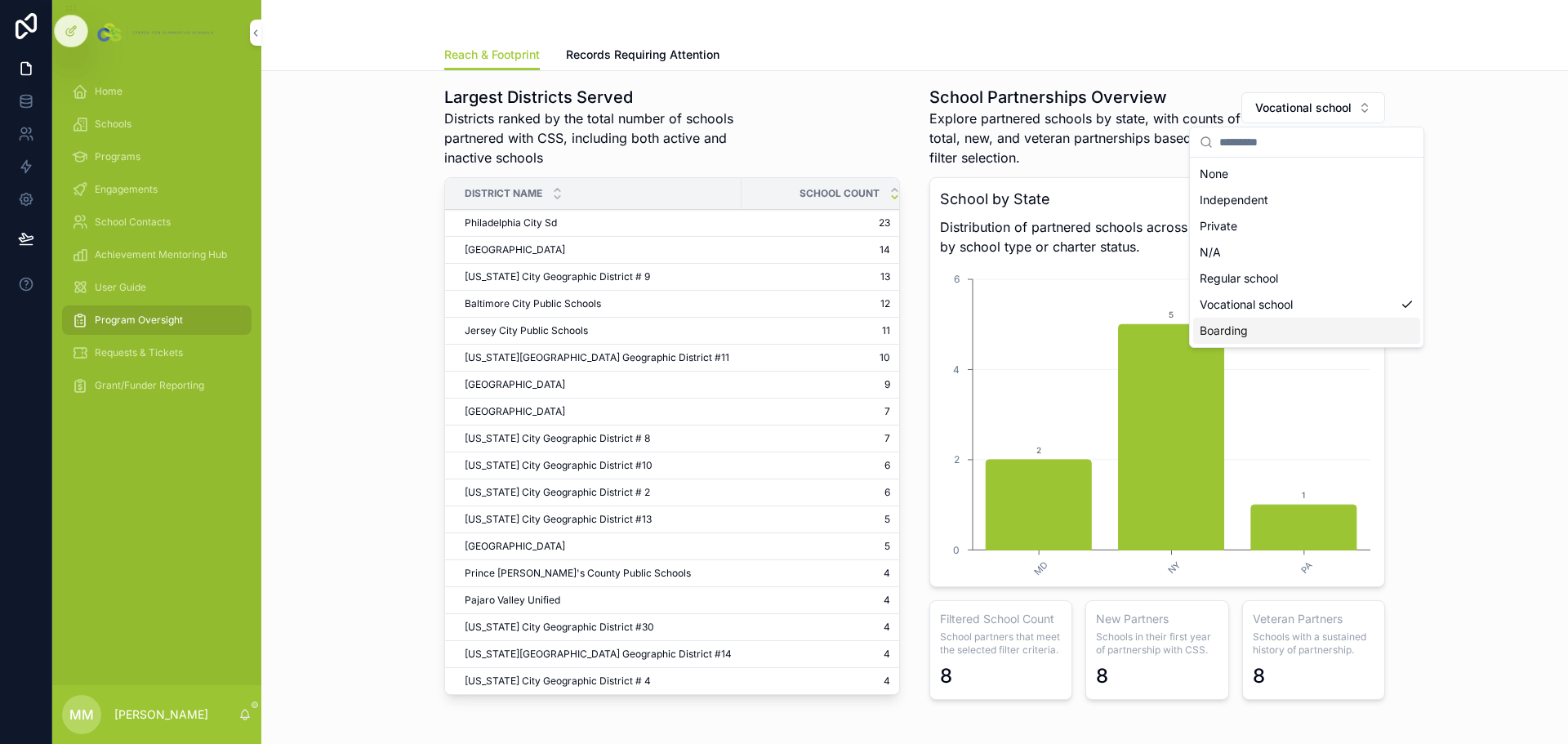
click at [1245, 339] on div "Boarding" at bounding box center [1307, 331] width 227 height 26
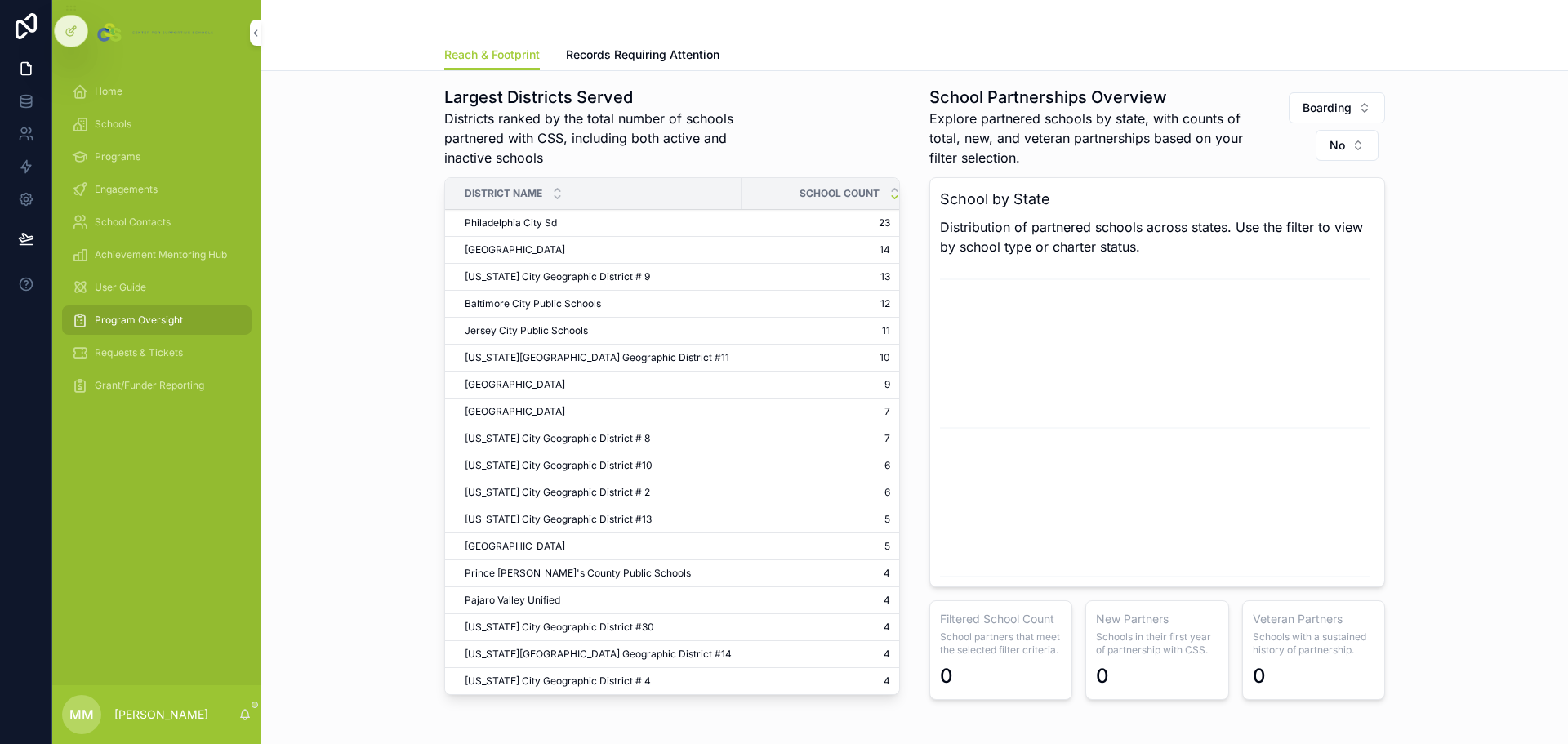
click at [1351, 146] on button "No" at bounding box center [1346, 146] width 63 height 31
click at [1262, 213] on div "None" at bounding box center [1342, 211] width 227 height 26
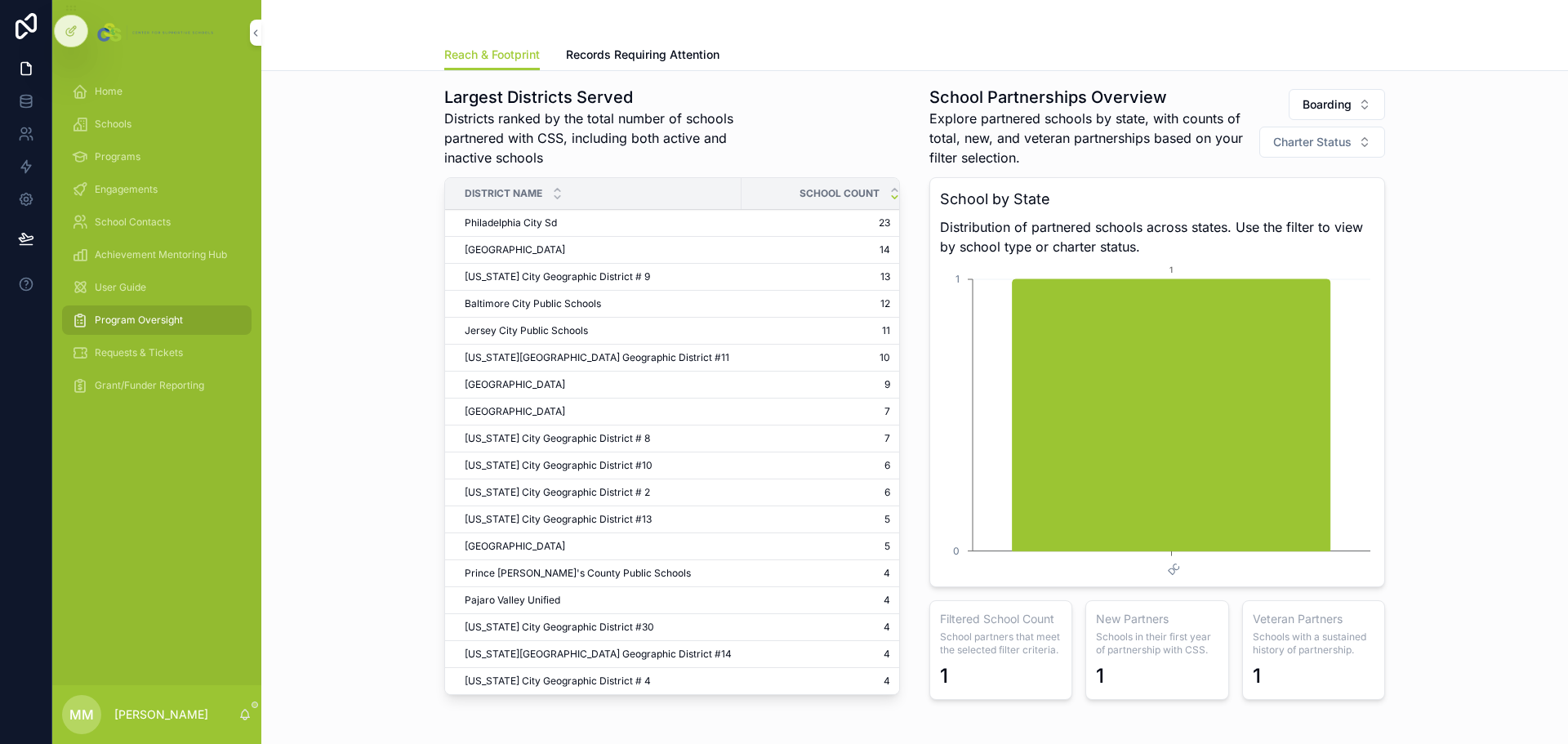
click at [1347, 142] on button "Charter Status" at bounding box center [1322, 142] width 126 height 31
click at [1245, 210] on div "Yes" at bounding box center [1316, 208] width 227 height 26
click at [1356, 112] on button "Boarding" at bounding box center [1337, 108] width 96 height 31
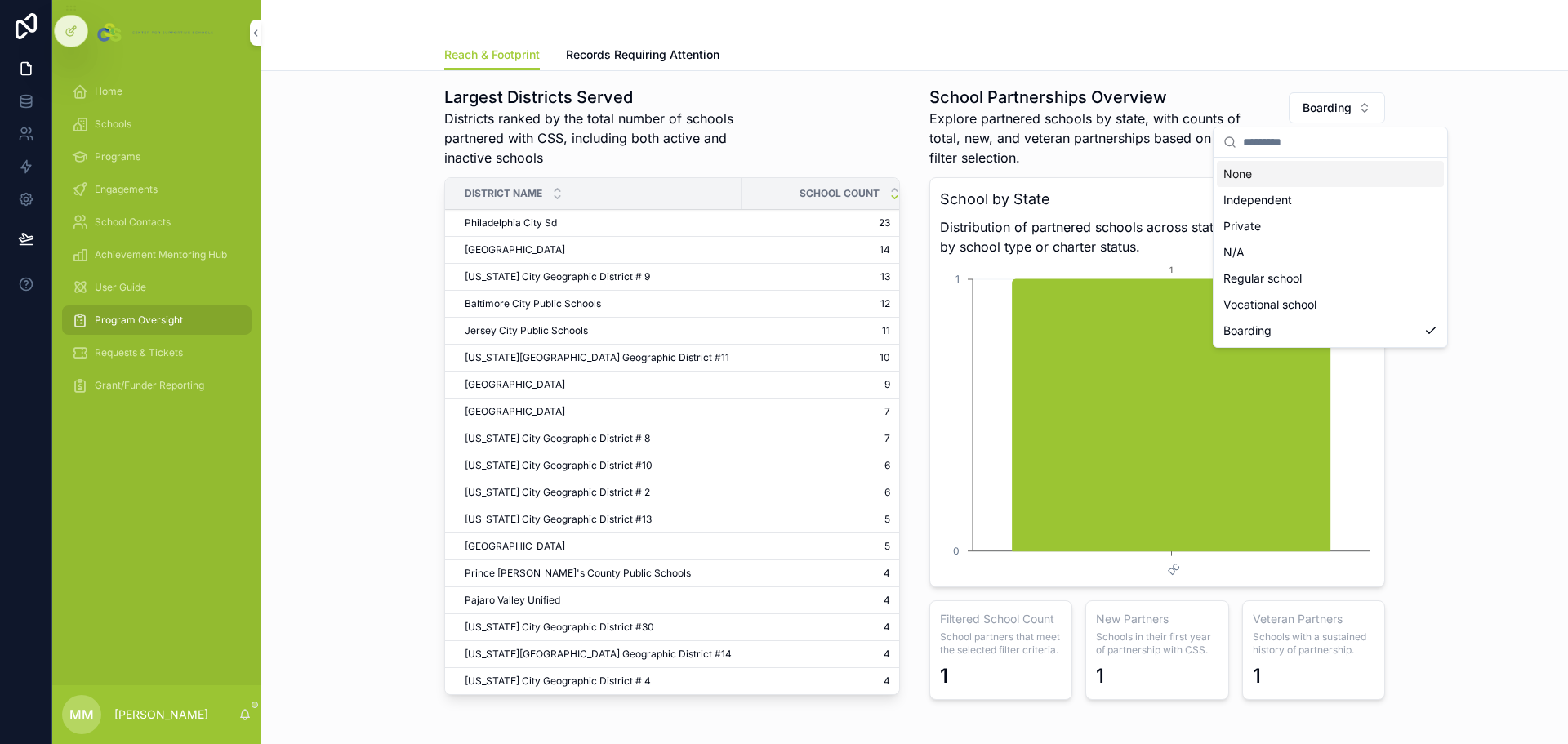
click at [1286, 174] on div "None" at bounding box center [1331, 173] width 227 height 26
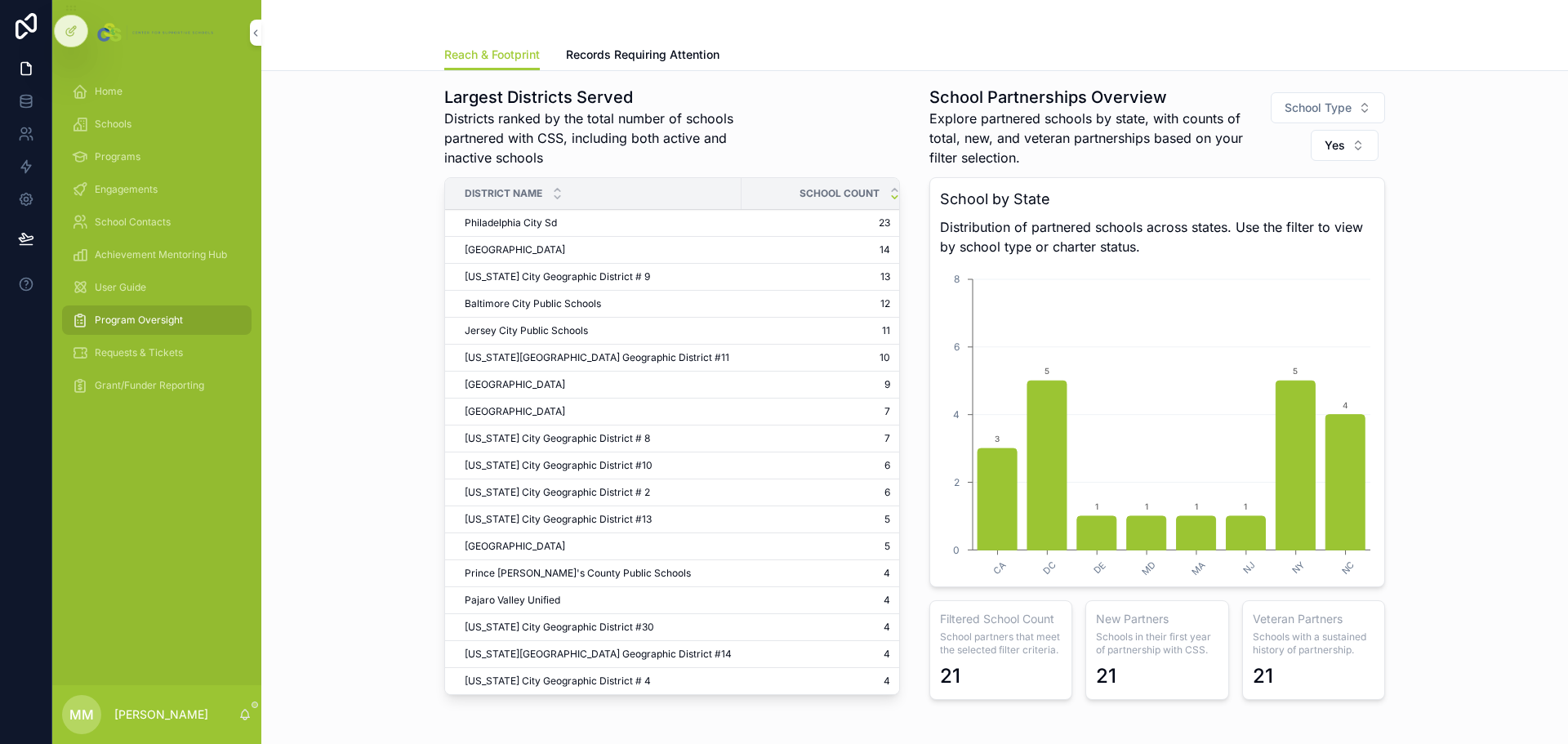
click at [1350, 147] on button "Yes" at bounding box center [1344, 146] width 67 height 31
click at [1262, 212] on div "None" at bounding box center [1339, 211] width 227 height 26
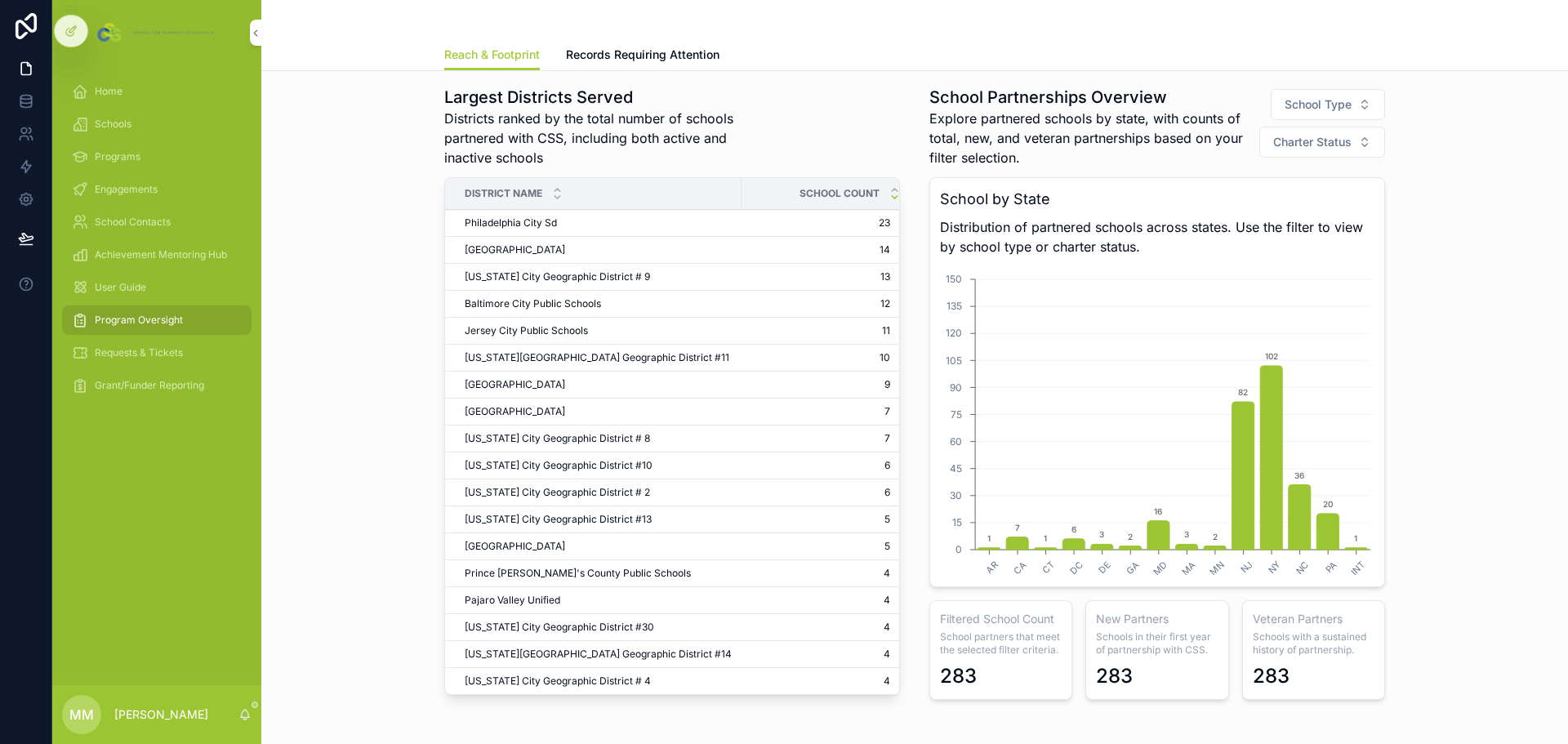
click at [1337, 97] on span "School Type" at bounding box center [1317, 104] width 66 height 16
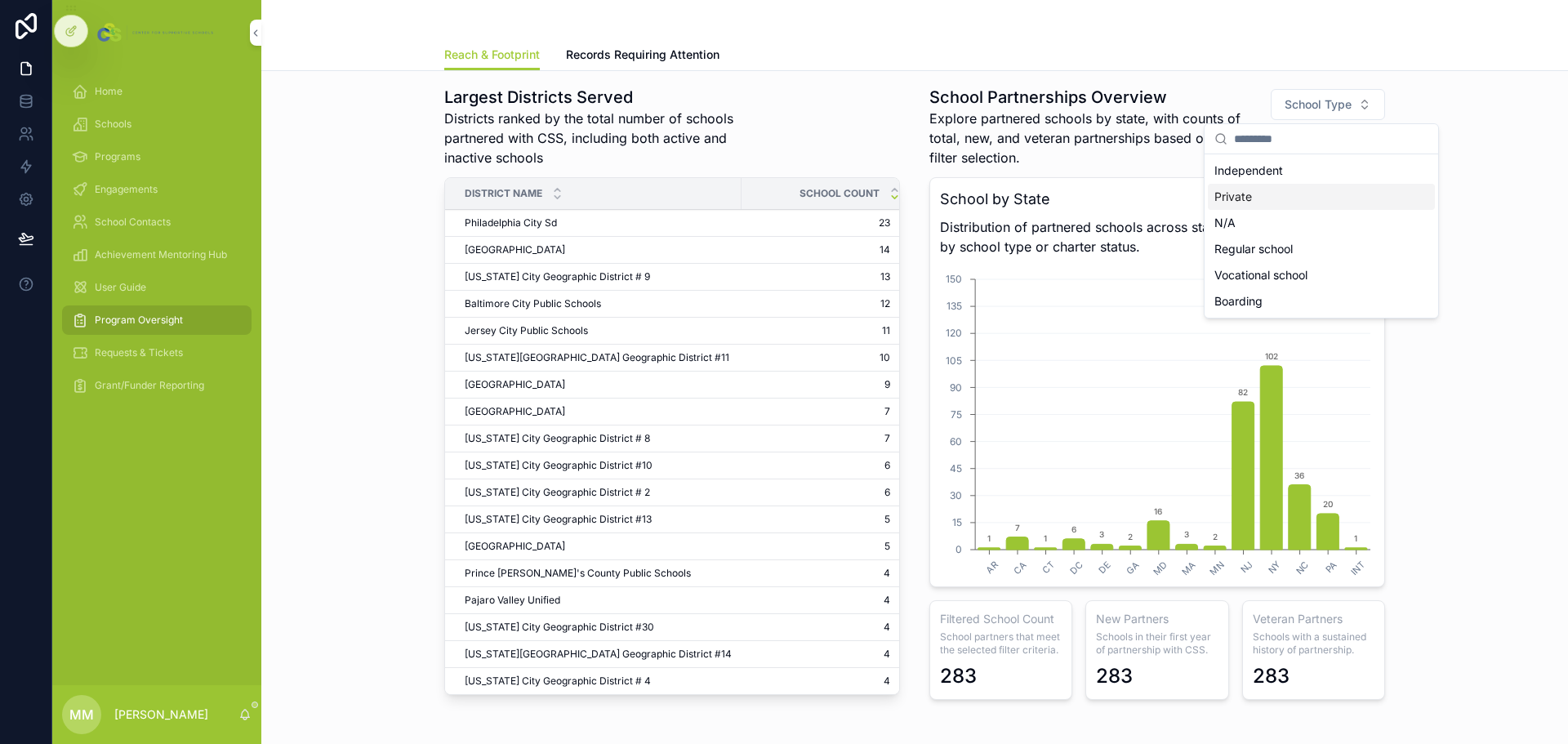
click at [1530, 207] on div "Largest Districts Served Districts ranked by the total number of schools partne…" at bounding box center [915, 393] width 1281 height 629
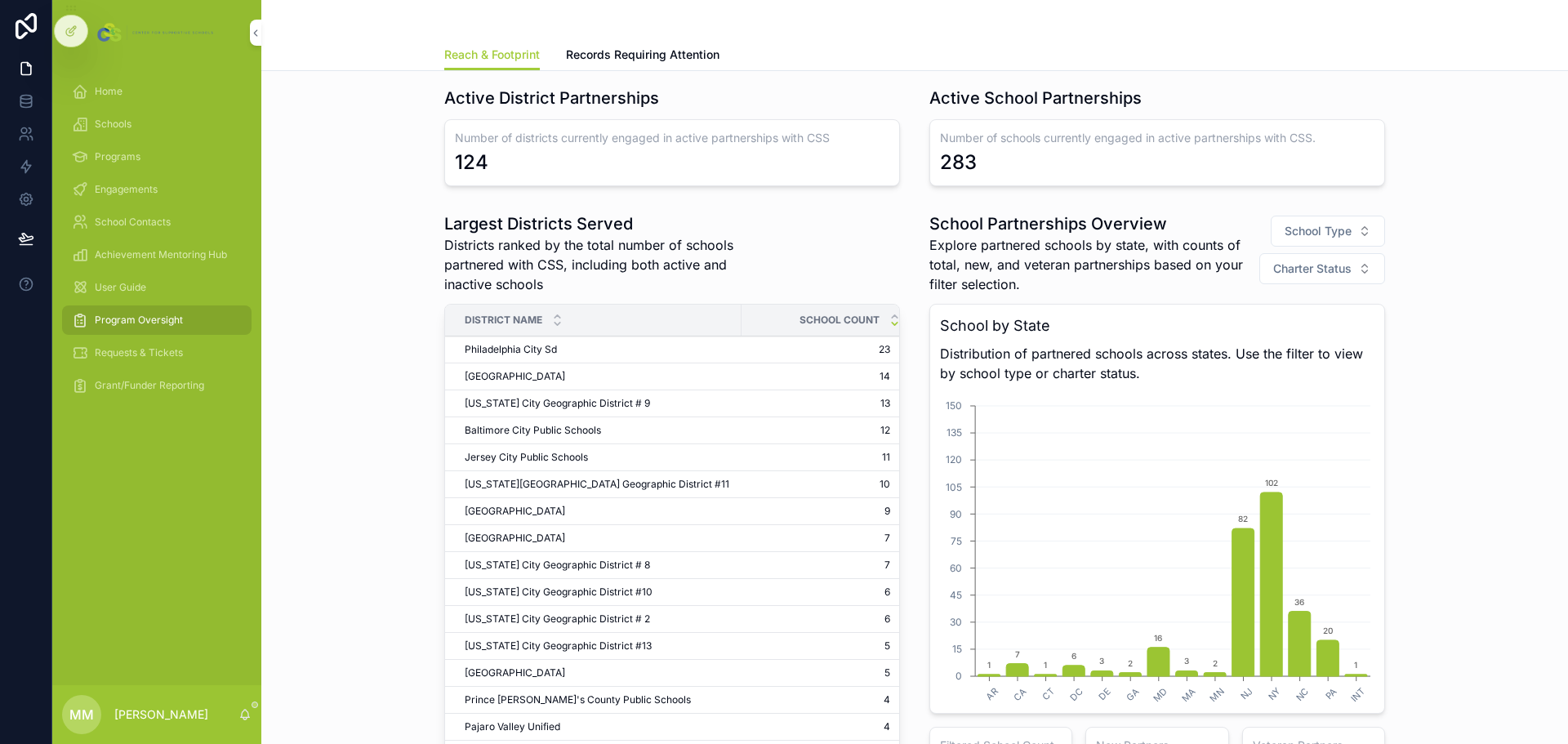
scroll to position [164, 0]
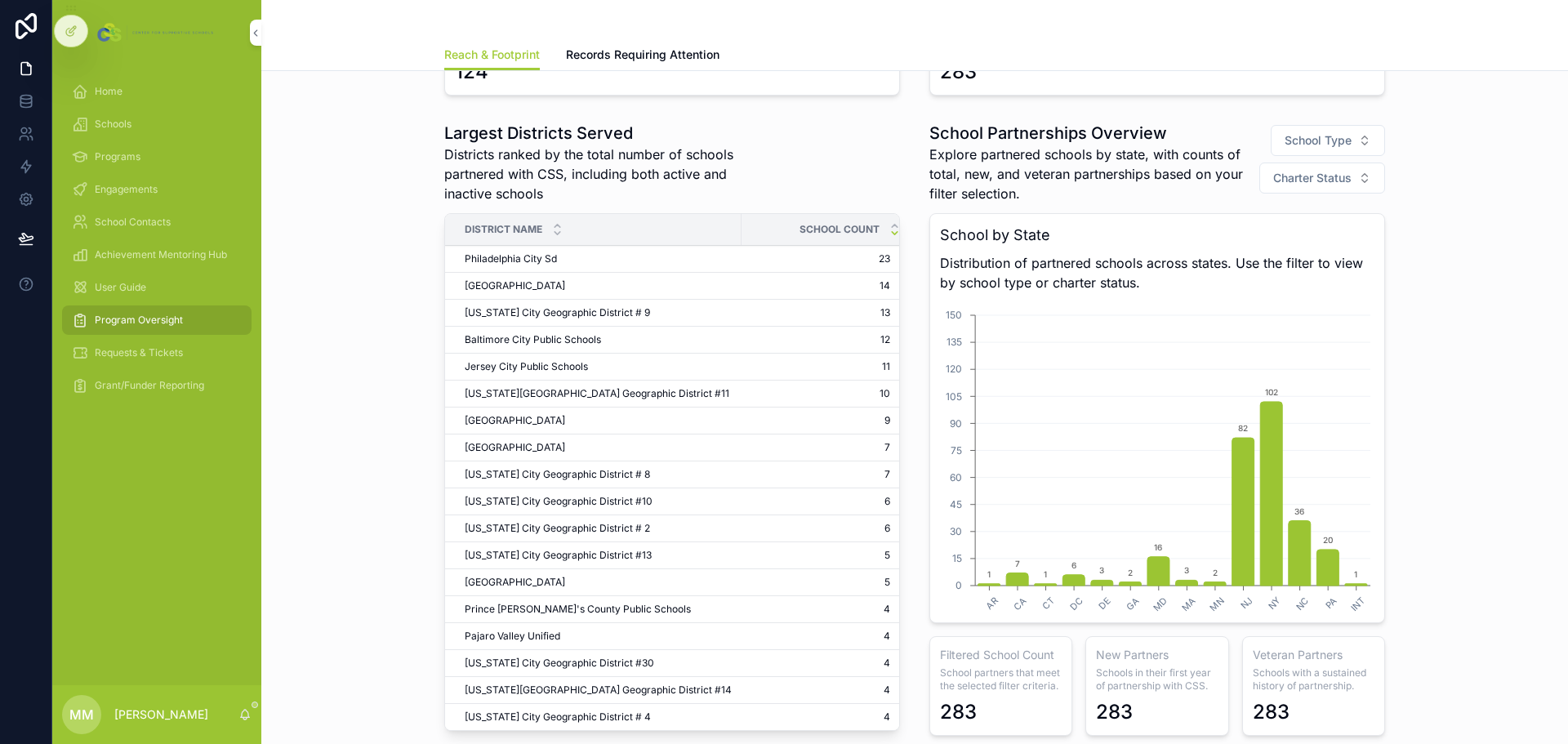
click at [1344, 174] on span "Charter Status" at bounding box center [1312, 177] width 78 height 16
click at [1331, 135] on span "School Type" at bounding box center [1317, 140] width 66 height 16
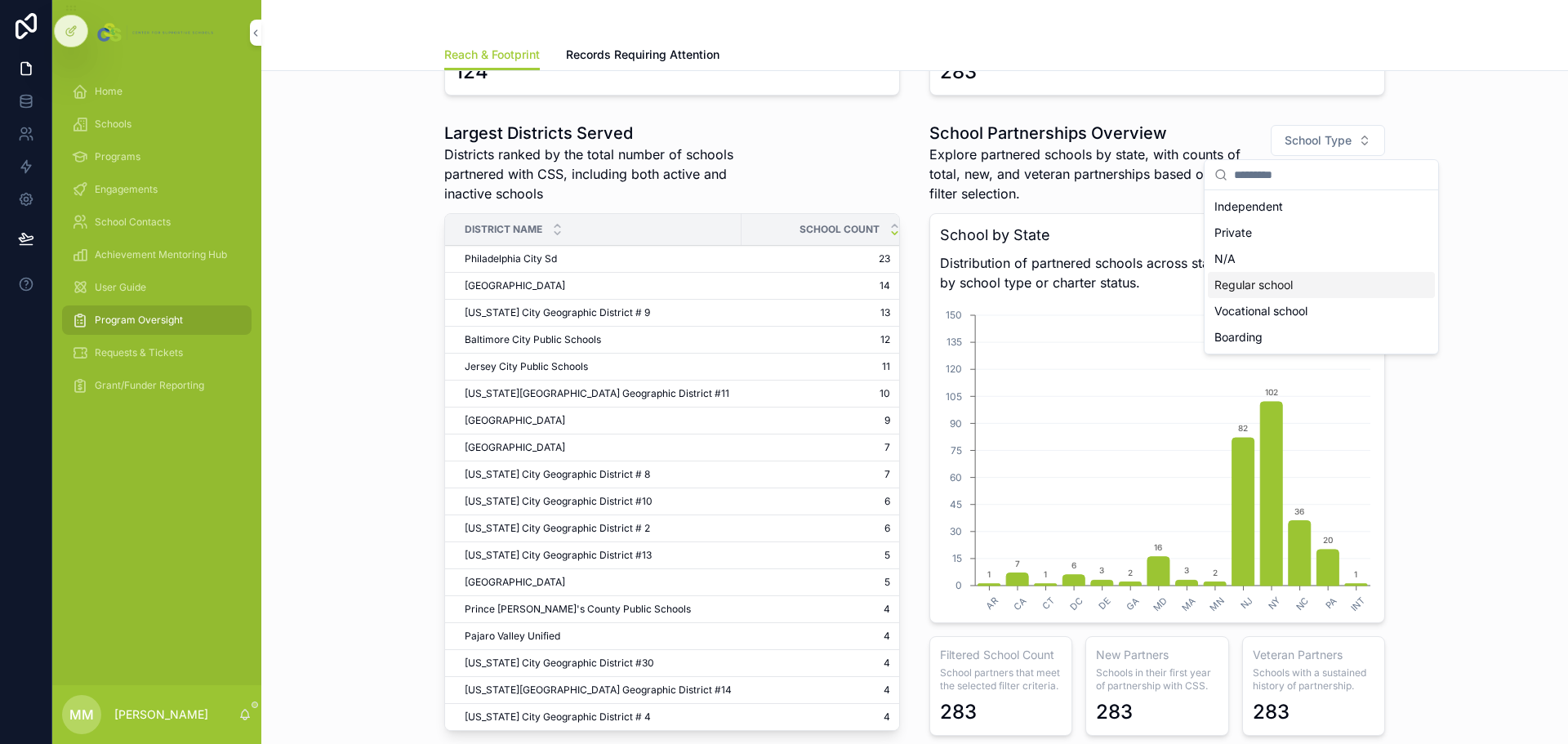
click at [1269, 285] on div "Regular school" at bounding box center [1321, 284] width 227 height 26
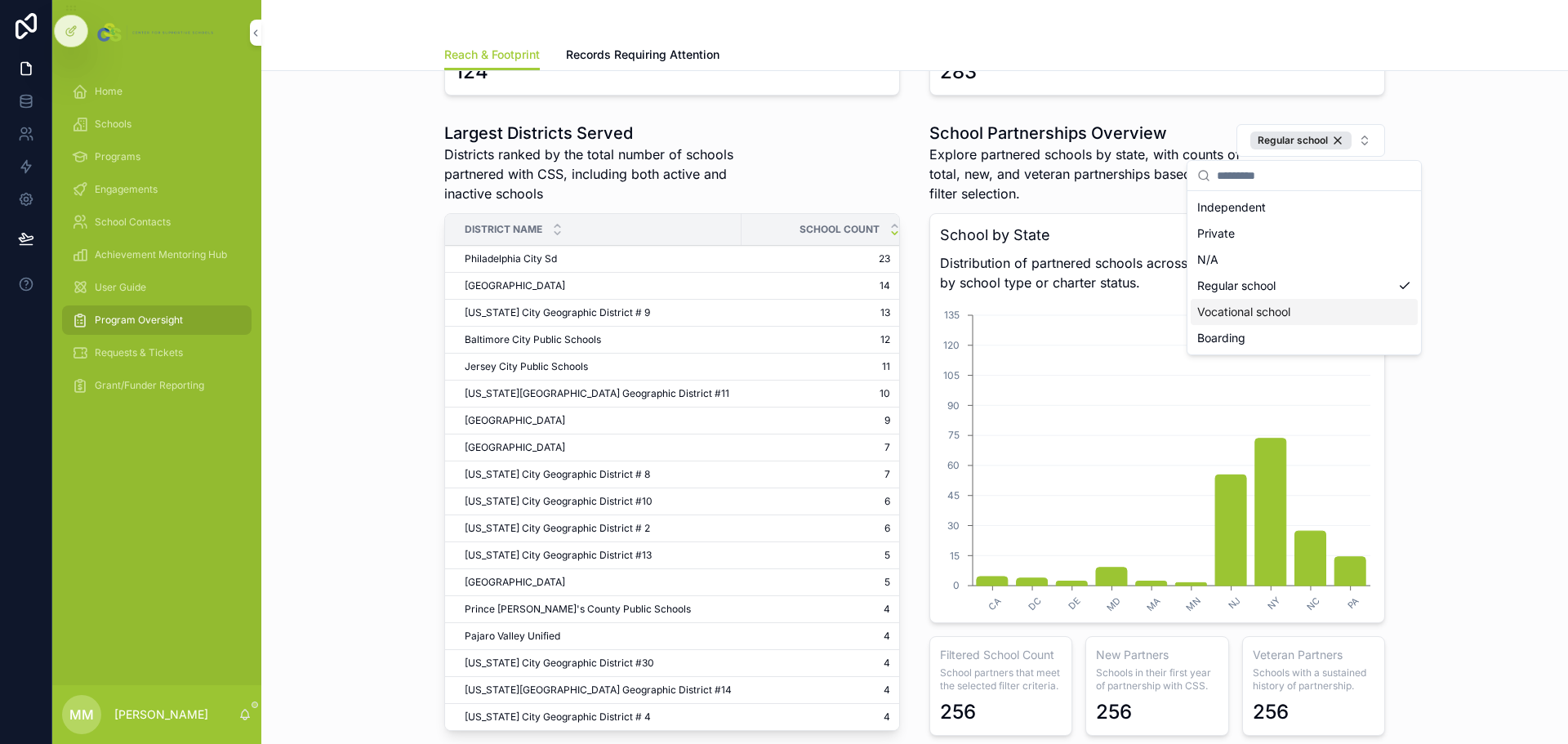
click at [1259, 316] on div "Vocational school" at bounding box center [1305, 311] width 227 height 26
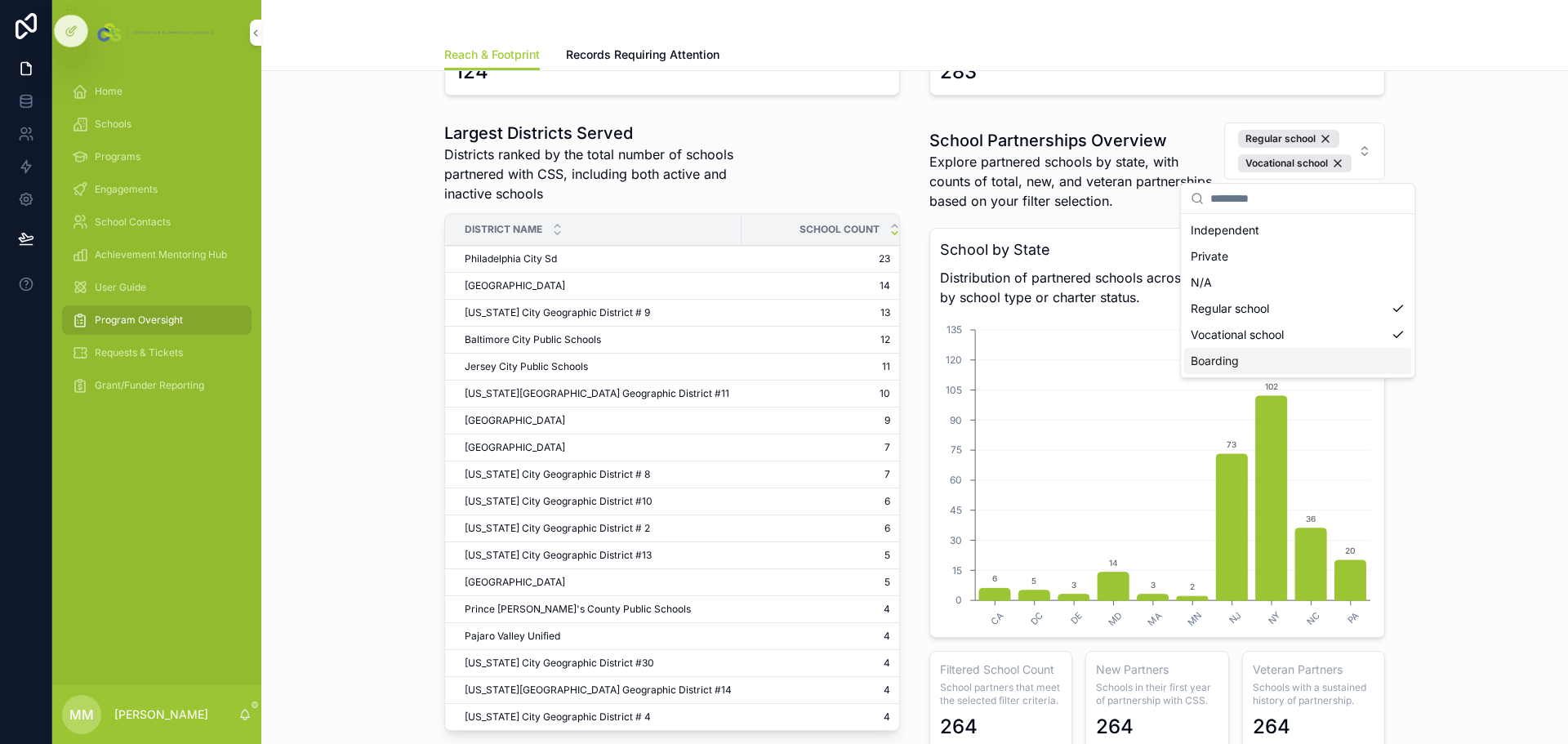
click at [1266, 361] on div "Boarding" at bounding box center [1298, 360] width 227 height 26
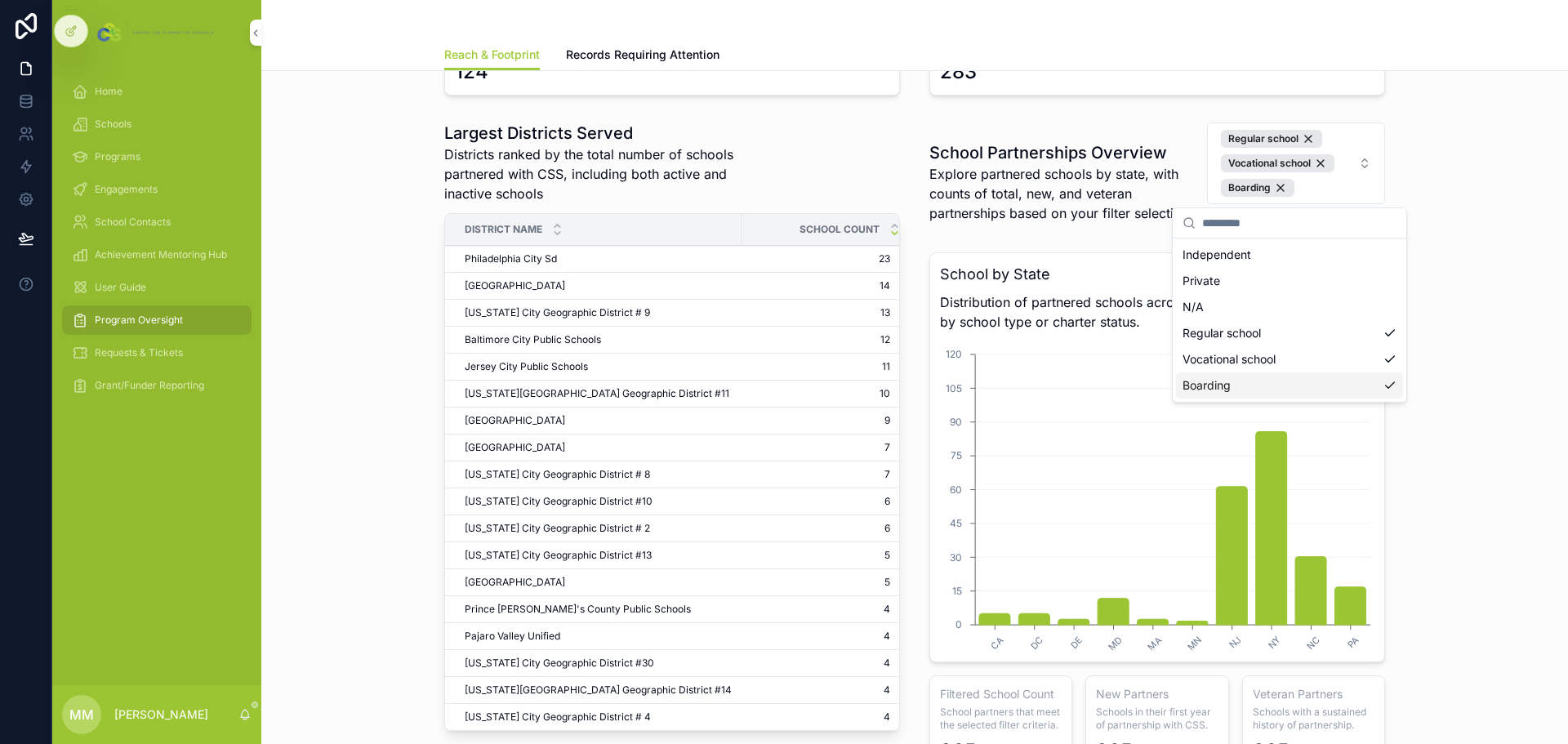
click at [1251, 381] on div "Boarding" at bounding box center [1289, 385] width 227 height 26
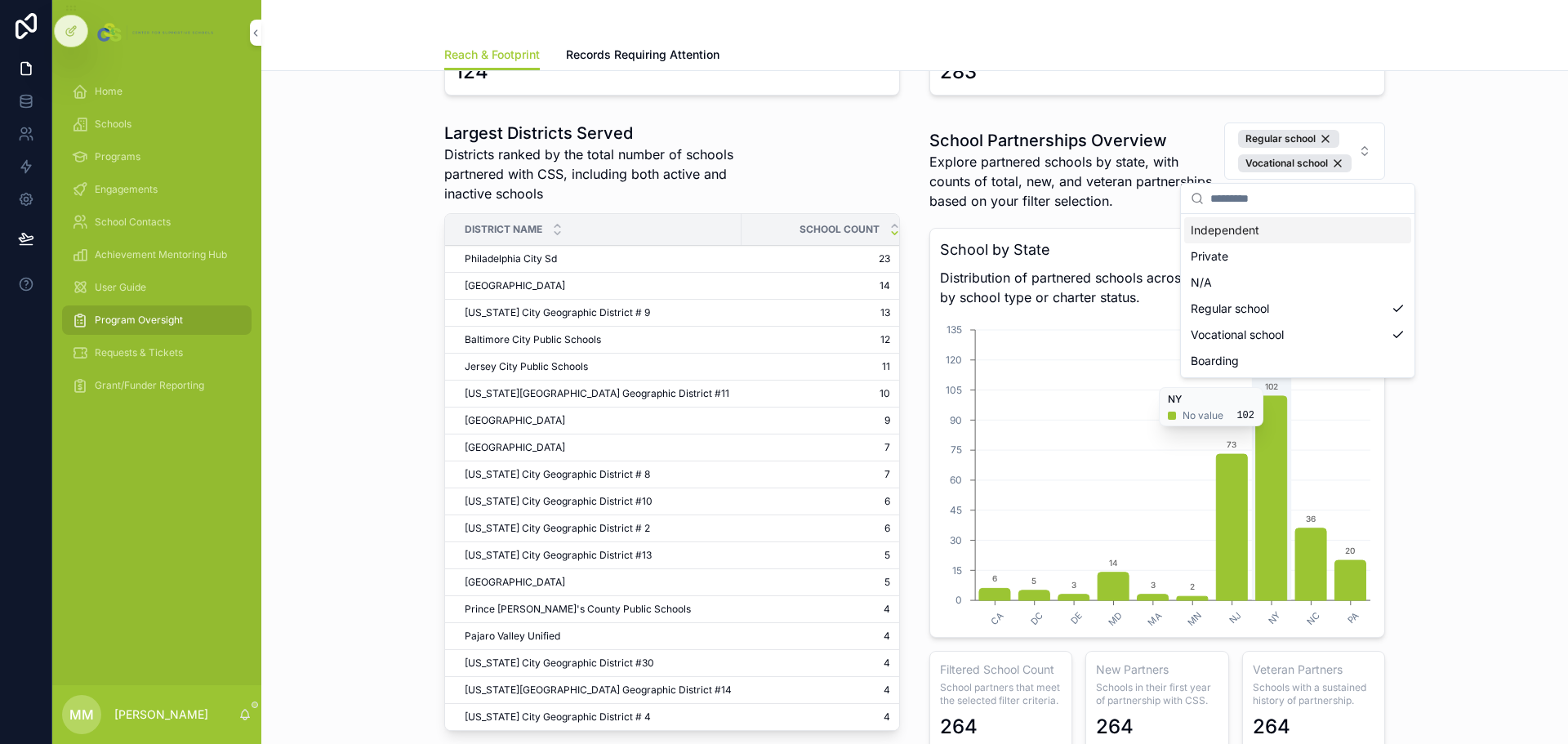
click at [1448, 206] on div "Largest Districts Served Districts ranked by the total number of schools partne…" at bounding box center [915, 436] width 1281 height 642
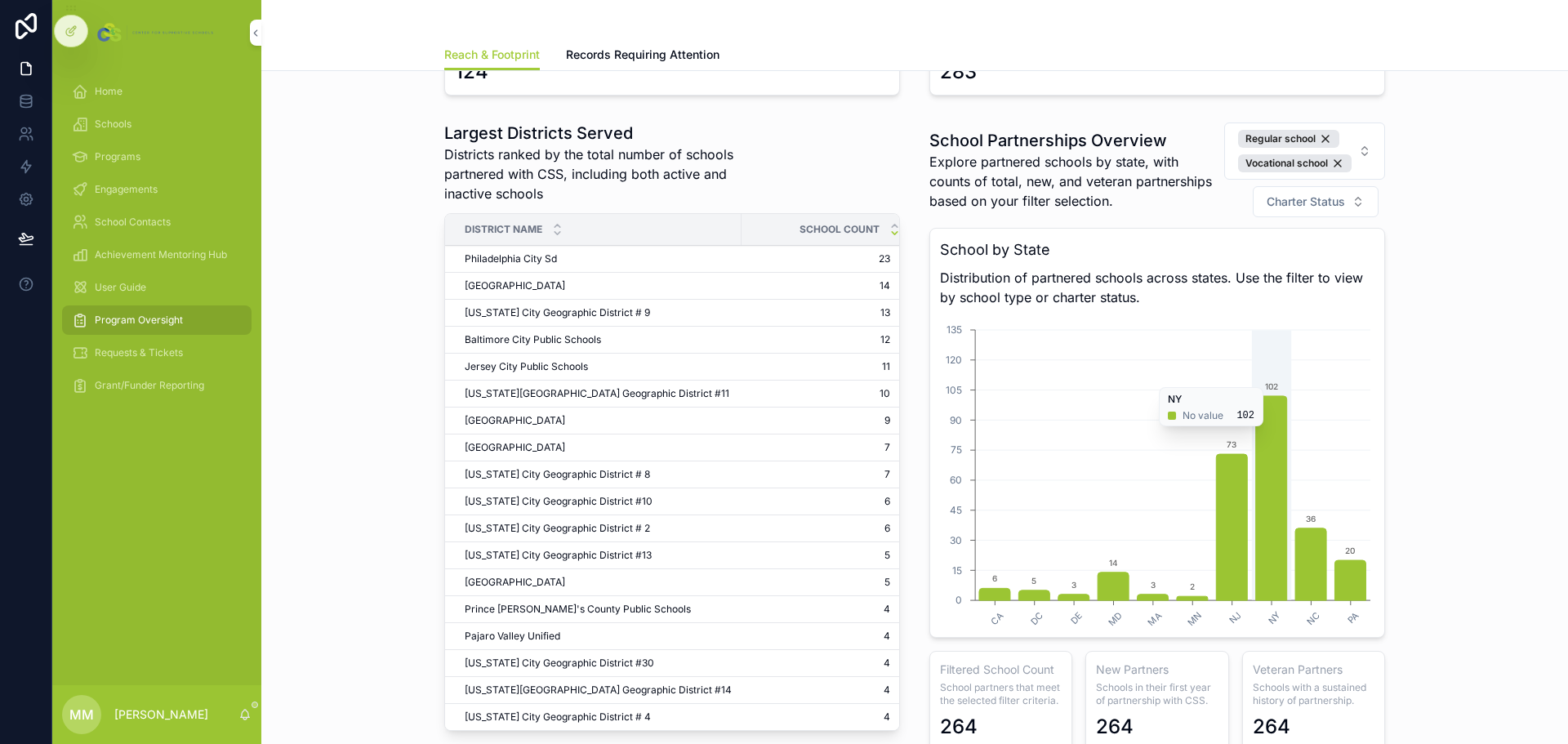
click at [1342, 206] on button "Charter Status" at bounding box center [1316, 201] width 126 height 31
click at [1214, 296] on div "No" at bounding box center [1310, 294] width 227 height 26
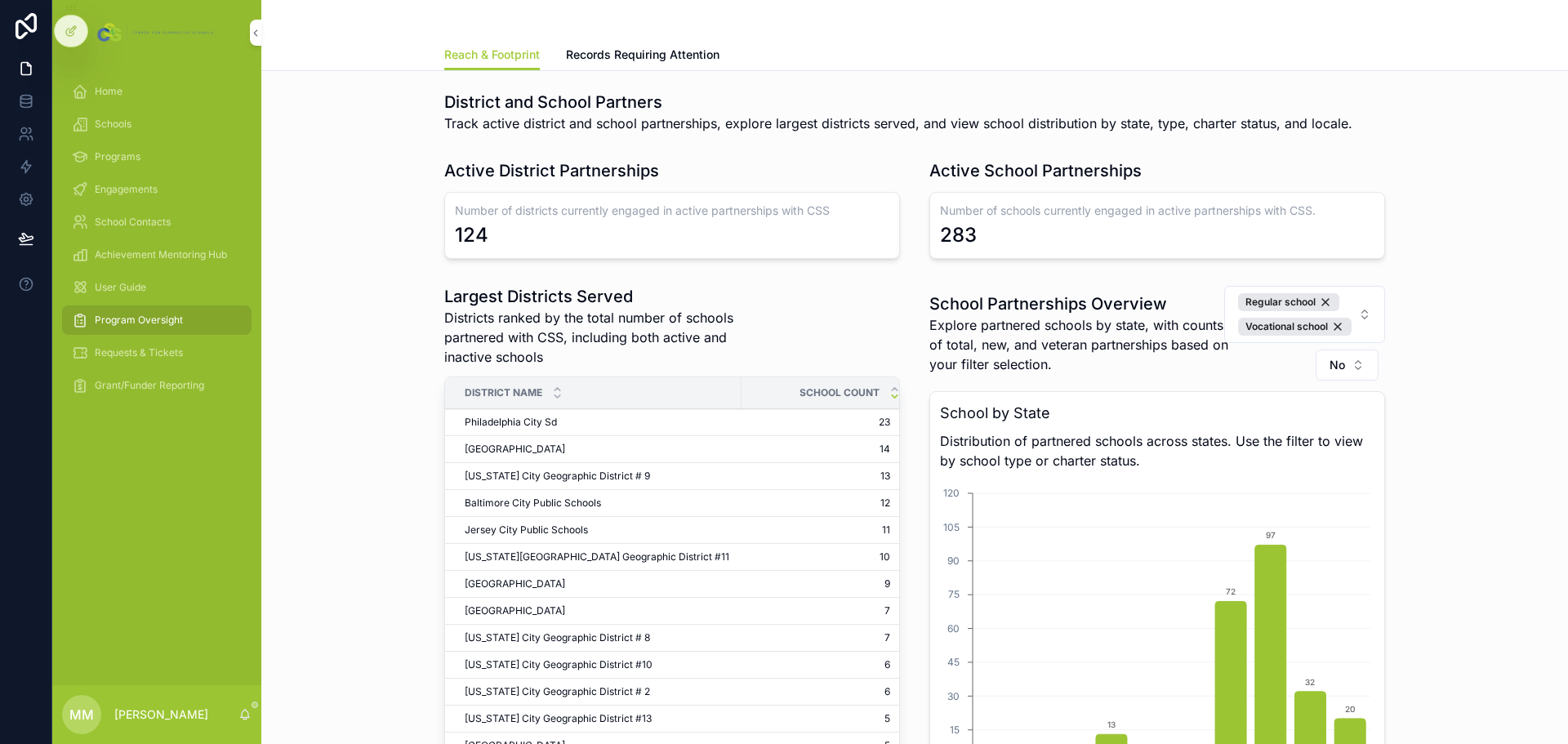
click at [1316, 303] on div "Regular school" at bounding box center [1289, 302] width 101 height 18
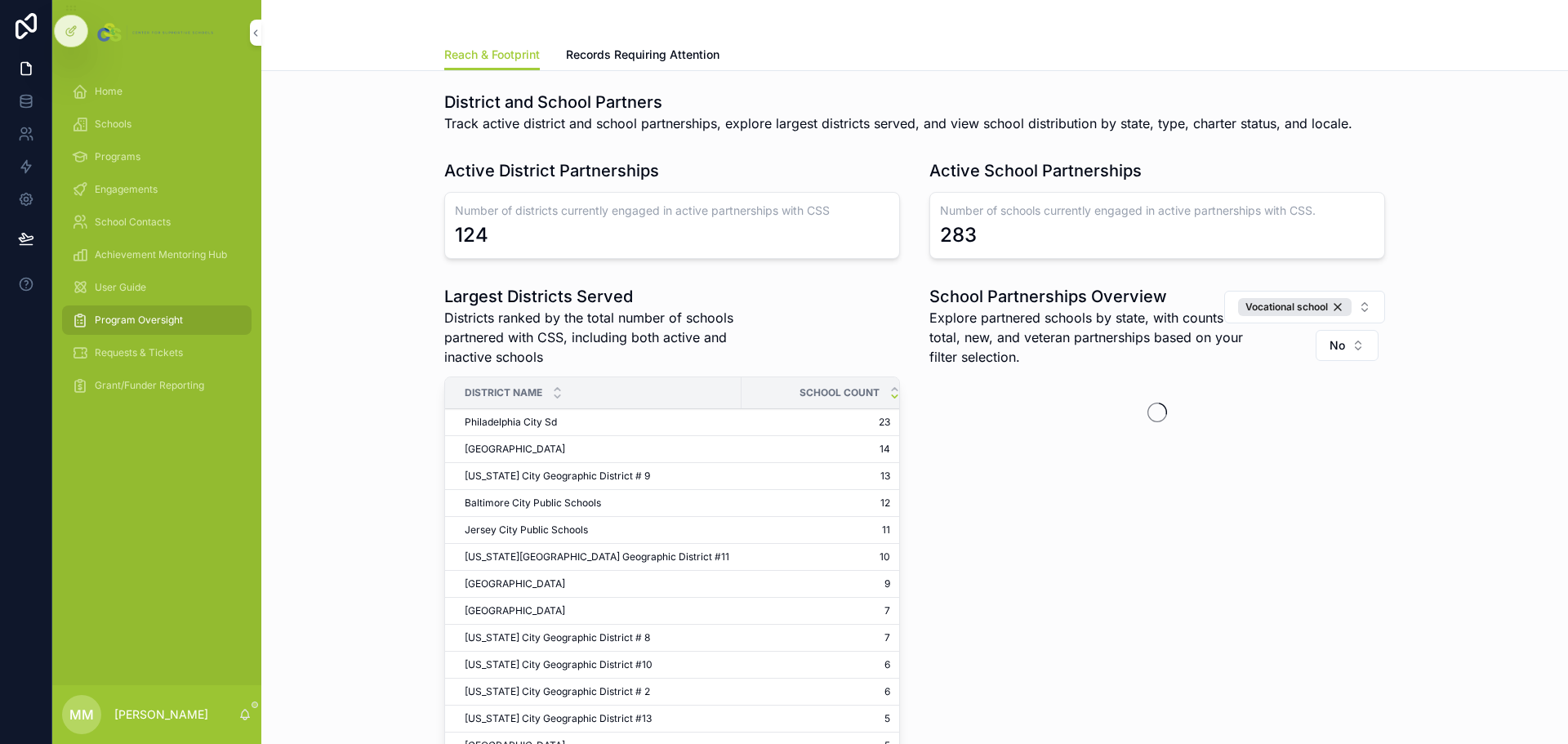
click at [1333, 311] on div "Vocational school" at bounding box center [1295, 306] width 114 height 18
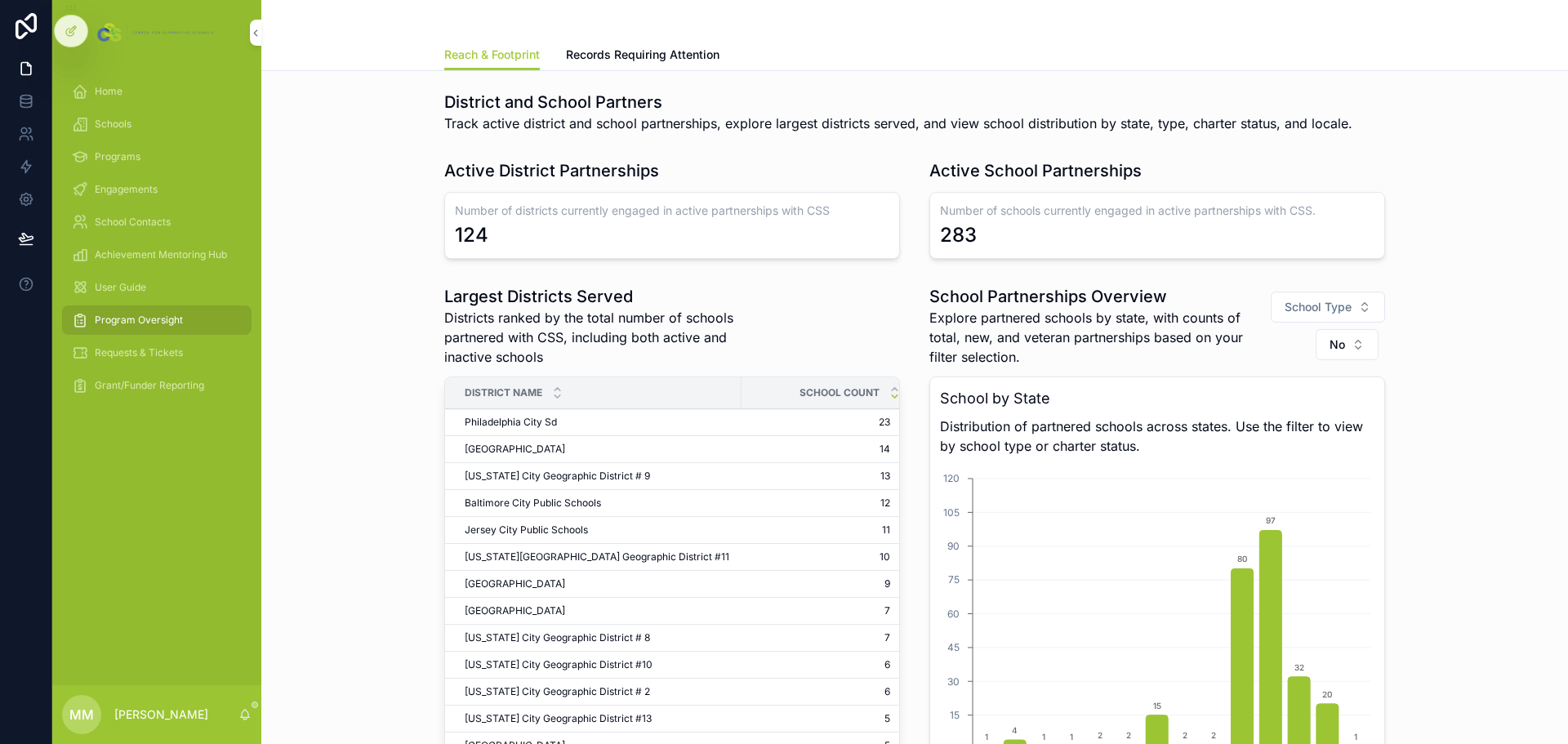
click at [1355, 345] on button "No" at bounding box center [1346, 345] width 63 height 31
click at [1257, 417] on div "None" at bounding box center [1342, 411] width 227 height 26
click at [123, 184] on span "Engagements" at bounding box center [125, 190] width 63 height 13
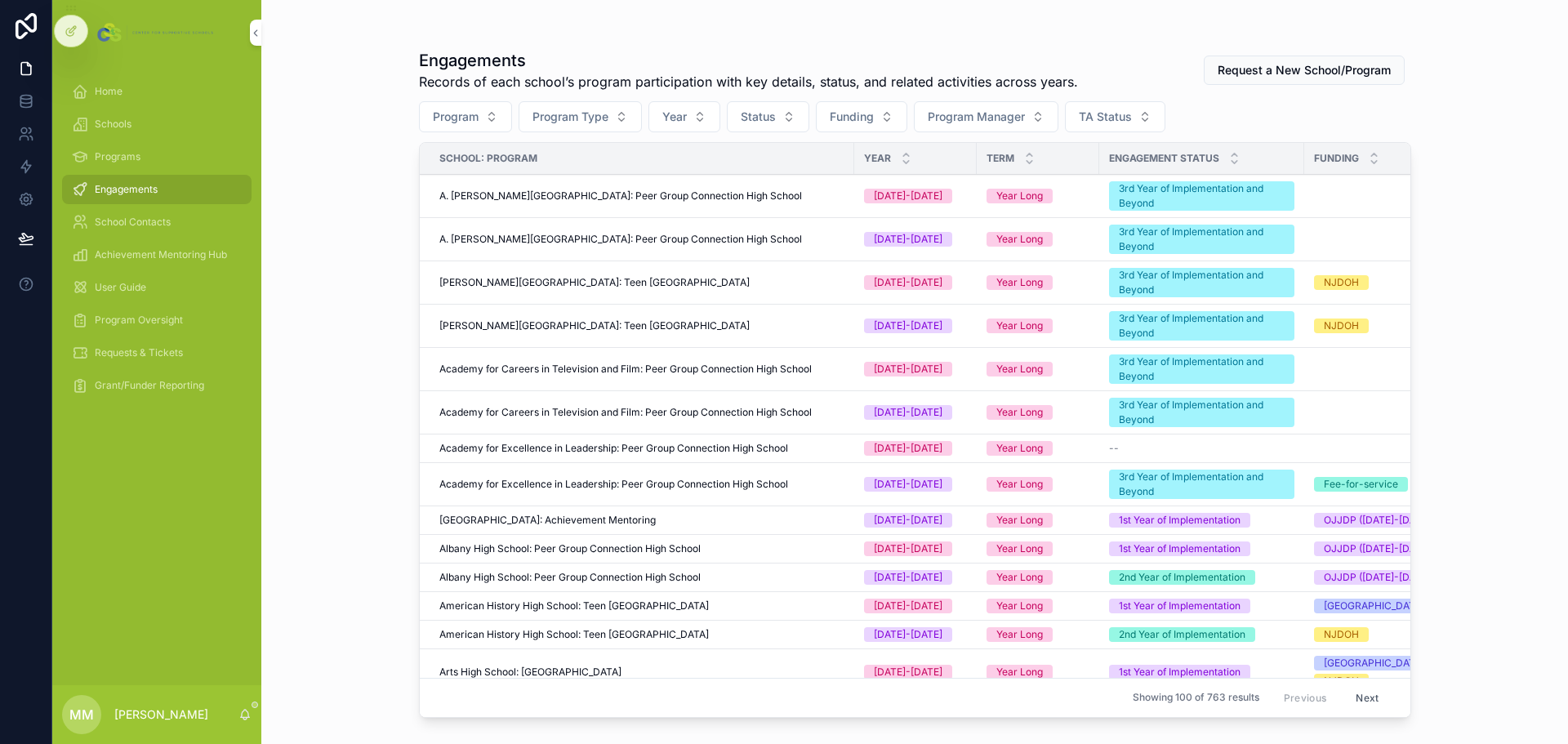
click at [455, 114] on span "Program" at bounding box center [455, 117] width 45 height 16
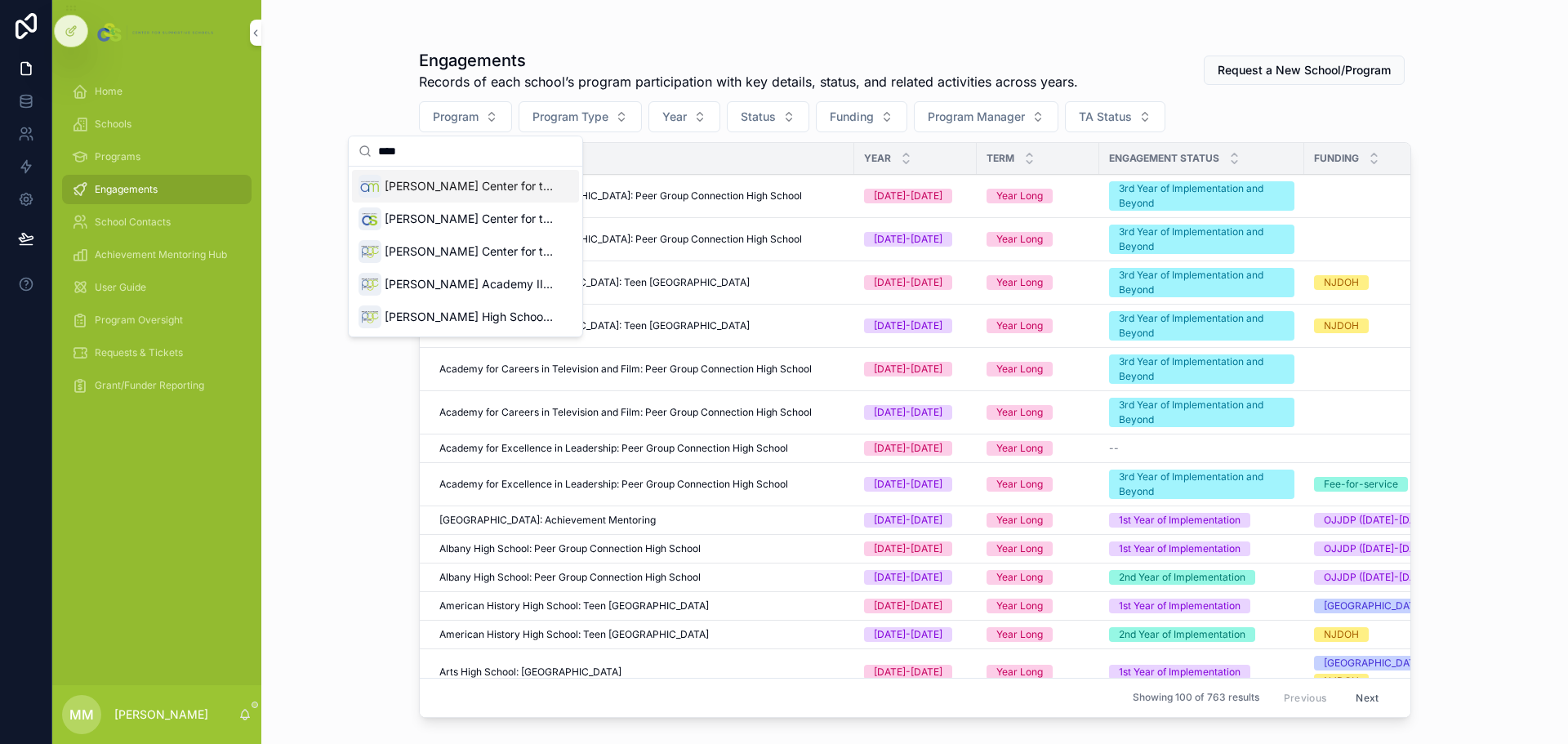
type input "****"
click at [395, 179] on span "Fred W. Martin Center for the Arts - PS #41: Achievement Mentoring" at bounding box center [468, 186] width 169 height 16
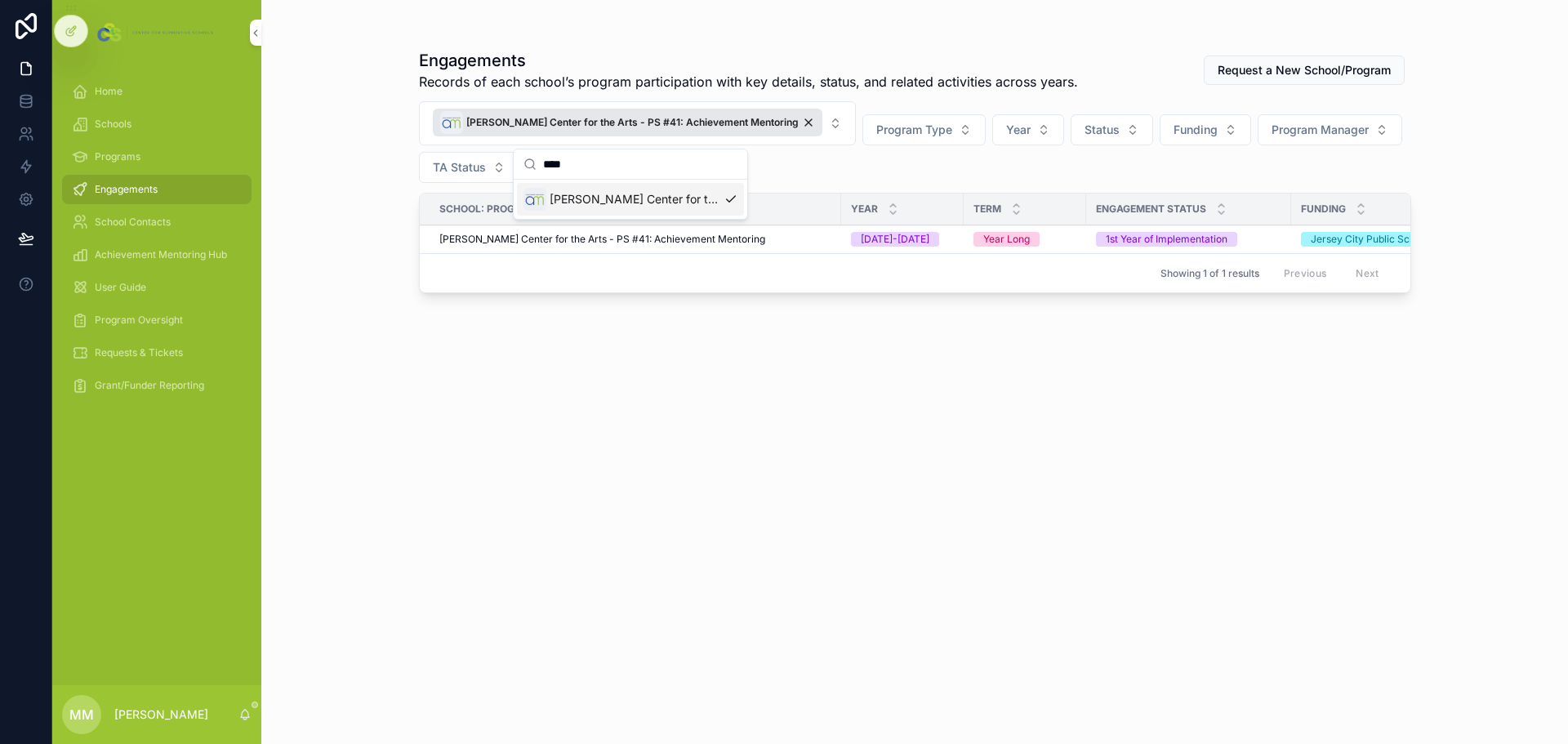
click at [468, 234] on span "Fred W. Martin Center for the Arts - PS #41: Achievement Mentoring" at bounding box center [602, 240] width 326 height 13
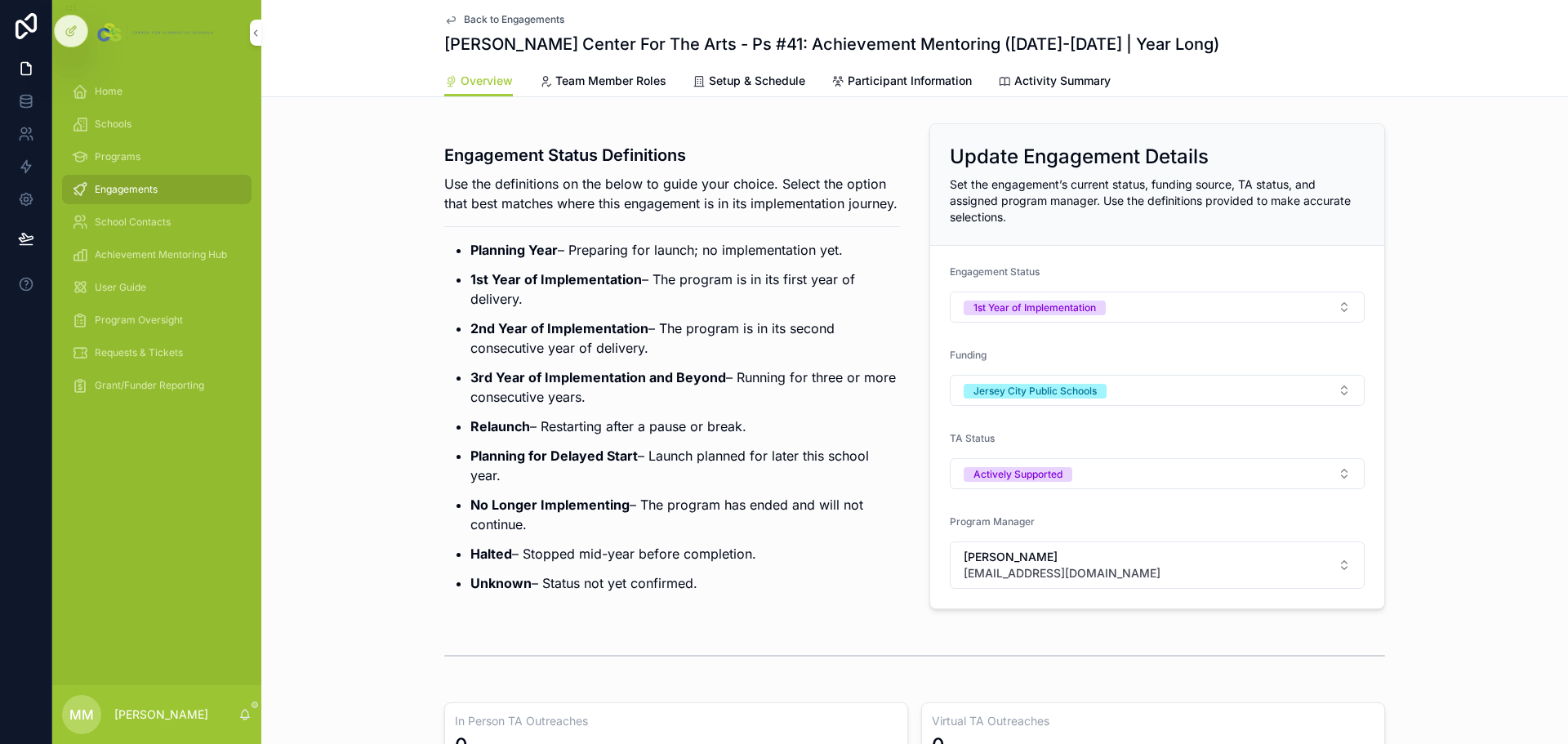
click at [143, 319] on span "Program Oversight" at bounding box center [139, 320] width 89 height 13
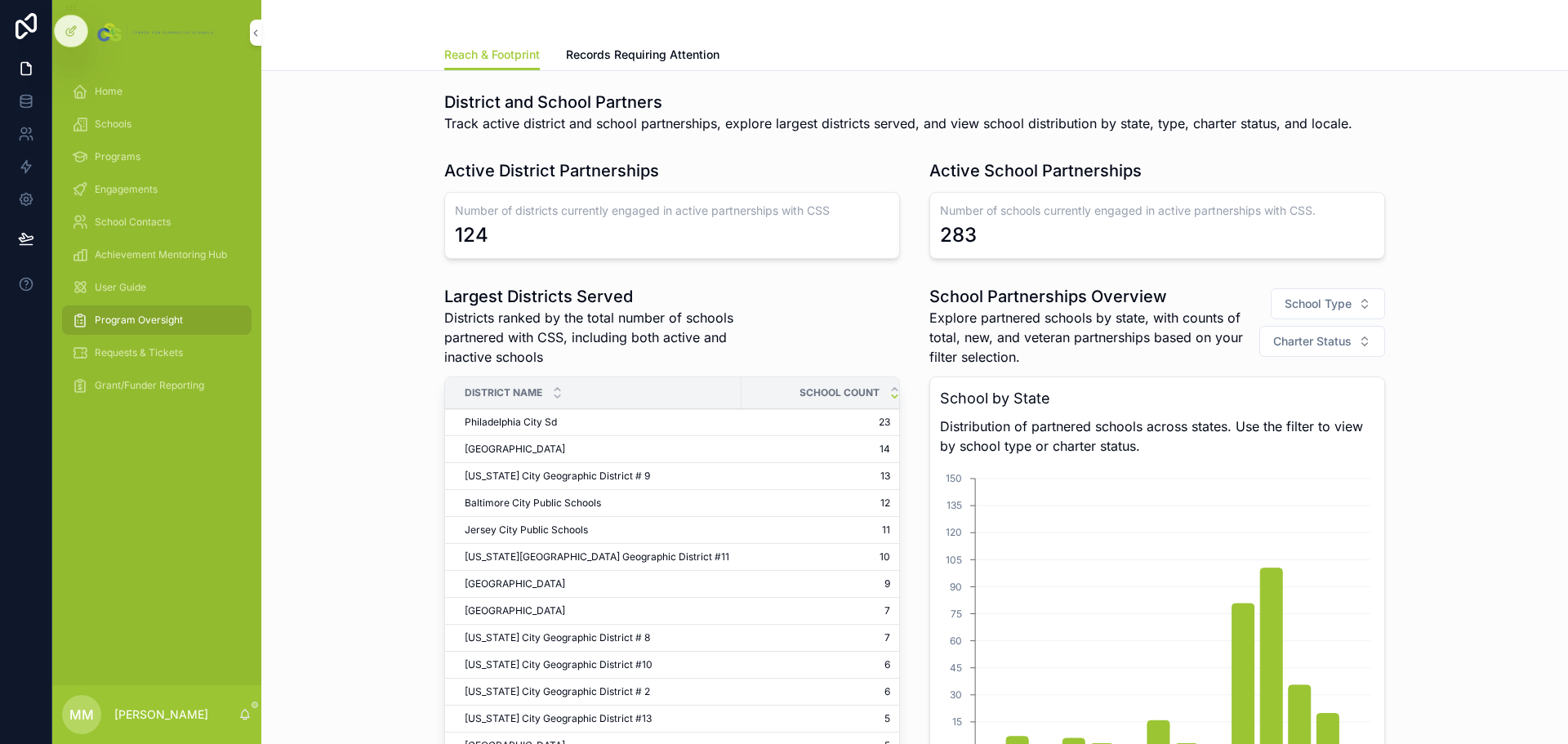
click at [142, 351] on span "Requests & Tickets" at bounding box center [139, 353] width 89 height 13
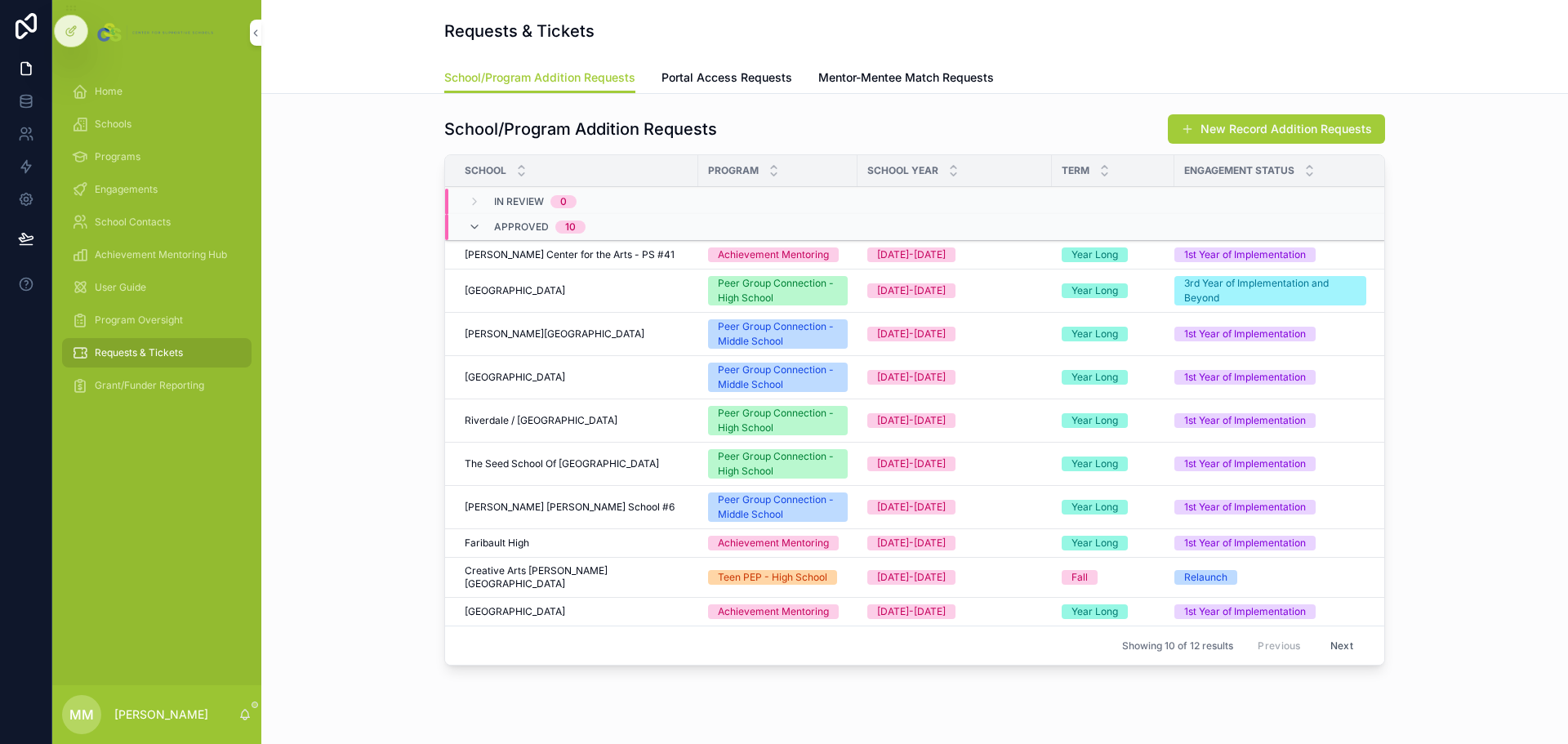
click at [113, 188] on span "Engagements" at bounding box center [125, 190] width 63 height 13
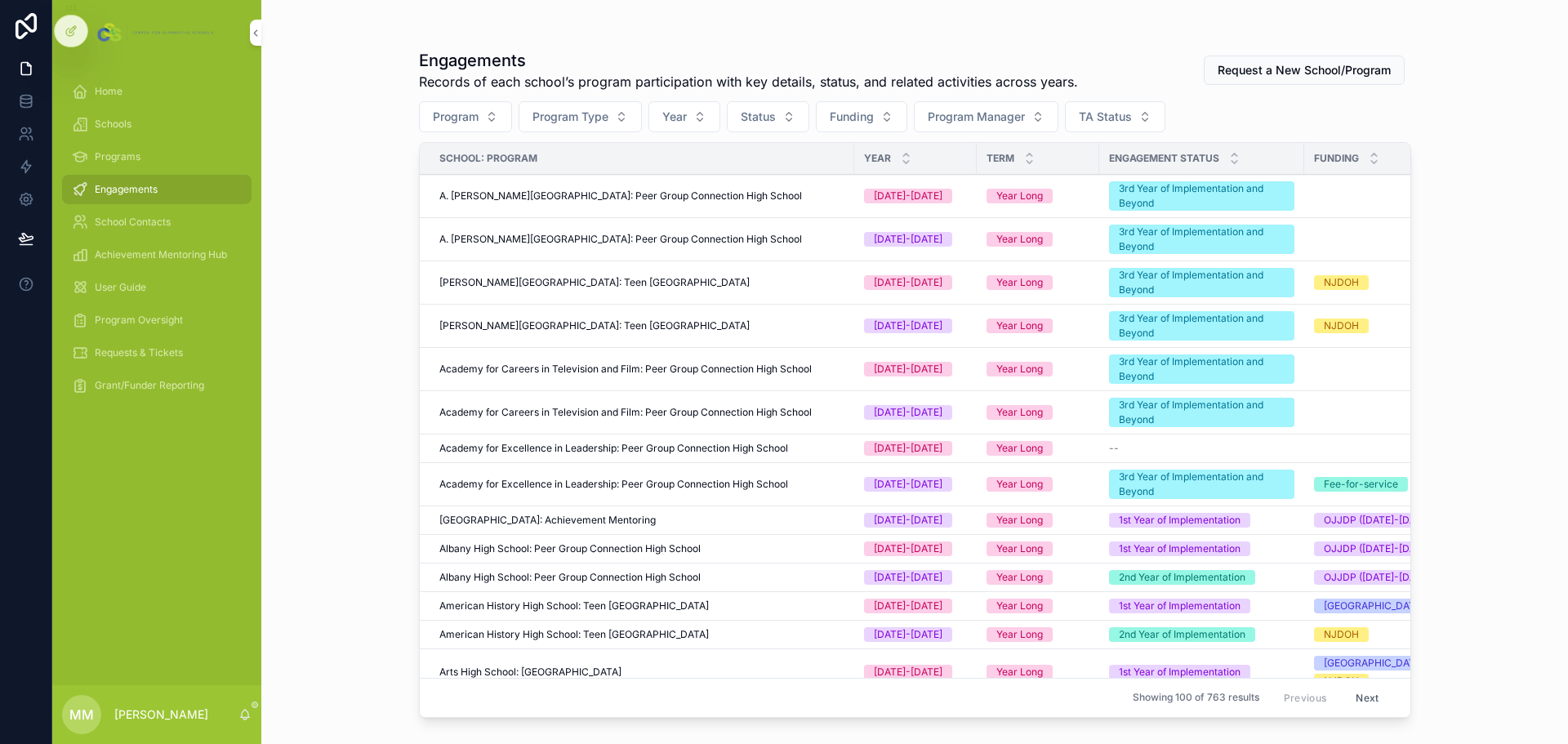
click at [766, 107] on button "Status" at bounding box center [768, 117] width 83 height 31
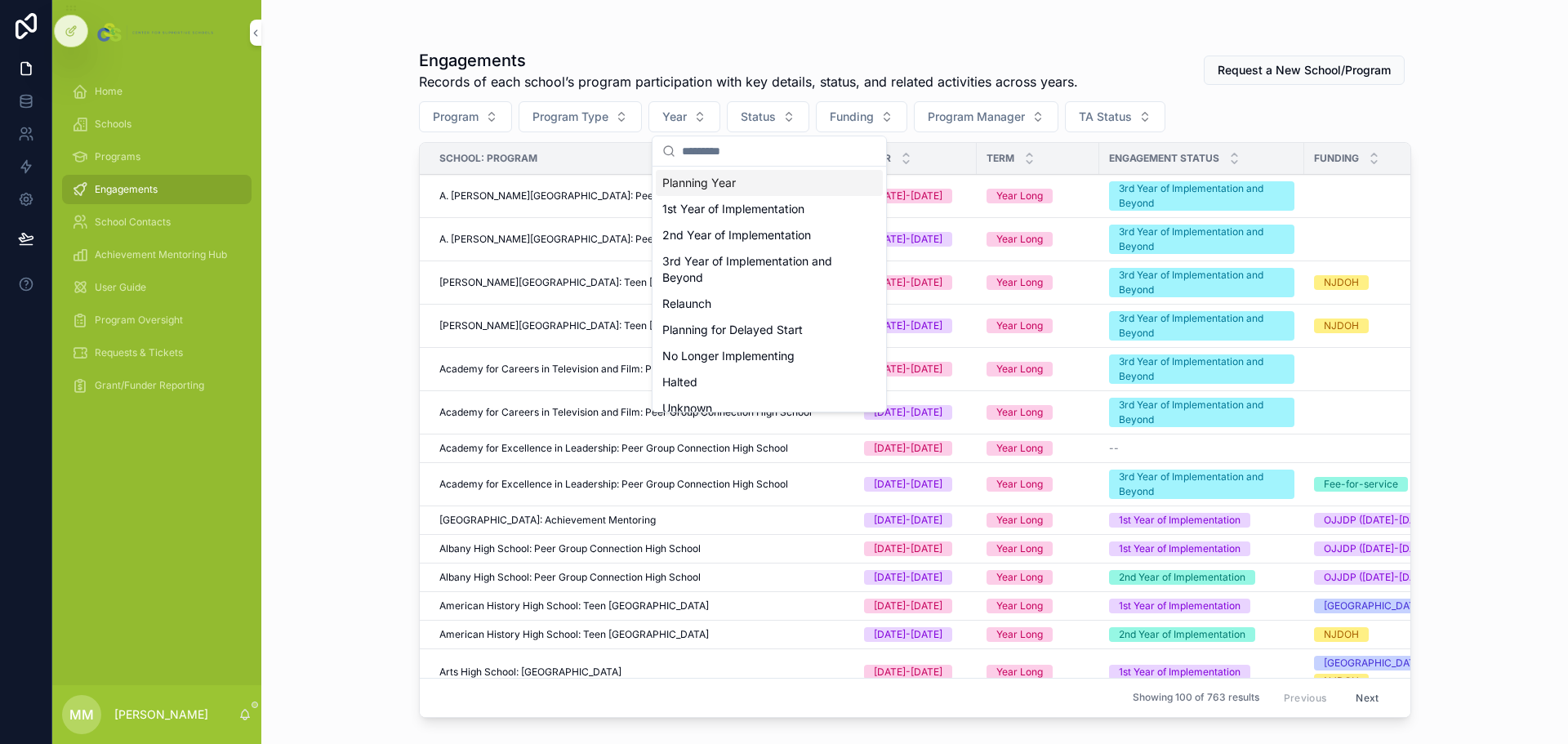
click at [687, 120] on span "Year" at bounding box center [674, 117] width 24 height 16
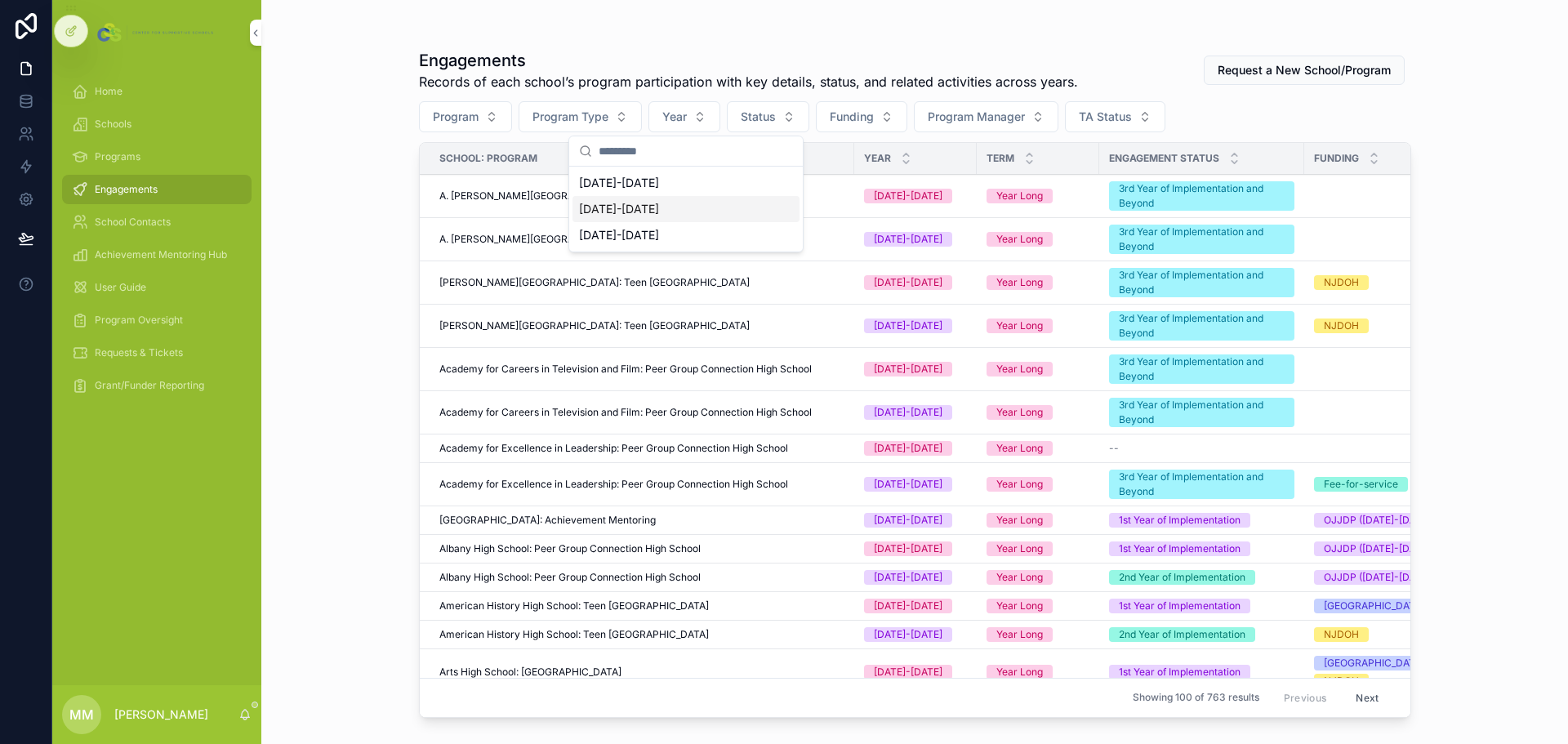
click at [632, 217] on div "[DATE]-[DATE]" at bounding box center [686, 208] width 227 height 26
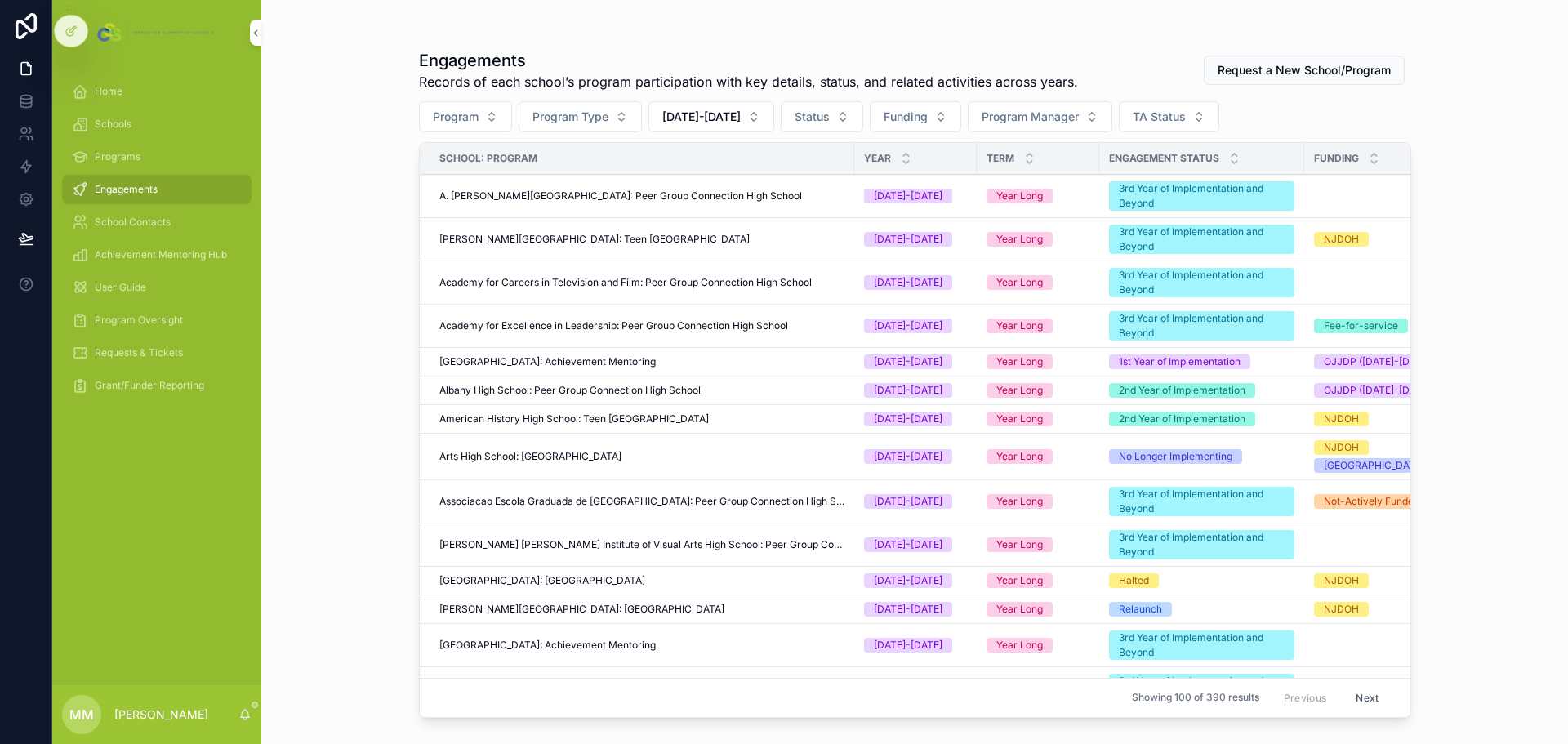
click at [696, 119] on span "[DATE]-[DATE]" at bounding box center [701, 117] width 78 height 16
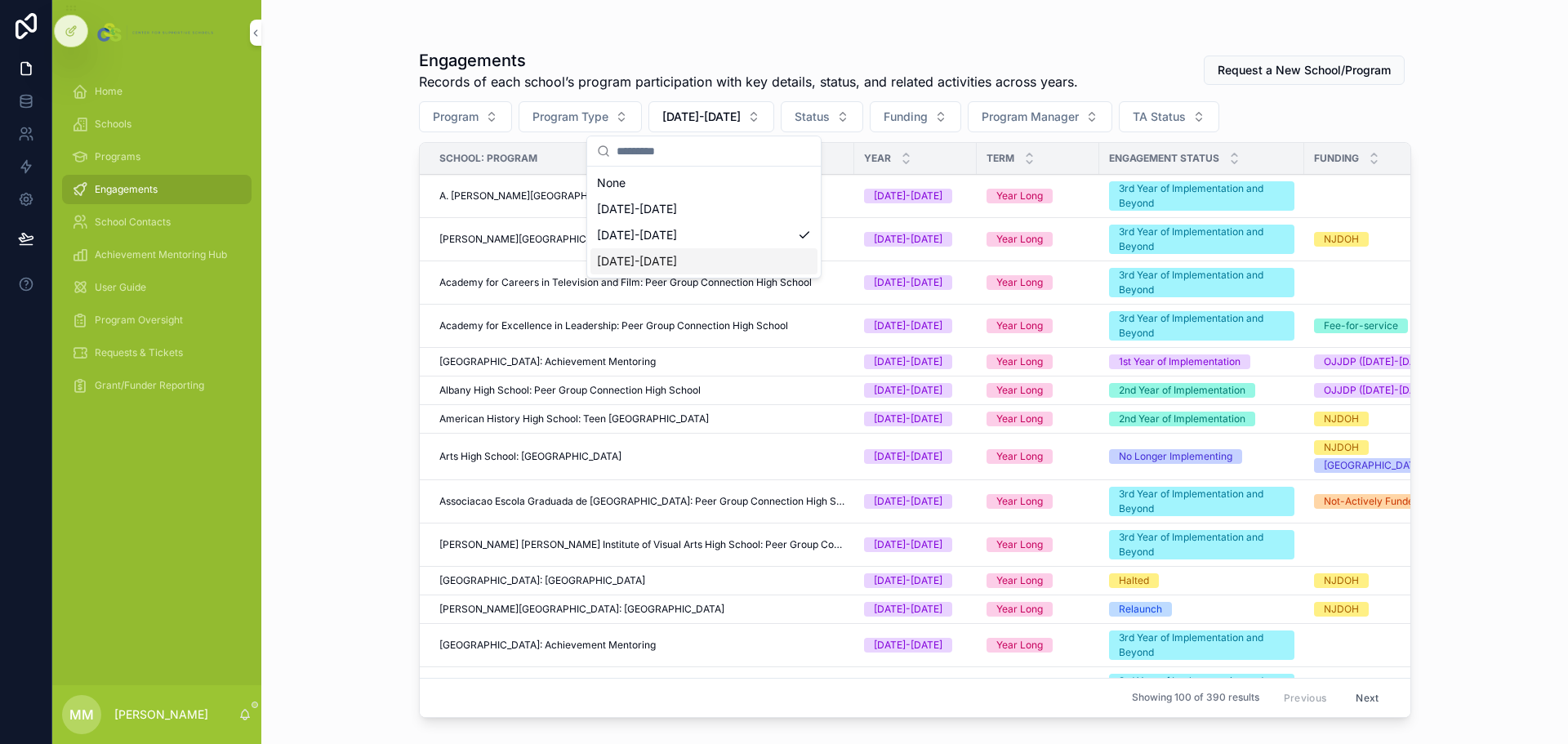
click at [645, 261] on div "[DATE]-[DATE]" at bounding box center [704, 261] width 227 height 26
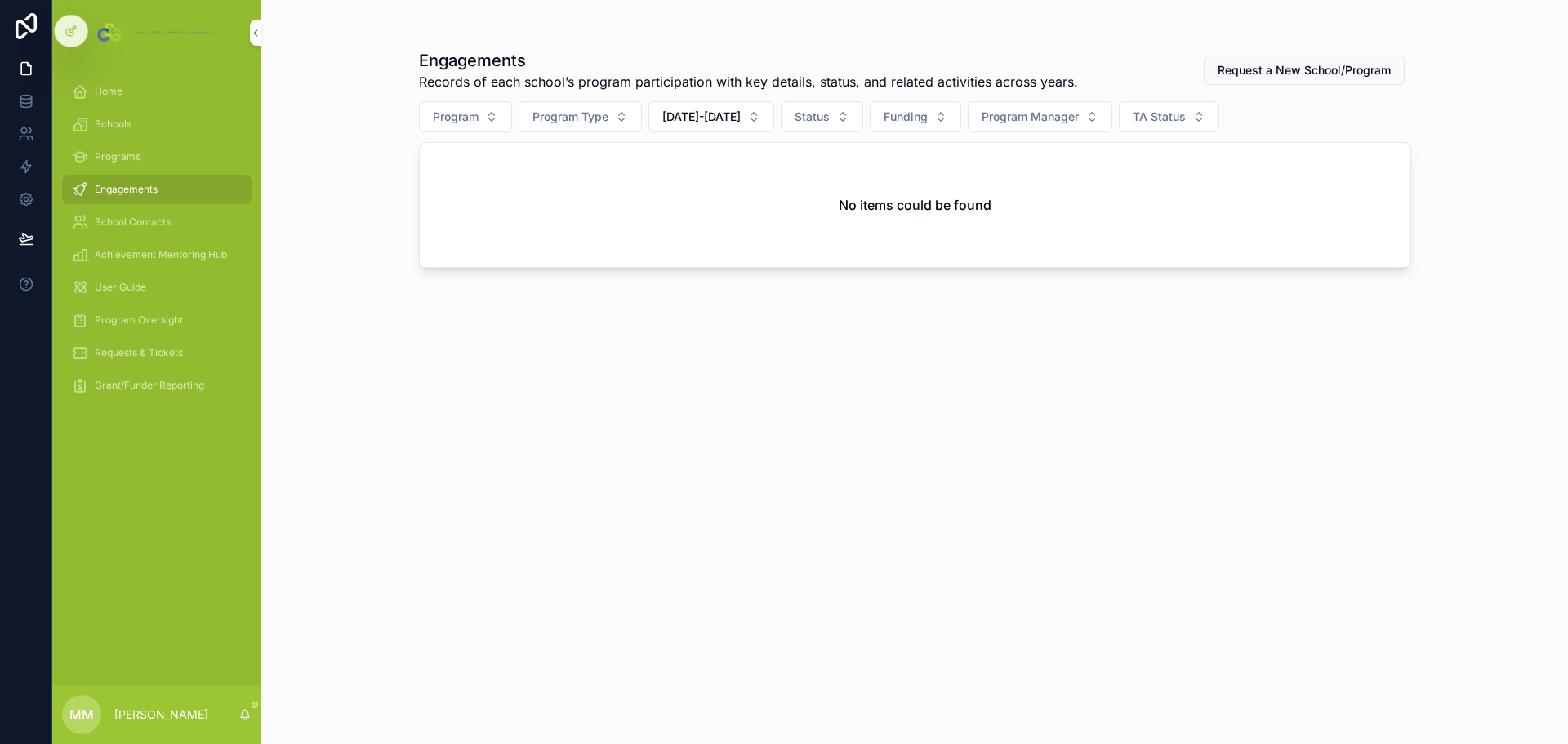
click at [716, 113] on span "[DATE]-[DATE]" at bounding box center [701, 117] width 78 height 16
drag, startPoint x: 656, startPoint y: 220, endPoint x: 656, endPoint y: 234, distance: 14.0
click at [656, 234] on div "None 2024-2025 2025-2026 2026-2027" at bounding box center [704, 222] width 227 height 104
click at [656, 233] on div "[DATE]-[DATE]" at bounding box center [704, 235] width 227 height 26
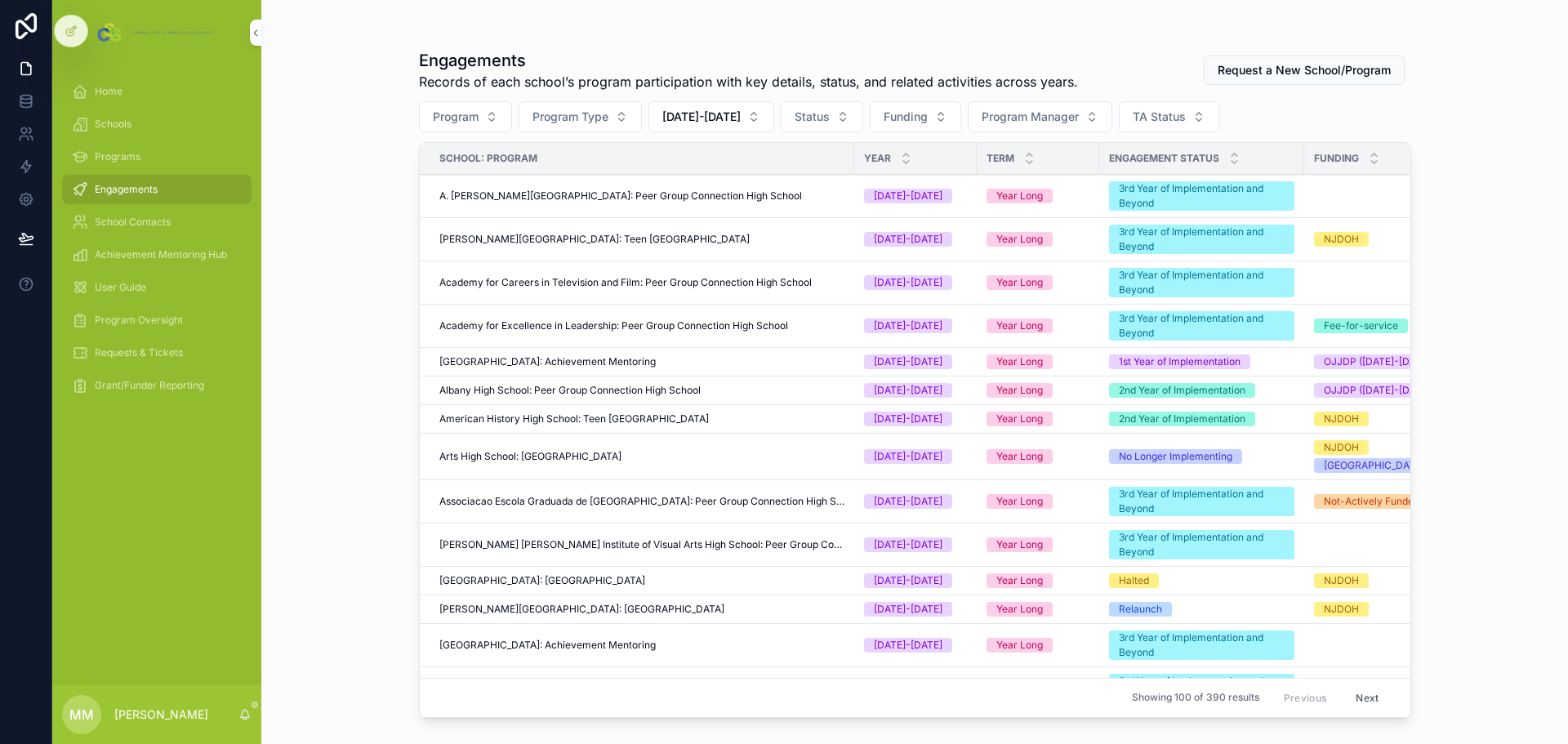
click at [623, 122] on button "Program Type" at bounding box center [580, 117] width 123 height 31
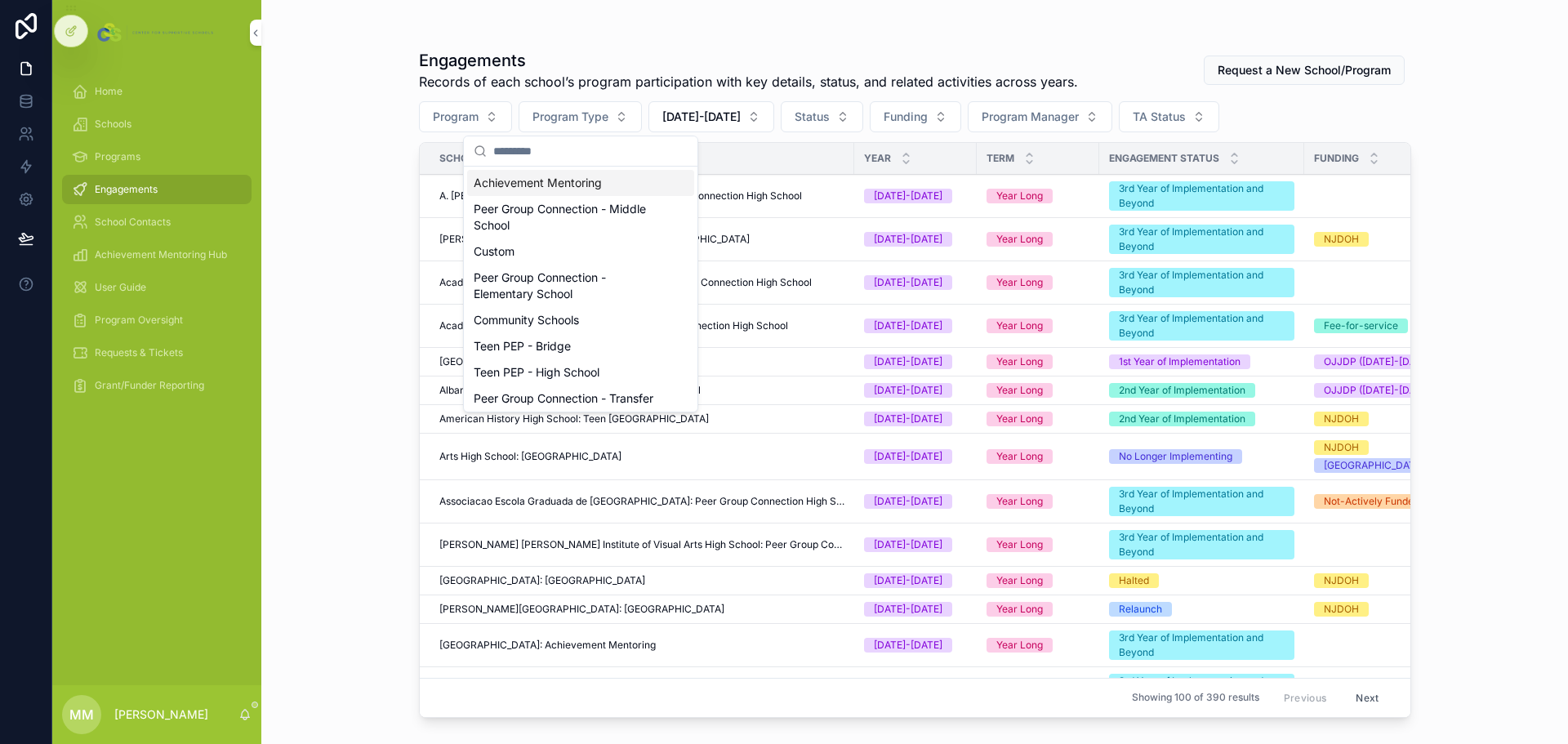
click at [560, 193] on div "Achievement Mentoring" at bounding box center [581, 182] width 227 height 26
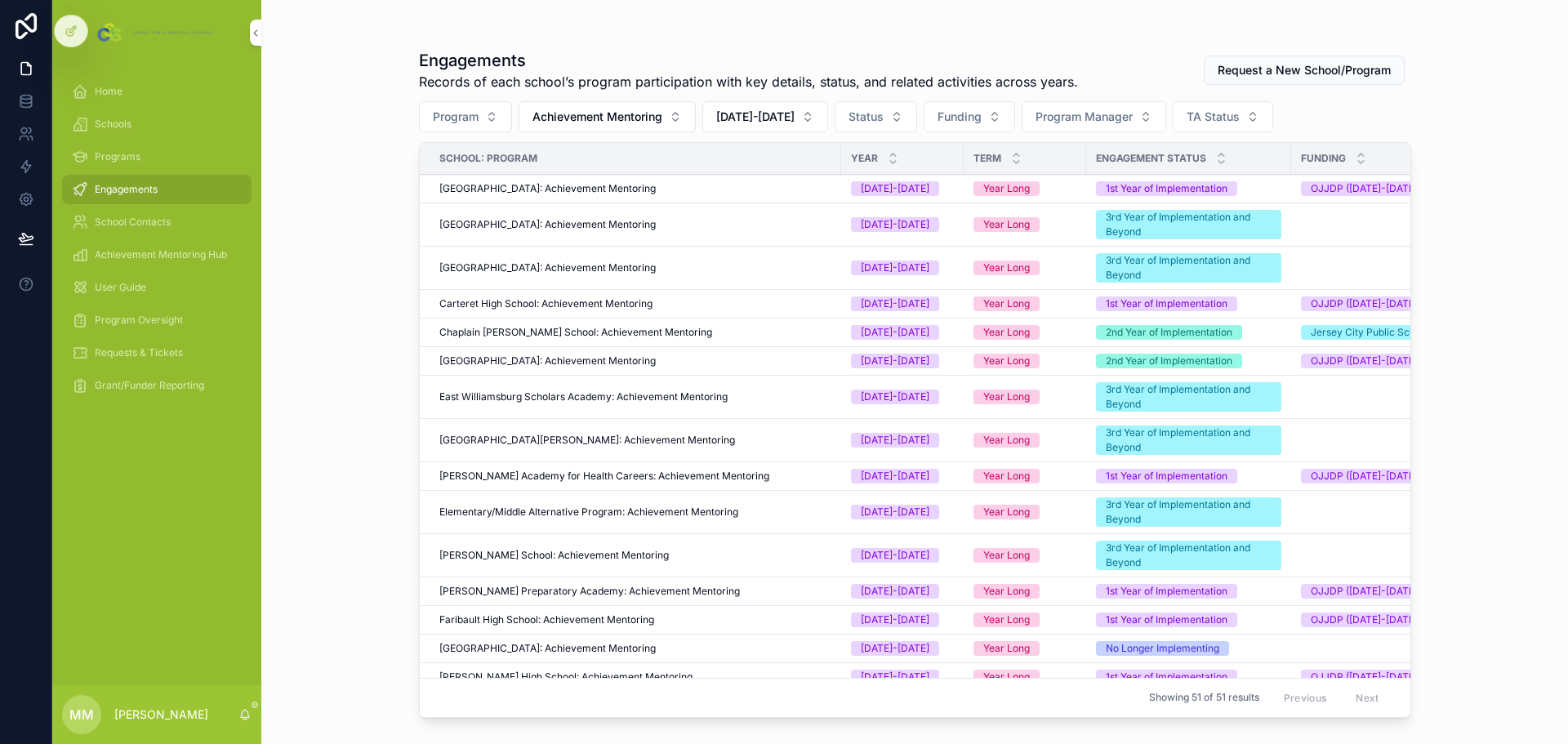
click at [962, 121] on span "Funding" at bounding box center [960, 117] width 44 height 16
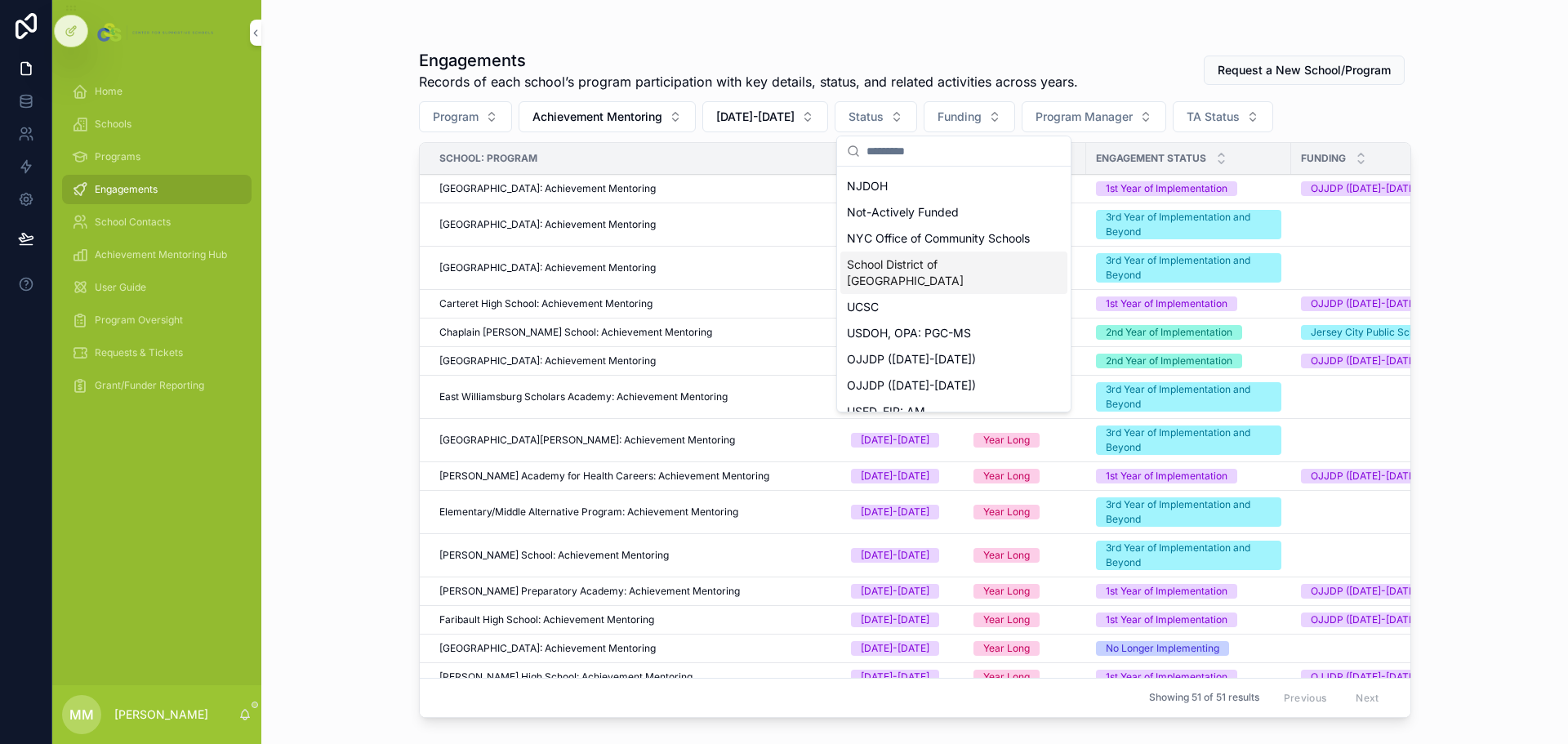
scroll to position [223, 0]
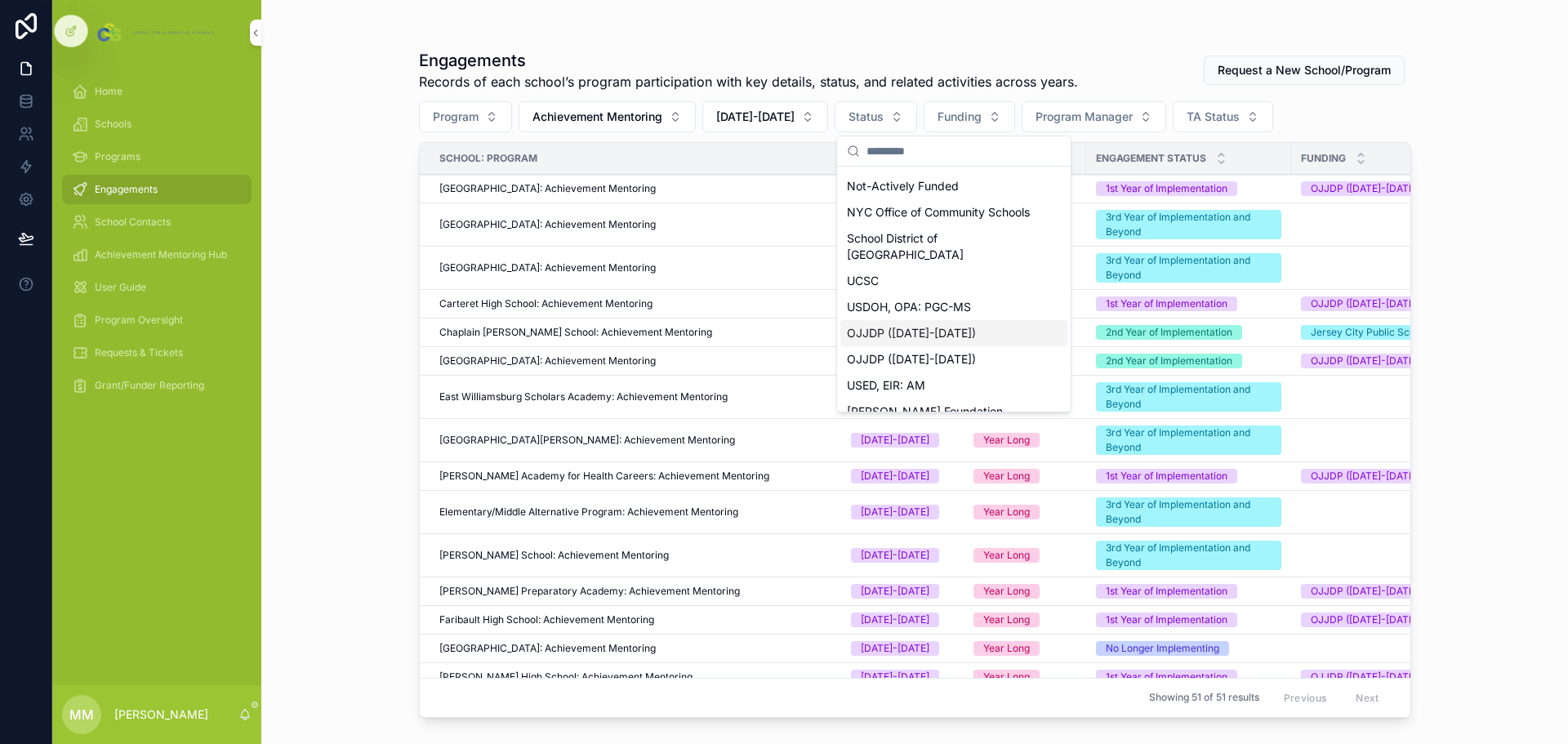
click at [929, 320] on div "OJJDP ([DATE]-[DATE])" at bounding box center [954, 332] width 227 height 26
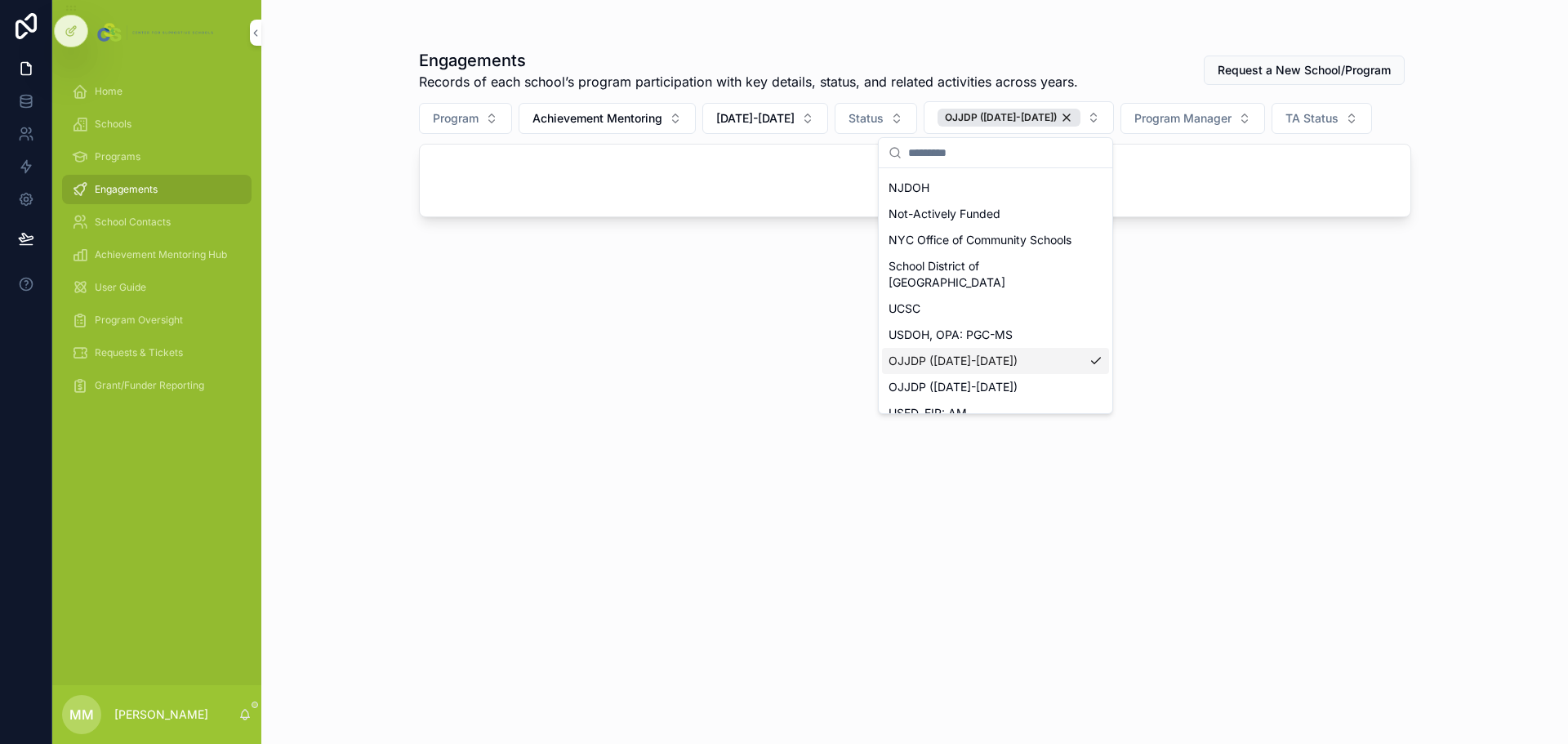
scroll to position [249, 0]
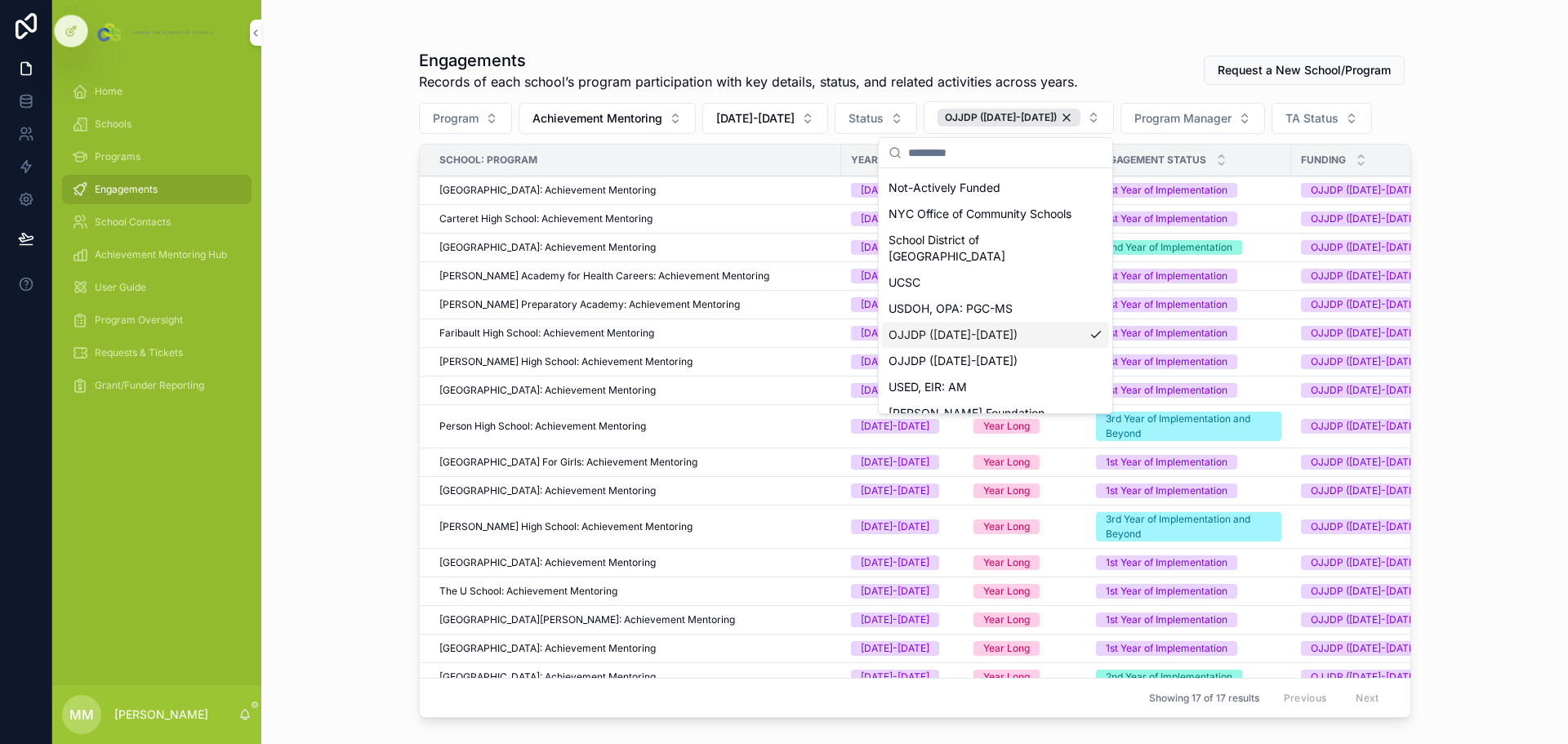
click at [378, 317] on div "Engagements Records of each school’s program participation with key details, st…" at bounding box center [915, 372] width 1307 height 744
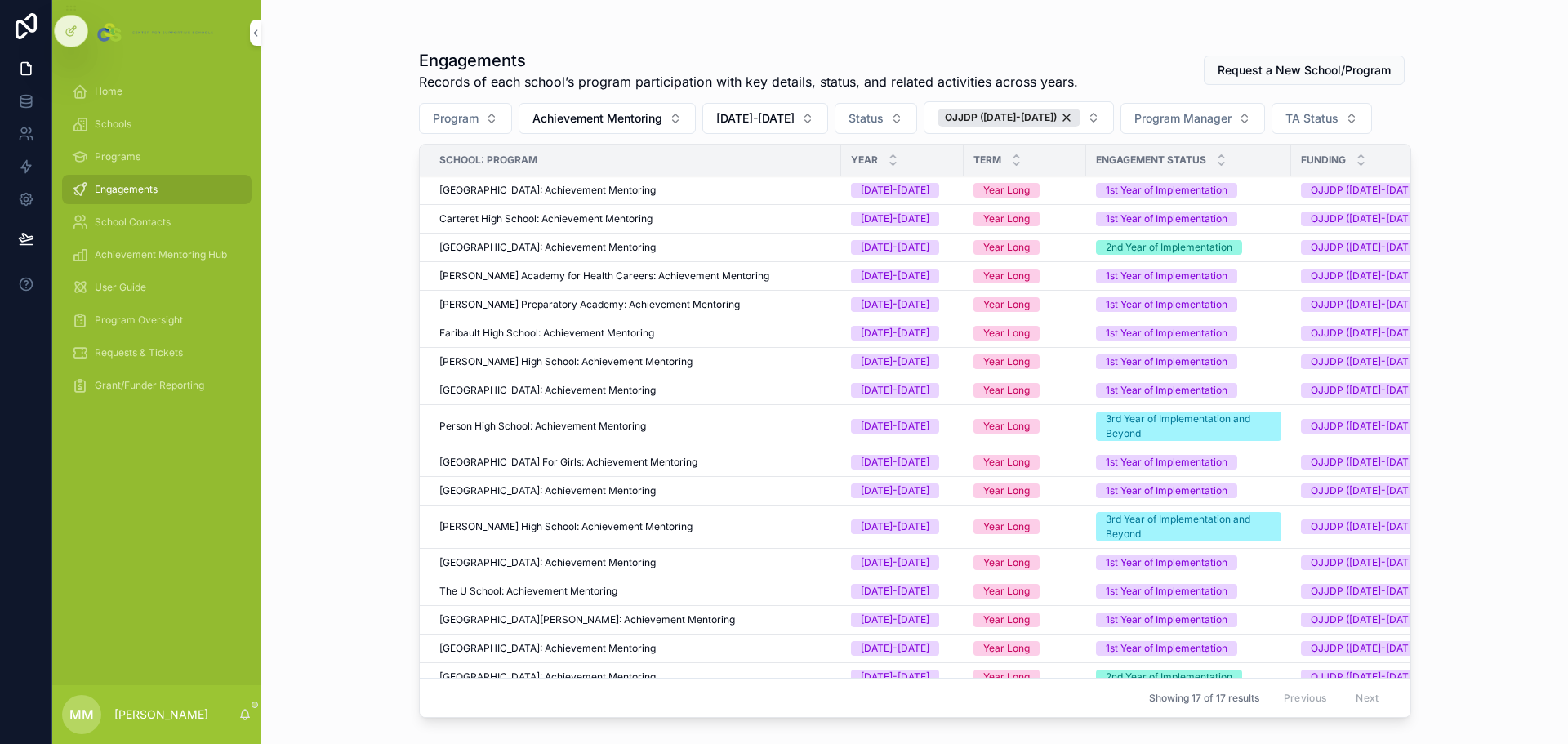
scroll to position [0, 186]
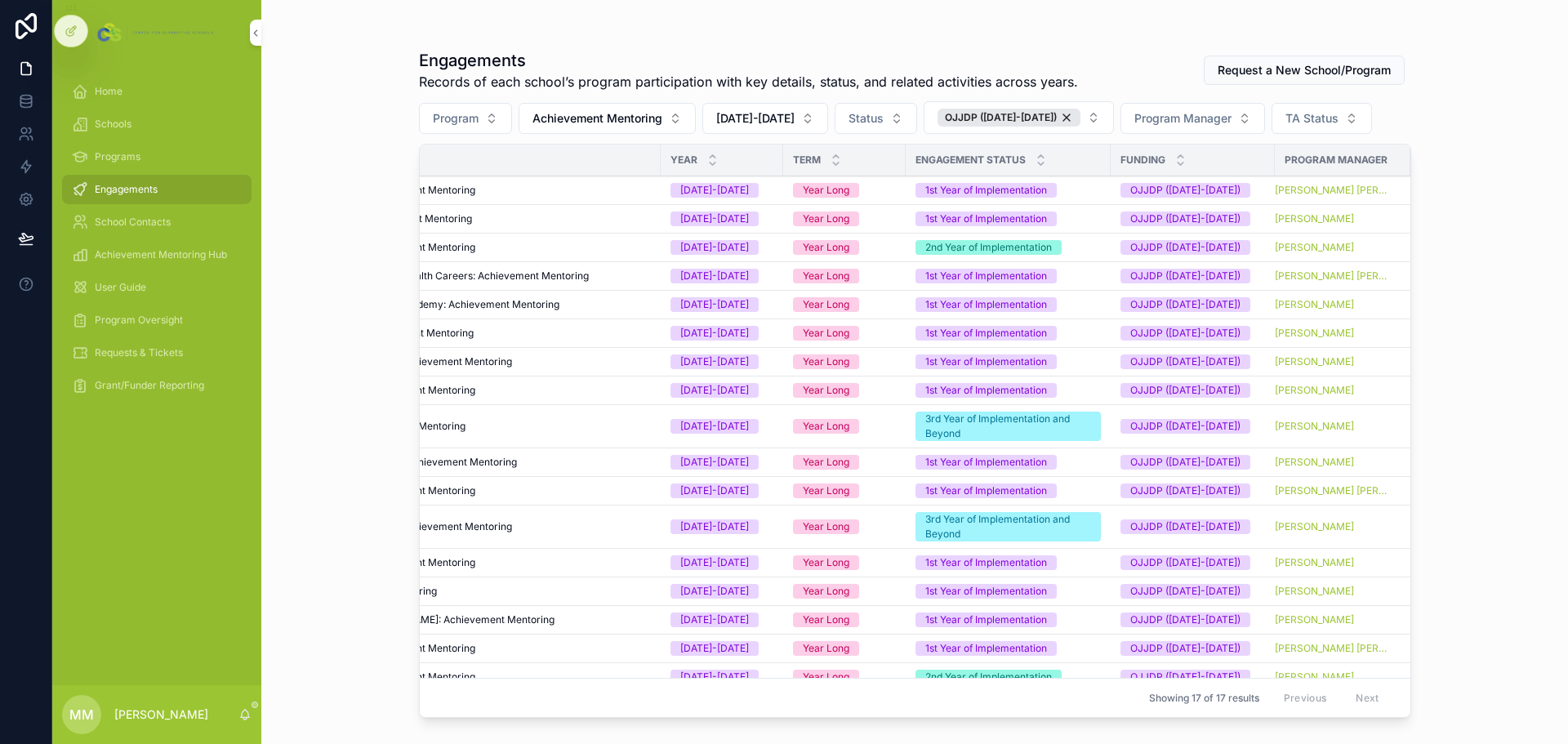
click at [1197, 118] on span "Program Manager" at bounding box center [1183, 118] width 97 height 16
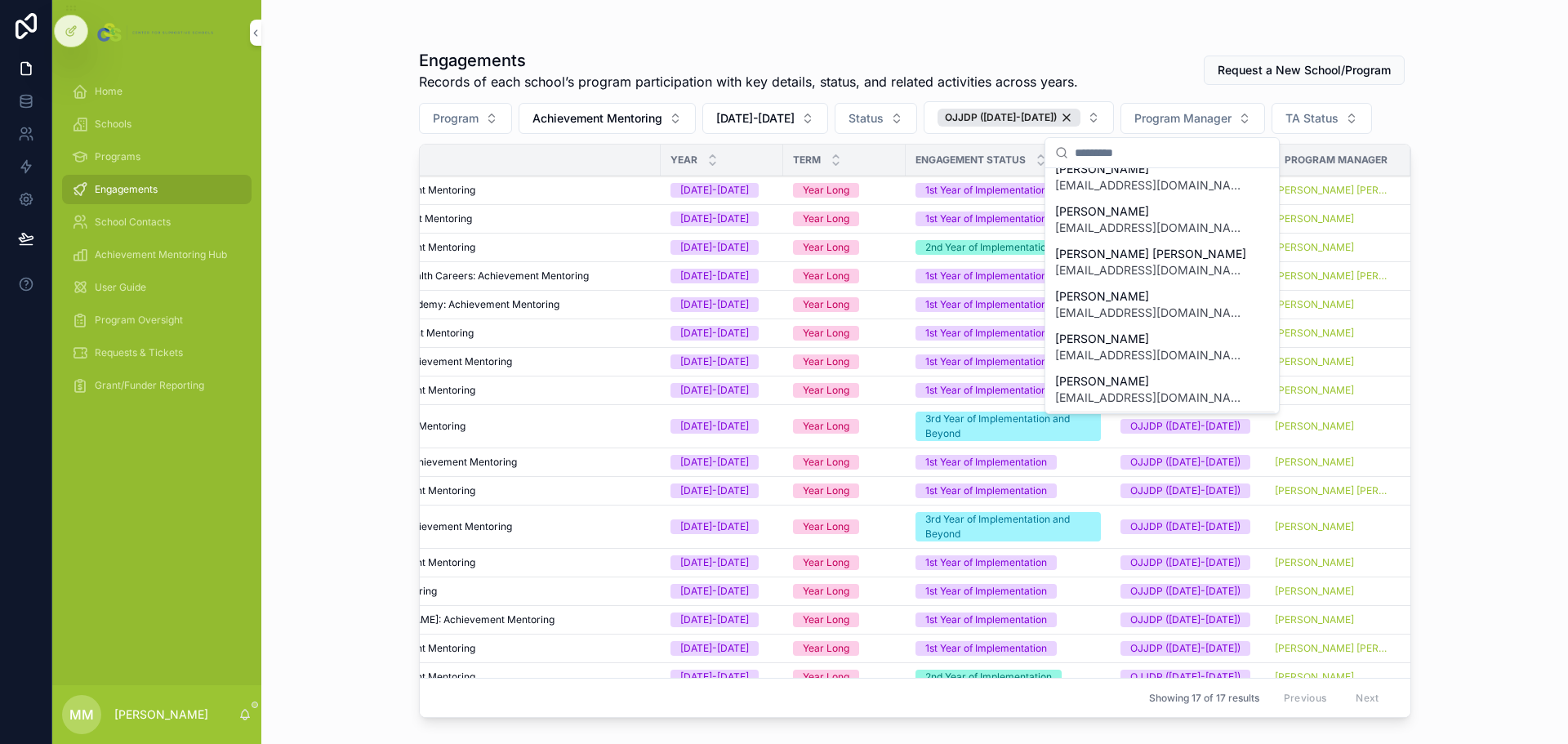
scroll to position [245, 0]
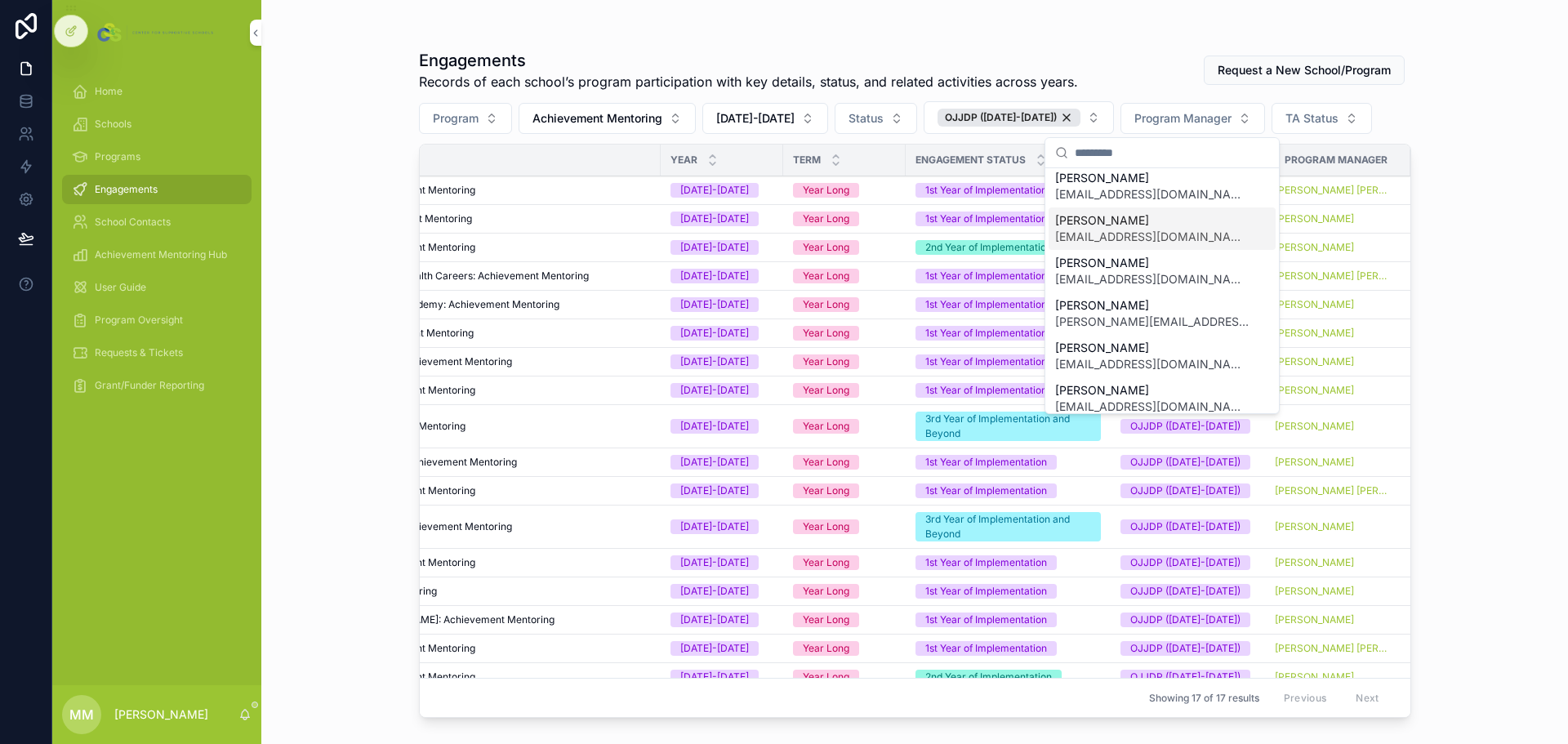
click at [1125, 233] on span "ptaylor@supportiveschools.org" at bounding box center [1153, 236] width 195 height 16
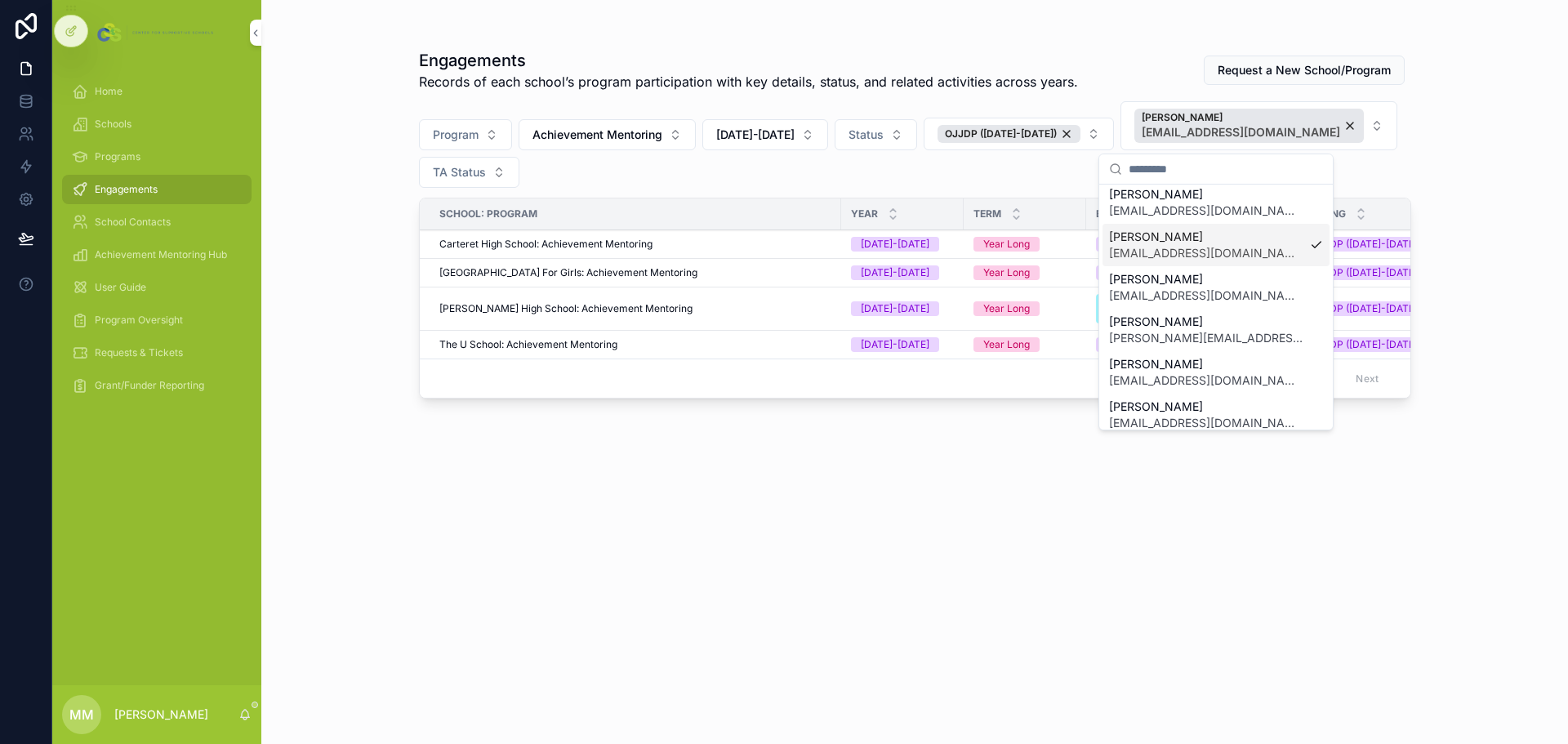
click at [1305, 240] on div "Pamela Taylor ptaylor@supportiveschools.org" at bounding box center [1216, 245] width 227 height 42
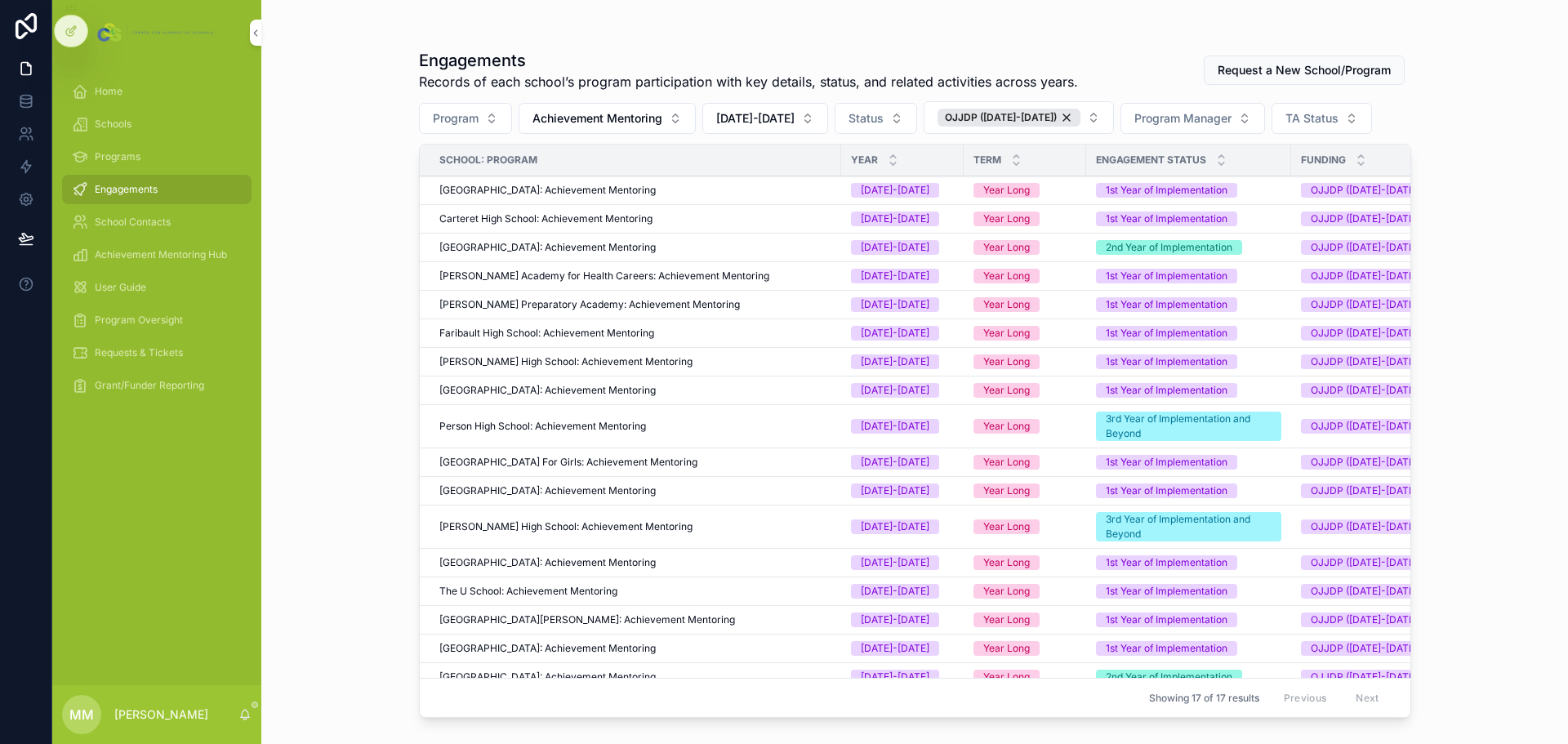
click at [1289, 124] on span "TA Status" at bounding box center [1312, 118] width 53 height 16
click at [1190, 115] on span "Program Manager" at bounding box center [1183, 118] width 97 height 16
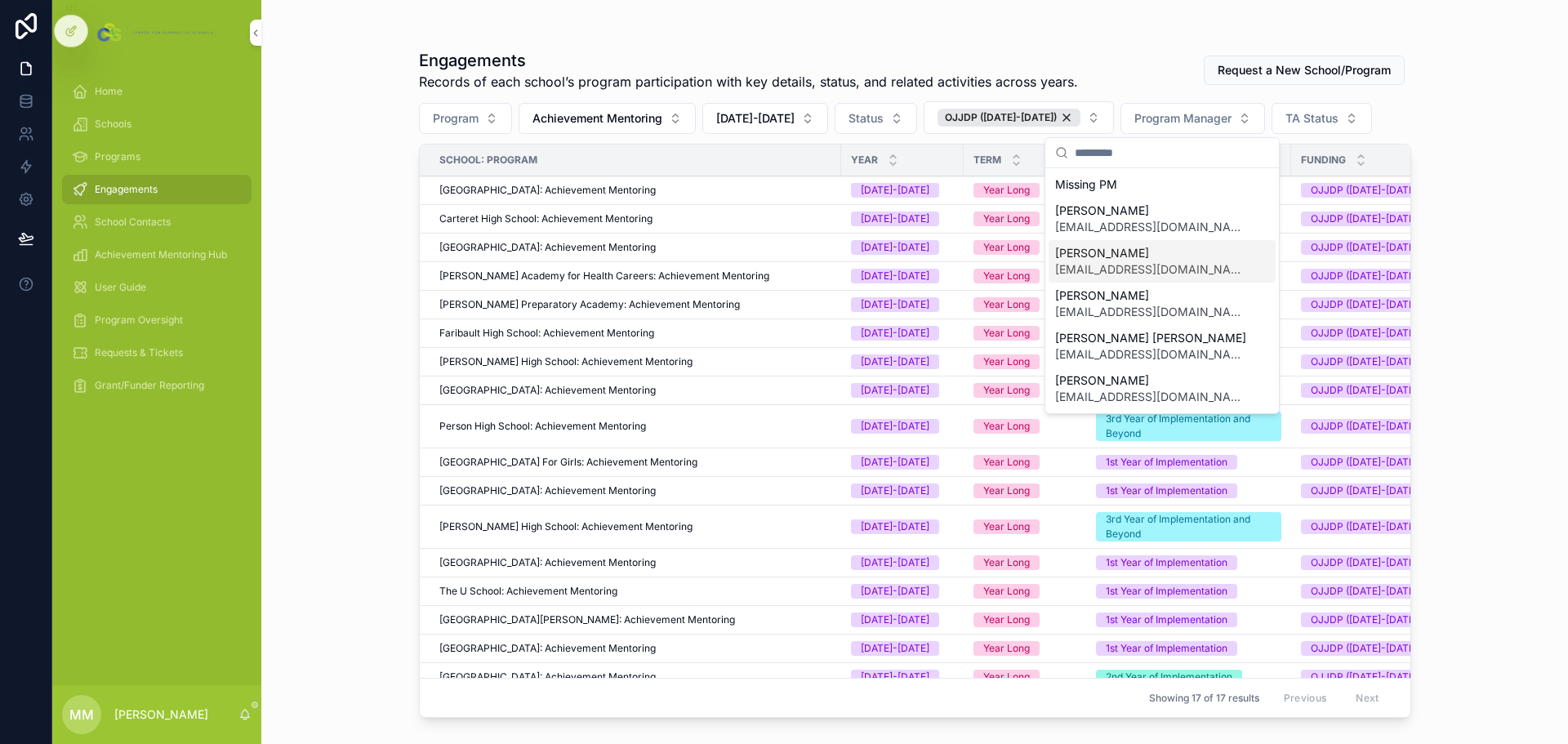
scroll to position [82, 0]
click at [1132, 220] on span "Kayla Maguire" at bounding box center [1153, 214] width 195 height 16
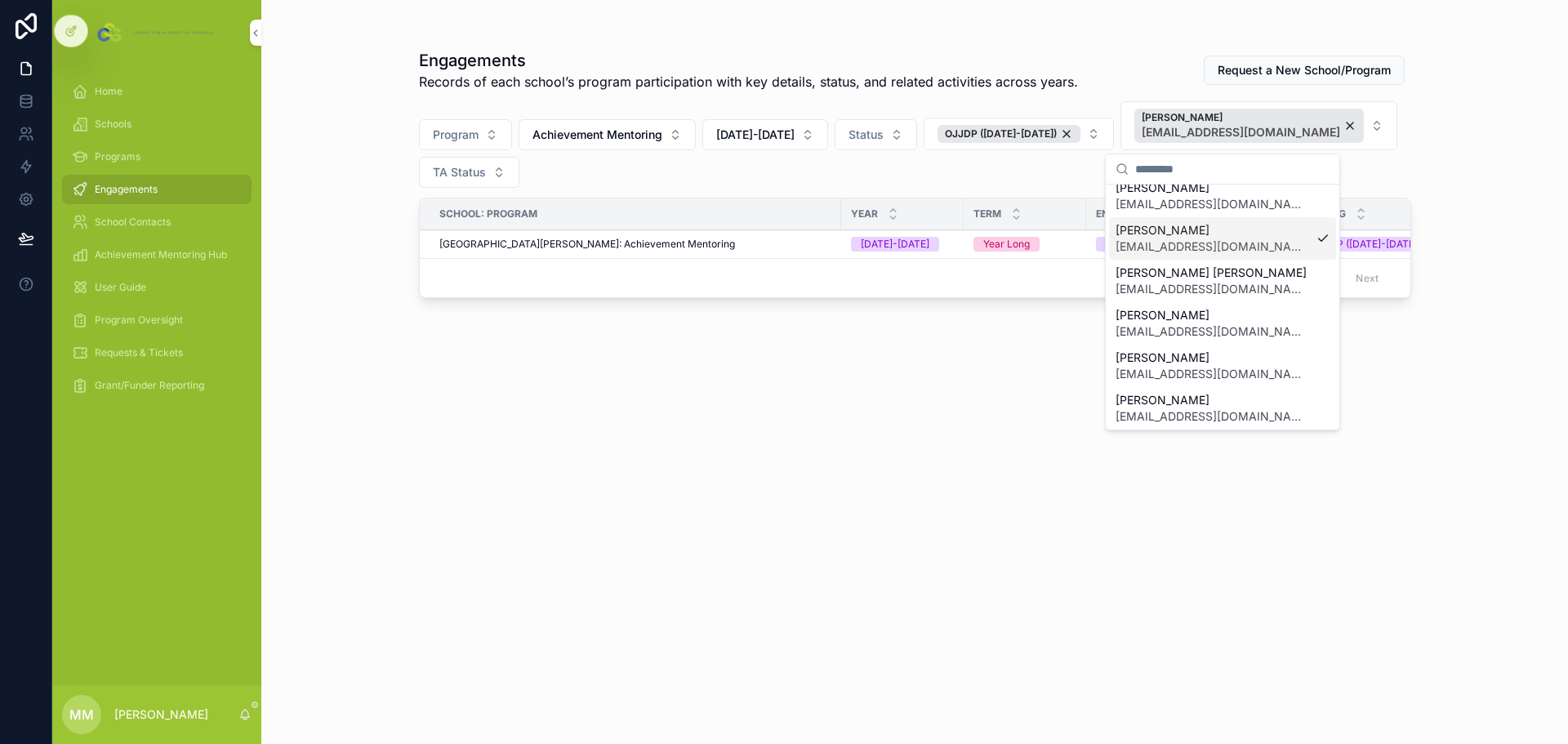
click at [1225, 233] on span "Kayla Maguire" at bounding box center [1213, 230] width 195 height 16
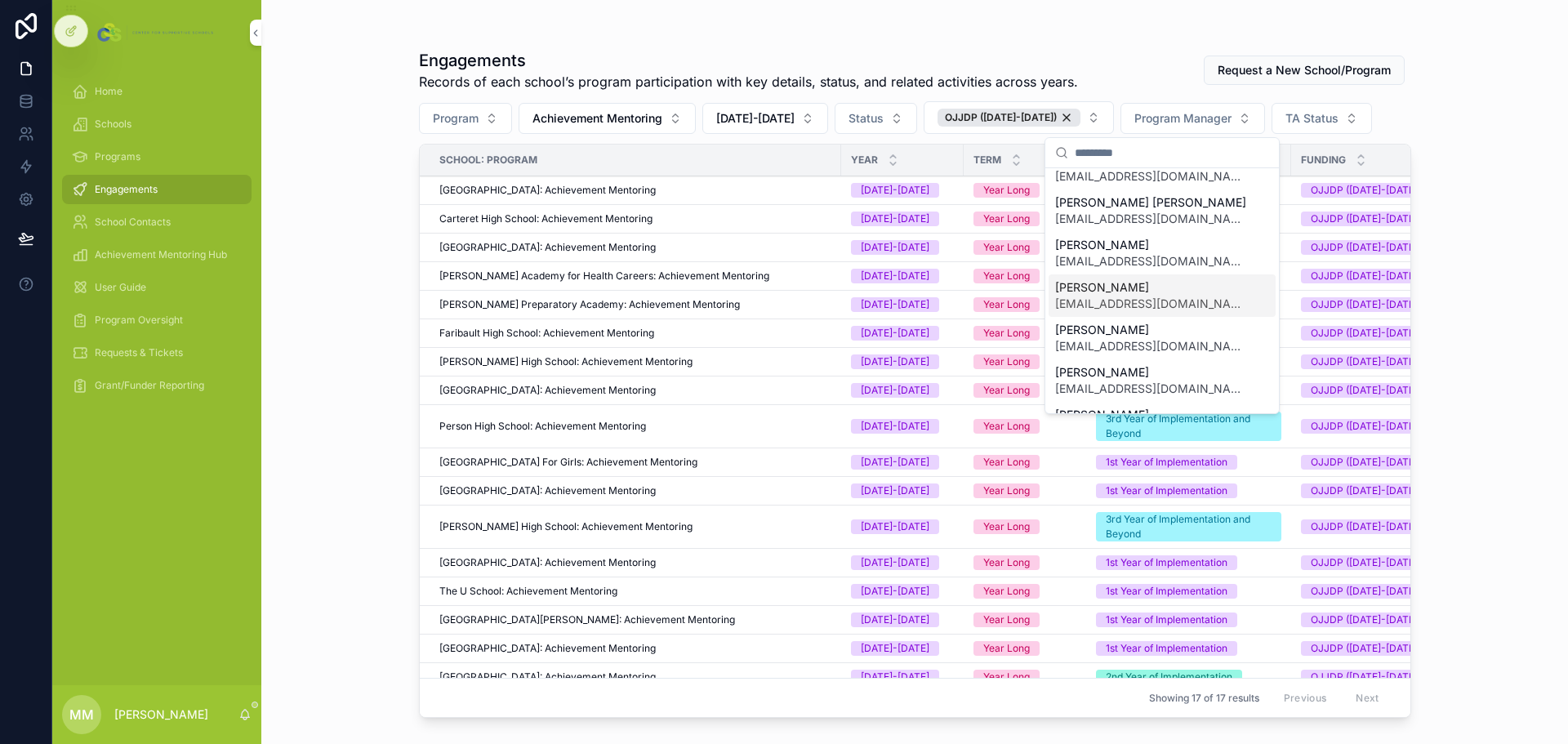
scroll to position [164, 0]
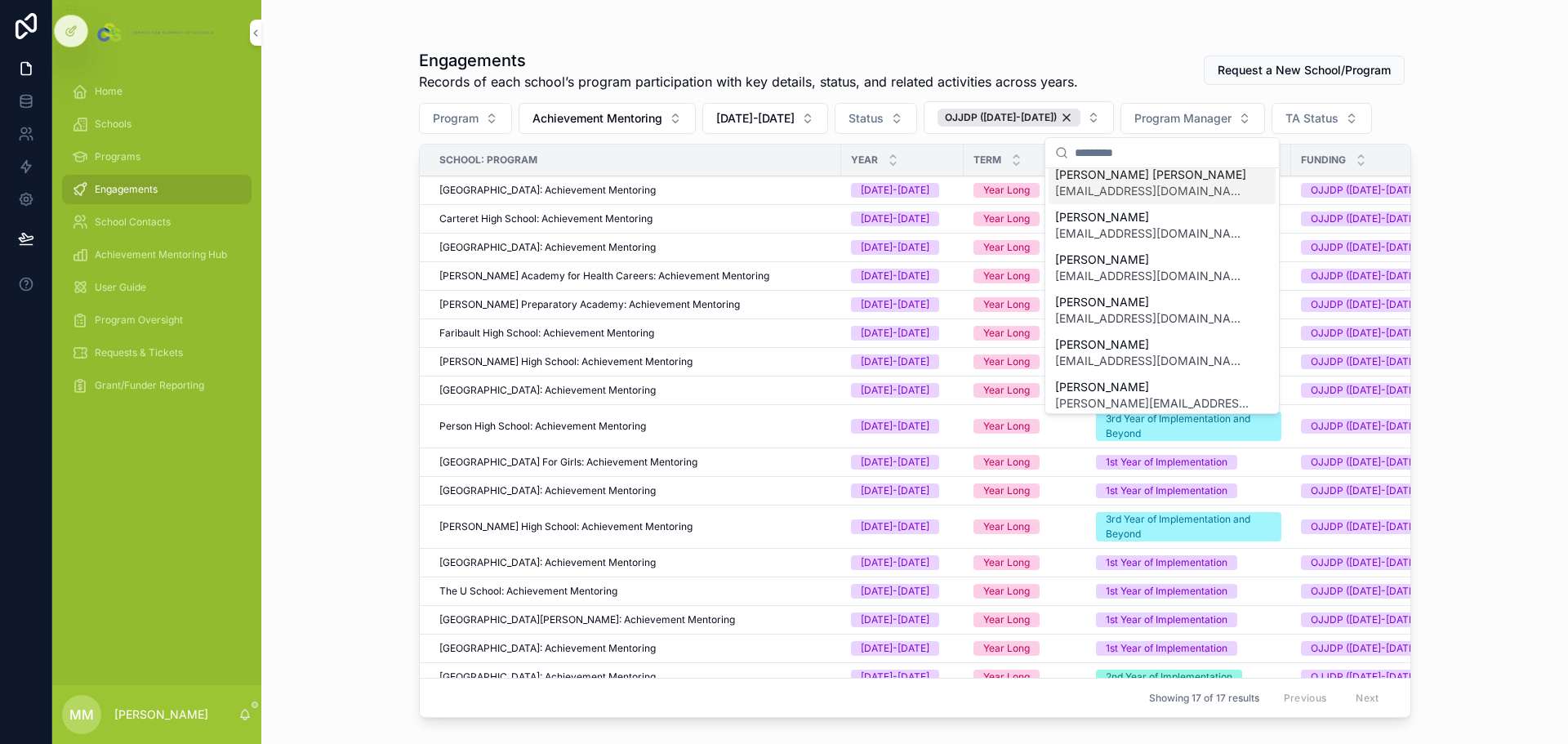
click at [1140, 190] on span "lstephenson@supportiveschools.org" at bounding box center [1153, 191] width 195 height 16
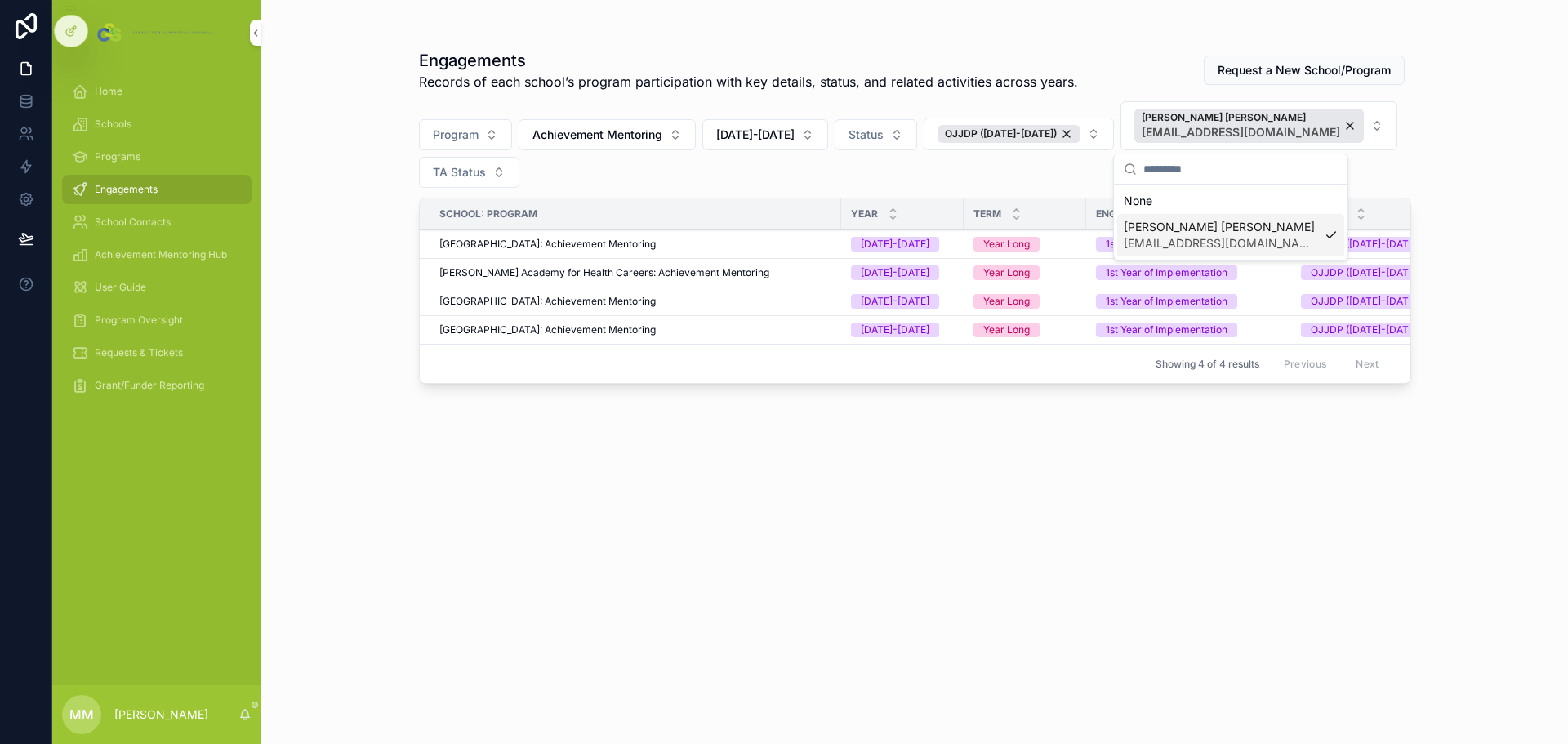
click at [568, 498] on div "Engagements Records of each school’s program participation with key details, st…" at bounding box center [916, 382] width 993 height 685
click at [1325, 128] on div "Leja Stephenson lstephenson@supportiveschools.org" at bounding box center [1249, 126] width 229 height 35
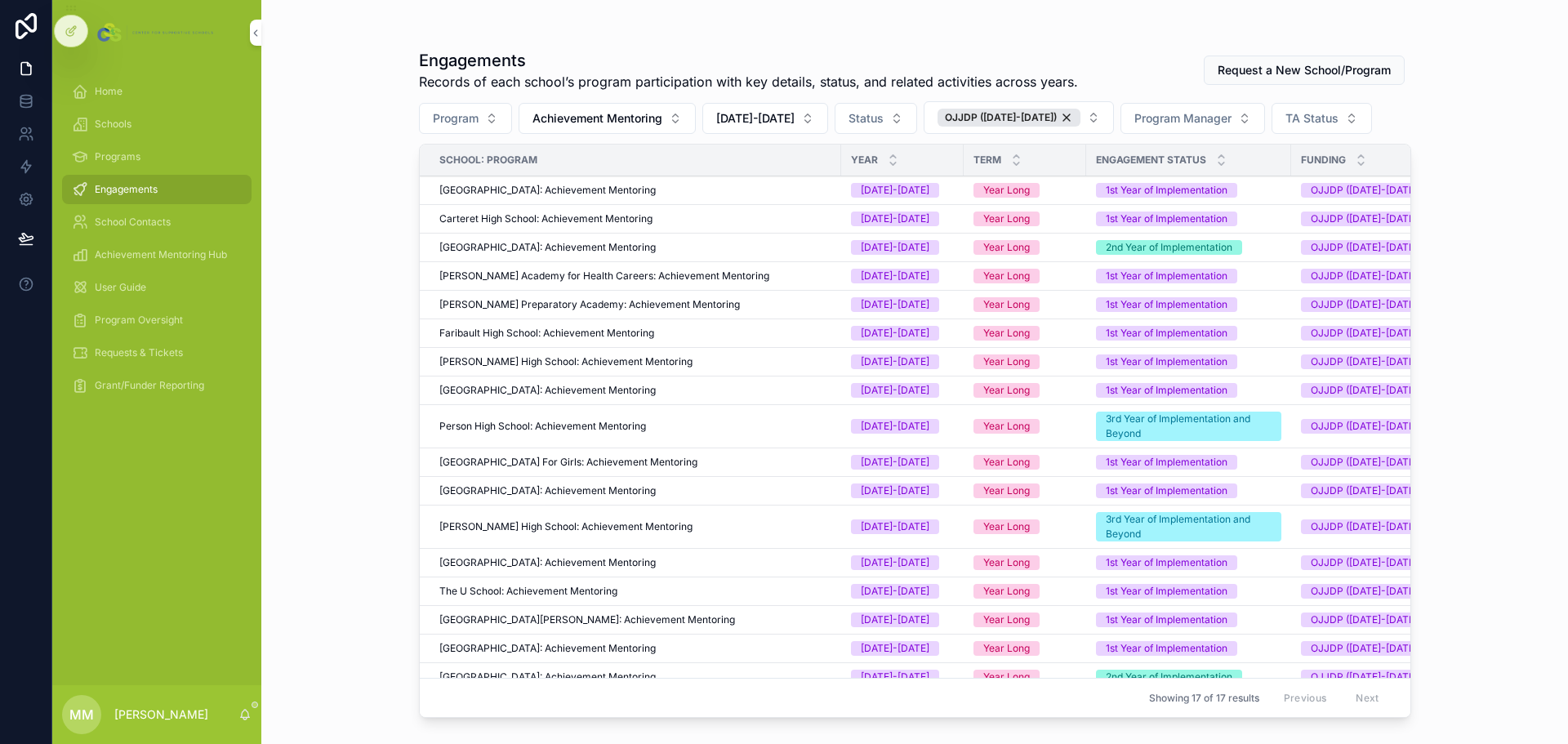
click at [1042, 118] on div "OJJDP ([DATE]-[DATE])" at bounding box center [1009, 118] width 143 height 18
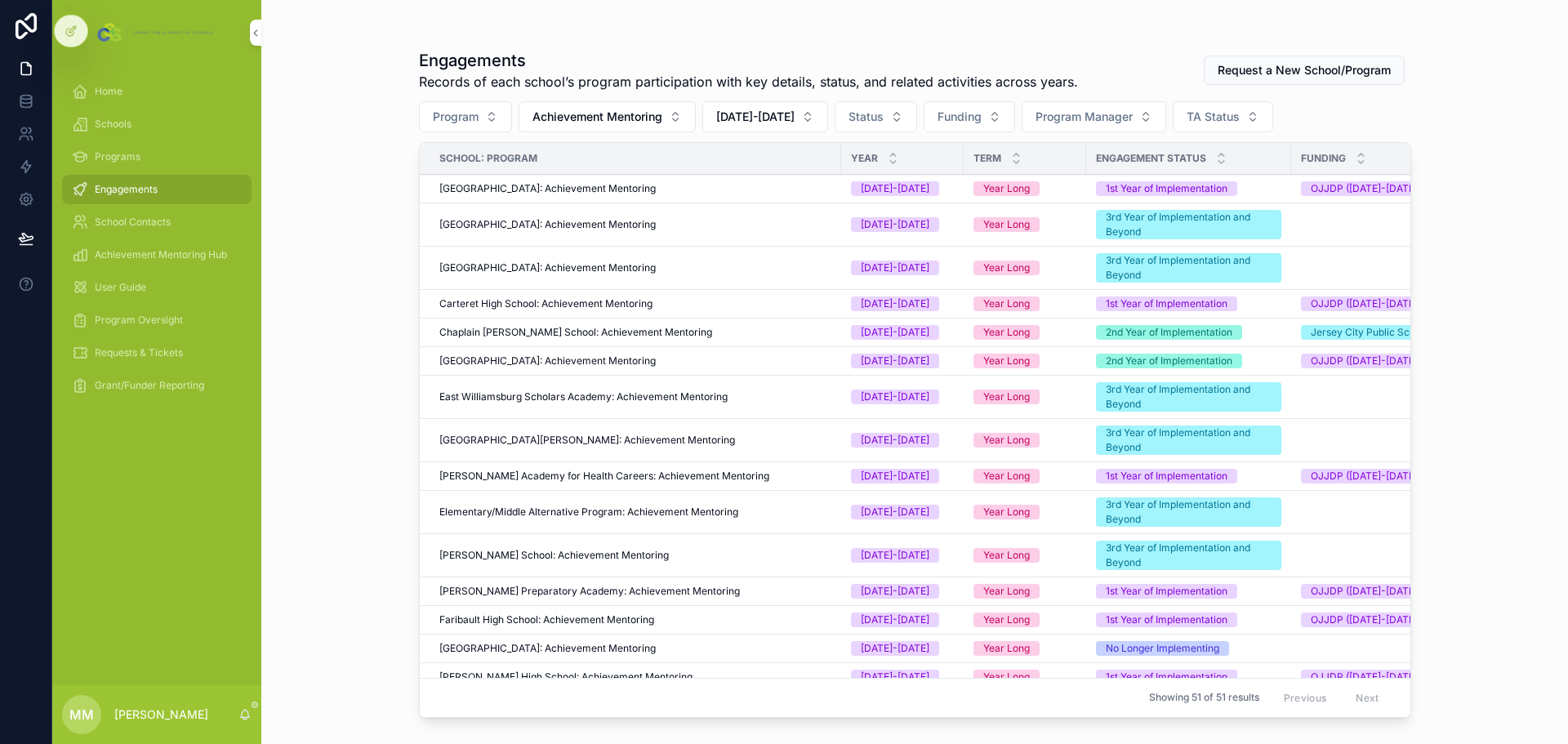
click at [604, 122] on span "Achievement Mentoring" at bounding box center [598, 117] width 130 height 16
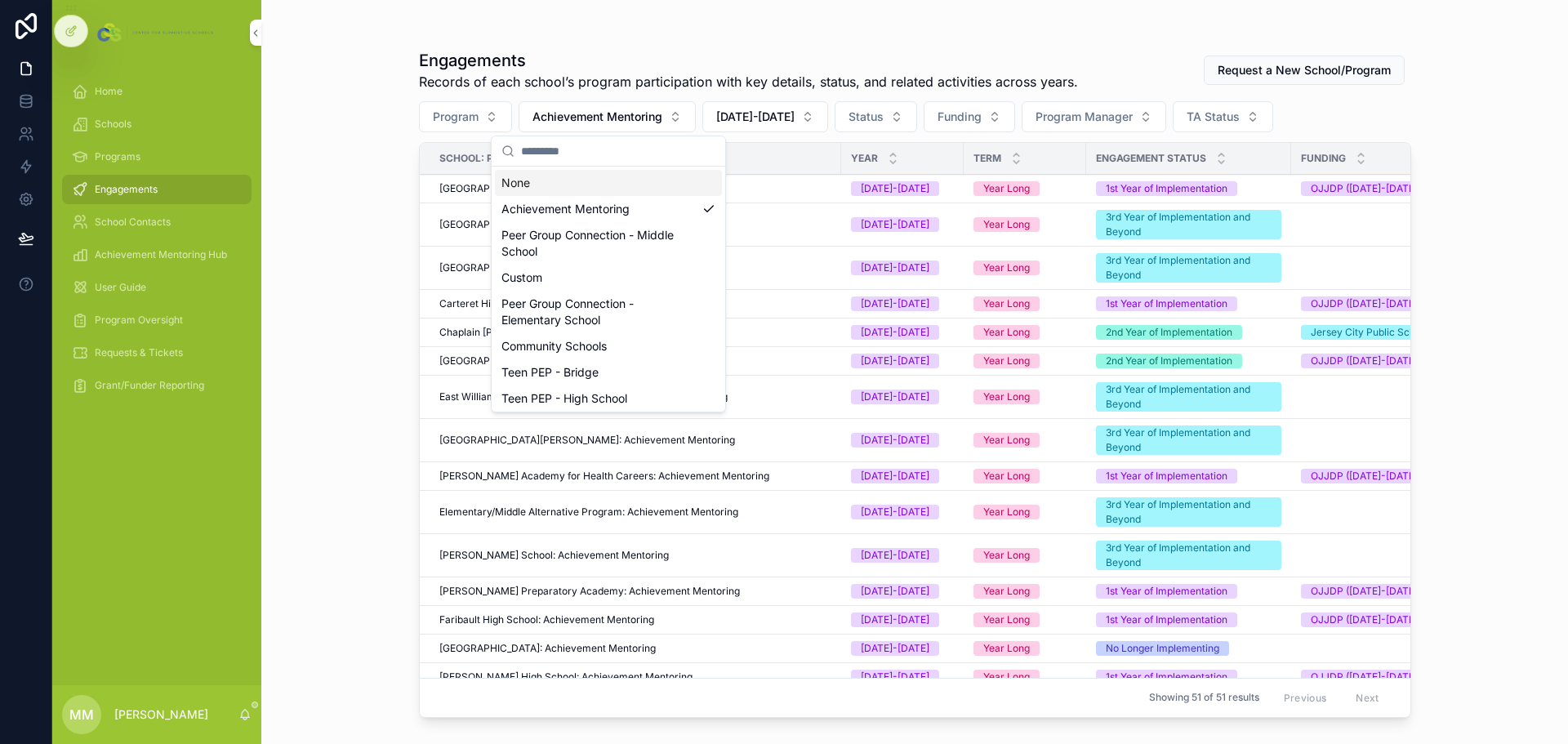
click at [546, 184] on div "None" at bounding box center [609, 182] width 227 height 26
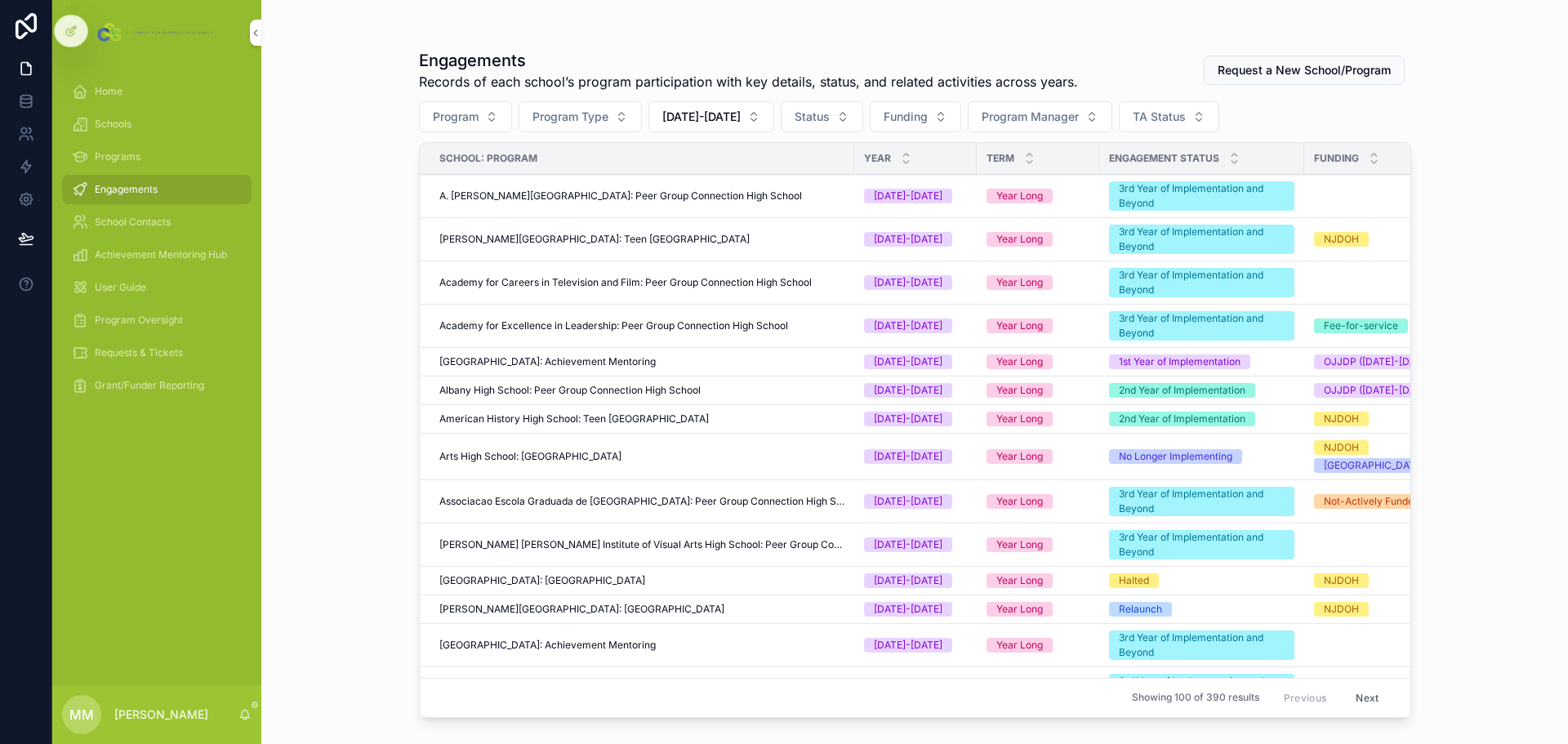
click at [465, 110] on span "Program" at bounding box center [455, 117] width 45 height 16
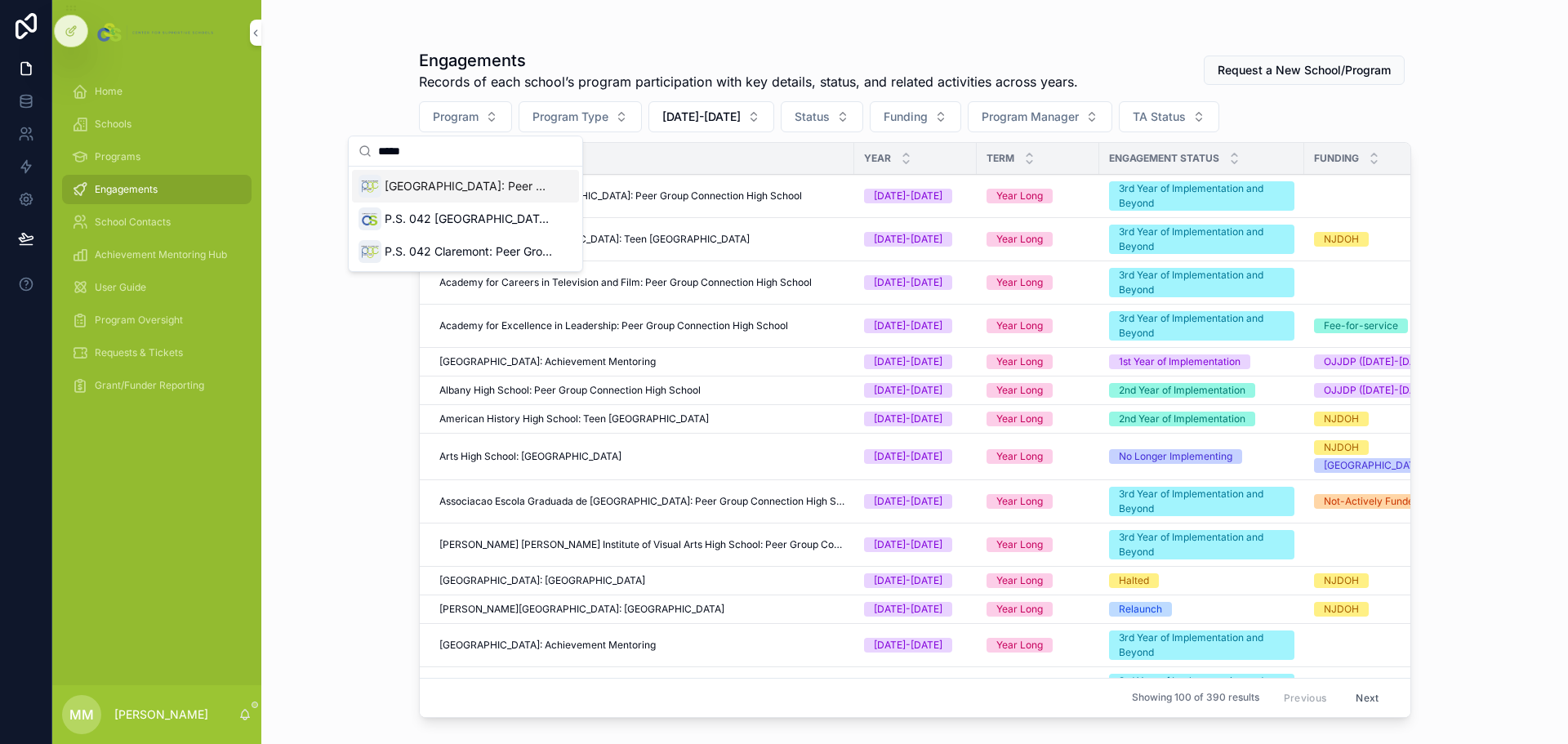
type input "*****"
click at [438, 179] on span "Claremont International High School: Peer Group Connection High School" at bounding box center [468, 186] width 169 height 16
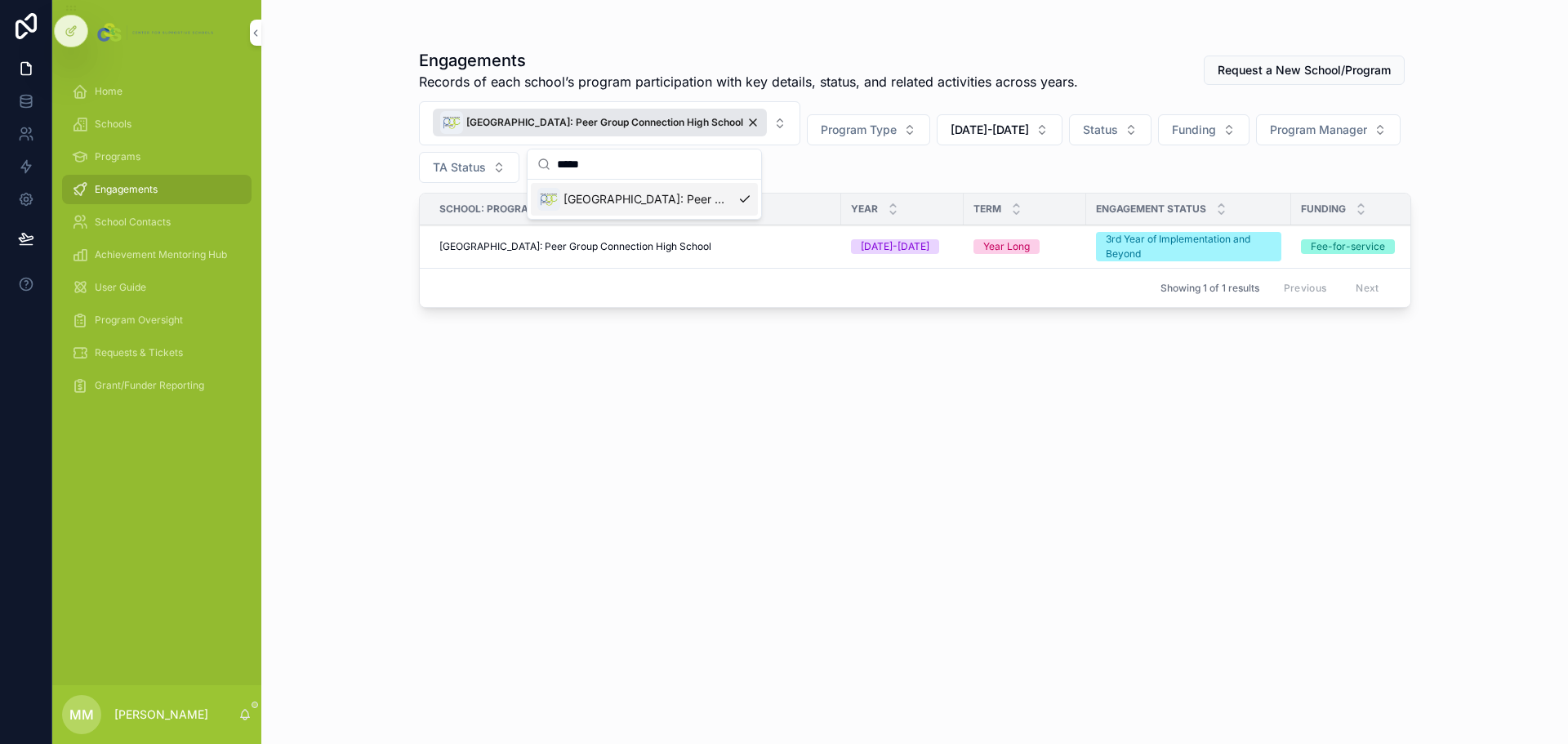
click at [463, 250] on span "Claremont International High School: Peer Group Connection High School" at bounding box center [575, 247] width 272 height 13
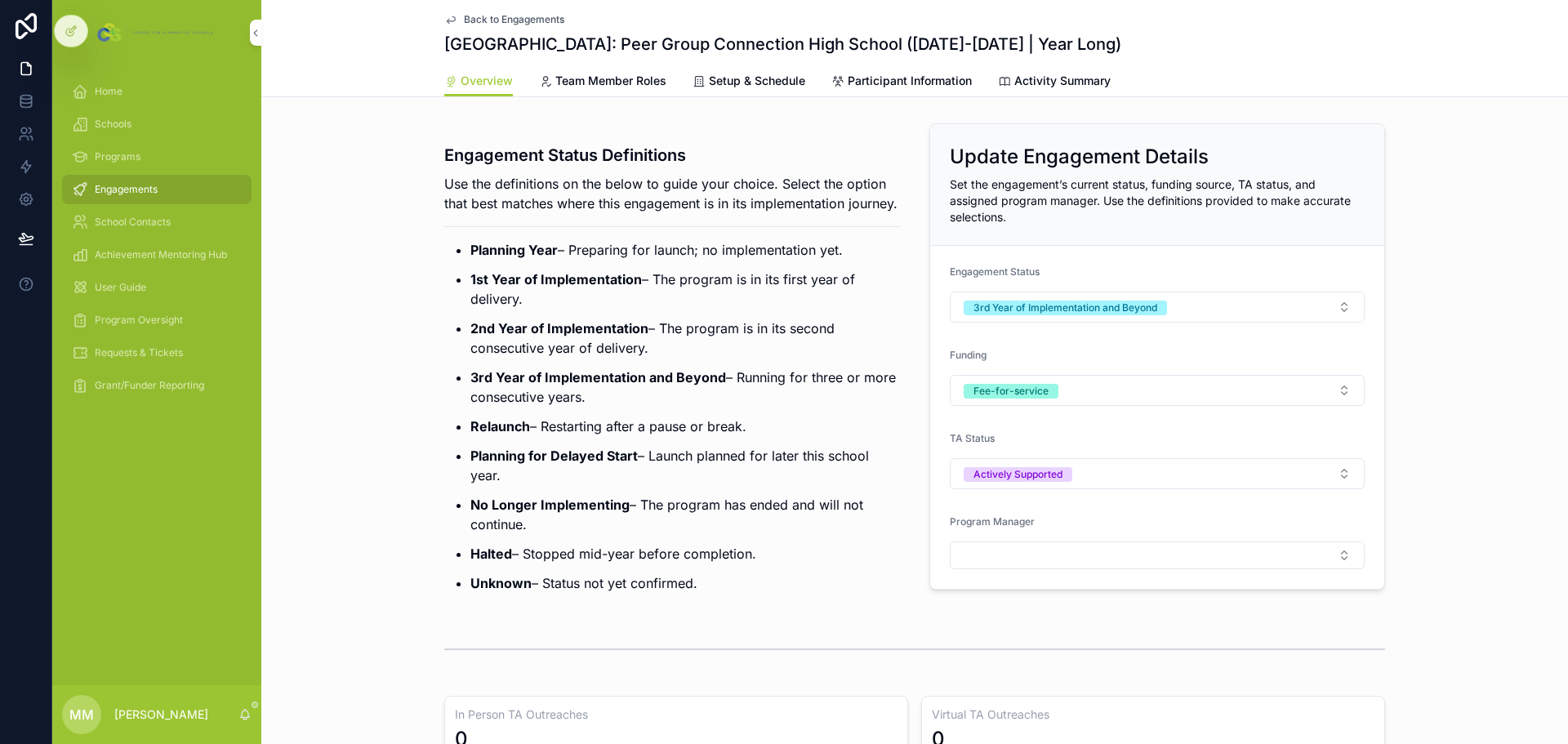
click at [1088, 546] on button "Select Button" at bounding box center [1157, 555] width 415 height 28
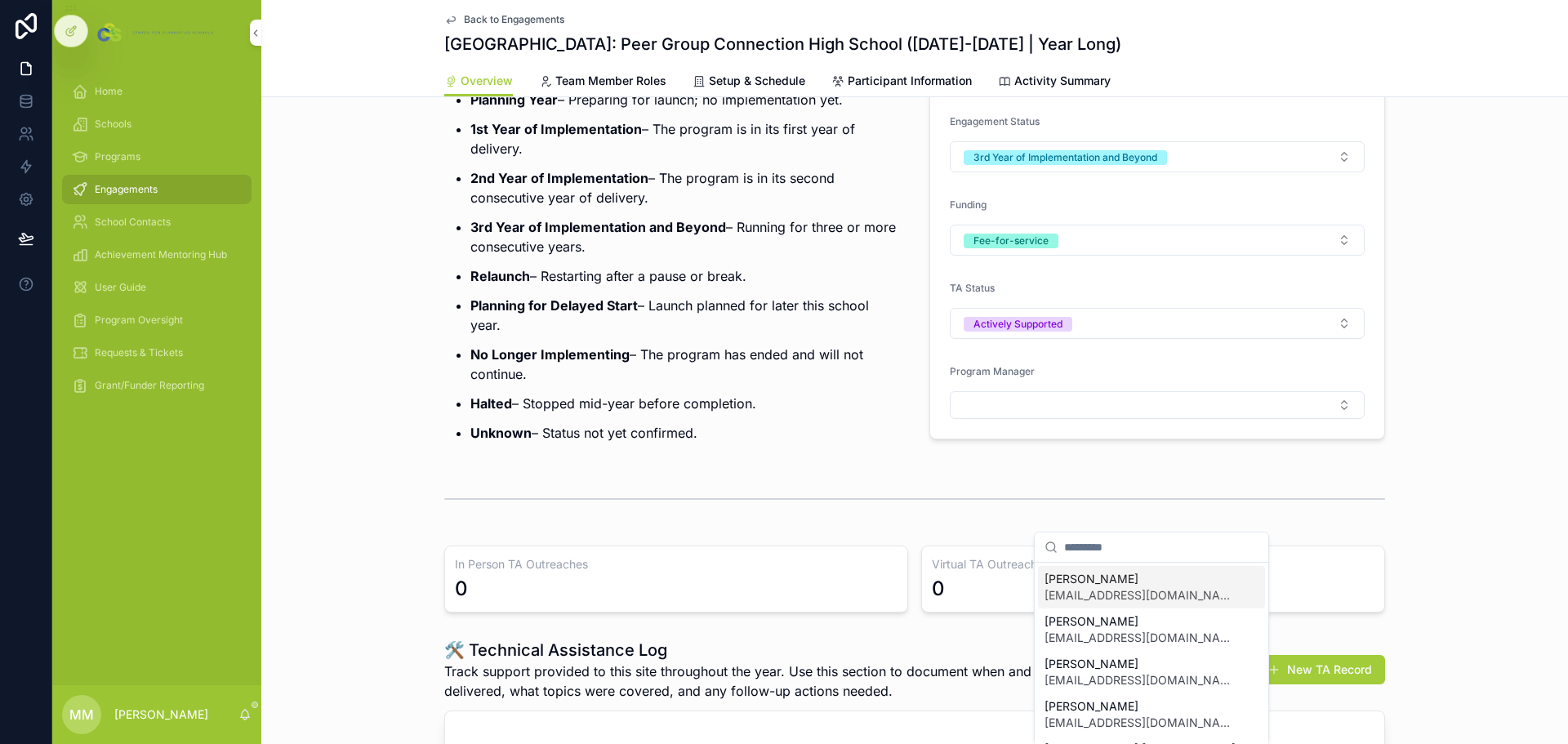
scroll to position [164, 0]
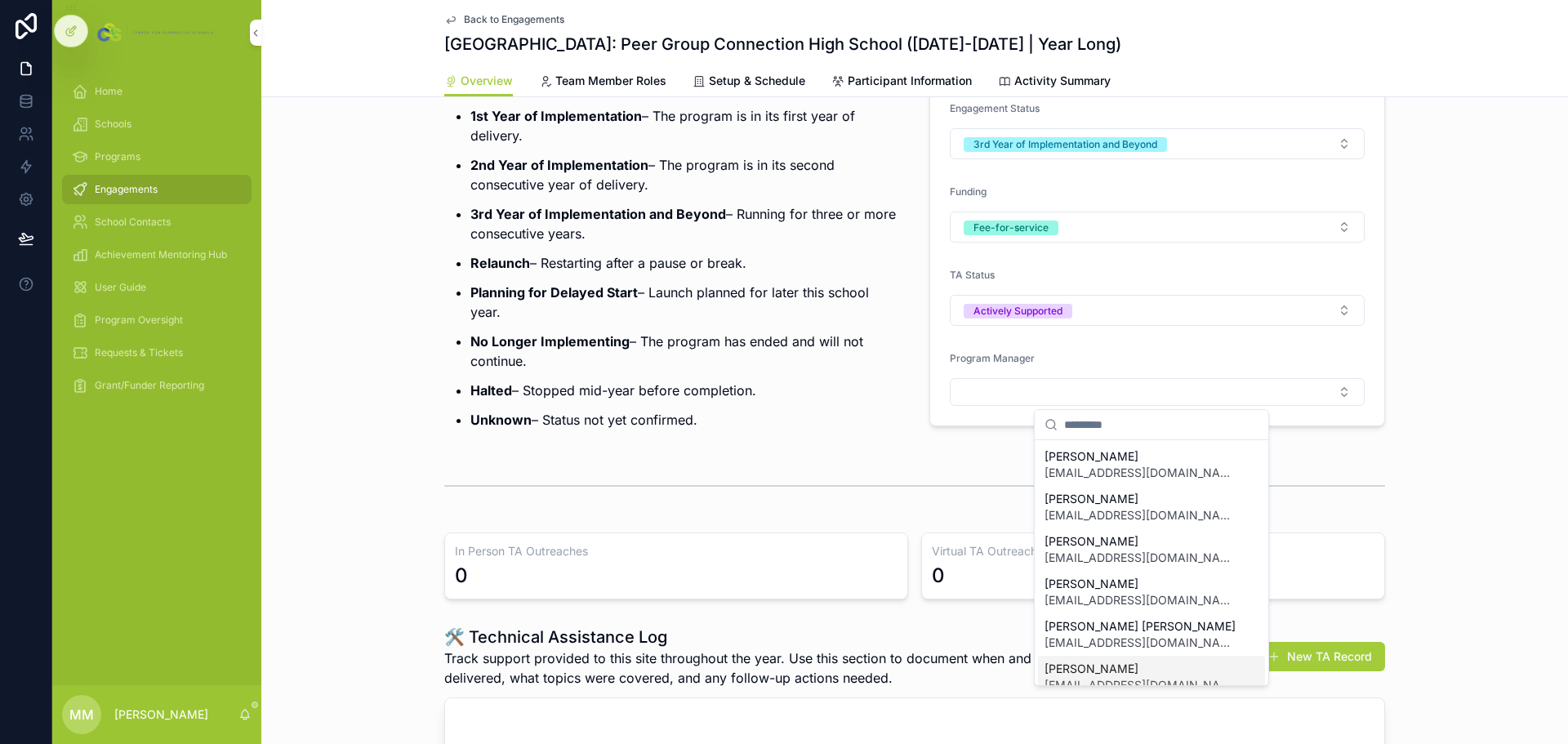
click at [1099, 670] on span "Kayla Maguire" at bounding box center [1142, 669] width 195 height 16
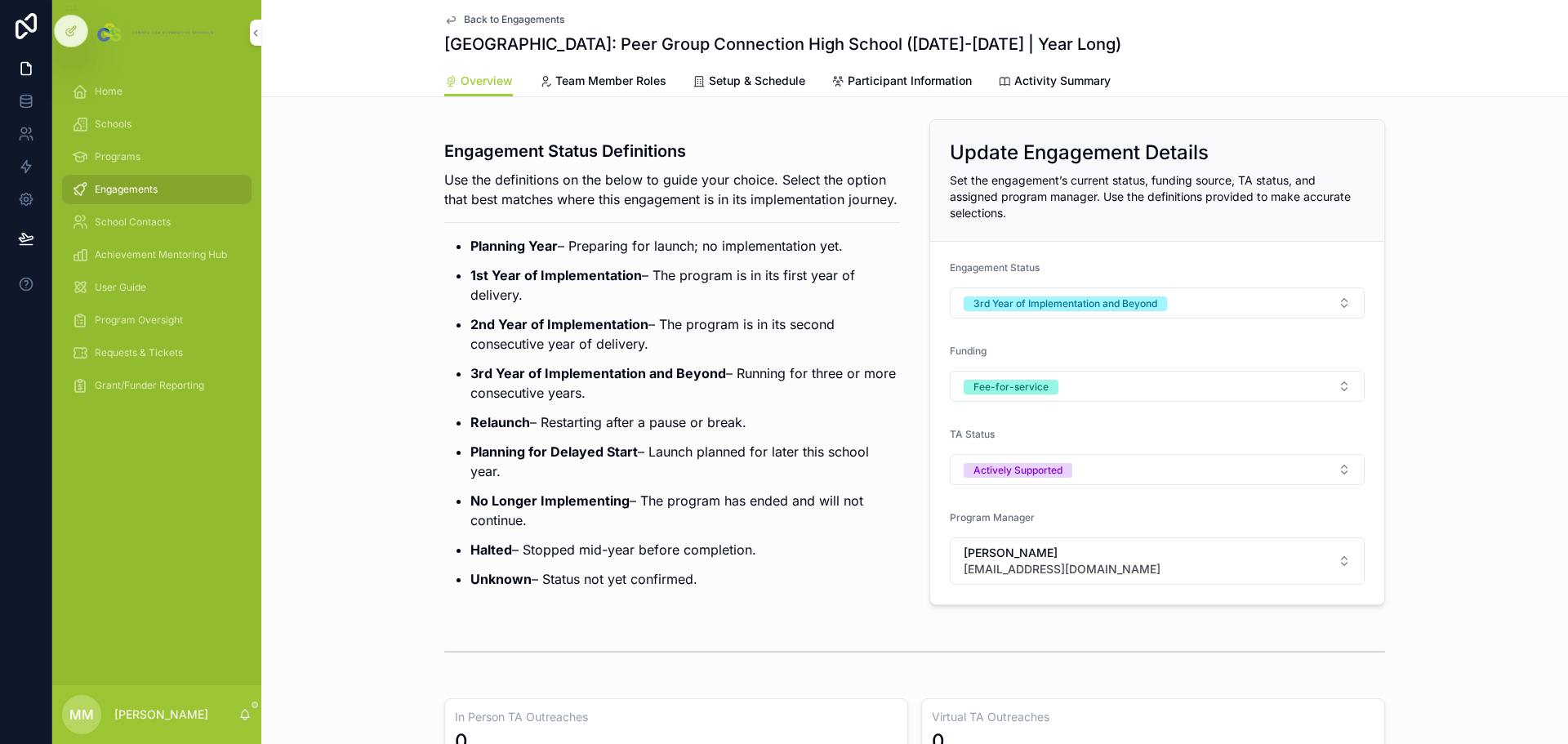
scroll to position [0, 0]
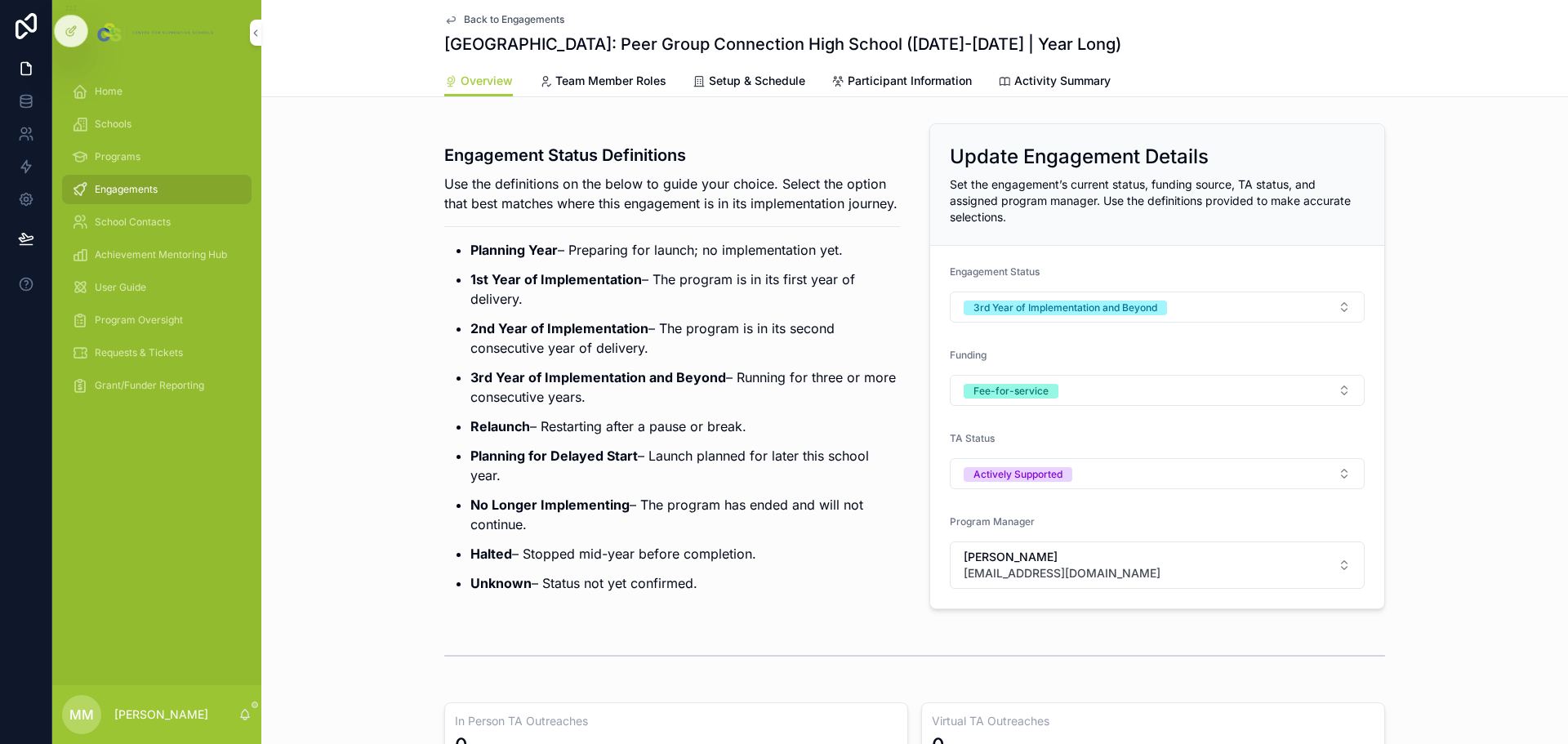
click at [99, 186] on span "Engagements" at bounding box center [125, 190] width 63 height 13
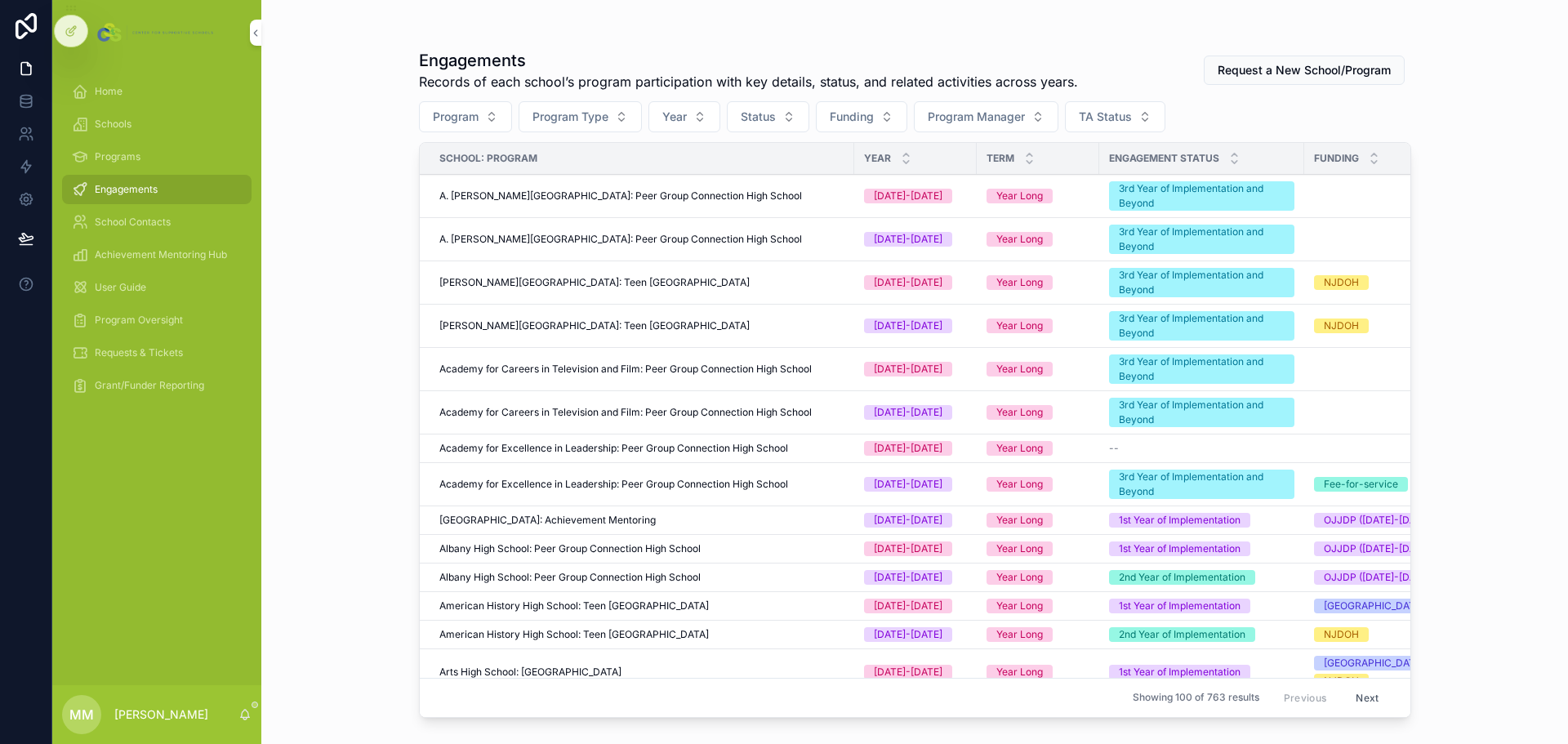
click at [792, 120] on button "Status" at bounding box center [768, 117] width 83 height 31
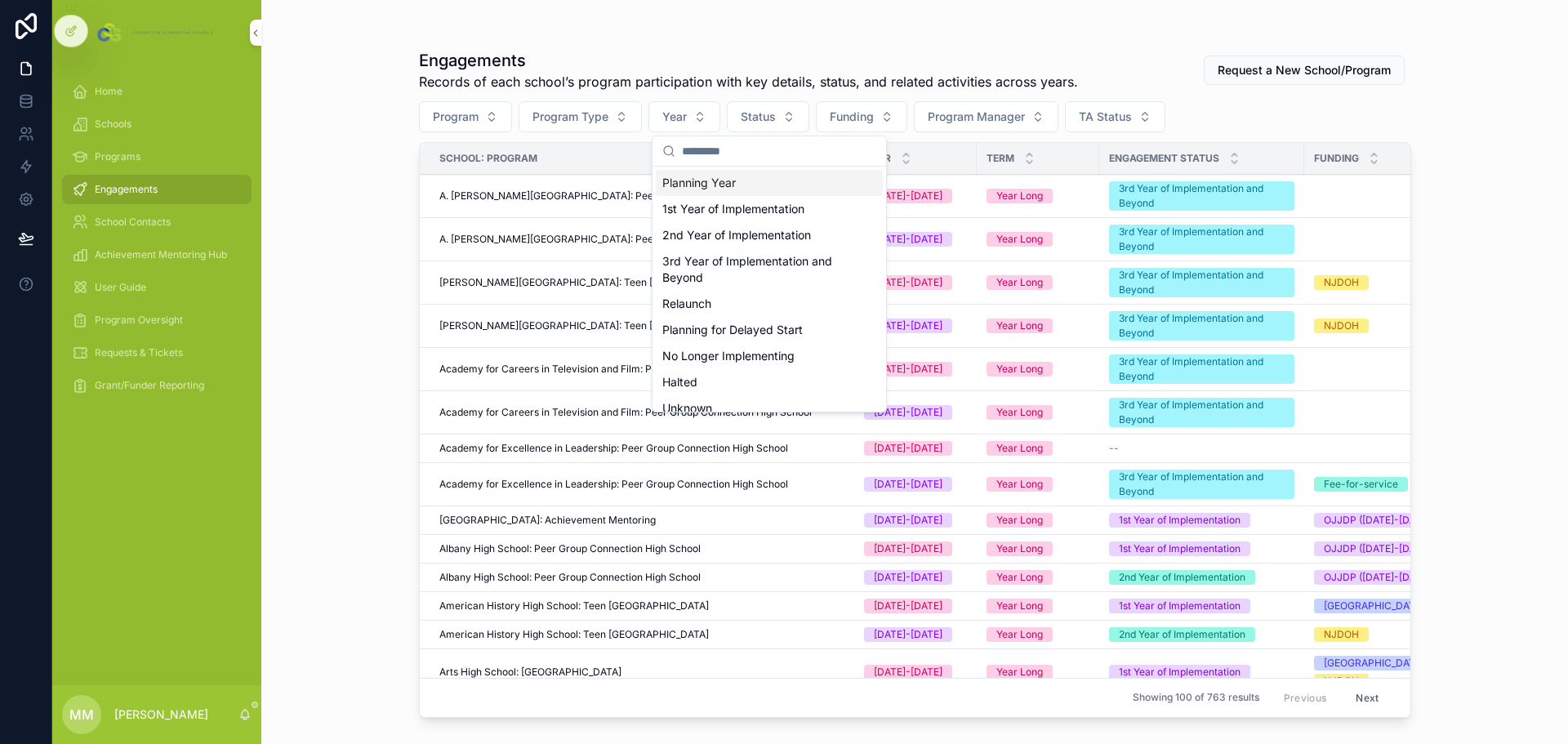
click at [684, 114] on span "Year" at bounding box center [674, 117] width 24 height 16
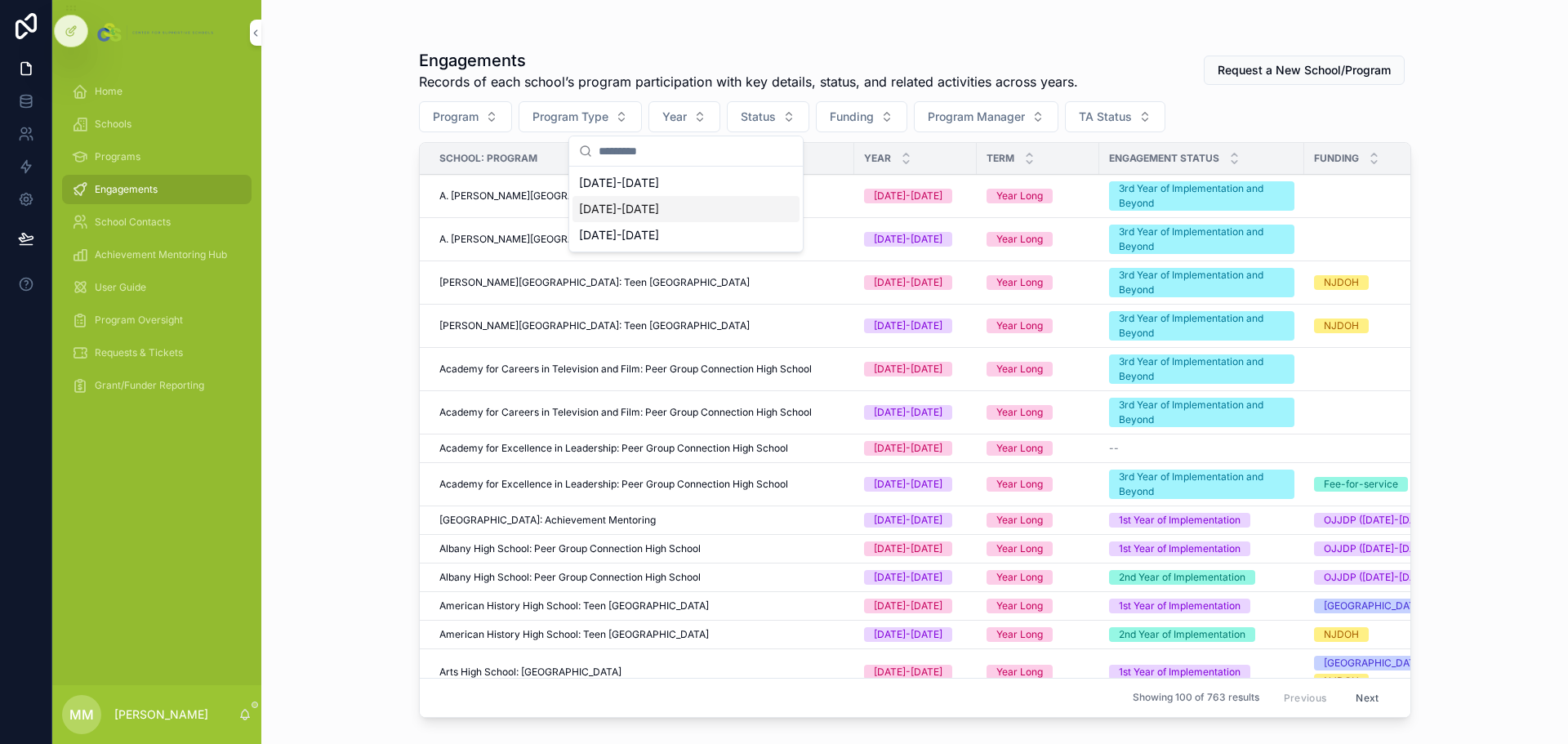
click at [653, 216] on div "2025-2026" at bounding box center [686, 208] width 227 height 26
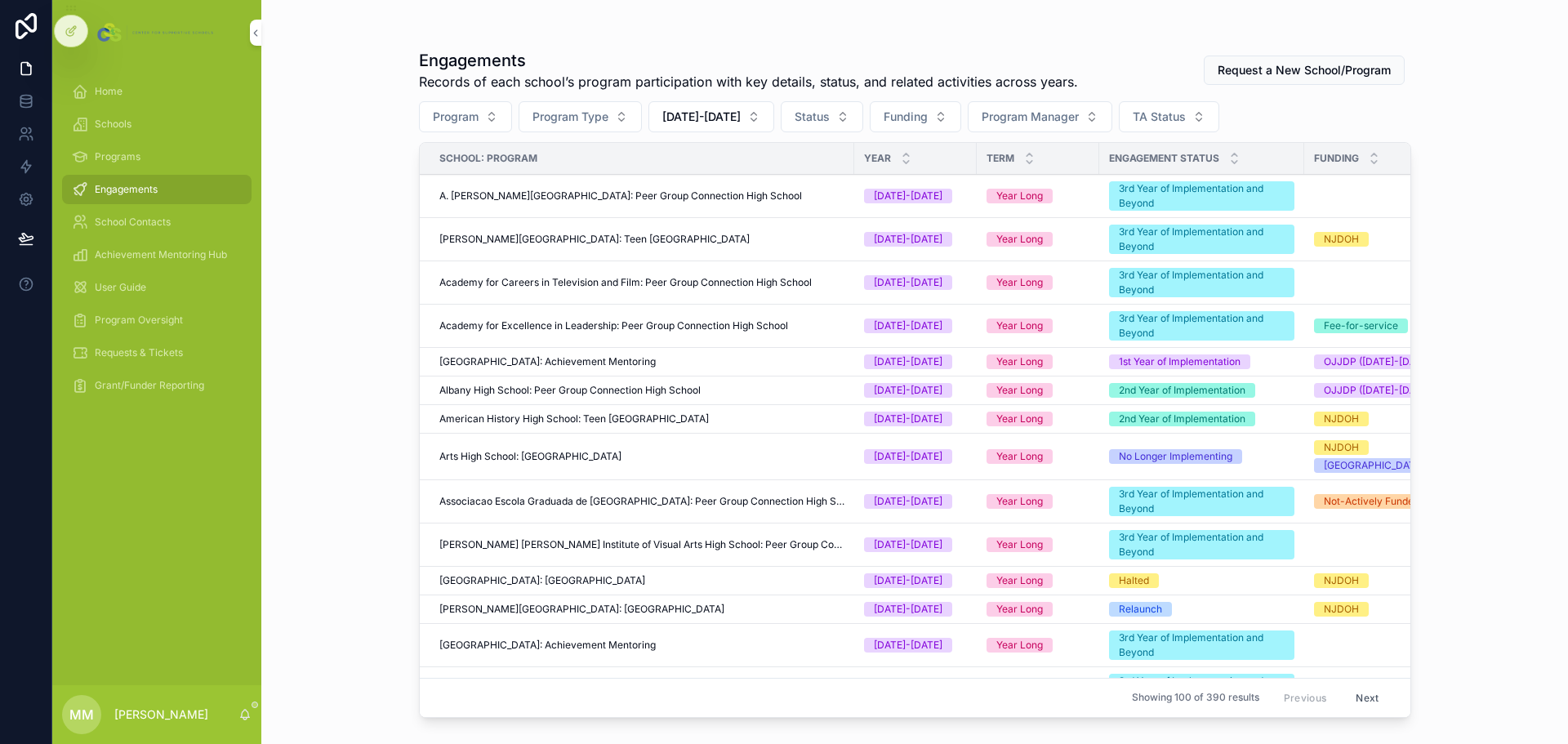
click at [1005, 121] on span "Program Manager" at bounding box center [1030, 117] width 97 height 16
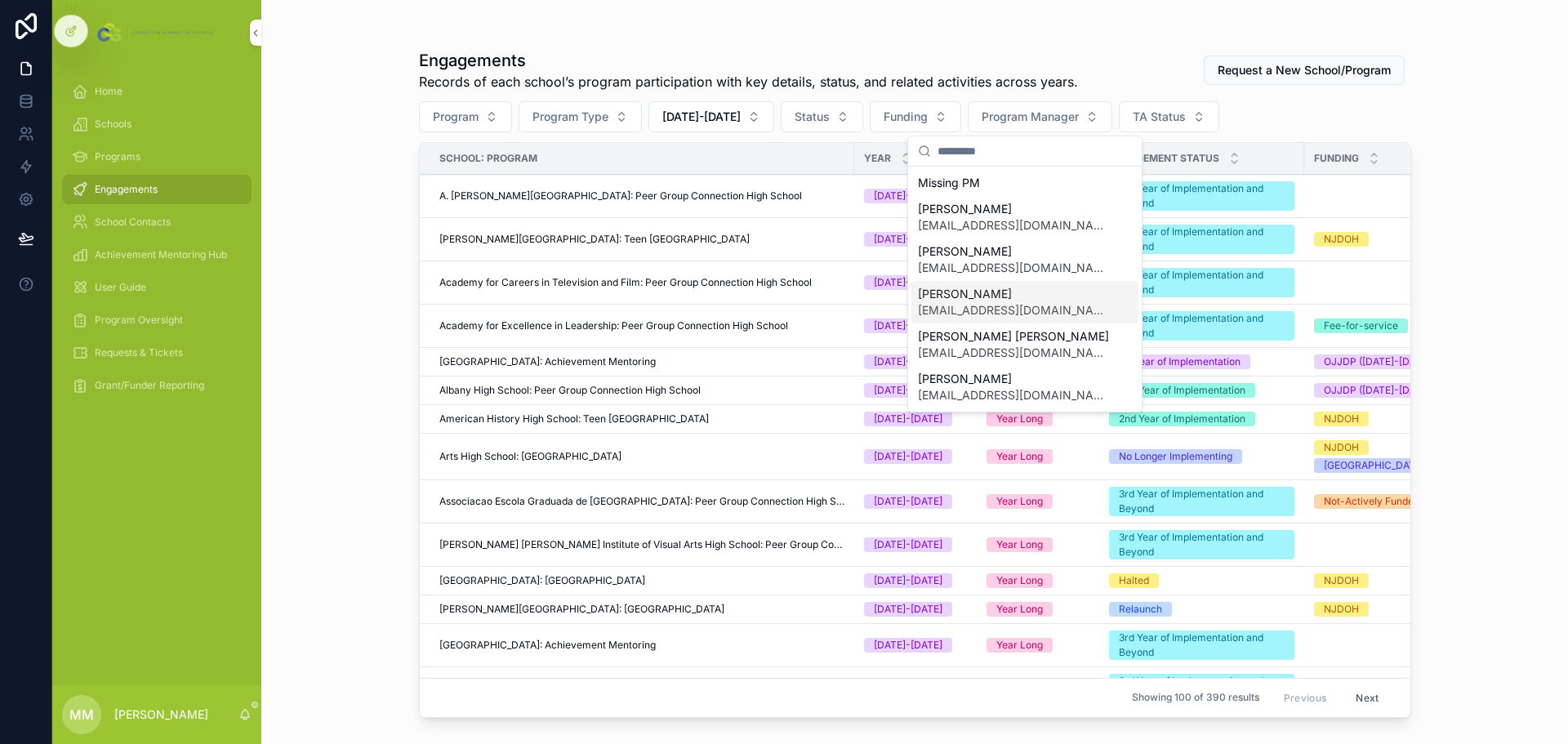
click at [1000, 300] on span "Kayla Maguire" at bounding box center [1016, 294] width 195 height 16
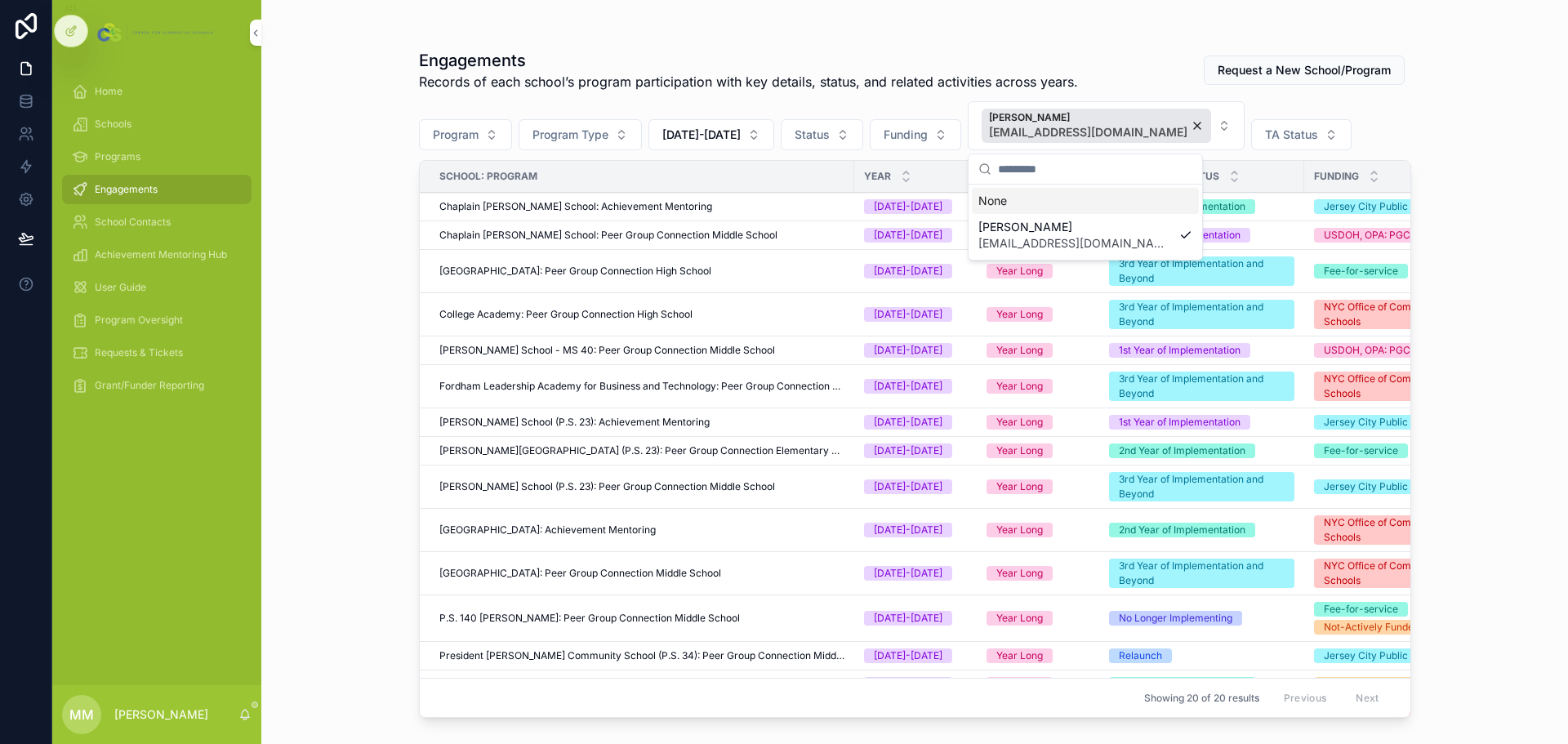
click at [1472, 258] on div "Engagements Records of each school’s program participation with key details, st…" at bounding box center [915, 372] width 1307 height 744
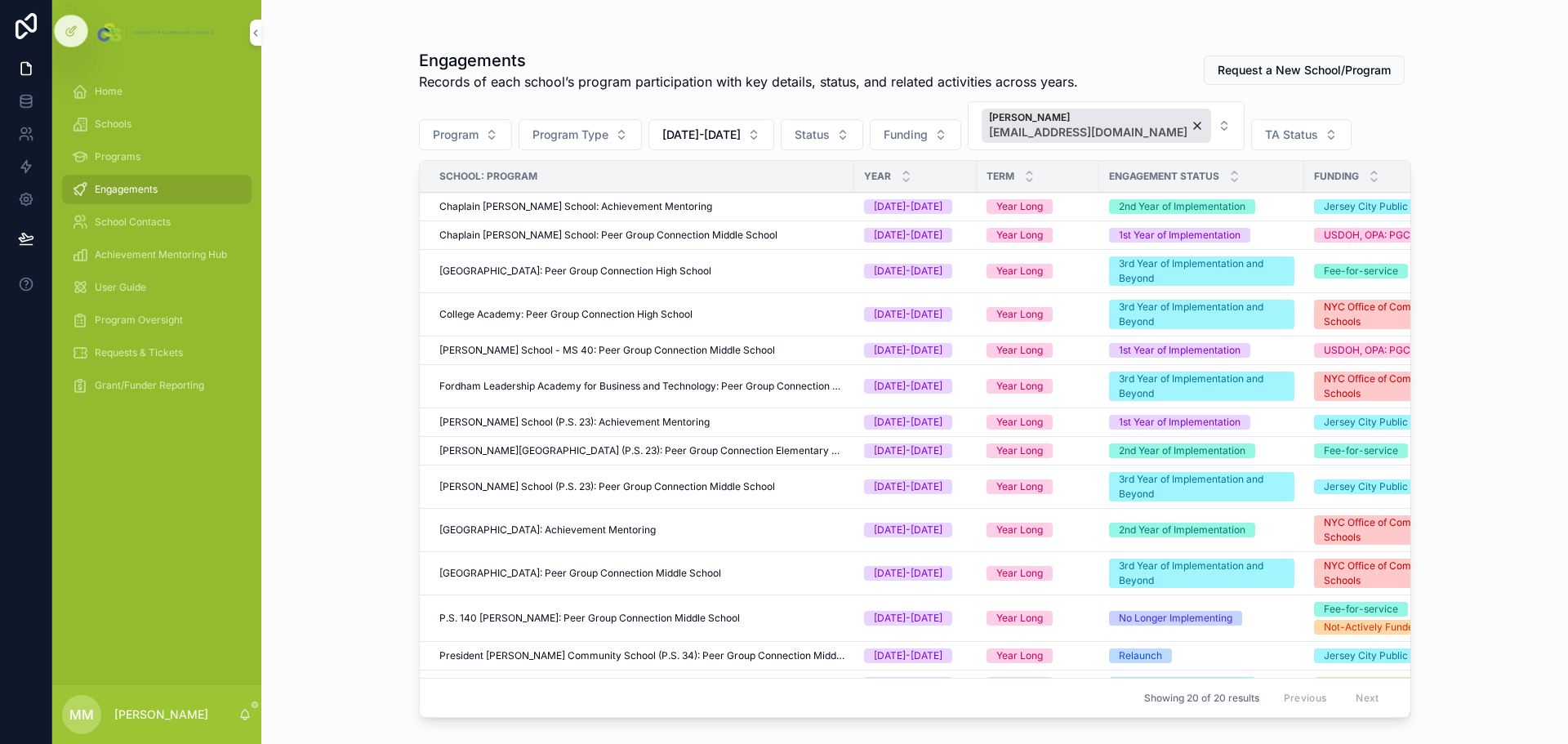
click at [472, 130] on span "Program" at bounding box center [455, 134] width 45 height 16
click at [556, 133] on span "Program Type" at bounding box center [571, 134] width 76 height 16
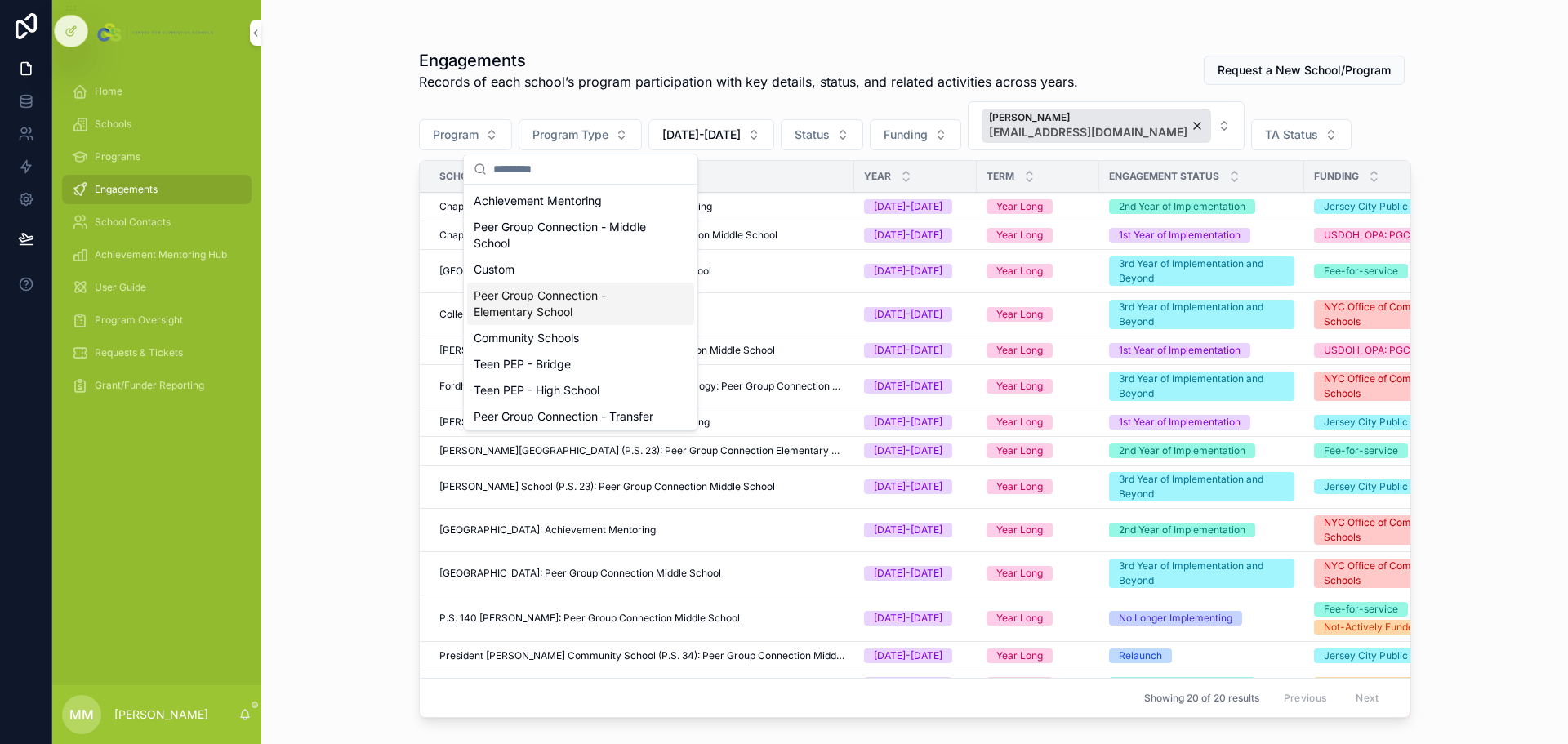
click at [567, 305] on div "Peer Group Connection - Elementary School" at bounding box center [581, 304] width 227 height 42
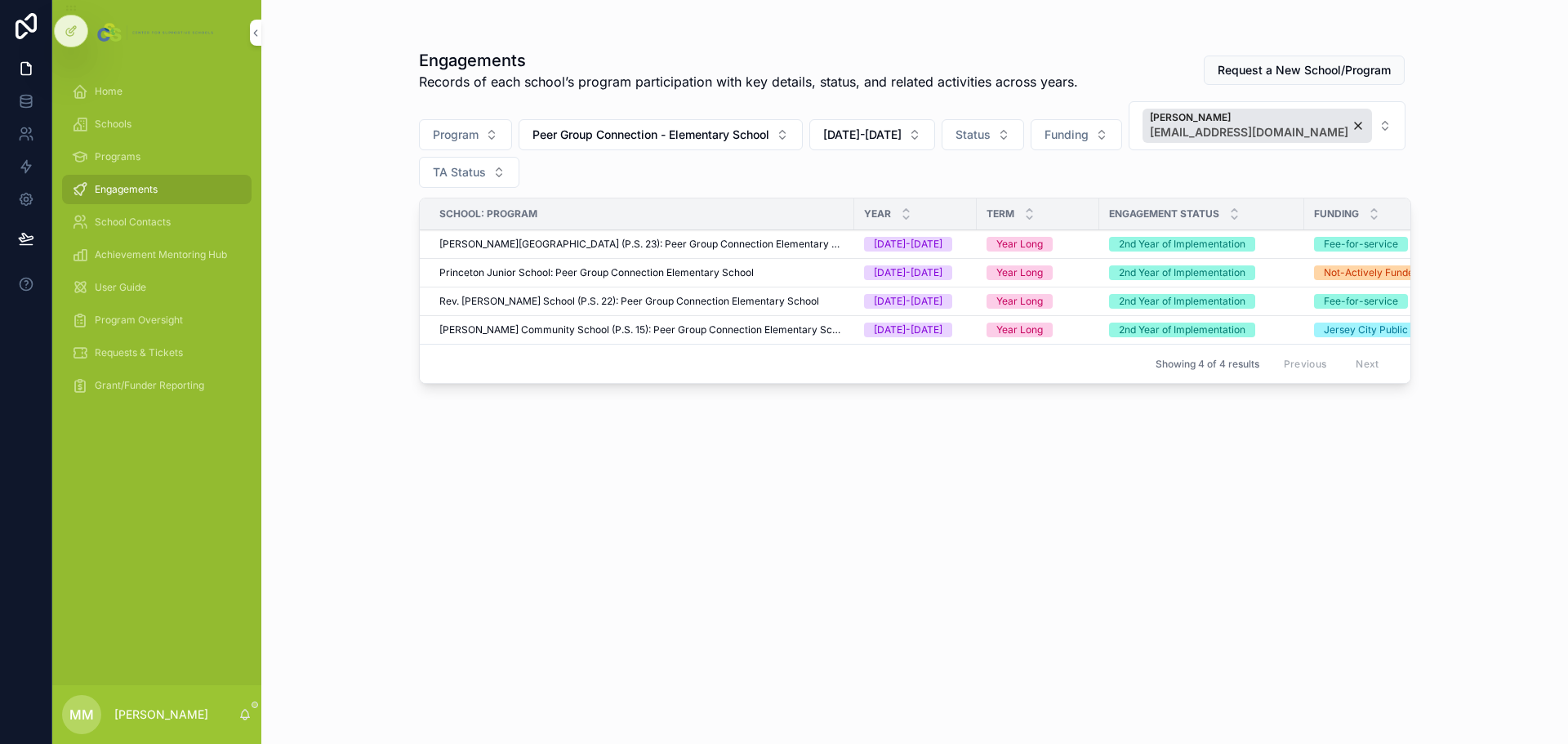
click at [1334, 125] on div "Kayla Maguire kmaguire@supportiveschools.org" at bounding box center [1258, 126] width 229 height 35
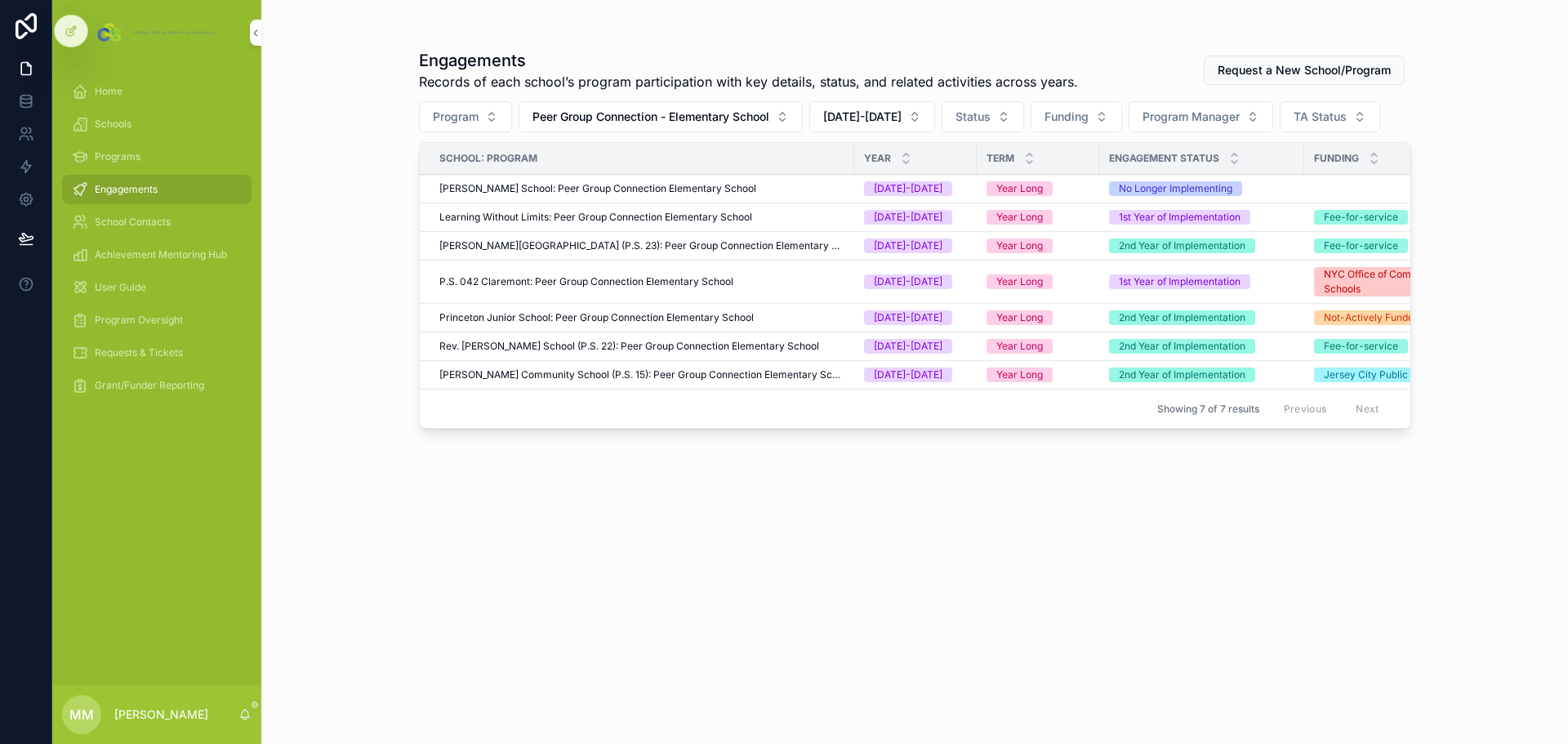
click at [727, 120] on span "Peer Group Connection - Elementary School" at bounding box center [651, 117] width 237 height 16
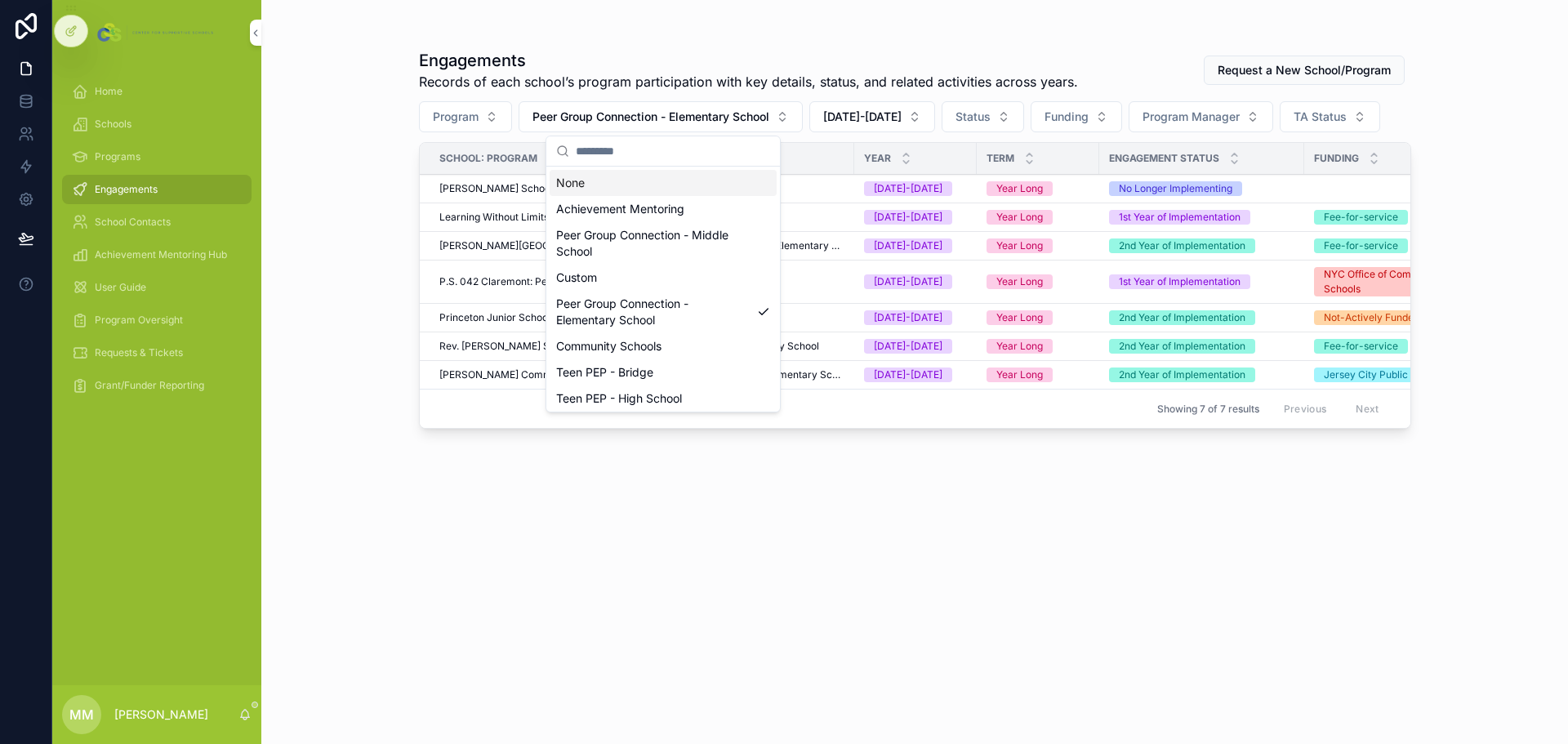
click at [595, 186] on div "None" at bounding box center [663, 182] width 227 height 26
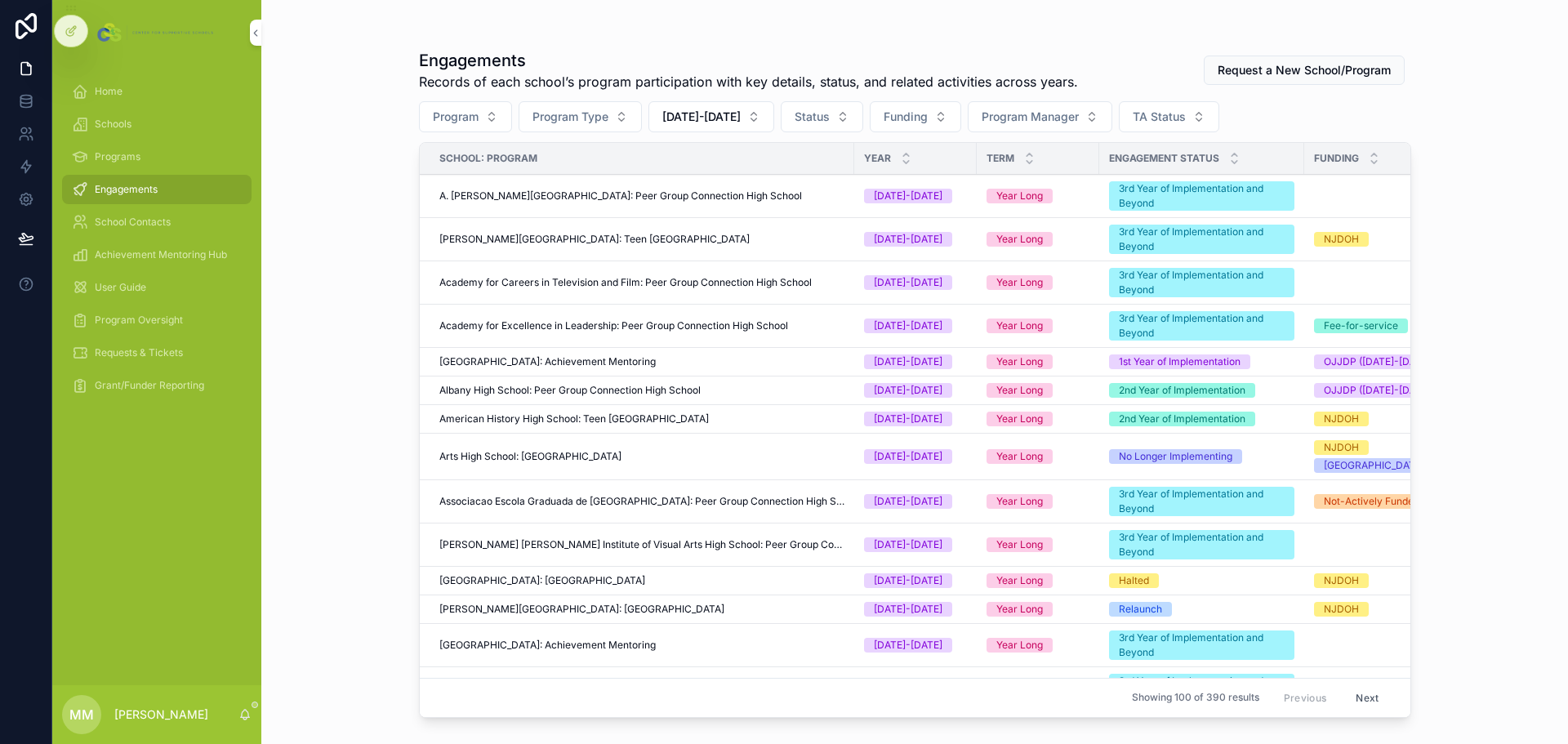
click at [726, 126] on button "2025-2026" at bounding box center [711, 117] width 126 height 31
click at [685, 175] on div "None" at bounding box center [704, 182] width 227 height 26
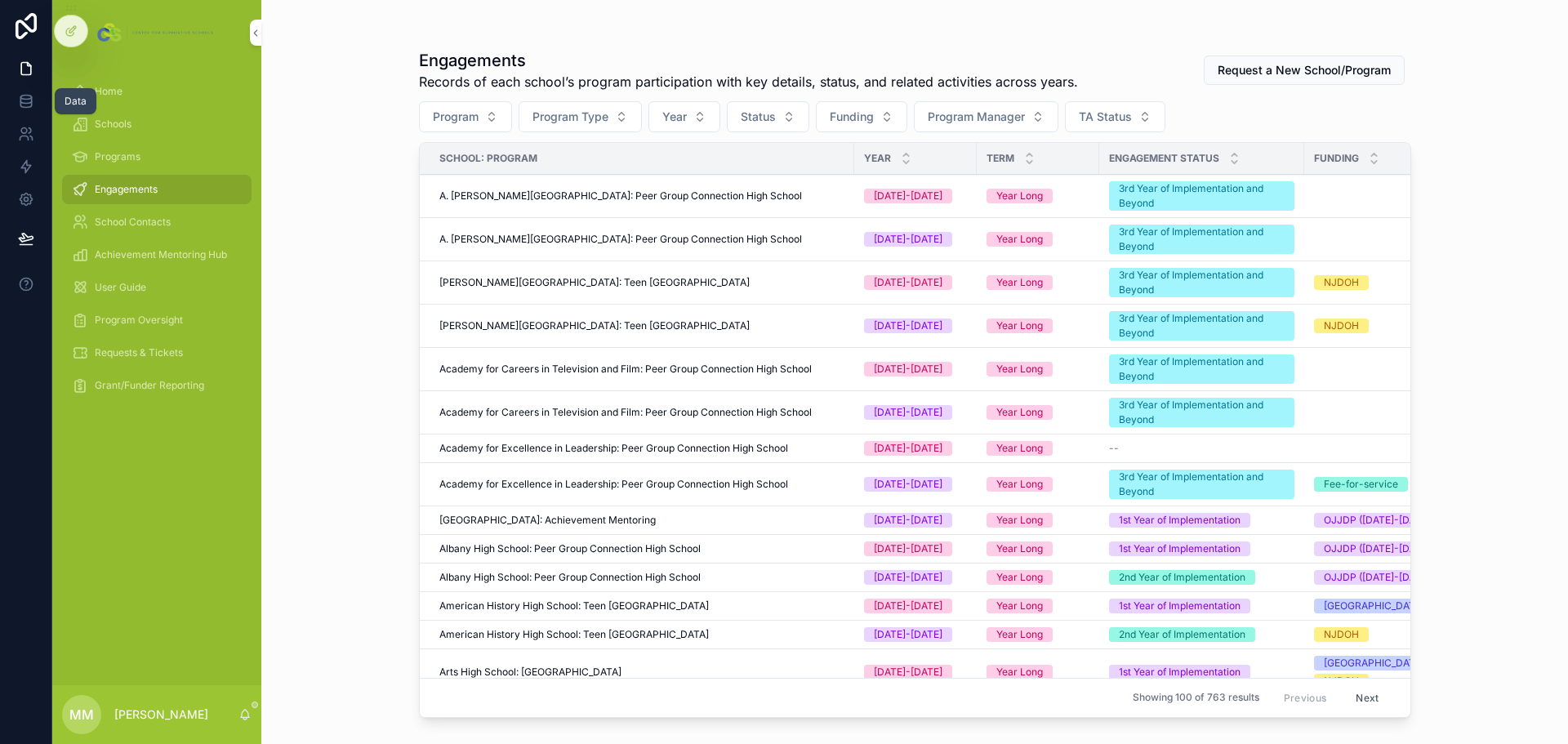
click at [18, 99] on icon at bounding box center [26, 101] width 16 height 16
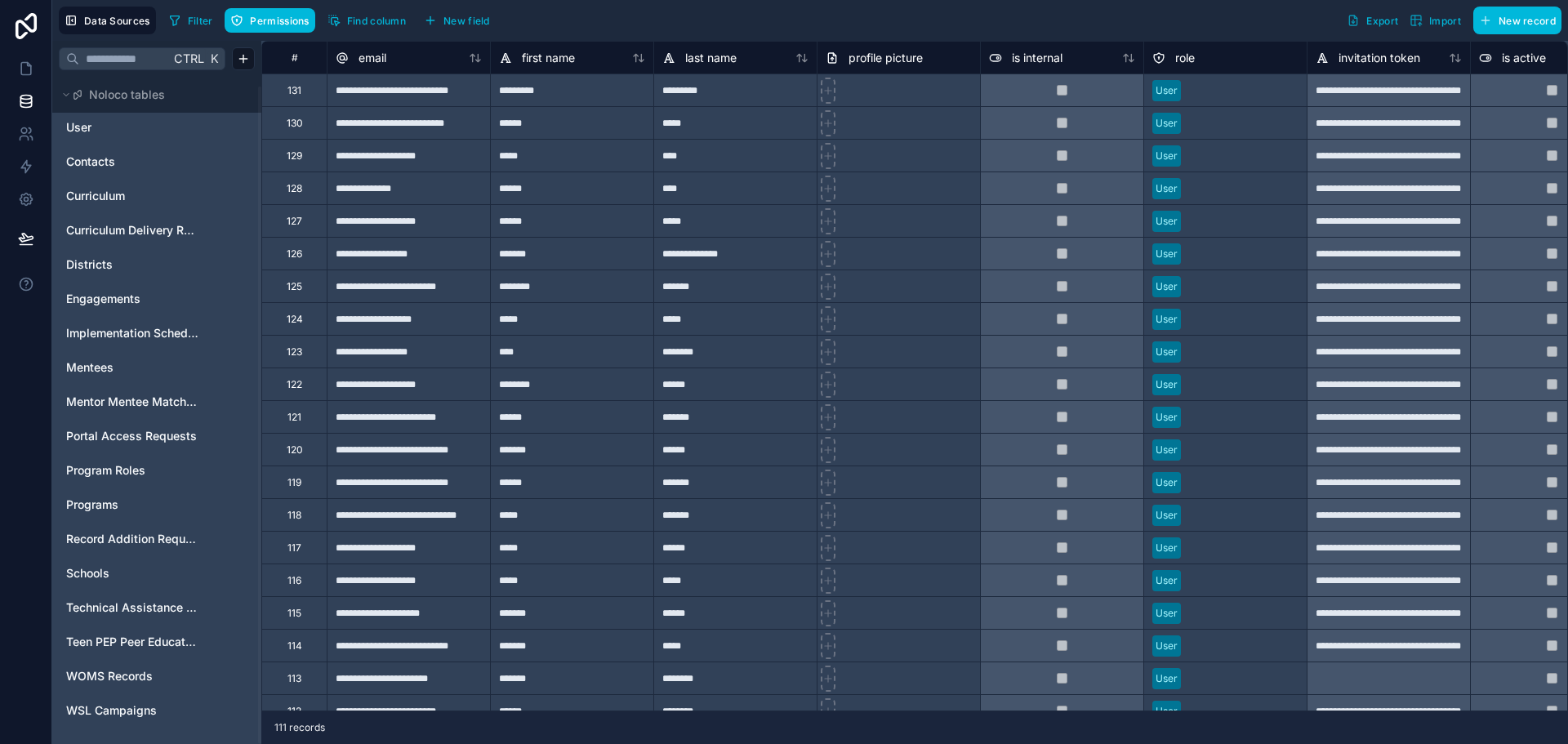
scroll to position [10, 0]
click at [110, 292] on span "Engagements" at bounding box center [103, 297] width 74 height 16
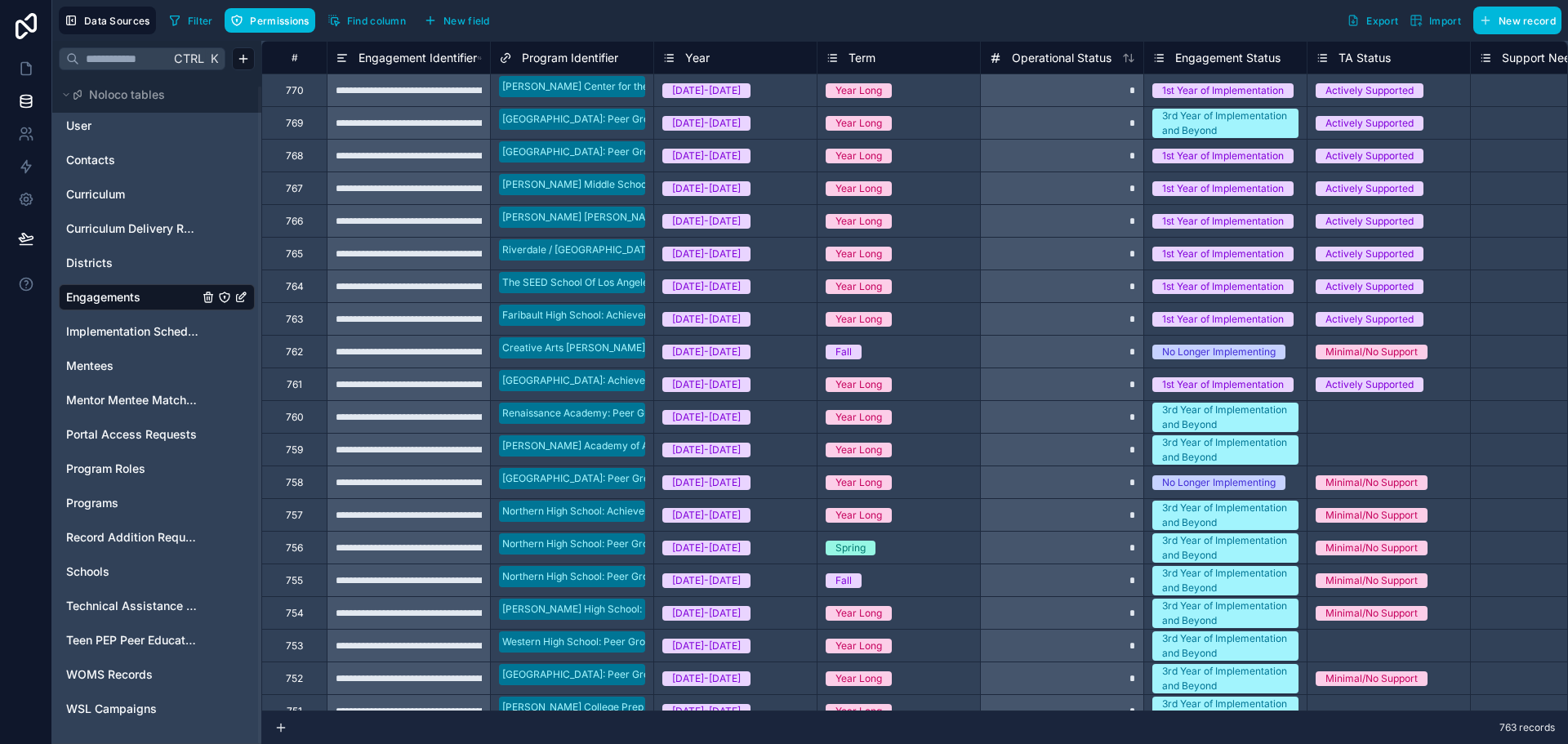
click at [1361, 19] on button "Export" at bounding box center [1372, 20] width 63 height 28
click at [27, 63] on icon at bounding box center [26, 68] width 10 height 13
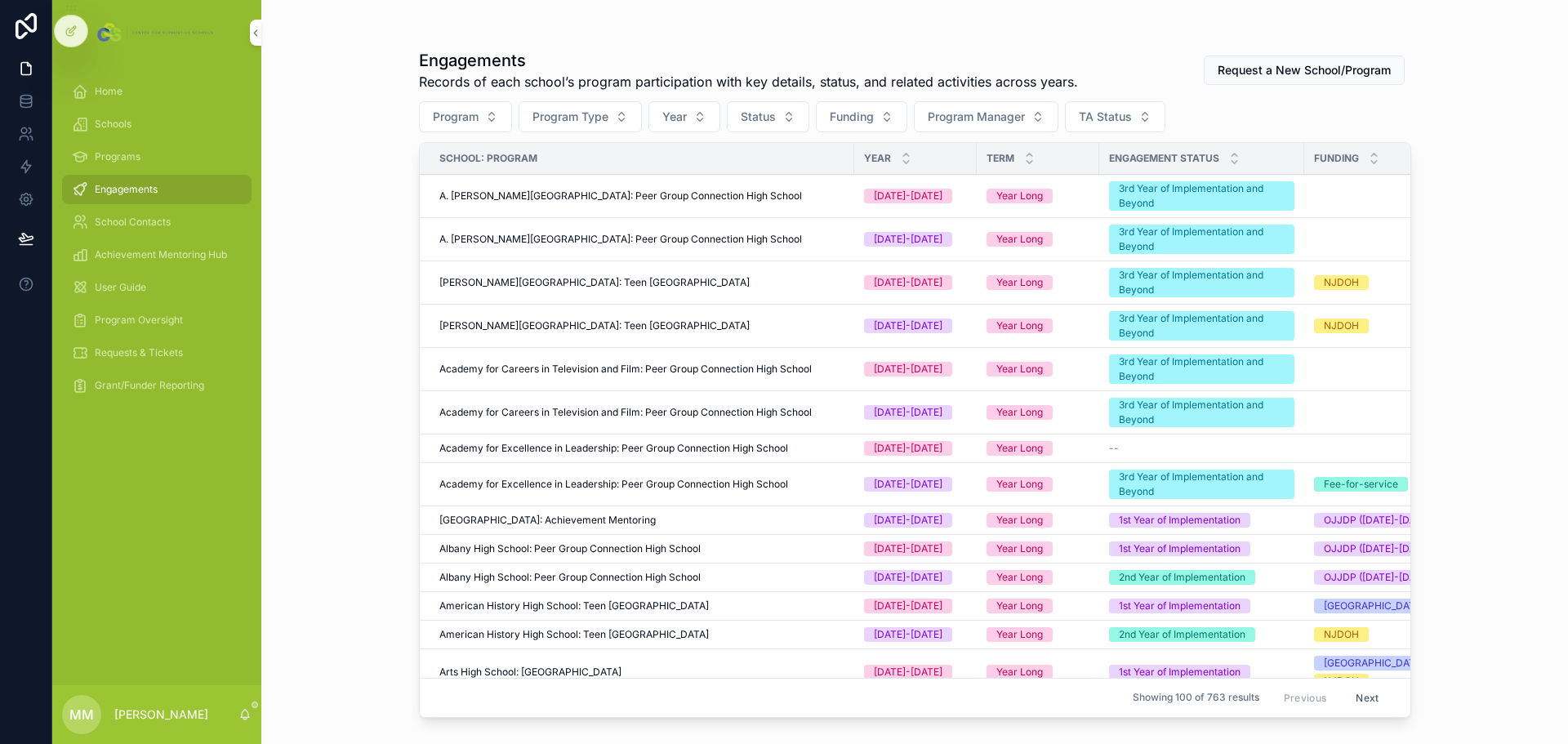
click at [448, 117] on span "Program" at bounding box center [455, 117] width 45 height 16
type input "******"
click at [451, 183] on span "P.S. 140 Nathan Straus: Peer Group Connection Middle School" at bounding box center [468, 186] width 169 height 16
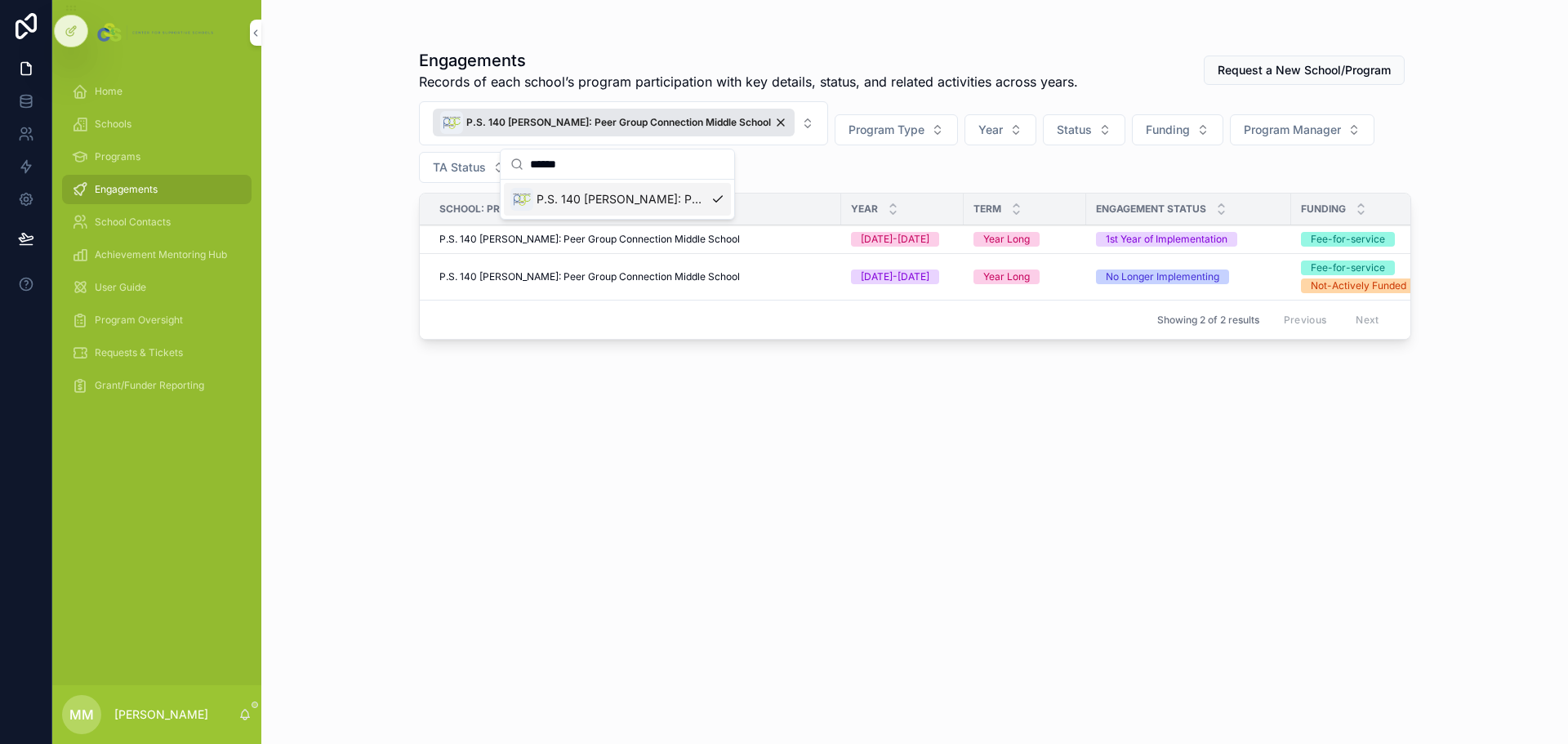
click at [766, 278] on div "P.S. 140 Nathan Straus: Peer Group Connection Middle School" at bounding box center [635, 278] width 392 height 13
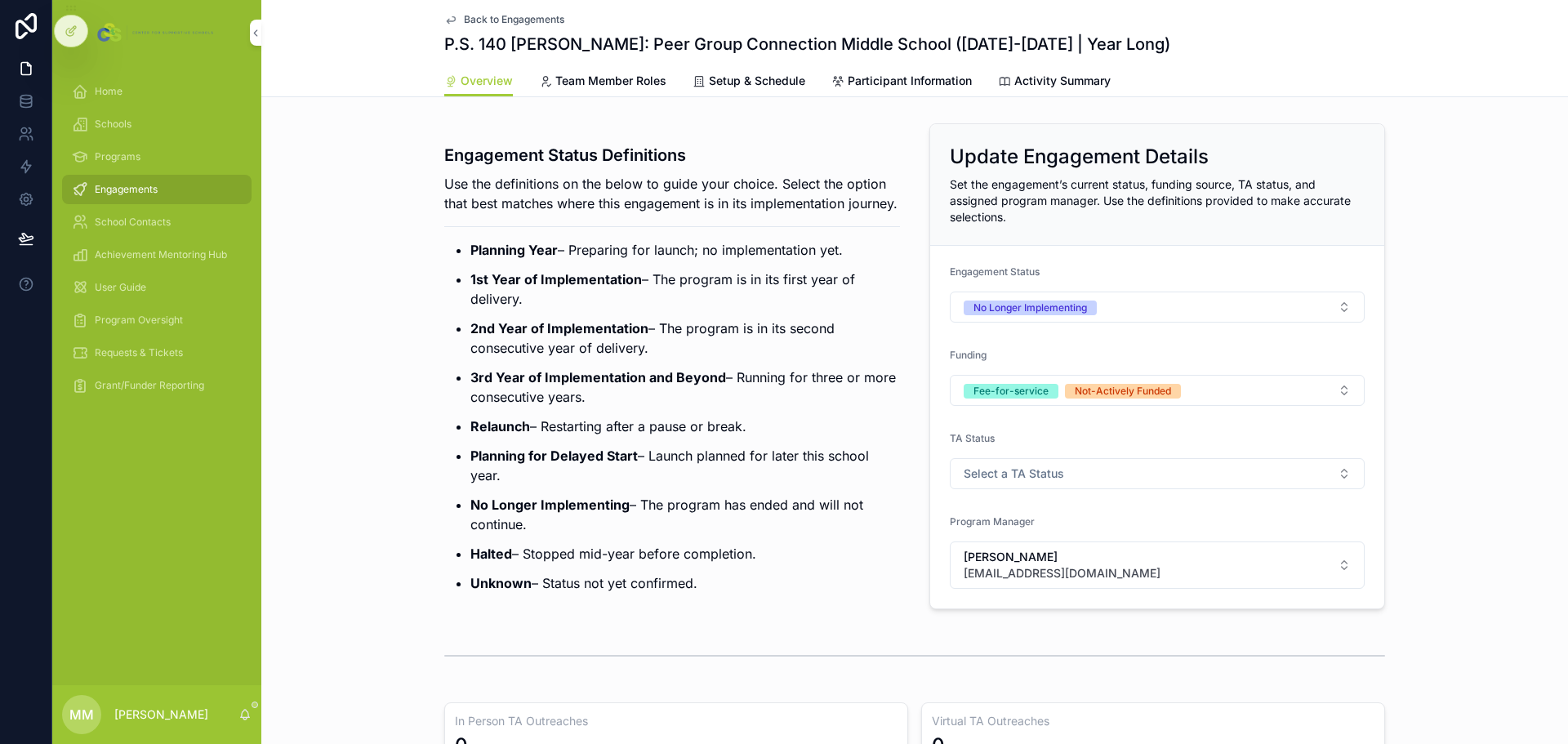
click at [994, 395] on div "Fee-for-service" at bounding box center [1011, 390] width 75 height 14
click at [464, 20] on span "Back to Engagements" at bounding box center [514, 20] width 100 height 13
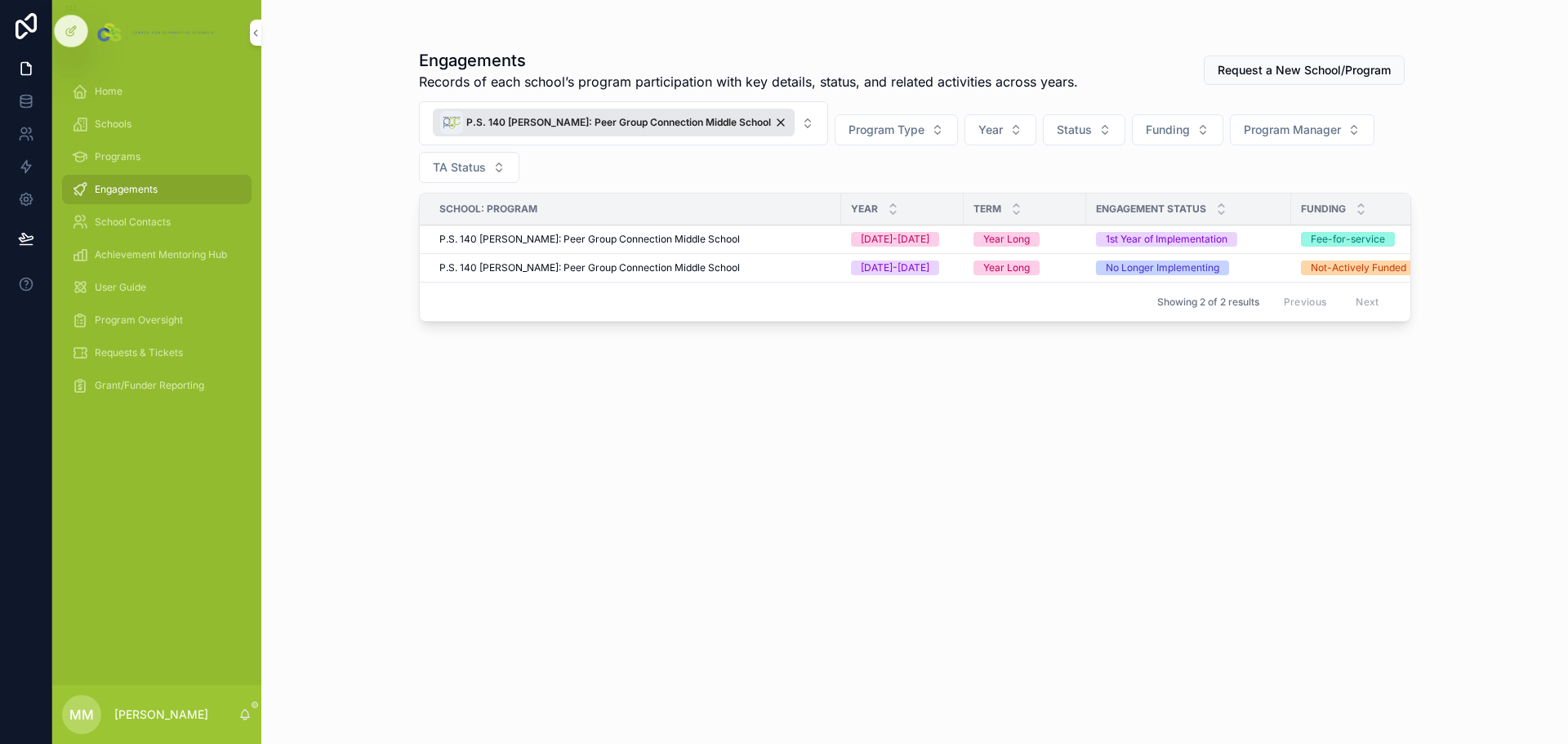
click at [769, 117] on div "P.S. 140 Nathan Straus: Peer Group Connection Middle School" at bounding box center [613, 122] width 361 height 28
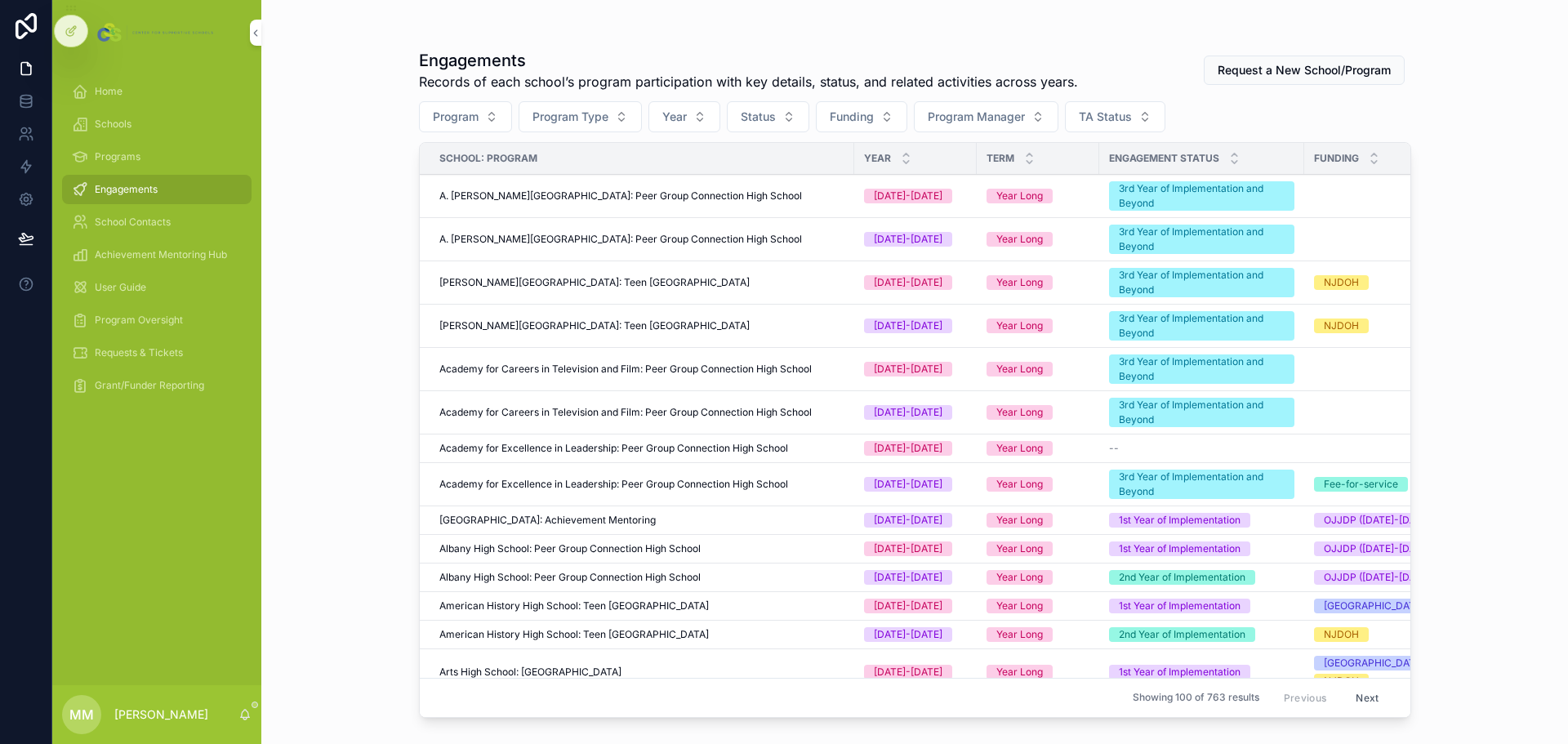
click at [154, 120] on div "Schools" at bounding box center [157, 123] width 170 height 26
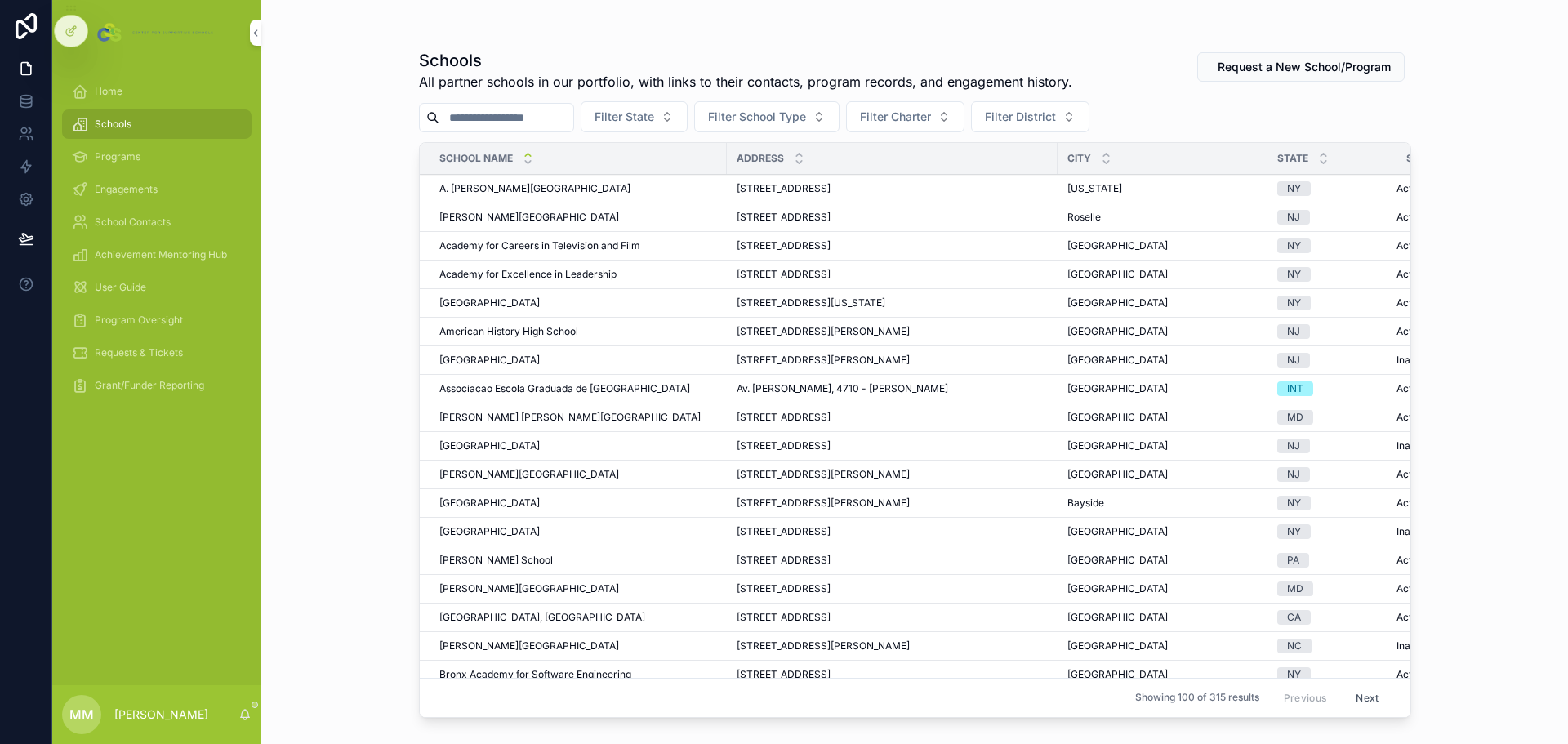
click at [495, 116] on input "scrollable content" at bounding box center [506, 118] width 134 height 23
paste input "**********"
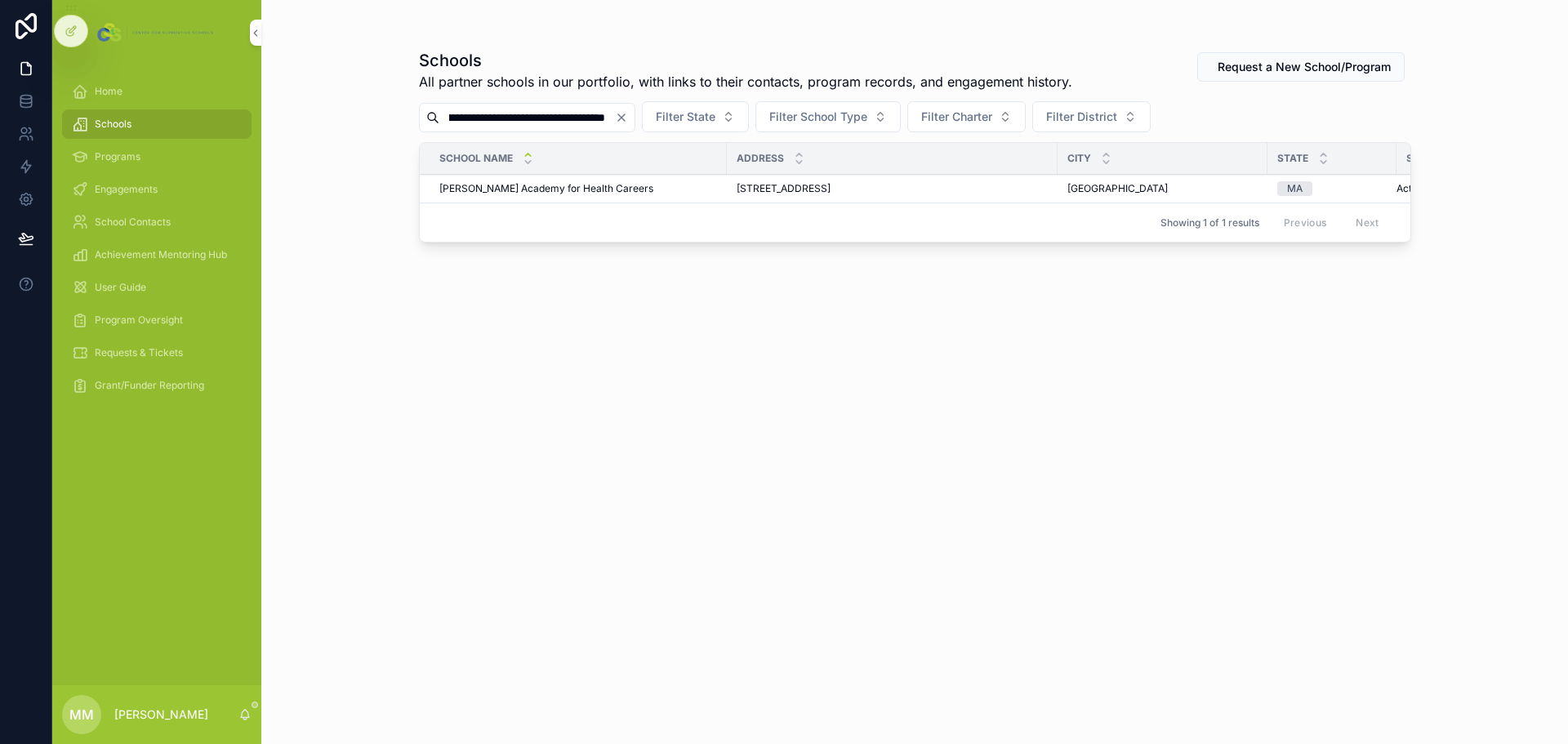
type input "**********"
click at [533, 188] on span "Edward M. Kennedy Academy for Health Careers" at bounding box center [546, 189] width 214 height 13
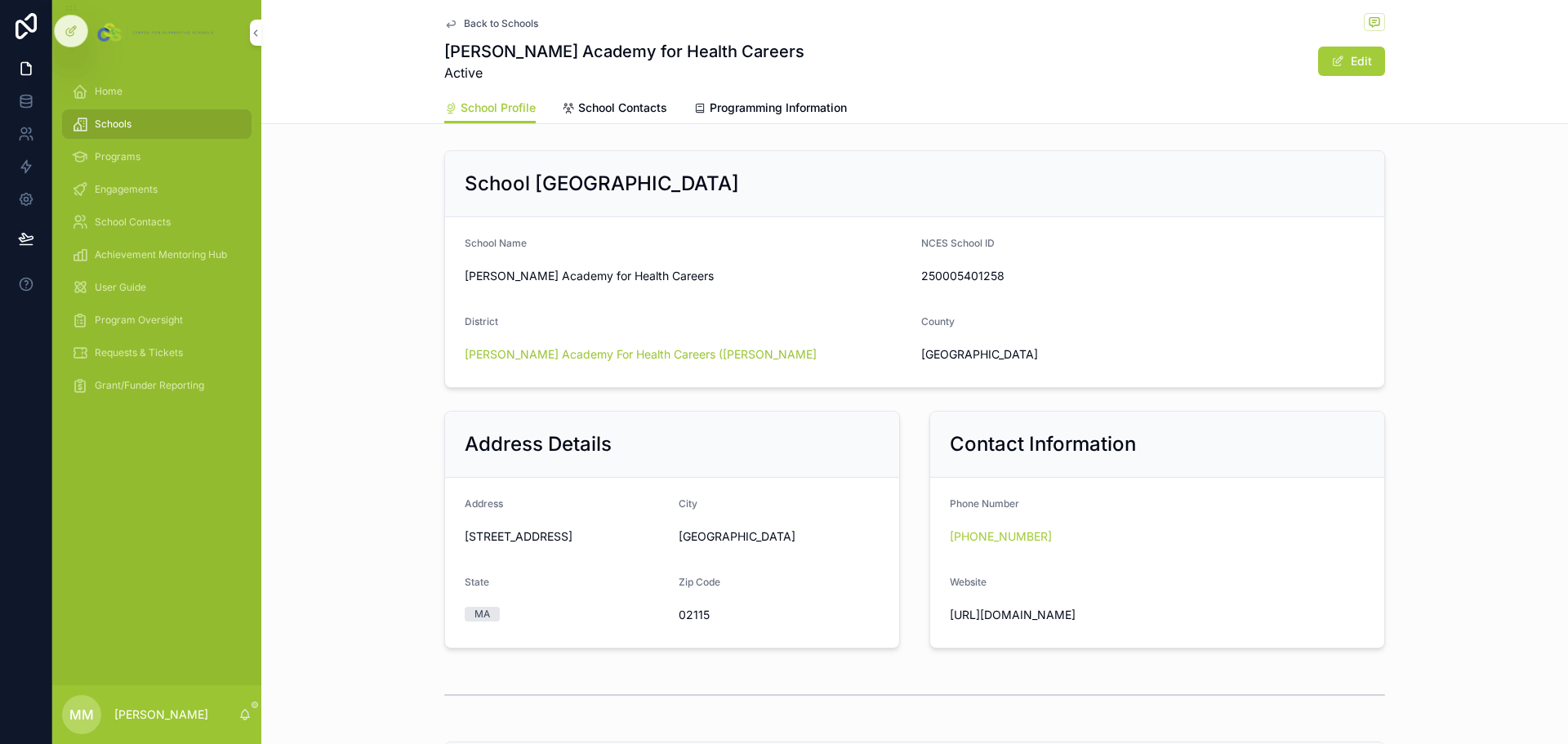
click at [116, 117] on div "Schools" at bounding box center [157, 123] width 170 height 26
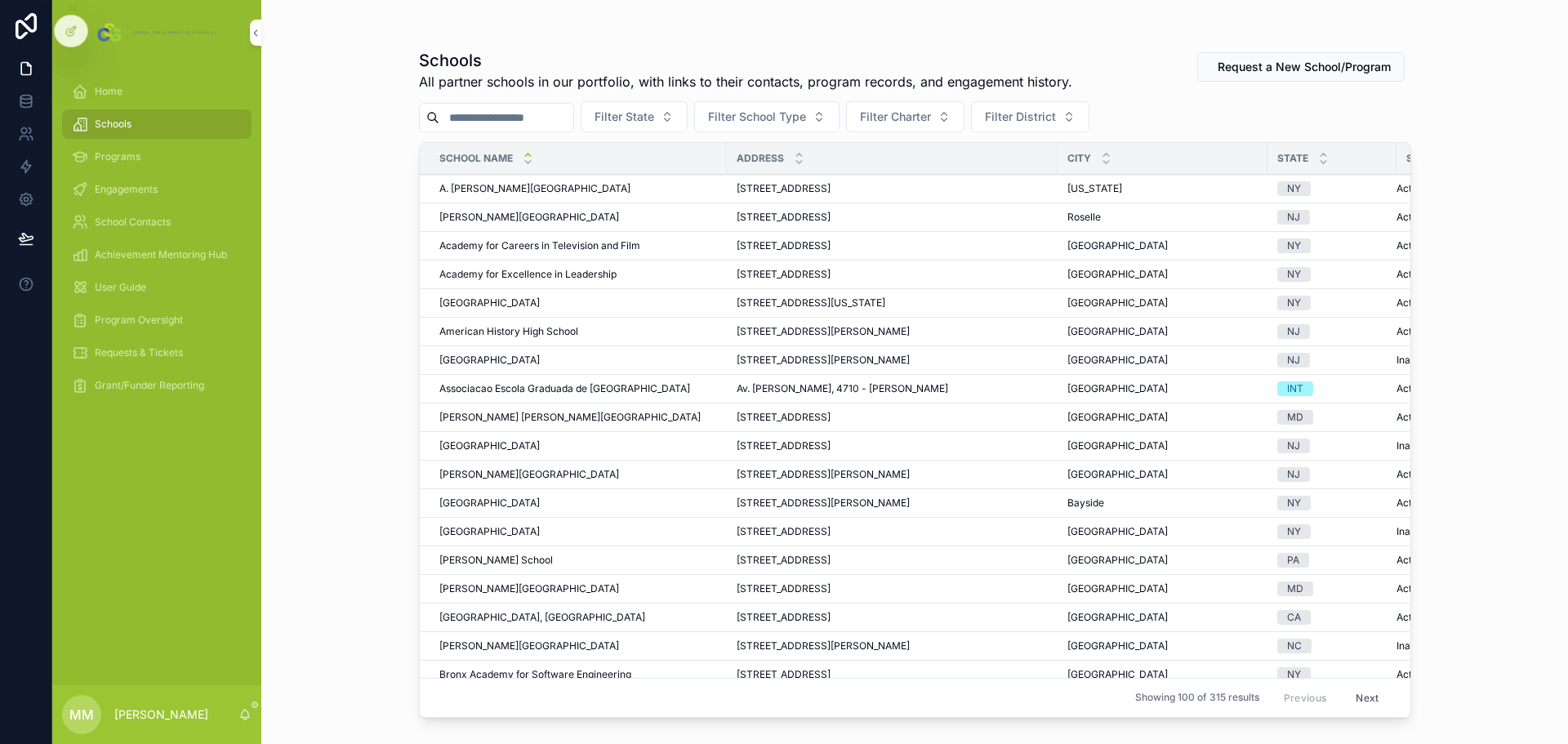
click at [512, 115] on input "scrollable content" at bounding box center [506, 118] width 134 height 23
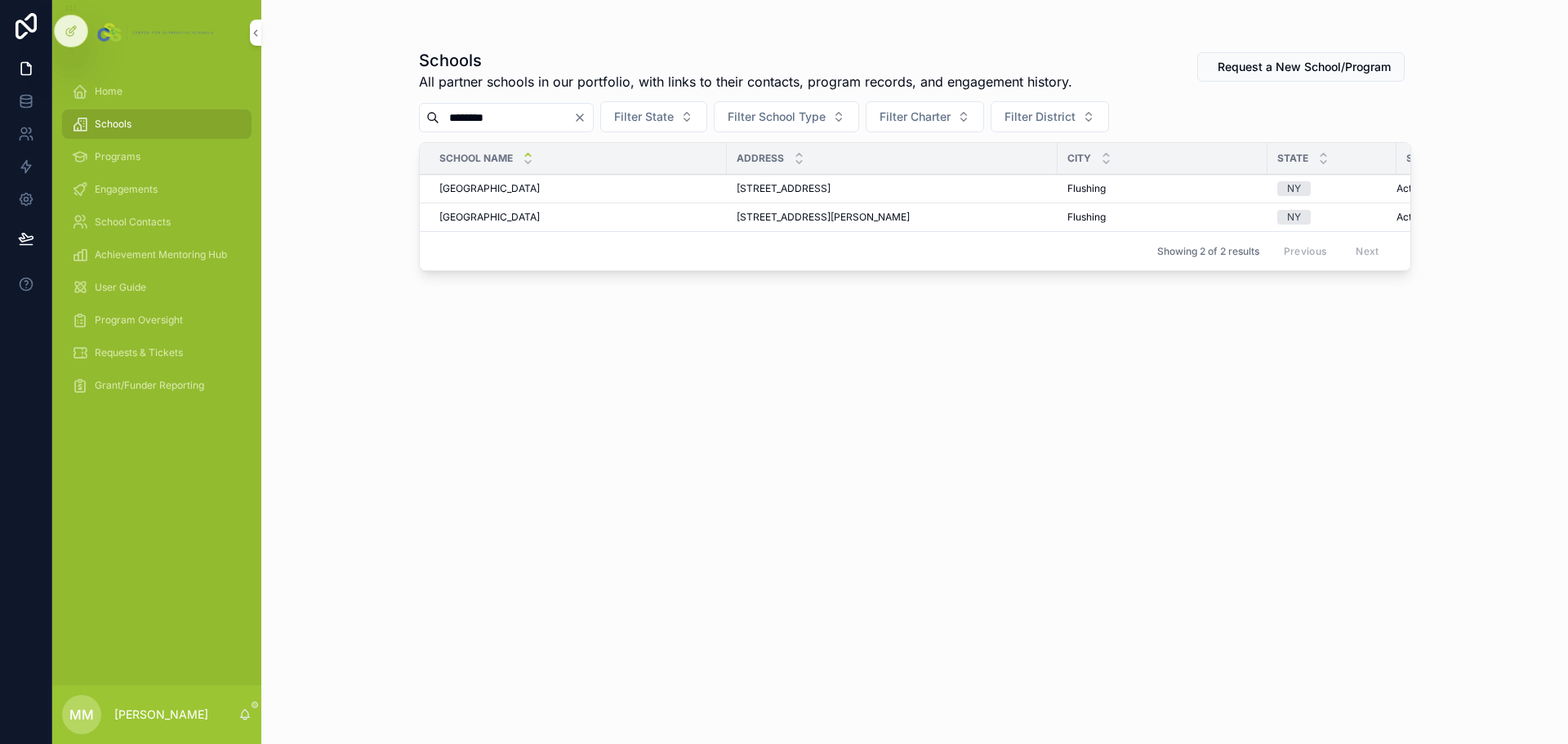
type input "********"
click at [522, 187] on span "Flushing High School" at bounding box center [490, 189] width 100 height 13
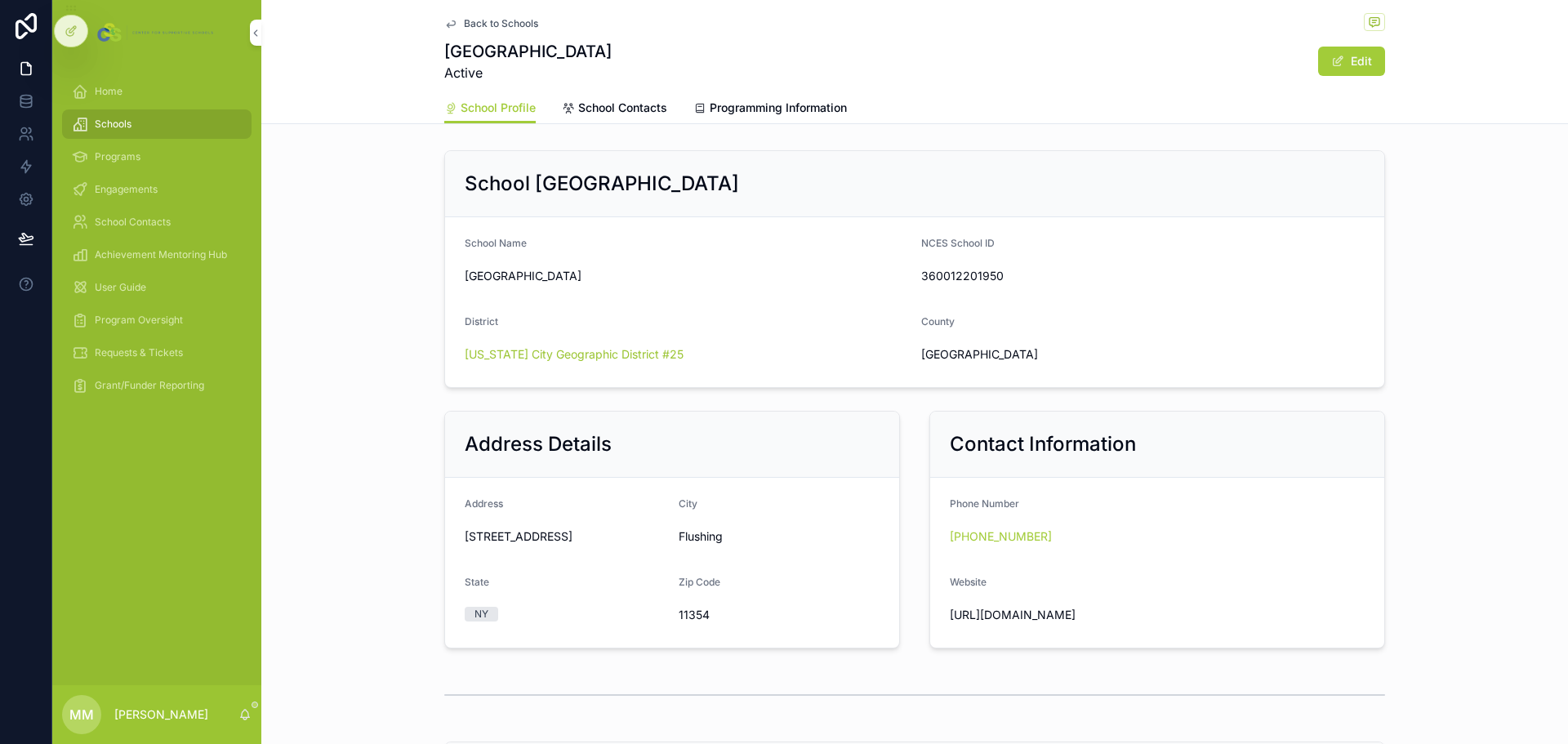
click at [766, 98] on link "Programming Information" at bounding box center [770, 110] width 153 height 33
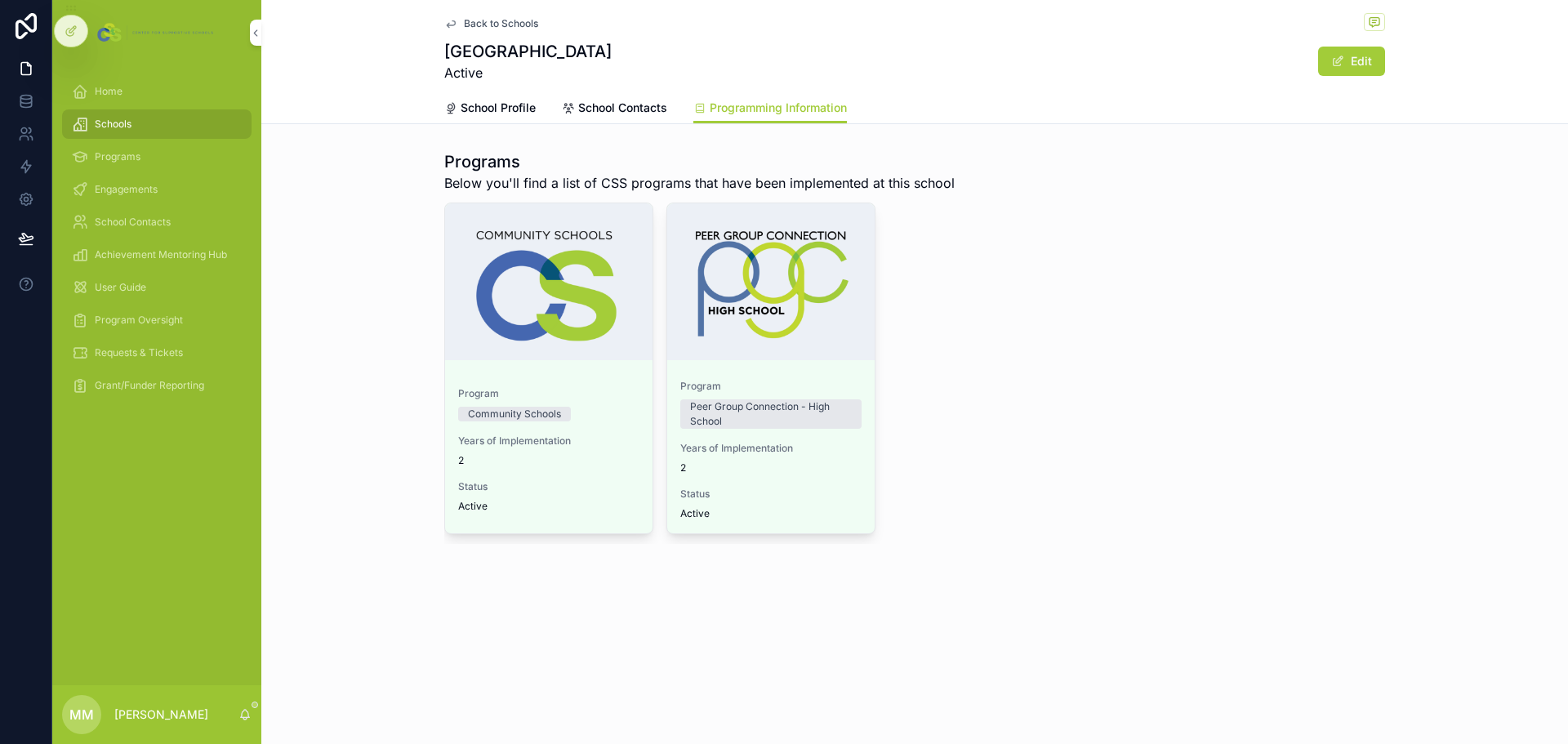
click at [811, 456] on div "Years of Implementation 2" at bounding box center [771, 458] width 181 height 33
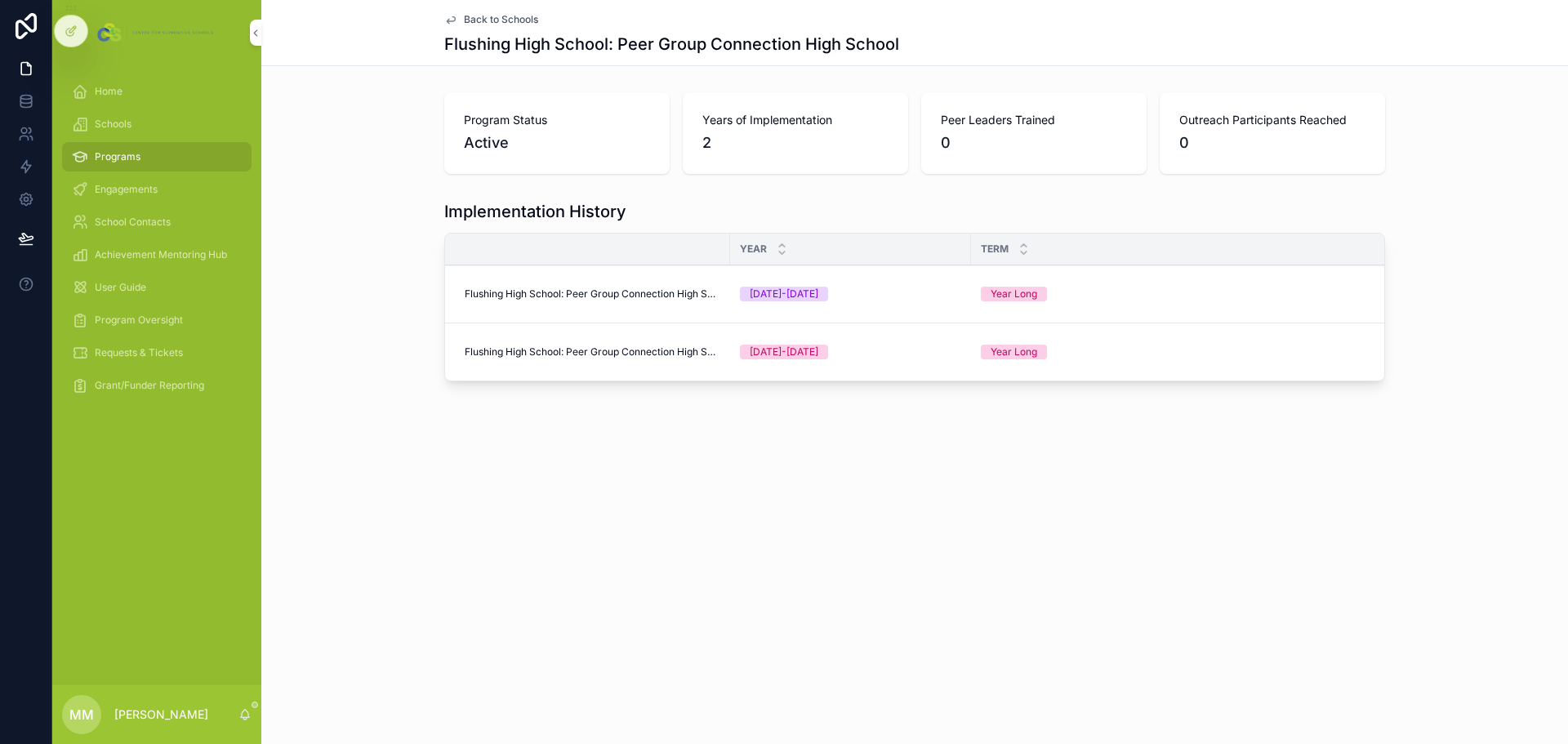
click at [680, 297] on span "Flushing High School: Peer Group Connection High School" at bounding box center [592, 294] width 255 height 13
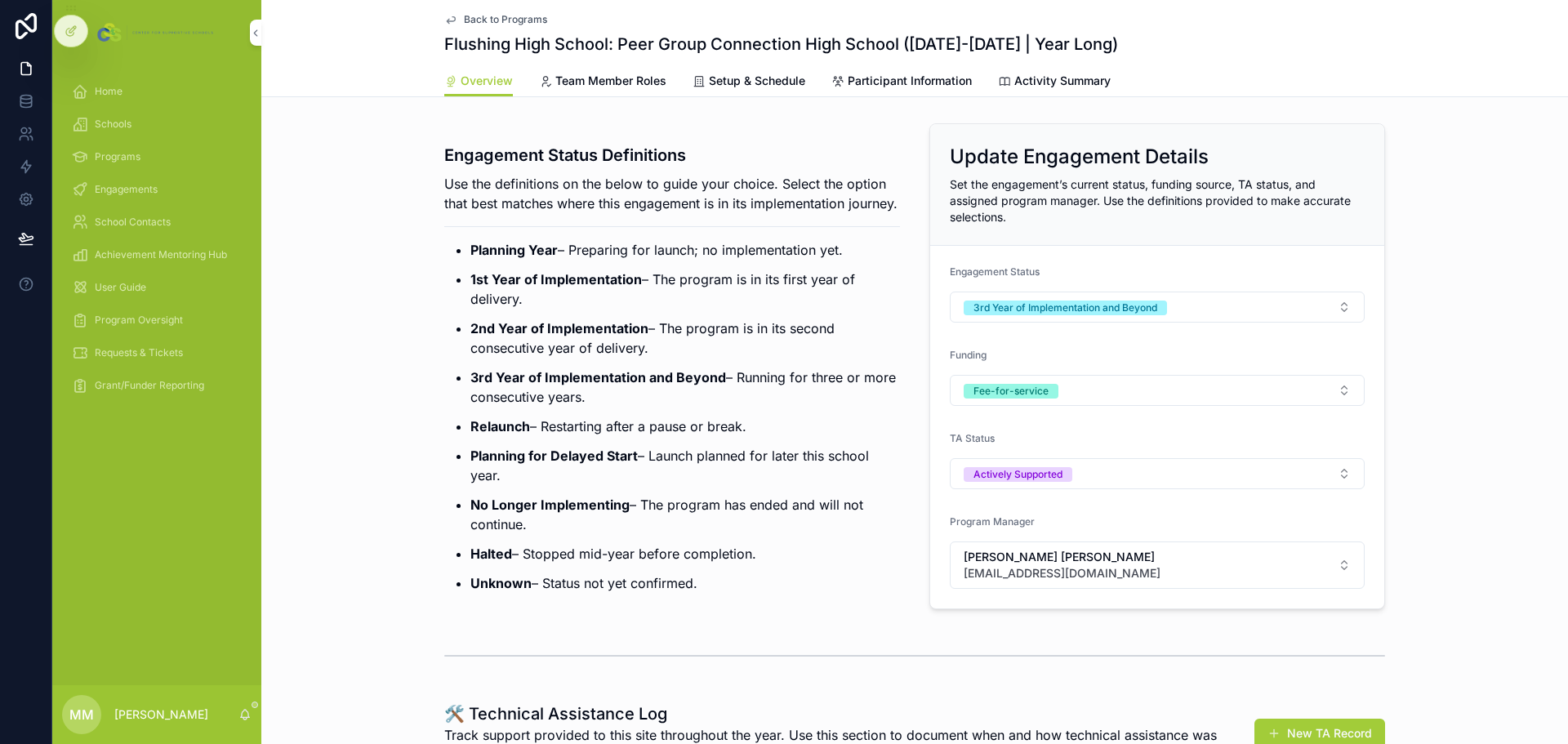
click at [1197, 394] on button "Fee-for-service" at bounding box center [1157, 390] width 415 height 31
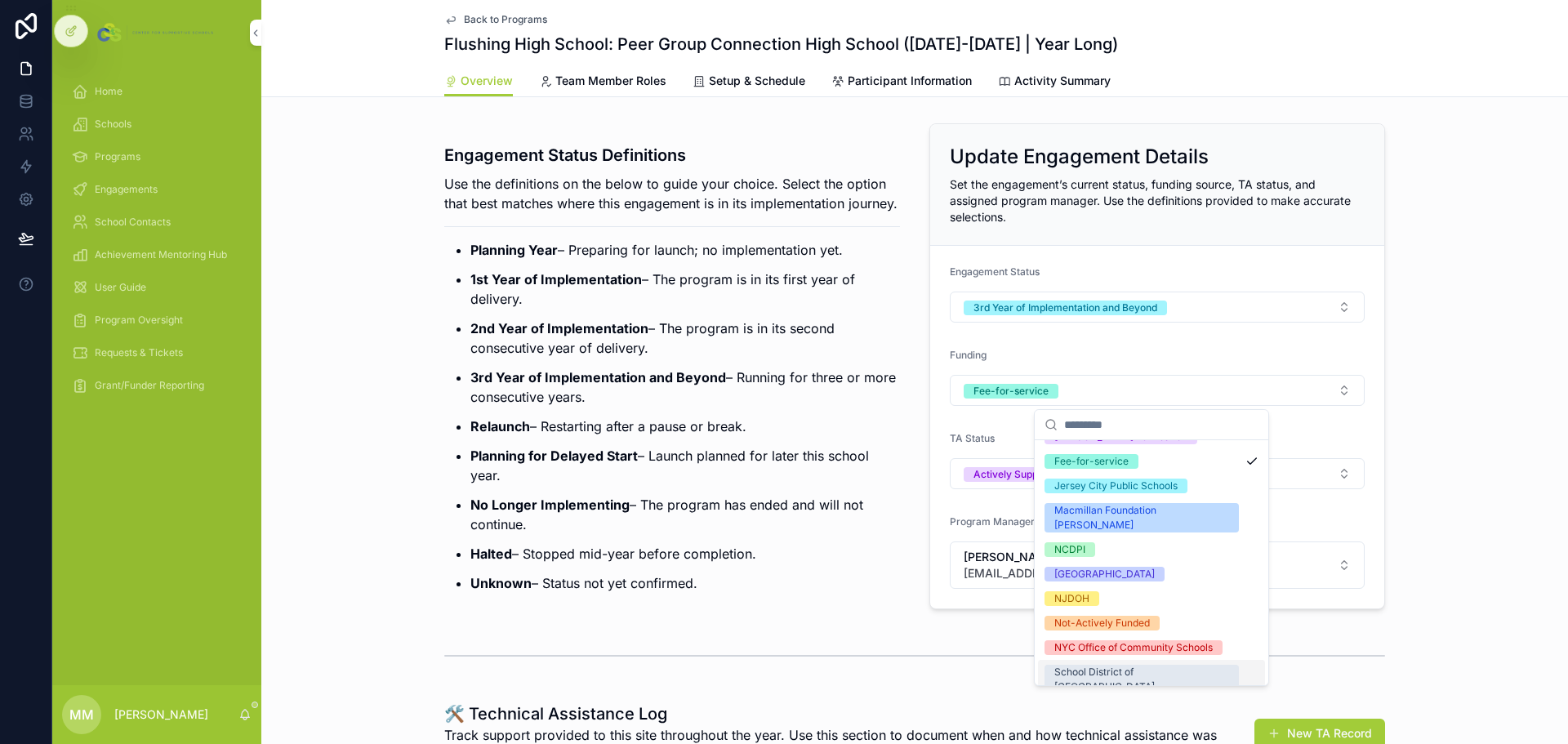
scroll to position [82, 0]
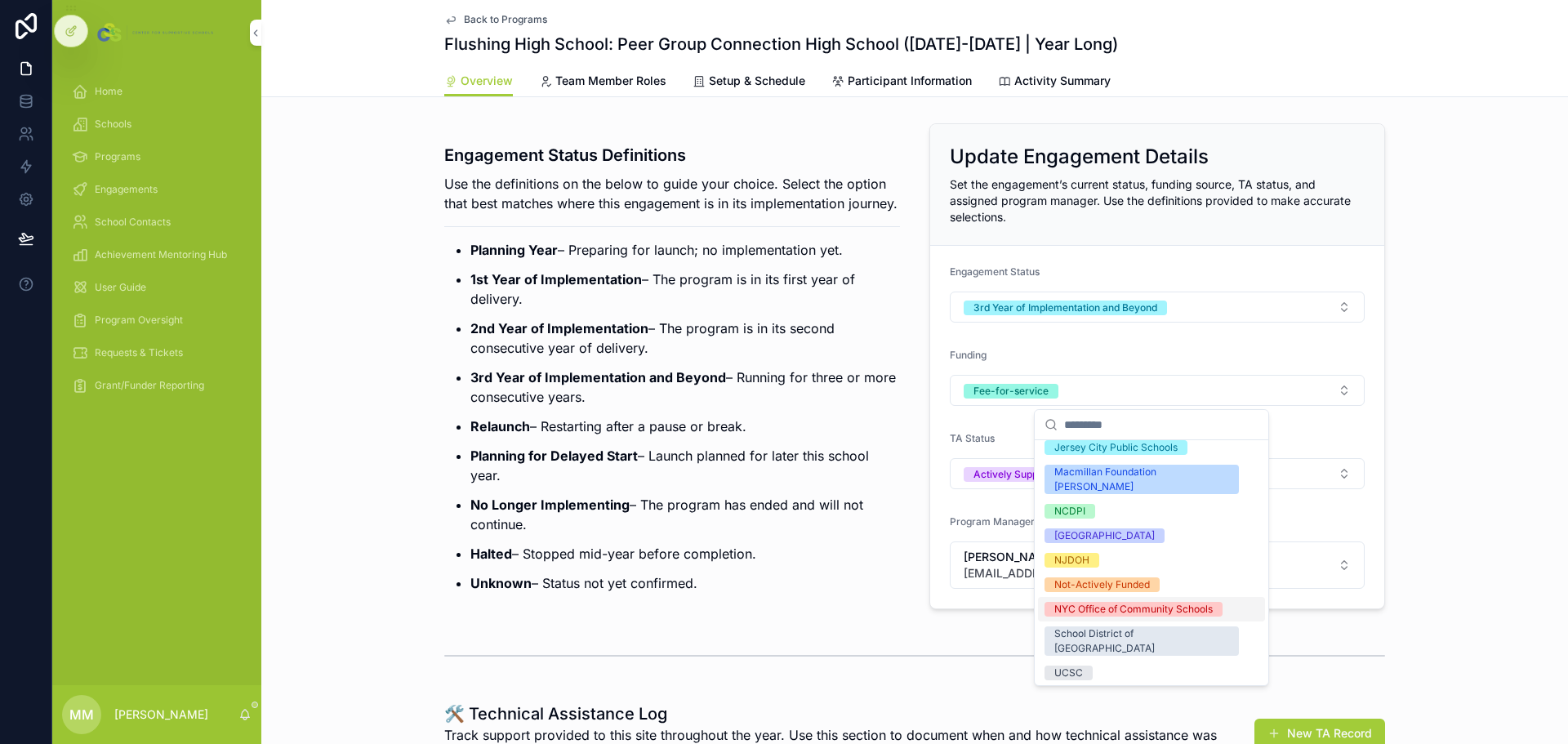
click at [1187, 602] on div "NYC Office of Community Schools" at bounding box center [1133, 609] width 158 height 14
click at [1464, 642] on div "scrollable content" at bounding box center [915, 656] width 1307 height 54
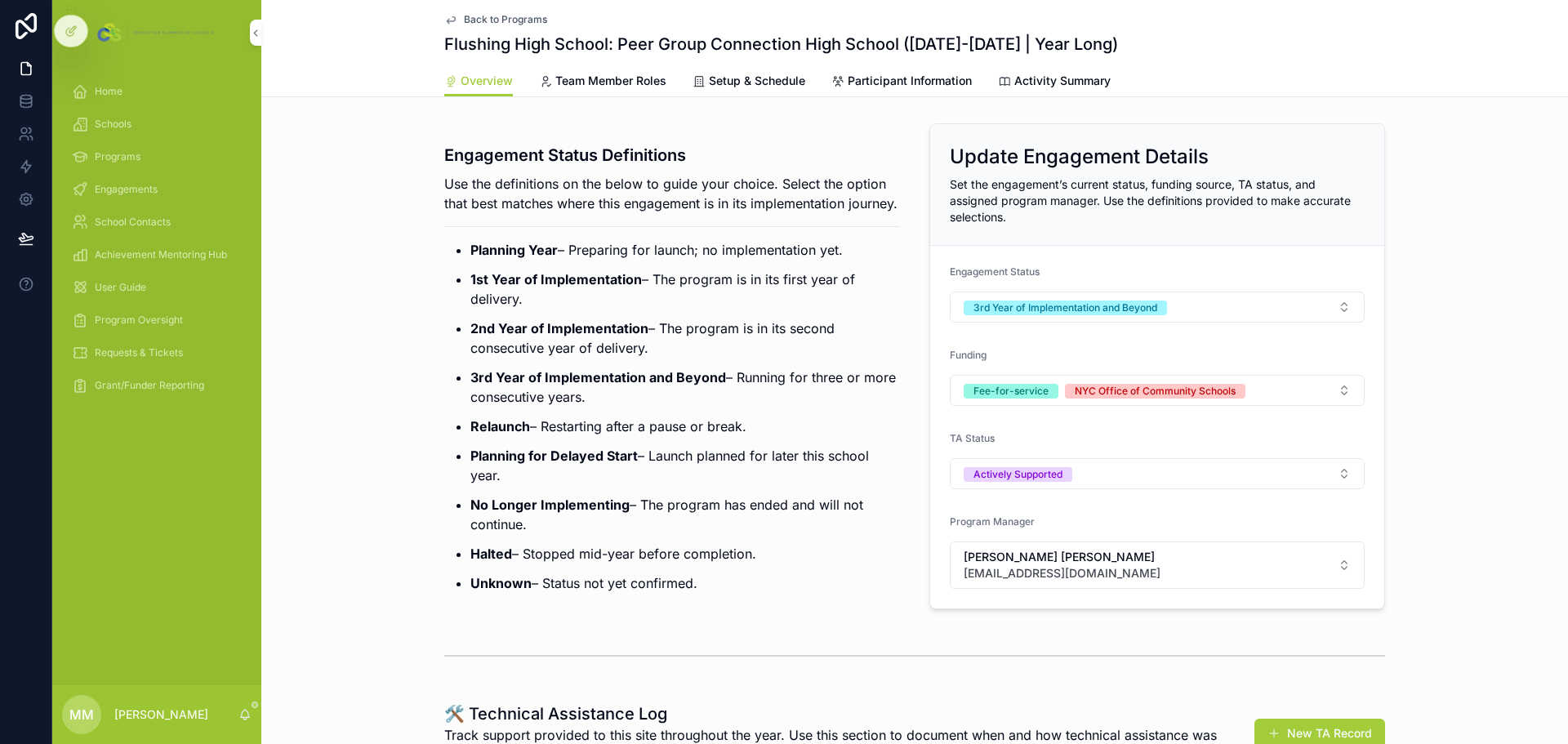
click at [464, 16] on span "Back to Programs" at bounding box center [505, 20] width 83 height 13
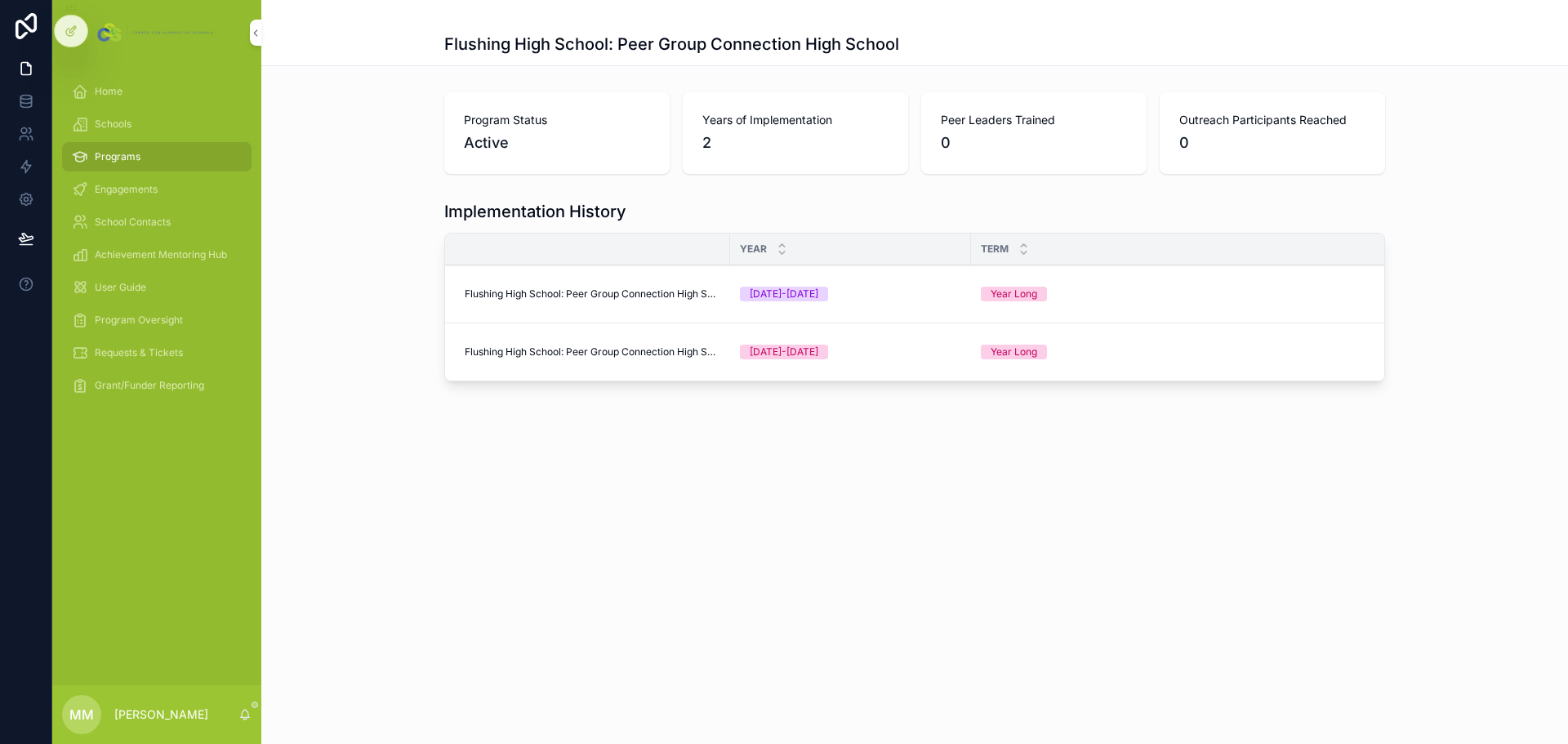
click at [132, 319] on span "Program Oversight" at bounding box center [139, 320] width 89 height 13
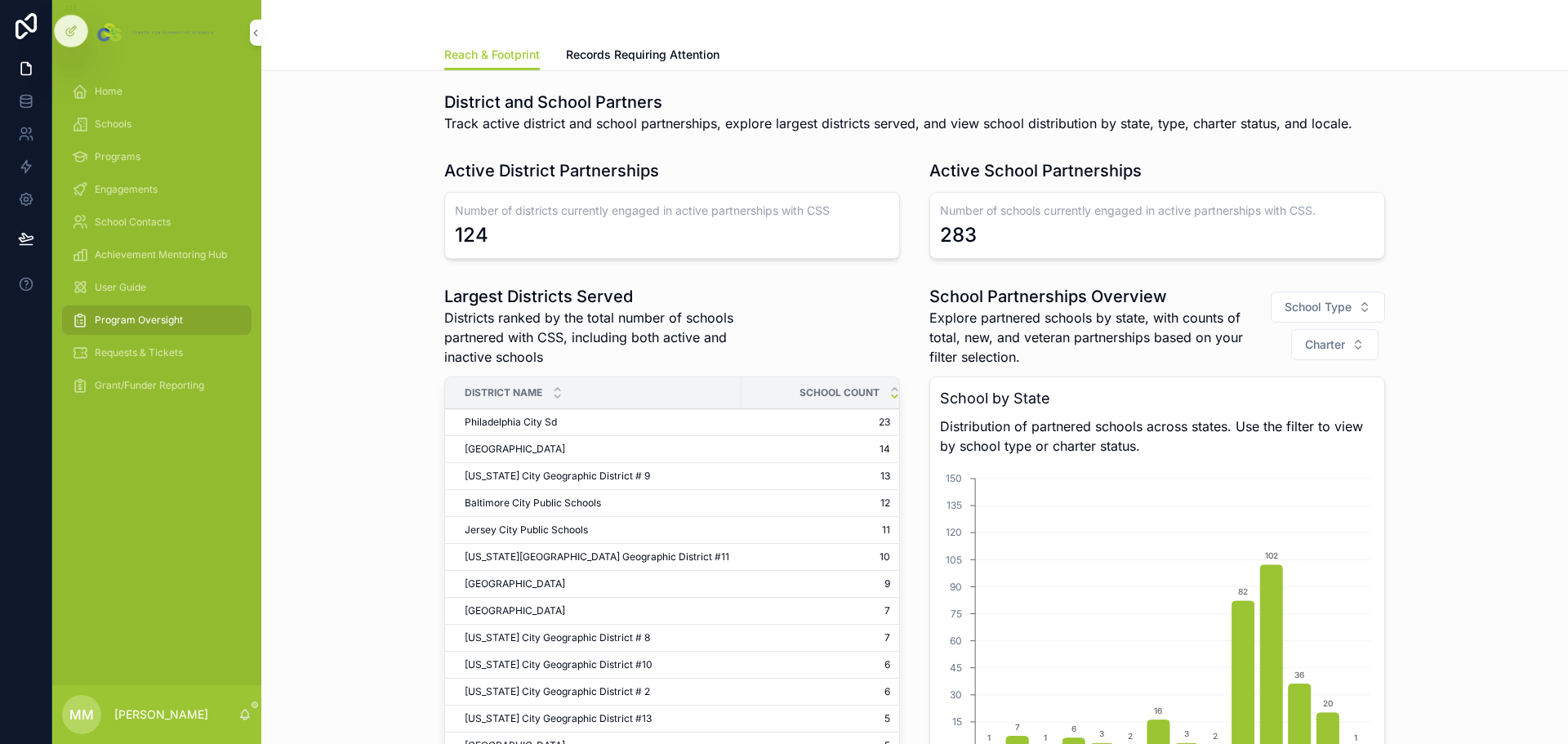
click at [120, 125] on span "Schools" at bounding box center [113, 124] width 37 height 13
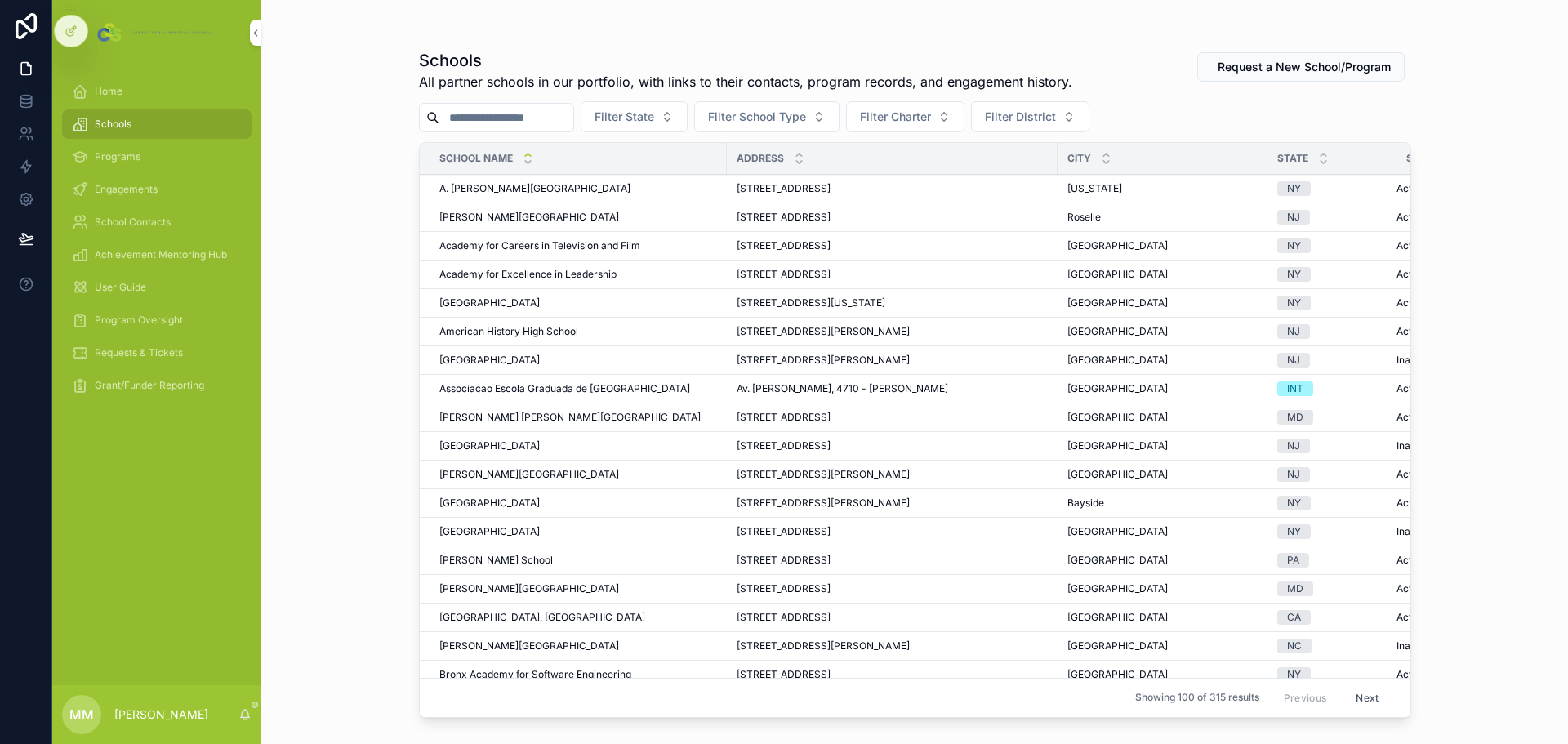
click at [520, 116] on input "scrollable content" at bounding box center [506, 118] width 134 height 23
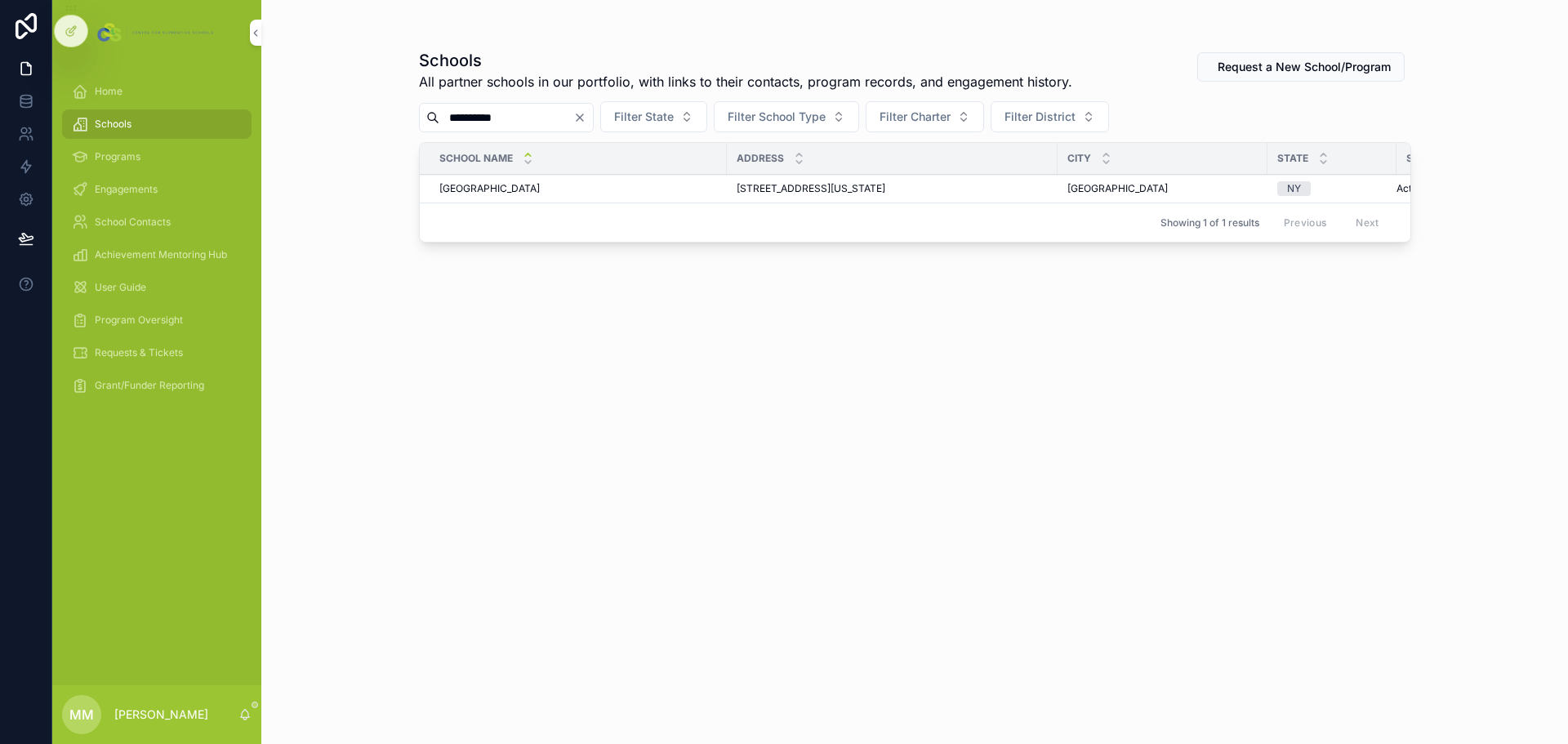
type input "**********"
click at [533, 186] on span "[GEOGRAPHIC_DATA]" at bounding box center [490, 189] width 100 height 13
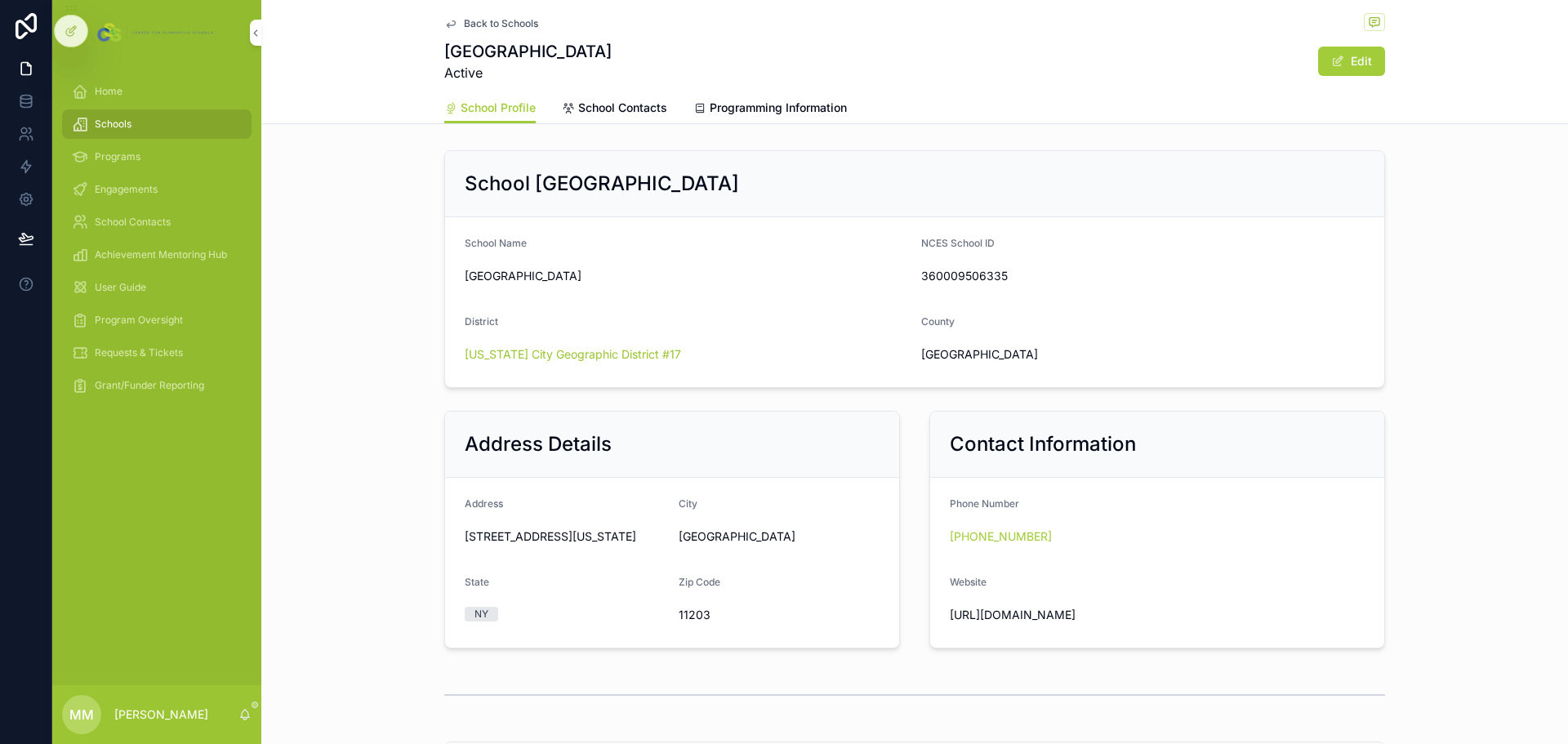
click at [750, 104] on span "Programming Information" at bounding box center [778, 107] width 137 height 16
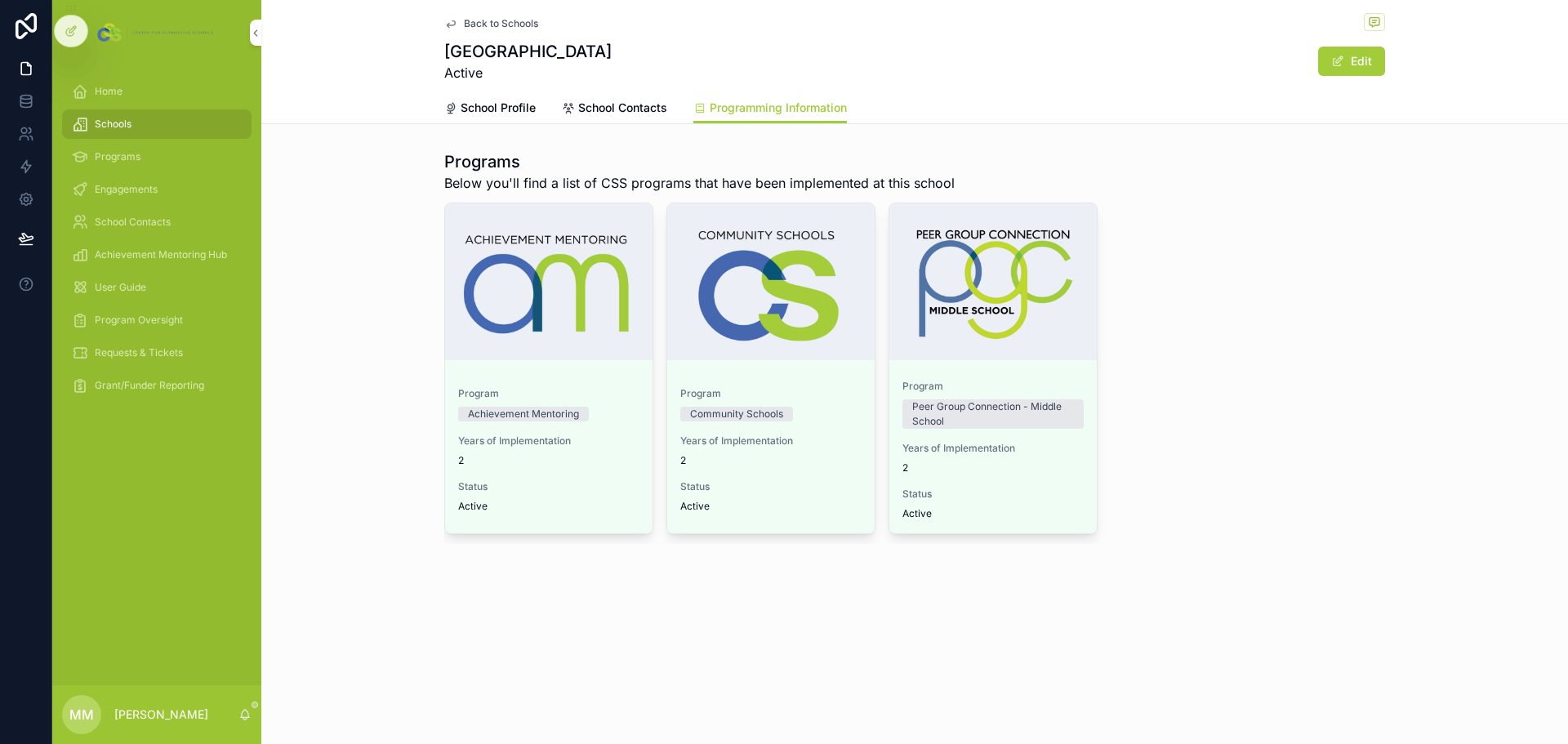
click at [126, 188] on span "Engagements" at bounding box center [125, 190] width 63 height 13
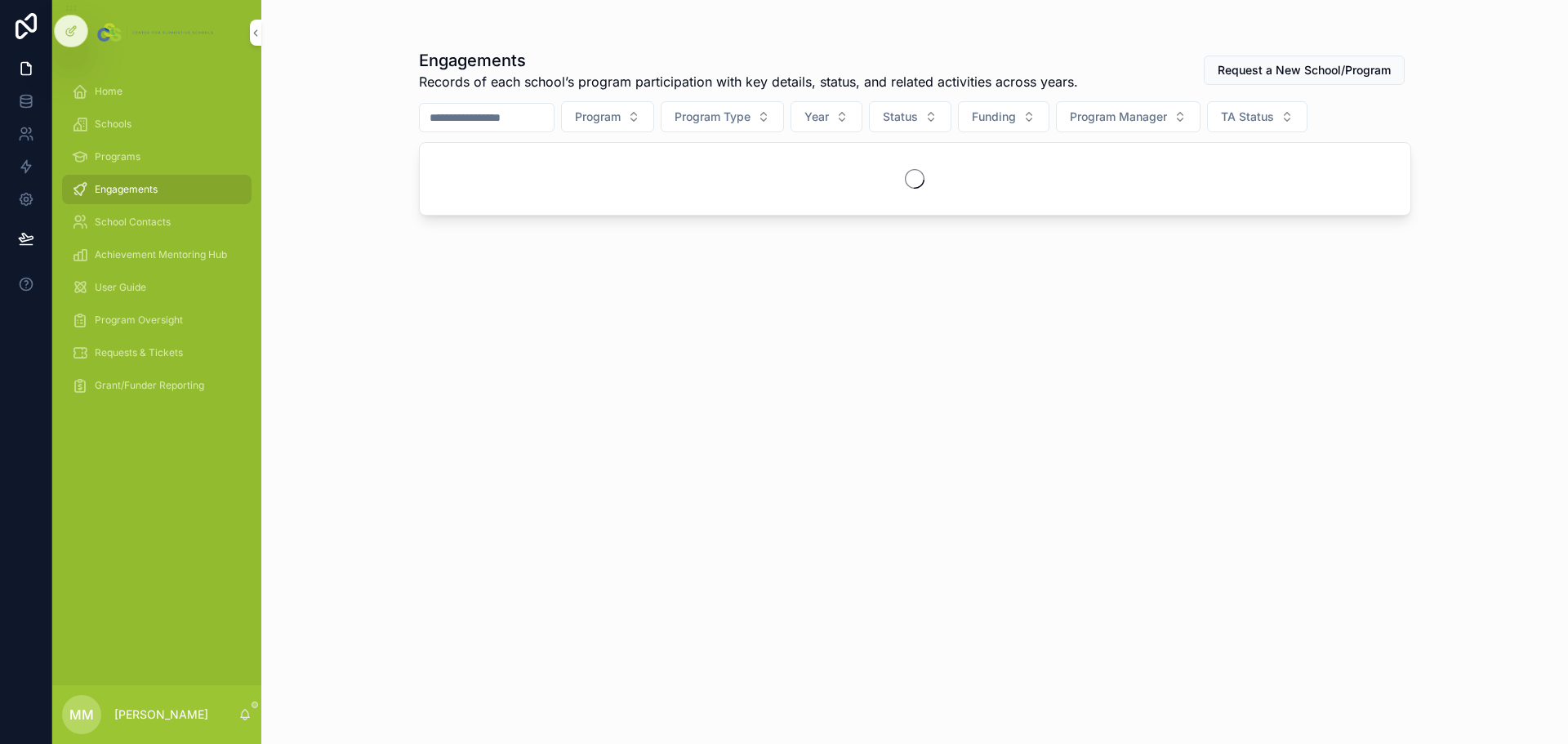
click at [489, 113] on input "scrollable content" at bounding box center [487, 118] width 134 height 23
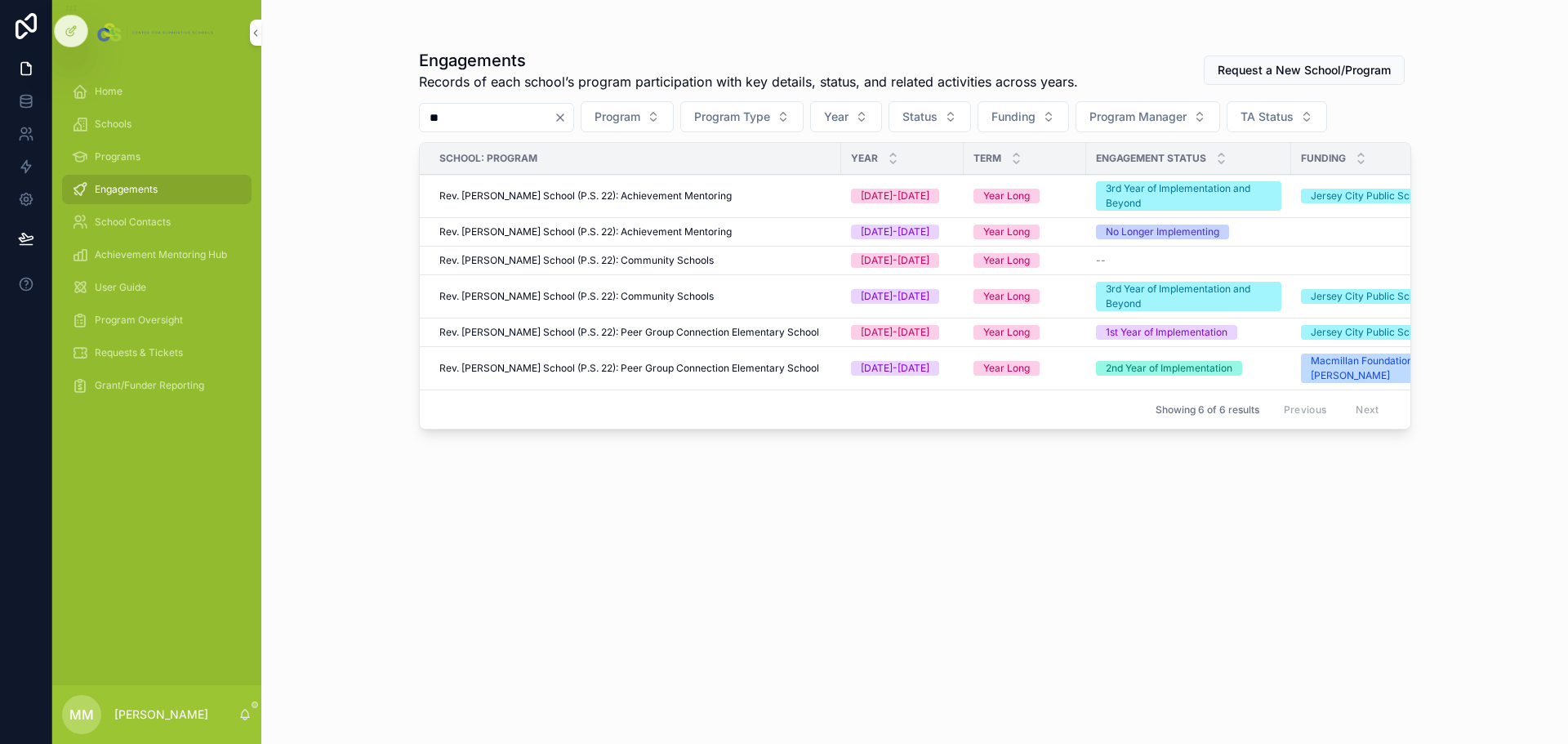
type input "**"
click at [882, 112] on button "Year" at bounding box center [846, 117] width 72 height 31
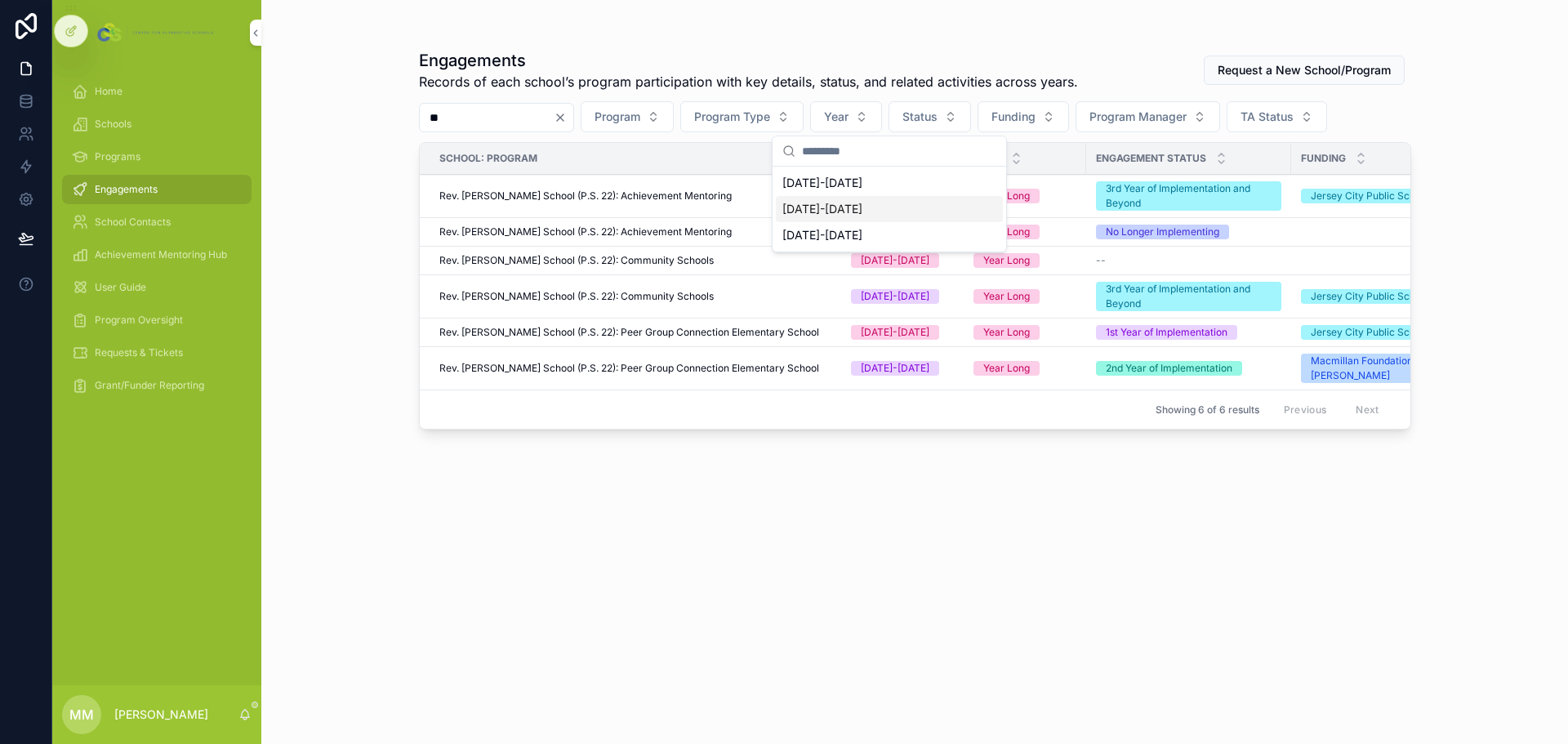
click at [822, 217] on div "[DATE]-[DATE]" at bounding box center [890, 208] width 227 height 26
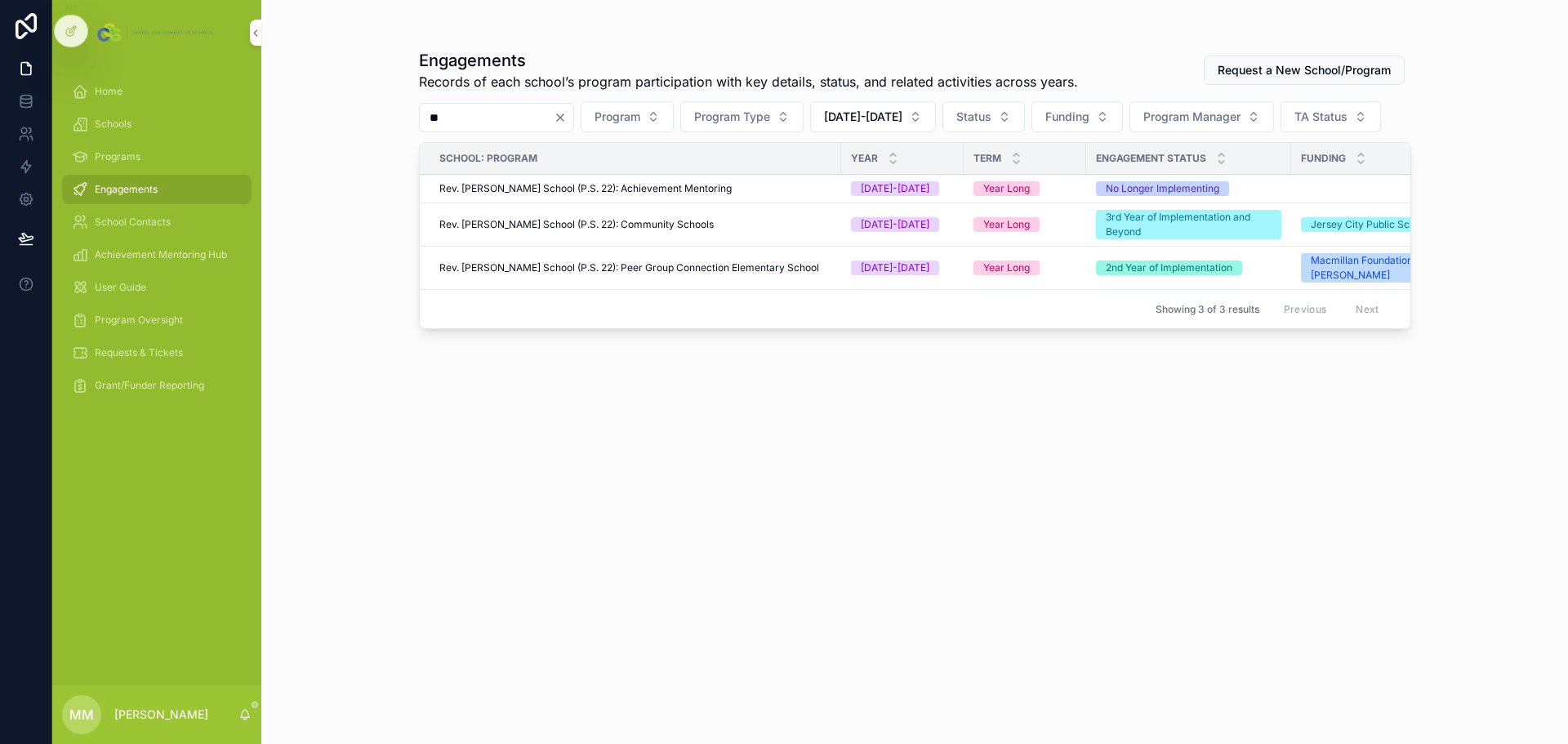
click at [709, 264] on span "Rev. [PERSON_NAME] School (P.S. 22): Peer Group Connection Elementary School" at bounding box center [629, 268] width 380 height 13
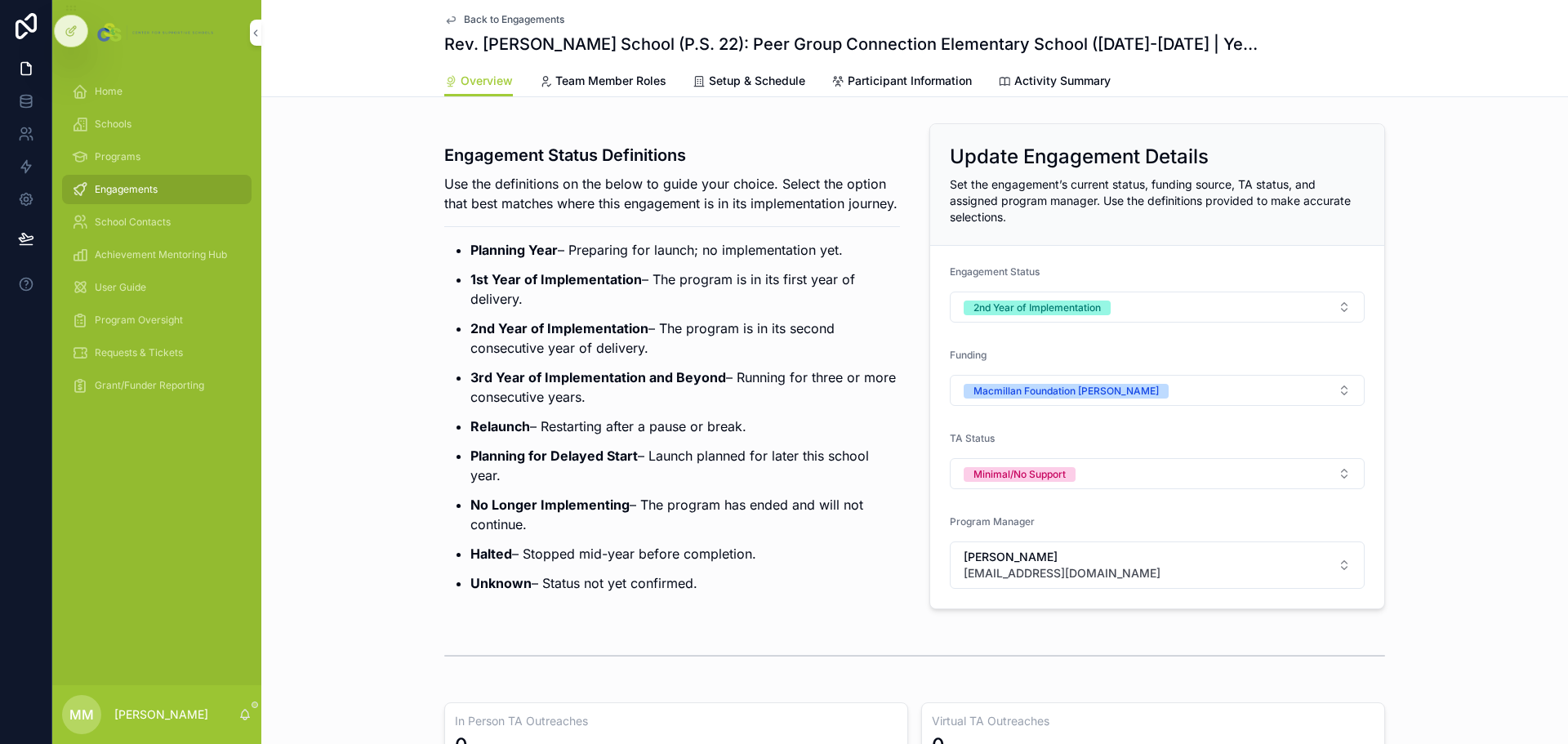
click at [122, 120] on span "Schools" at bounding box center [113, 124] width 37 height 13
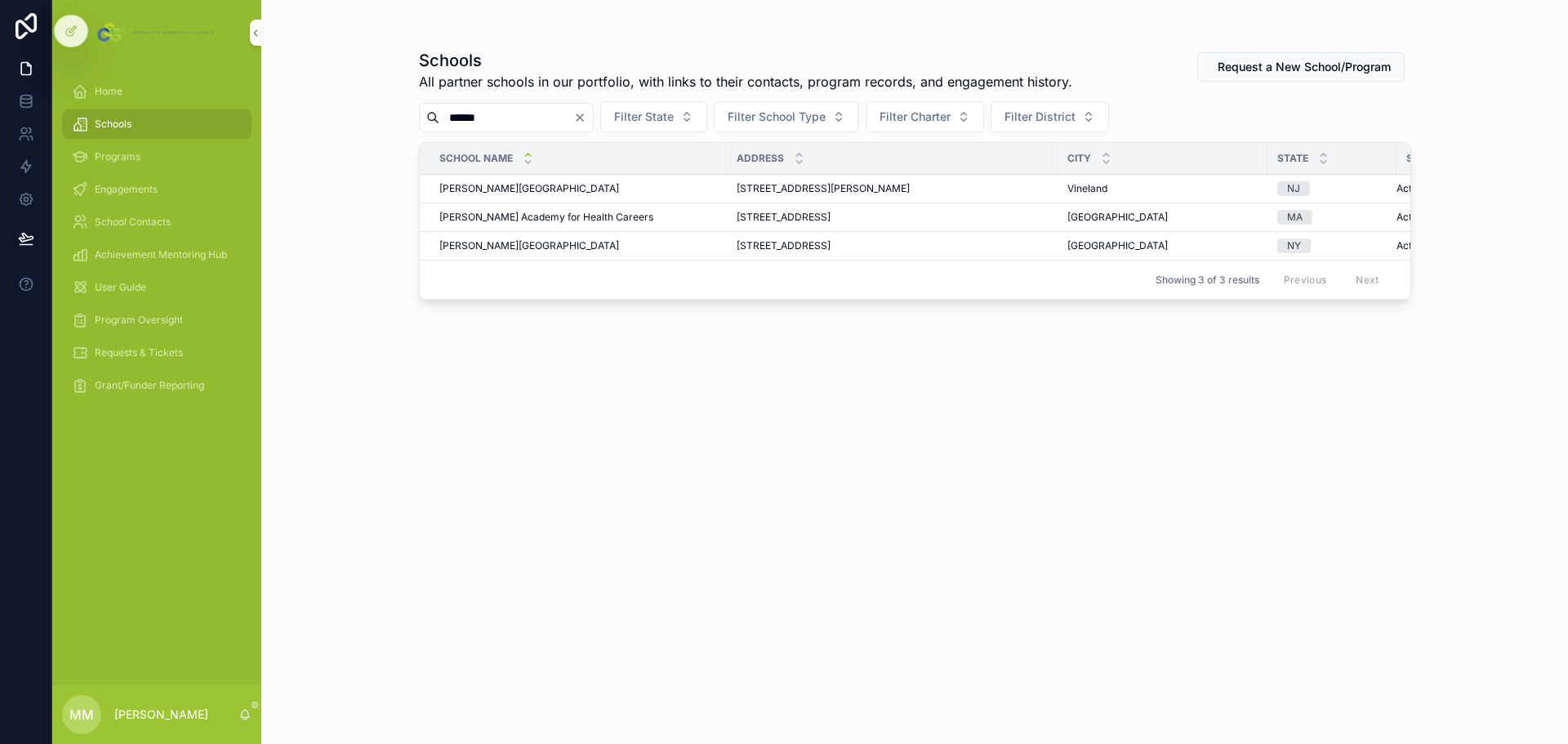
type input "******"
click at [528, 246] on span "[PERSON_NAME][GEOGRAPHIC_DATA]" at bounding box center [529, 246] width 179 height 13
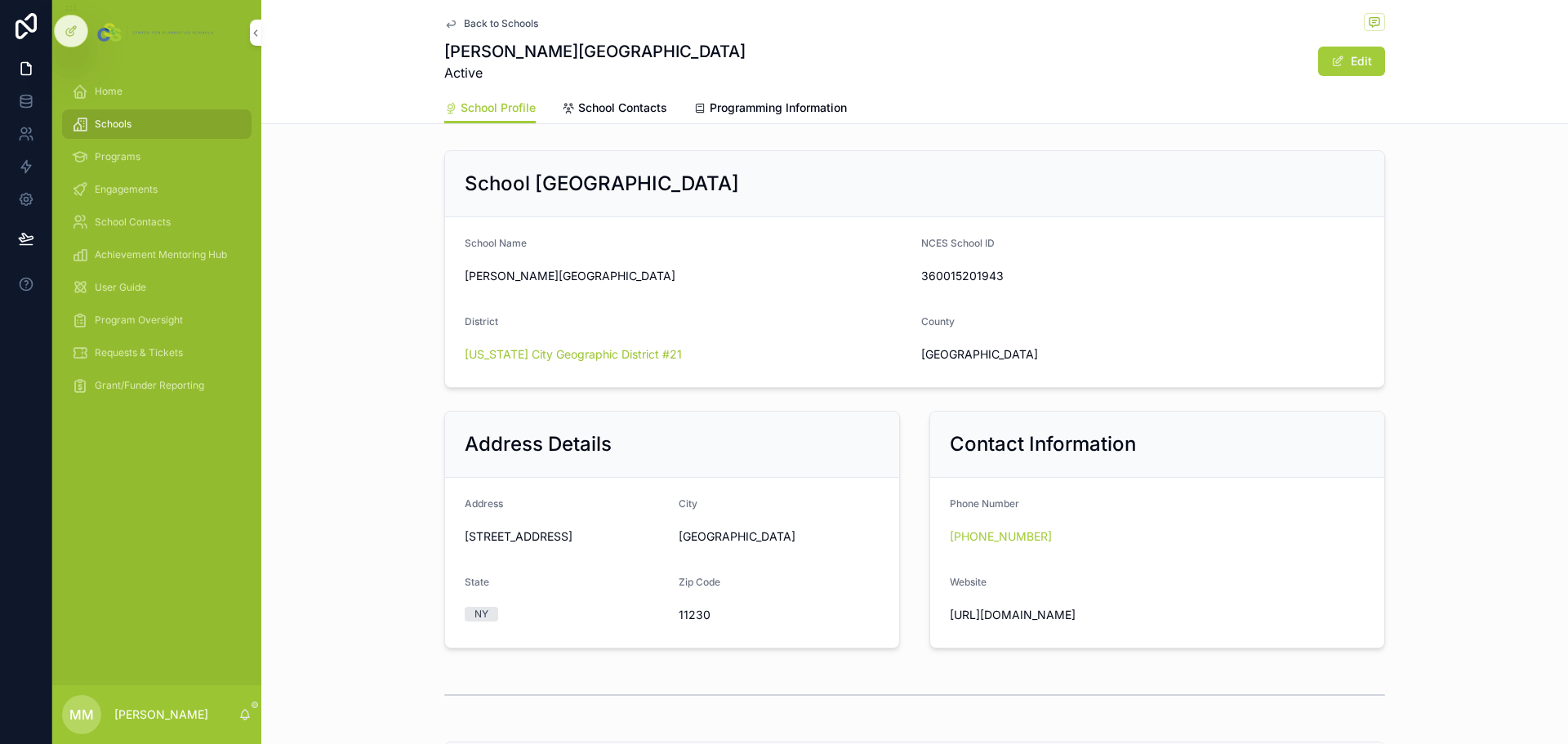
click at [736, 103] on span "Programming Information" at bounding box center [778, 107] width 137 height 16
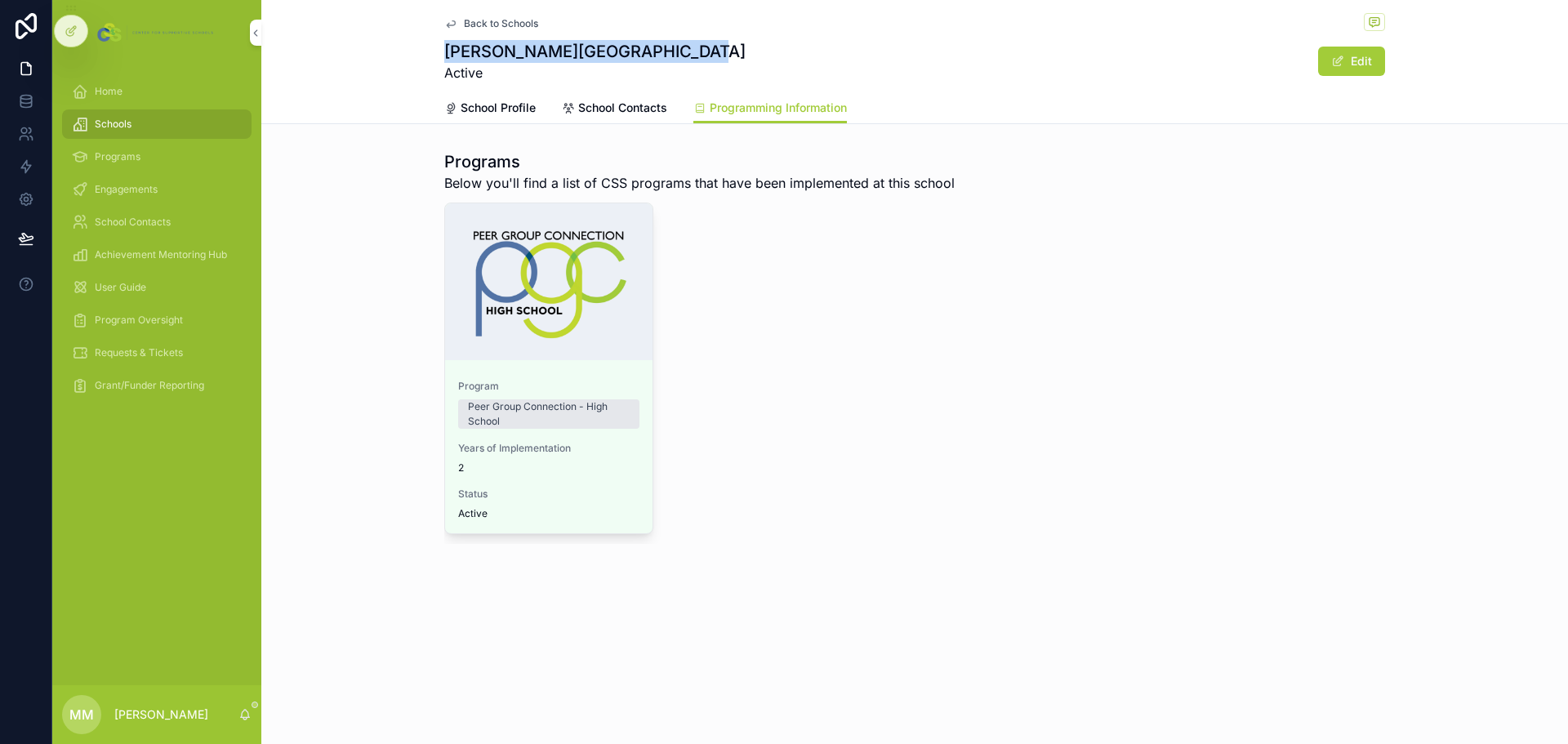
drag, startPoint x: 441, startPoint y: 46, endPoint x: 697, endPoint y: 53, distance: 256.1
click at [697, 53] on div "Back to Schools [PERSON_NAME][GEOGRAPHIC_DATA] Active Edit Programming Informat…" at bounding box center [915, 62] width 1307 height 124
copy h1 "[PERSON_NAME][GEOGRAPHIC_DATA]"
click at [131, 190] on span "Engagements" at bounding box center [125, 190] width 63 height 13
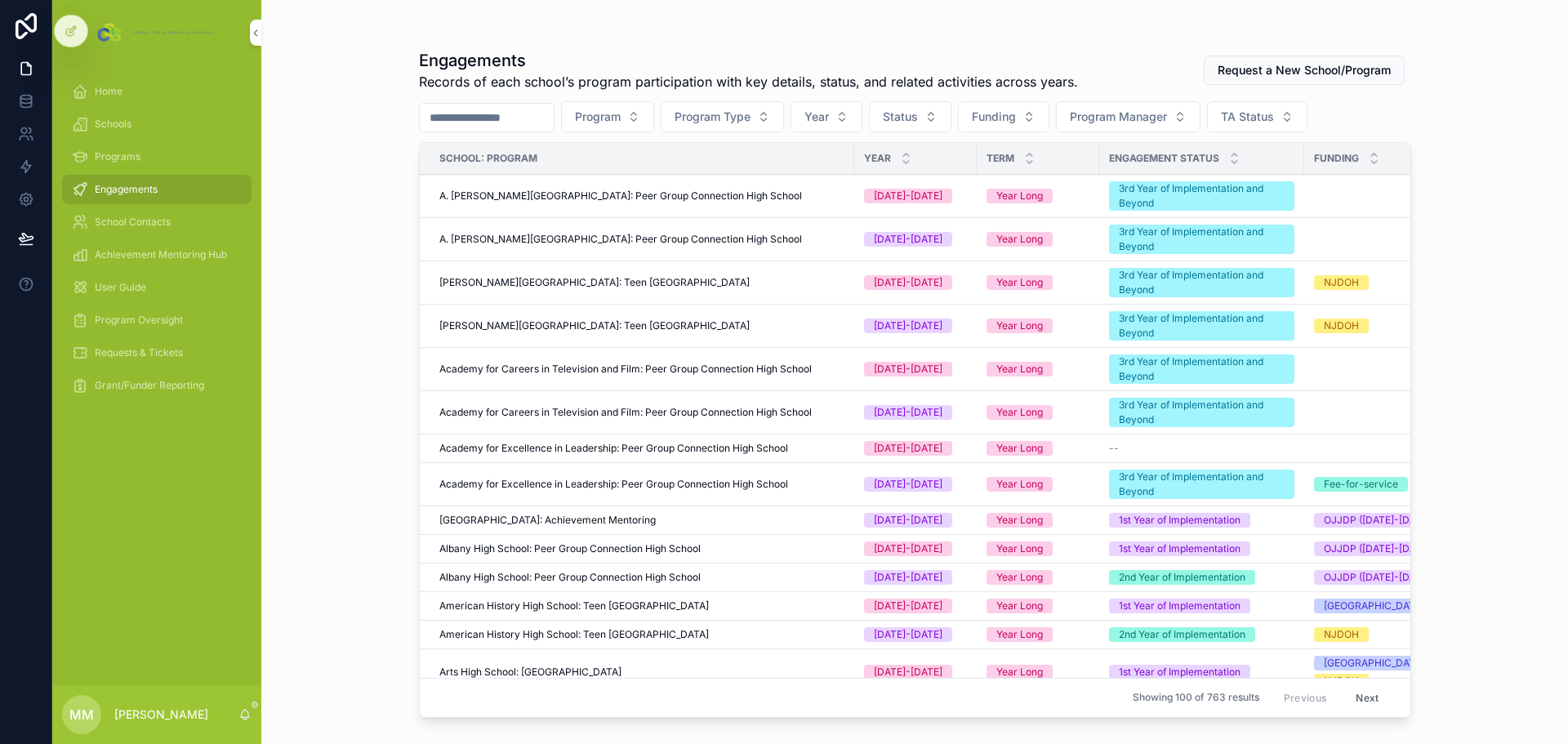
click at [1238, 66] on span "Request a New School/Program" at bounding box center [1305, 69] width 173 height 16
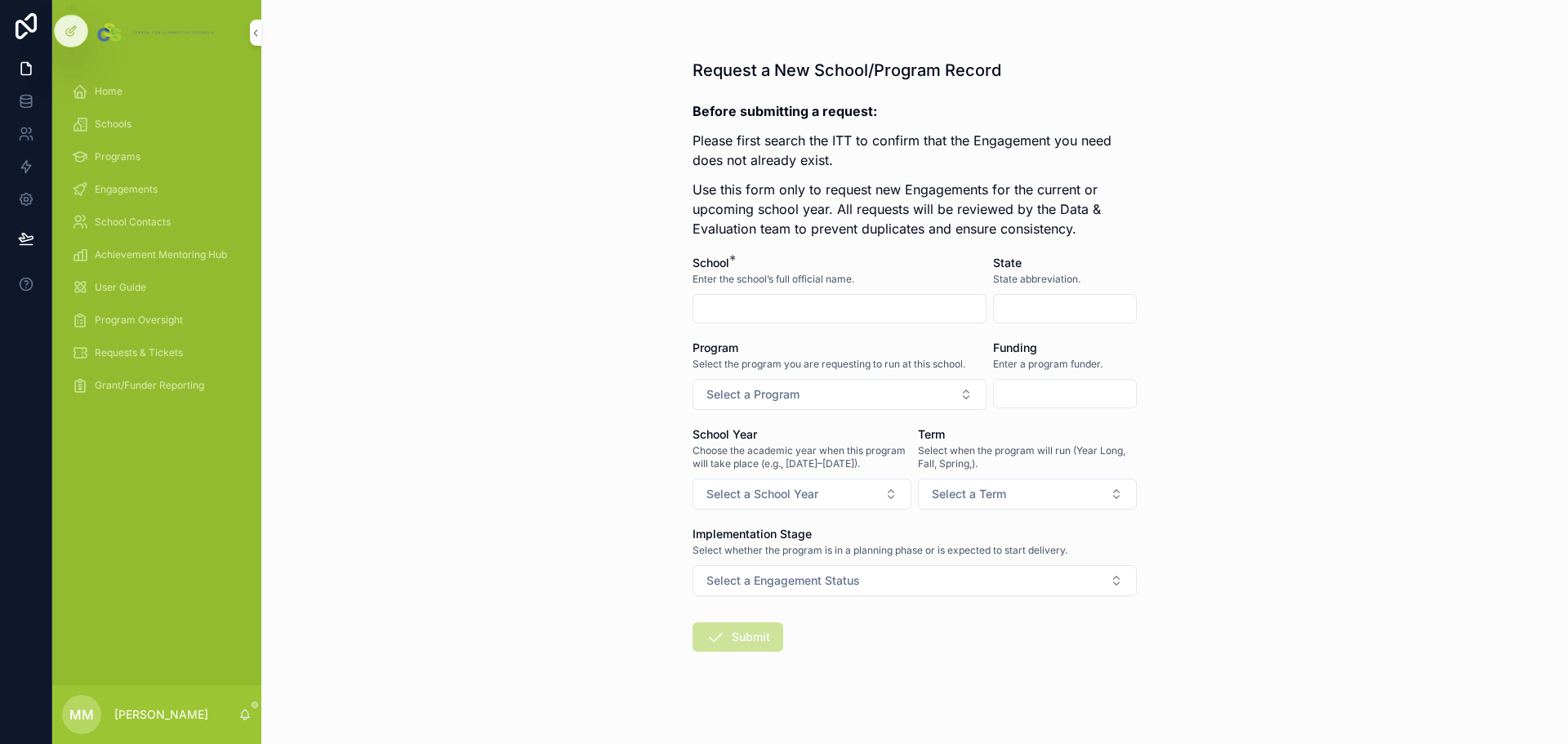
click at [763, 308] on input "scrollable content" at bounding box center [839, 308] width 292 height 23
paste input "**********"
type input "**********"
drag, startPoint x: 1031, startPoint y: 305, endPoint x: 997, endPoint y: 290, distance: 37.2
click at [1031, 305] on input "scrollable content" at bounding box center [1064, 308] width 142 height 23
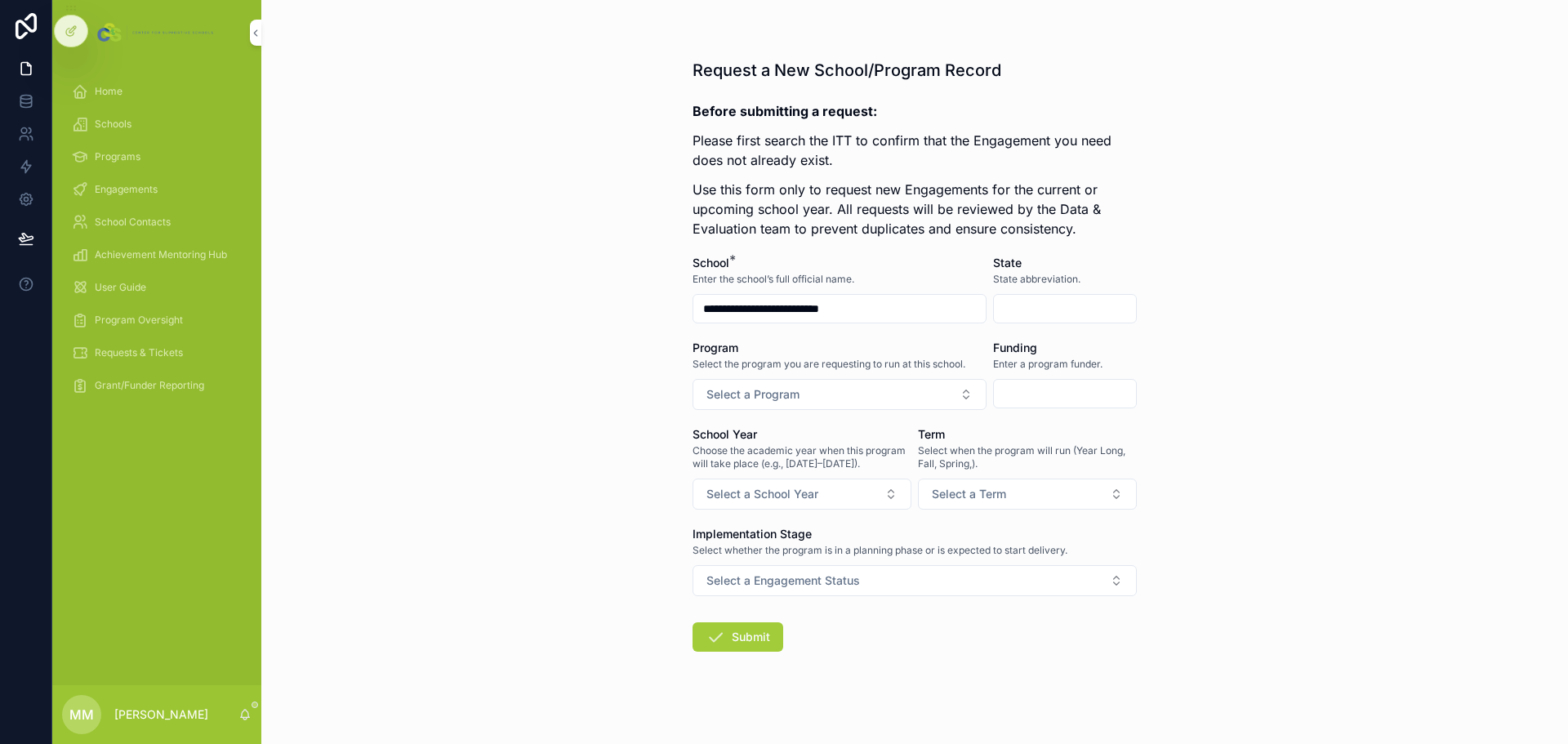
click at [1020, 312] on input "scrollable content" at bounding box center [1064, 308] width 142 height 23
type input "**"
click at [940, 388] on button "Select a Program" at bounding box center [839, 394] width 294 height 31
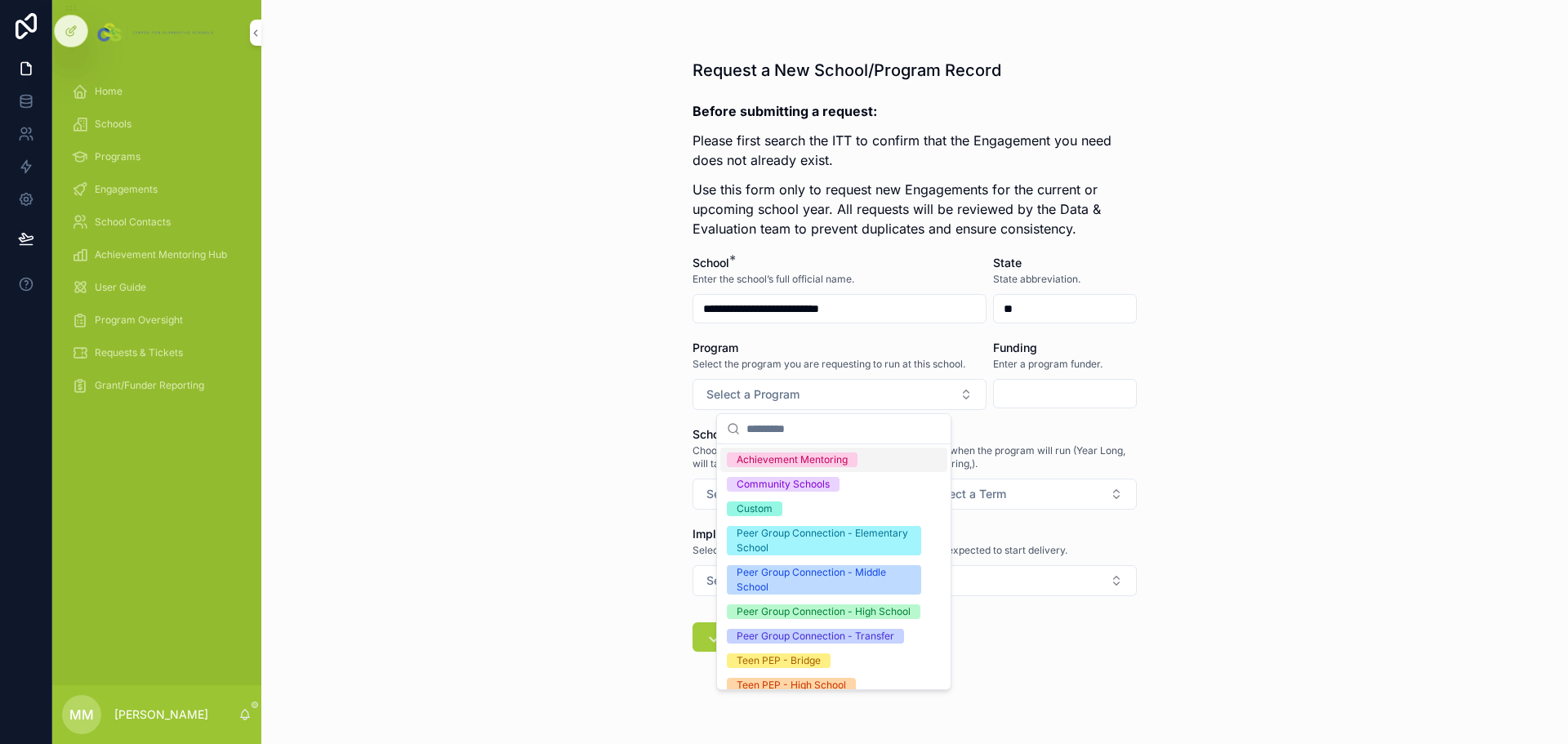
click at [831, 459] on div "Achievement Mentoring" at bounding box center [791, 460] width 111 height 14
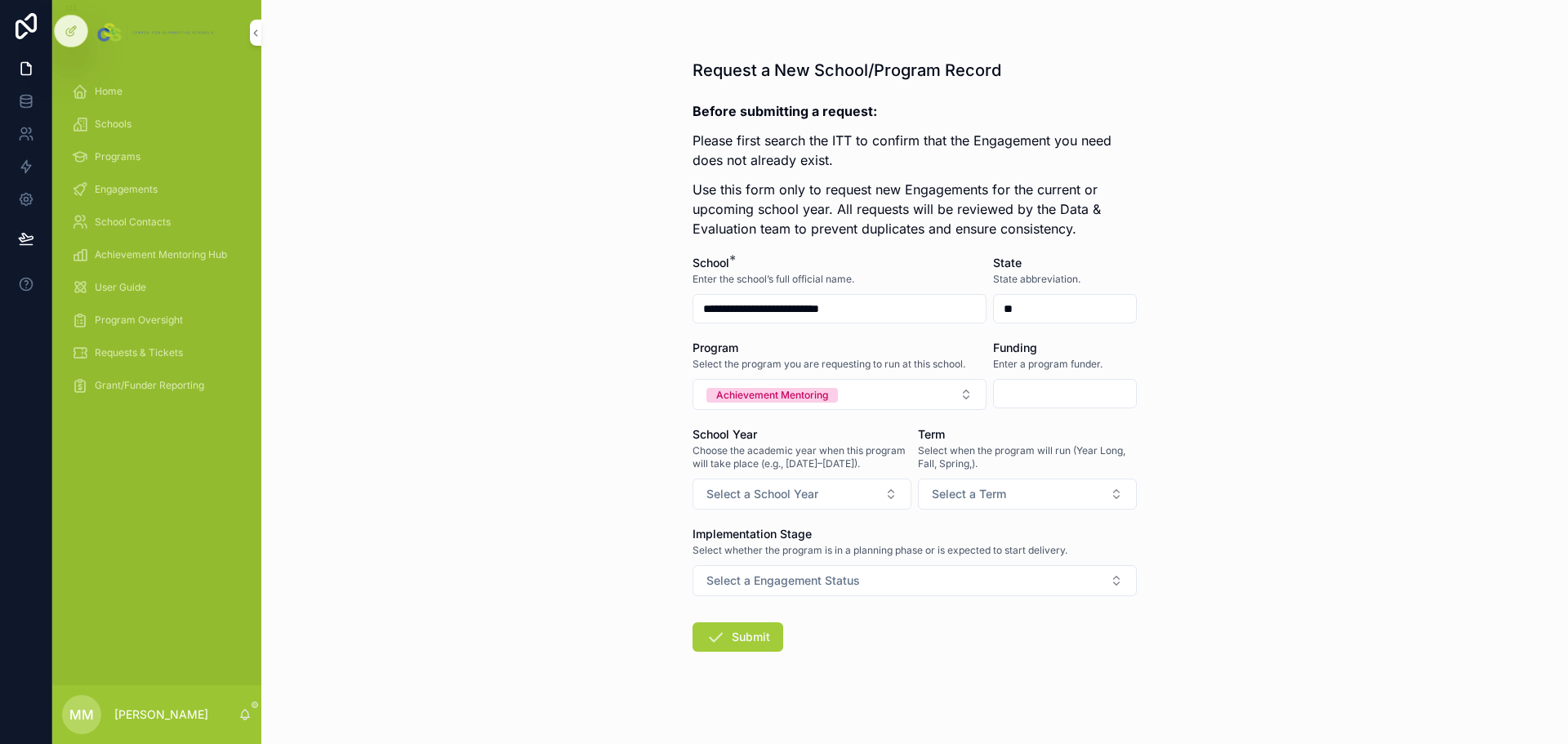
click at [1052, 397] on input "scrollable content" at bounding box center [1064, 394] width 142 height 23
type input "**********"
click at [817, 484] on button "Select a School Year" at bounding box center [802, 494] width 219 height 31
click at [753, 559] on span "[DATE]-[DATE]" at bounding box center [733, 559] width 89 height 14
click at [962, 488] on span "Select a Term" at bounding box center [969, 493] width 74 height 16
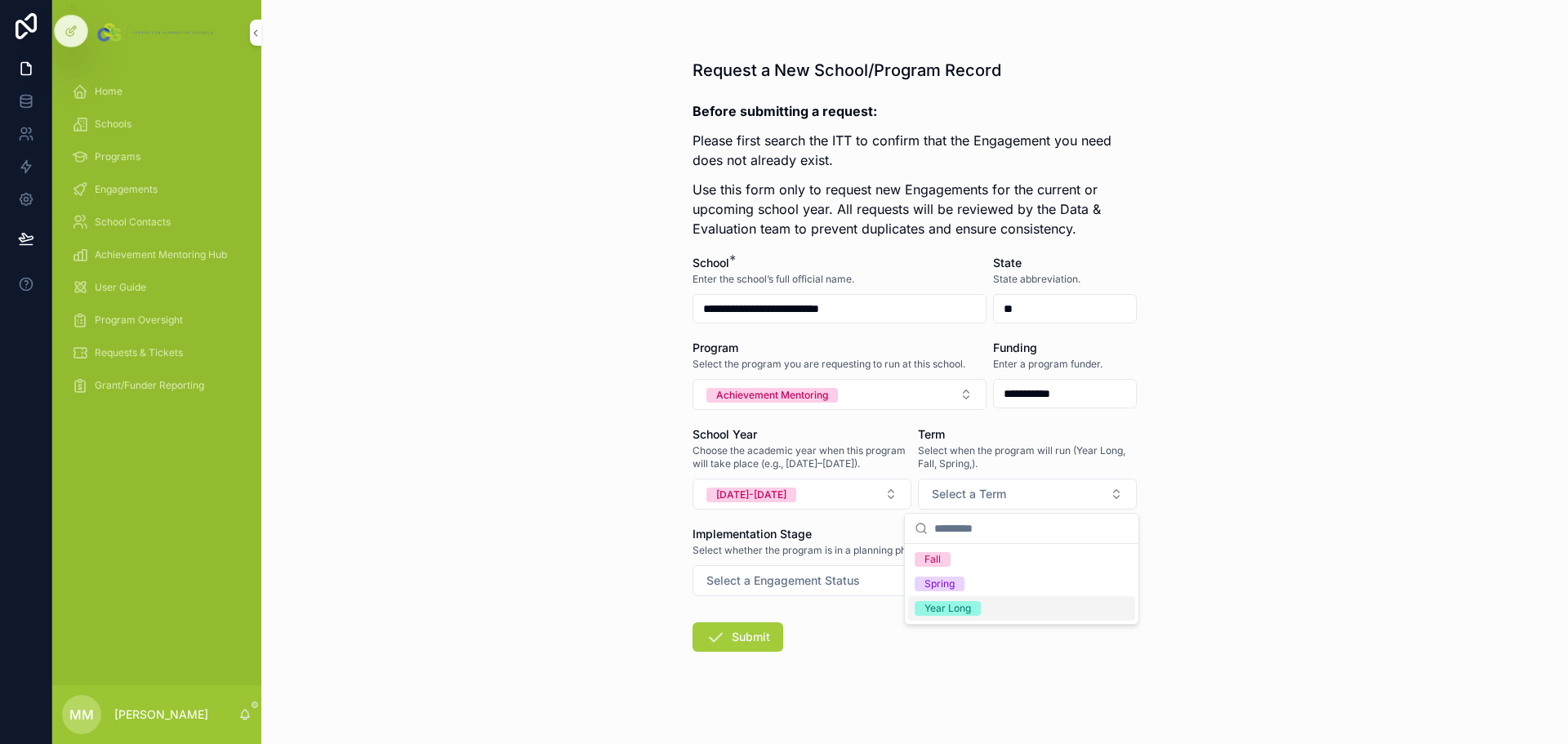
click at [952, 608] on div "Year Long" at bounding box center [947, 608] width 46 height 14
click at [843, 577] on span "Select a Engagement Status" at bounding box center [783, 580] width 153 height 16
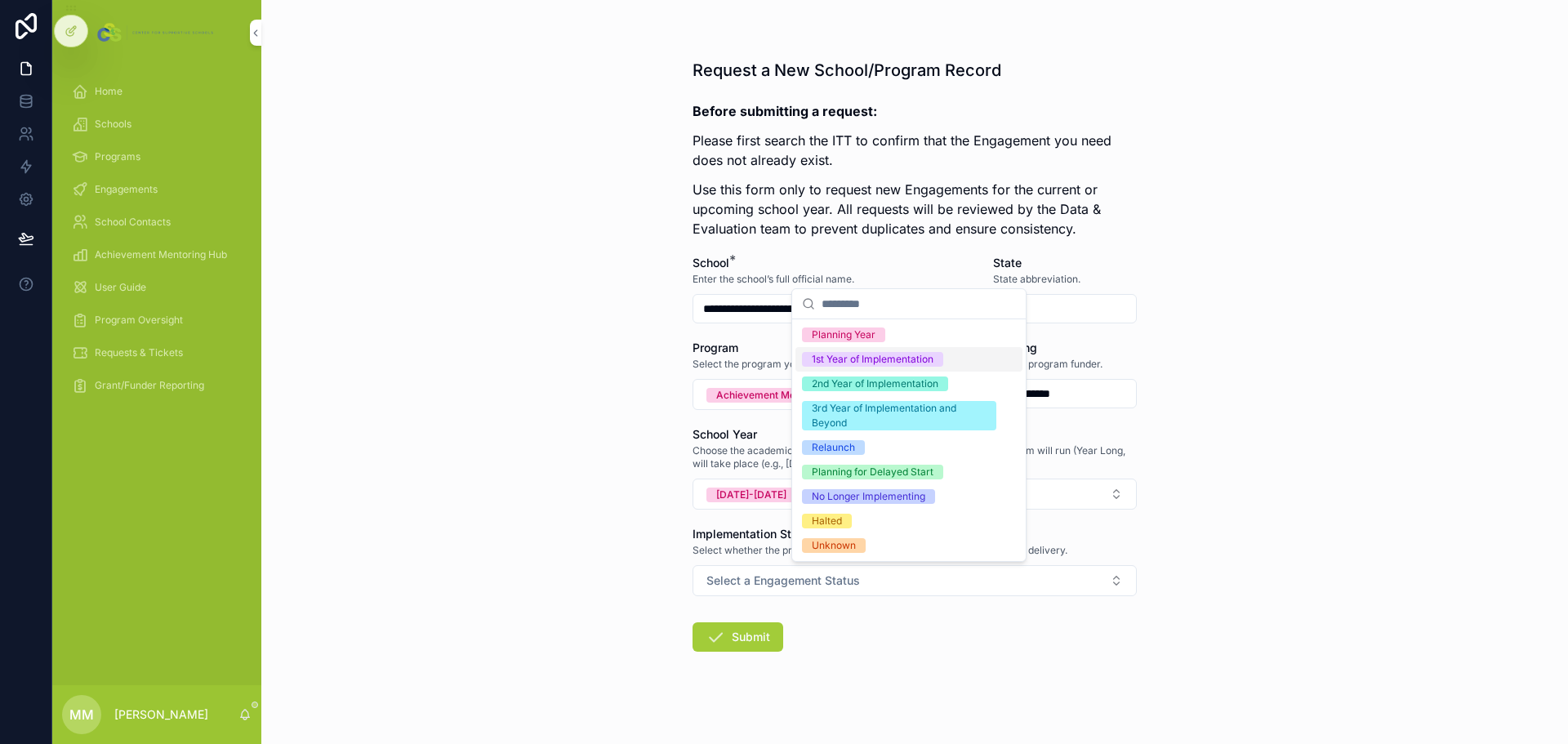
click at [846, 358] on div "1st Year of Implementation" at bounding box center [872, 359] width 121 height 14
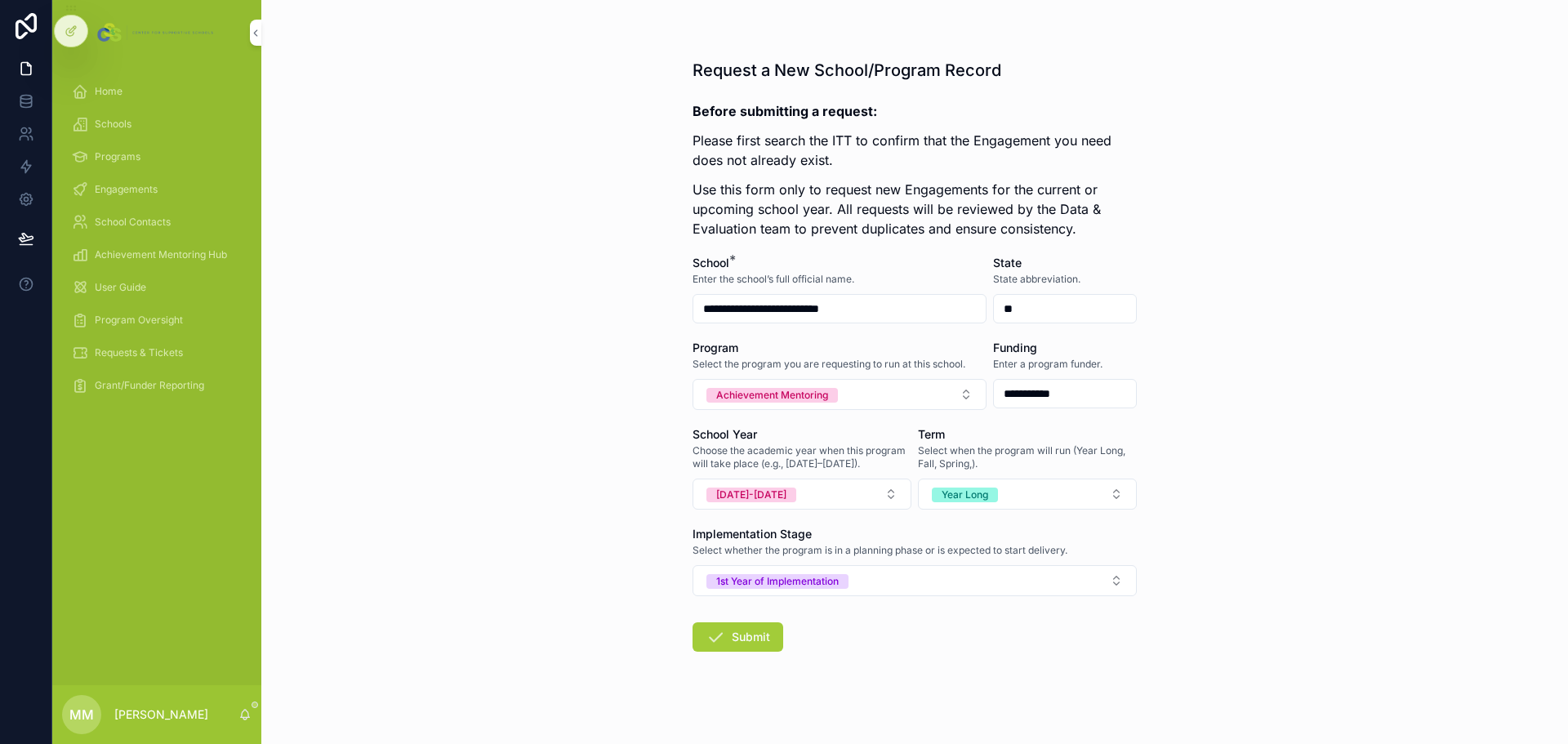
drag, startPoint x: 893, startPoint y: 317, endPoint x: 570, endPoint y: 297, distance: 323.6
click at [570, 297] on div "**********" at bounding box center [915, 372] width 1307 height 744
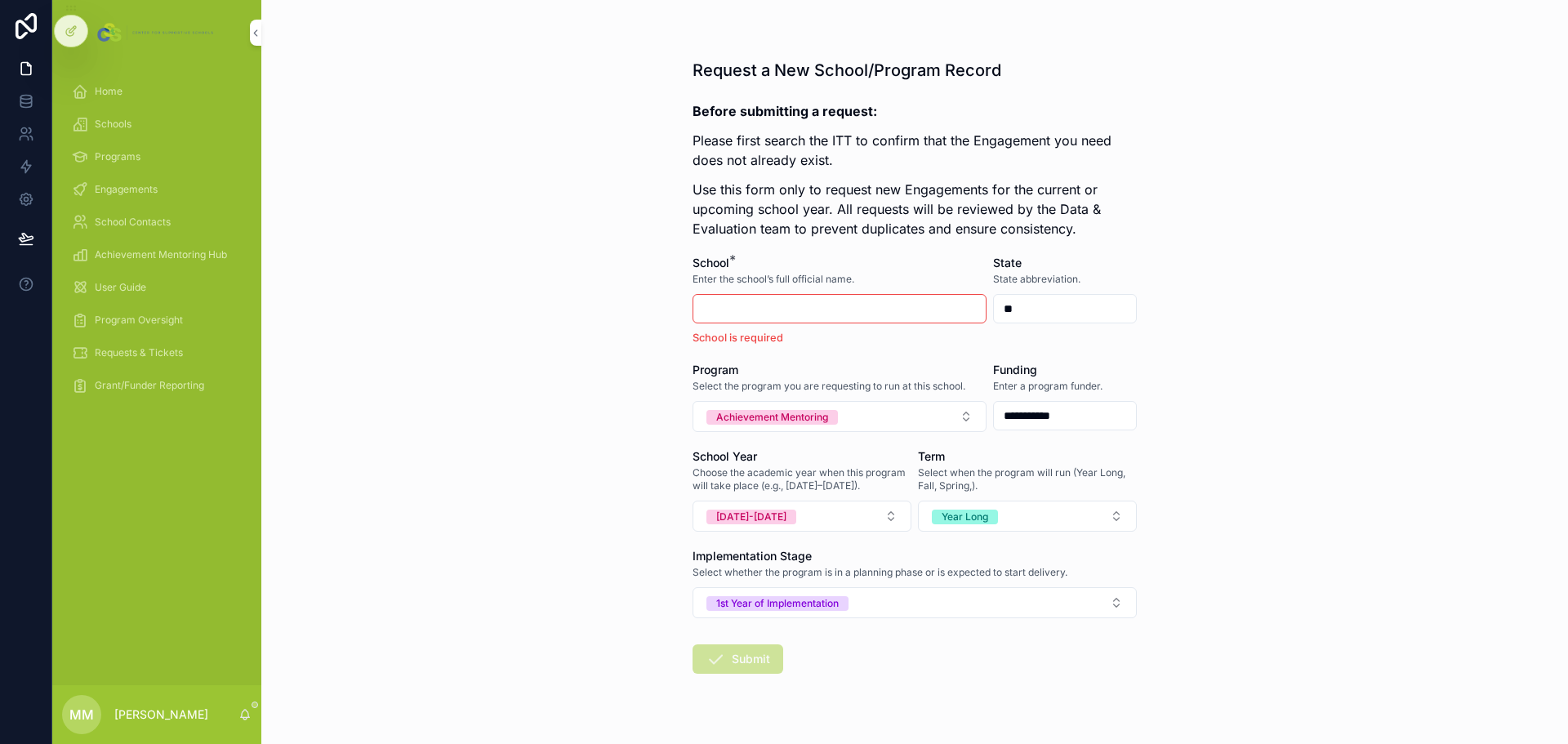
click at [1034, 308] on input "**" at bounding box center [1064, 308] width 142 height 23
type input "*"
click at [866, 415] on button "Achievement Mentoring" at bounding box center [839, 416] width 294 height 31
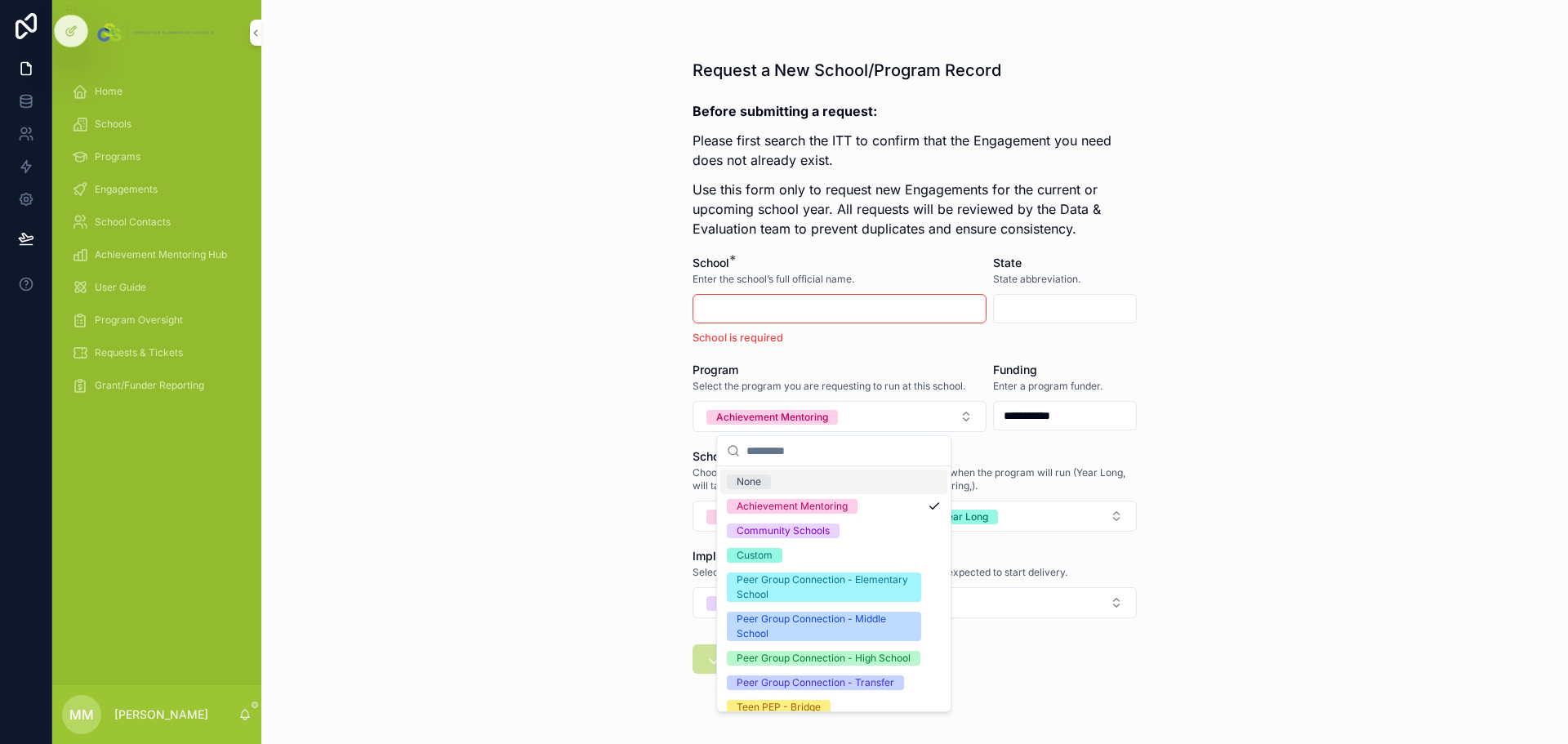
click at [789, 481] on div "None" at bounding box center [834, 481] width 227 height 24
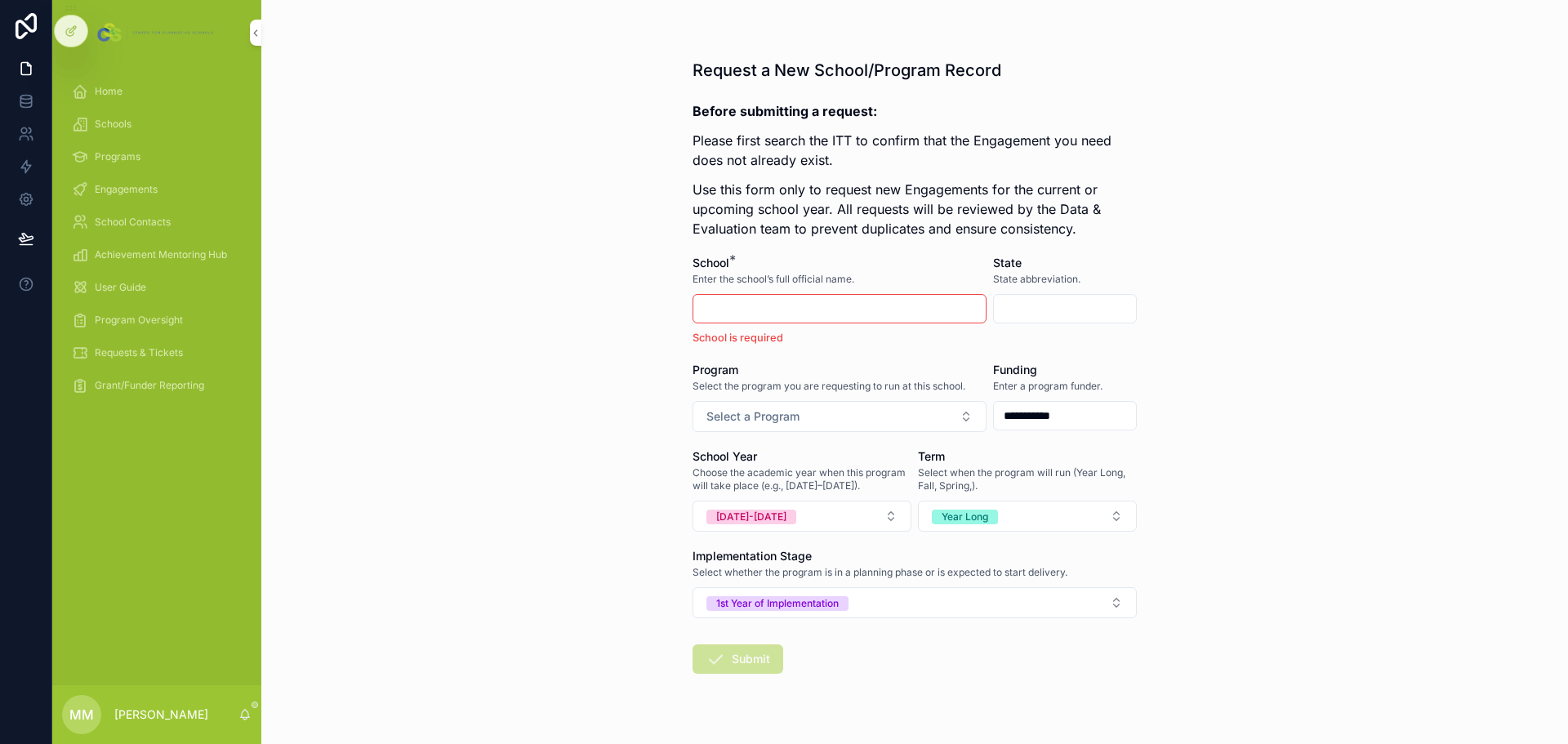
click at [121, 319] on span "Program Oversight" at bounding box center [139, 320] width 89 height 13
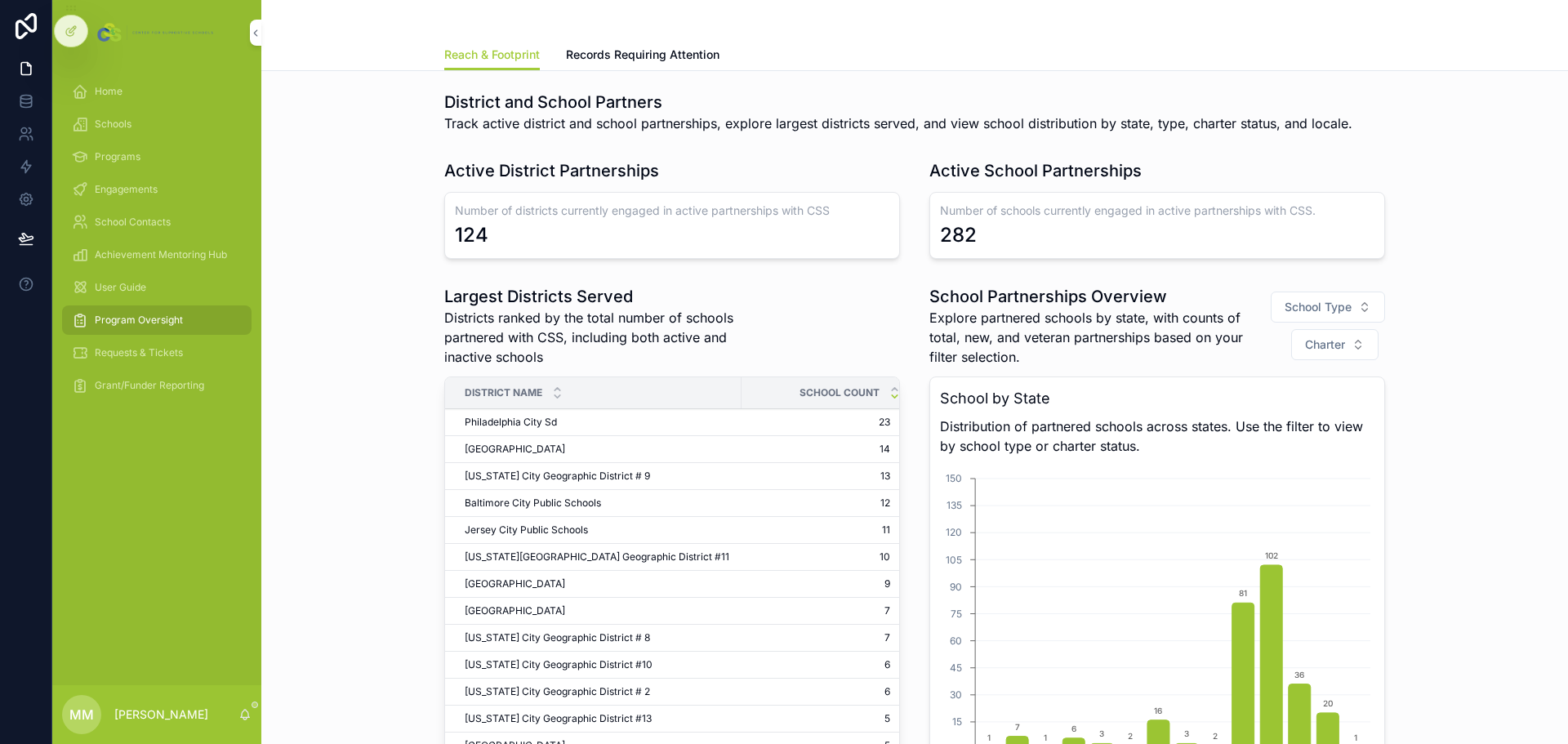
click at [631, 56] on span "Records Requiring Attention" at bounding box center [642, 54] width 153 height 16
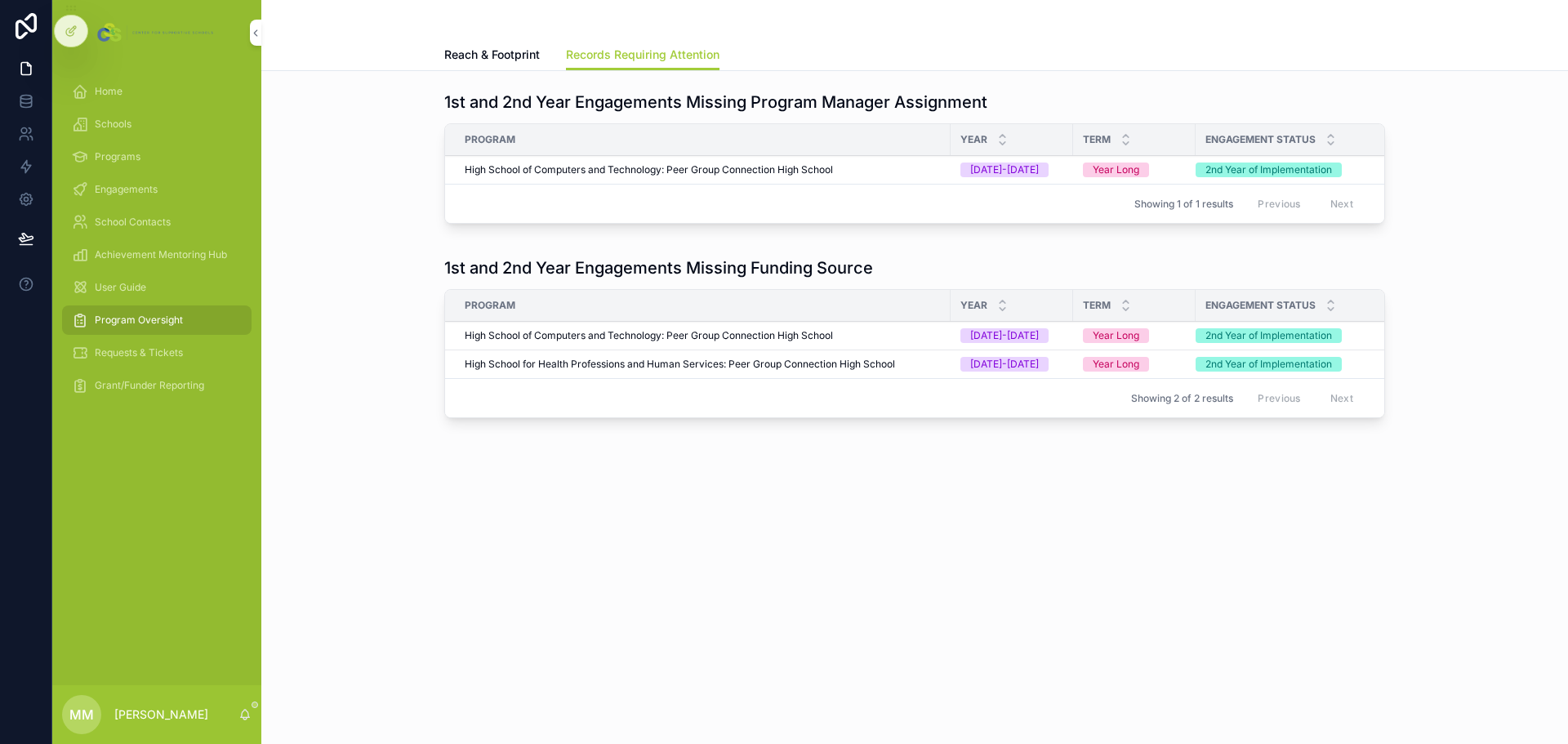
click at [117, 354] on span "Requests & Tickets" at bounding box center [139, 353] width 89 height 13
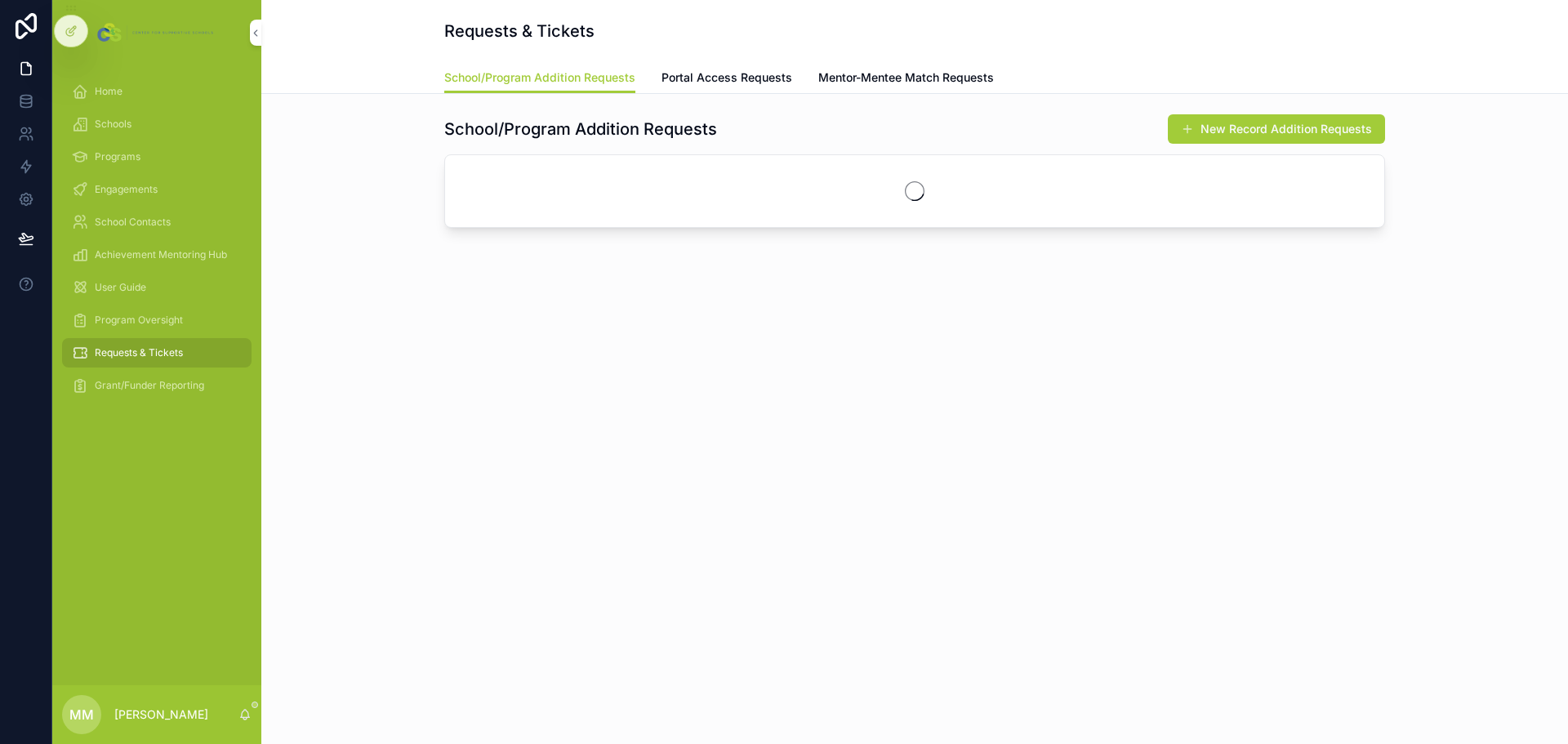
click at [742, 79] on span "Portal Access Requests" at bounding box center [727, 77] width 131 height 16
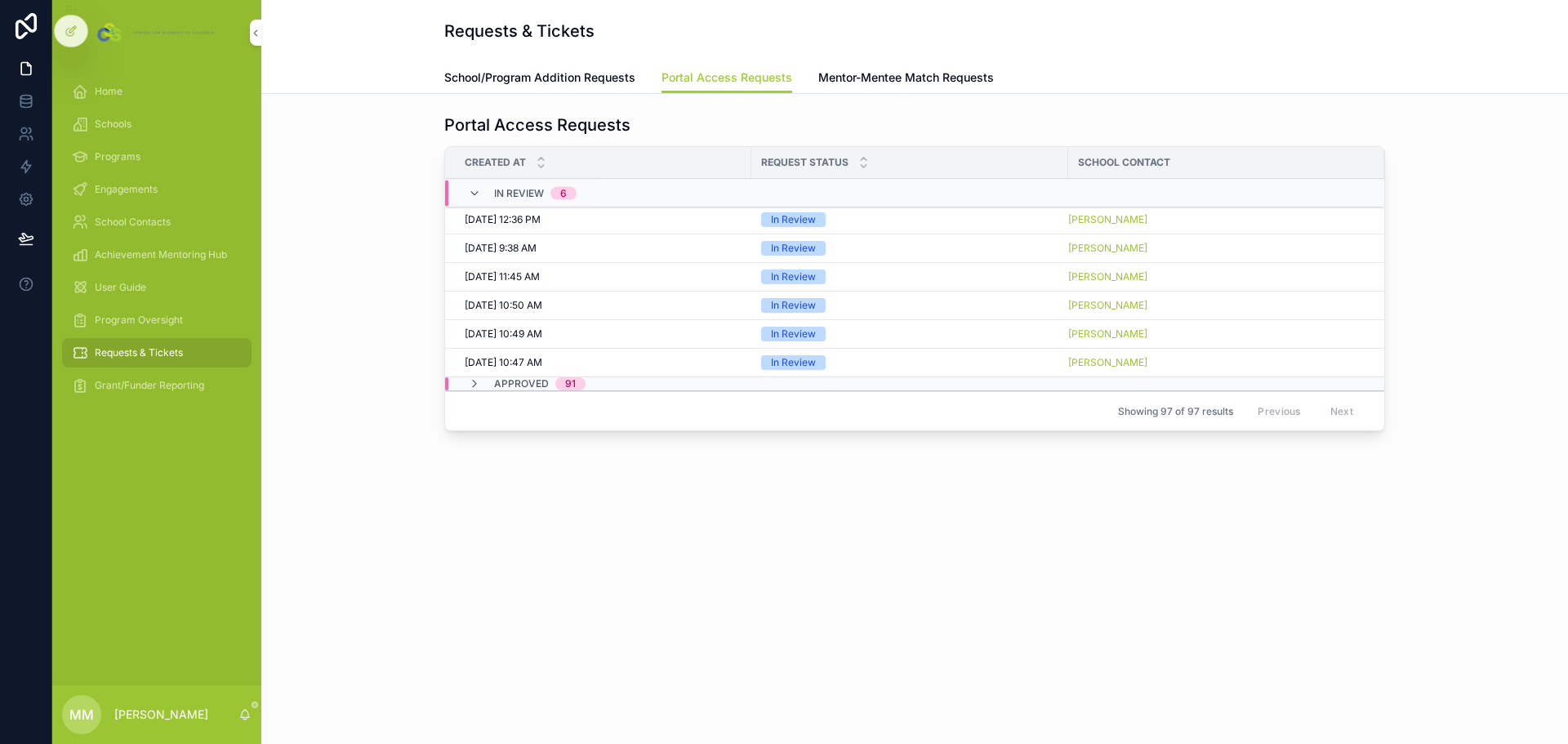
click at [530, 75] on span "School/Program Addition Requests" at bounding box center [540, 77] width 191 height 16
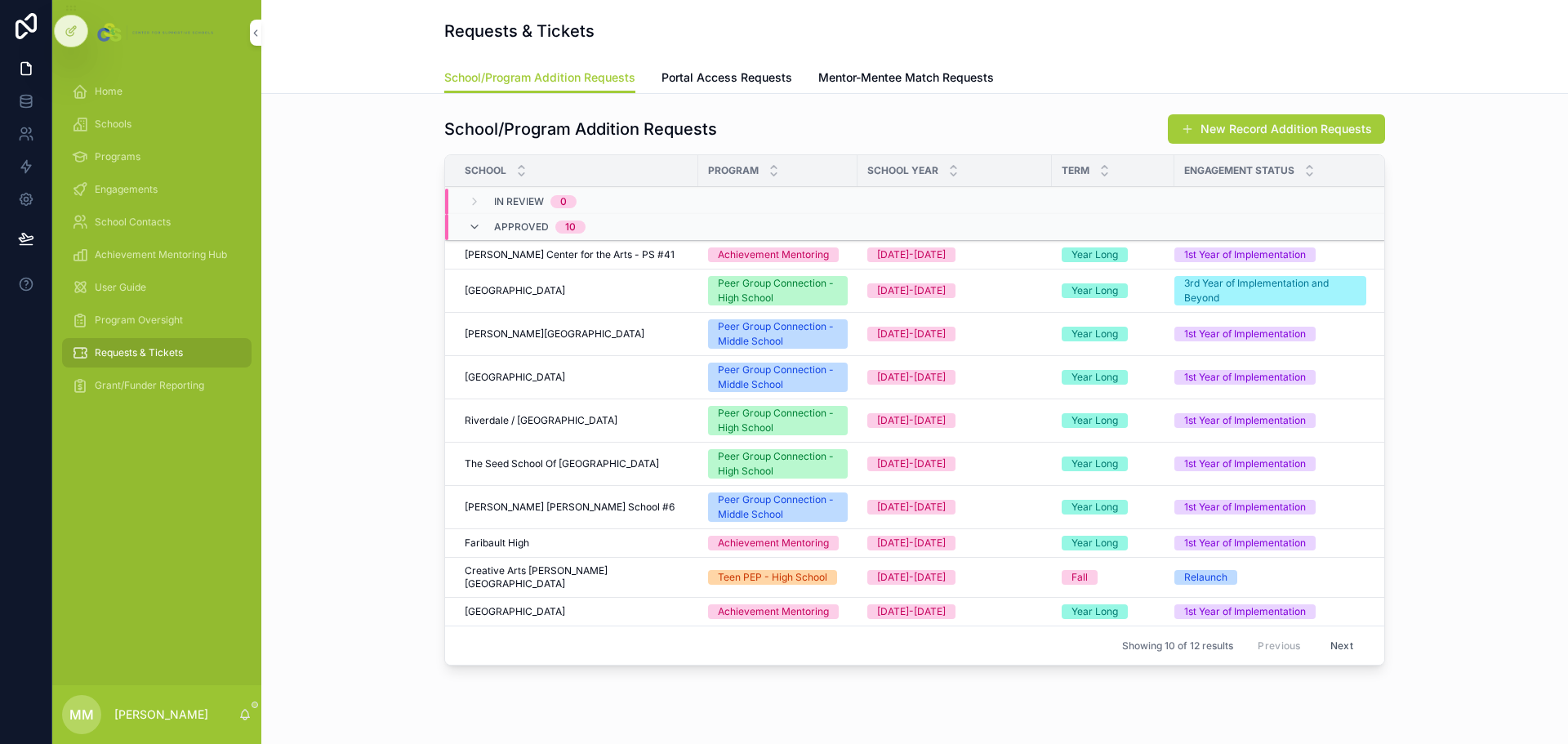
click at [733, 79] on span "Portal Access Requests" at bounding box center [727, 77] width 131 height 16
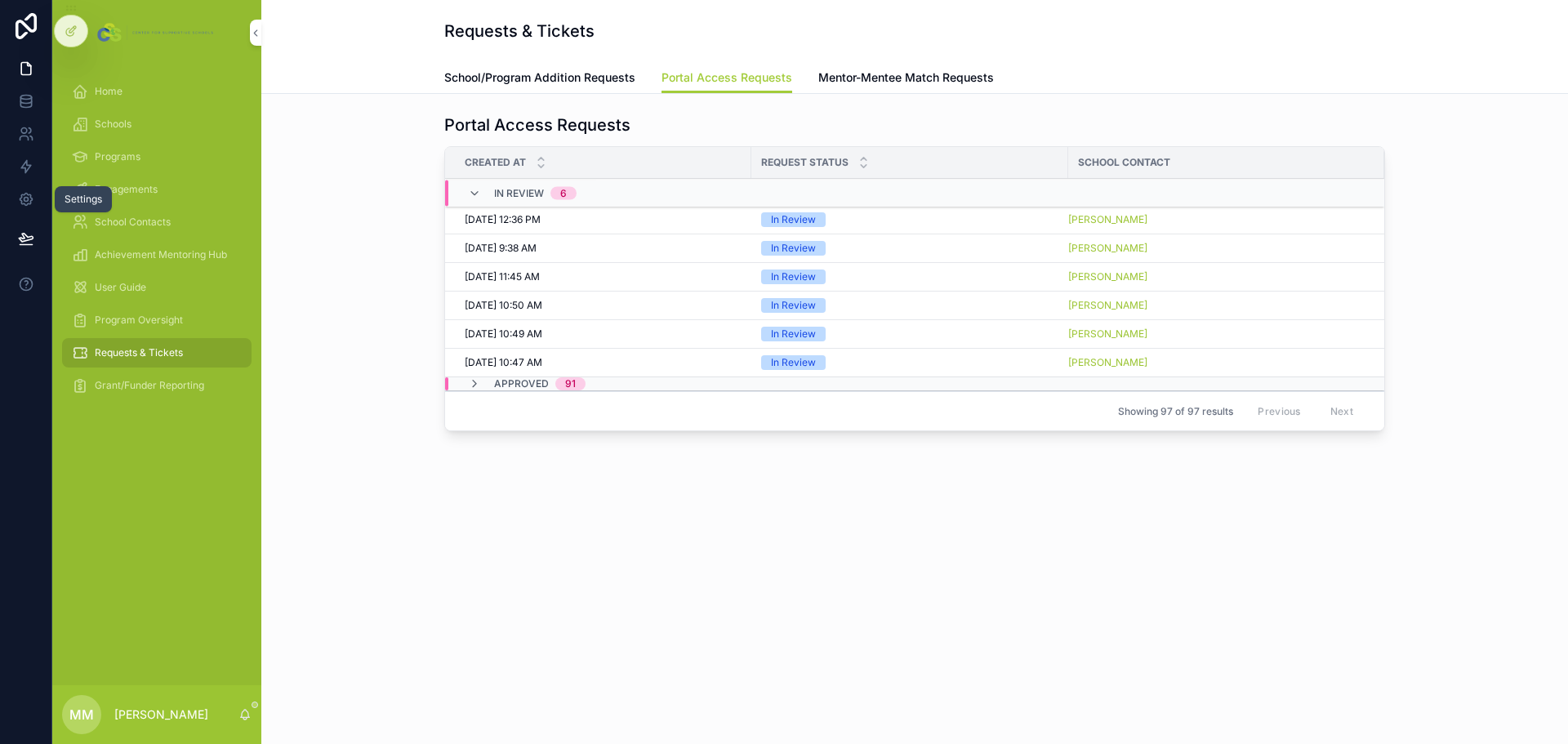
click at [18, 199] on icon at bounding box center [26, 199] width 16 height 16
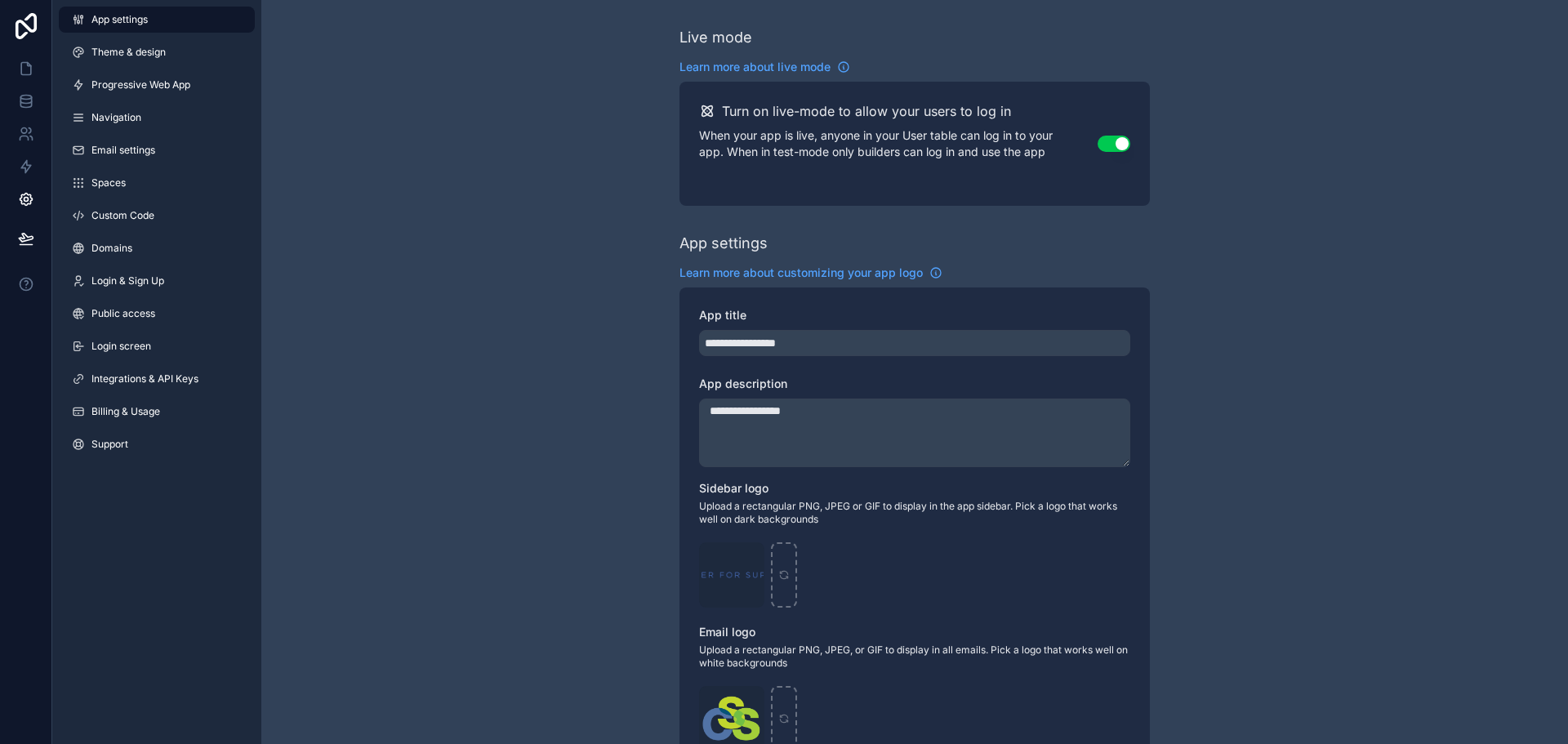
click at [110, 403] on link "Billing & Usage" at bounding box center [156, 412] width 196 height 26
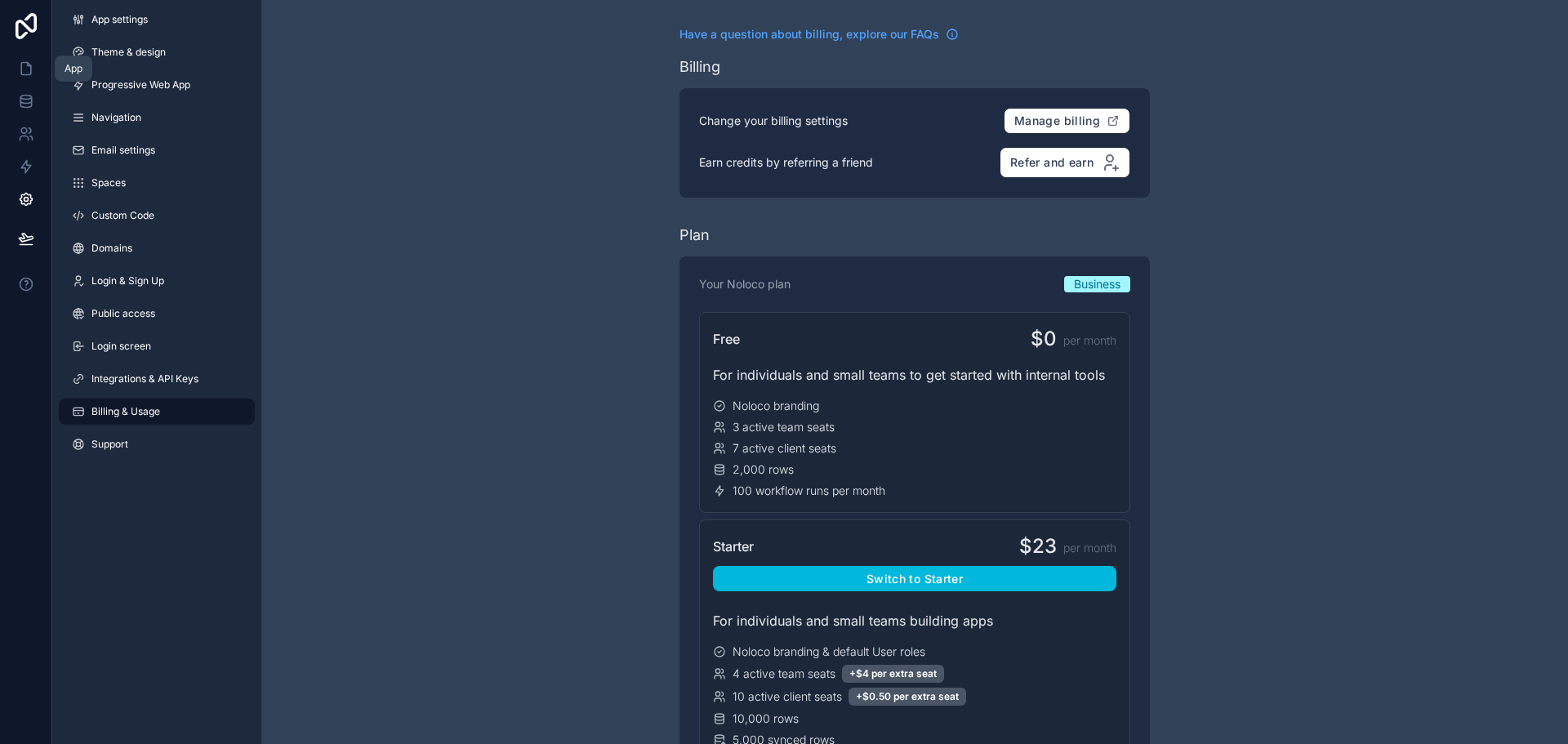
click at [30, 66] on icon at bounding box center [26, 68] width 16 height 16
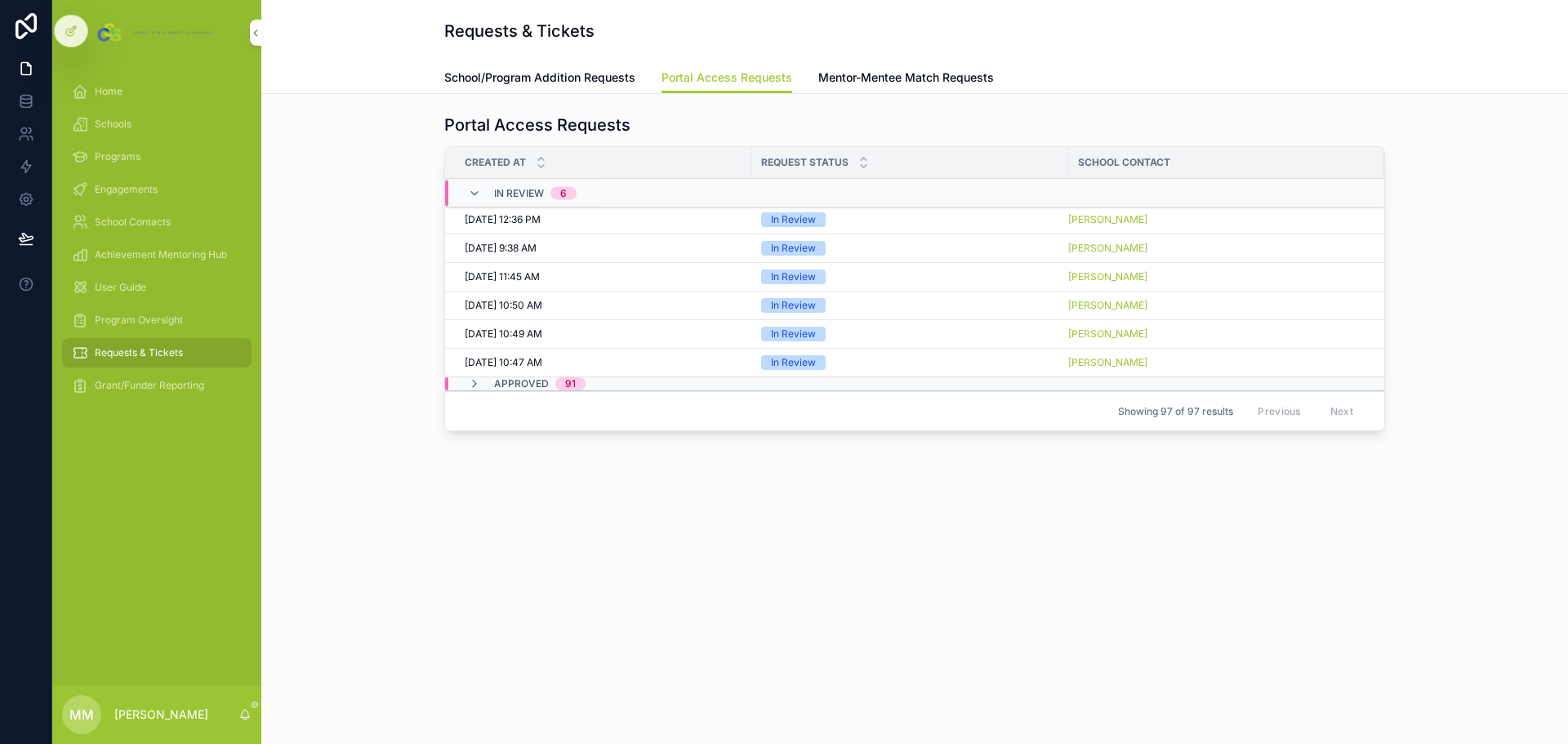
drag, startPoint x: 146, startPoint y: 316, endPoint x: 120, endPoint y: 313, distance: 26.2
click at [146, 316] on span "Program Oversight" at bounding box center [139, 320] width 89 height 13
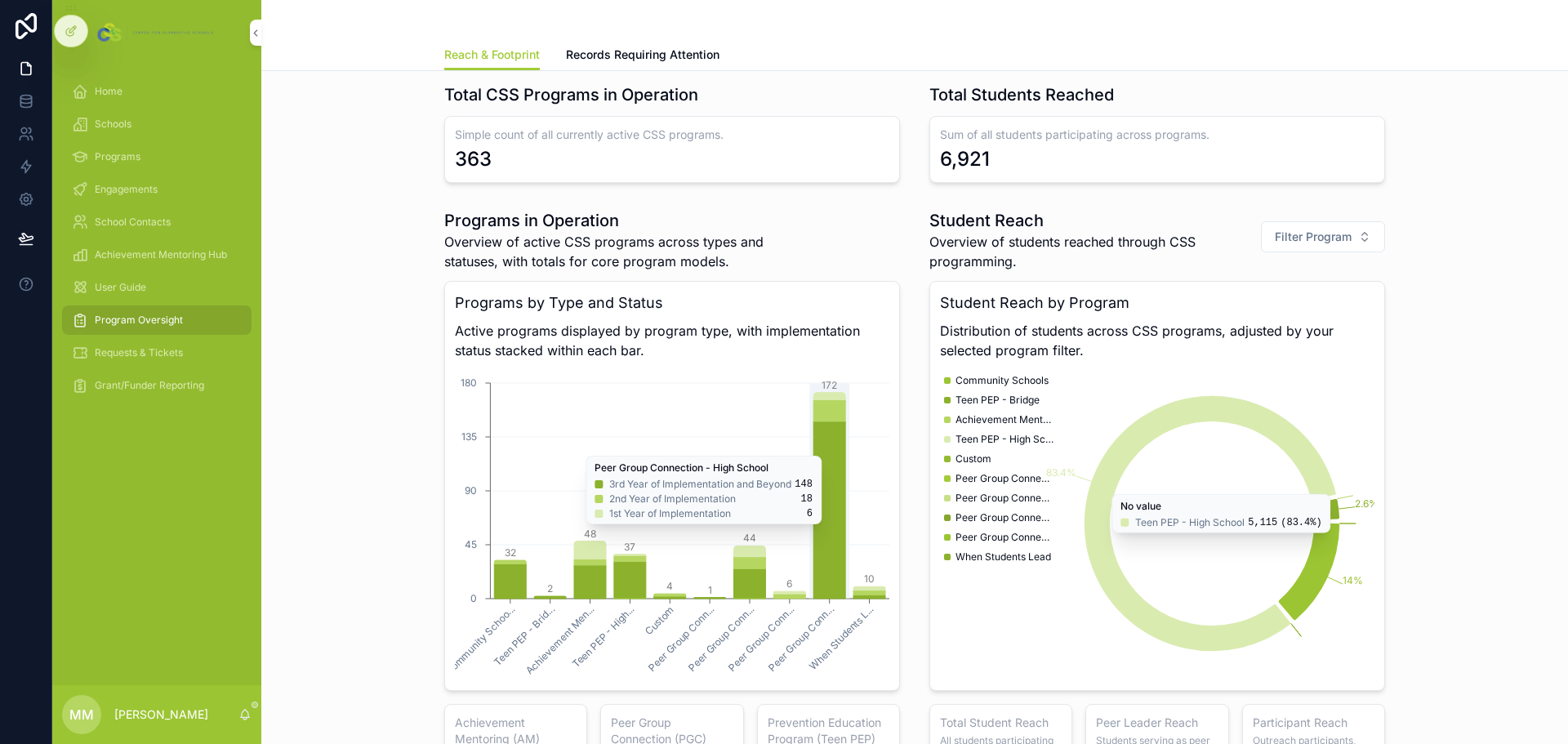
scroll to position [961, 0]
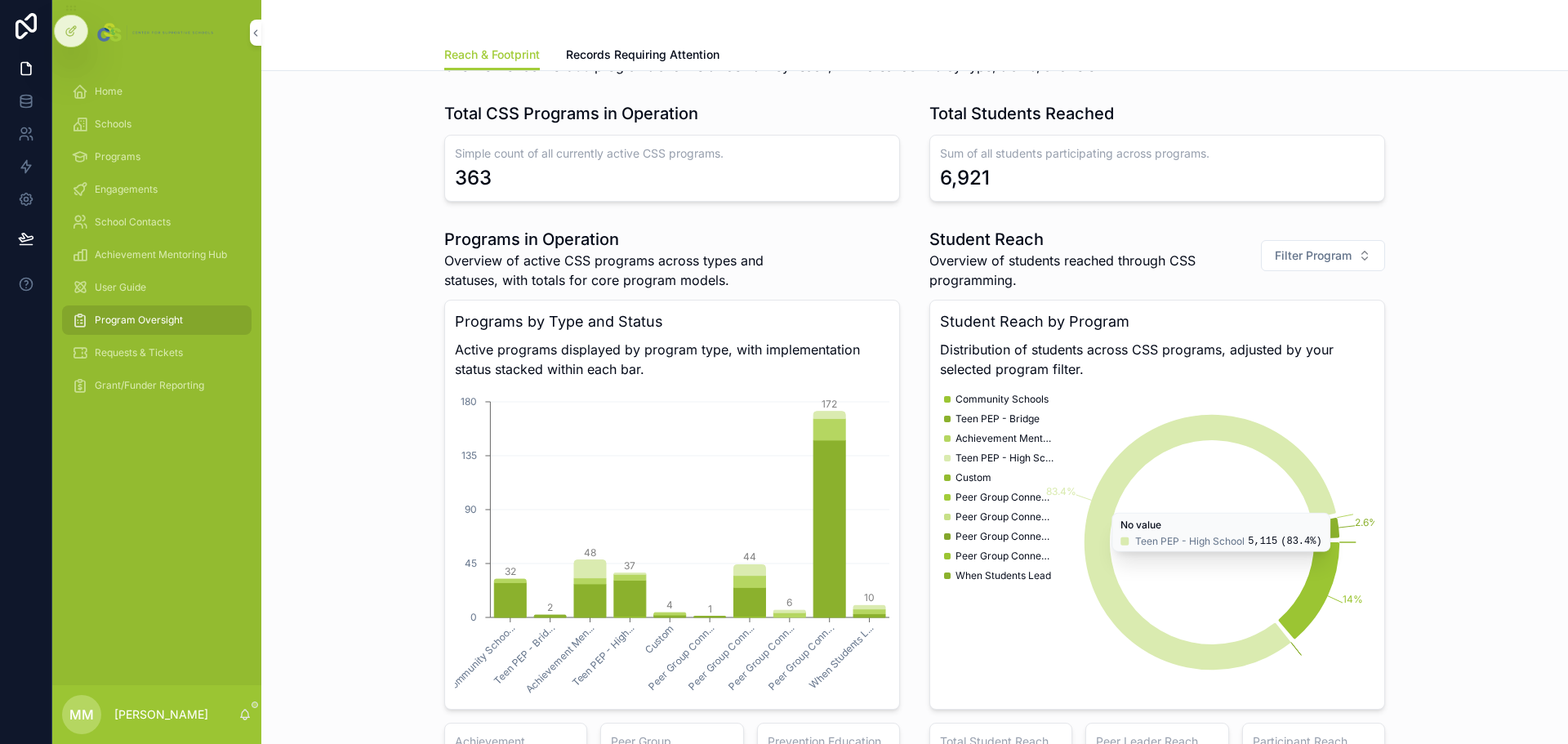
click at [131, 80] on div "Home" at bounding box center [157, 91] width 170 height 26
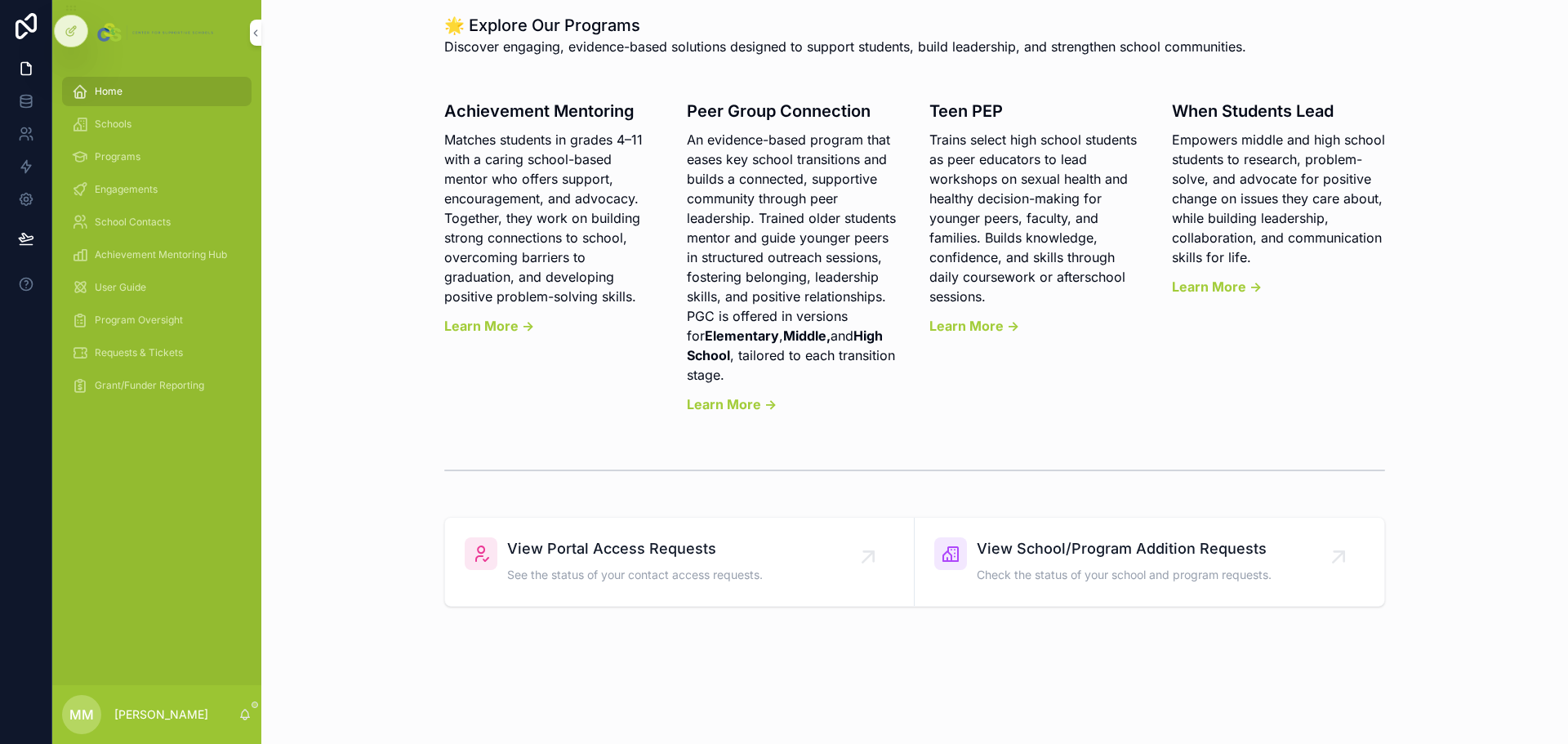
scroll to position [748, 0]
click at [148, 319] on span "Program Oversight" at bounding box center [139, 320] width 89 height 13
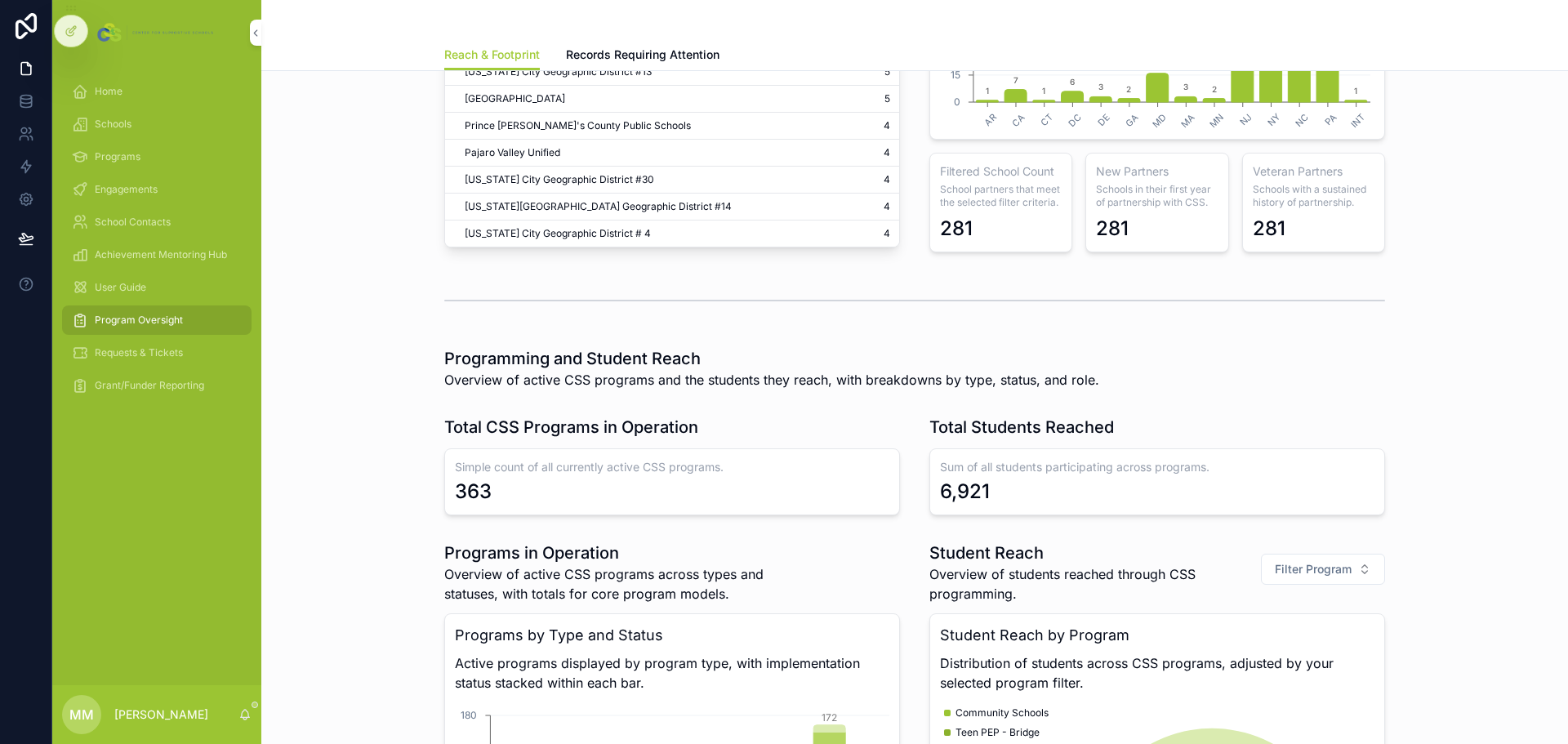
scroll to position [735, 0]
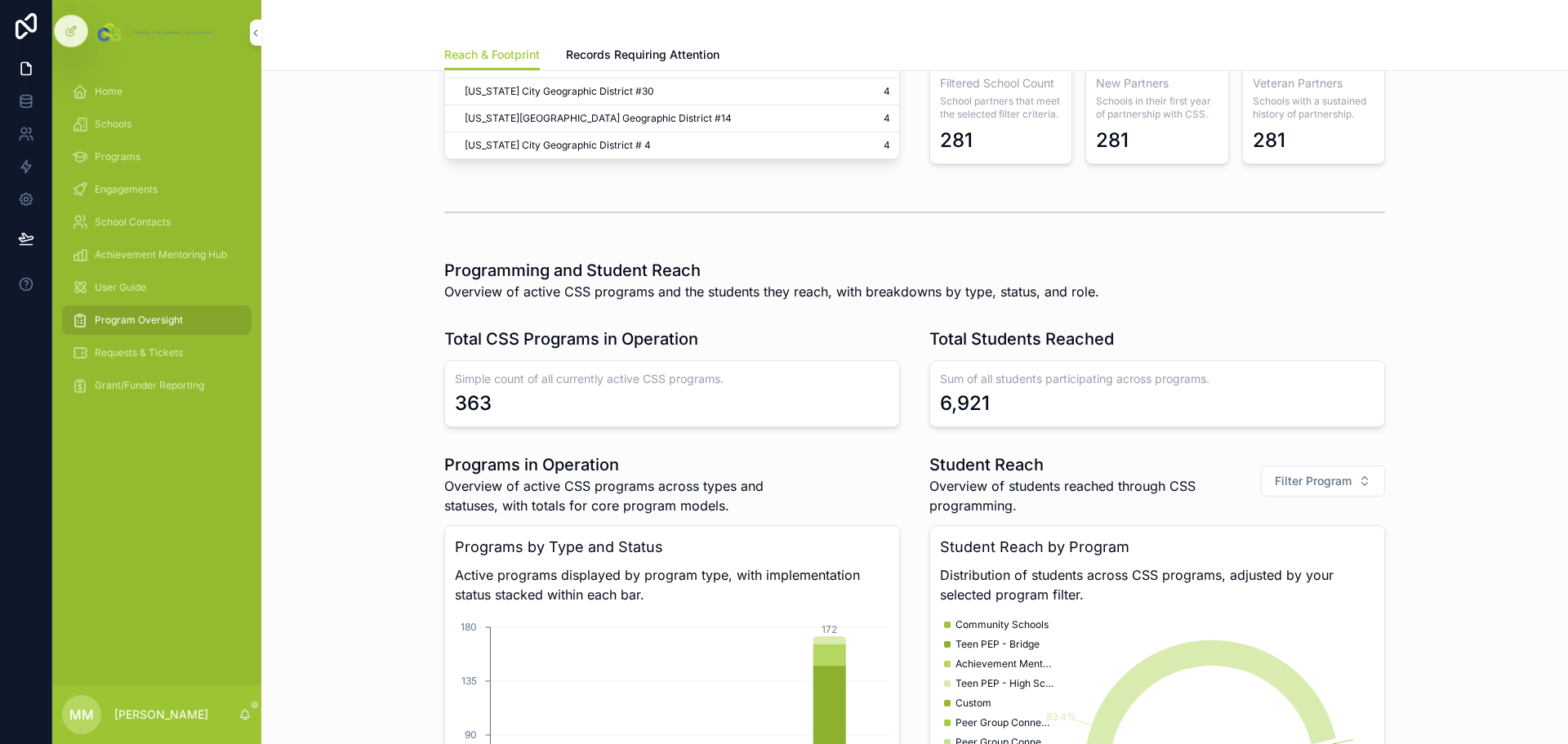
click at [152, 383] on span "Grant/Funder Reporting" at bounding box center [149, 385] width 110 height 13
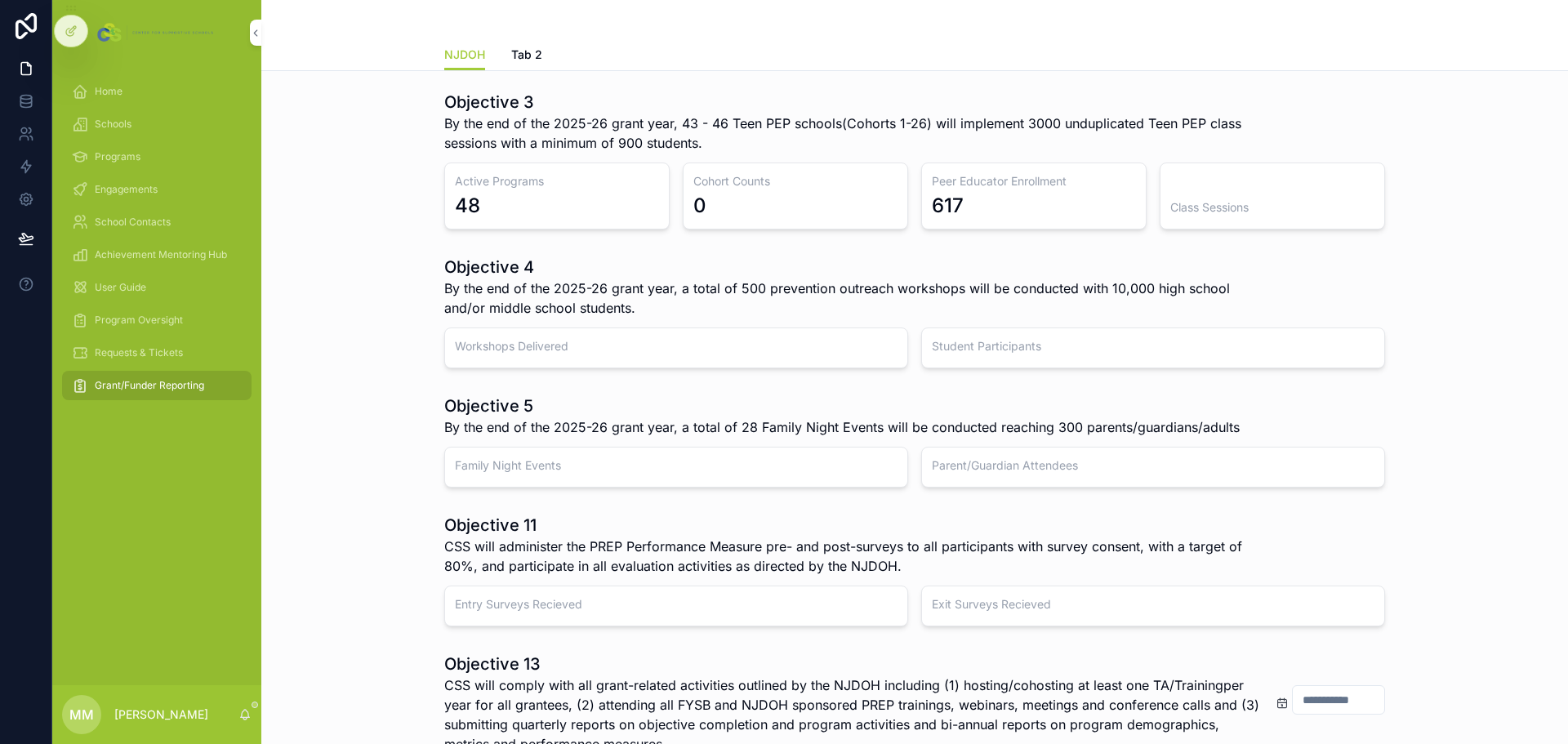
click at [120, 319] on span "Program Oversight" at bounding box center [139, 320] width 89 height 13
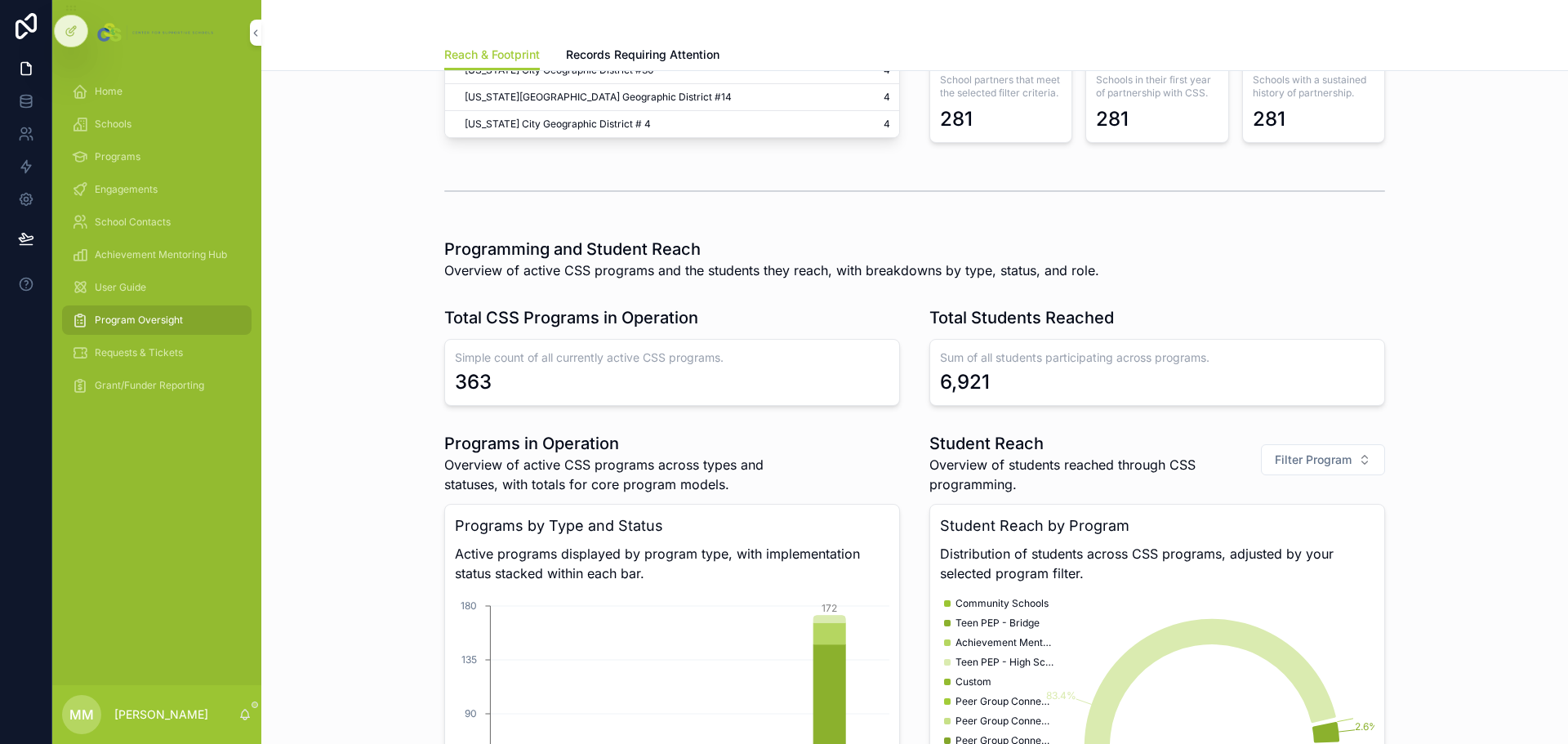
scroll to position [715, 0]
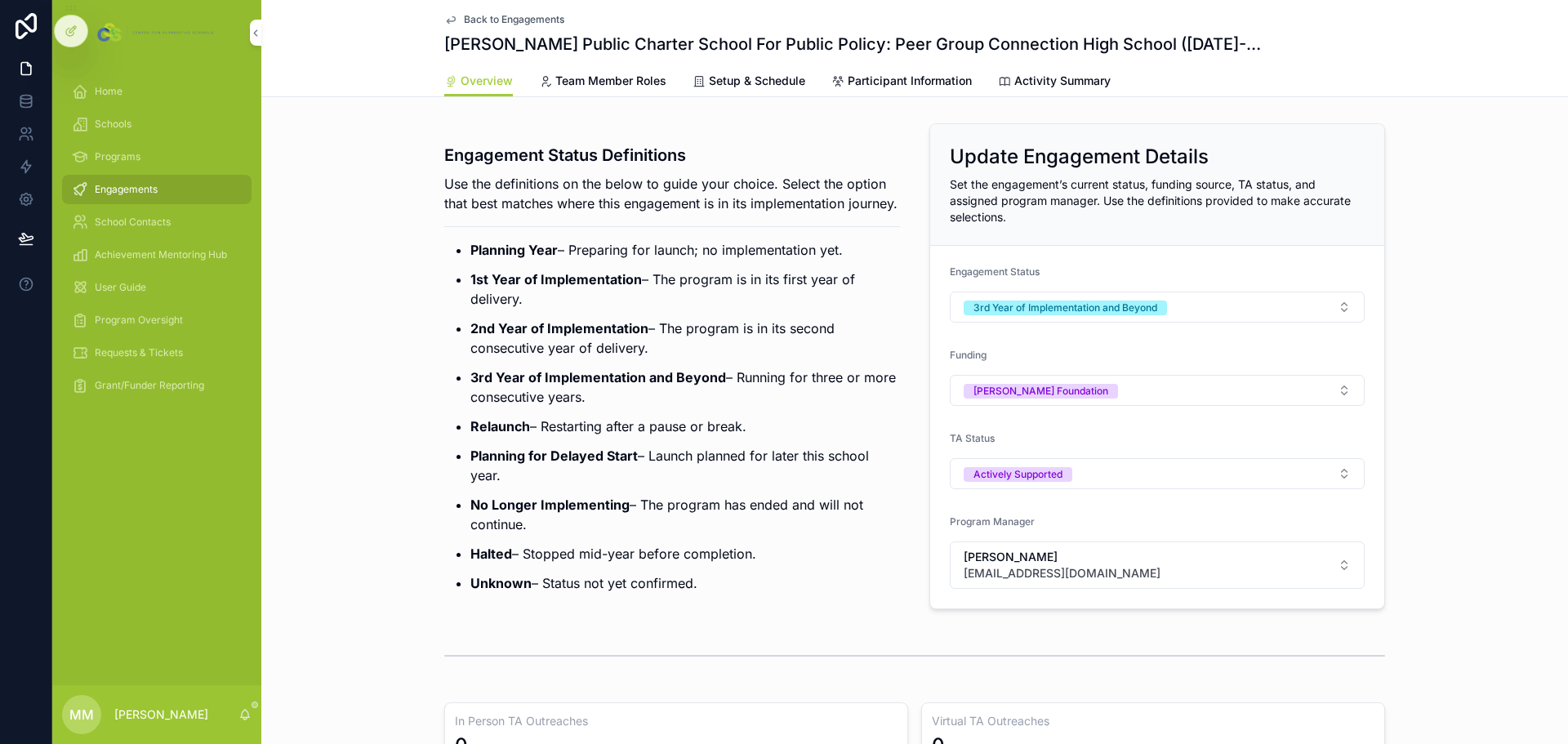
click at [118, 126] on span "Schools" at bounding box center [113, 124] width 37 height 13
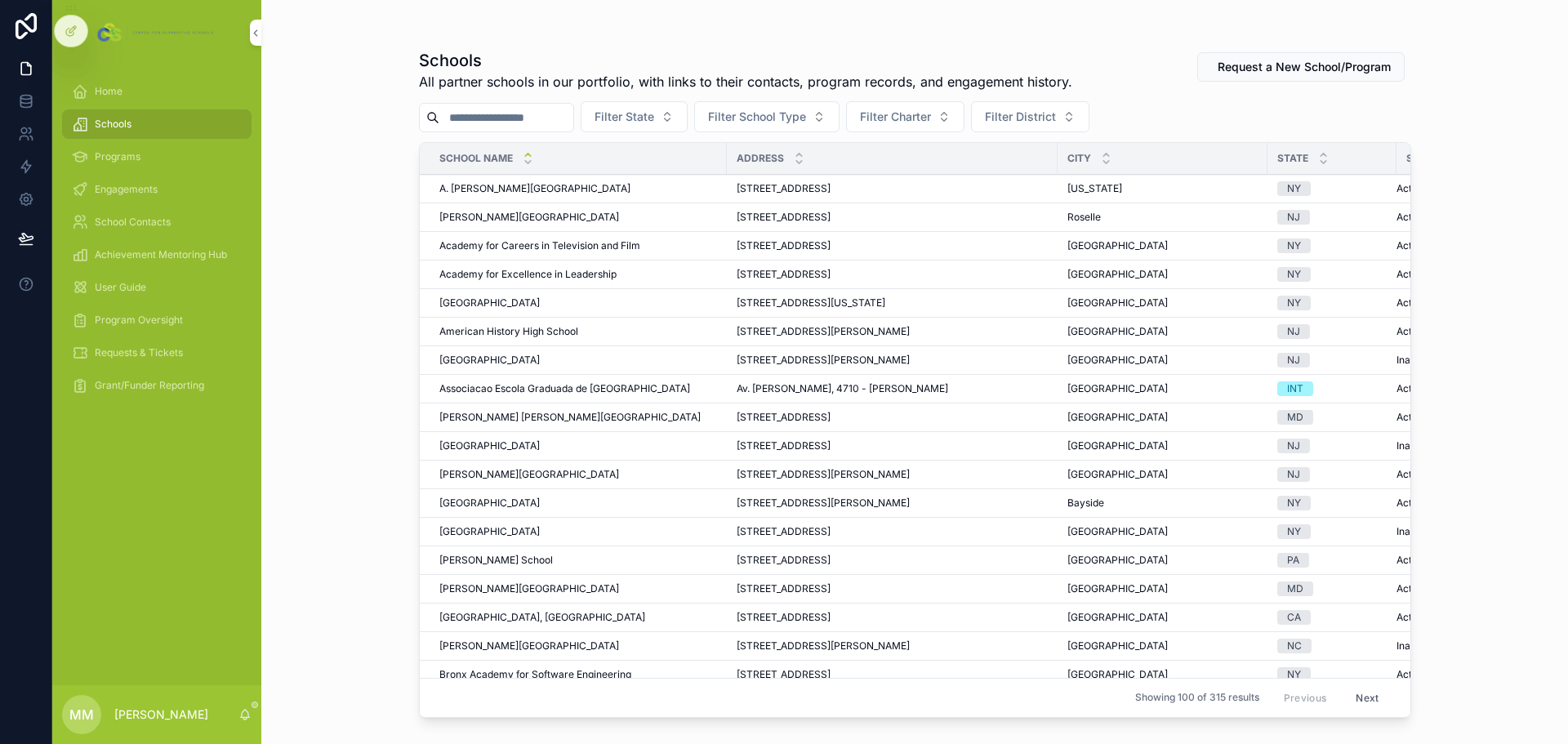
click at [110, 186] on span "Engagements" at bounding box center [125, 190] width 63 height 13
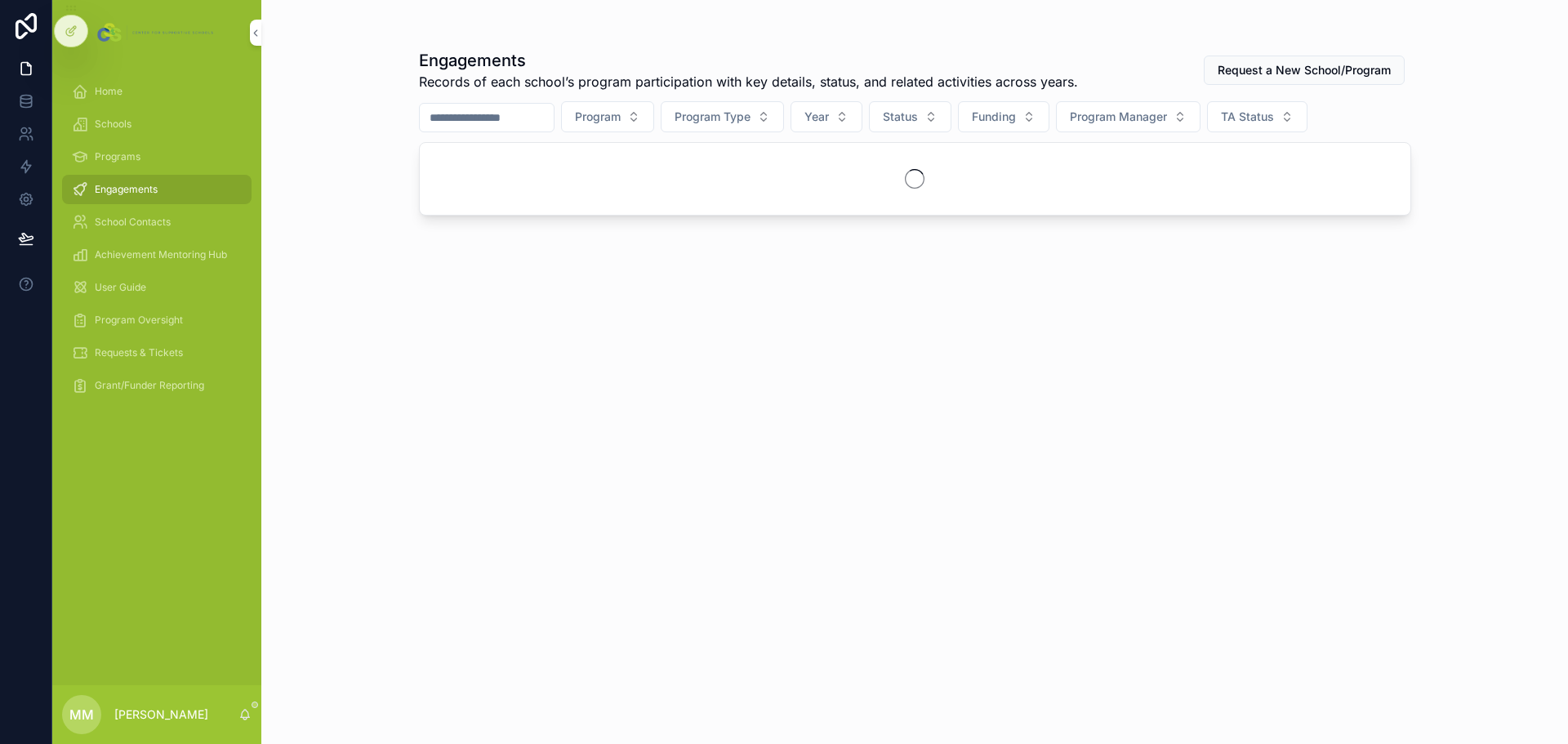
click at [534, 121] on input "scrollable content" at bounding box center [487, 118] width 134 height 23
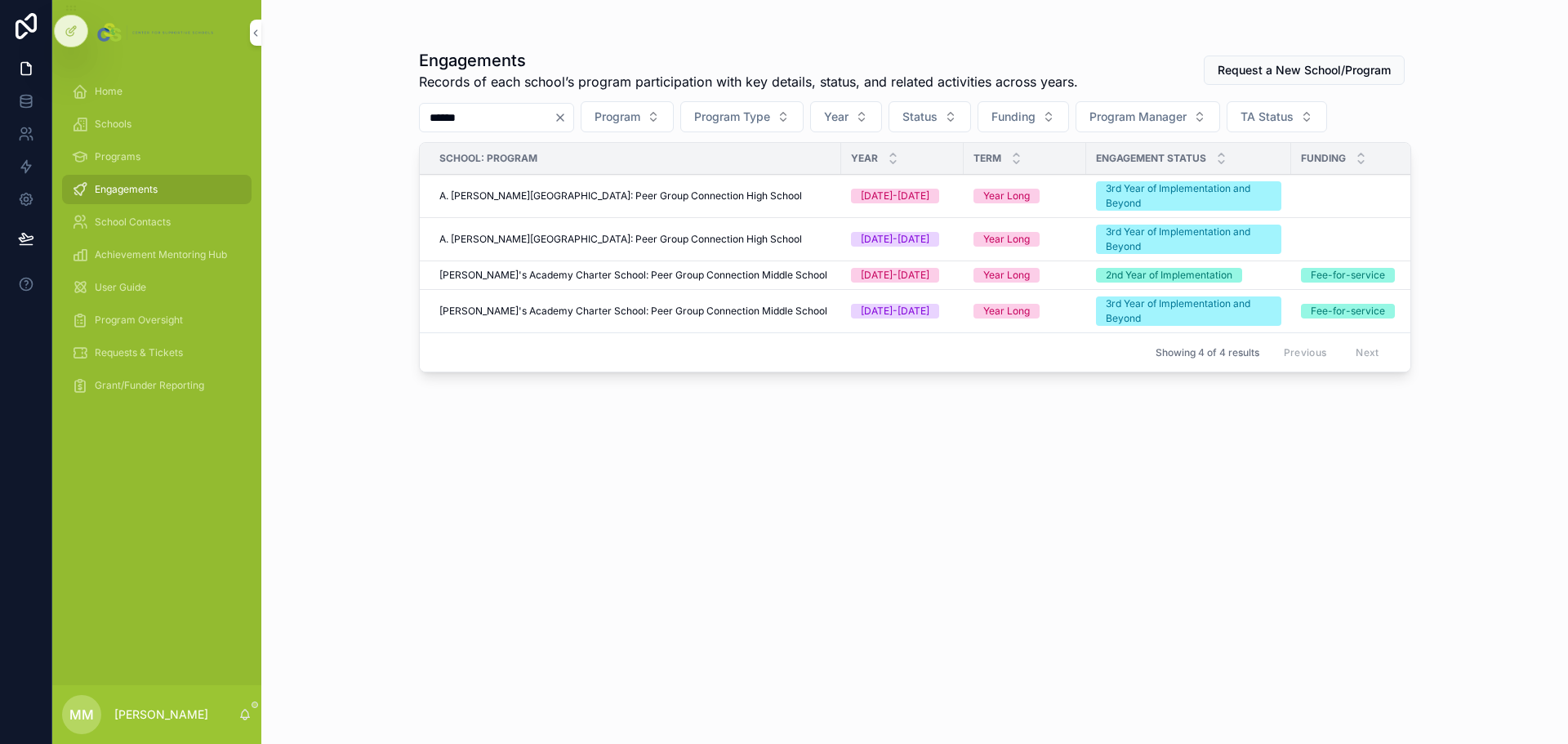
type input "******"
click at [595, 318] on td "[PERSON_NAME]'s Academy Charter School: Peer Group Connection Middle School" at bounding box center [630, 311] width 421 height 43
click at [592, 313] on span "[PERSON_NAME]'s Academy Charter School: Peer Group Connection Middle School" at bounding box center [633, 311] width 388 height 13
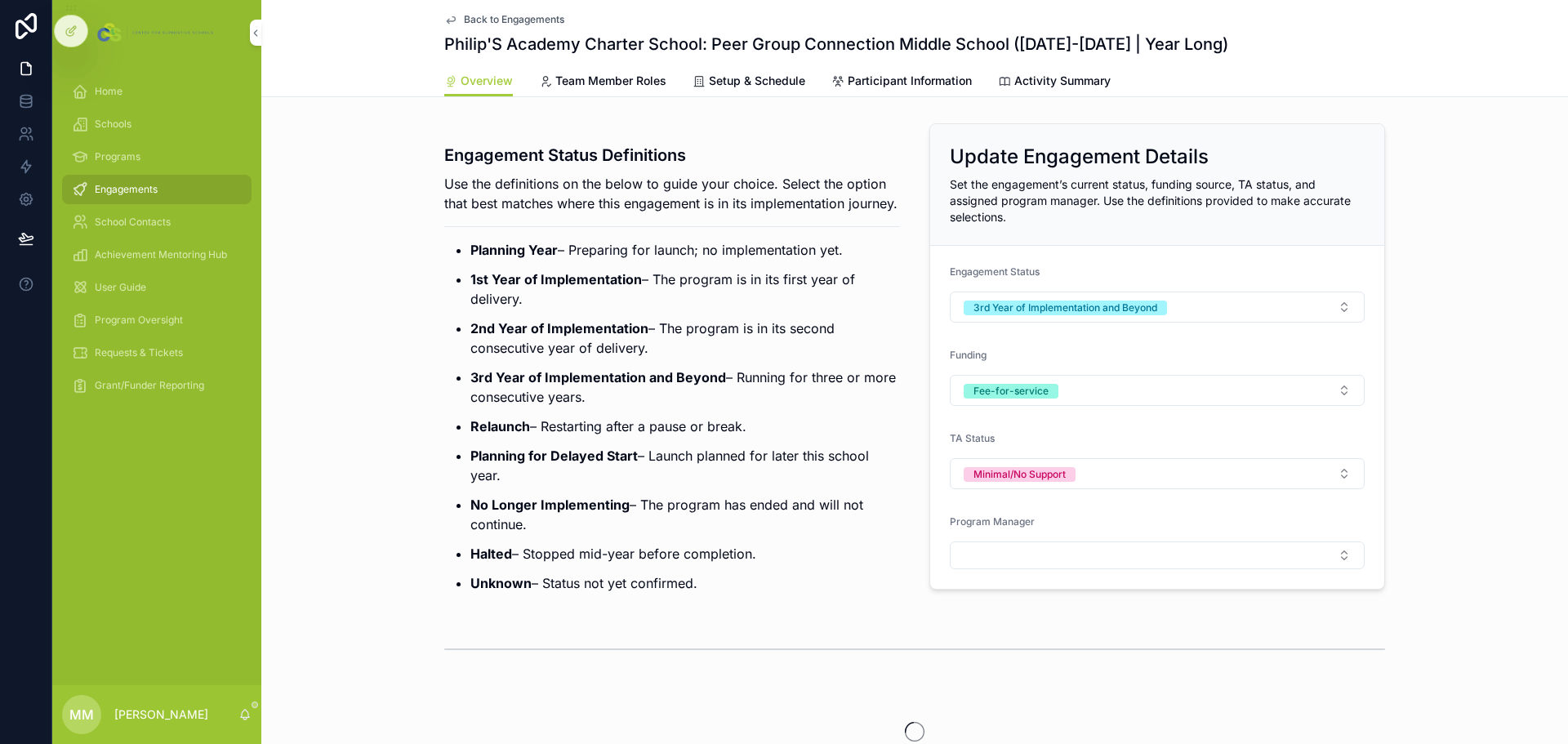
click at [483, 21] on span "Back to Engagements" at bounding box center [514, 20] width 100 height 13
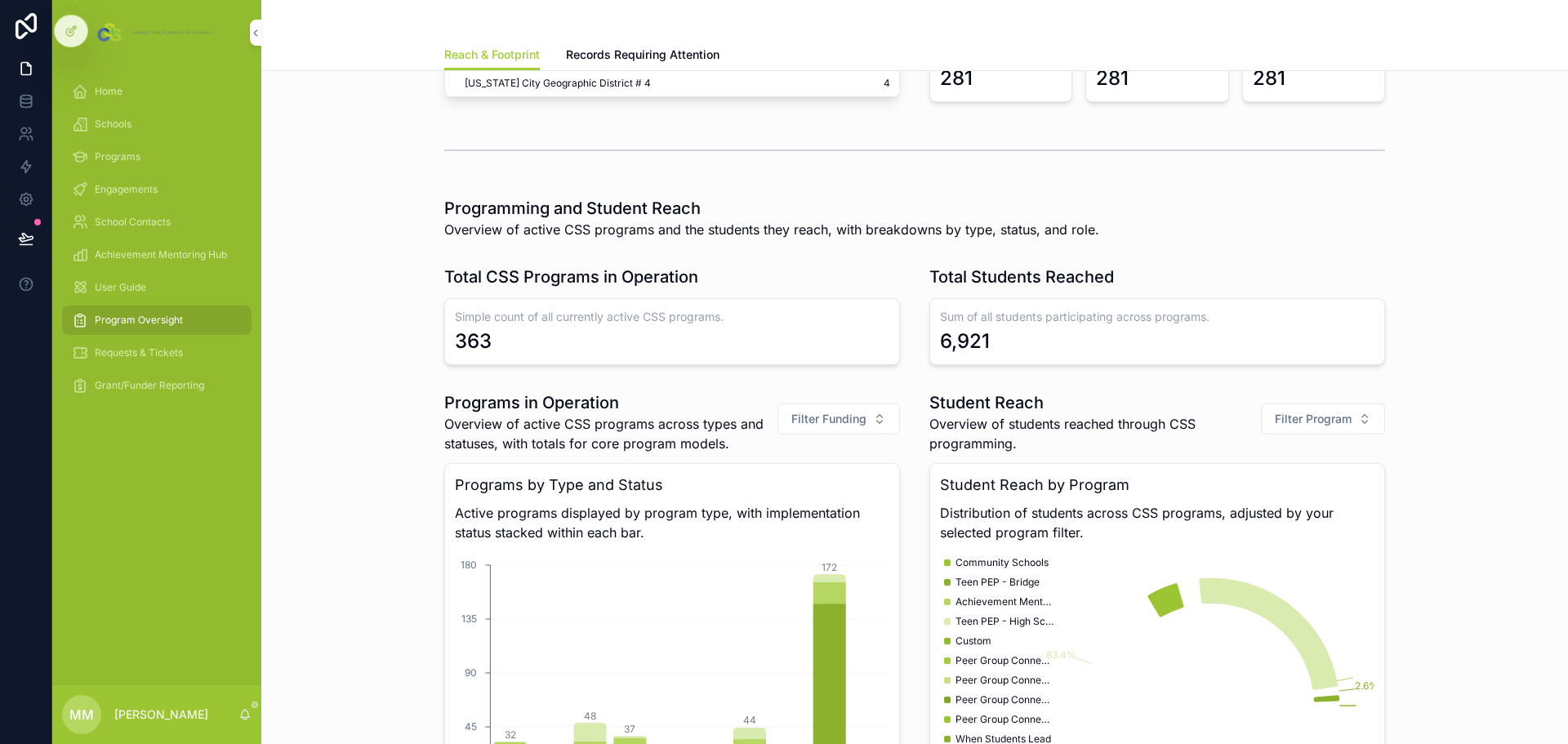
scroll to position [879, 0]
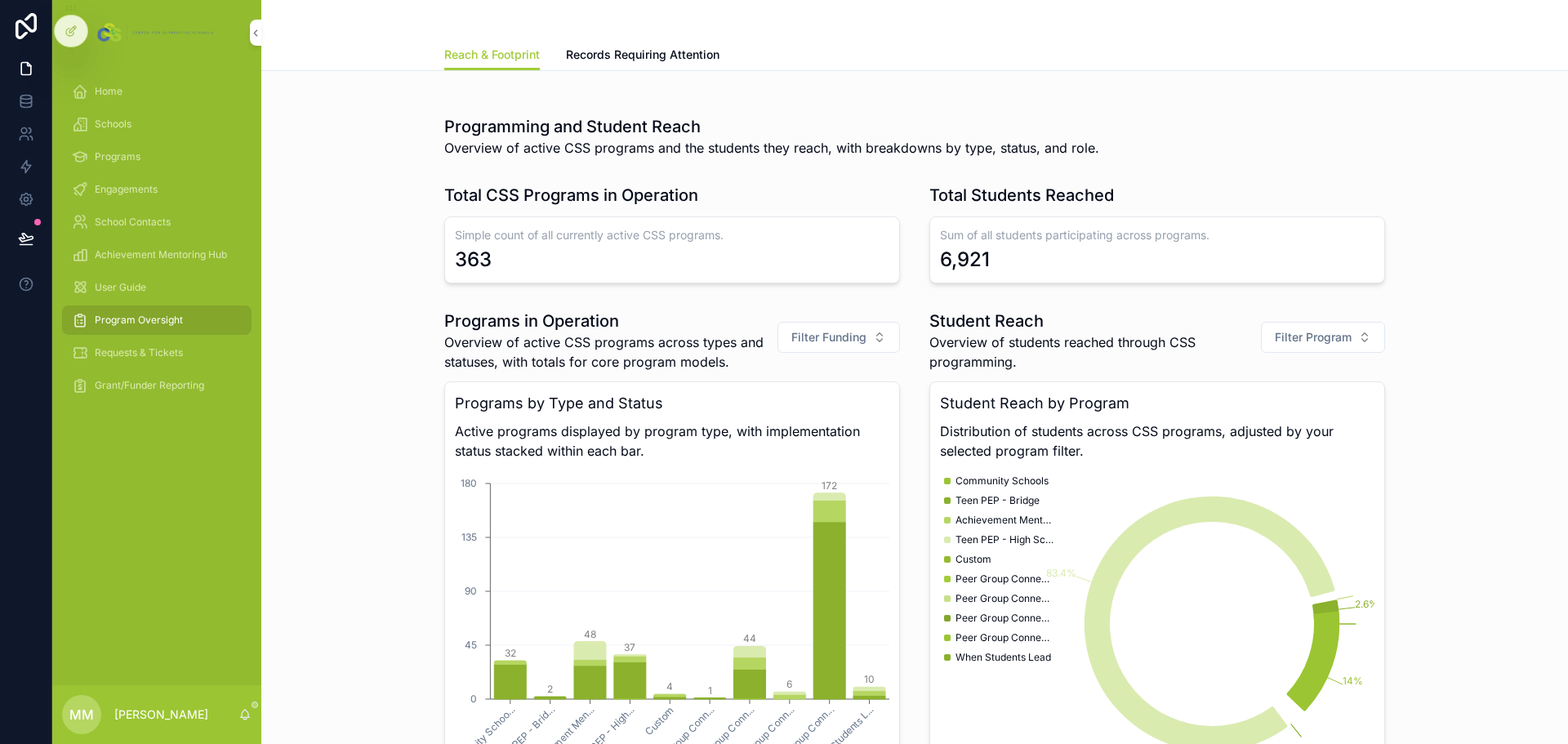
click at [828, 336] on span "Filter Funding" at bounding box center [829, 337] width 75 height 16
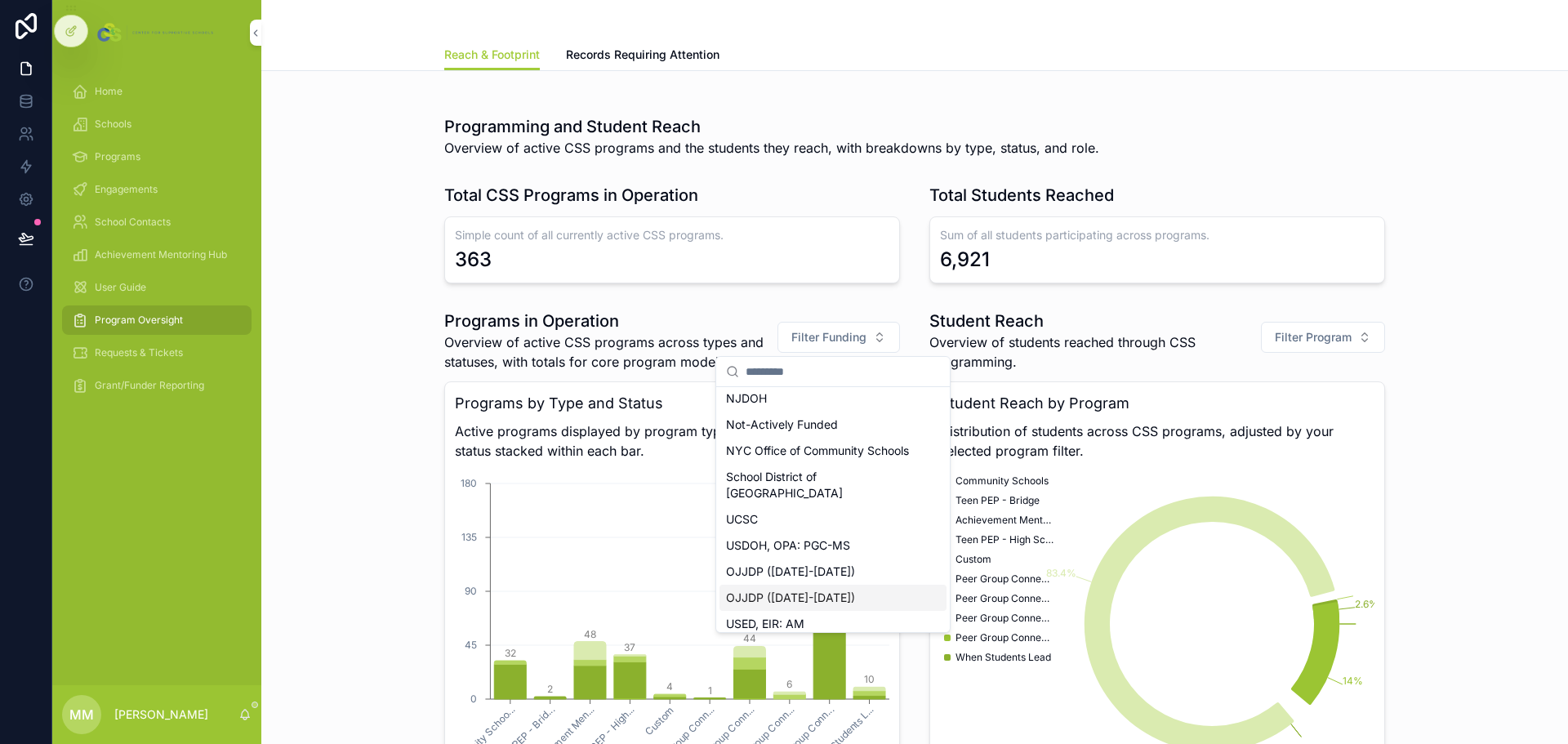
scroll to position [223, 0]
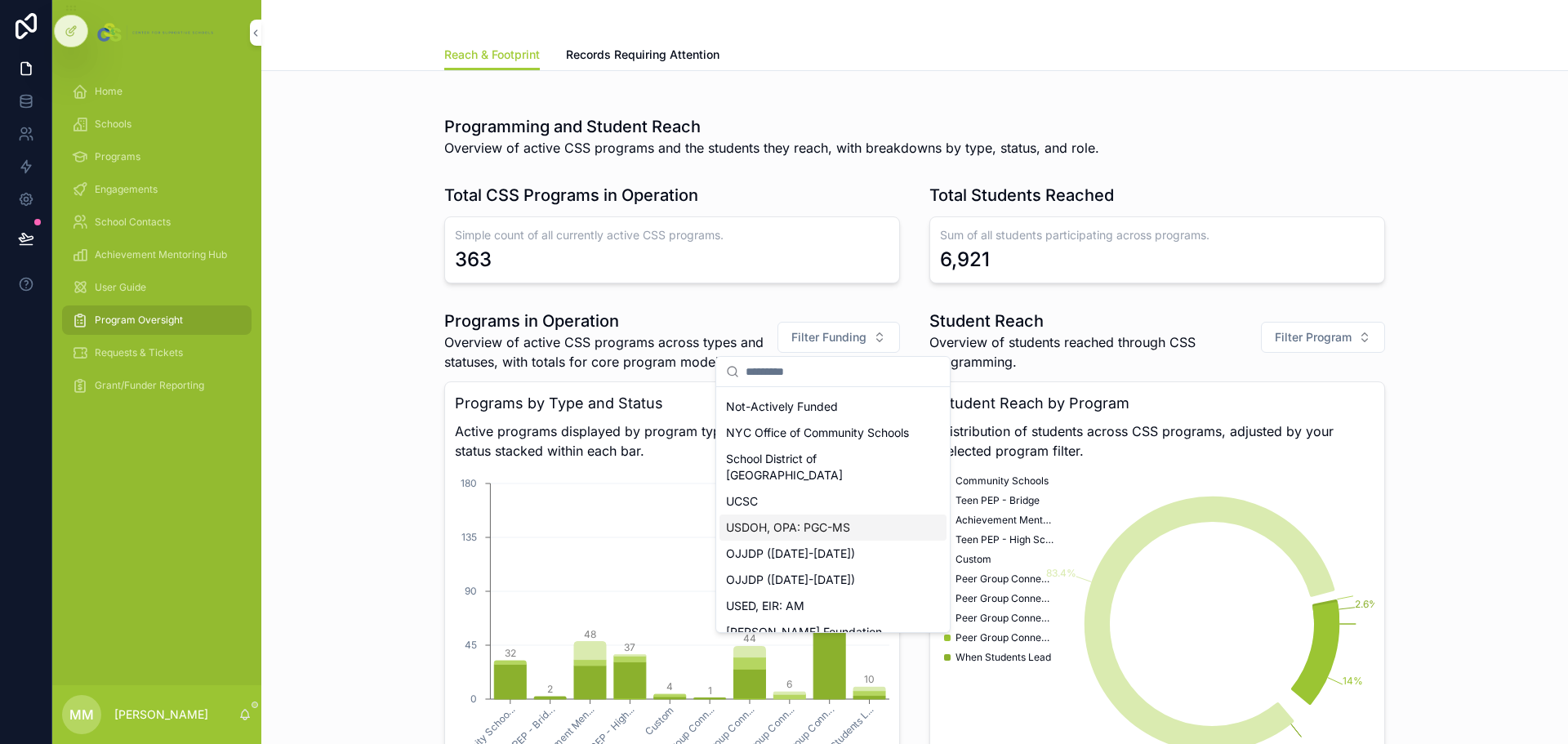
click at [829, 515] on div "USDOH, OPA: PGC-MS" at bounding box center [834, 527] width 227 height 26
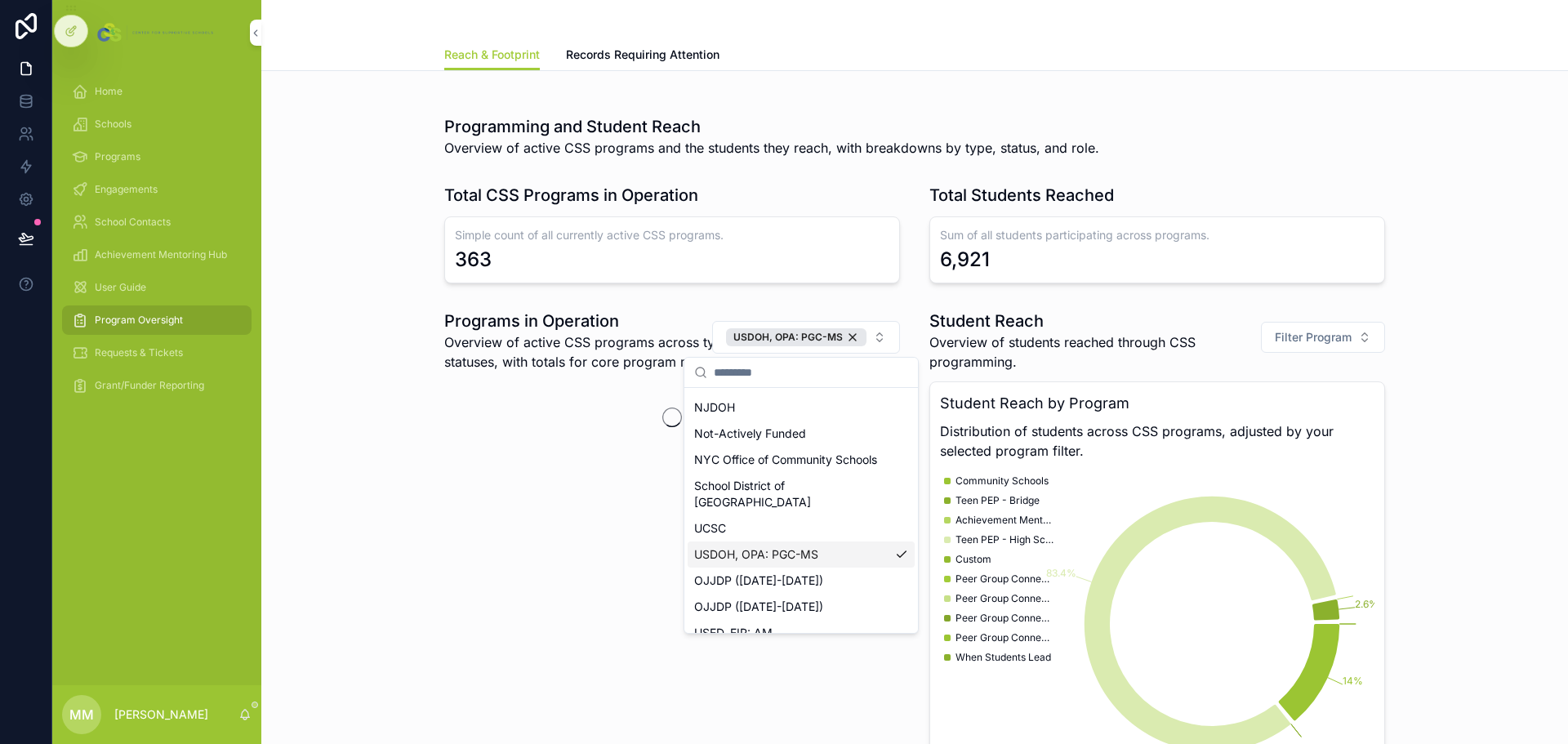
scroll to position [249, 0]
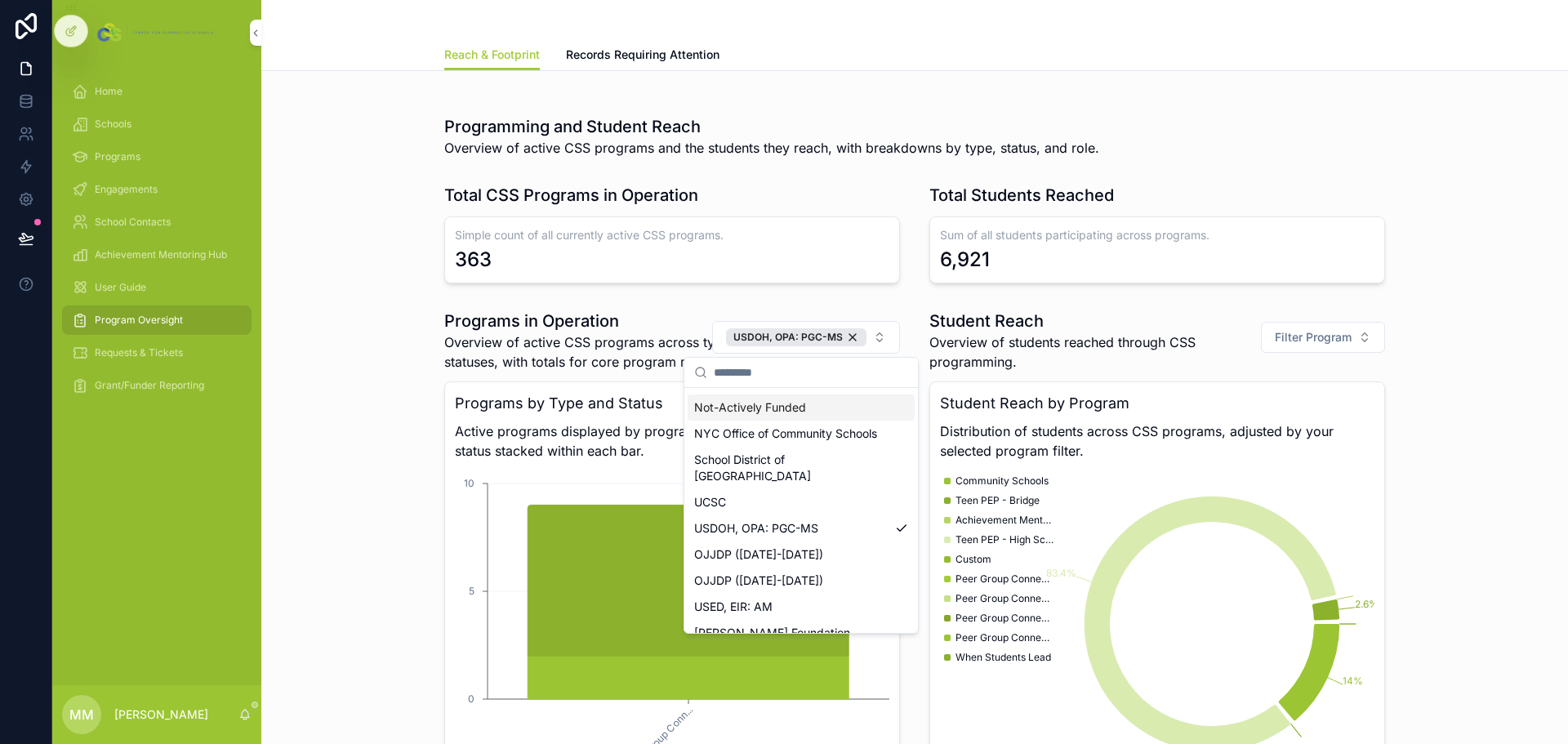
click at [401, 513] on div "Programs in Operation Overview of active CSS programs across types and statuses…" at bounding box center [915, 621] width 1281 height 637
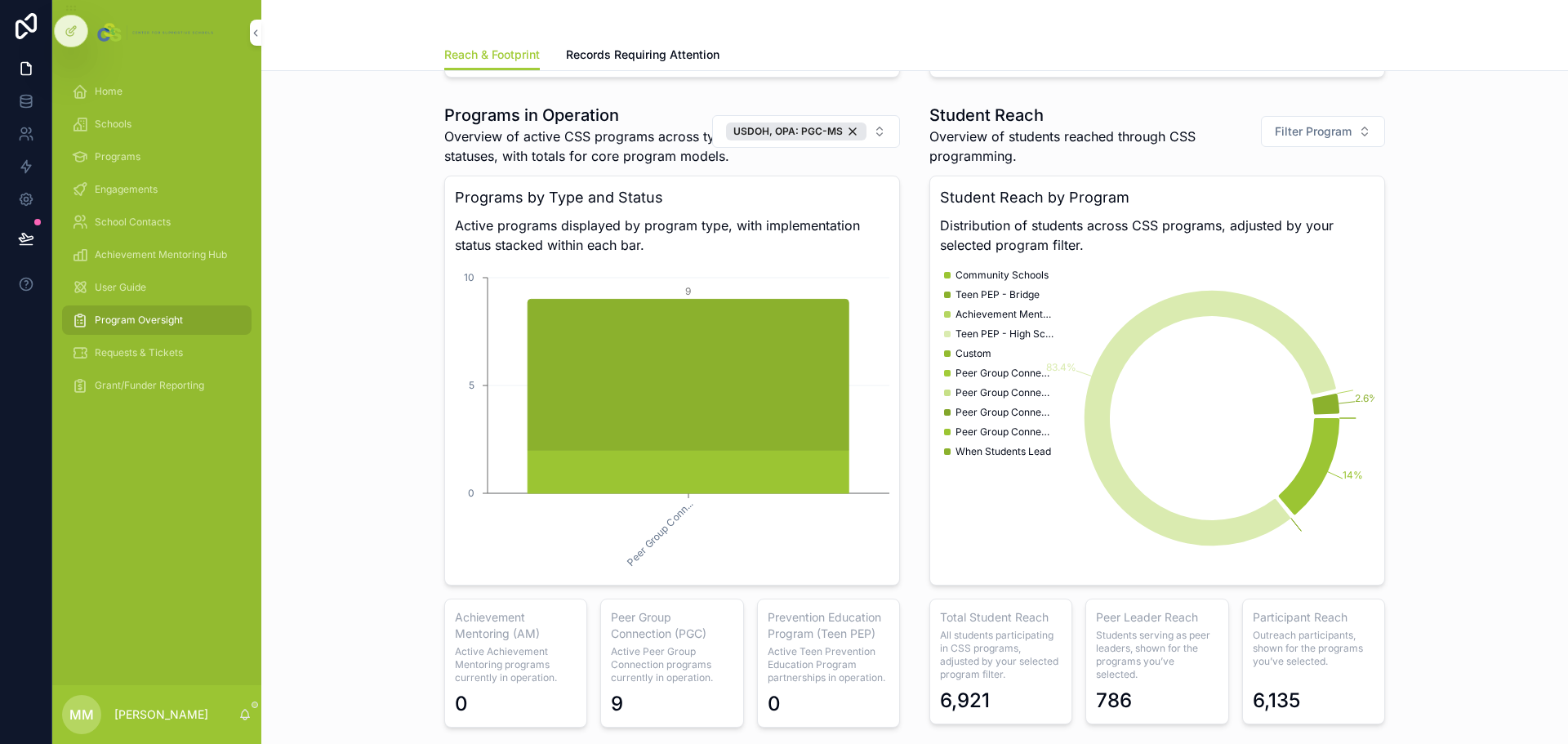
scroll to position [1124, 0]
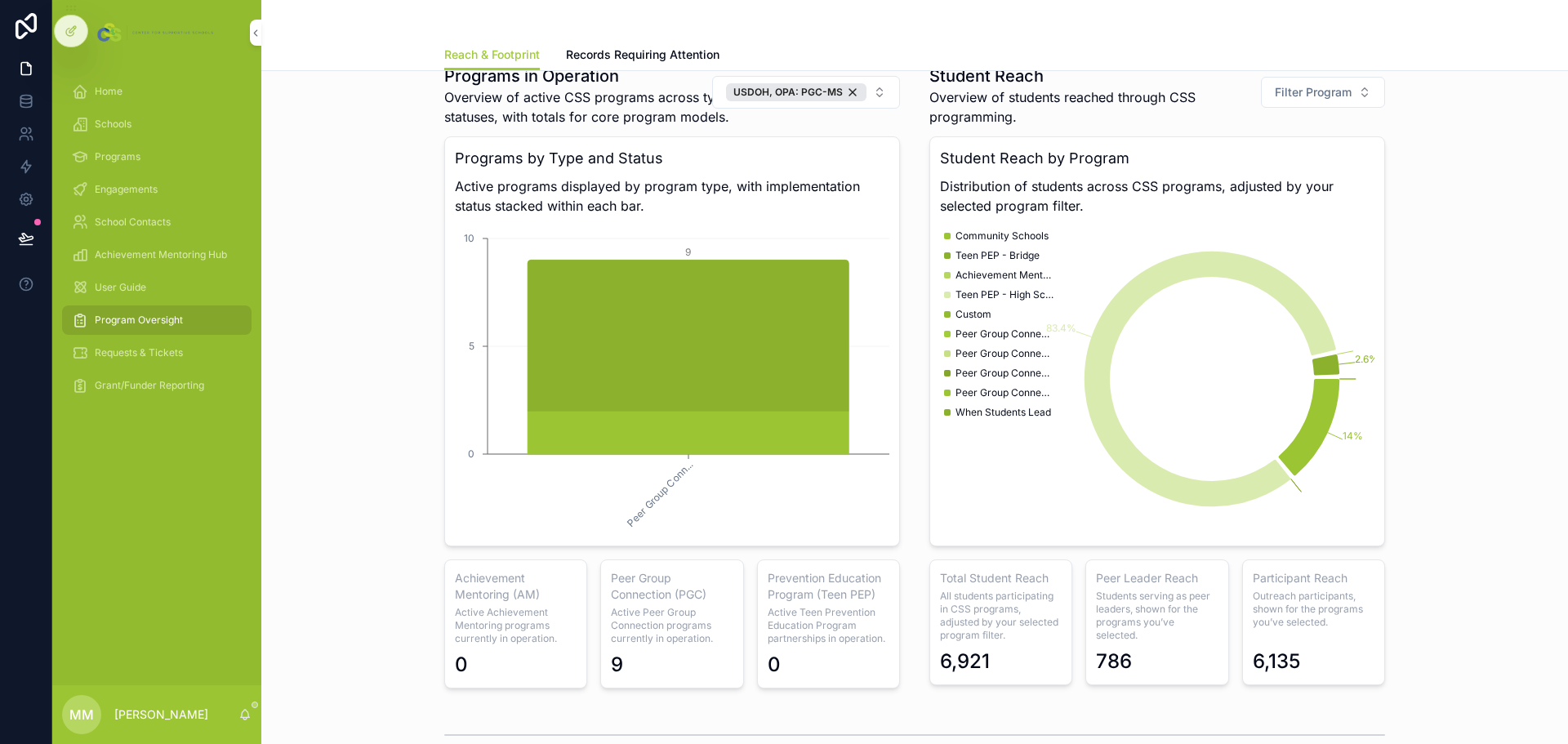
click at [850, 89] on div "USDOH, OPA: PGC-MS" at bounding box center [796, 92] width 141 height 18
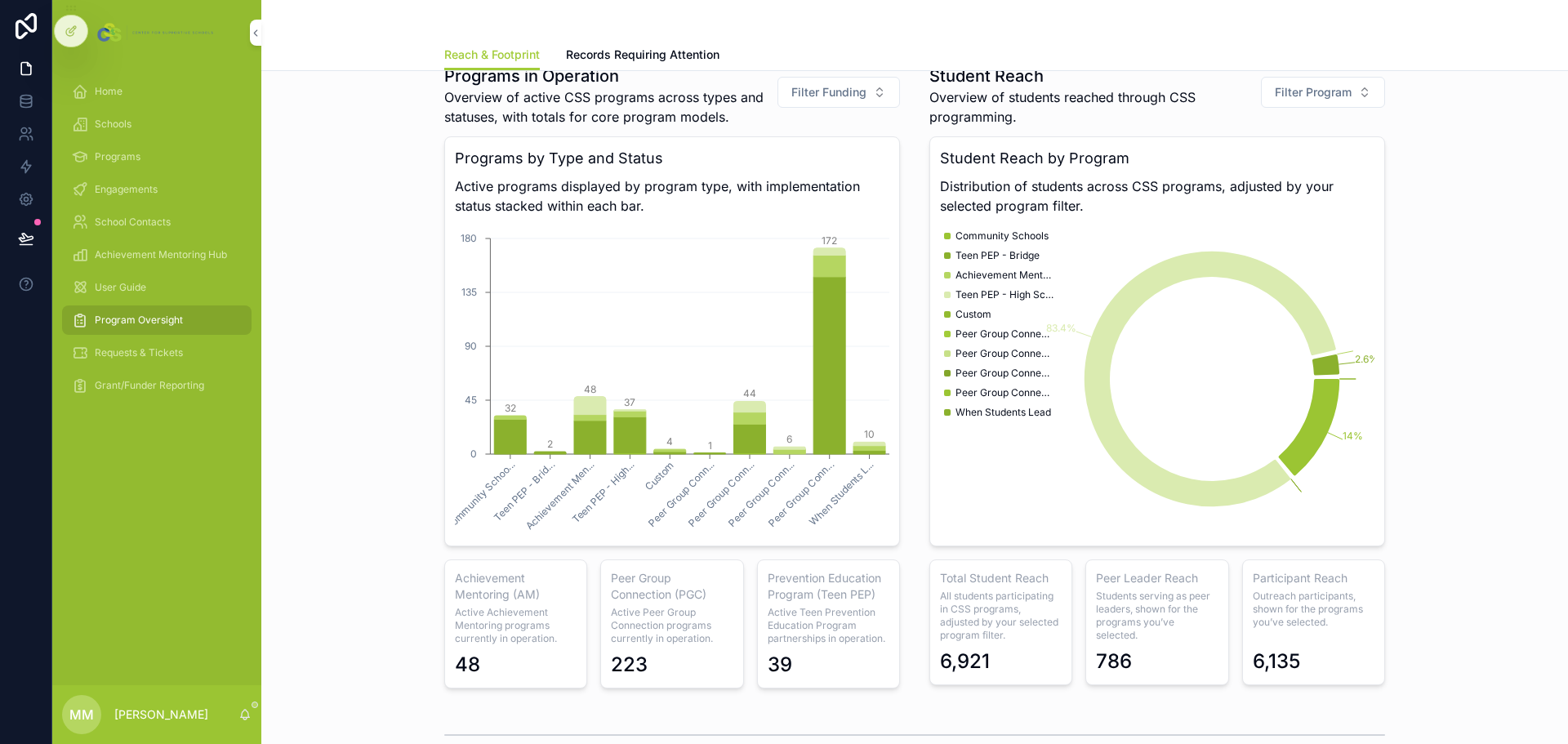
click at [867, 98] on button "Filter Funding" at bounding box center [838, 93] width 122 height 31
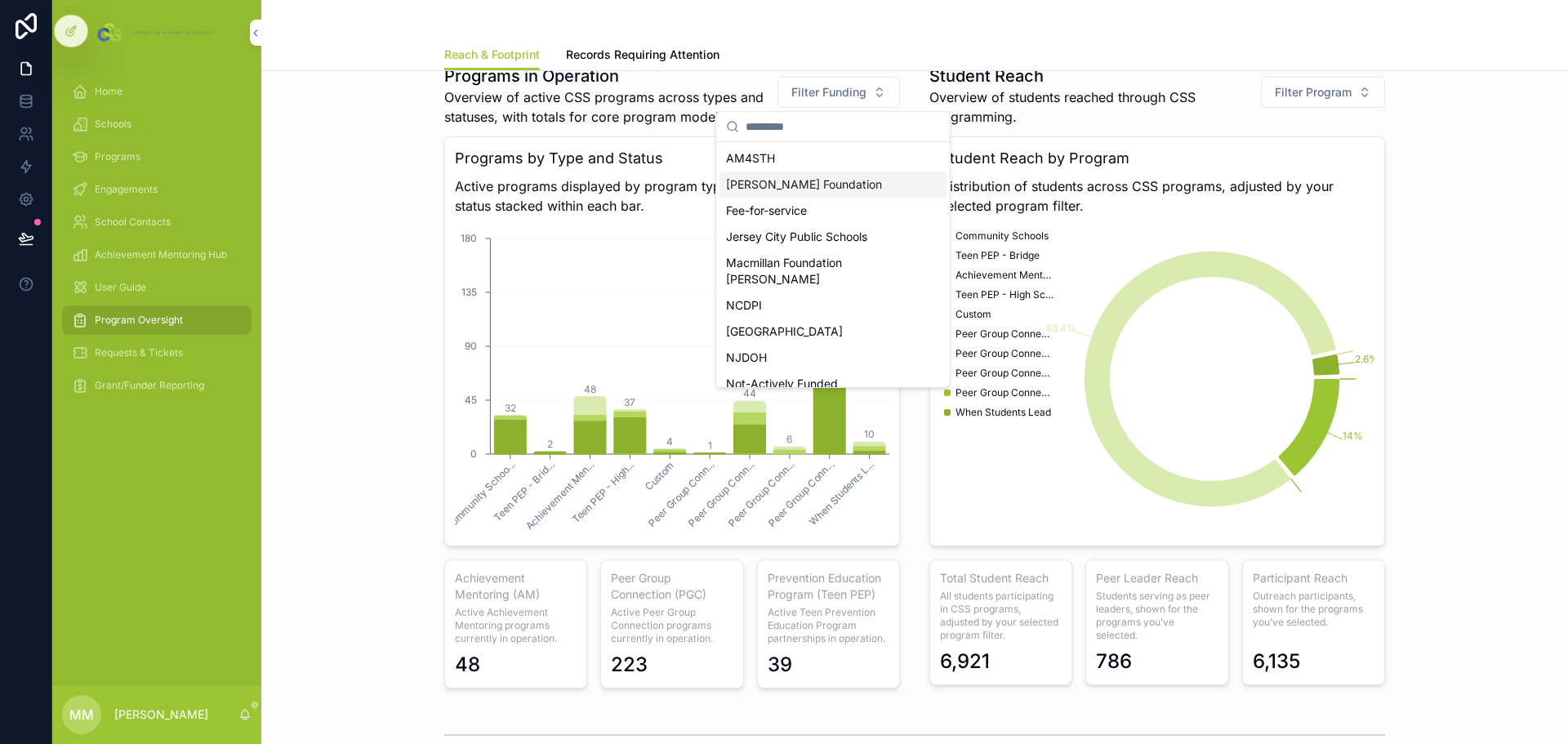
click at [761, 180] on div "[PERSON_NAME] Foundation" at bounding box center [834, 184] width 227 height 26
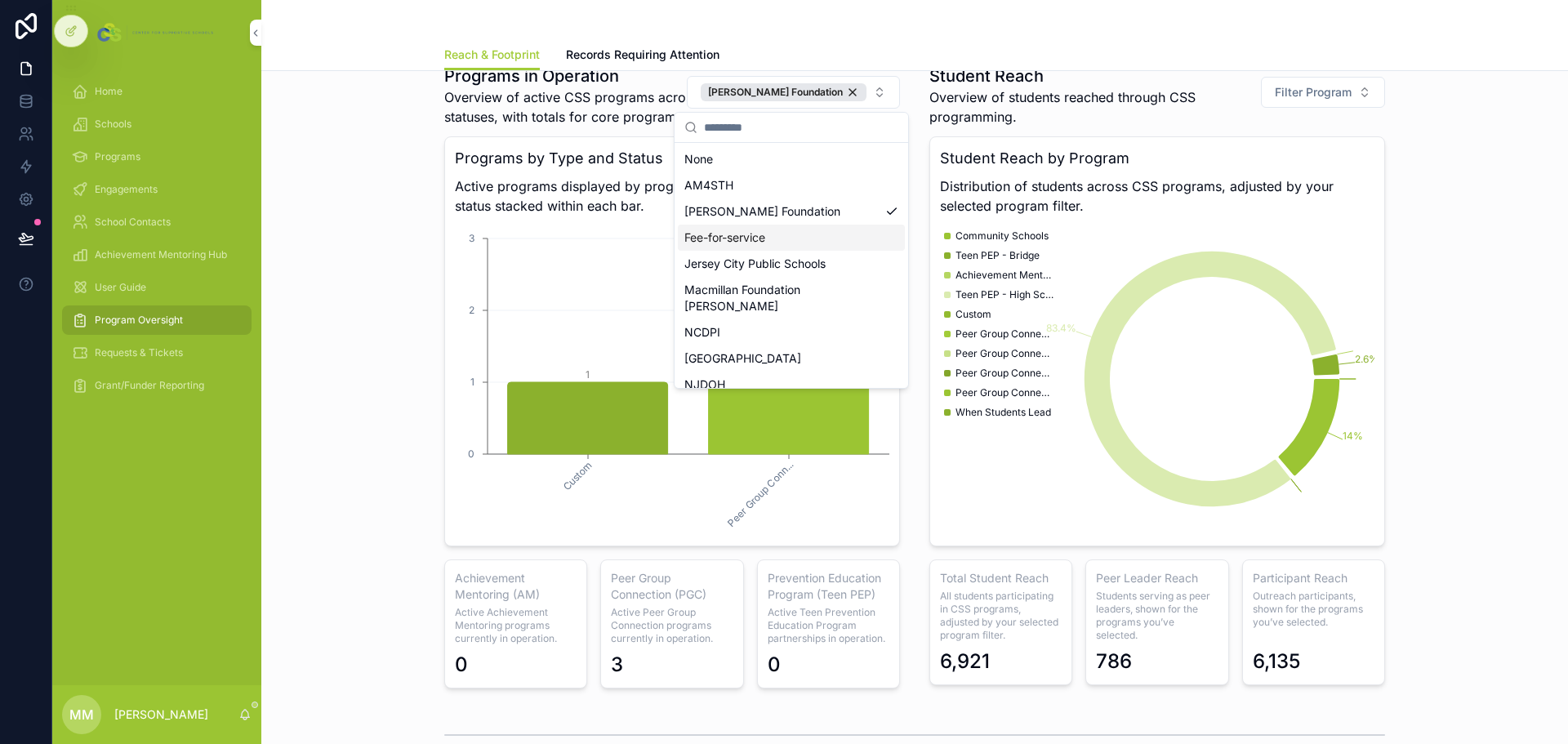
click at [911, 495] on div "Programs in Operation Overview of active CSS programs across types and statuses…" at bounding box center [915, 376] width 961 height 637
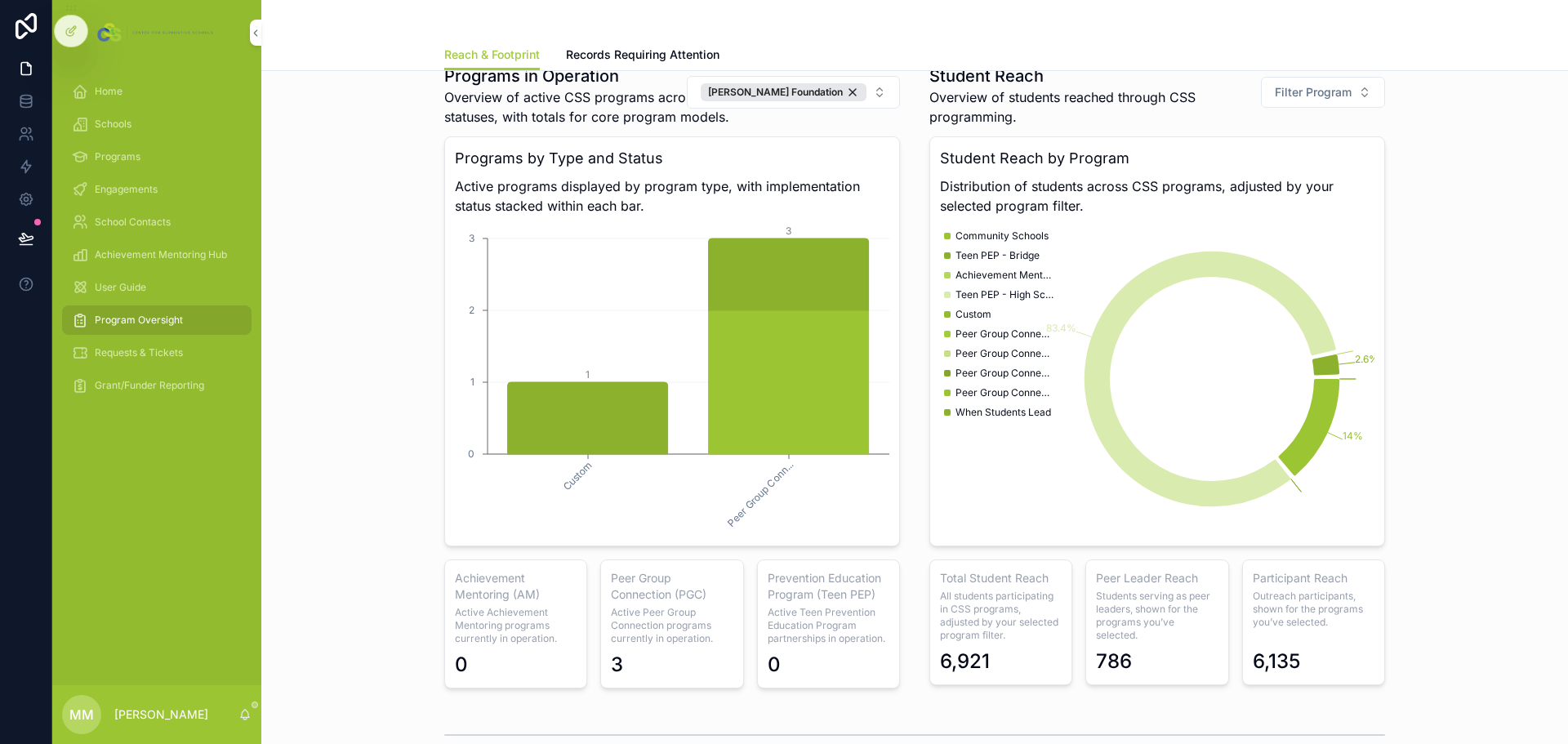
click at [849, 89] on div "[PERSON_NAME] Foundation" at bounding box center [784, 92] width 166 height 18
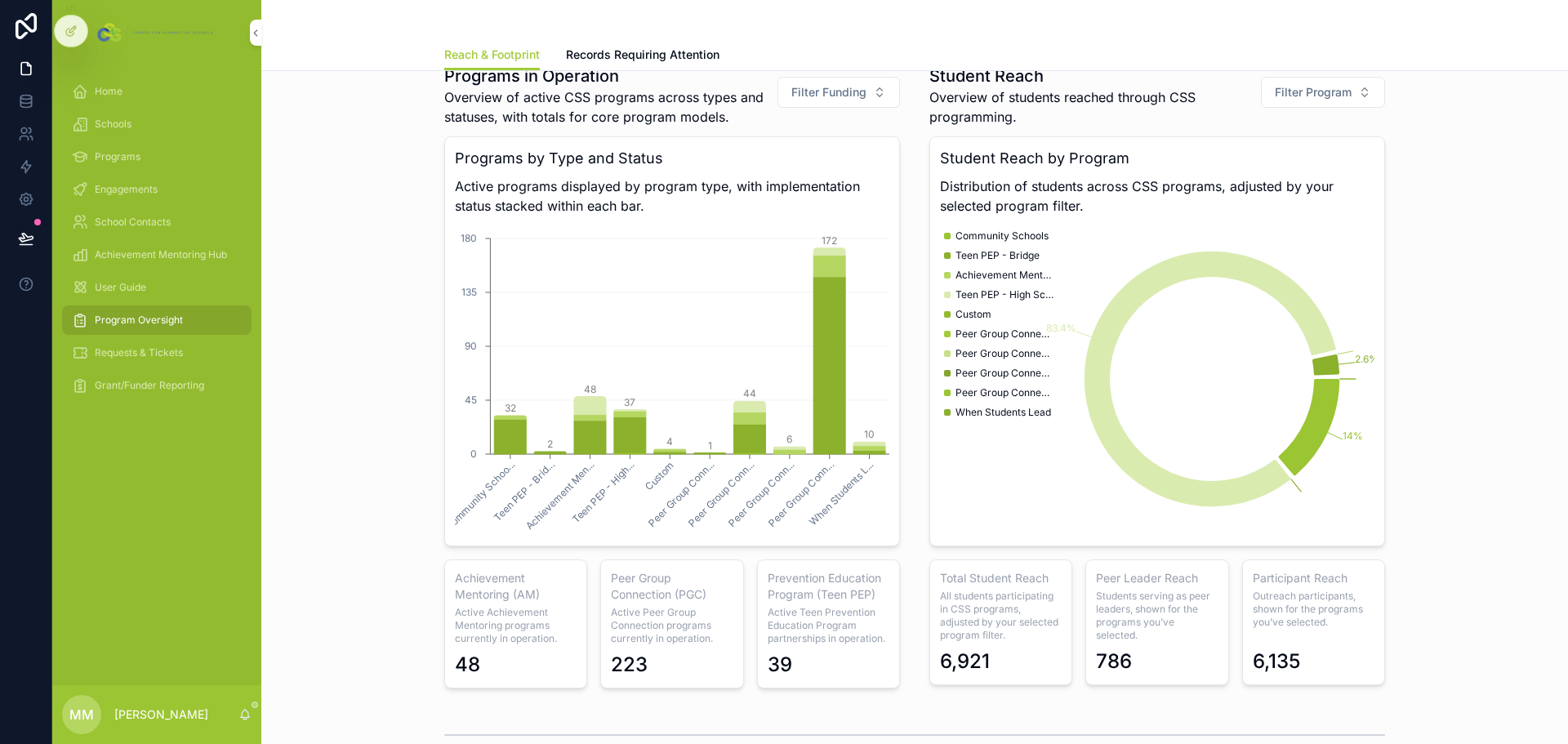
click at [836, 92] on span "Filter Funding" at bounding box center [829, 92] width 75 height 16
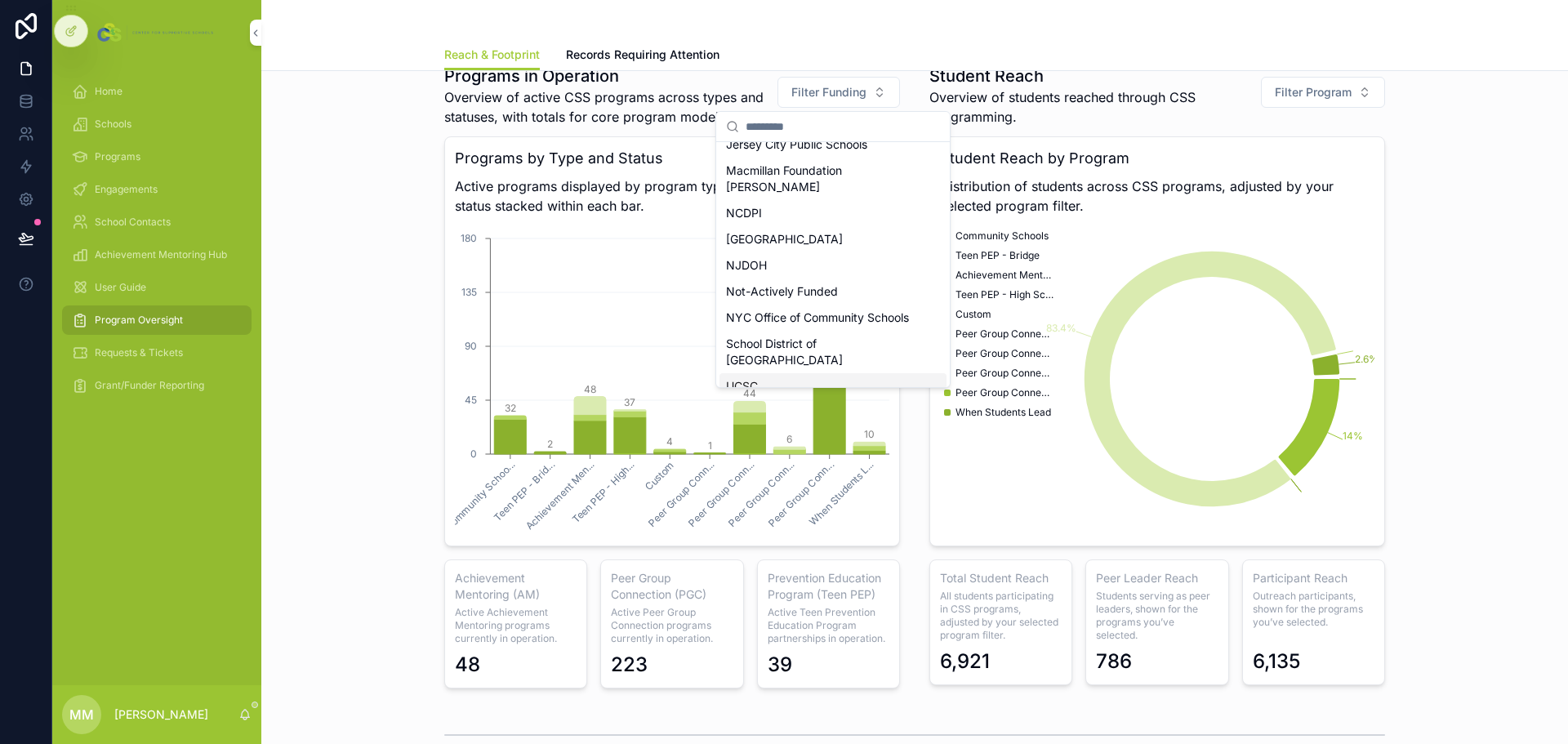
scroll to position [164, 0]
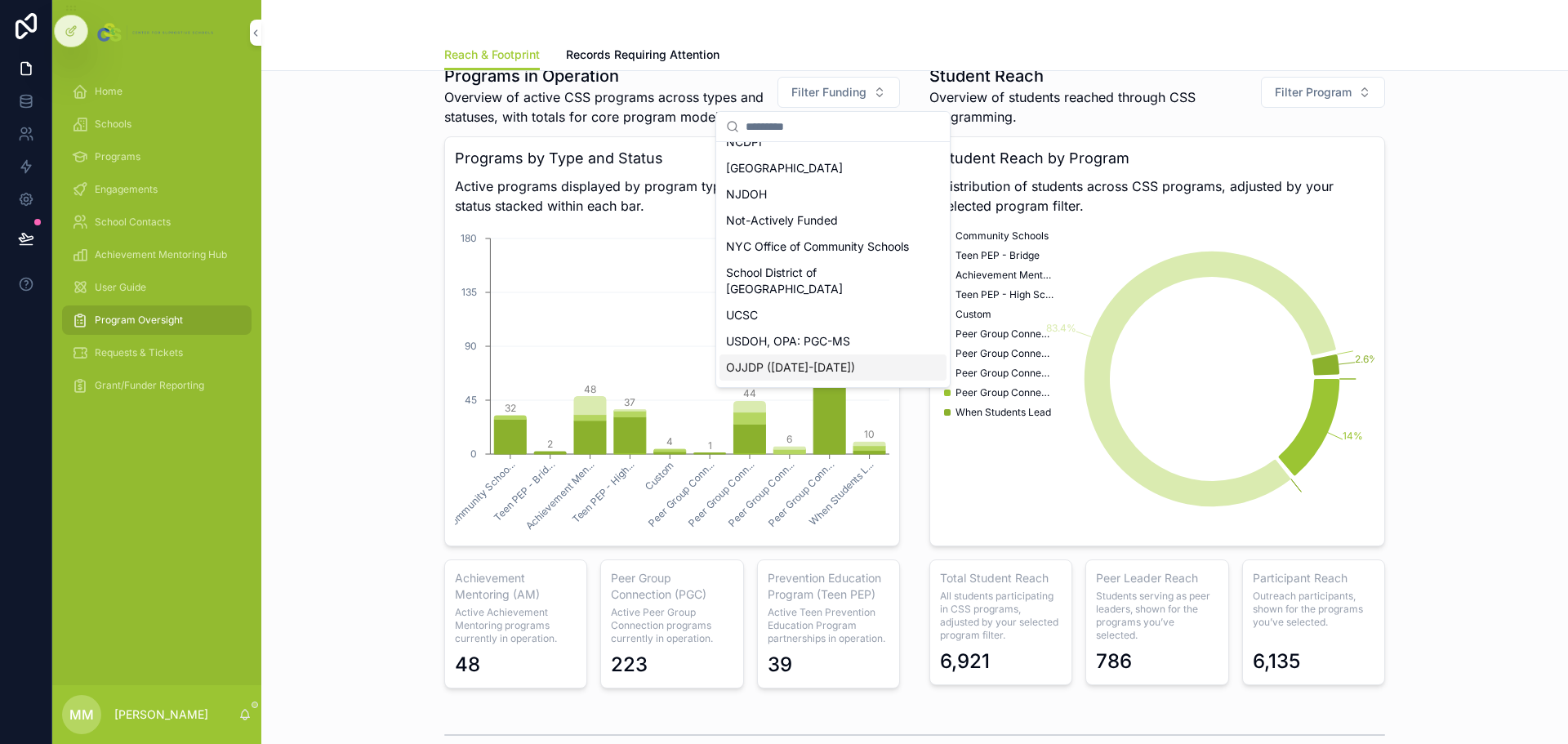
click at [823, 355] on div "OJJDP ([DATE]-[DATE])" at bounding box center [834, 367] width 227 height 26
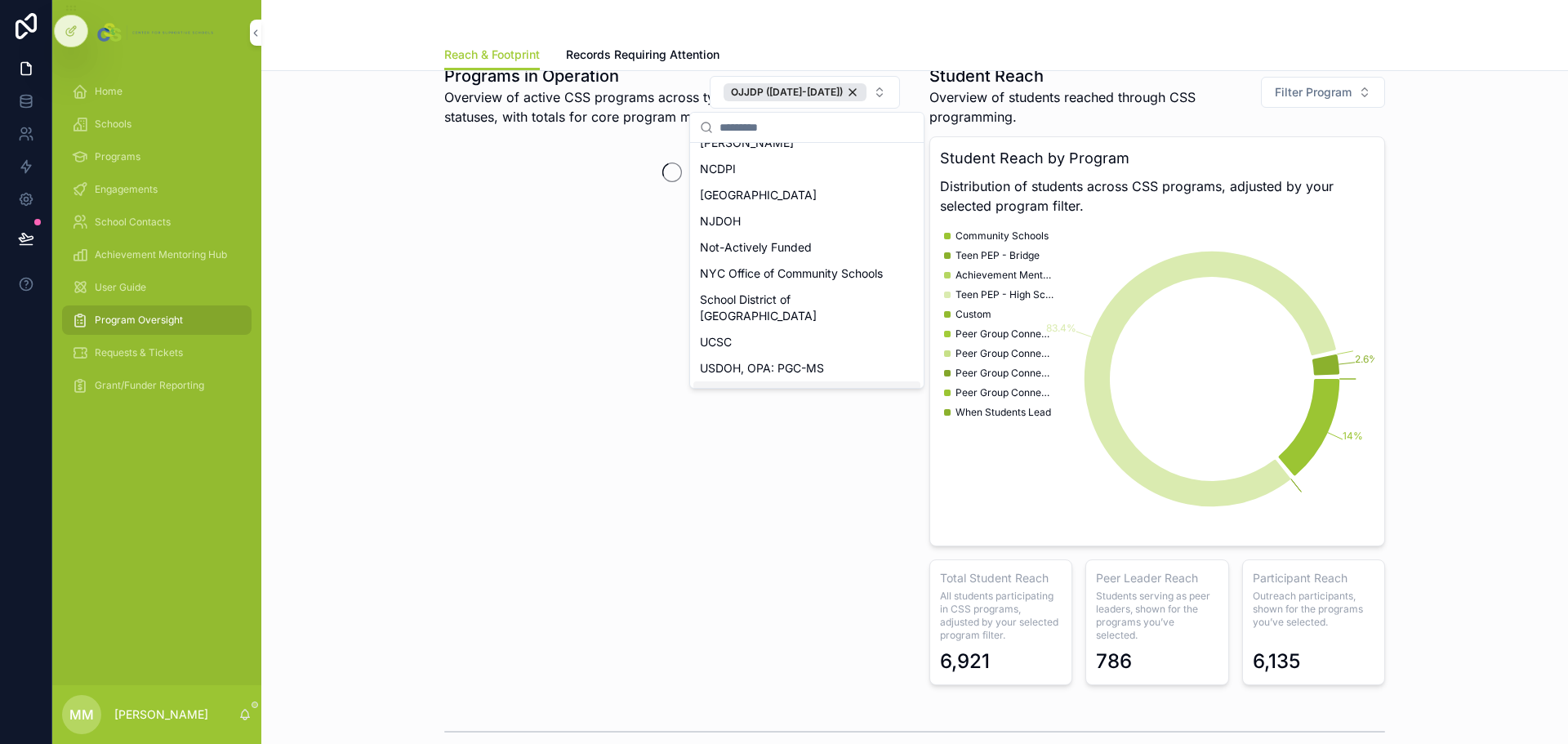
scroll to position [190, 0]
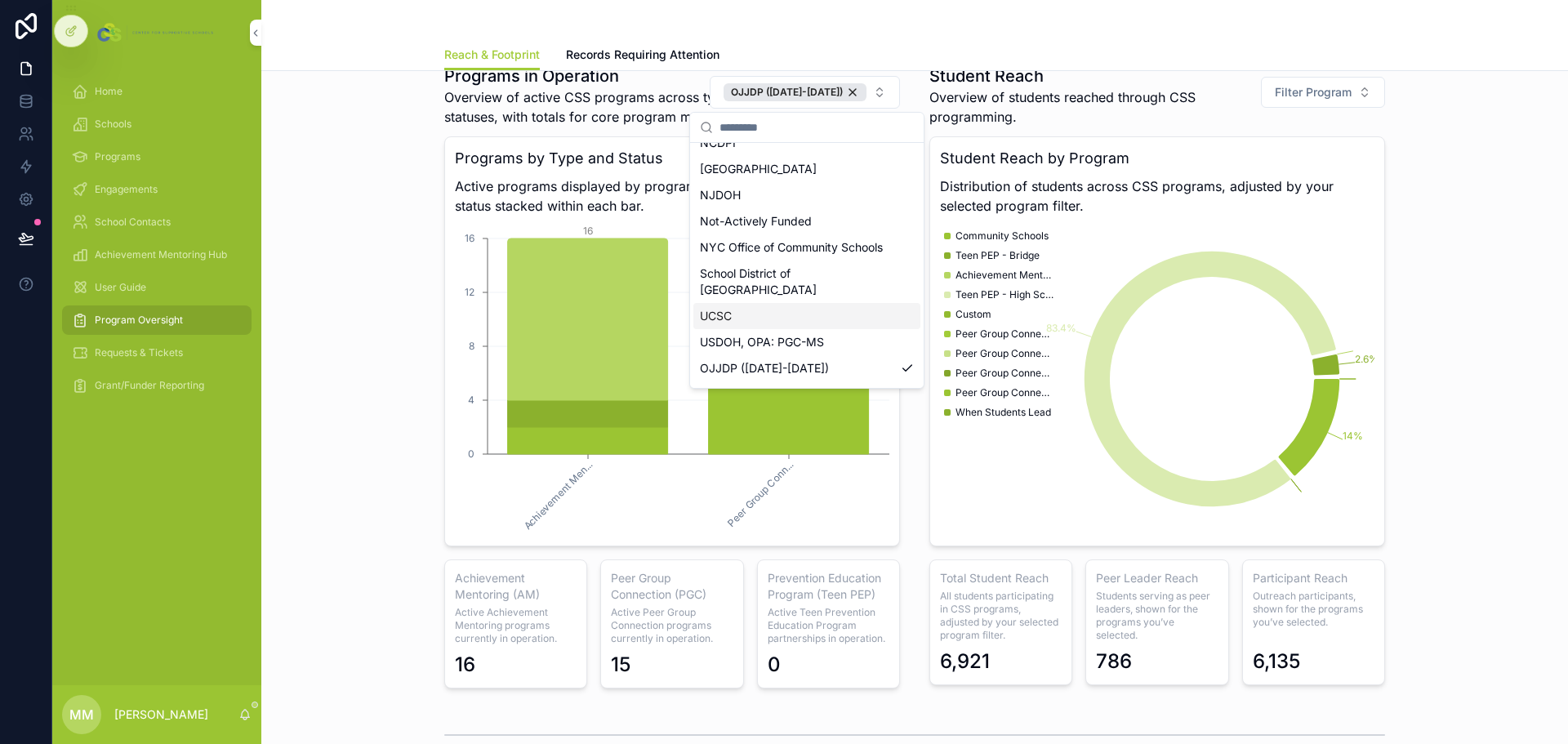
click at [402, 382] on div "Programs in Operation Overview of active CSS programs across types and statuses…" at bounding box center [915, 376] width 1281 height 637
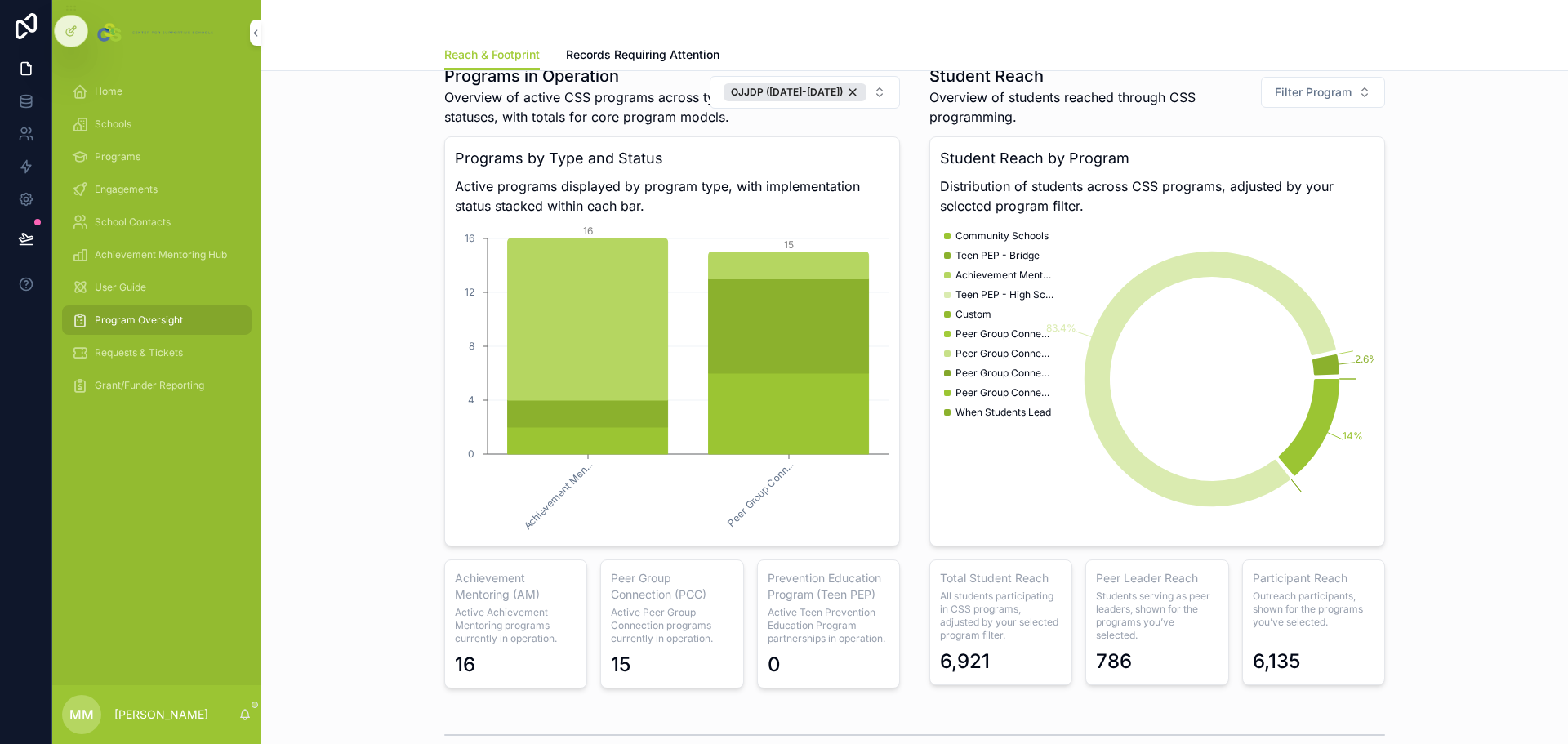
click at [845, 91] on div "OJJDP ([DATE]-[DATE])" at bounding box center [795, 92] width 143 height 18
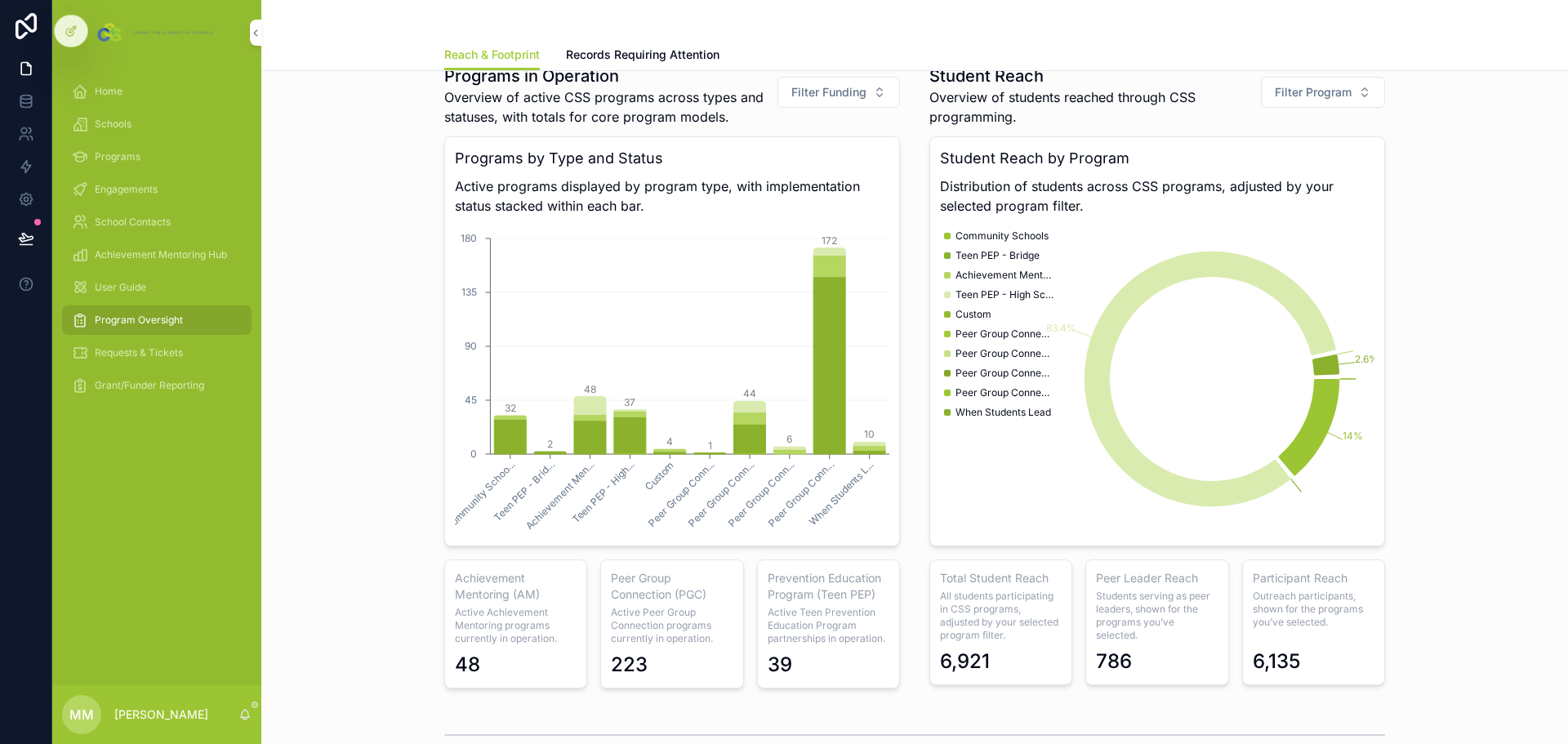
click at [844, 89] on span "Filter Funding" at bounding box center [829, 92] width 75 height 16
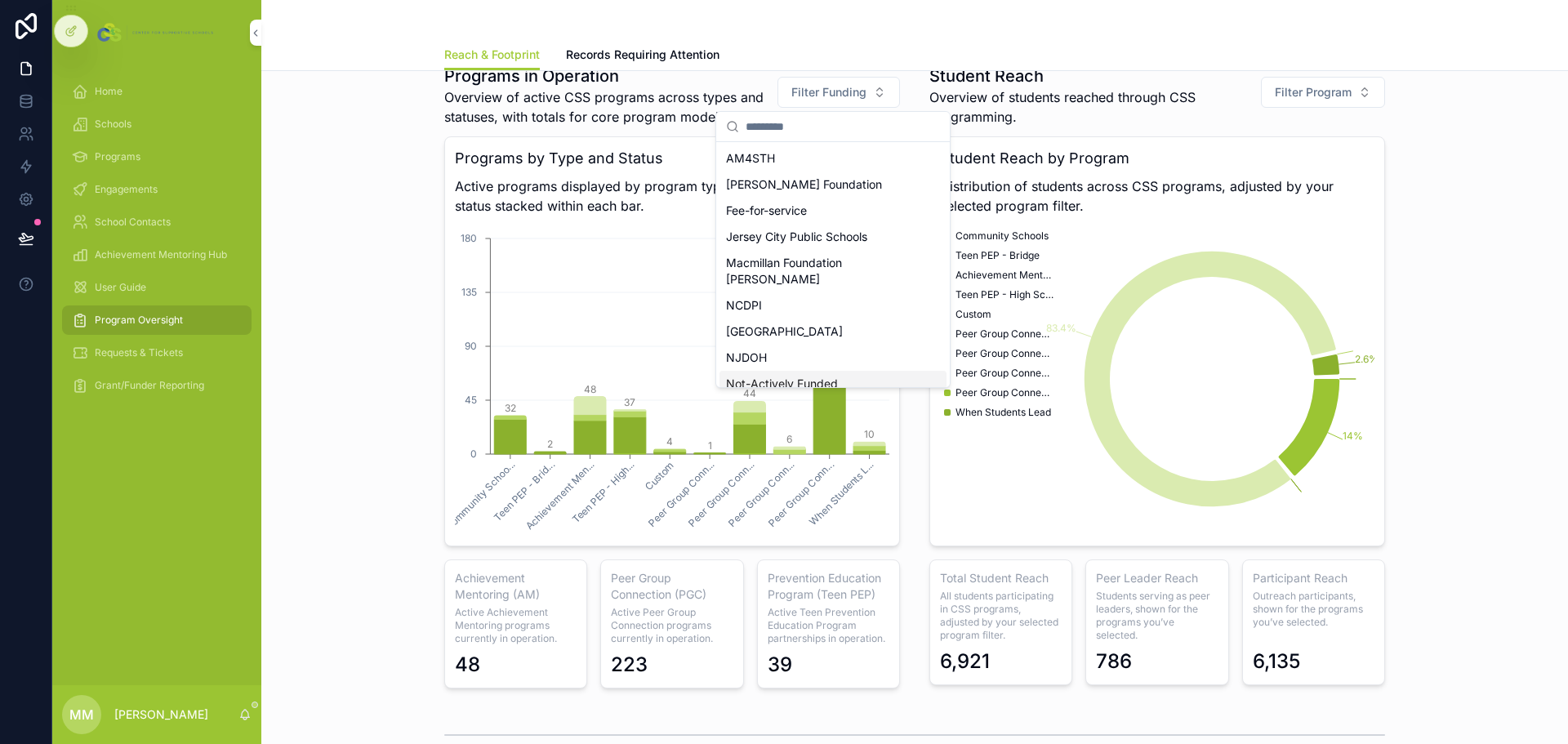
click at [779, 371] on div "Not-Actively Funded" at bounding box center [834, 384] width 227 height 26
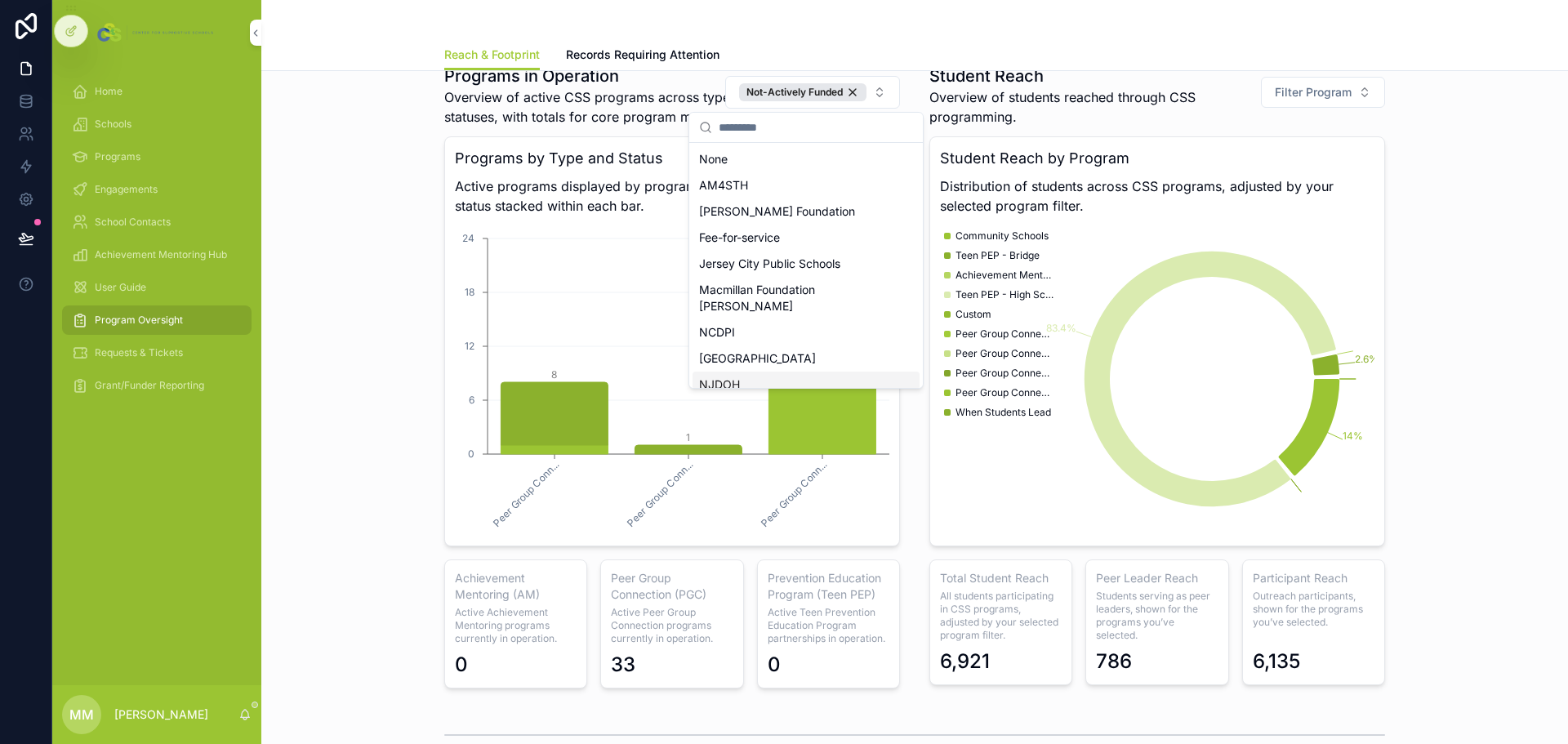
click at [336, 473] on div "Programs in Operation Overview of active CSS programs across types and statuses…" at bounding box center [915, 376] width 1281 height 637
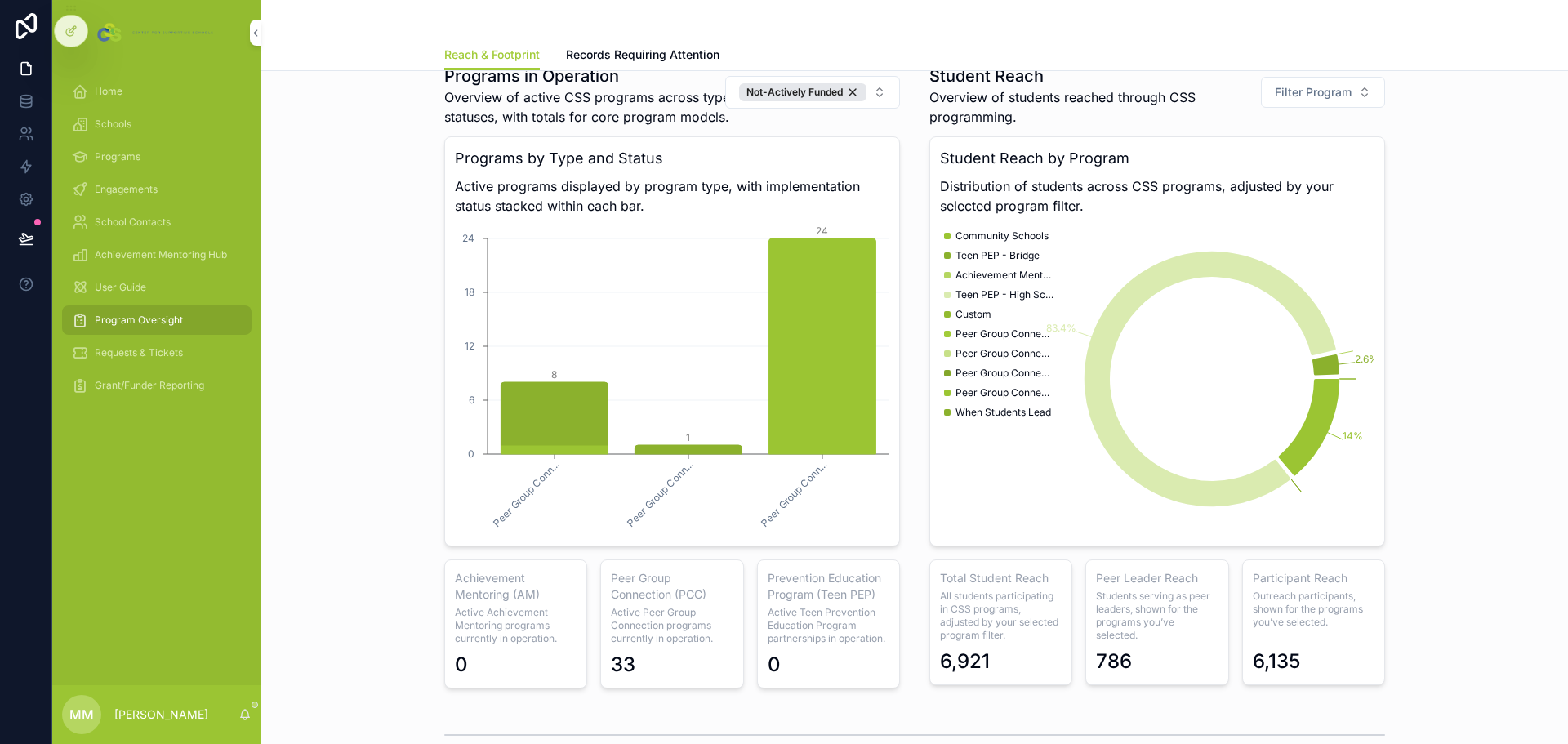
drag, startPoint x: 847, startPoint y: 88, endPoint x: 795, endPoint y: 200, distance: 123.5
click at [849, 88] on div "Not-Actively Funded" at bounding box center [803, 92] width 127 height 18
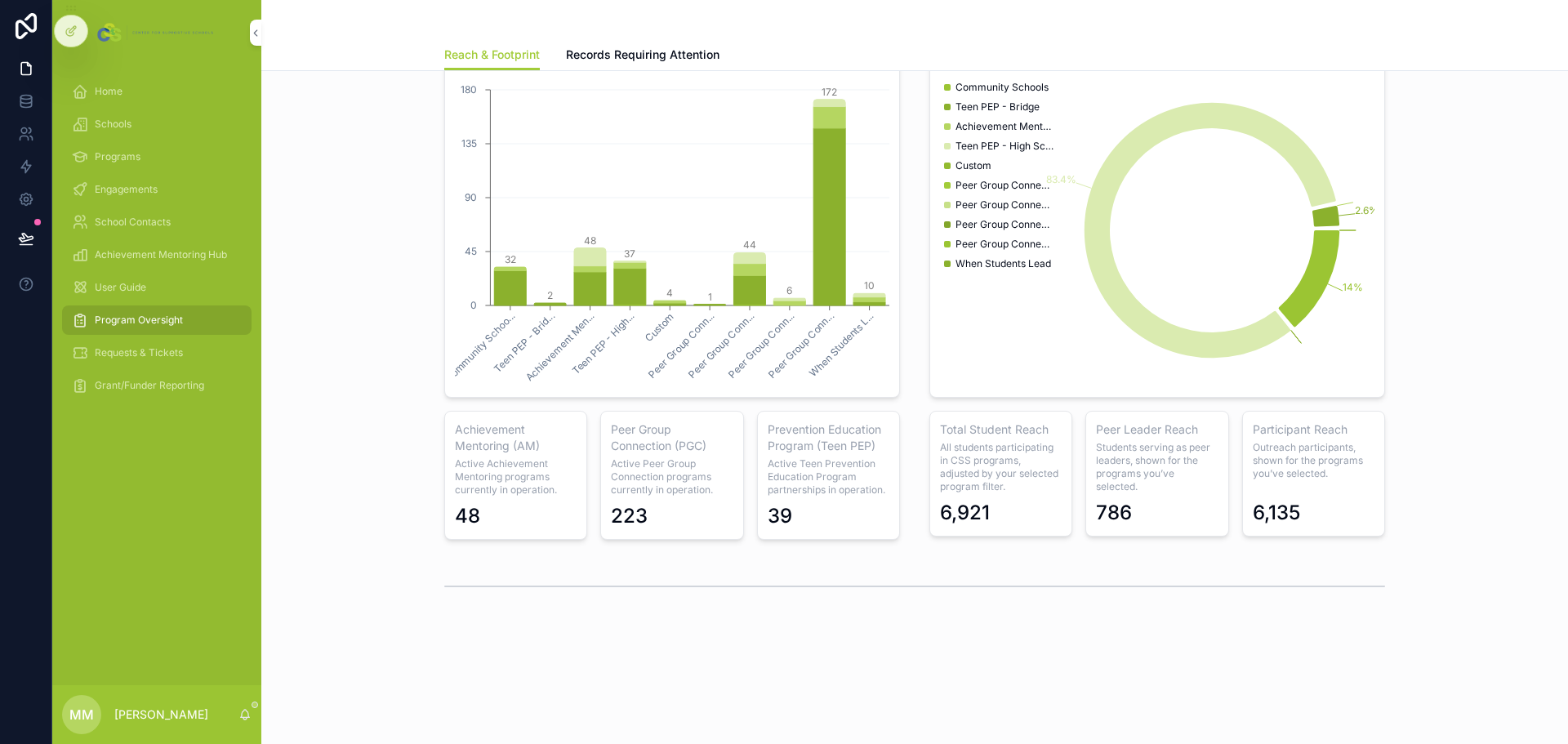
scroll to position [864, 0]
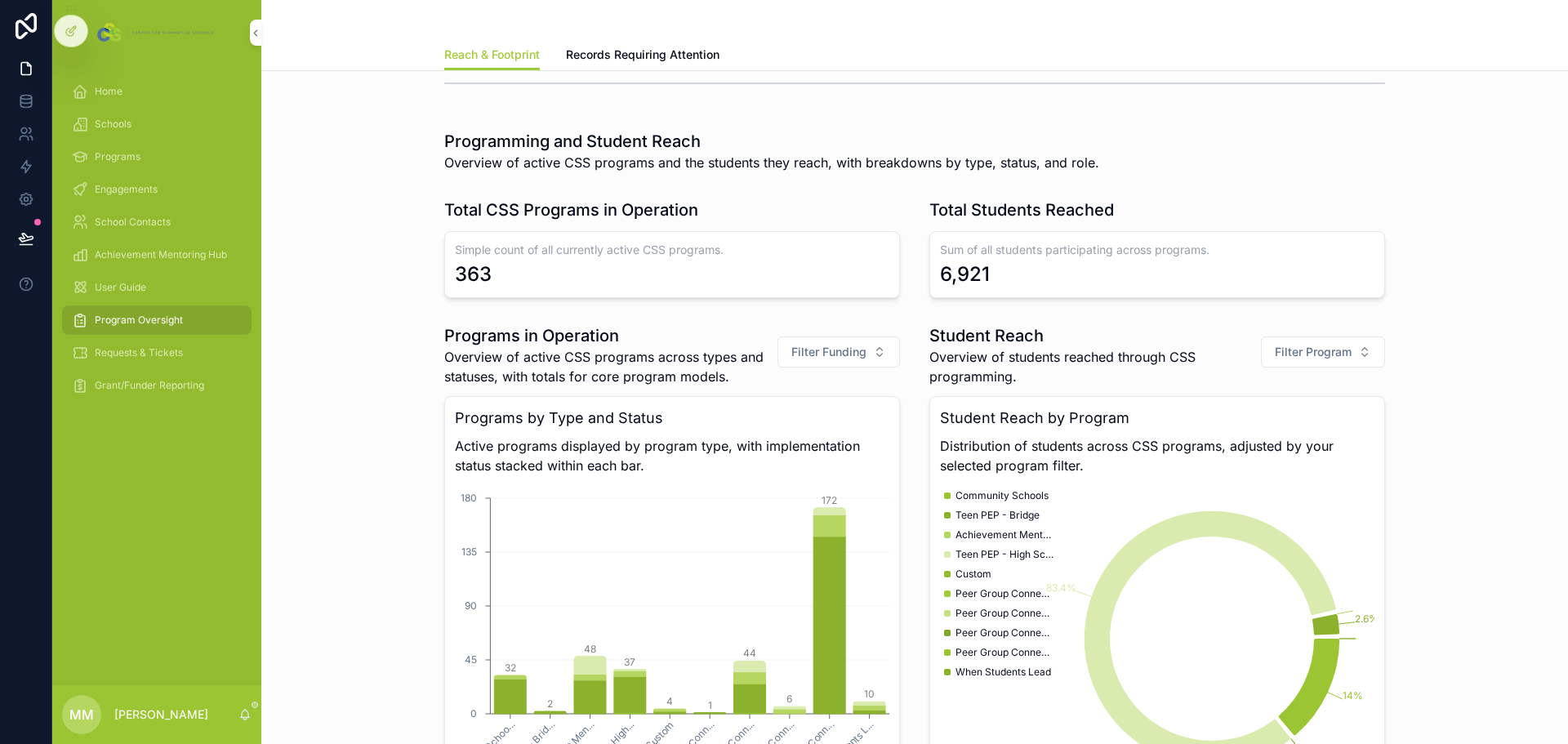
click at [811, 358] on span "Filter Funding" at bounding box center [829, 352] width 75 height 16
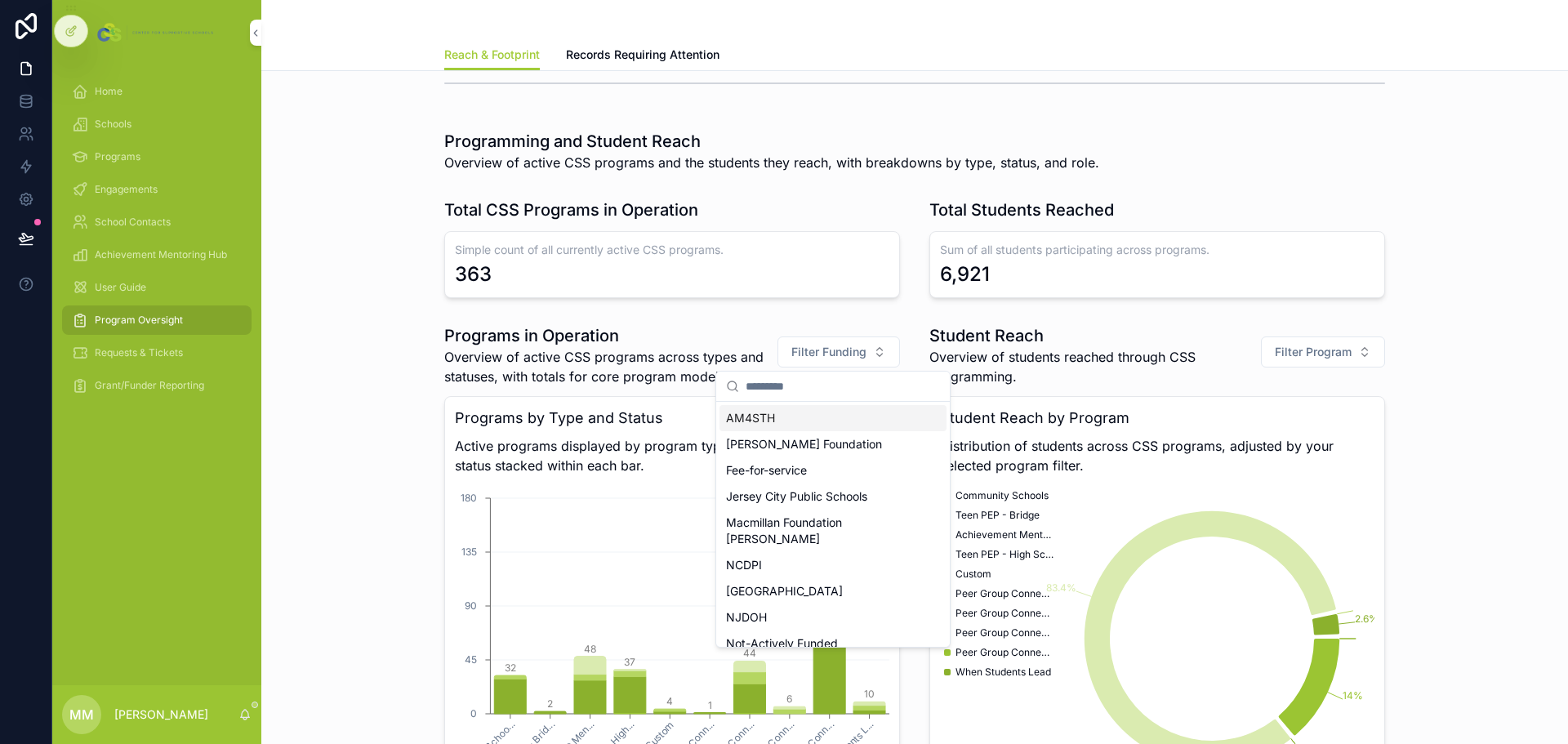
click at [735, 359] on span "Overview of active CSS programs across types and statuses, with totals for core…" at bounding box center [611, 366] width 333 height 40
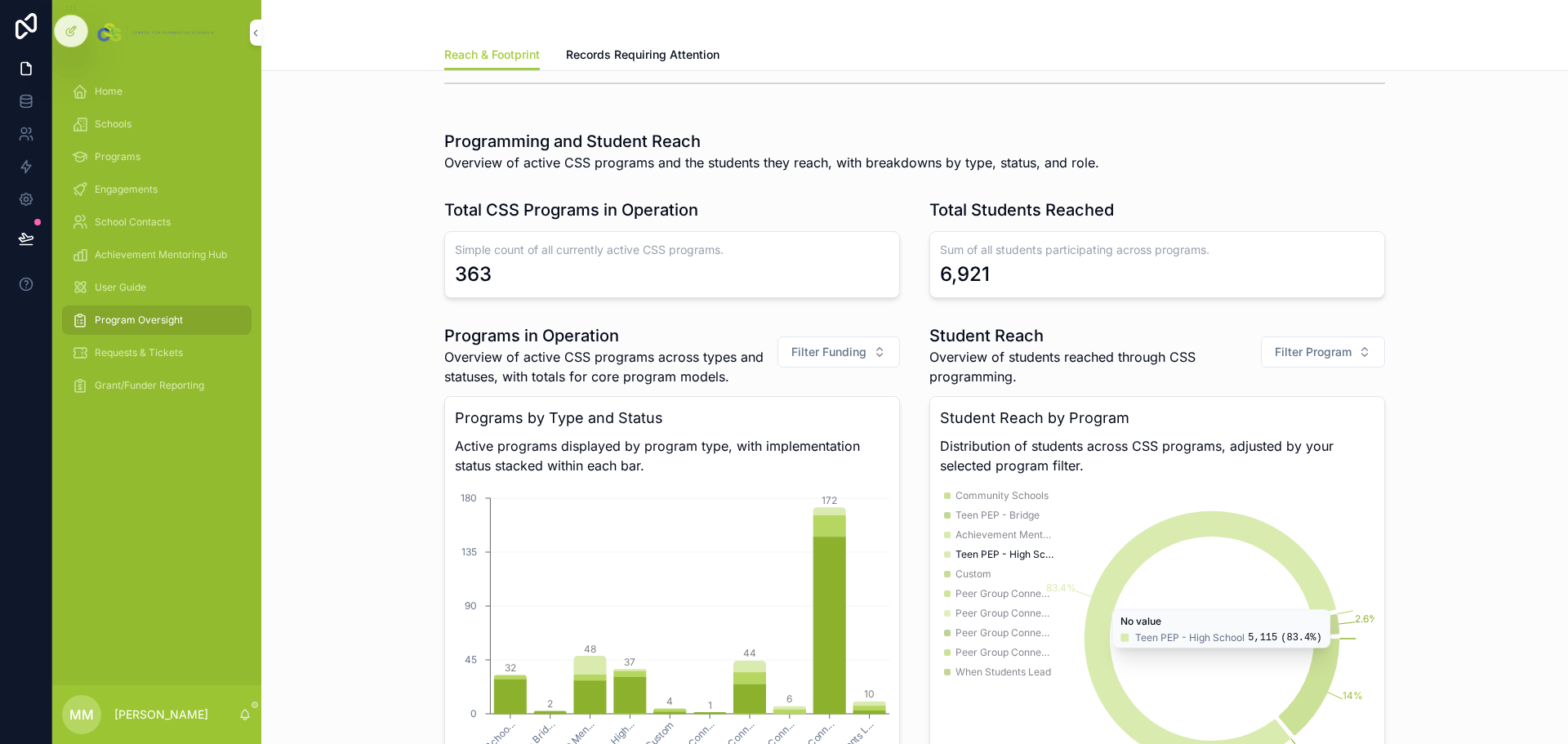
click at [1339, 352] on span "Filter Program" at bounding box center [1314, 352] width 77 height 16
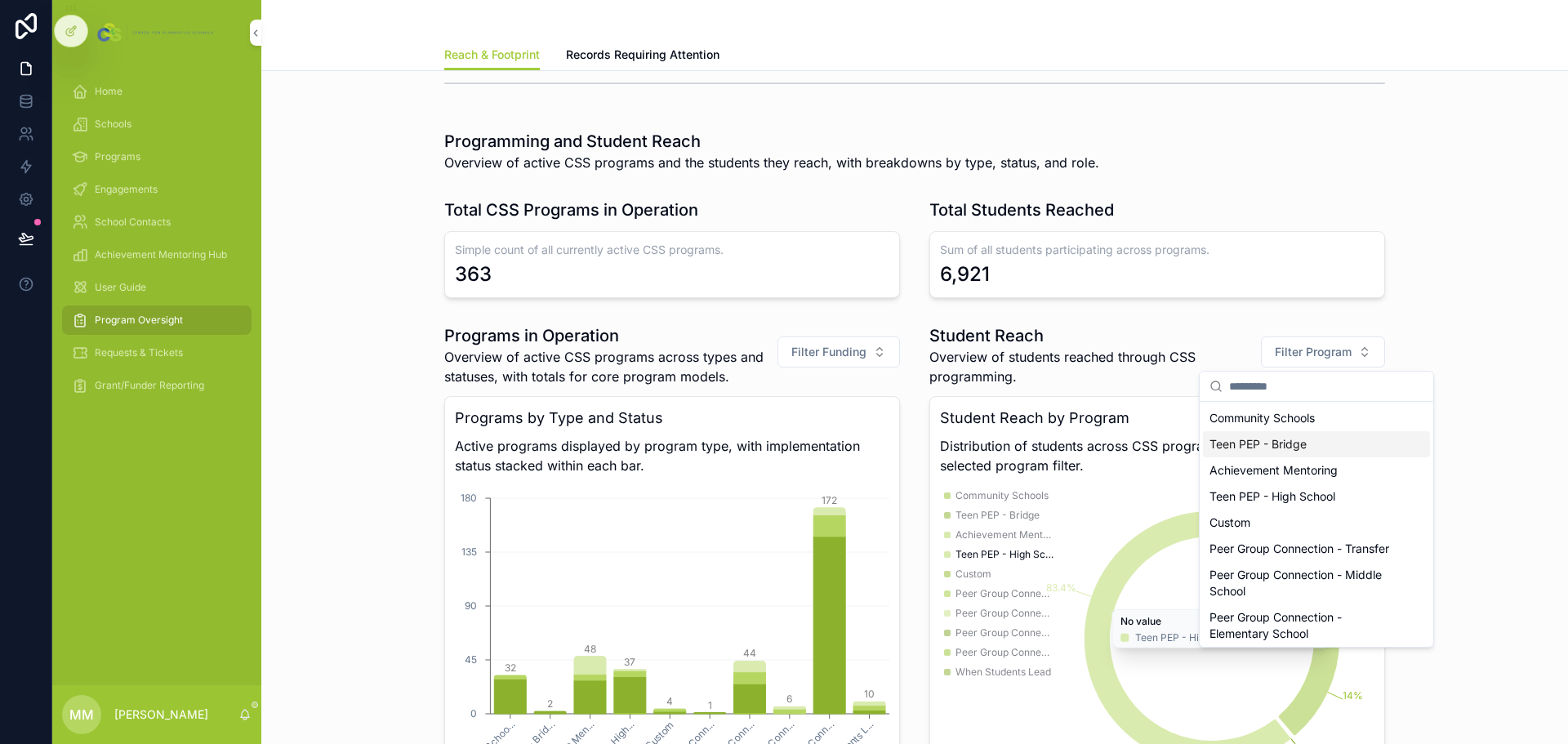
click at [1298, 442] on div "Teen PEP - Bridge" at bounding box center [1316, 443] width 227 height 26
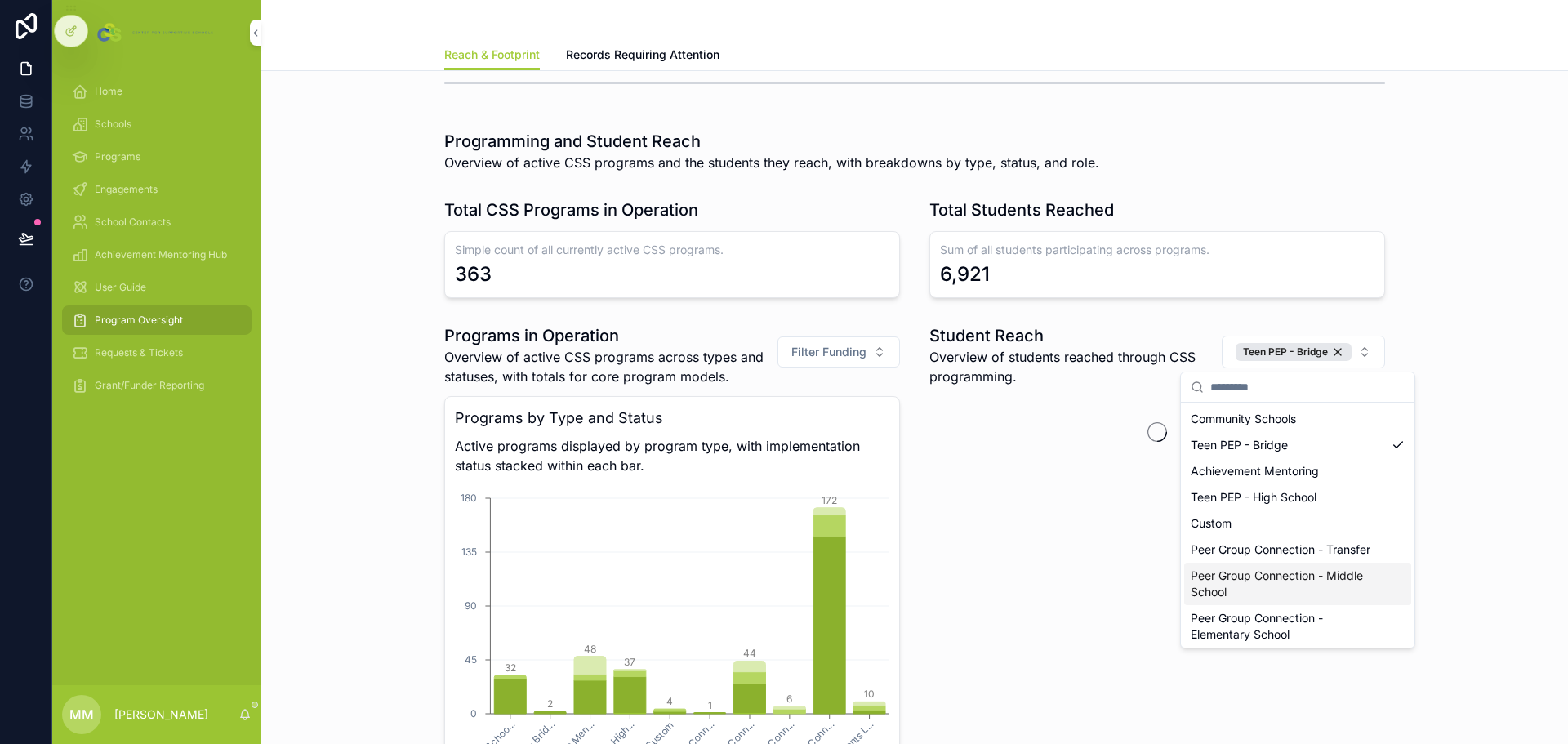
click at [1482, 558] on div "Programs in Operation Overview of active CSS programs across types and statuses…" at bounding box center [915, 636] width 1281 height 637
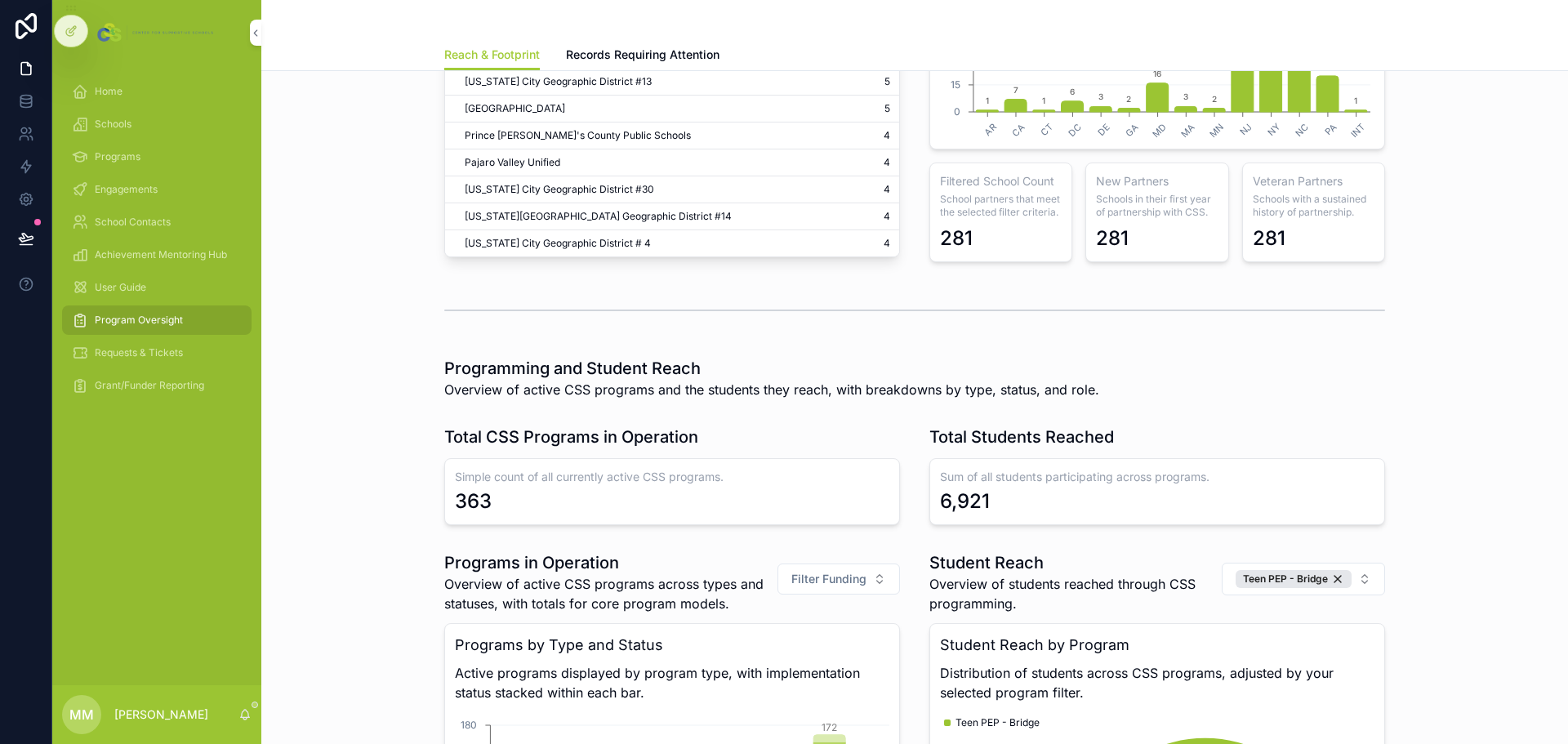
scroll to position [980, 0]
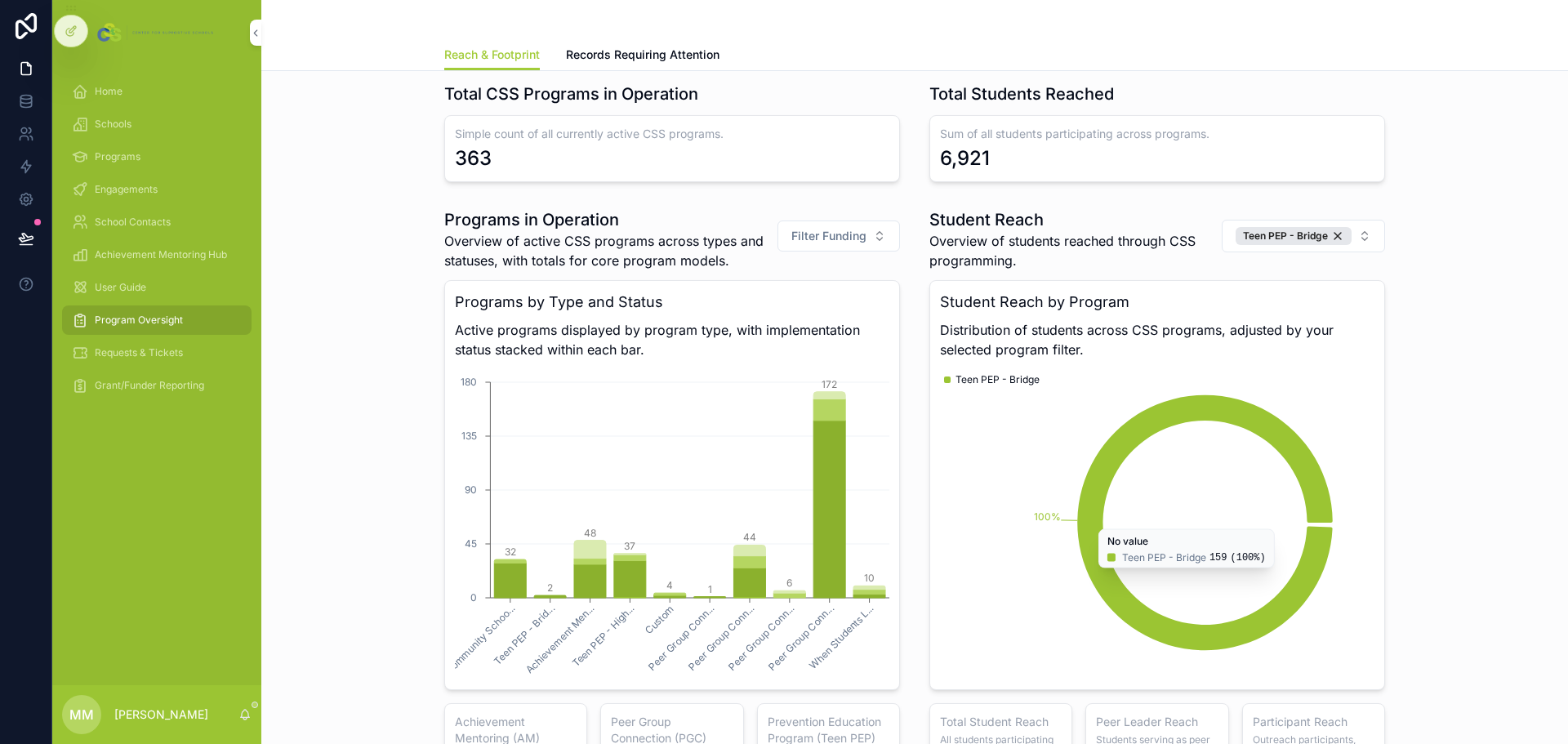
click at [1336, 232] on div "Teen PEP - Bridge" at bounding box center [1293, 236] width 116 height 18
